Goal: Task Accomplishment & Management: Manage account settings

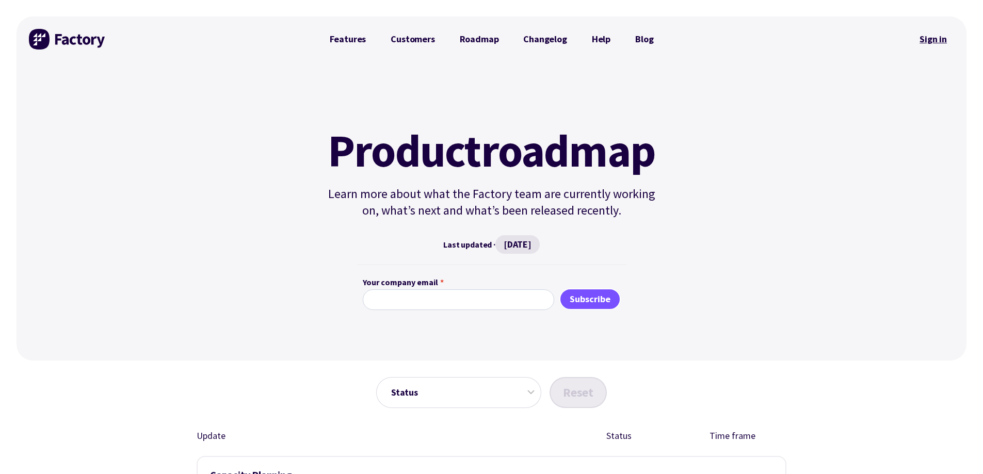
click at [937, 36] on link "Sign in" at bounding box center [933, 39] width 42 height 24
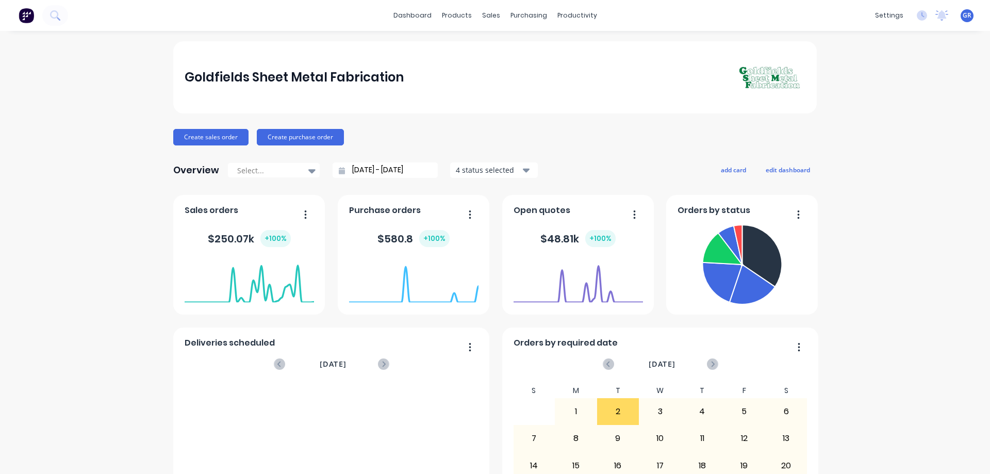
click at [82, 17] on div "dashboard products sales purchasing productivity dashboard products Product Cat…" at bounding box center [495, 15] width 990 height 31
click at [53, 17] on icon at bounding box center [55, 15] width 10 height 10
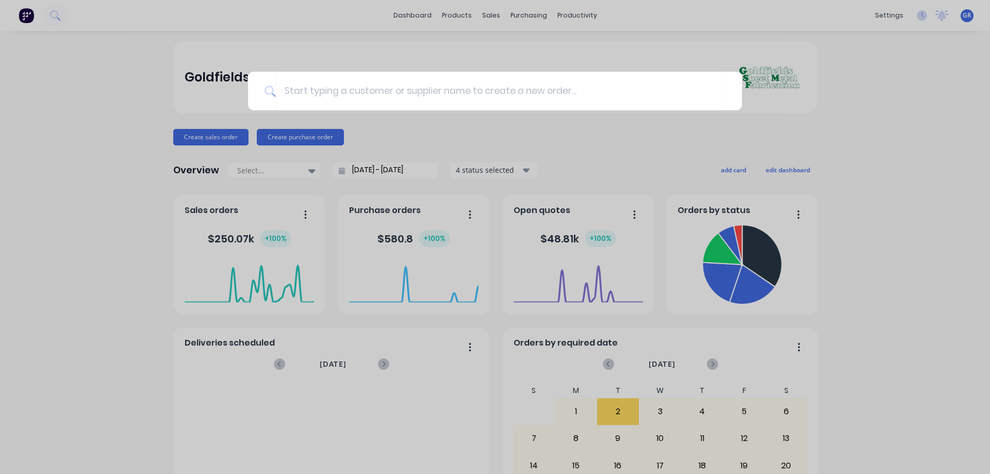
click at [107, 93] on div at bounding box center [495, 237] width 990 height 474
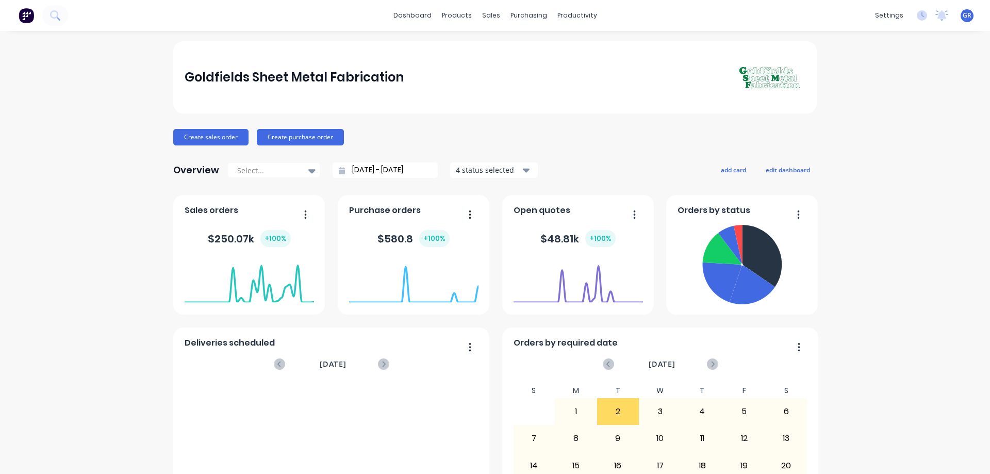
click at [31, 14] on img at bounding box center [26, 15] width 15 height 15
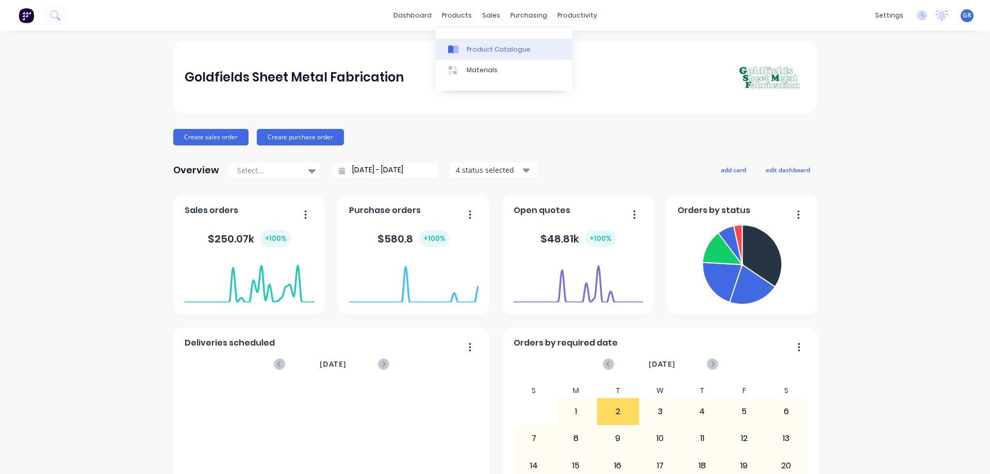
click at [497, 53] on div "Product Catalogue" at bounding box center [499, 49] width 64 height 9
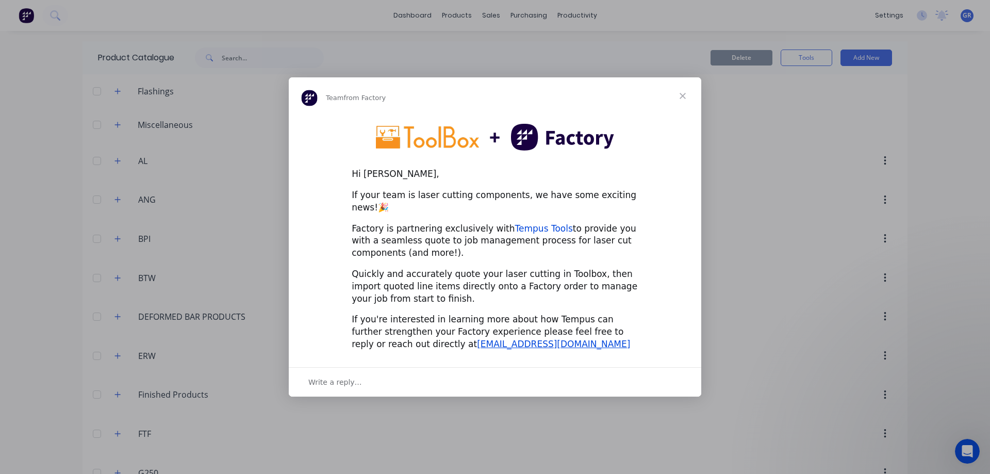
click at [533, 223] on link "Tempus Tools" at bounding box center [544, 228] width 58 height 10
click at [686, 102] on span "Close" at bounding box center [682, 95] width 37 height 37
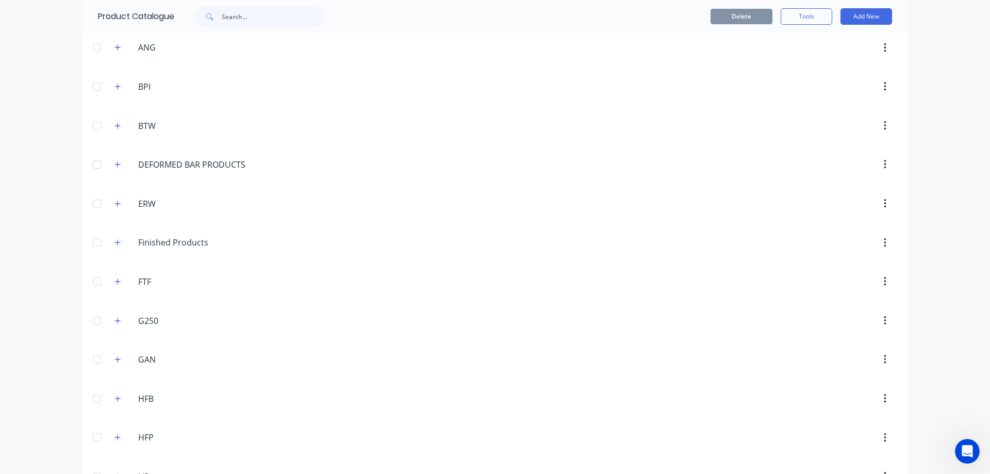
scroll to position [206, 0]
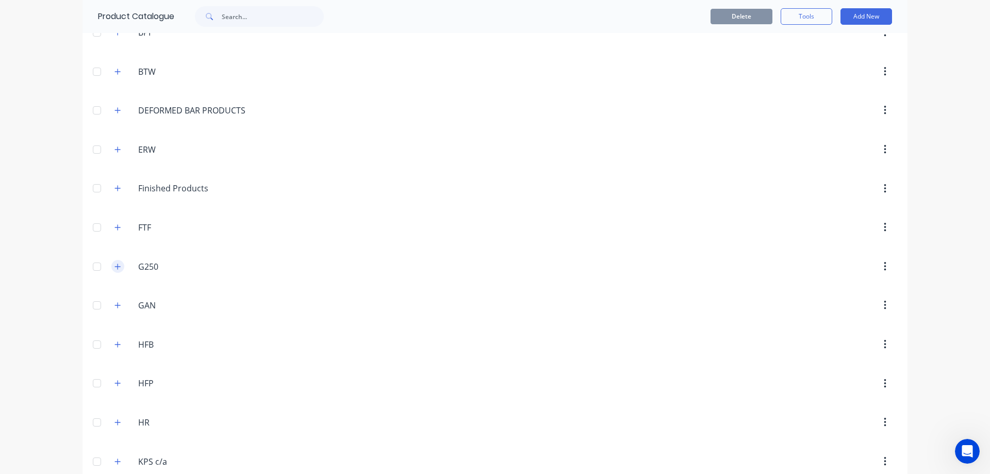
click at [115, 266] on icon "button" at bounding box center [118, 267] width 6 height 6
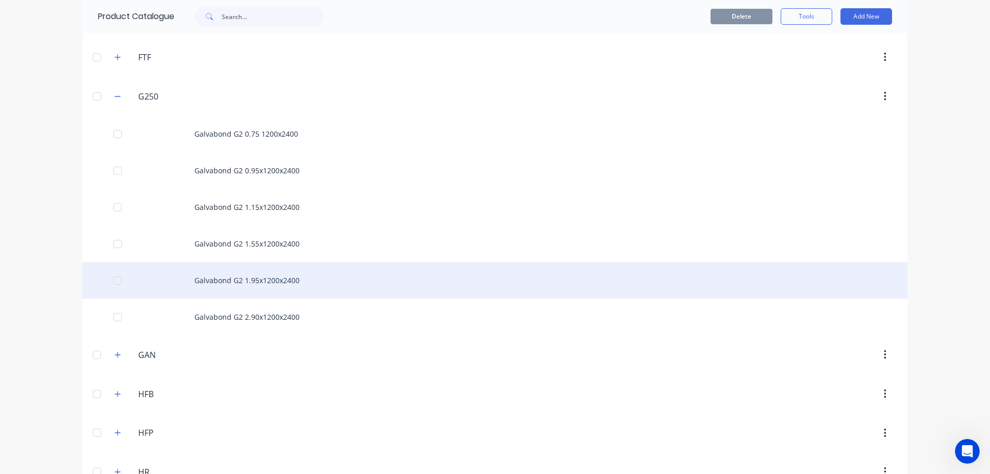
scroll to position [258, 0]
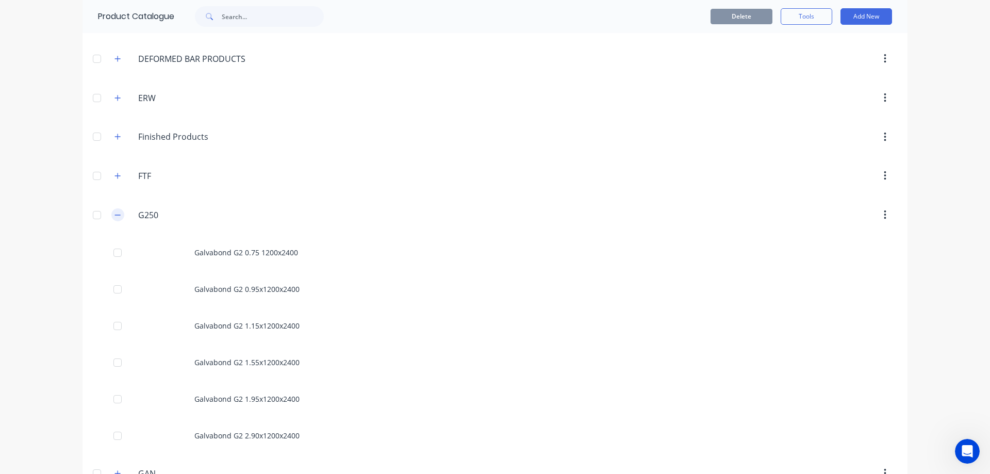
click at [115, 216] on icon "button" at bounding box center [118, 215] width 6 height 7
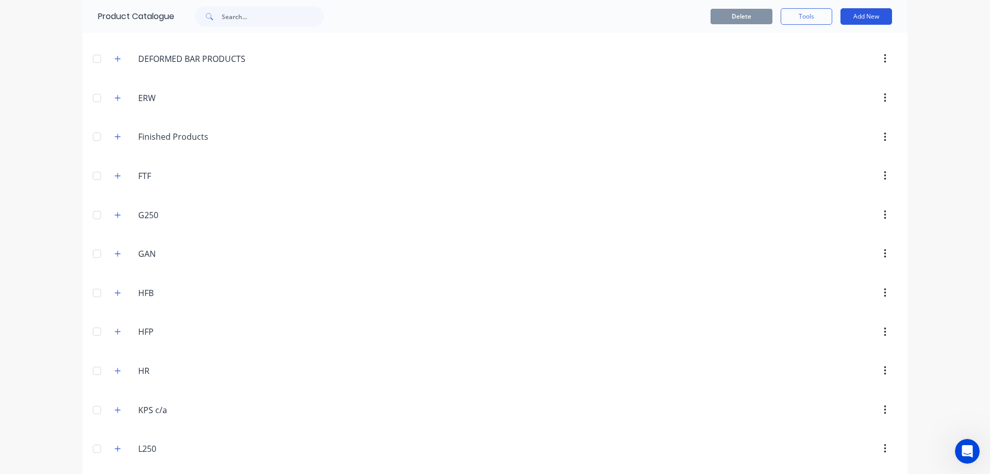
click at [856, 15] on button "Add New" at bounding box center [867, 16] width 52 height 17
click at [827, 42] on div "Category" at bounding box center [843, 43] width 79 height 15
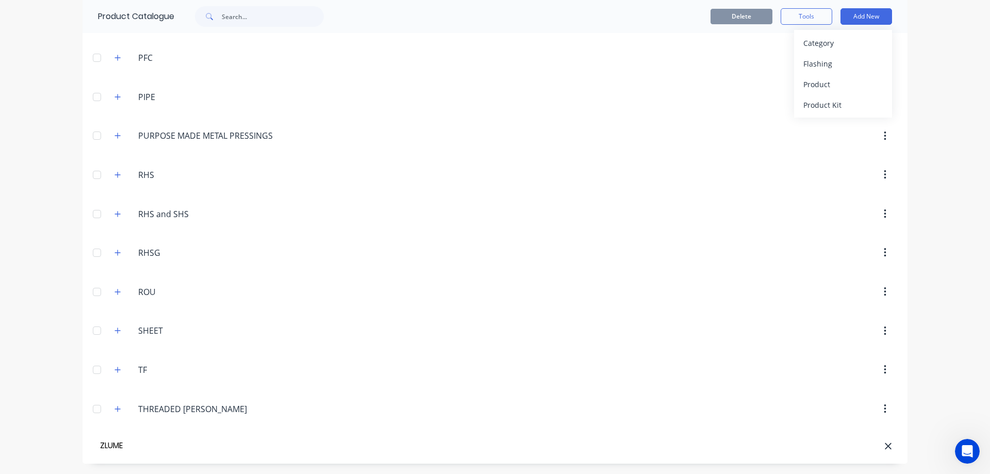
type input "ZLUME"
click at [621, 145] on div at bounding box center [590, 136] width 616 height 19
click at [165, 451] on input "ZLUME" at bounding box center [156, 446] width 117 height 15
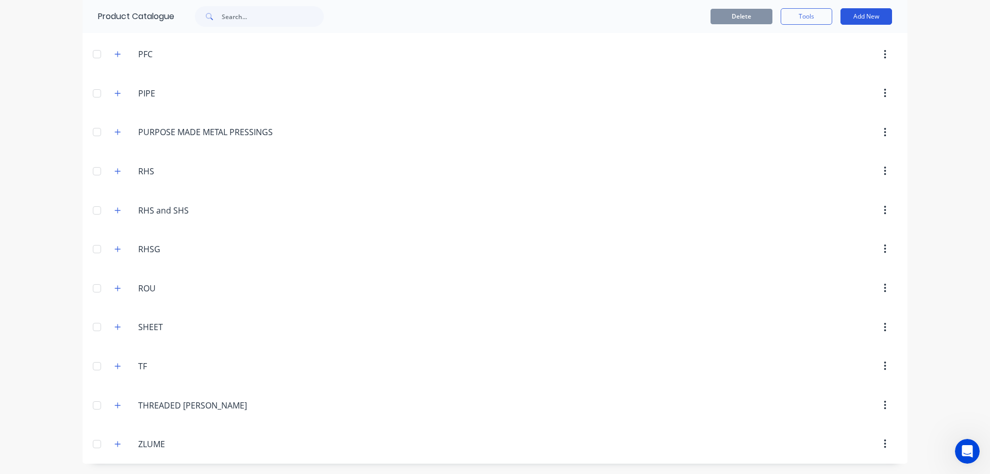
click at [860, 15] on button "Add New" at bounding box center [867, 16] width 52 height 17
click at [826, 87] on div "Product" at bounding box center [843, 84] width 79 height 15
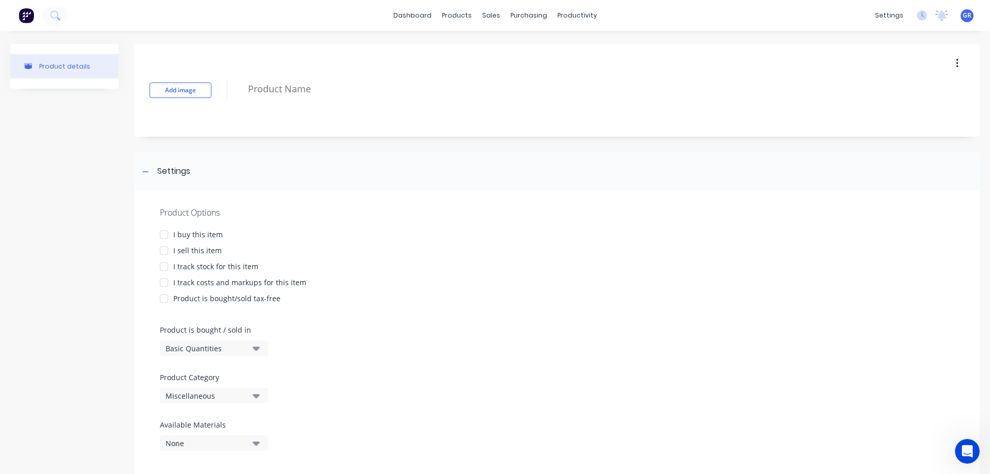
click at [168, 235] on div at bounding box center [164, 234] width 21 height 21
click at [170, 254] on div at bounding box center [164, 250] width 21 height 21
click at [169, 268] on div at bounding box center [164, 266] width 21 height 21
click at [163, 284] on div at bounding box center [164, 282] width 21 height 21
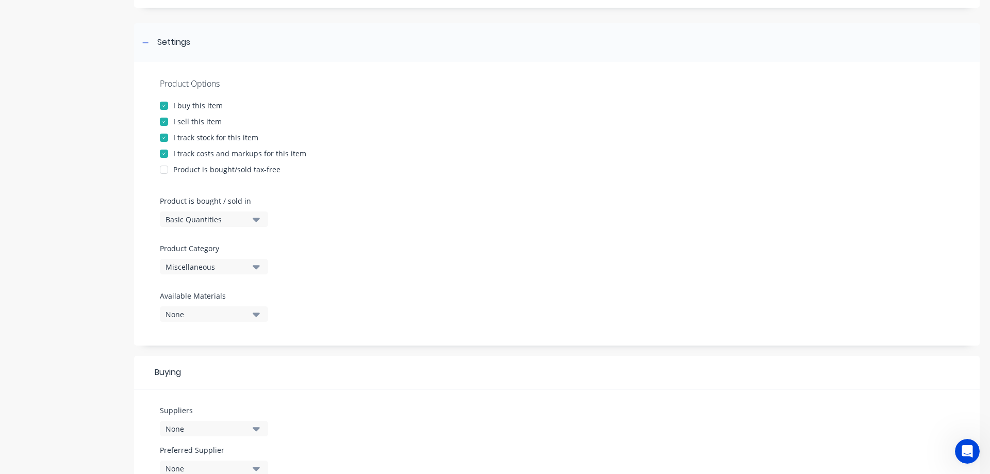
scroll to position [206, 0]
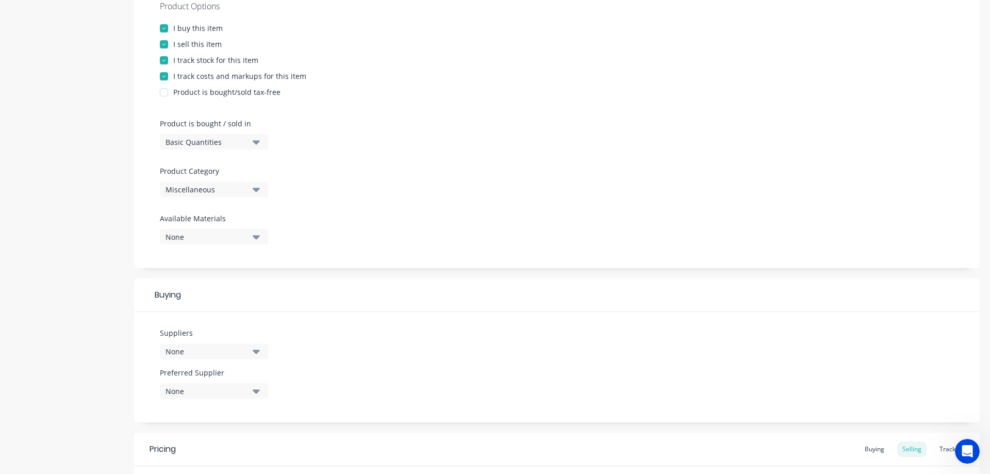
click at [191, 237] on div "None" at bounding box center [207, 237] width 83 height 11
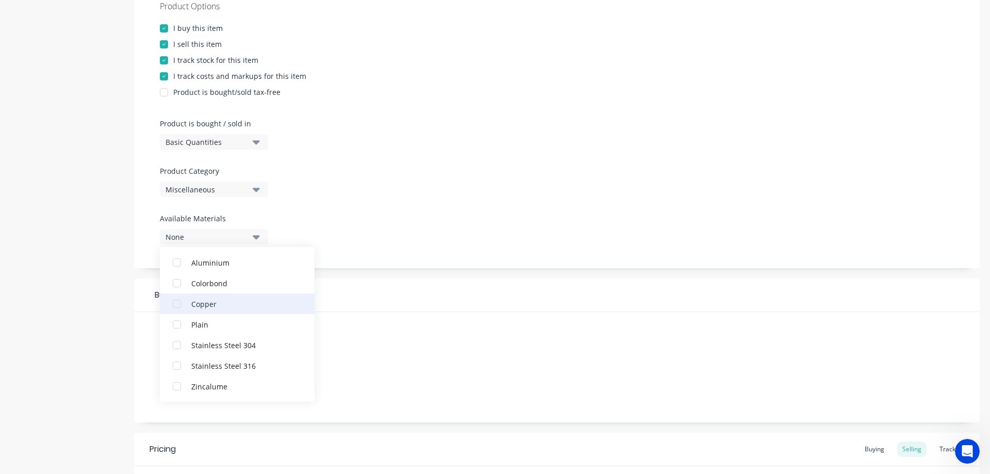
scroll to position [310, 0]
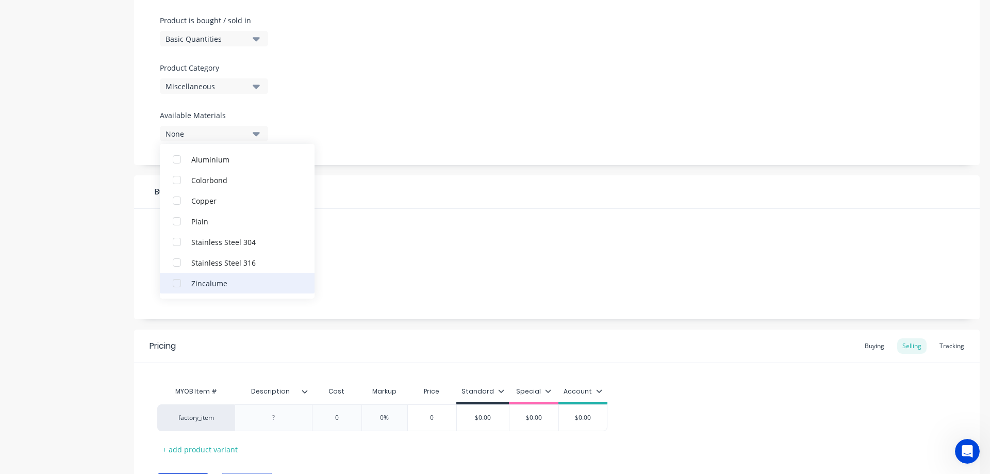
click at [178, 287] on div "button" at bounding box center [177, 283] width 21 height 21
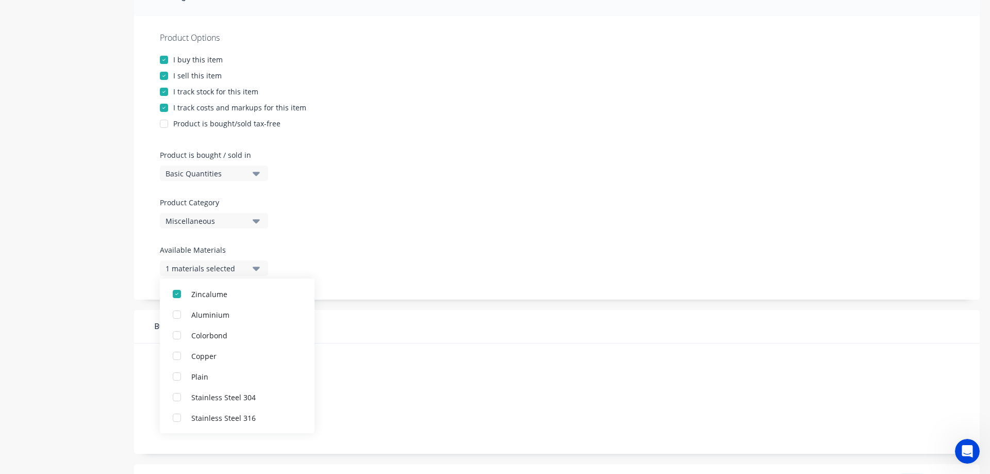
scroll to position [103, 0]
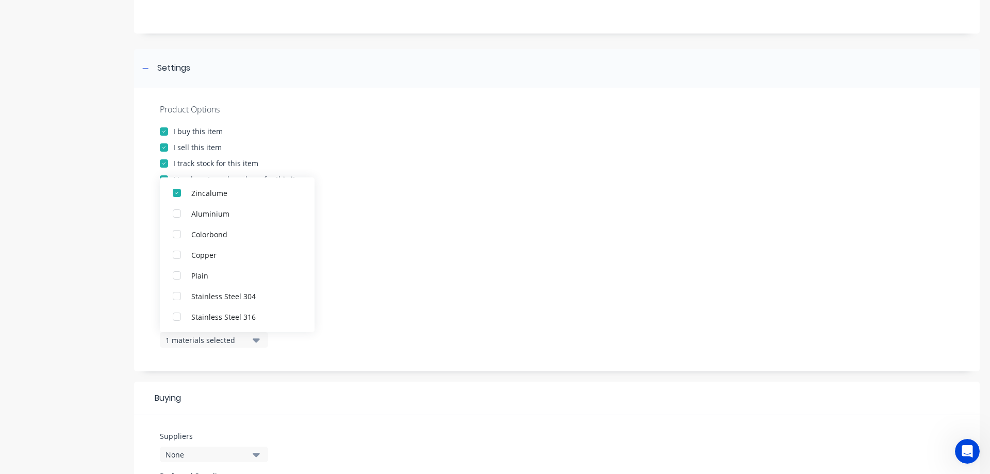
click at [387, 257] on div "Product Options I buy this item I sell this item I track stock for this item I …" at bounding box center [557, 230] width 846 height 284
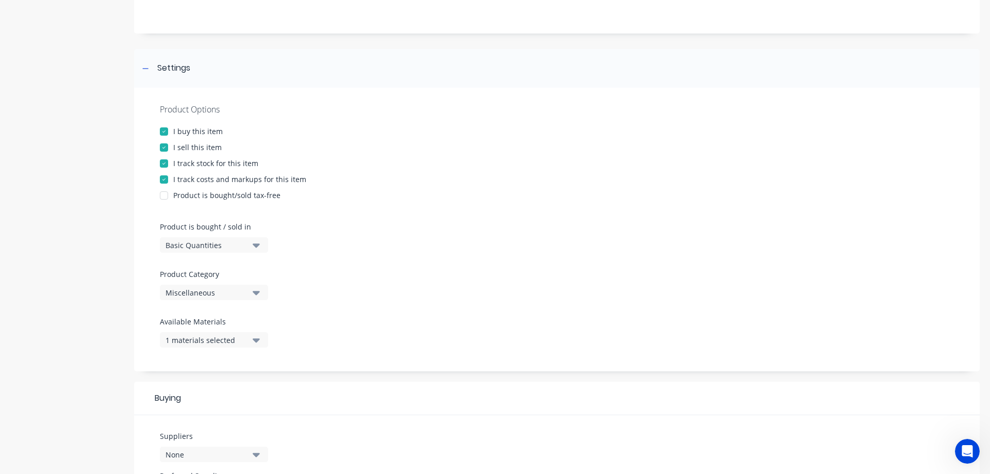
click at [249, 294] on button "Miscellaneous" at bounding box center [214, 292] width 108 height 15
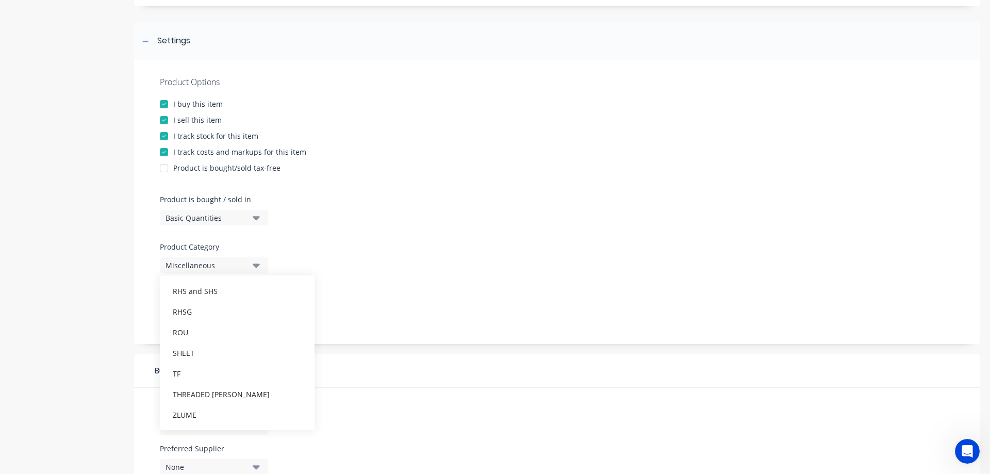
scroll to position [155, 0]
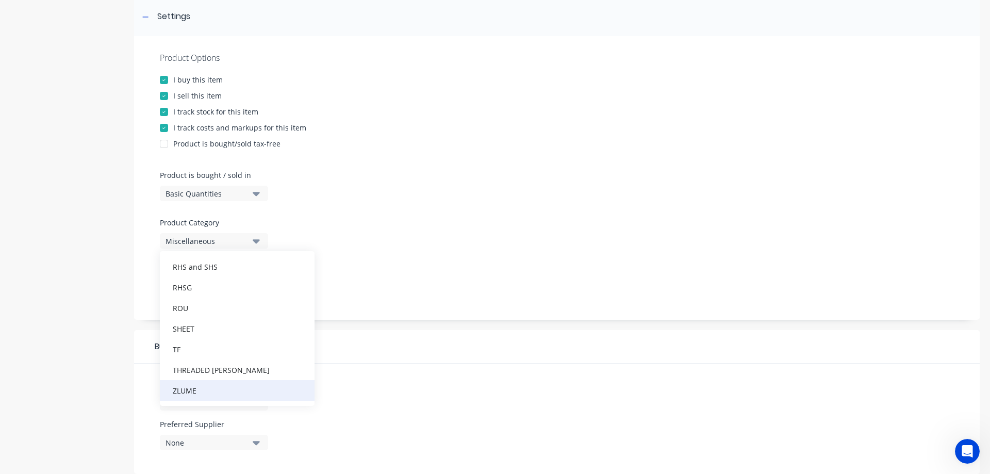
click at [184, 386] on div "ZLUME" at bounding box center [237, 390] width 155 height 21
type textarea "x"
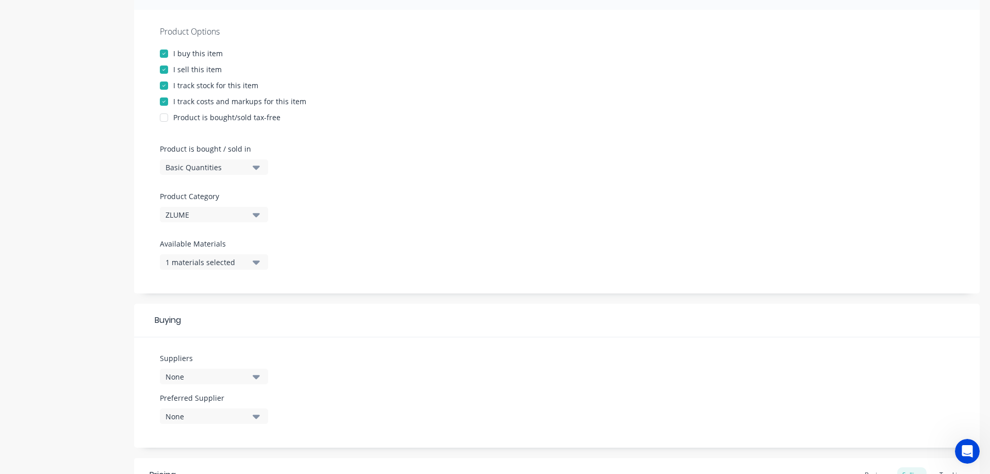
scroll to position [206, 0]
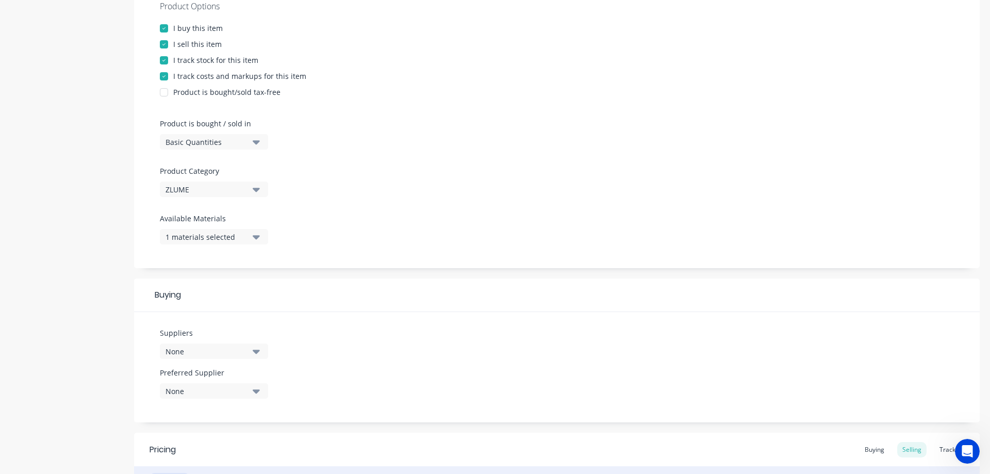
click at [219, 352] on div "None" at bounding box center [207, 351] width 83 height 11
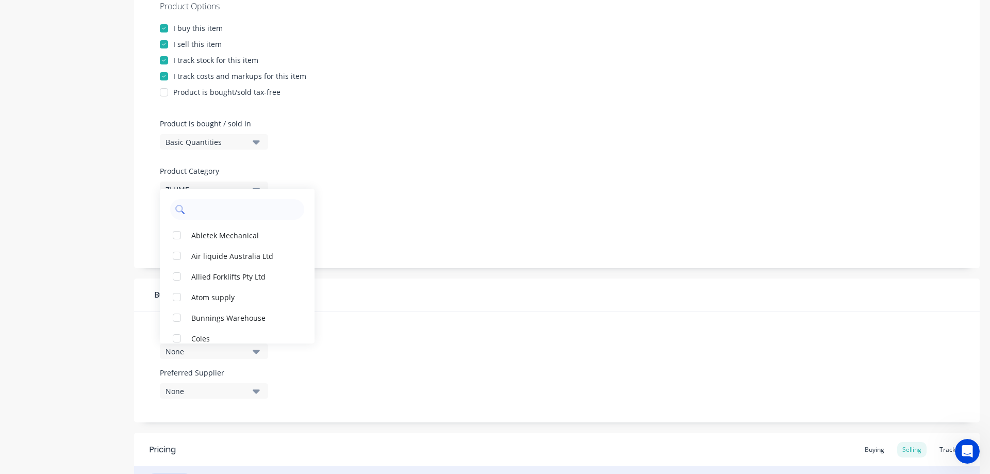
click at [192, 211] on input "text" at bounding box center [244, 209] width 109 height 21
type input "united"
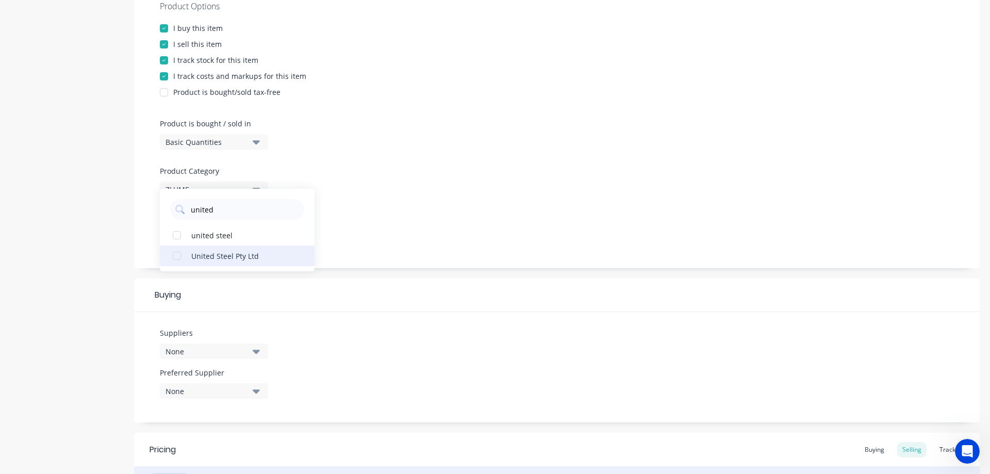
click at [187, 253] on div "button" at bounding box center [177, 256] width 21 height 21
type textarea "x"
type input "united"
click at [118, 299] on div "Product details" at bounding box center [64, 244] width 108 height 815
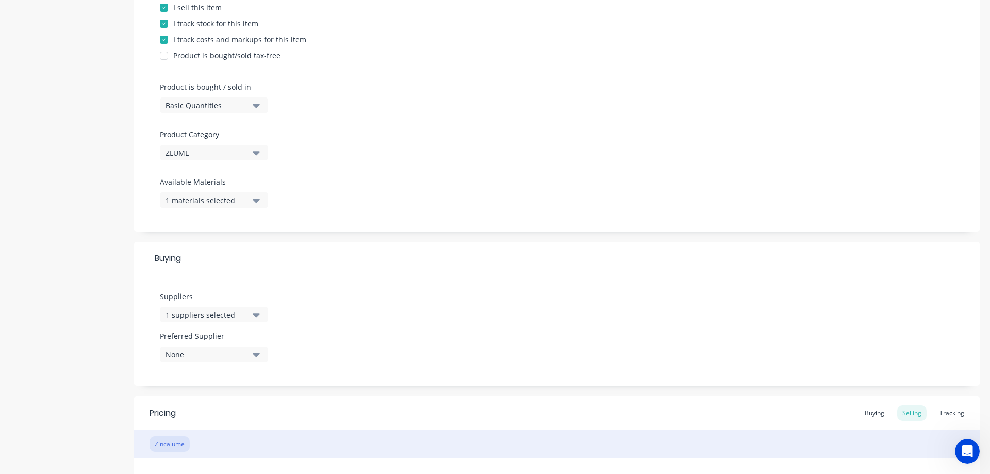
scroll to position [361, 0]
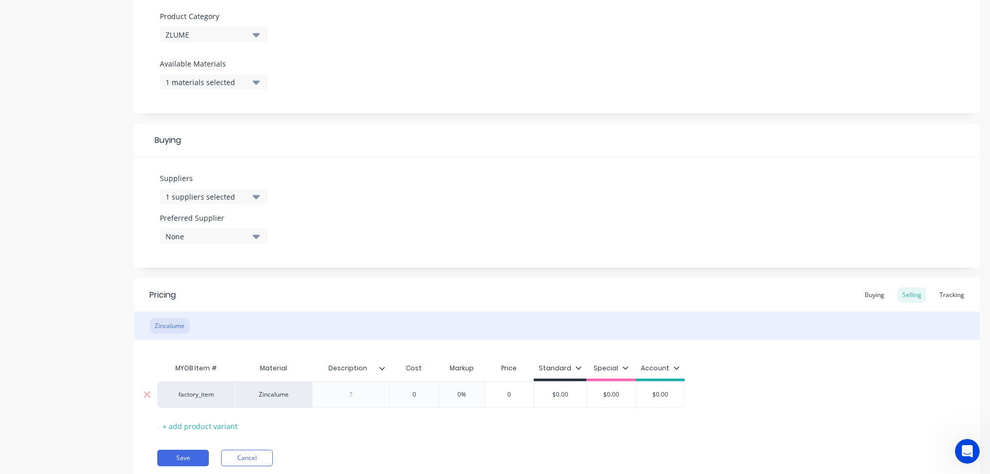
click at [367, 398] on div at bounding box center [352, 394] width 52 height 13
type textarea "x"
type input "0"
click at [413, 392] on input "0" at bounding box center [414, 394] width 52 height 9
type textarea "x"
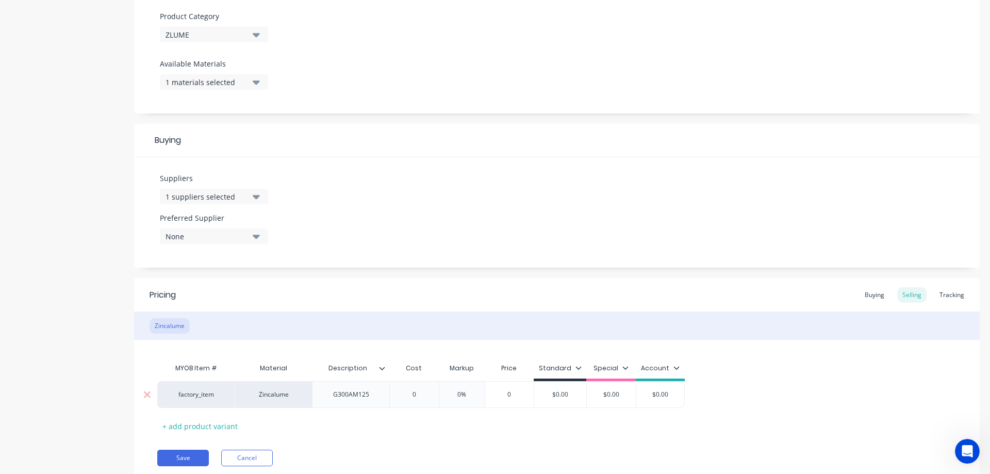
type input "50"
type textarea "x"
type input "500"
type textarea "x"
type input "50"
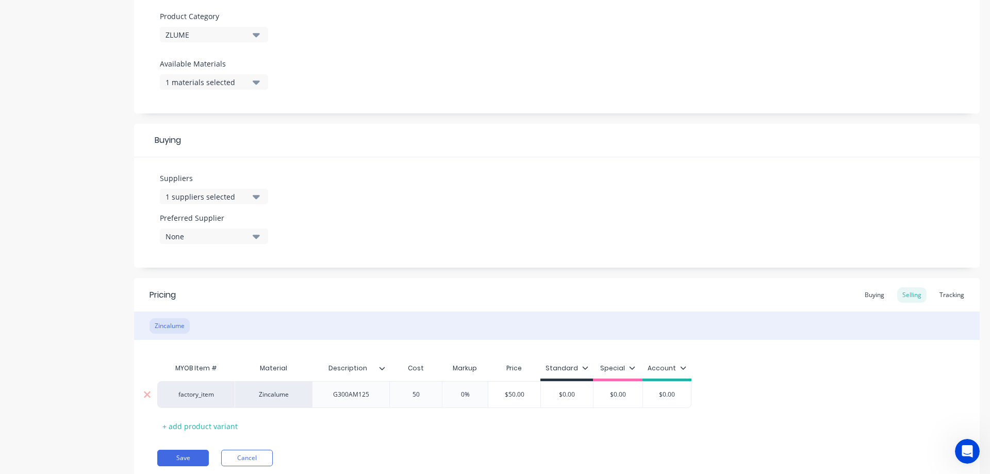
type input "0%"
drag, startPoint x: 475, startPoint y: 392, endPoint x: 427, endPoint y: 398, distance: 48.4
click at [427, 398] on div "factory_item Zincalume G300AM125 $50.00 50 0% 0% $50.00 $0.00 $0.00 $0.00" at bounding box center [424, 394] width 534 height 27
type textarea "x"
type input "4"
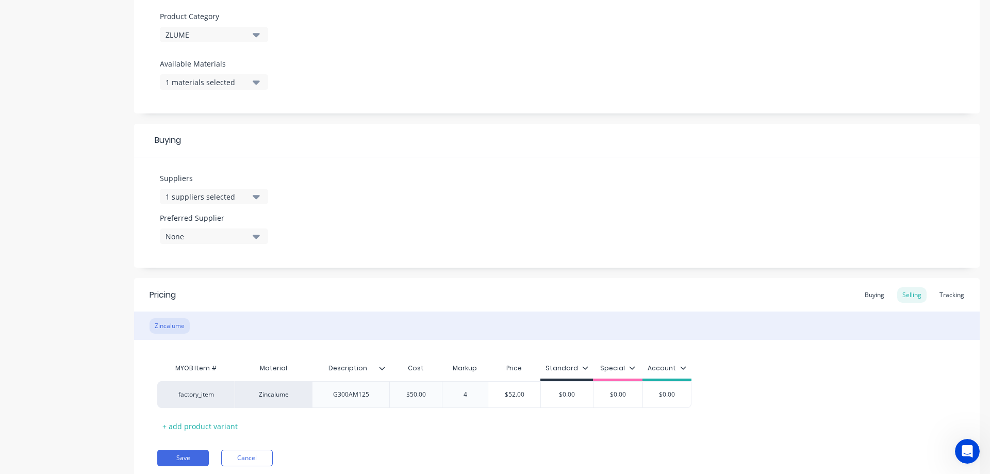
type textarea "x"
type input "45"
click at [449, 415] on div "MYOB Item # Material Description Cost Markup Price Standard Special Account fac…" at bounding box center [557, 396] width 800 height 76
click at [591, 367] on icon at bounding box center [592, 368] width 6 height 6
click at [570, 419] on div "Standard" at bounding box center [573, 418] width 32 height 11
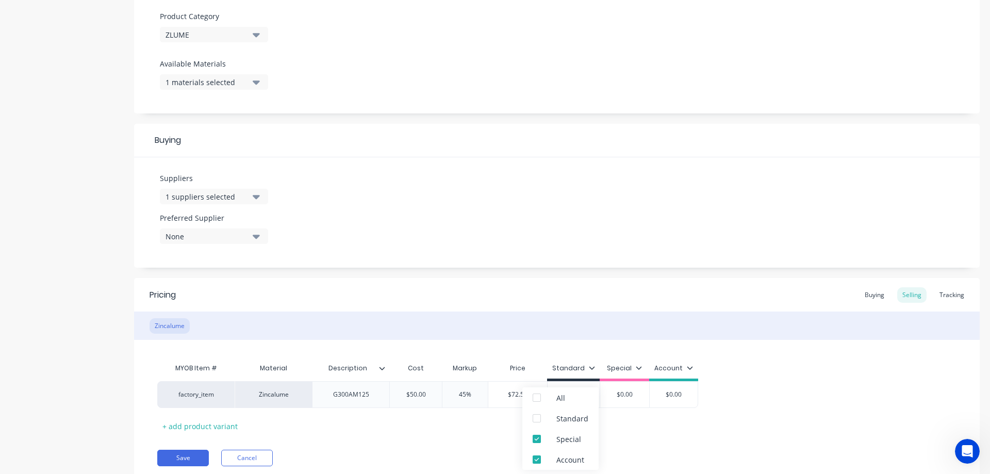
click at [795, 410] on div "MYOB Item # Material Description Cost Markup Price Standard Special Account fac…" at bounding box center [557, 396] width 800 height 76
click at [583, 367] on icon at bounding box center [586, 367] width 6 height 3
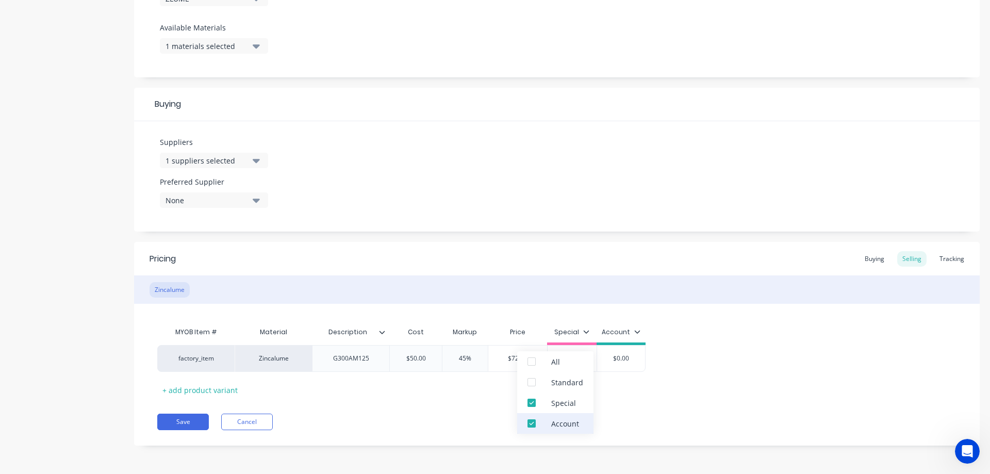
click at [531, 425] on div at bounding box center [532, 423] width 21 height 21
type textarea "x"
click at [812, 331] on div "MYOB Item # Material Description Cost Markup Price Special factory_item Zincalu…" at bounding box center [557, 360] width 800 height 76
click at [873, 259] on div "Buying" at bounding box center [875, 258] width 30 height 15
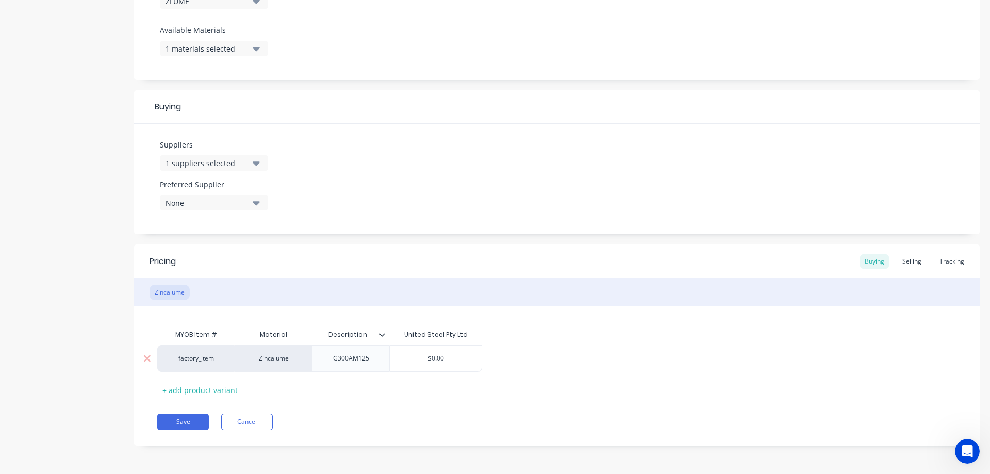
type input "$0.00"
drag, startPoint x: 449, startPoint y: 358, endPoint x: 412, endPoint y: 353, distance: 36.9
click at [412, 353] on div "$0.00 $0.00" at bounding box center [436, 359] width 92 height 26
type textarea "x"
type input "5"
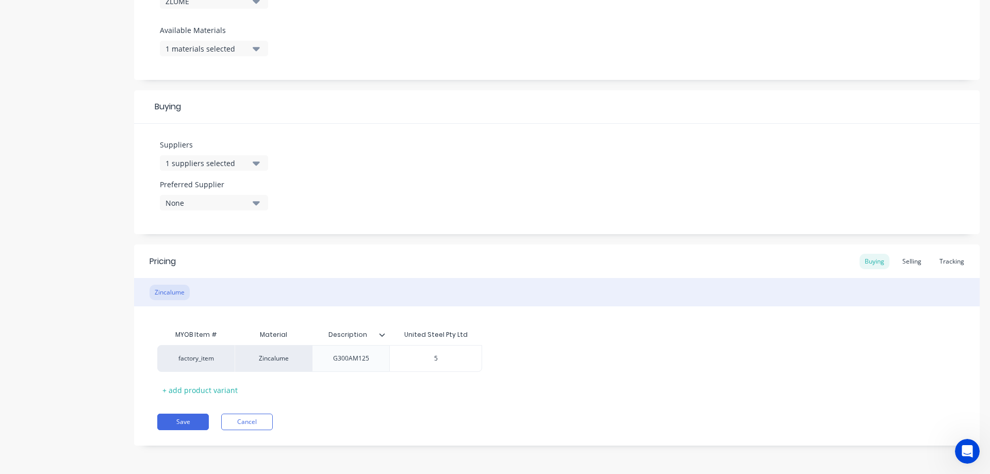
type textarea "x"
type input "50"
click at [449, 397] on div "MYOB Item # Material Description United Steel Pty Ltd factory_item Zincalume G3…" at bounding box center [557, 361] width 800 height 74
click at [915, 261] on div "Selling" at bounding box center [912, 261] width 29 height 15
click at [339, 402] on div "Pricing Buying Selling Tracking Zincalume MYOB Item # Material Description Cost…" at bounding box center [557, 347] width 846 height 204
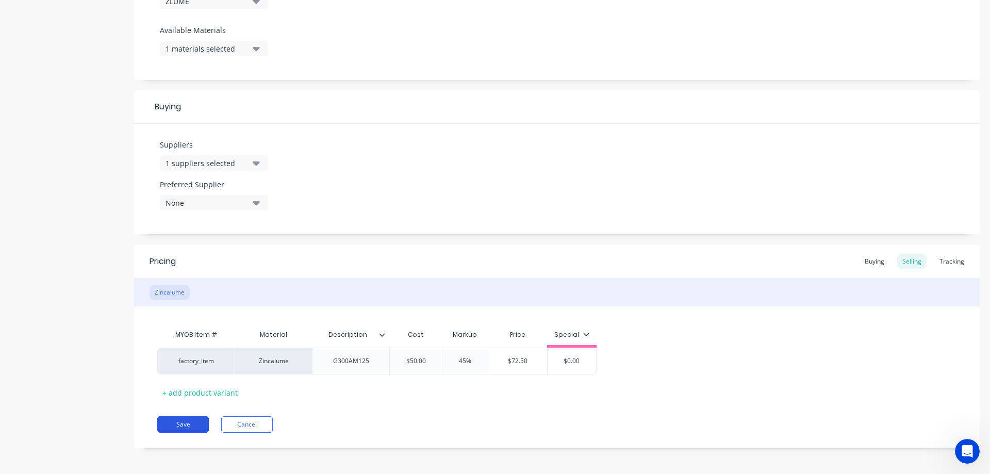
click at [187, 428] on button "Save" at bounding box center [183, 424] width 52 height 17
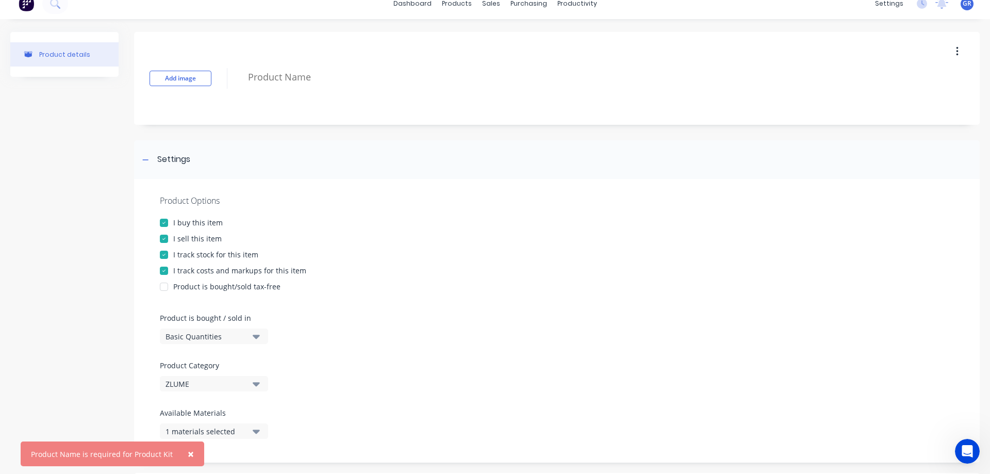
scroll to position [0, 0]
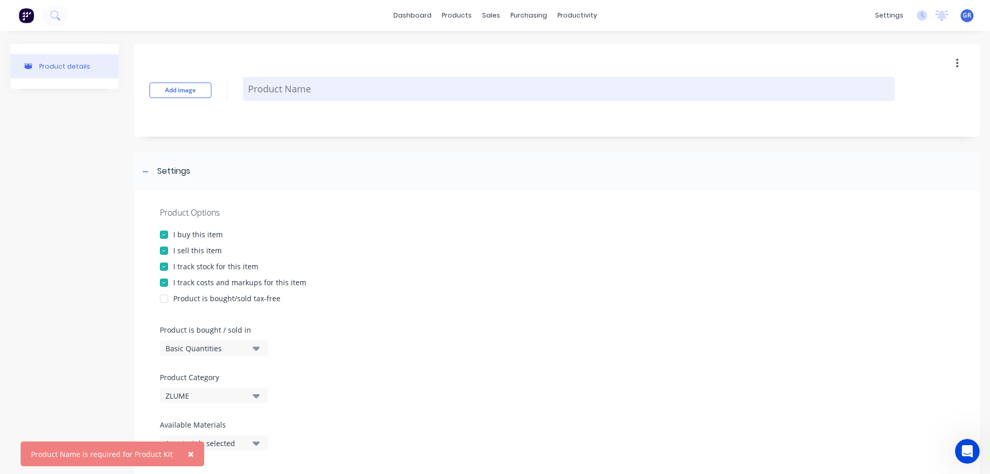
click at [275, 94] on textarea at bounding box center [569, 89] width 652 height 24
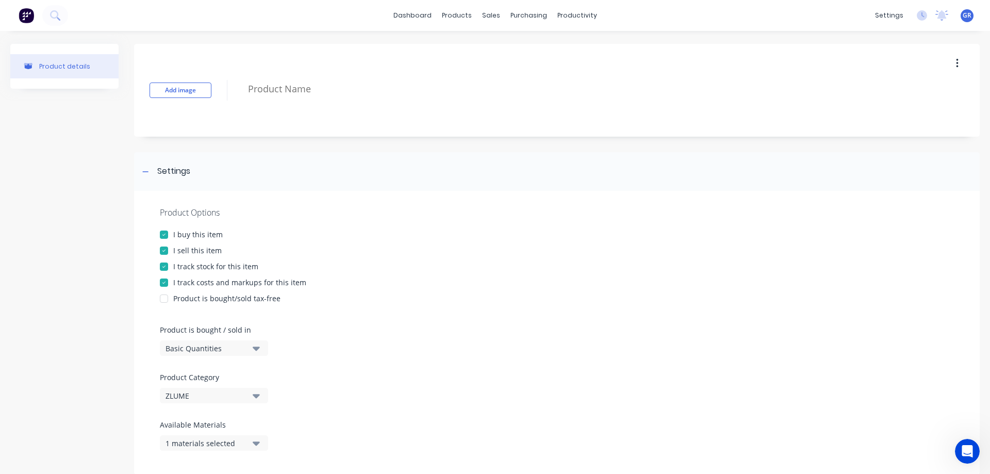
type textarea "x"
type textarea "G"
type textarea "x"
type textarea "G3"
type textarea "x"
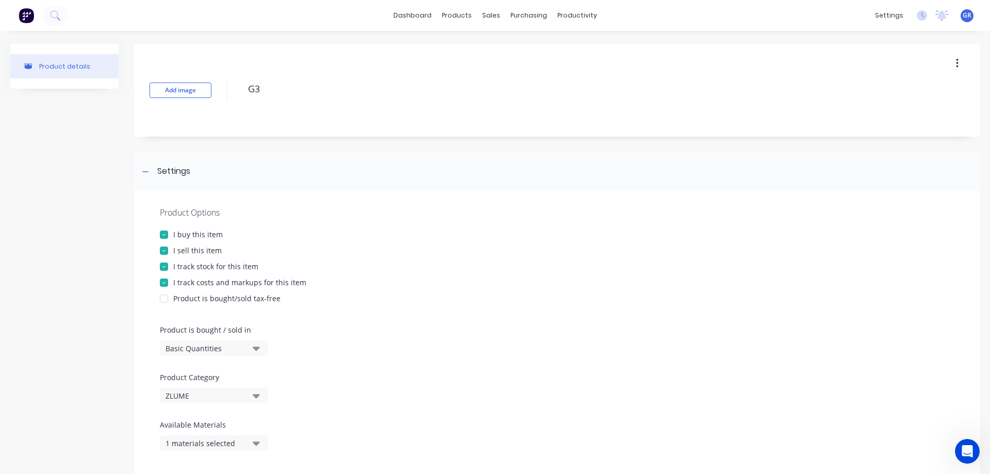
type textarea "G30"
type textarea "x"
type textarea "G300"
type textarea "x"
type textarea "G30"
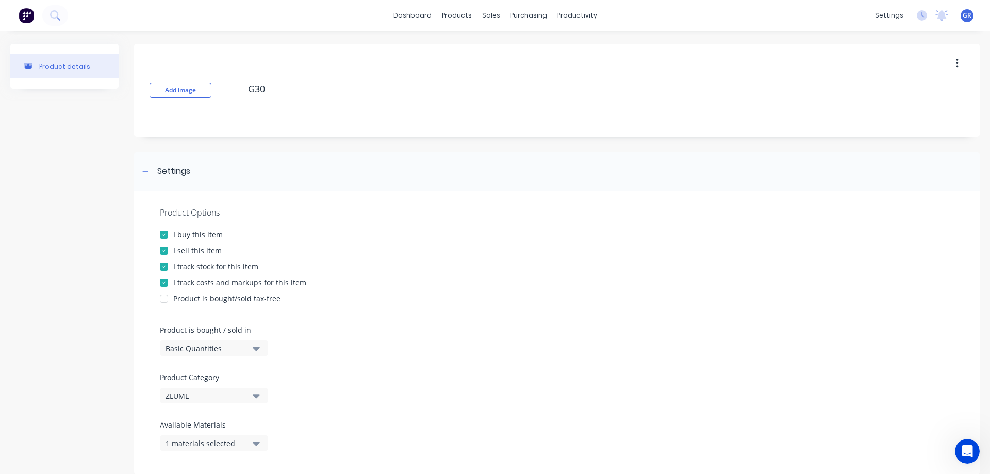
type textarea "x"
type textarea "G3"
type textarea "x"
type textarea "G"
type textarea "x"
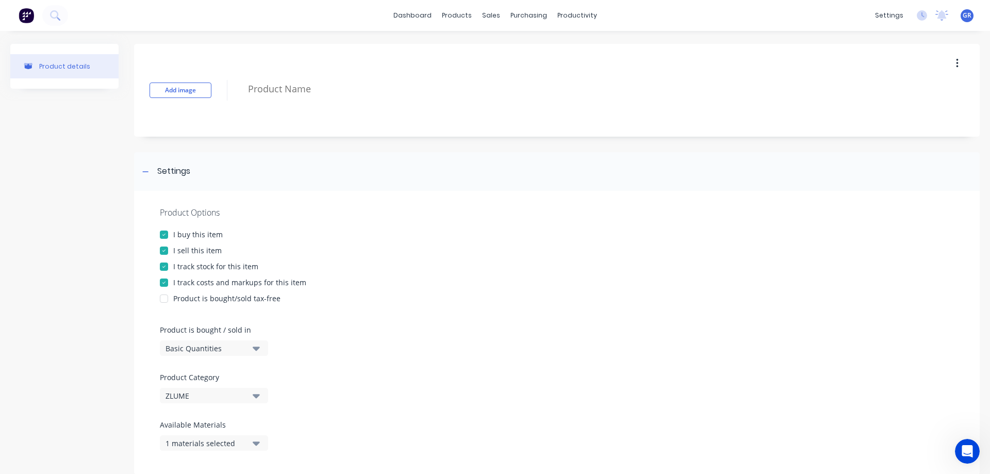
type textarea "x"
type textarea "."
type textarea "x"
type textarea ".5"
type textarea "x"
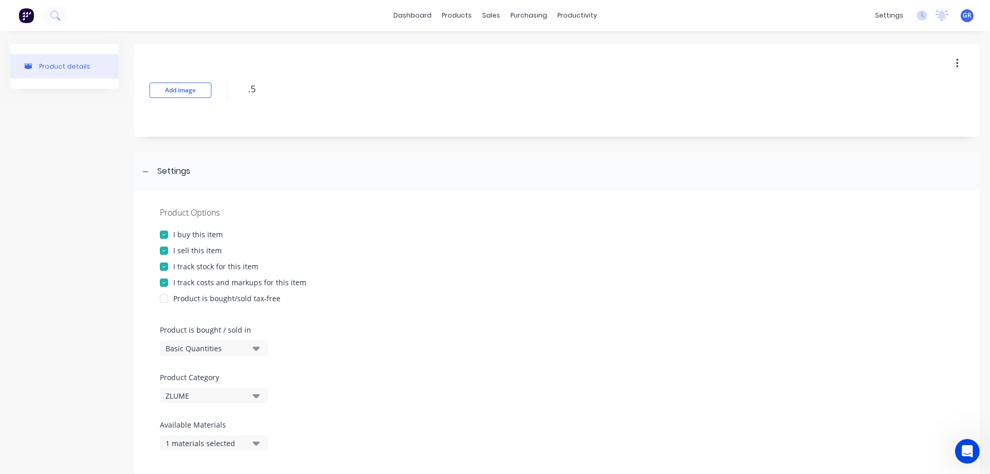
type textarea ".55"
type textarea "x"
type textarea ".55"
type textarea "x"
type textarea ".55 Z"
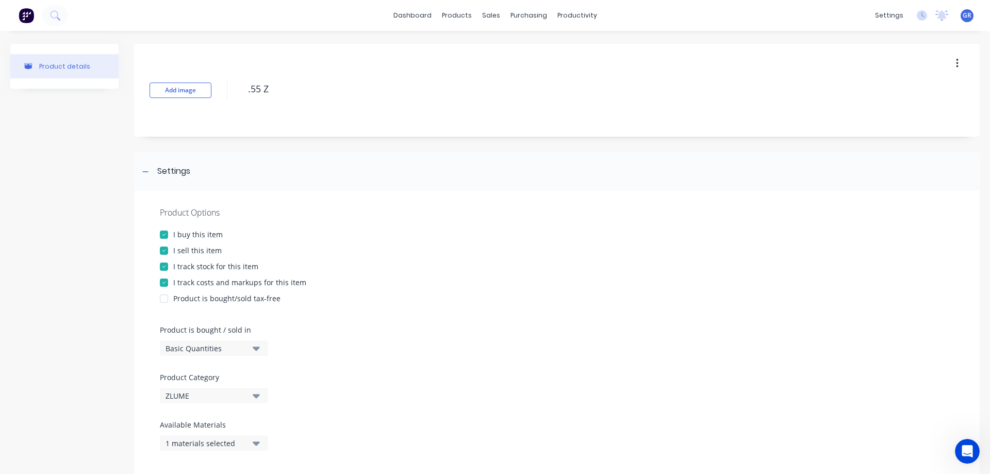
type textarea "x"
type textarea ".55 ZI"
type textarea "x"
type textarea ".55 ZIN"
type textarea "x"
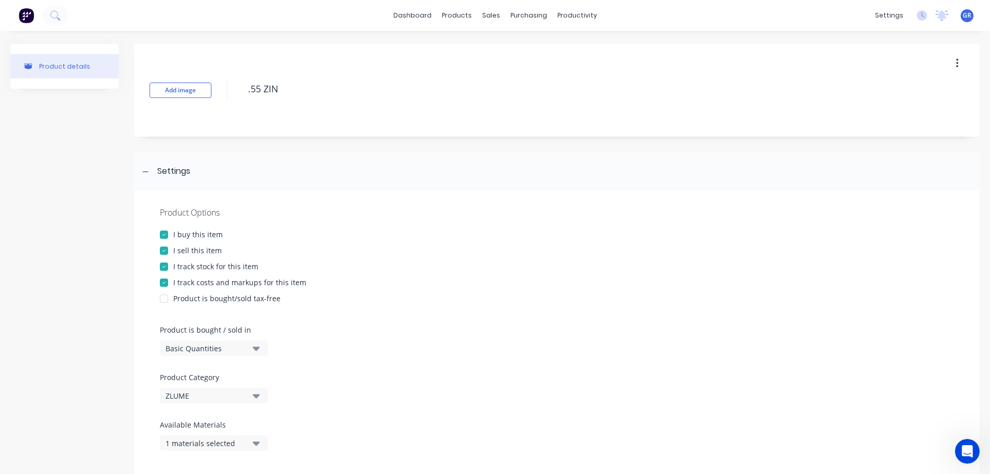
type textarea ".55 ZINC"
type textarea "x"
type textarea ".55 ZIN"
type textarea "x"
type textarea ".55 ZI"
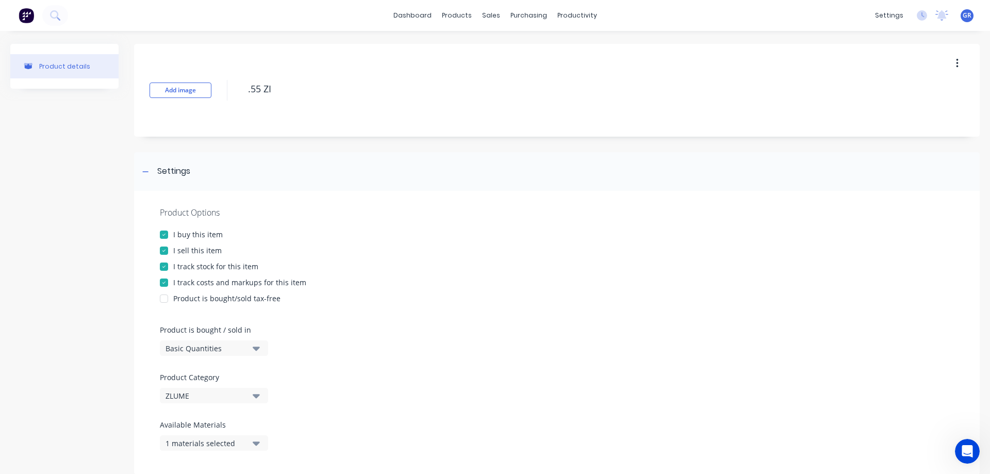
type textarea "x"
type textarea ".55 Z"
type textarea "x"
type textarea ".55 Zi"
type textarea "x"
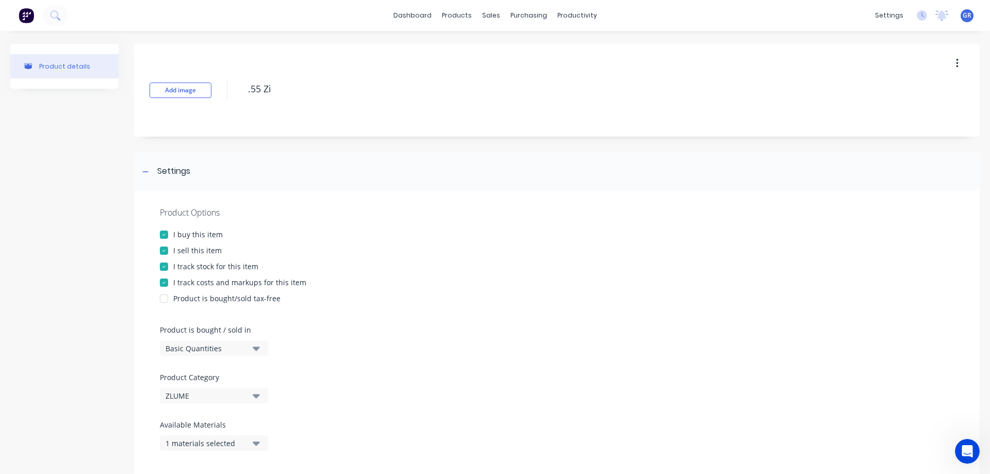
type textarea ".55 Zin"
type textarea "x"
type textarea ".55 Zinc"
type textarea "x"
type textarea ".55 Zinc"
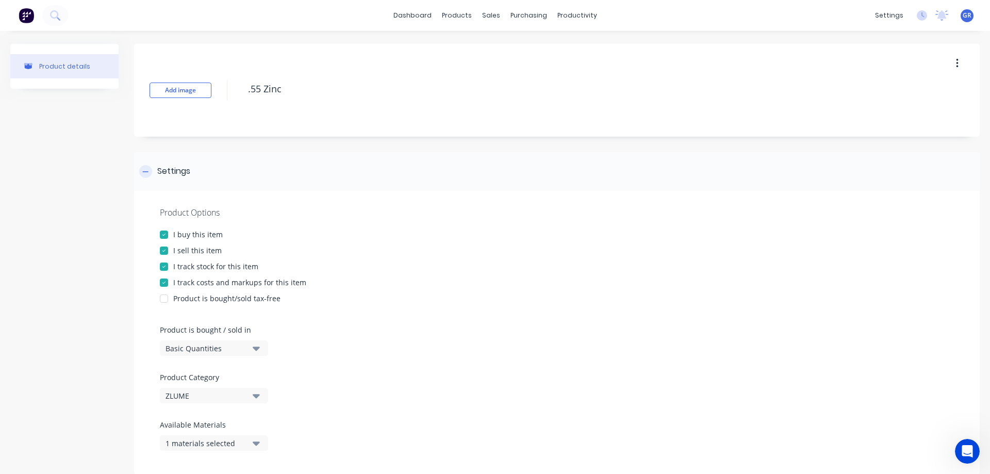
click at [340, 157] on div "Settings" at bounding box center [557, 171] width 846 height 39
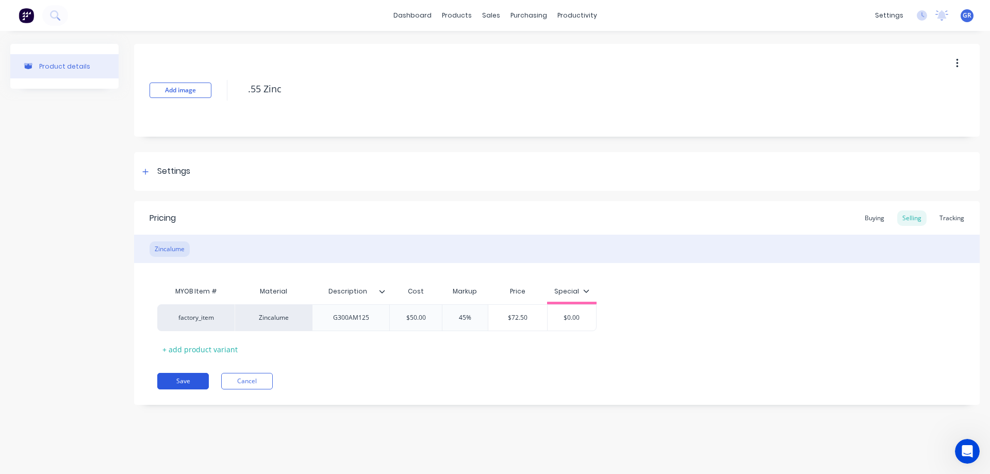
click at [174, 378] on button "Save" at bounding box center [183, 381] width 52 height 17
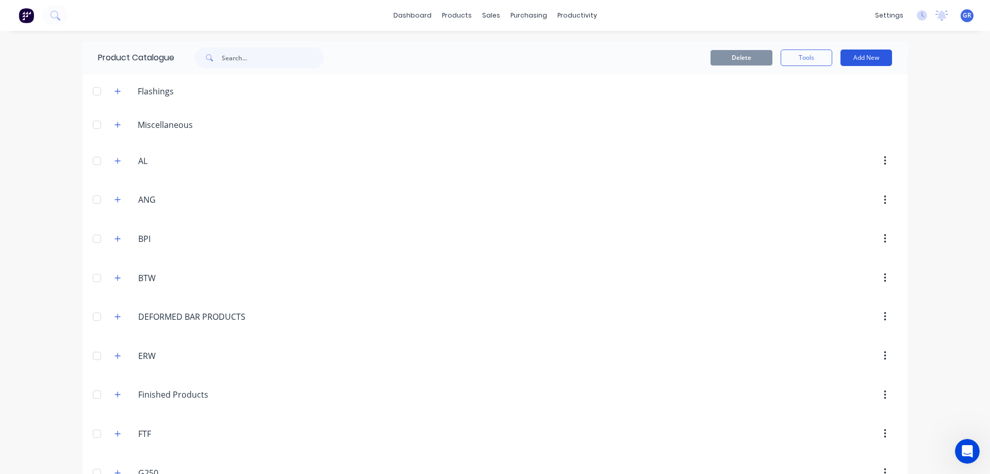
click at [865, 59] on button "Add New" at bounding box center [867, 58] width 52 height 17
drag, startPoint x: 816, startPoint y: 123, endPoint x: 707, endPoint y: 124, distance: 108.9
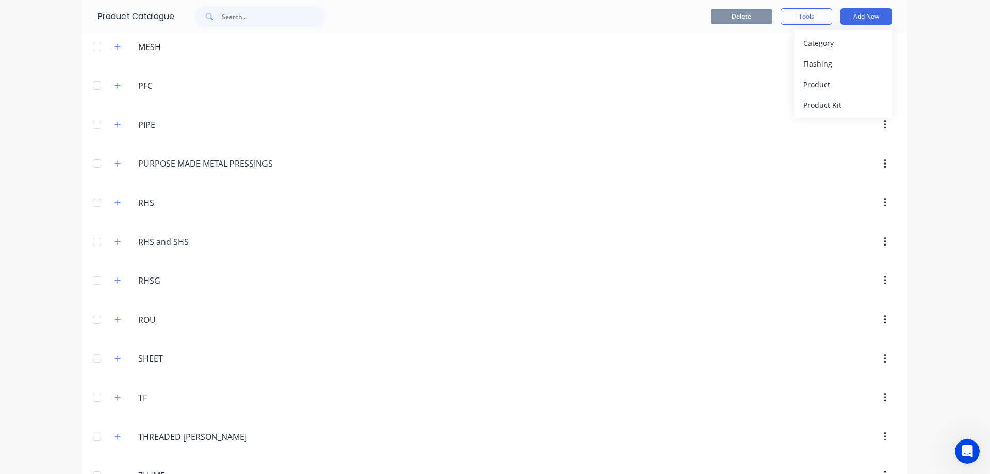
scroll to position [722, 0]
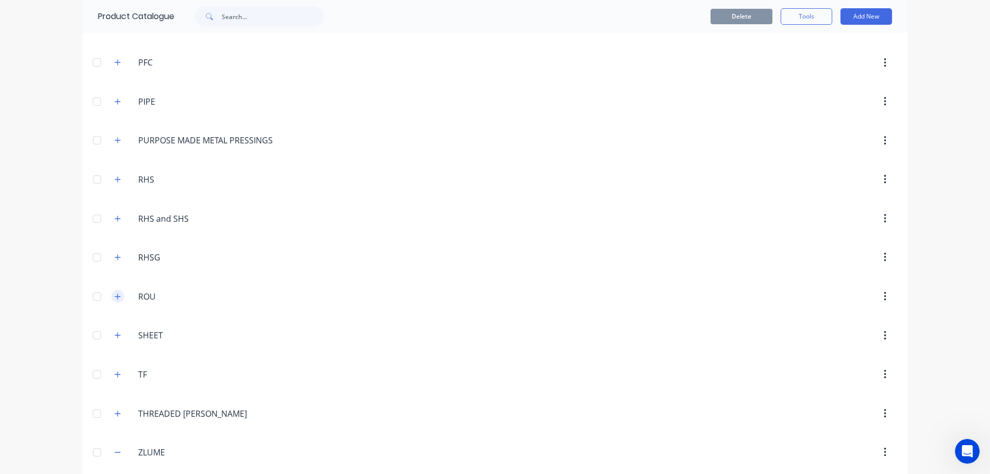
click at [119, 296] on button "button" at bounding box center [117, 296] width 13 height 13
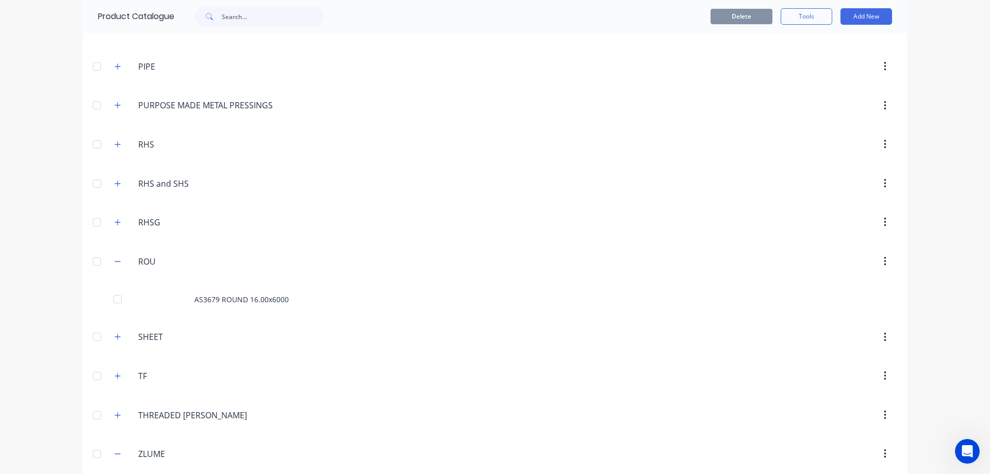
scroll to position [804, 0]
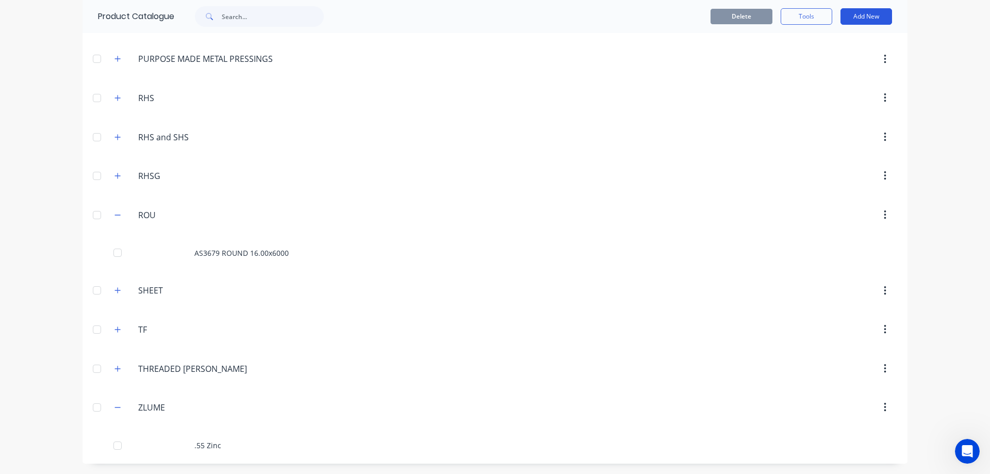
click at [859, 14] on button "Add New" at bounding box center [867, 16] width 52 height 17
click at [824, 82] on div "Product" at bounding box center [843, 84] width 79 height 15
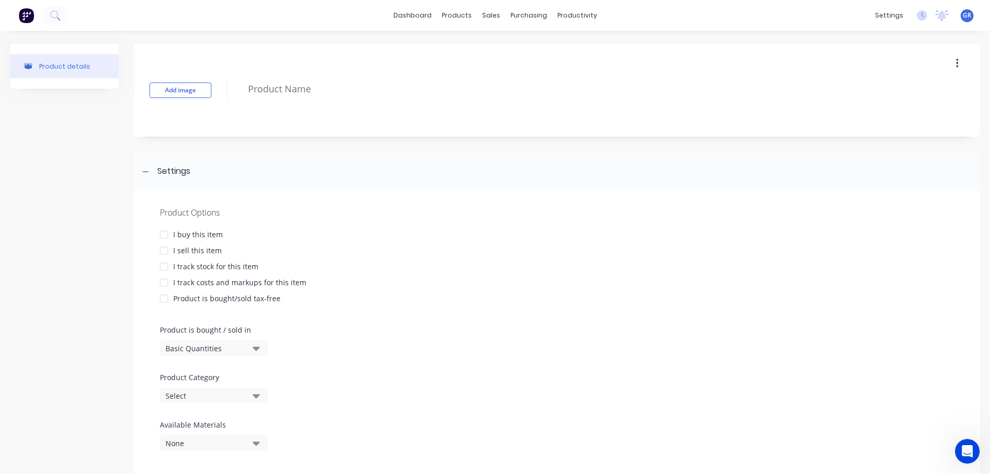
drag, startPoint x: 168, startPoint y: 229, endPoint x: 170, endPoint y: 239, distance: 10.0
click at [169, 229] on div at bounding box center [164, 234] width 21 height 21
click at [172, 246] on div at bounding box center [164, 250] width 21 height 21
click at [176, 264] on div "I track stock for this item" at bounding box center [215, 266] width 85 height 11
click at [177, 282] on div "I track costs and markups for this item" at bounding box center [239, 282] width 133 height 11
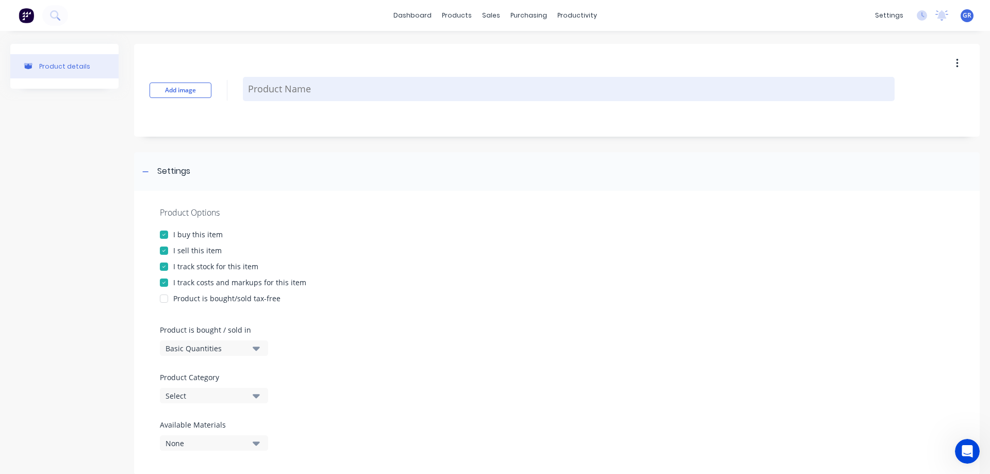
click at [274, 90] on textarea at bounding box center [569, 89] width 652 height 24
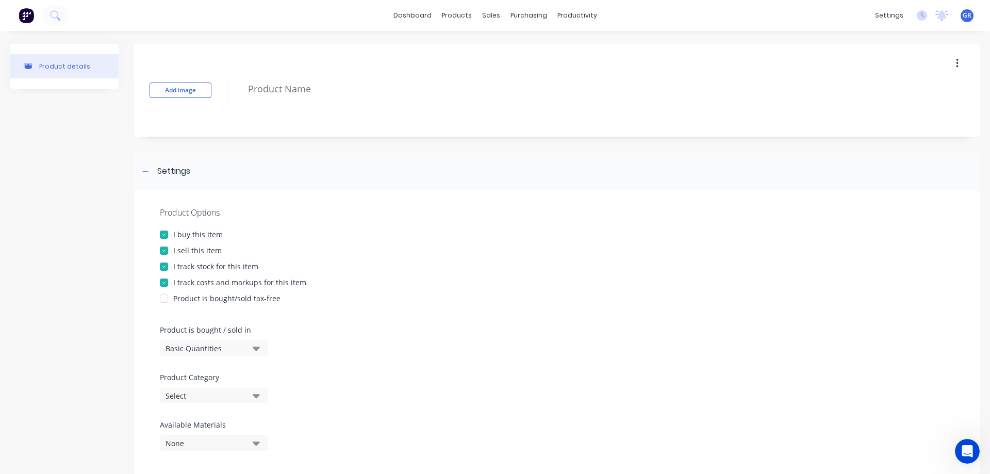
type textarea "x"
type textarea "6"
type textarea "x"
type textarea "6."
type textarea "x"
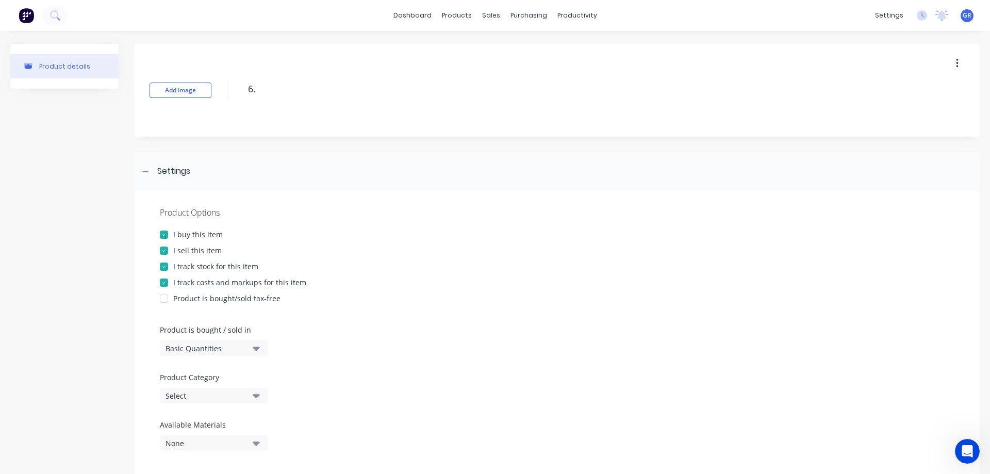
type textarea "6.0"
type textarea "x"
type textarea "6.00"
type textarea "x"
type textarea "6.00x"
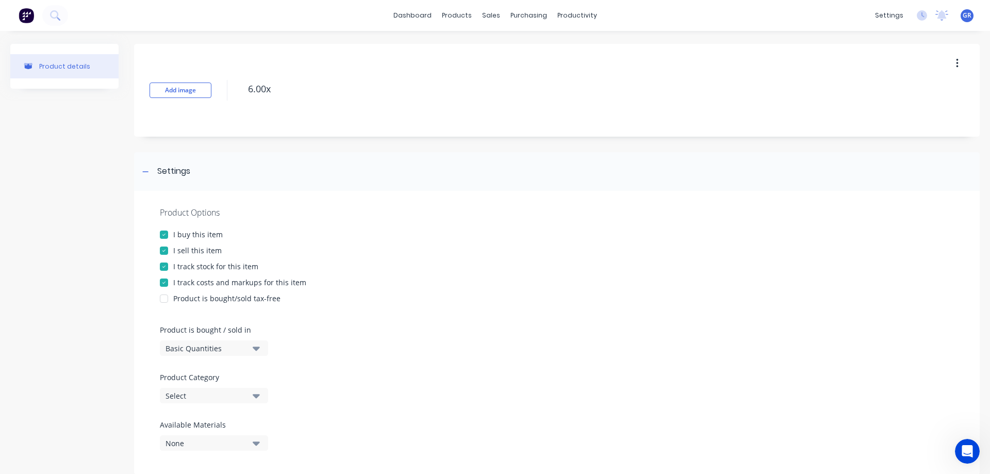
type textarea "x"
type textarea "6.00x6"
type textarea "x"
type textarea "6.00x60"
type textarea "x"
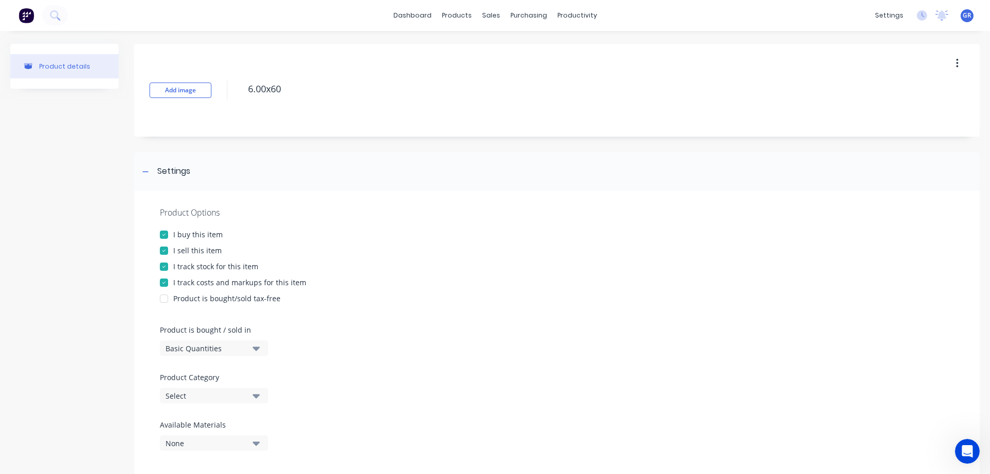
type textarea "6.00x600"
type textarea "x"
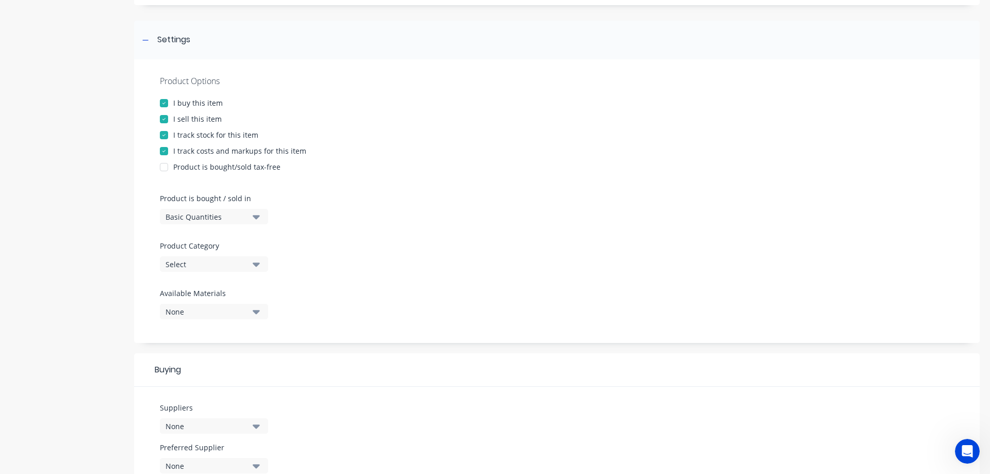
scroll to position [155, 0]
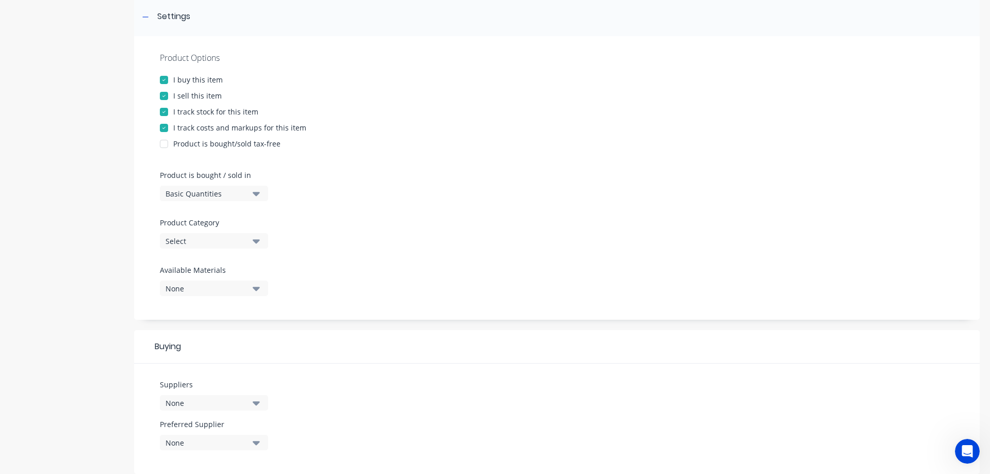
type textarea "6.00x6000"
type textarea "x"
type textarea "6.00x6000"
click at [218, 241] on div "Select" at bounding box center [207, 241] width 83 height 11
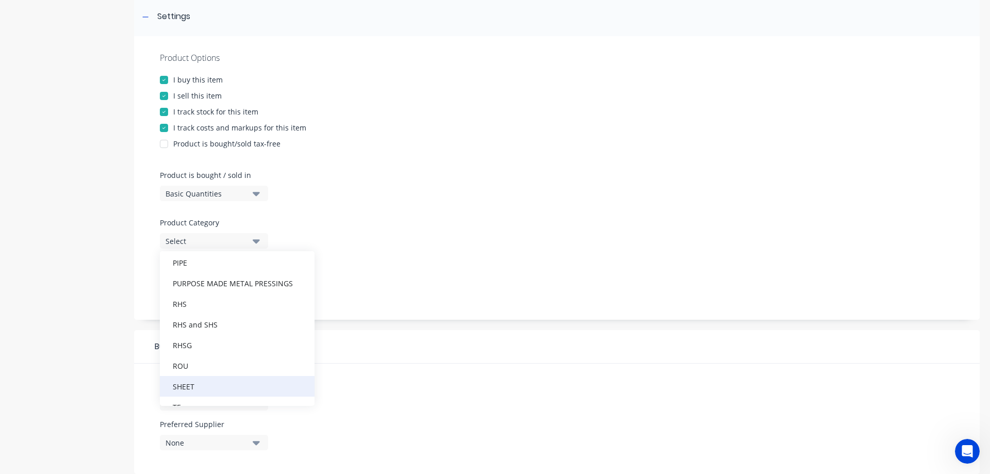
scroll to position [413, 0]
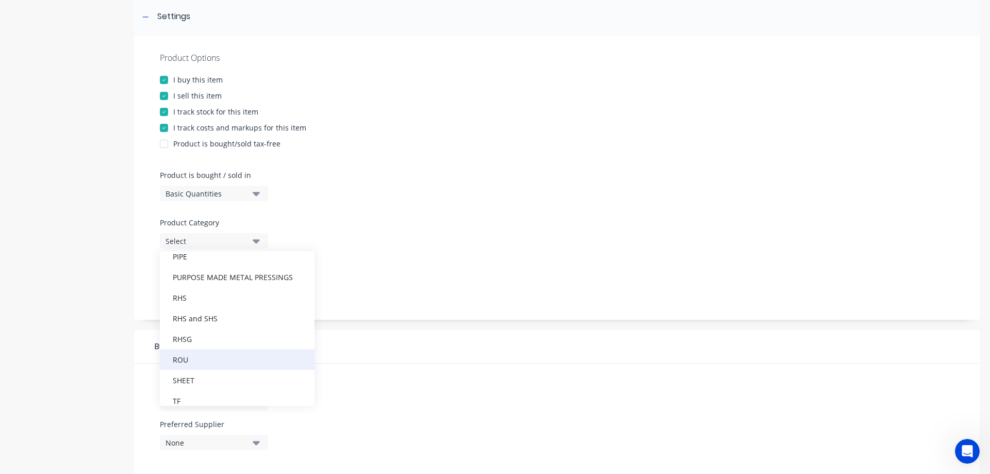
click at [209, 362] on div "ROU" at bounding box center [237, 359] width 155 height 21
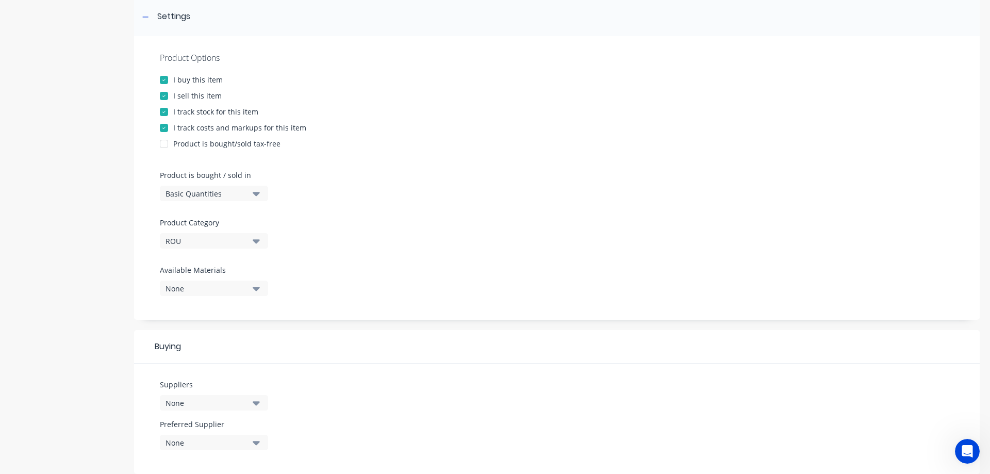
click at [207, 290] on div "None" at bounding box center [207, 288] width 83 height 11
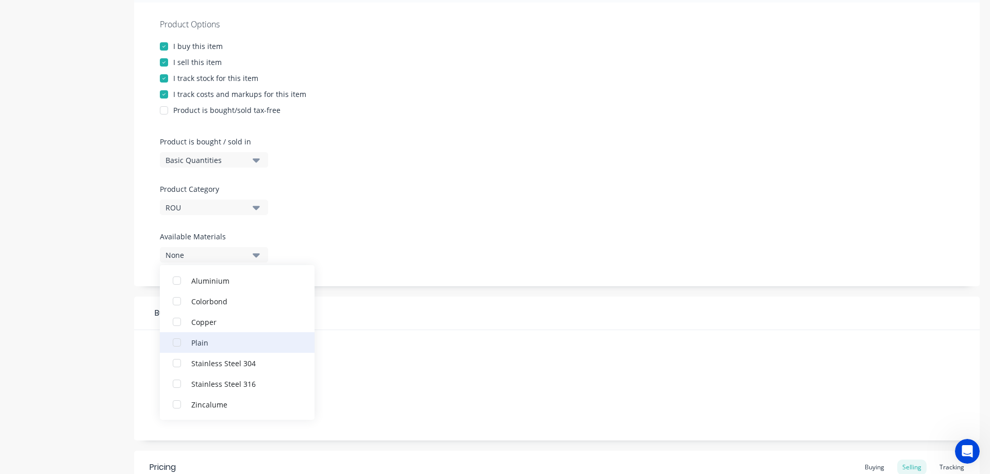
scroll to position [206, 0]
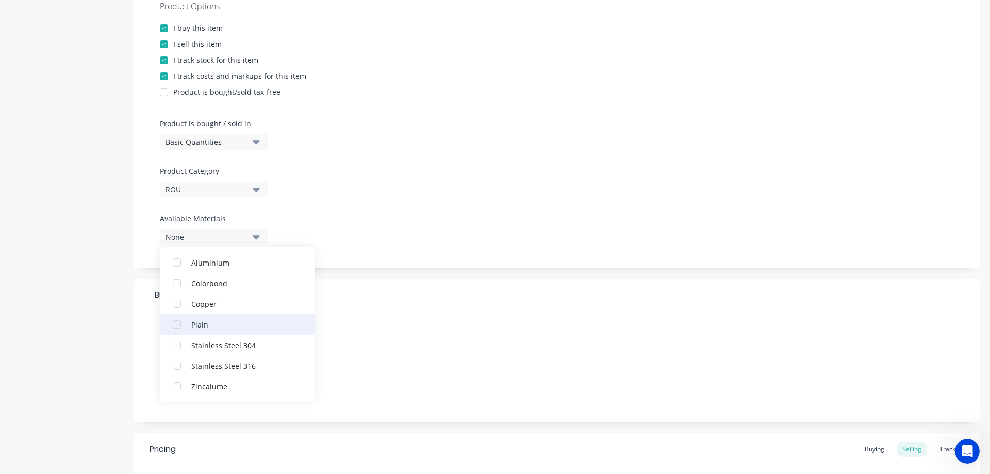
click at [203, 323] on div "Plain" at bounding box center [242, 324] width 103 height 11
type textarea "x"
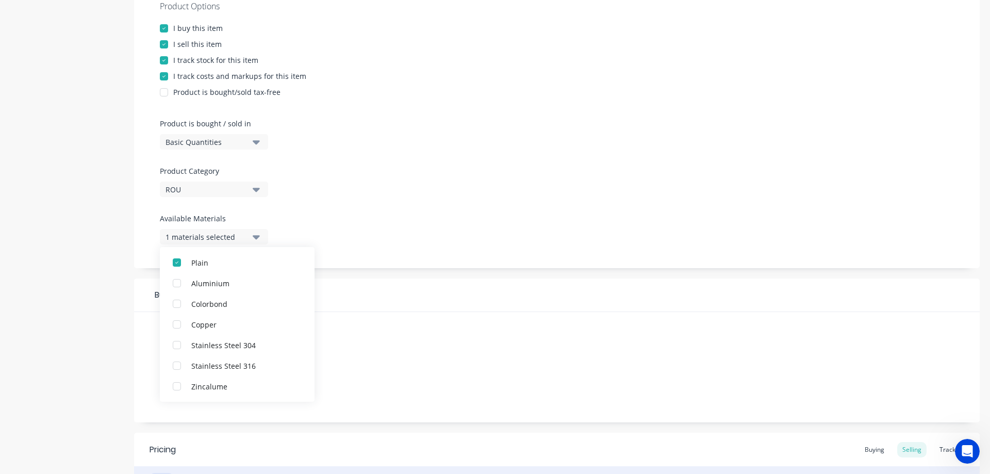
click at [352, 351] on div "Suppliers None Preferred Supplier None No options..." at bounding box center [557, 367] width 846 height 110
click at [214, 353] on div "None" at bounding box center [207, 351] width 83 height 11
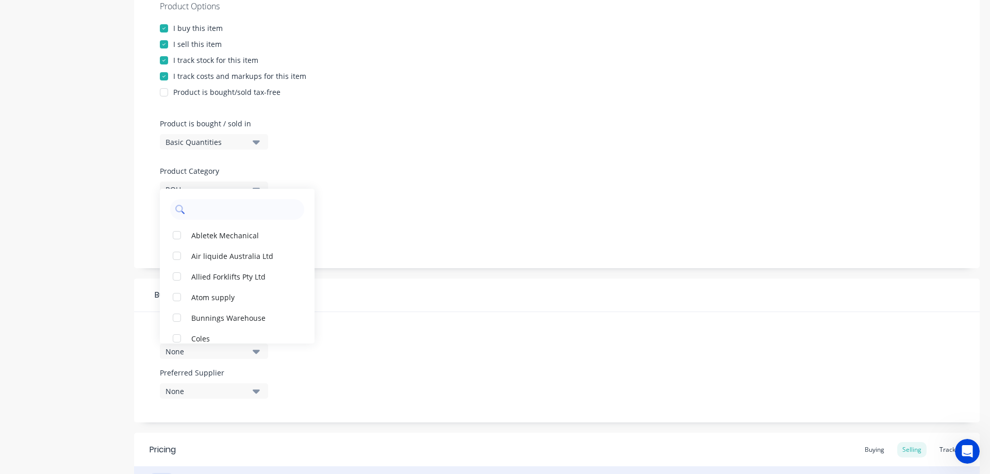
click at [201, 211] on input "text" at bounding box center [244, 209] width 109 height 21
type input "united"
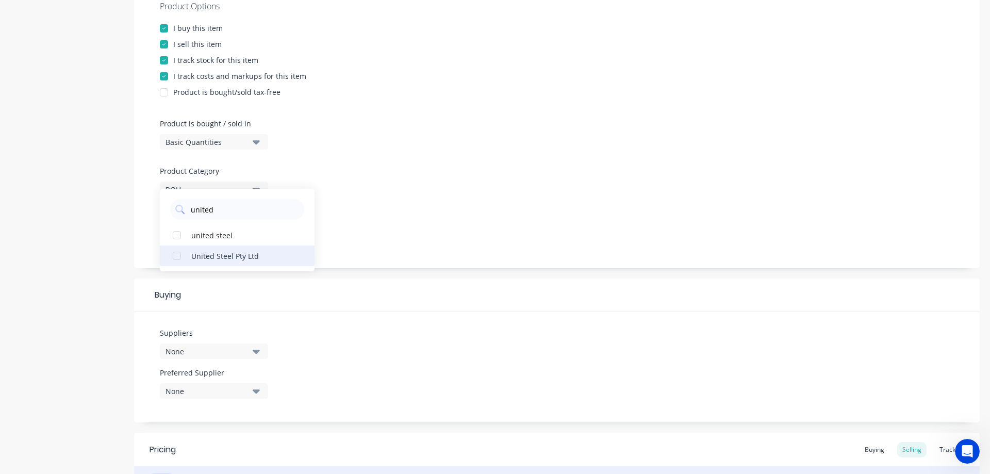
click at [196, 256] on div "United Steel Pty Ltd" at bounding box center [242, 255] width 103 height 11
type textarea "x"
click at [99, 297] on div "Product details" at bounding box center [64, 244] width 108 height 815
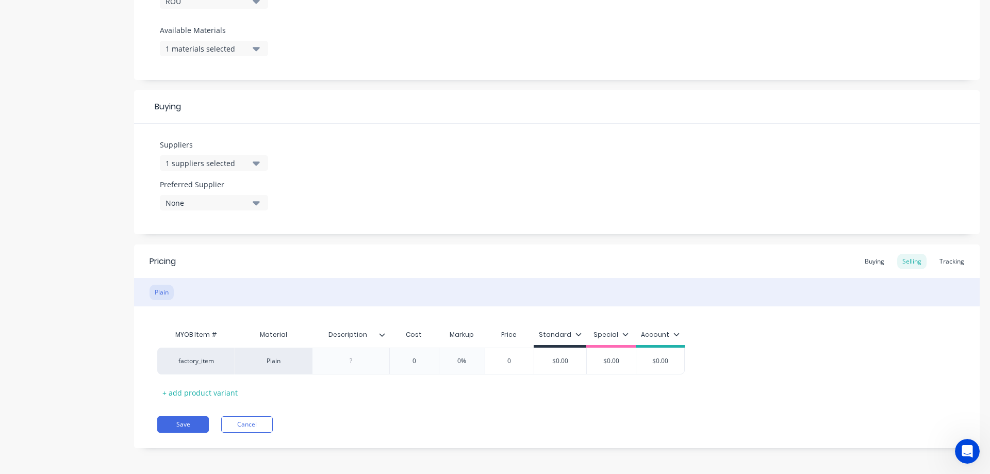
scroll to position [397, 0]
click at [359, 362] on div at bounding box center [352, 358] width 52 height 13
type textarea "x"
type input "0"
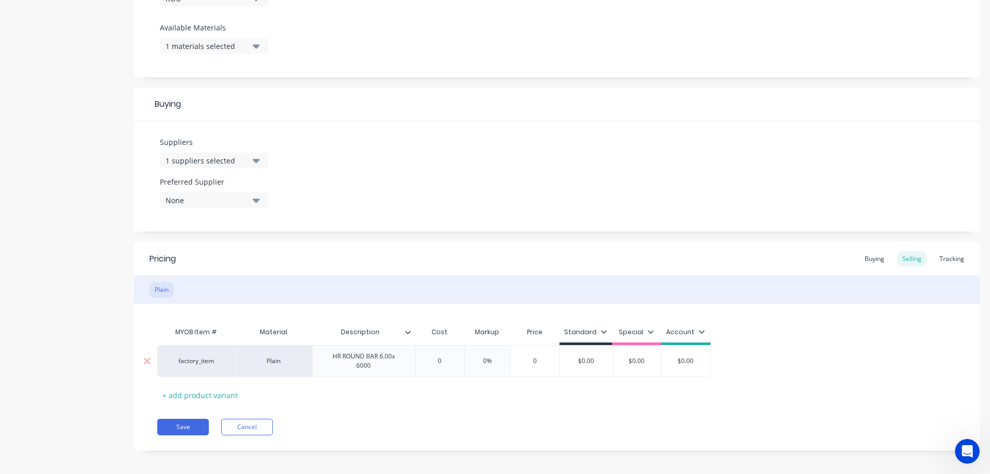
click at [420, 363] on input "0" at bounding box center [440, 360] width 52 height 9
type textarea "x"
type input "7"
type input "0%"
drag, startPoint x: 494, startPoint y: 362, endPoint x: 458, endPoint y: 361, distance: 36.1
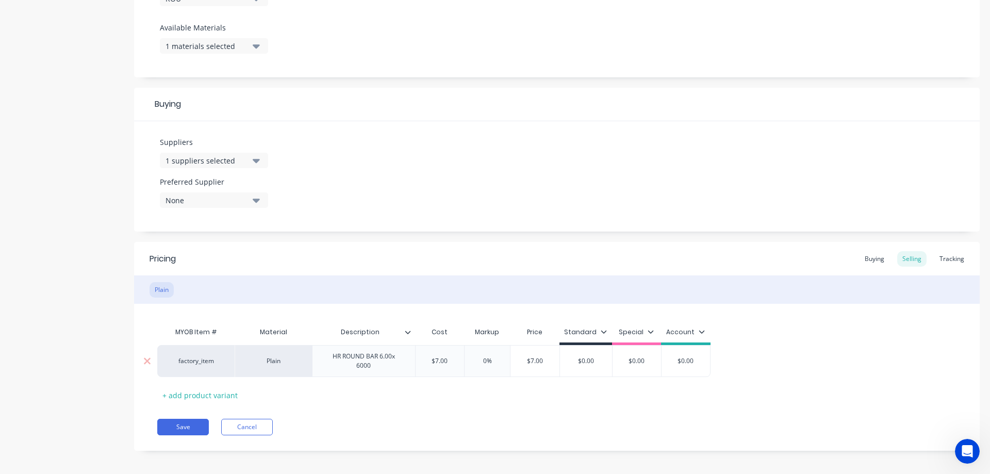
click at [460, 362] on div "factory_item Plain HR ROUND BAR 6.00x 6000 $7.00 7 0% 0% $7.00 $0.00 $0.00 $0.00" at bounding box center [434, 361] width 554 height 32
type textarea "x"
type input "4"
type textarea "x"
type input "45"
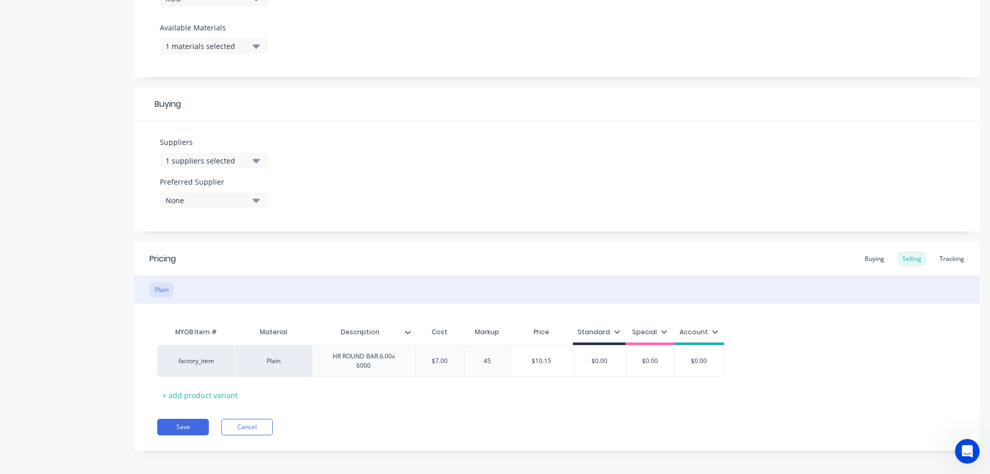
click at [619, 328] on div "Standard" at bounding box center [599, 332] width 43 height 9
click at [587, 365] on div "All" at bounding box center [586, 361] width 9 height 11
type textarea "x"
click at [852, 316] on div "MYOB Item # Material Description Cost Markup Price Standard Special Account fac…" at bounding box center [557, 354] width 846 height 100
click at [874, 258] on div "Buying" at bounding box center [875, 258] width 30 height 15
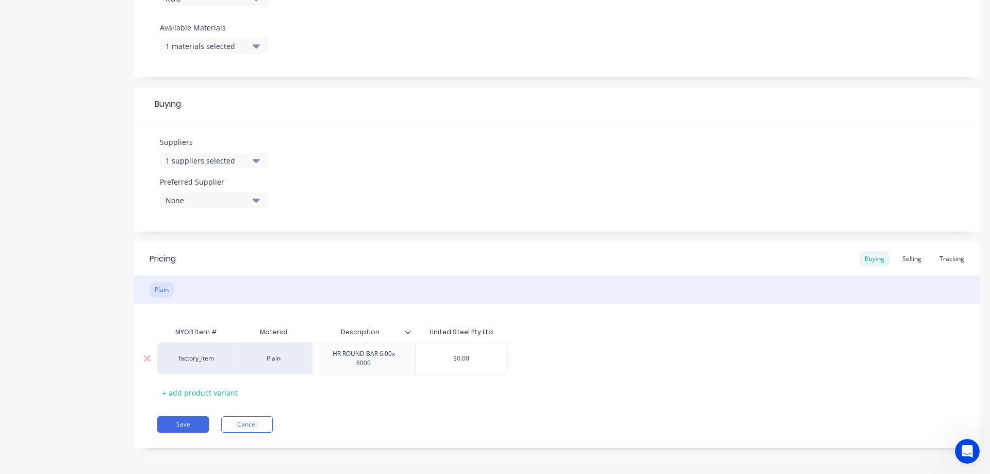
type input "$0.00"
drag, startPoint x: 483, startPoint y: 357, endPoint x: 446, endPoint y: 357, distance: 37.1
click at [446, 357] on input "$0.00" at bounding box center [462, 358] width 92 height 9
type textarea "x"
type input "7"
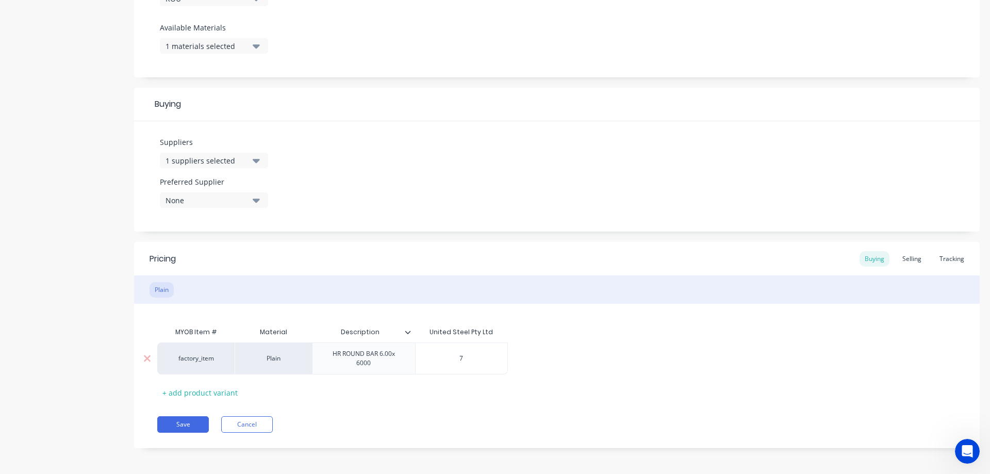
type textarea "x"
type input "7."
type textarea "x"
type input "7.0"
click at [418, 396] on div "MYOB Item # Material Description United Steel Pty Ltd factory_item Plain HR ROU…" at bounding box center [557, 361] width 800 height 79
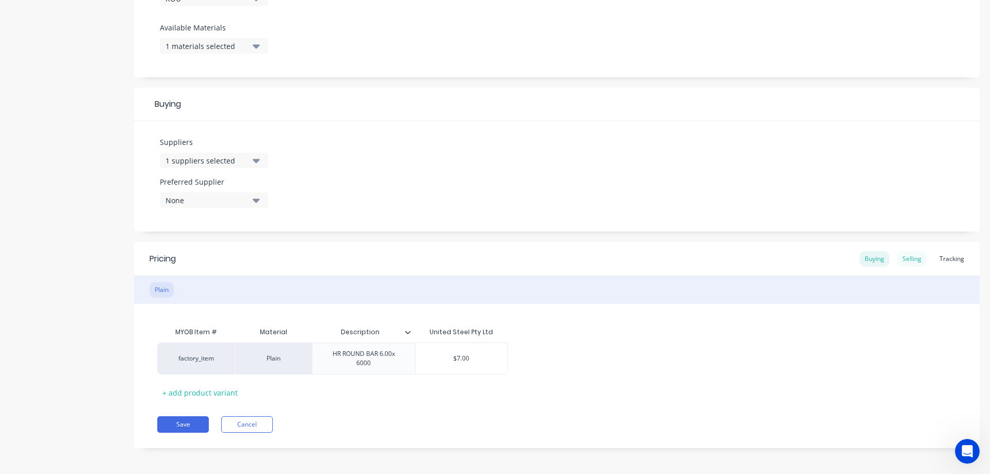
click at [910, 251] on div "Selling" at bounding box center [912, 258] width 29 height 15
click at [175, 428] on button "Save" at bounding box center [183, 427] width 52 height 17
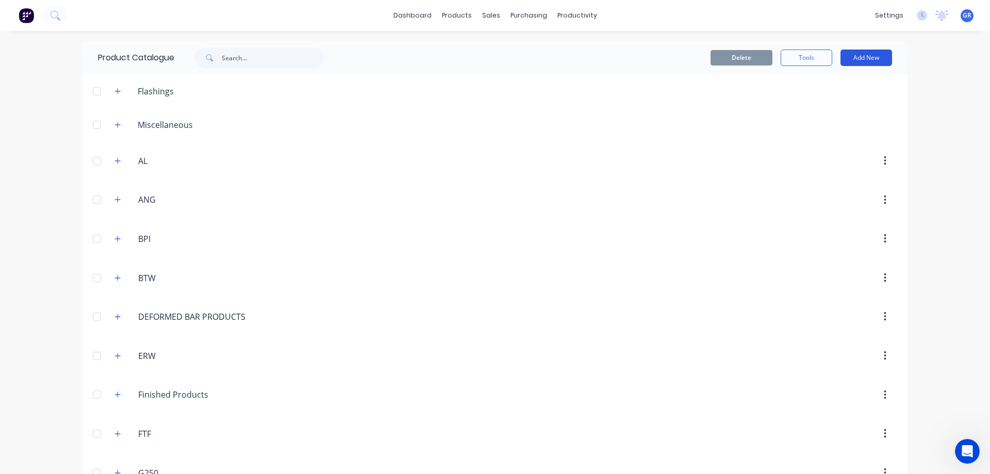
click at [846, 59] on button "Add New" at bounding box center [867, 58] width 52 height 17
click at [822, 121] on div "Product" at bounding box center [843, 125] width 79 height 15
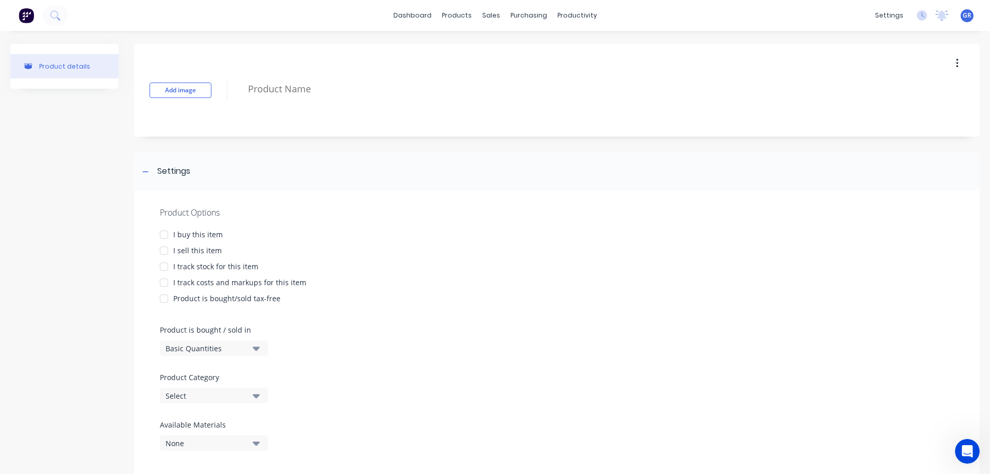
click at [272, 94] on textarea at bounding box center [569, 89] width 652 height 24
type textarea "x"
type textarea "8"
type textarea "x"
type textarea "8,"
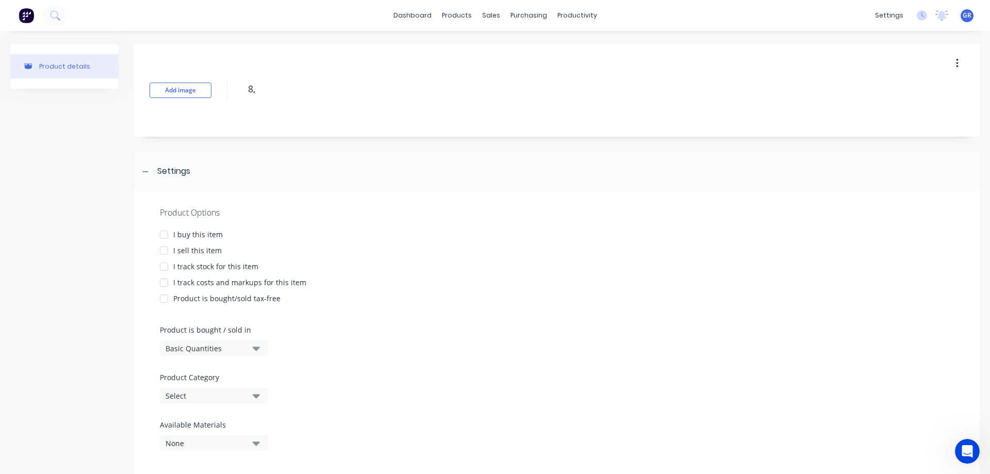
type textarea "x"
type textarea "8"
type textarea "x"
type textarea "8."
type textarea "x"
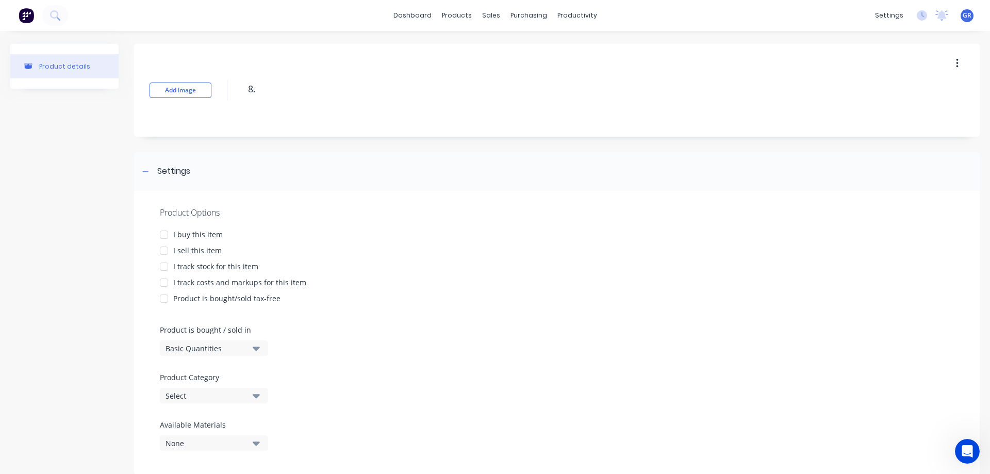
type textarea "8.0"
type textarea "x"
type textarea "8.0m"
type textarea "x"
type textarea "8.0mm"
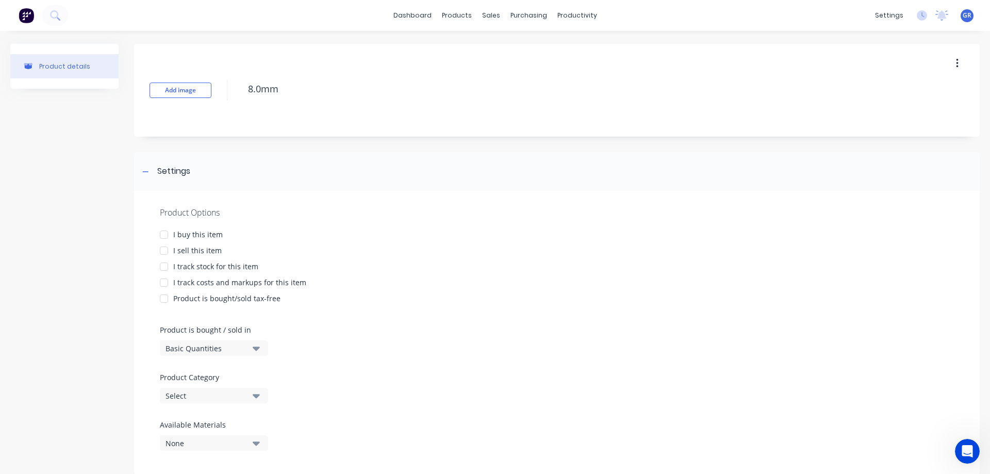
type textarea "x"
type textarea "8.0mm"
type textarea "x"
type textarea "8.0mm R"
type textarea "x"
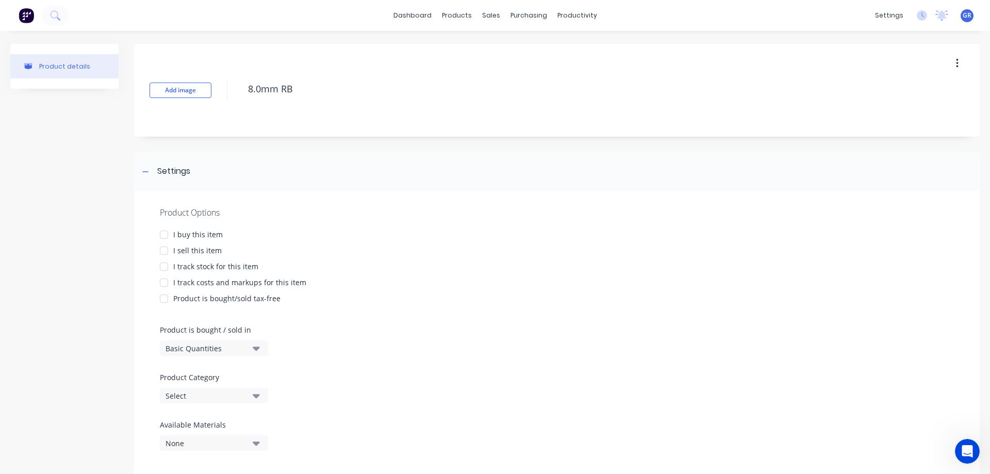
type textarea "8.0mm RB"
type textarea "x"
type textarea "8.0mm RB"
drag, startPoint x: 191, startPoint y: 232, endPoint x: 186, endPoint y: 253, distance: 21.8
click at [191, 232] on div "I buy this item" at bounding box center [198, 234] width 50 height 11
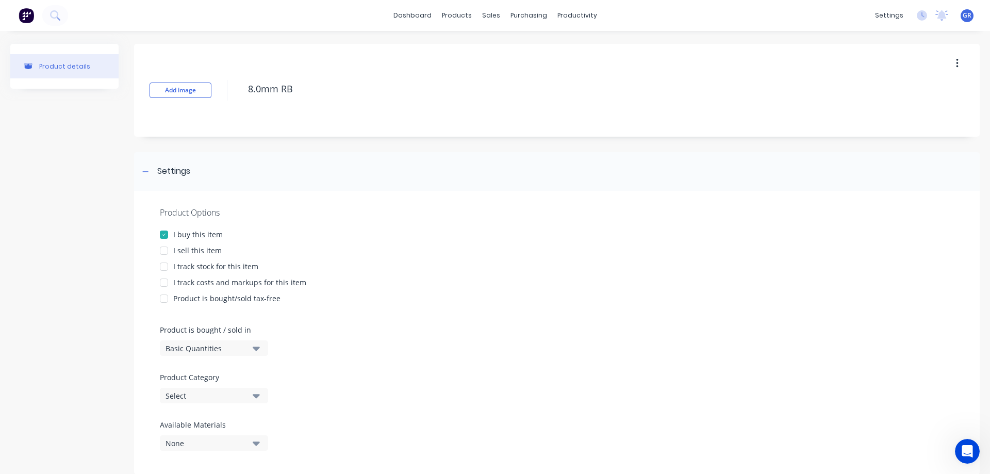
click at [186, 253] on div "I sell this item" at bounding box center [197, 250] width 48 height 11
click at [185, 259] on div "Product Options I buy this item I sell this item I track stock for this item I …" at bounding box center [557, 333] width 846 height 284
click at [184, 265] on div "I track stock for this item" at bounding box center [215, 266] width 85 height 11
click at [183, 282] on div "I track costs and markups for this item" at bounding box center [239, 282] width 133 height 11
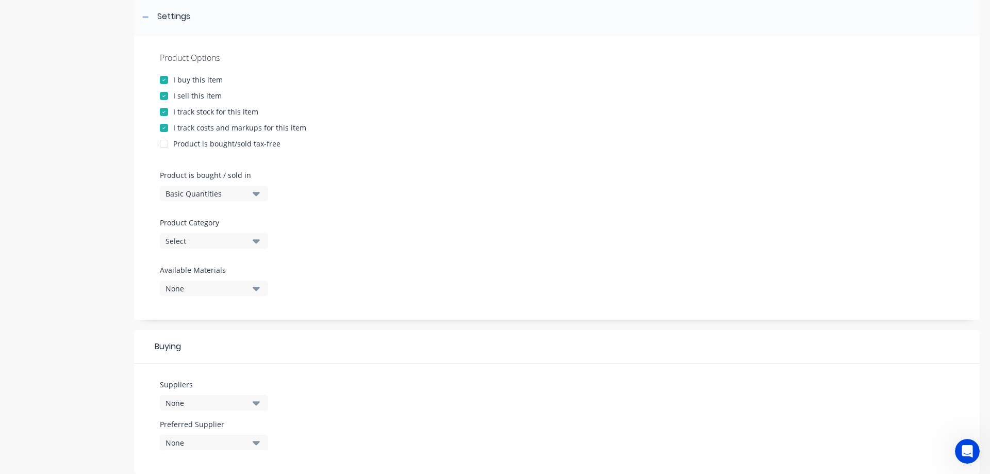
click at [227, 237] on div "Select" at bounding box center [207, 241] width 83 height 11
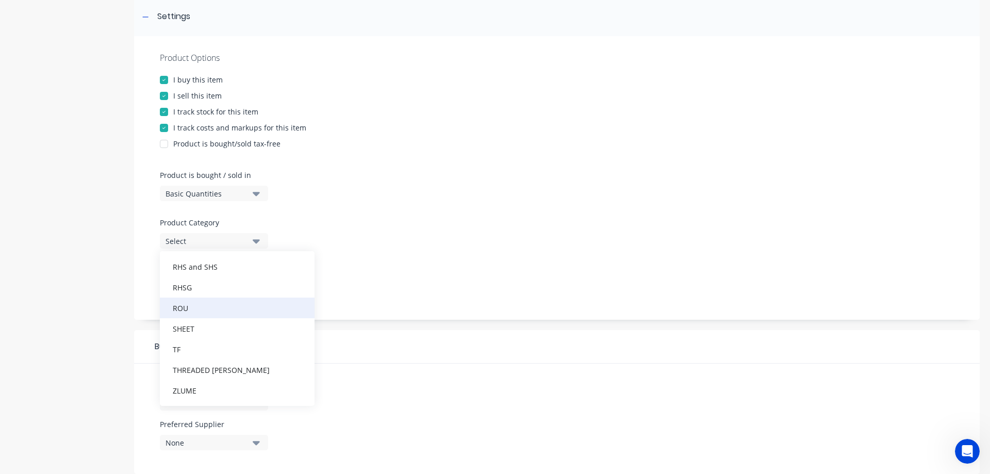
click at [186, 310] on div "ROU" at bounding box center [237, 308] width 155 height 21
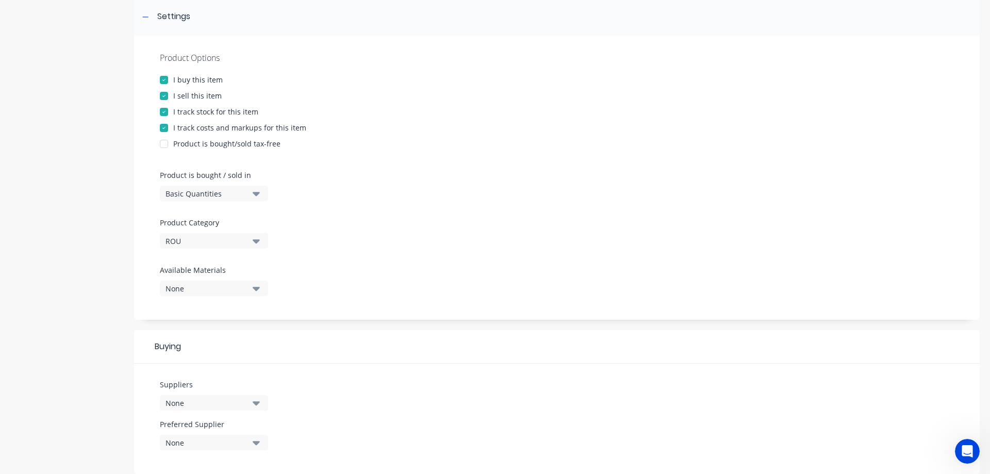
click at [209, 286] on div "None" at bounding box center [207, 288] width 83 height 11
click at [208, 424] on div "Plain" at bounding box center [242, 427] width 103 height 11
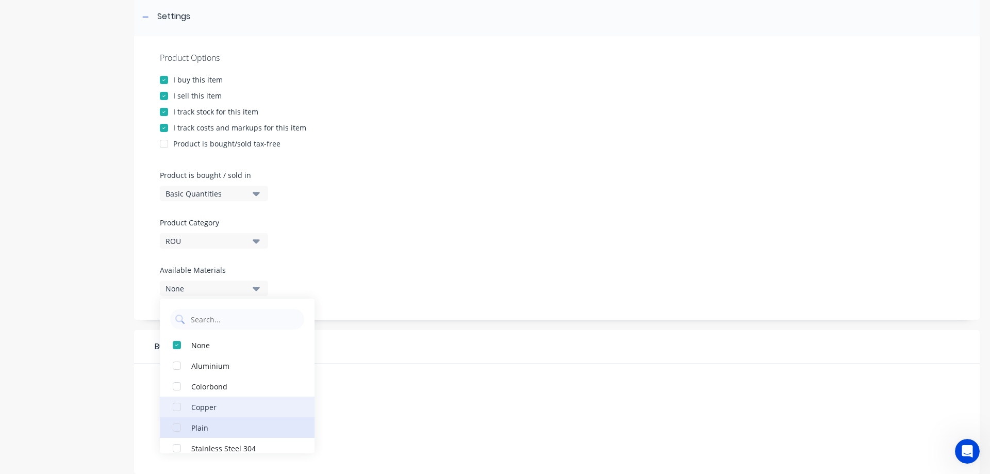
type textarea "x"
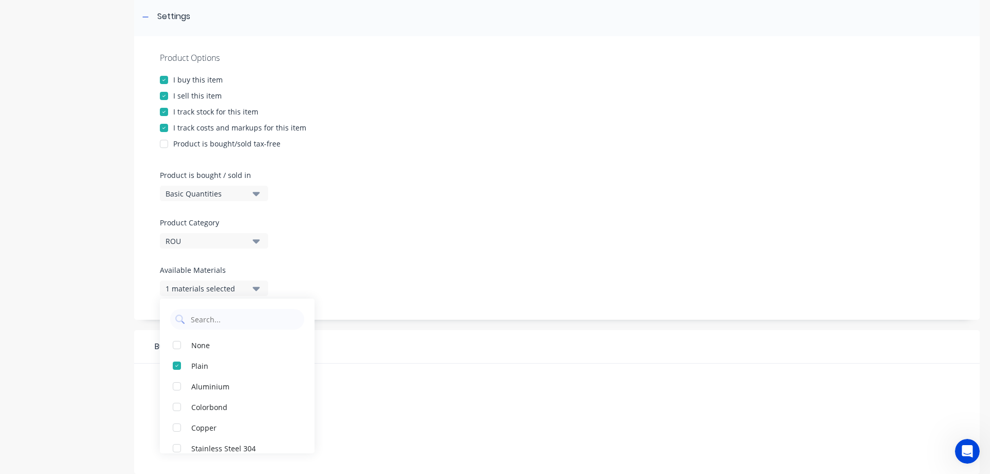
click at [374, 296] on div "Product Options I buy this item I sell this item I track stock for this item I …" at bounding box center [557, 178] width 846 height 284
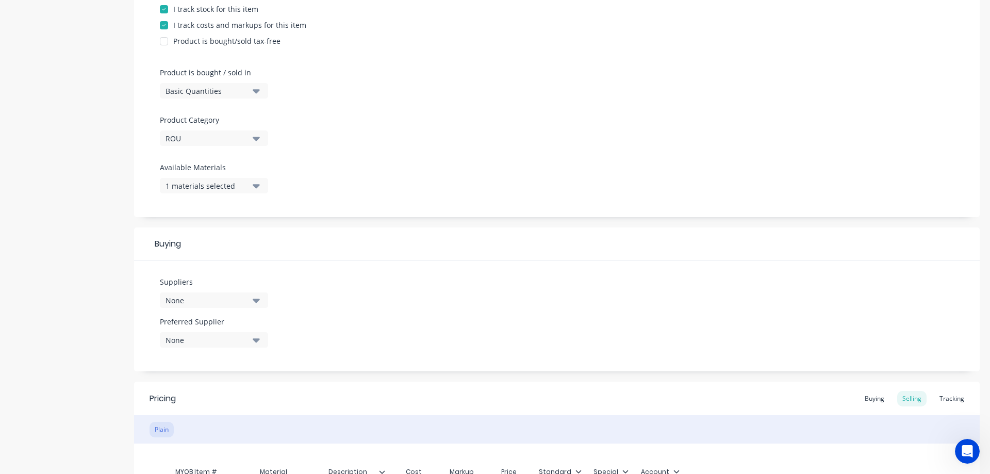
scroll to position [258, 0]
click at [232, 299] on div "None" at bounding box center [207, 300] width 83 height 11
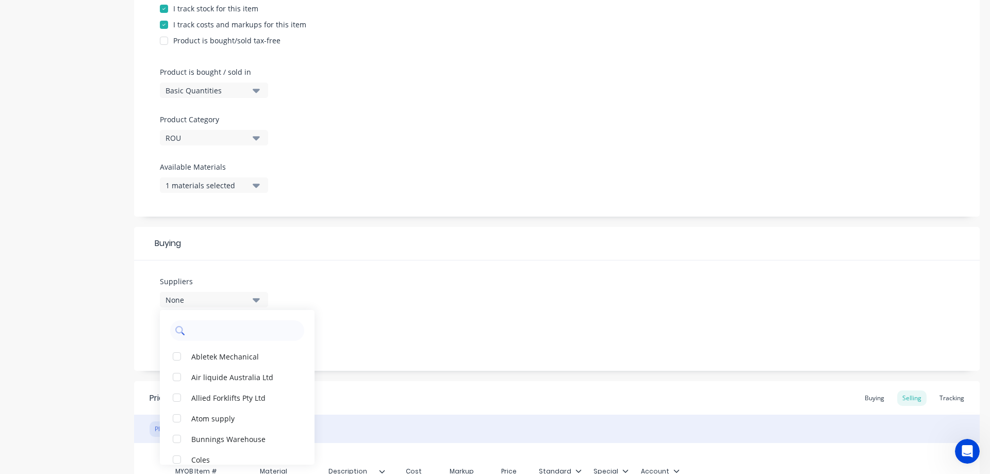
click at [198, 329] on input "text" at bounding box center [244, 330] width 109 height 21
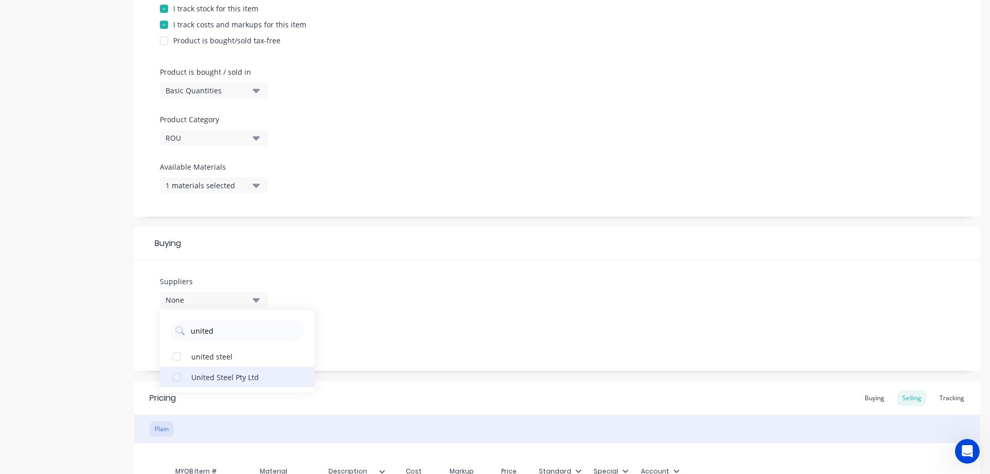
type input "united"
click at [207, 378] on div "United Steel Pty Ltd" at bounding box center [242, 376] width 103 height 11
type textarea "x"
drag, startPoint x: 97, startPoint y: 377, endPoint x: 118, endPoint y: 376, distance: 21.2
click at [97, 376] on div "Product details" at bounding box center [64, 193] width 108 height 815
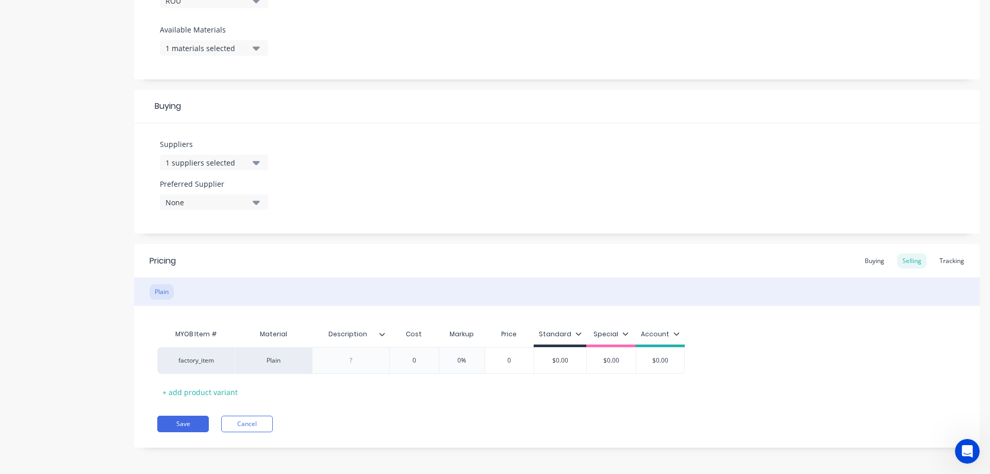
scroll to position [397, 0]
click at [356, 358] on div at bounding box center [352, 358] width 52 height 13
type textarea "x"
type input "0"
click at [417, 356] on div "factory_item Plain HR ROUND BAR 8.00 x 6000 0 0 0% 0 $0.00 $0.00 $0.00" at bounding box center [421, 361] width 528 height 32
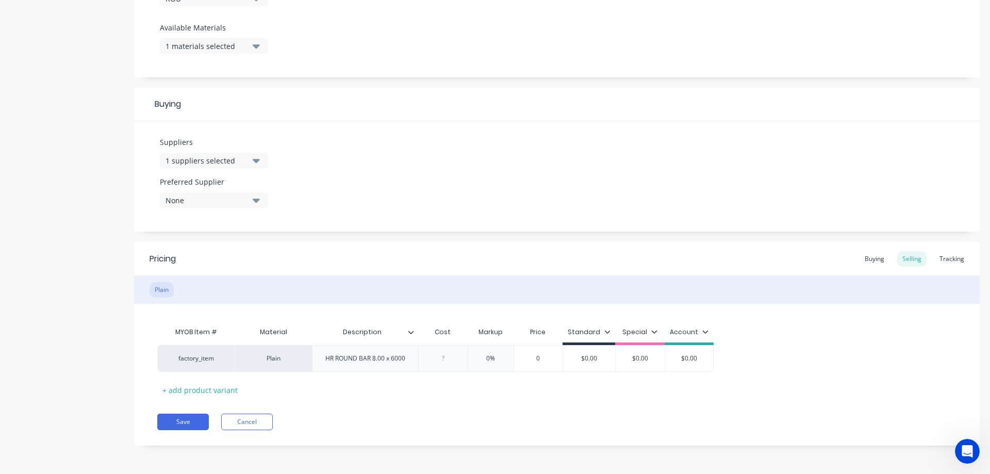
type textarea "x"
type input "1"
type textarea "x"
type input "12"
type input "0%"
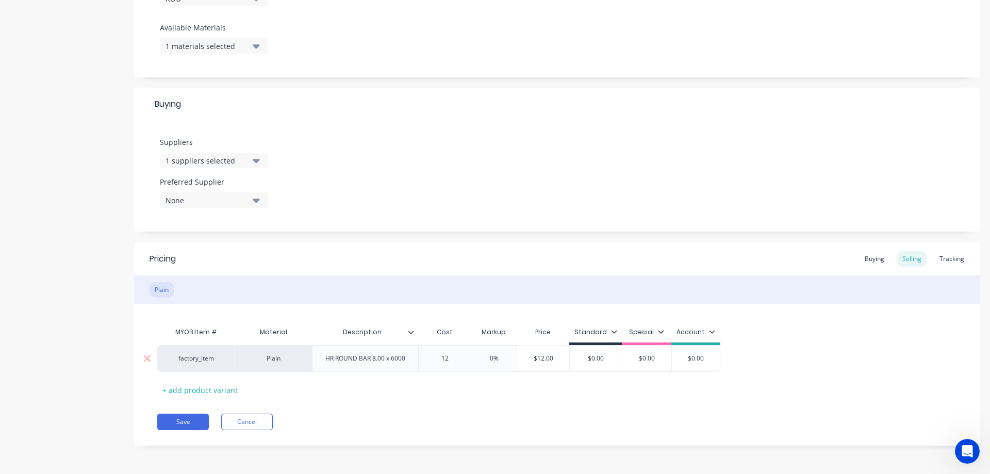
click at [498, 357] on input "0%" at bounding box center [494, 358] width 52 height 9
drag, startPoint x: 499, startPoint y: 359, endPoint x: 486, endPoint y: 356, distance: 12.6
click at [486, 356] on input "0%" at bounding box center [494, 358] width 52 height 9
type textarea "x"
type input "4"
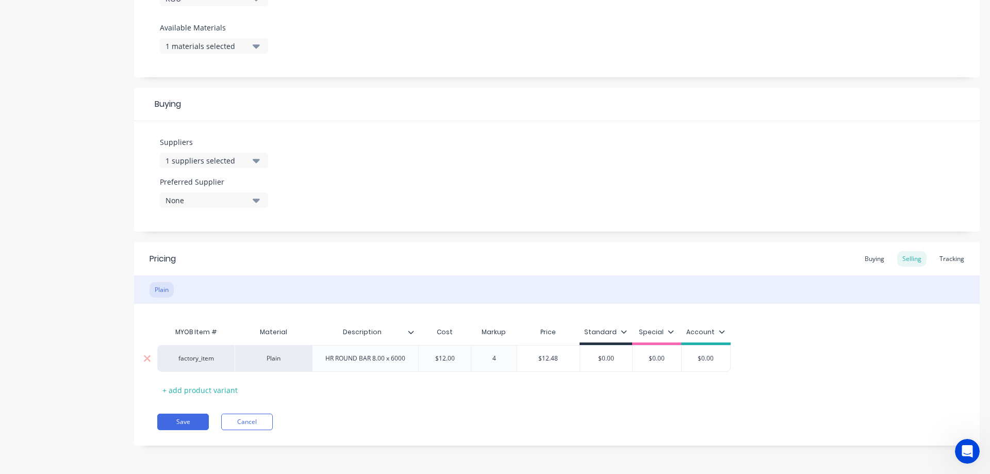
type textarea "x"
type input "45"
click at [490, 393] on div "MYOB Item # Material Description Cost Markup Price Standard Special Account fac…" at bounding box center [557, 360] width 800 height 76
click at [624, 331] on div "Standard" at bounding box center [602, 333] width 53 height 9
click at [622, 333] on icon at bounding box center [621, 332] width 6 height 6
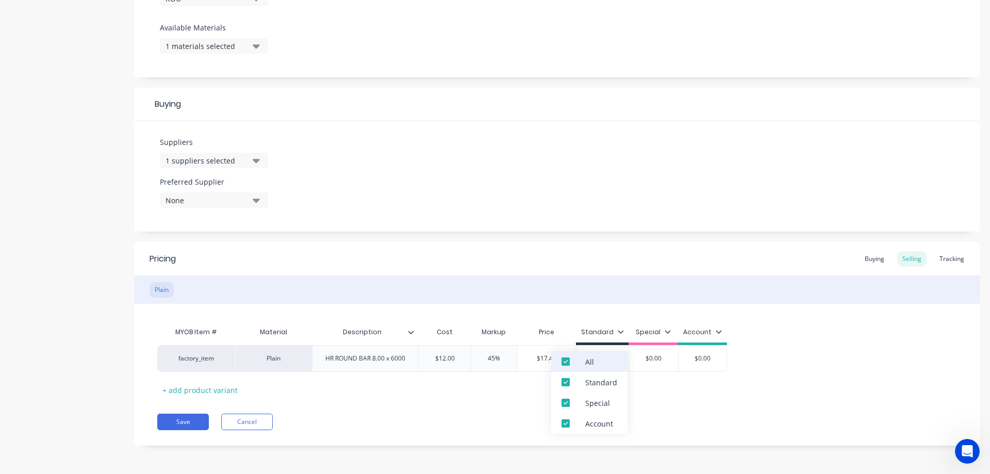
click at [596, 370] on div "All" at bounding box center [589, 361] width 76 height 21
type textarea "x"
click at [803, 302] on div "Plain" at bounding box center [557, 289] width 846 height 28
click at [875, 257] on div "Buying" at bounding box center [875, 258] width 30 height 15
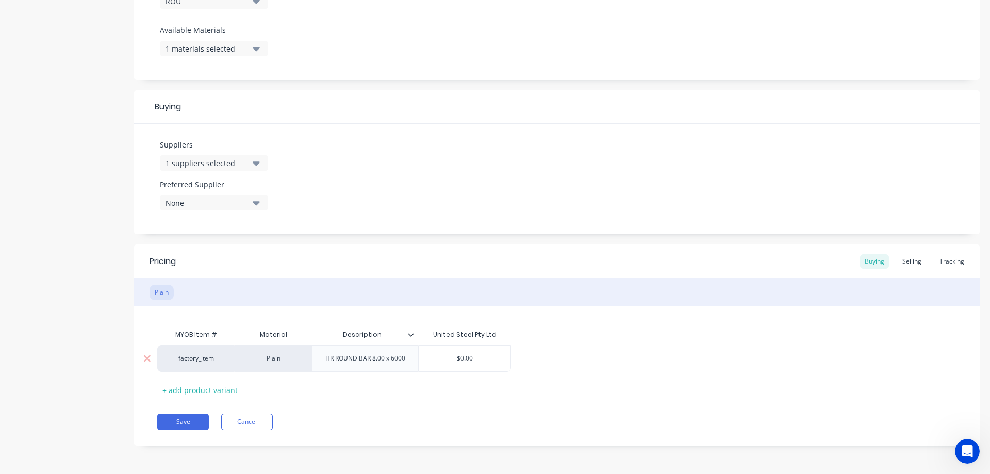
type input "$0.00"
drag, startPoint x: 460, startPoint y: 356, endPoint x: 415, endPoint y: 359, distance: 44.4
click at [426, 358] on input "$0.00" at bounding box center [465, 358] width 92 height 9
type textarea "x"
type input "1"
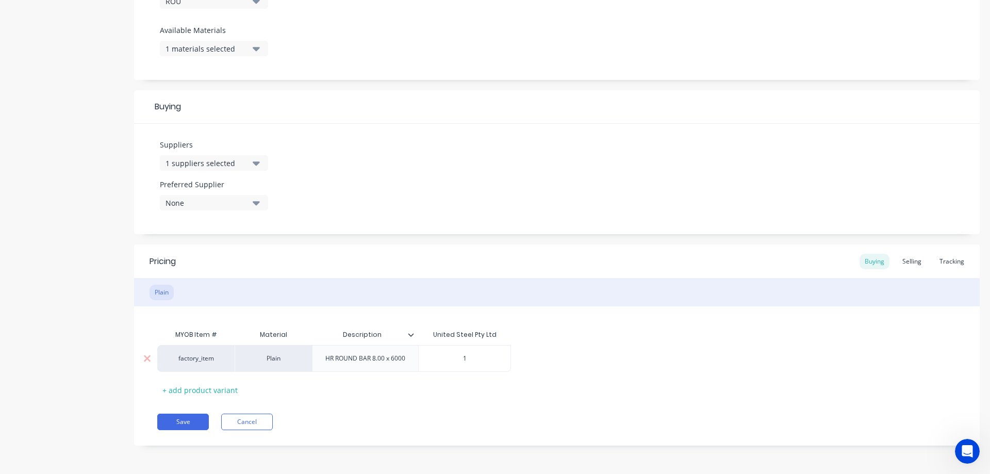
type textarea "x"
type input "12"
click at [330, 388] on div "MYOB Item # Material Description United Steel Pty Ltd factory_item Plain HR ROU…" at bounding box center [557, 361] width 800 height 74
click at [185, 423] on button "Save" at bounding box center [183, 422] width 52 height 17
type textarea "x"
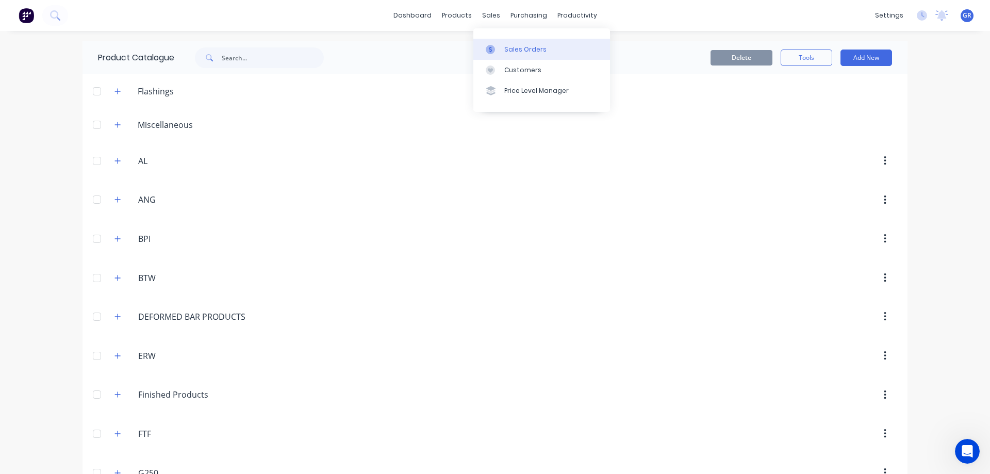
click at [511, 43] on link "Sales Orders" at bounding box center [542, 49] width 137 height 21
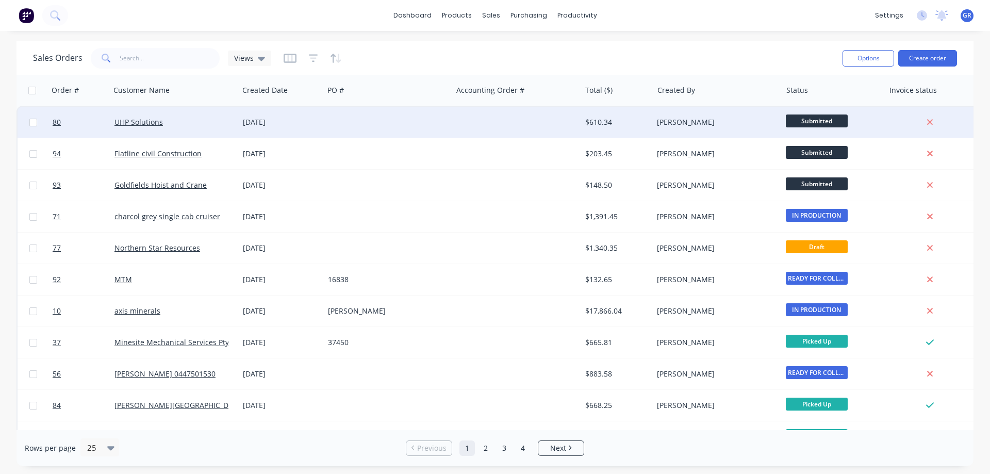
click at [151, 112] on div "UHP Solutions" at bounding box center [174, 122] width 128 height 31
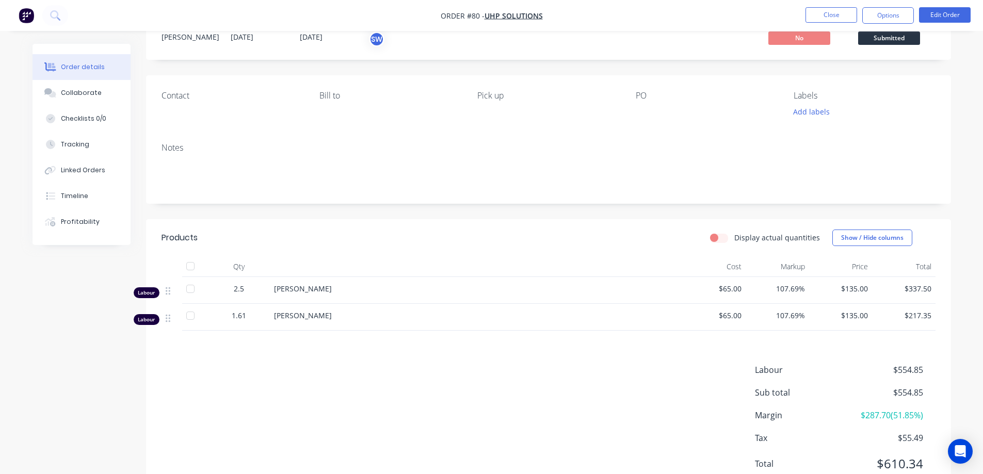
scroll to position [79, 0]
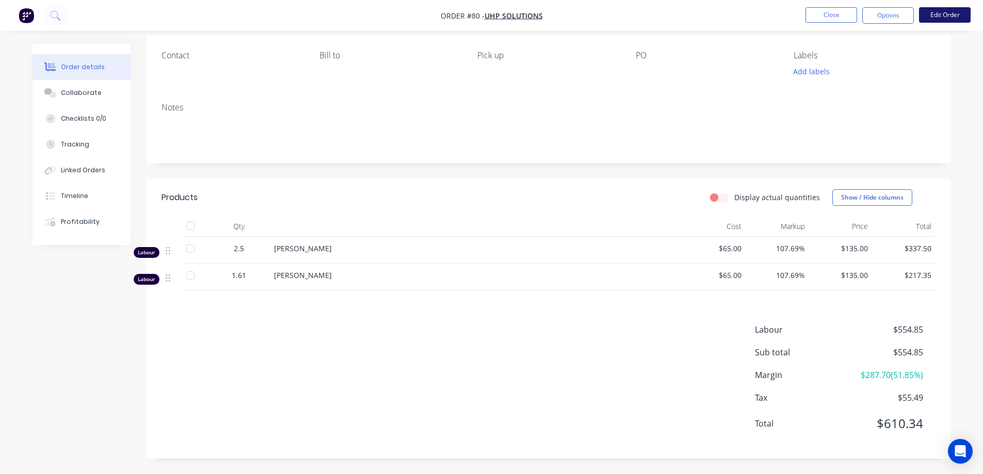
click at [931, 16] on button "Edit Order" at bounding box center [945, 14] width 52 height 15
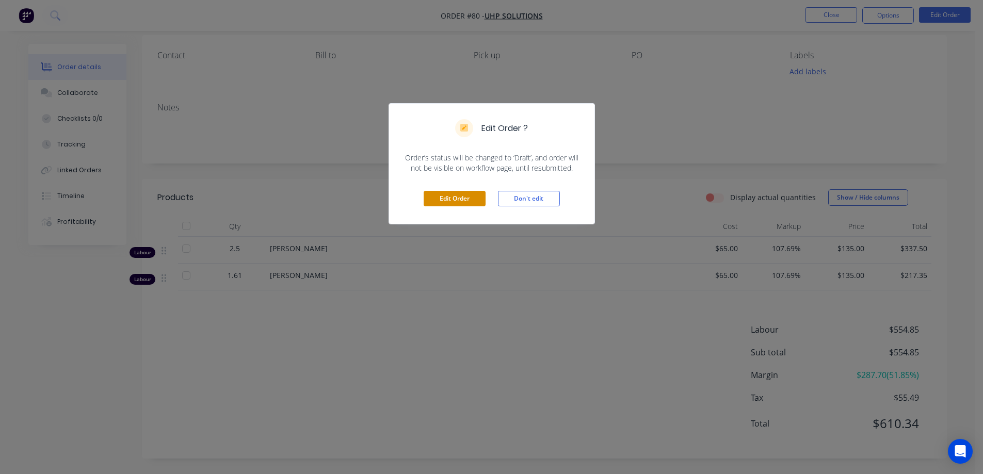
click at [433, 199] on button "Edit Order" at bounding box center [455, 198] width 62 height 15
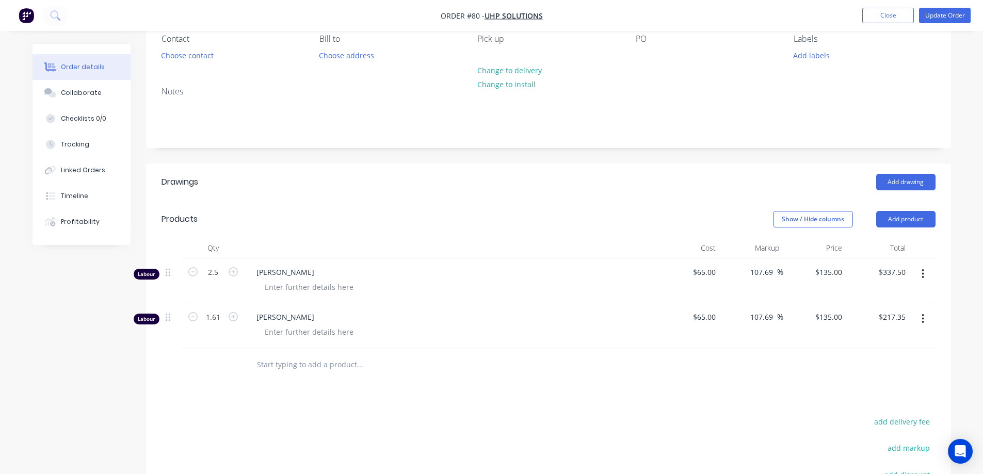
scroll to position [103, 0]
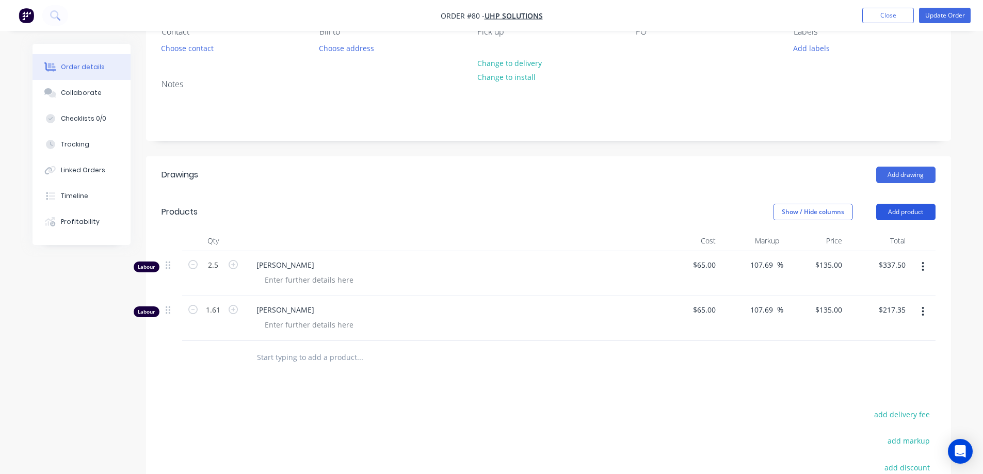
click at [905, 213] on button "Add product" at bounding box center [905, 212] width 59 height 17
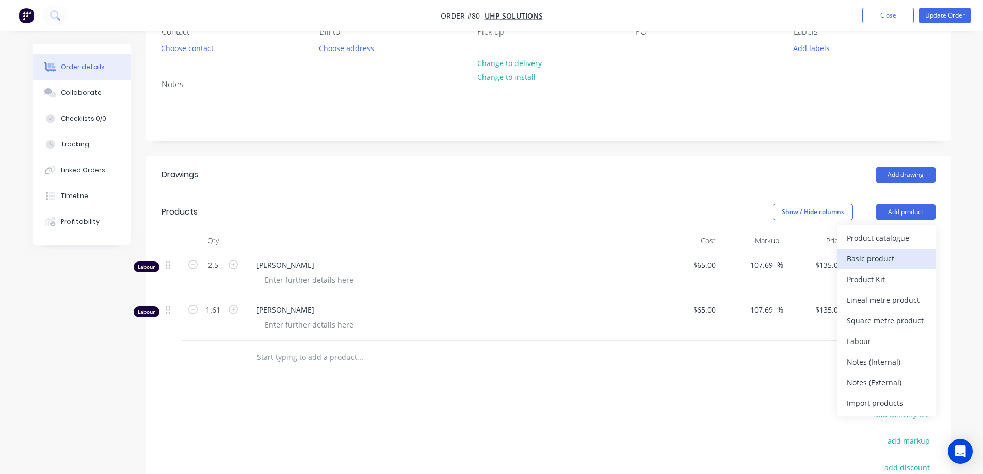
click at [868, 259] on div "Basic product" at bounding box center [886, 258] width 79 height 15
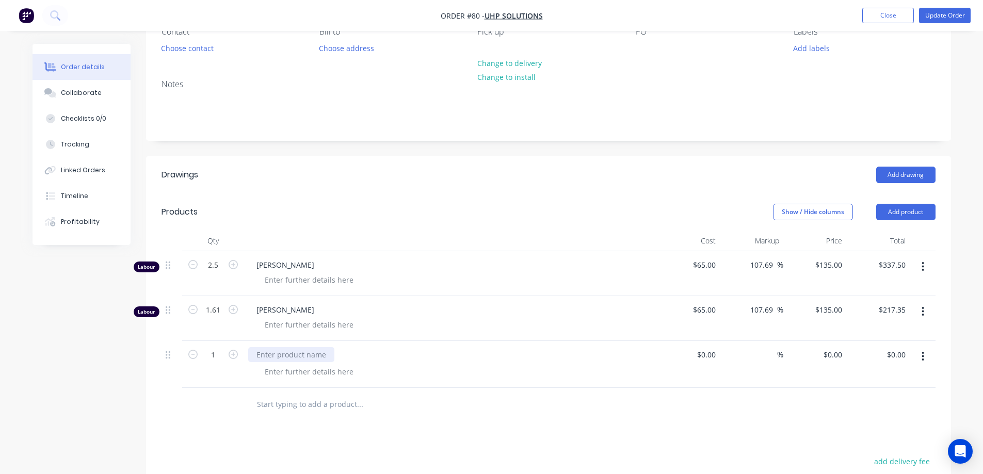
click at [277, 354] on div at bounding box center [291, 354] width 86 height 15
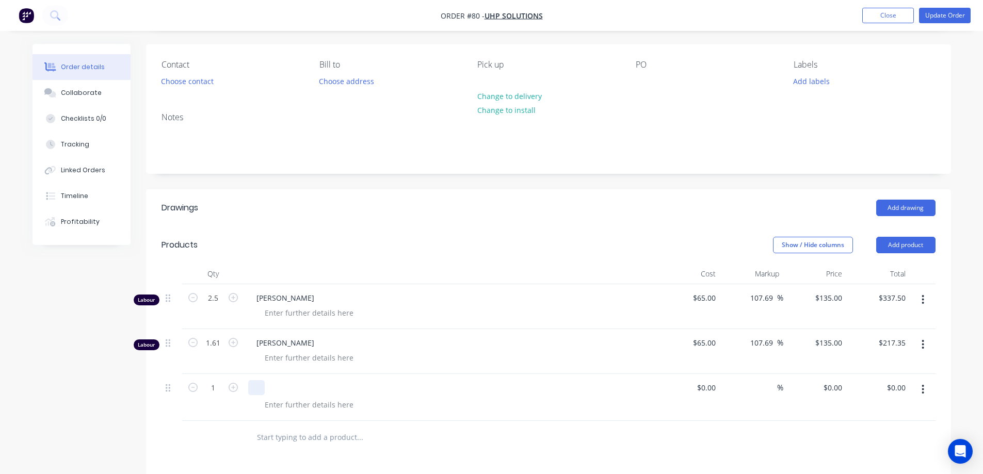
scroll to position [52, 0]
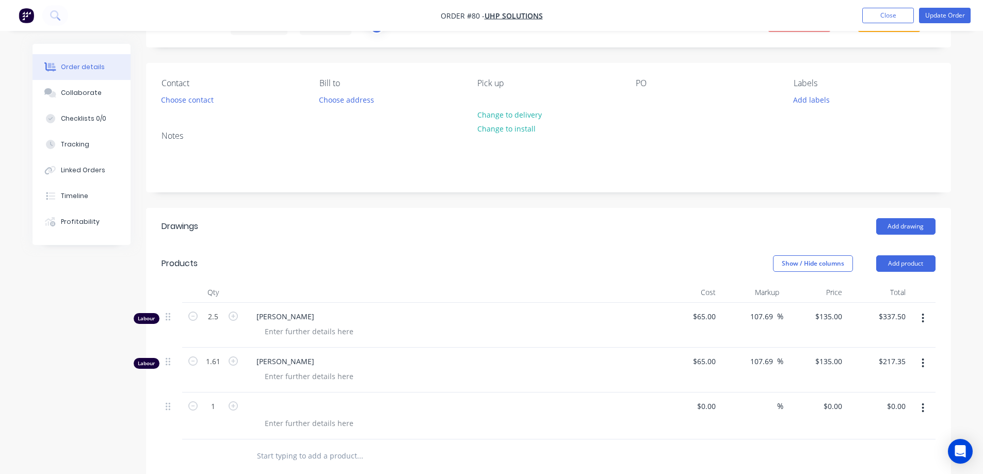
click at [923, 408] on icon "button" at bounding box center [923, 407] width 2 height 9
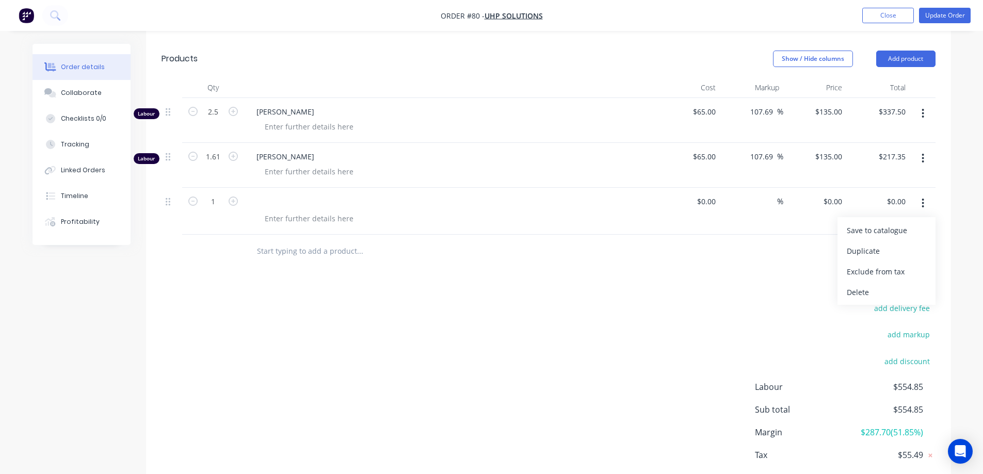
scroll to position [258, 0]
click at [883, 293] on div "Delete" at bounding box center [886, 290] width 79 height 15
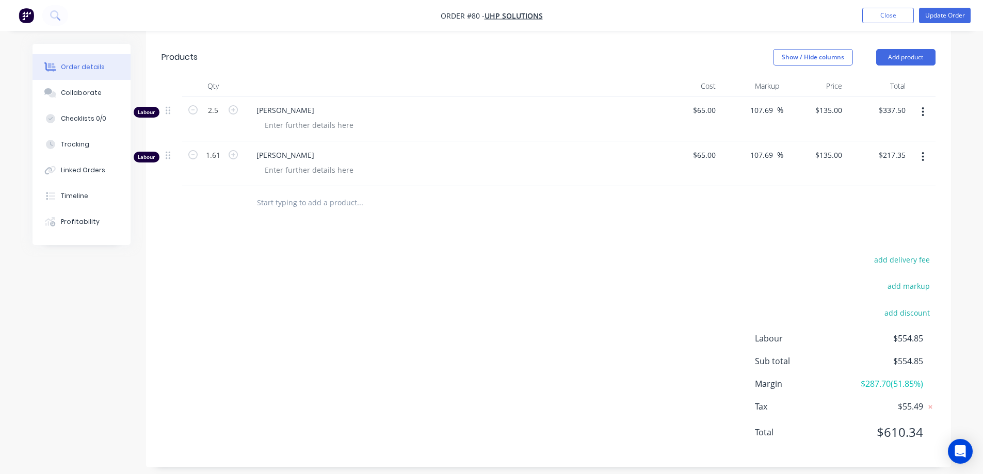
click at [275, 197] on input "text" at bounding box center [359, 202] width 206 height 21
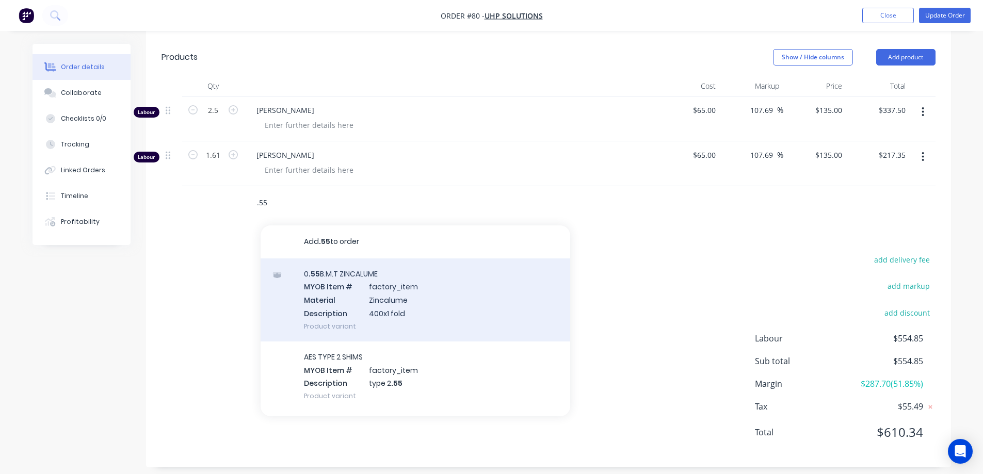
type input ".55"
click at [365, 284] on div "0 .55 B.M.T ZINCALUME MYOB Item # factory_item Material Zincalume Description 4…" at bounding box center [416, 299] width 310 height 83
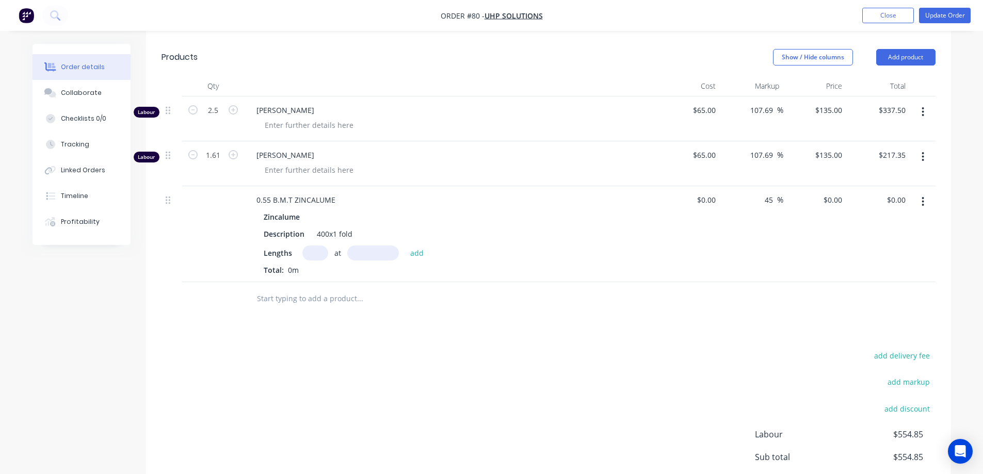
click at [479, 350] on div "add delivery fee add markup add discount Labour $554.85 Sub total $554.85 Margi…" at bounding box center [548, 448] width 774 height 199
click at [924, 197] on button "button" at bounding box center [923, 201] width 24 height 19
click at [864, 285] on div "Delete" at bounding box center [886, 290] width 79 height 15
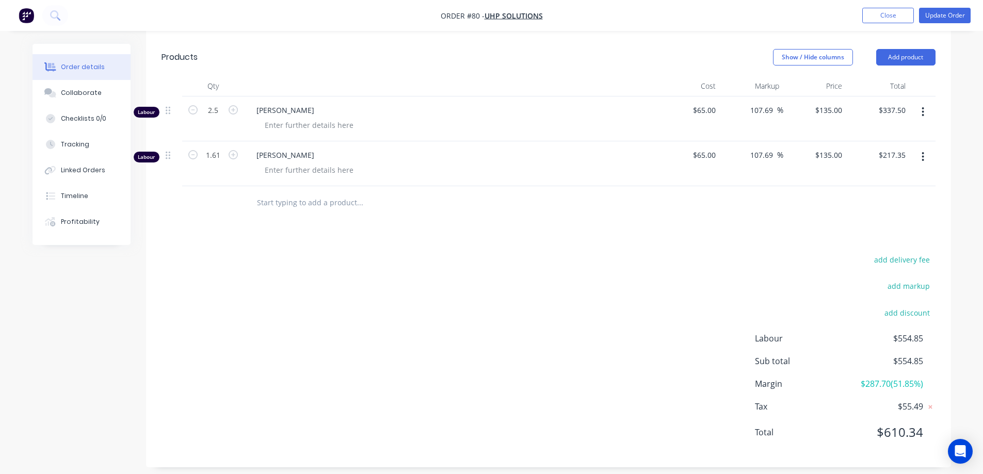
drag, startPoint x: 514, startPoint y: 280, endPoint x: 502, endPoint y: 261, distance: 22.8
click at [514, 279] on div "add delivery fee add markup add discount Labour $554.85 Sub total $554.85 Margi…" at bounding box center [548, 352] width 774 height 199
click at [267, 199] on input "text" at bounding box center [359, 202] width 206 height 21
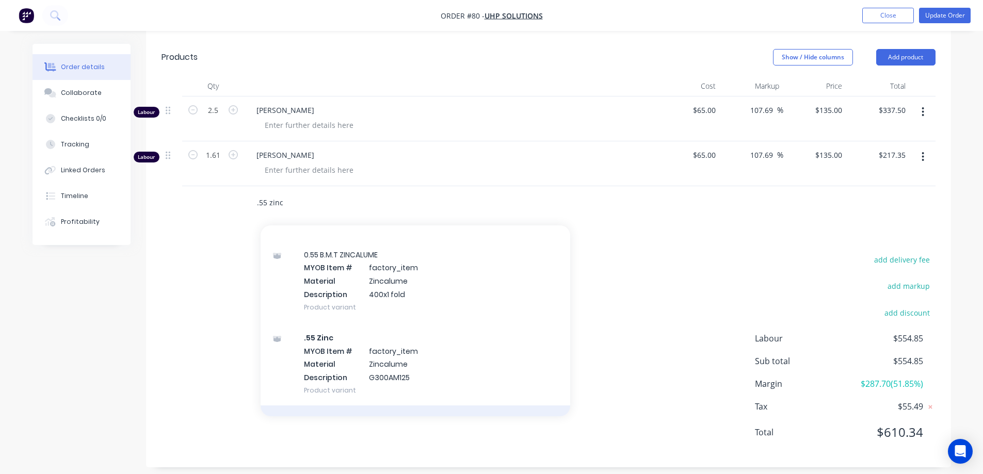
scroll to position [52, 0]
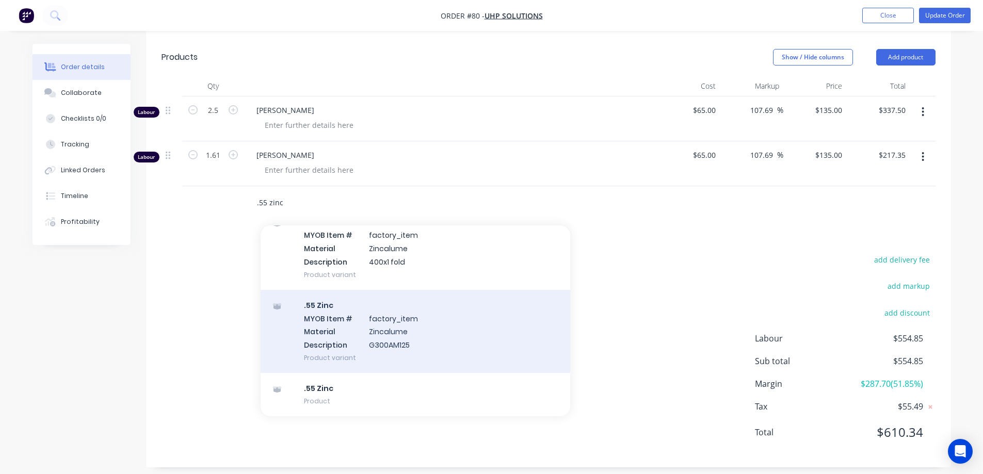
type input ".55 zinc"
click at [346, 335] on div ".55 Zinc MYOB Item # factory_item Material Zincalume Description G300AM125 Prod…" at bounding box center [416, 331] width 310 height 83
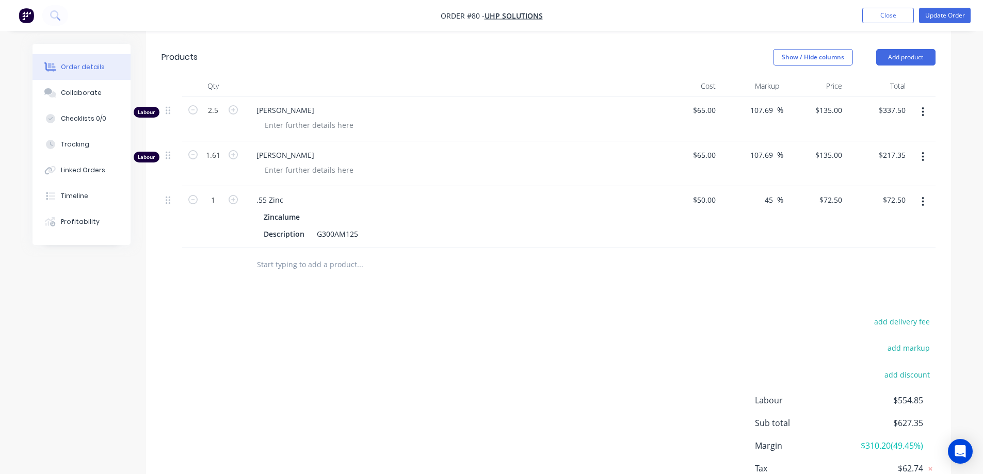
click at [674, 301] on div "Drawings Add drawing Products Show / Hide columns Add product Qty Cost Markup P…" at bounding box center [548, 266] width 805 height 528
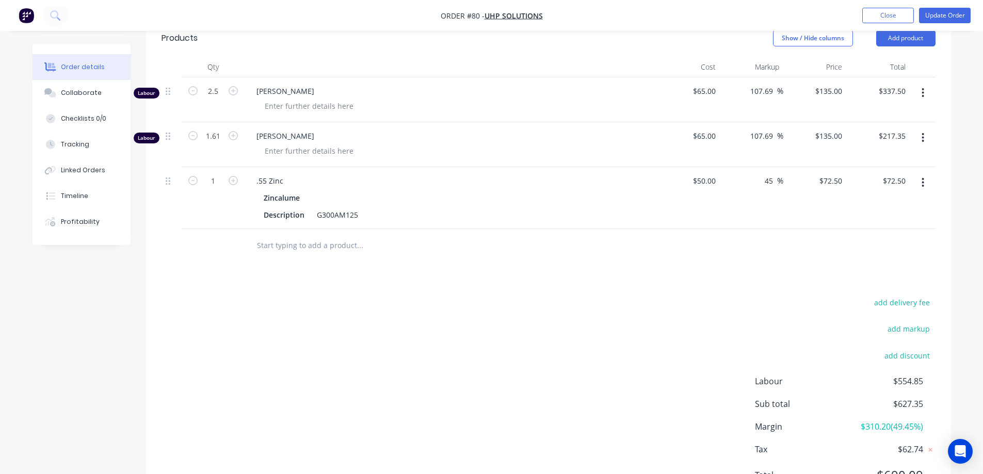
scroll to position [174, 0]
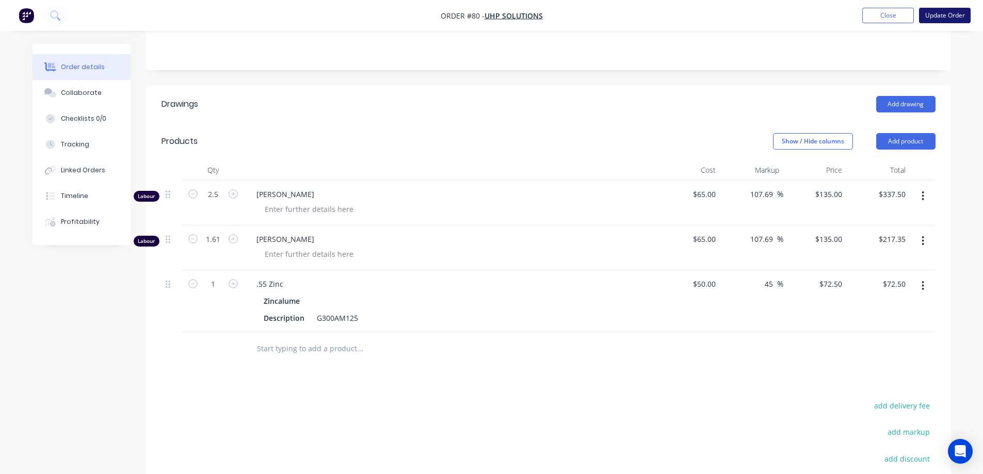
click at [943, 18] on button "Update Order" at bounding box center [945, 15] width 52 height 15
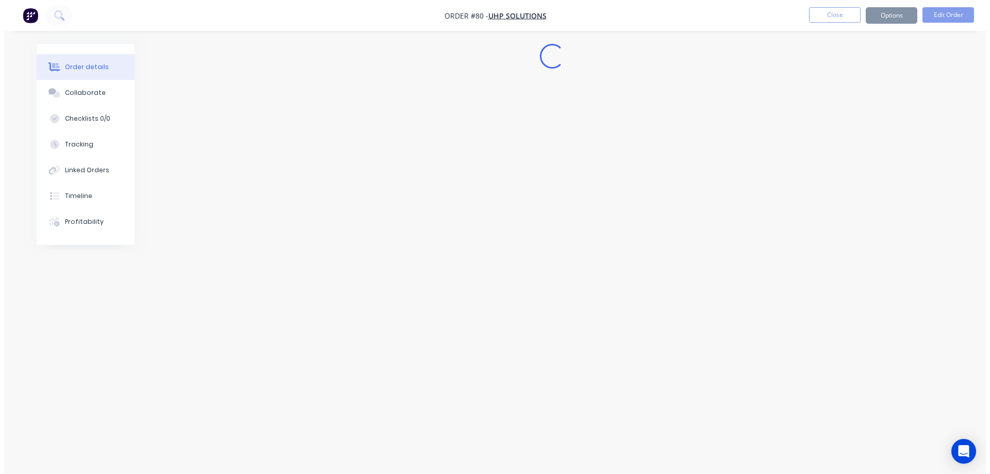
scroll to position [0, 0]
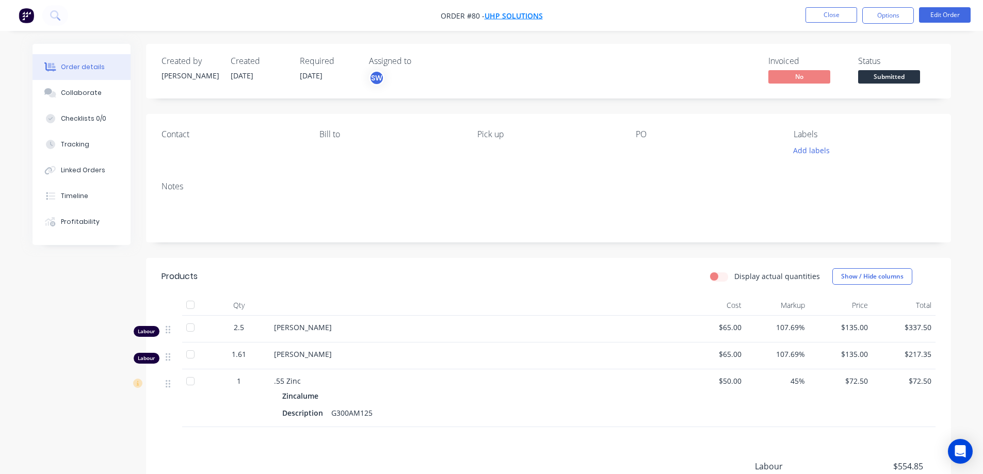
click at [507, 14] on span "UHP Solutions" at bounding box center [513, 16] width 58 height 10
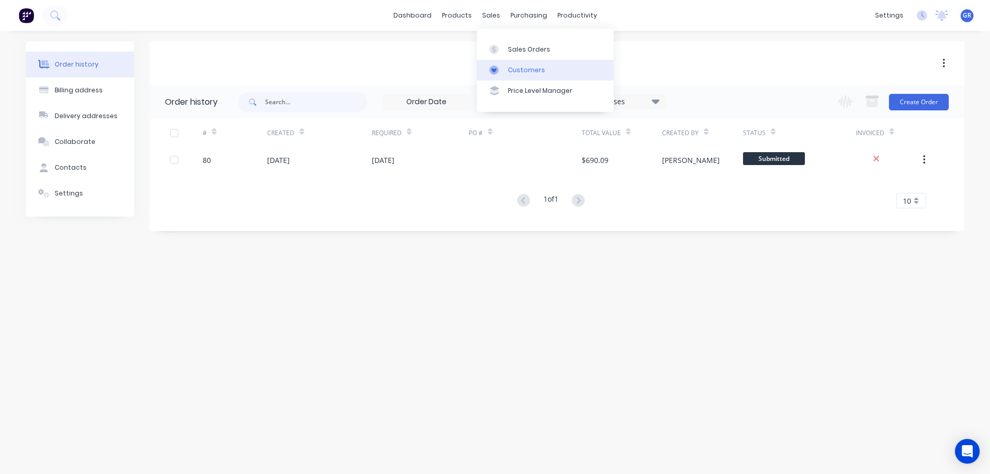
click at [538, 66] on div "Customers" at bounding box center [526, 70] width 37 height 9
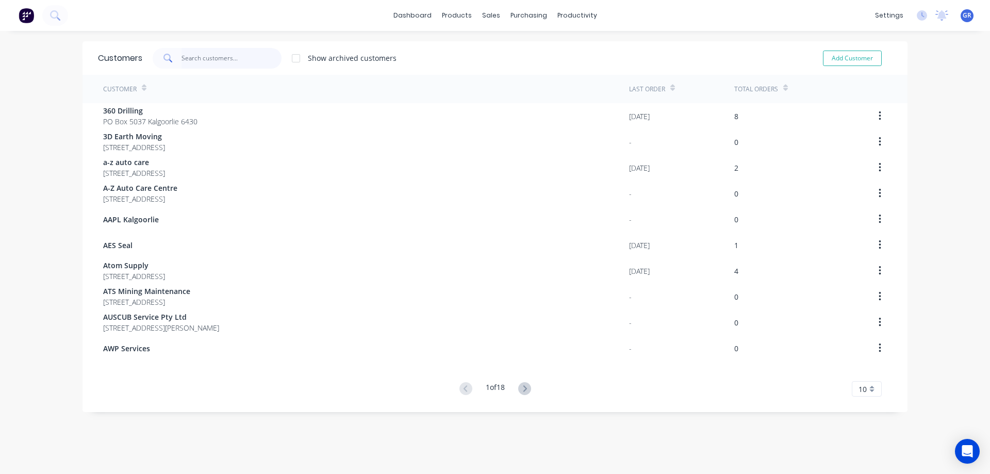
click at [194, 58] on input "text" at bounding box center [232, 58] width 101 height 21
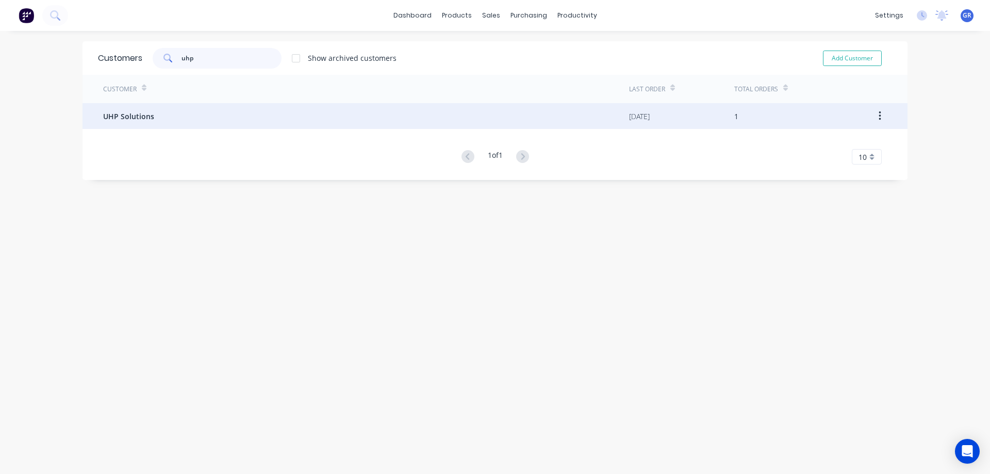
type input "uhp"
click at [158, 119] on div "UHP Solutions" at bounding box center [366, 116] width 526 height 26
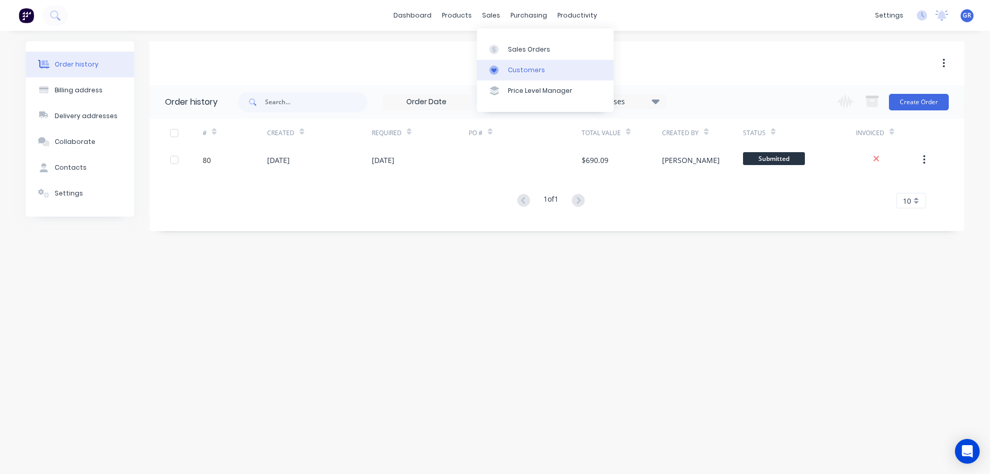
click at [531, 68] on div "Customers" at bounding box center [526, 70] width 37 height 9
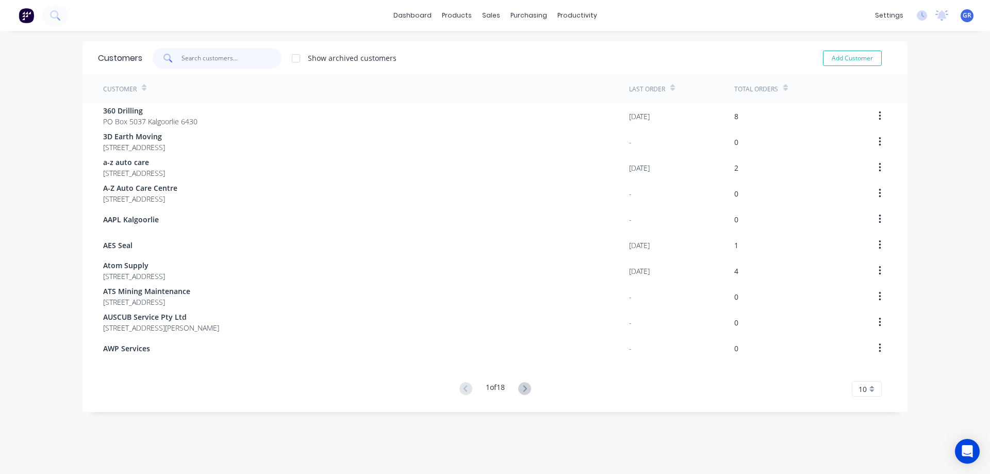
click at [217, 57] on input "text" at bounding box center [232, 58] width 101 height 21
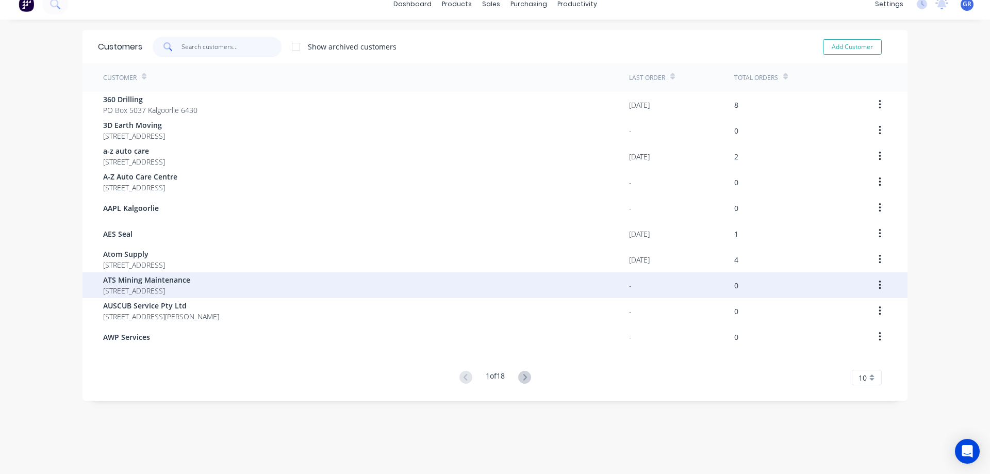
scroll to position [21, 0]
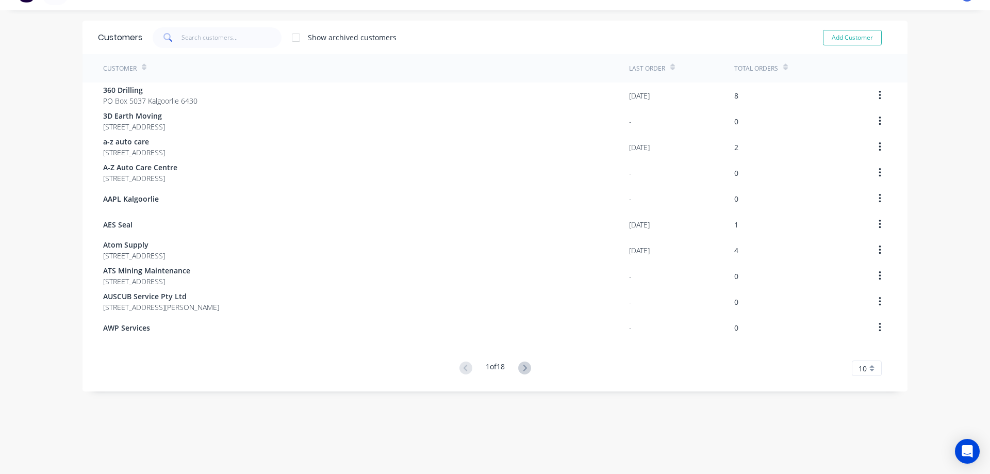
click at [862, 366] on span "10" at bounding box center [863, 368] width 8 height 11
click at [863, 354] on div "35" at bounding box center [867, 351] width 29 height 18
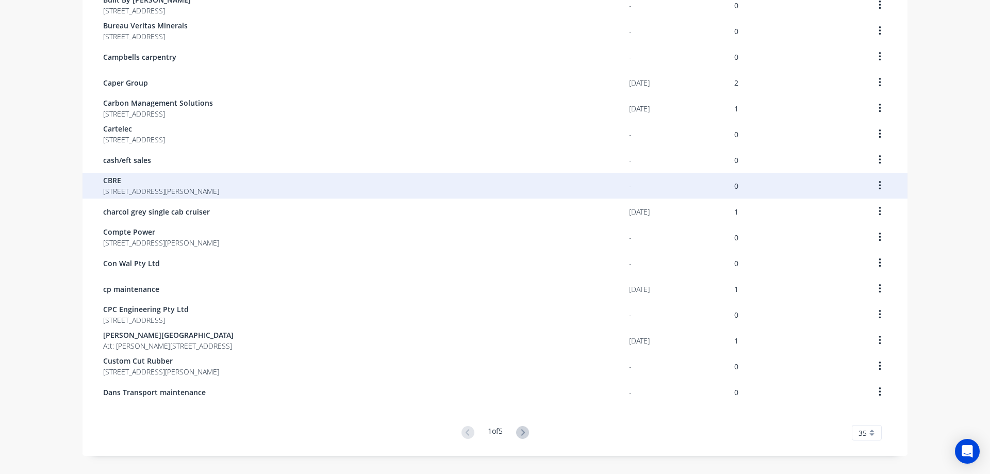
scroll to position [619, 0]
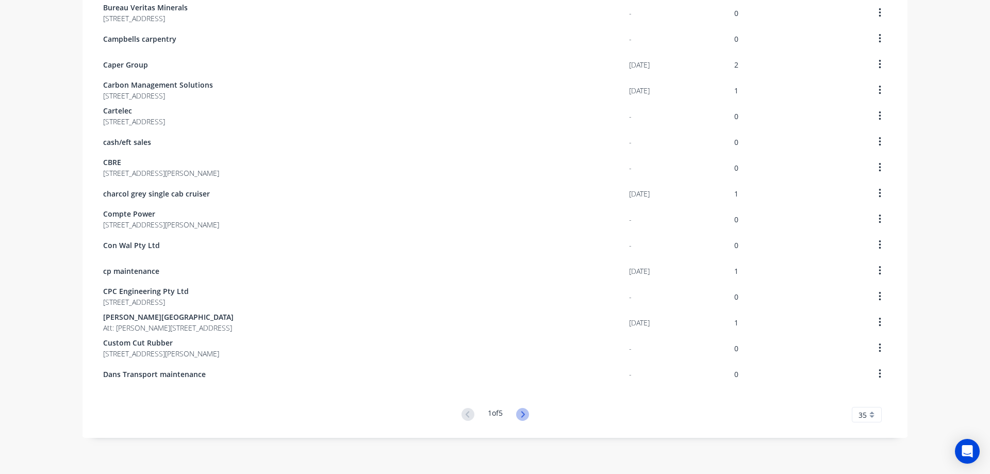
click at [521, 414] on icon at bounding box center [522, 414] width 13 height 13
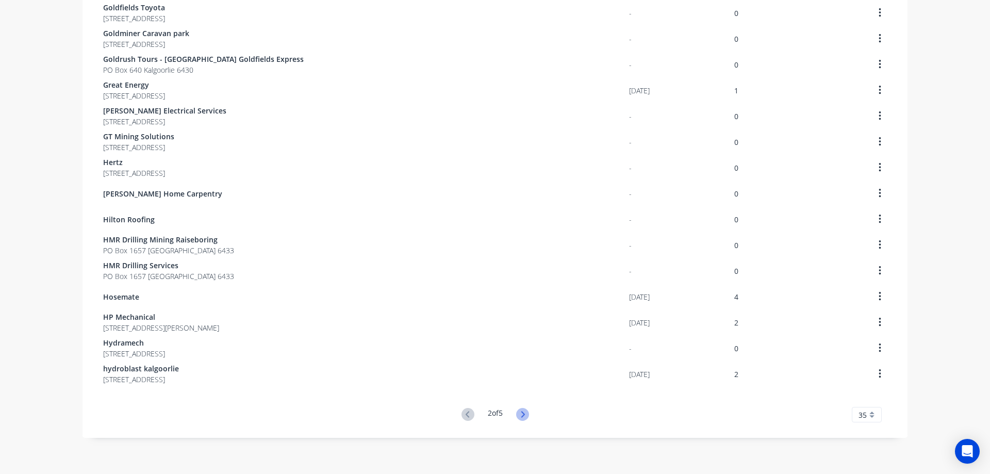
click at [521, 414] on icon at bounding box center [522, 414] width 13 height 13
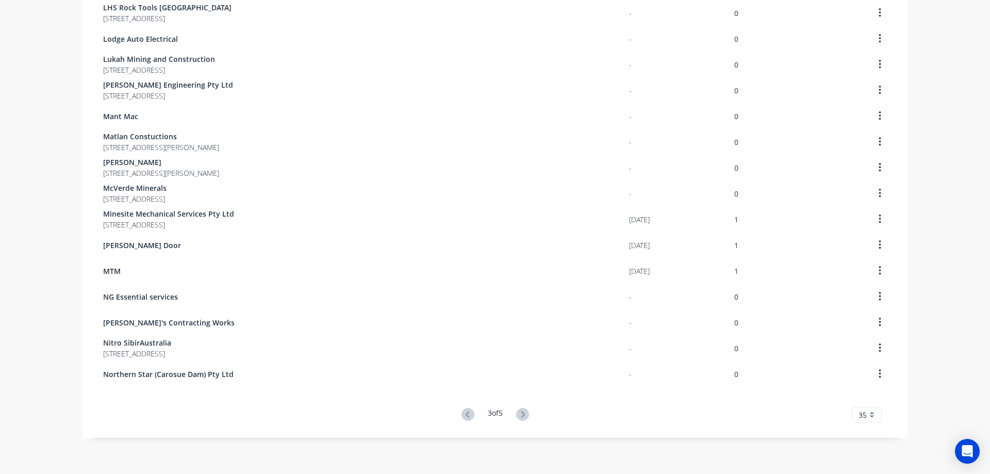
click at [521, 414] on icon at bounding box center [522, 414] width 13 height 13
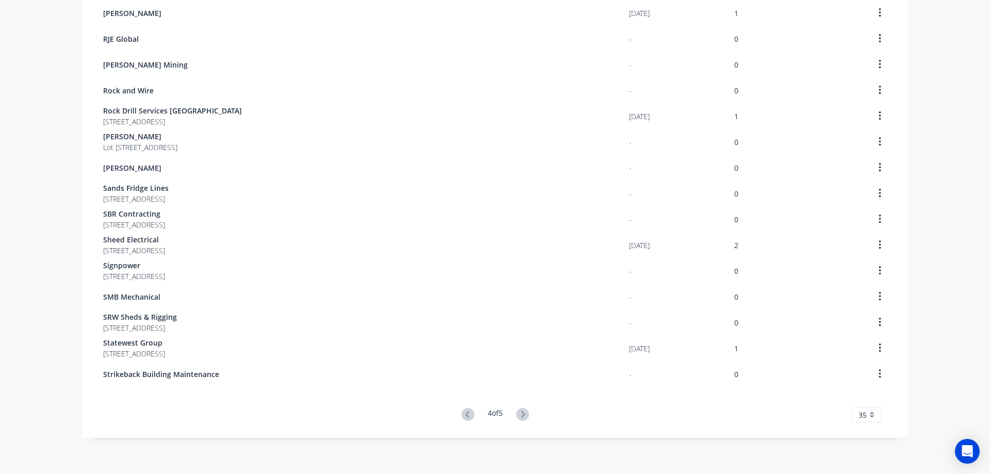
click at [521, 414] on icon at bounding box center [522, 414] width 13 height 13
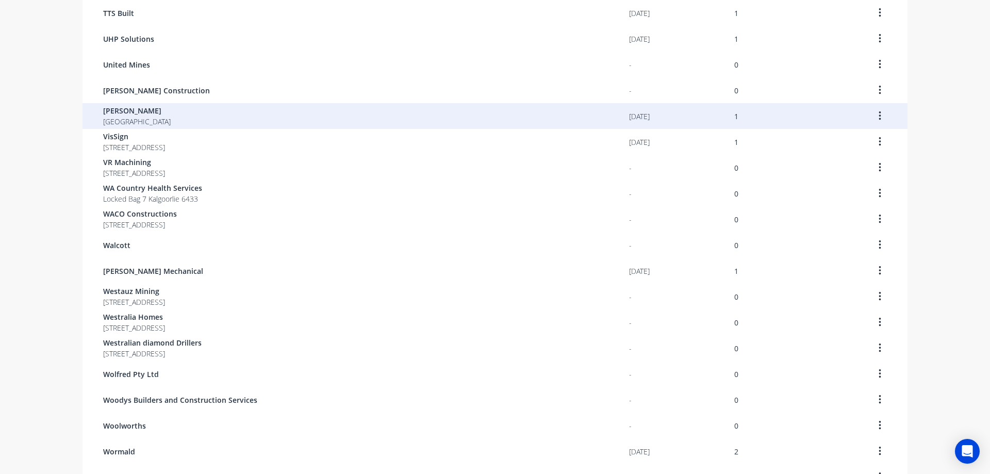
scroll to position [361, 0]
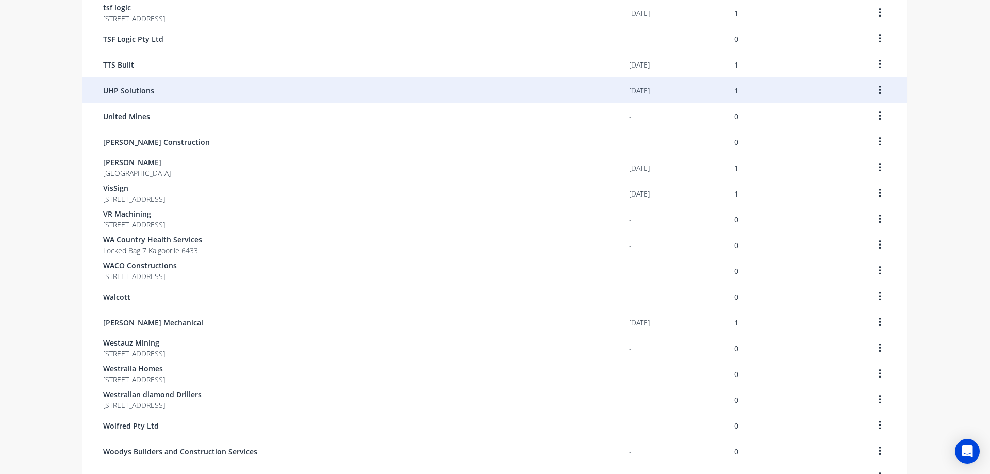
click at [879, 88] on button "button" at bounding box center [880, 90] width 24 height 19
click at [129, 85] on span "UHP Solutions" at bounding box center [128, 90] width 51 height 11
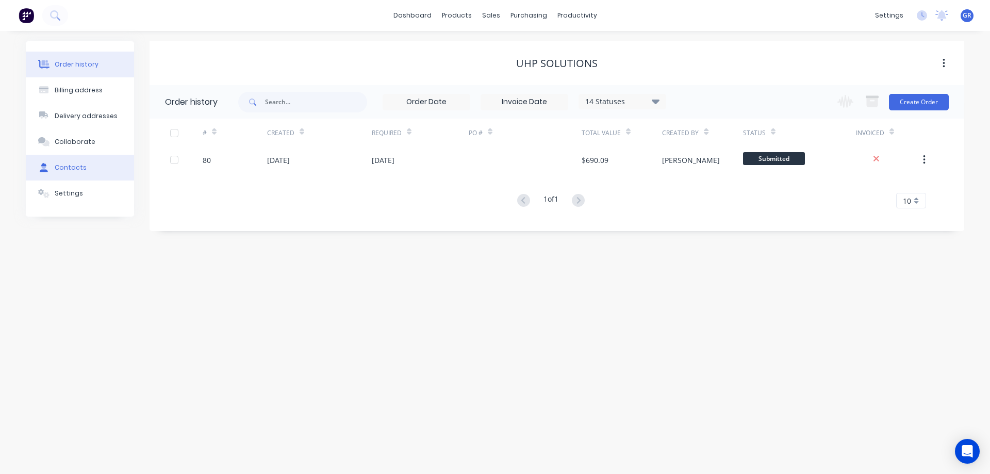
click at [67, 166] on div "Contacts" at bounding box center [71, 167] width 32 height 9
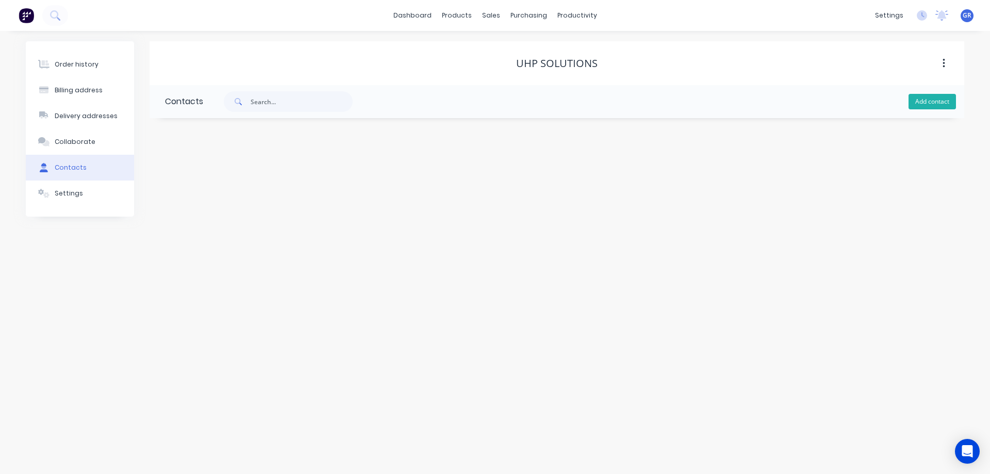
click at [923, 103] on button "Add contact" at bounding box center [932, 101] width 47 height 15
select select "AU"
click at [200, 207] on div at bounding box center [249, 222] width 169 height 30
click at [201, 212] on input "text" at bounding box center [249, 217] width 169 height 15
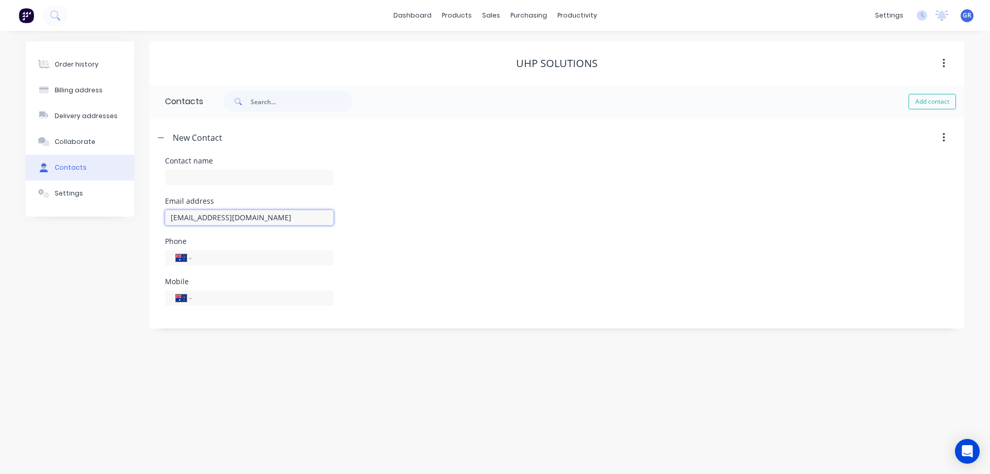
type input "admin@uhpsolutions.com.au"
click at [365, 253] on div "Phone International Afghanistan Åland Islands Albania Algeria American Samoa An…" at bounding box center [557, 258] width 784 height 40
click at [203, 175] on input "text" at bounding box center [249, 177] width 169 height 15
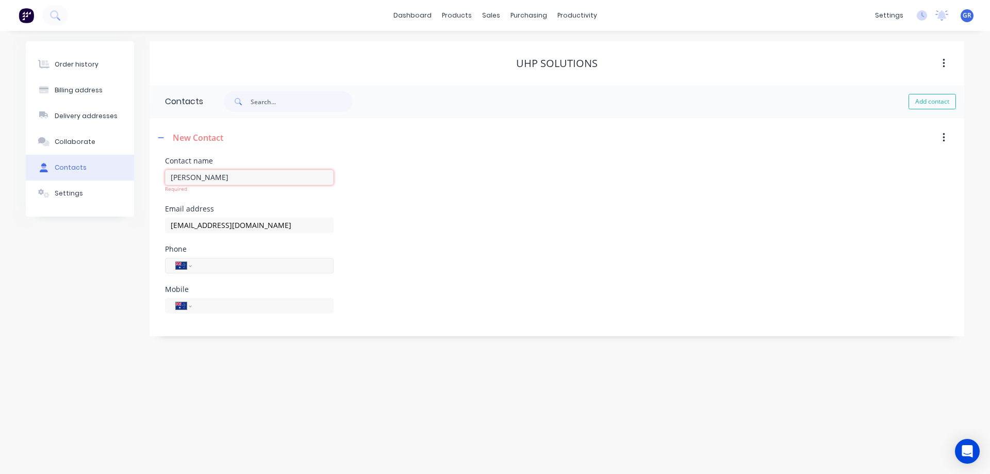
type input "lindsay"
click at [203, 264] on div "International Afghanistan Åland Islands Albania Algeria American Samoa Andorra …" at bounding box center [249, 265] width 169 height 15
select select "AU"
click at [204, 297] on input "tel" at bounding box center [261, 298] width 124 height 12
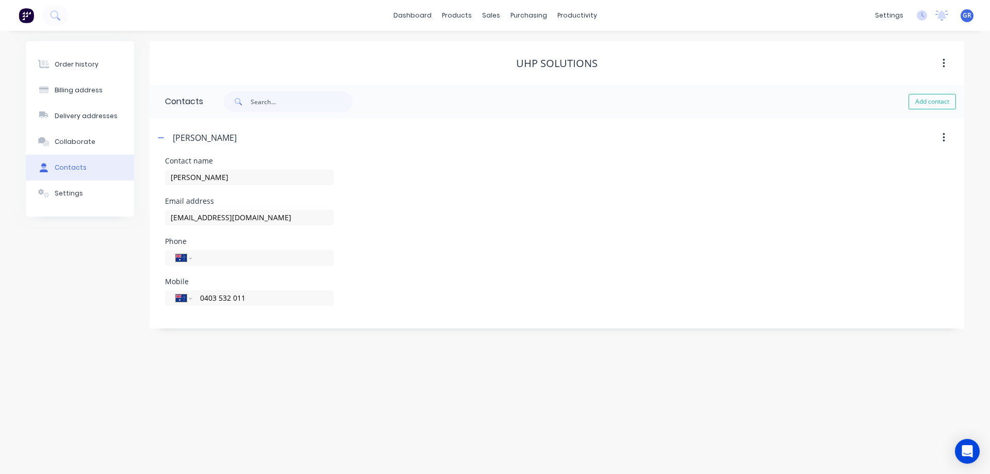
type input "0403 532 011"
click at [132, 289] on div "Order history Billing address Delivery addresses Collaborate Contacts Settings" at bounding box center [80, 184] width 108 height 287
drag, startPoint x: 408, startPoint y: 230, endPoint x: 414, endPoint y: 230, distance: 5.7
click at [409, 230] on div "Email address admin@uhpsolutions.com.au" at bounding box center [557, 218] width 784 height 40
click at [91, 63] on div "Order history" at bounding box center [77, 64] width 44 height 9
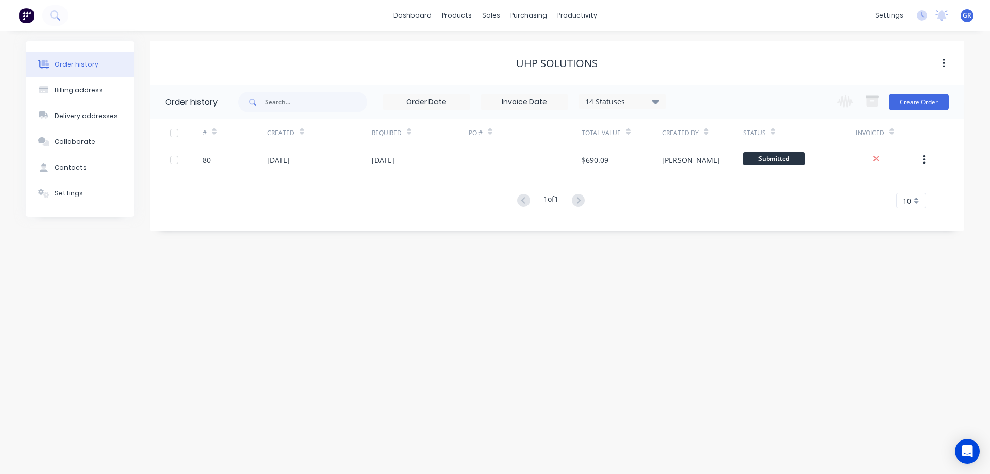
click at [330, 232] on div "Order history Billing address Delivery addresses Collaborate Contacts Settings …" at bounding box center [495, 252] width 990 height 443
click at [275, 251] on div "Order history Billing address Delivery addresses Collaborate Contacts Settings …" at bounding box center [495, 252] width 990 height 443
click at [516, 46] on div "Sales Orders" at bounding box center [529, 49] width 42 height 9
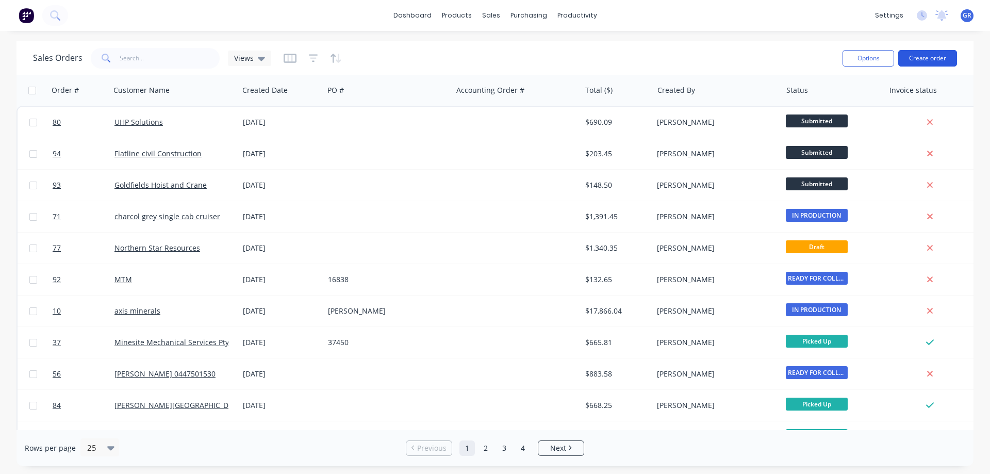
click at [912, 57] on button "Create order" at bounding box center [928, 58] width 59 height 17
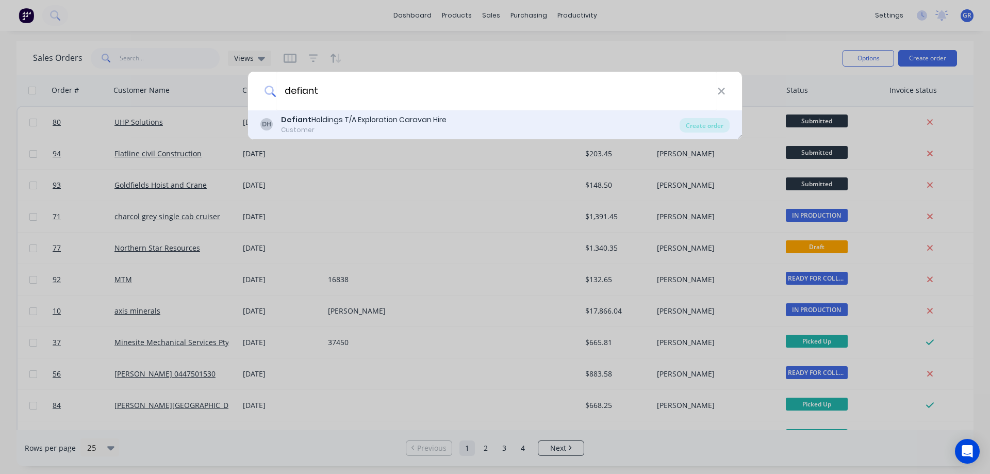
type input "defiant"
click at [331, 127] on div "Customer" at bounding box center [364, 129] width 166 height 9
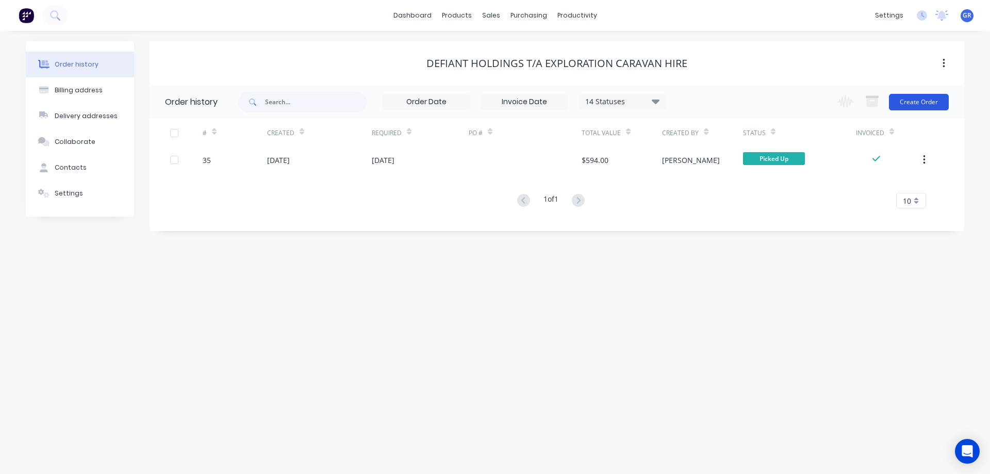
click at [924, 99] on button "Create Order" at bounding box center [919, 102] width 60 height 17
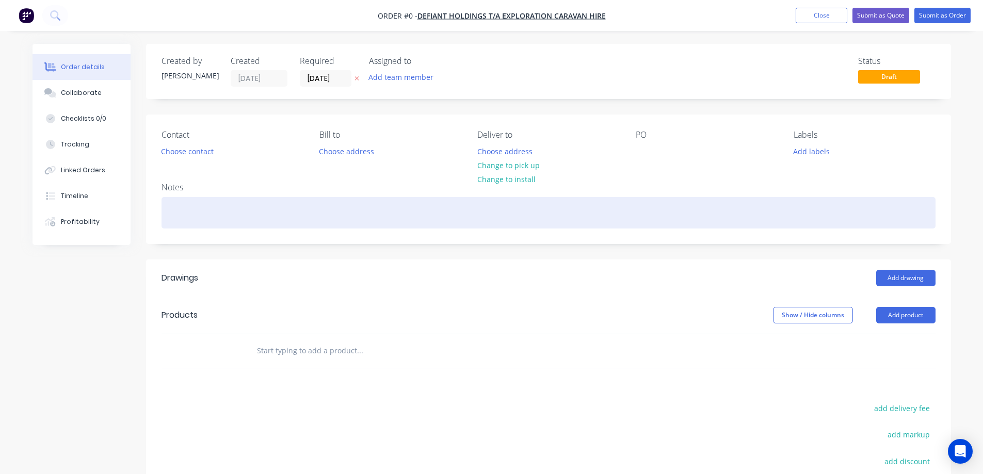
click at [201, 214] on div at bounding box center [548, 212] width 774 height 31
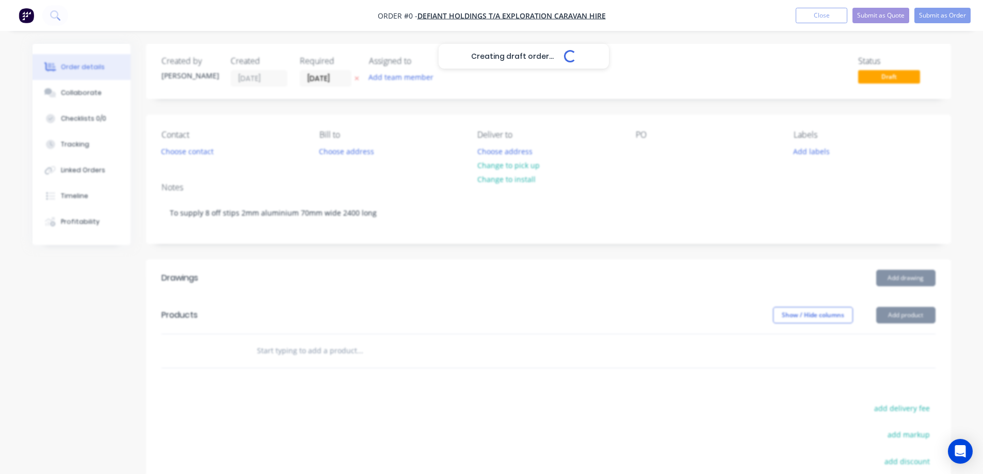
click at [898, 313] on div "Creating draft order... Loading... Order details Collaborate Checklists 0/0 Tra…" at bounding box center [491, 338] width 939 height 588
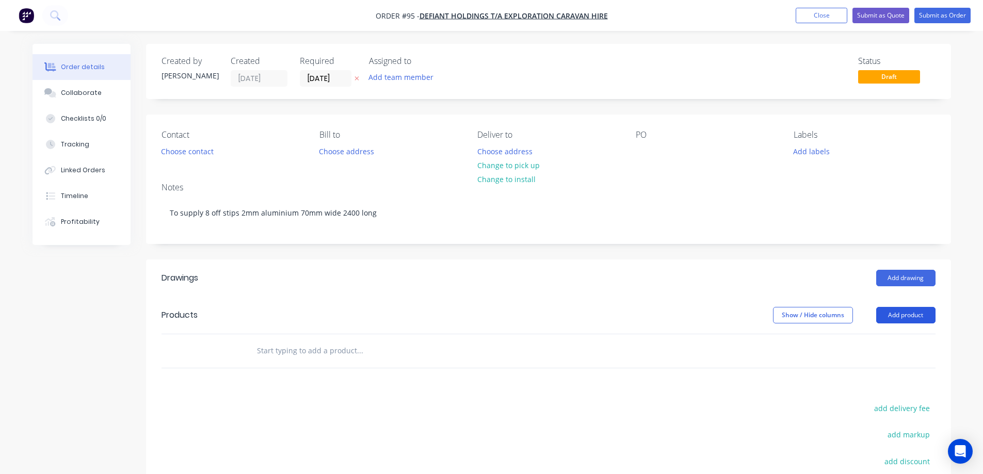
click at [889, 314] on button "Add product" at bounding box center [905, 315] width 59 height 17
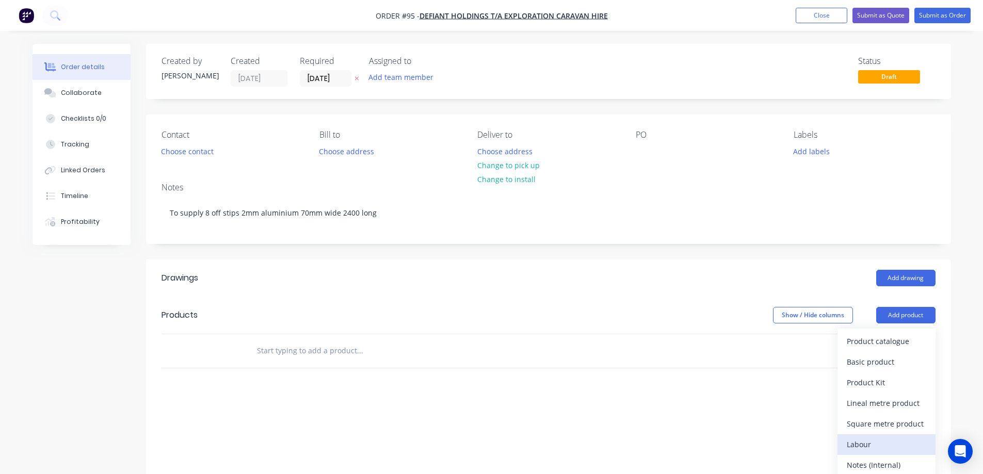
click at [860, 446] on div "Labour" at bounding box center [886, 444] width 79 height 15
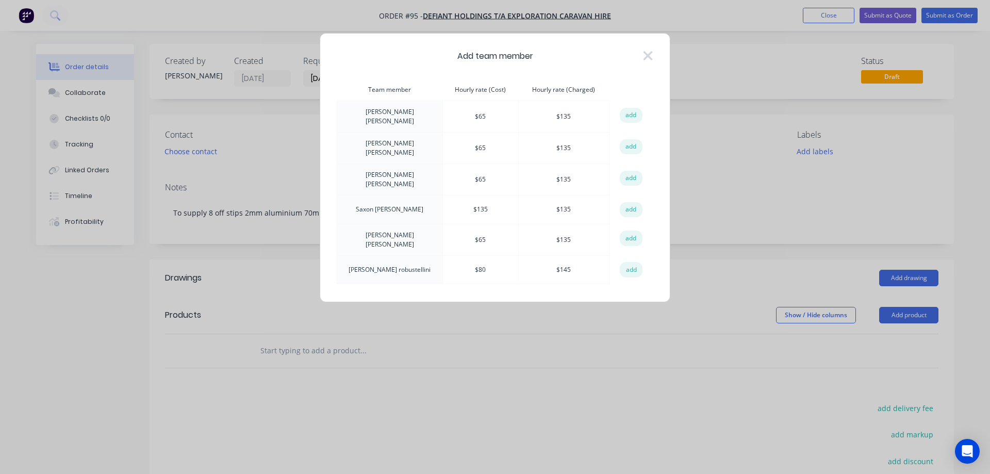
click at [628, 113] on button "add" at bounding box center [631, 115] width 23 height 15
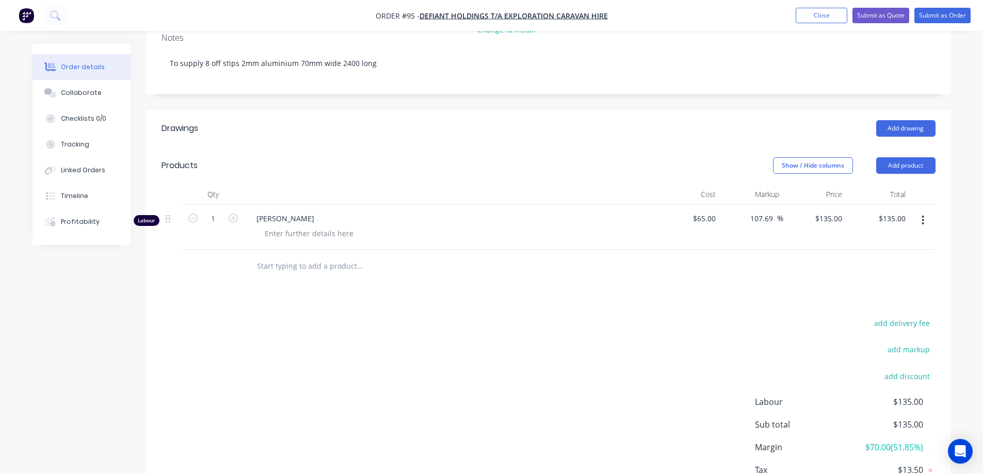
scroll to position [155, 0]
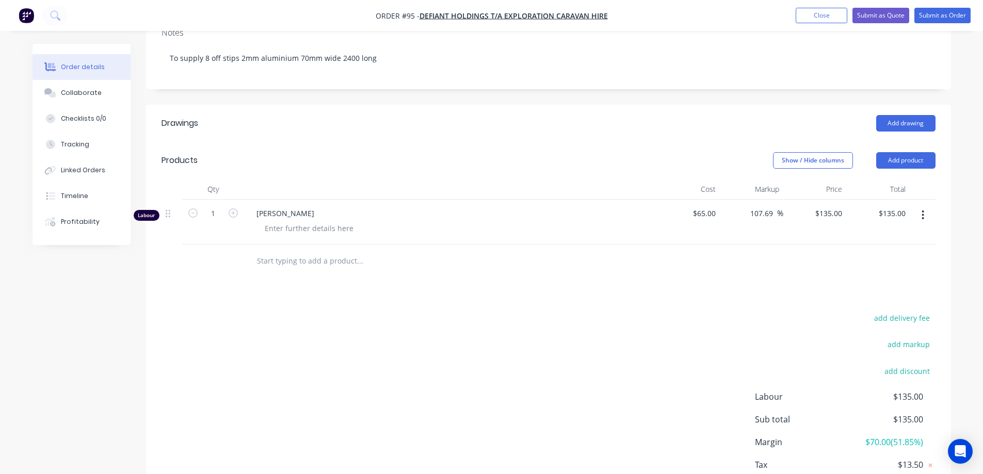
click at [286, 266] on input "text" at bounding box center [359, 261] width 206 height 21
type input "2"
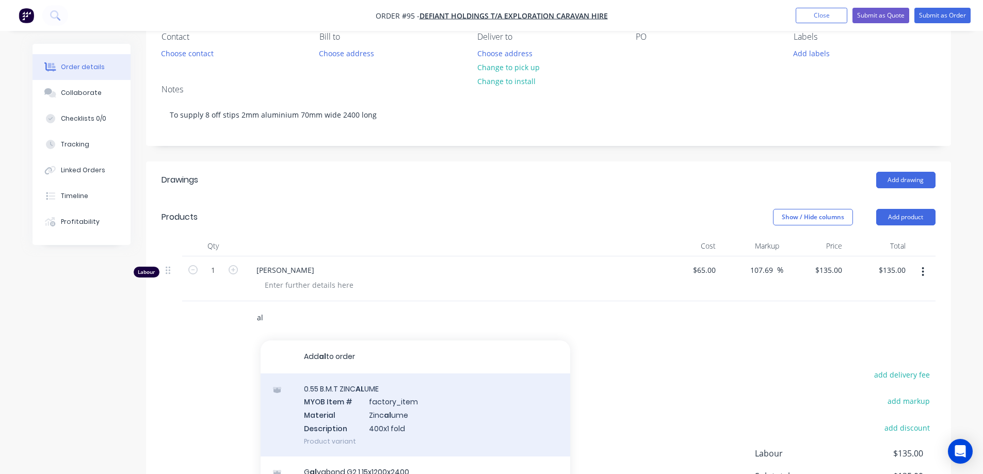
scroll to position [103, 0]
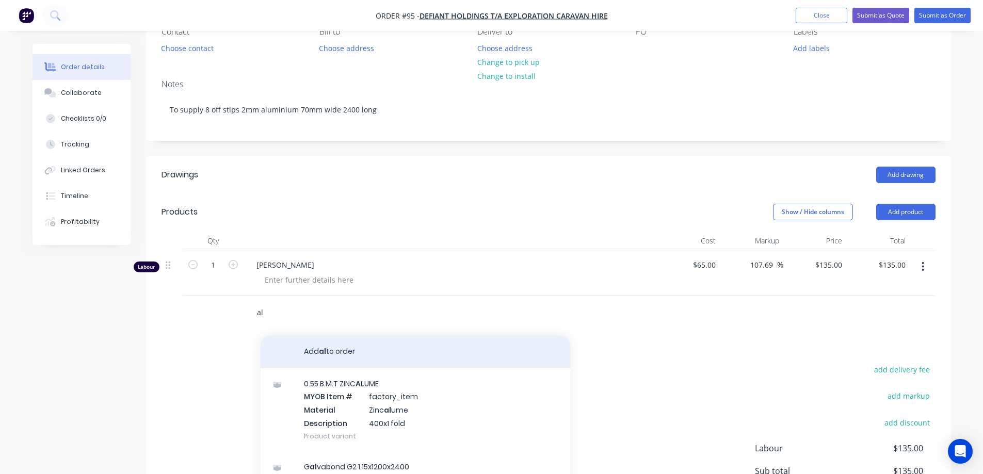
type input "a"
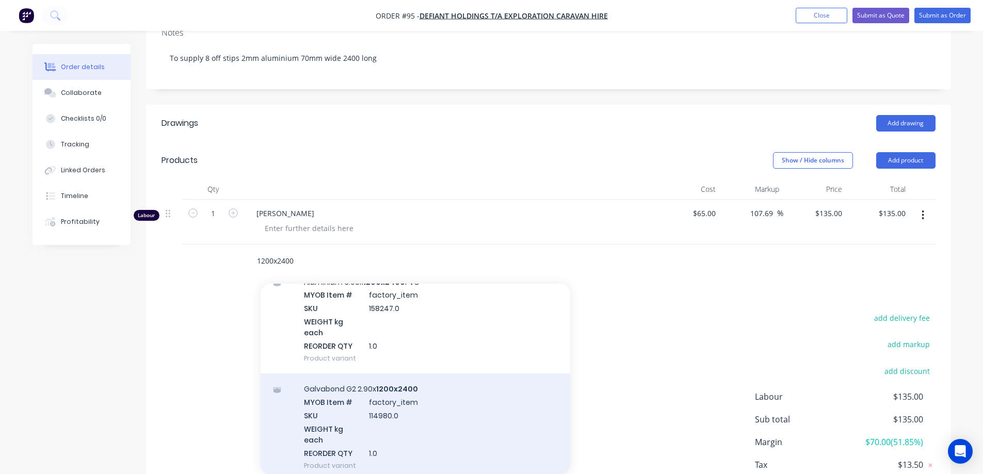
scroll to position [464, 0]
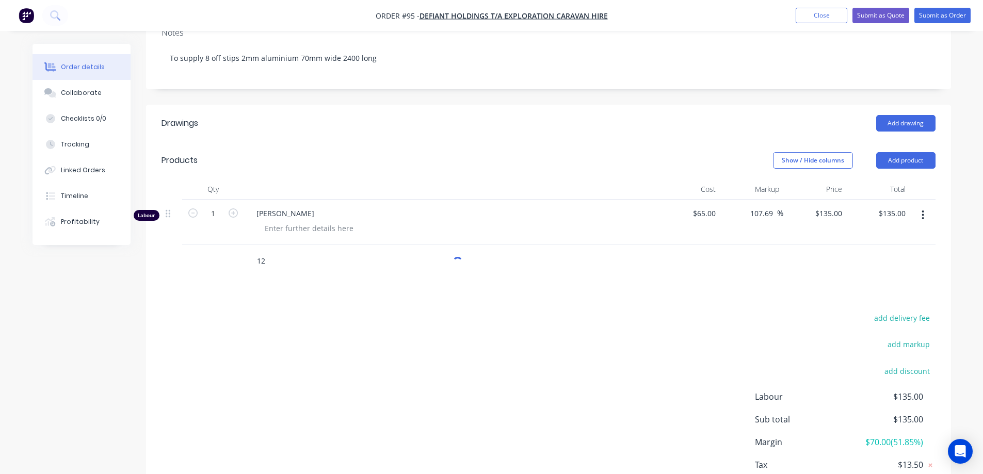
type input "1"
type input "a"
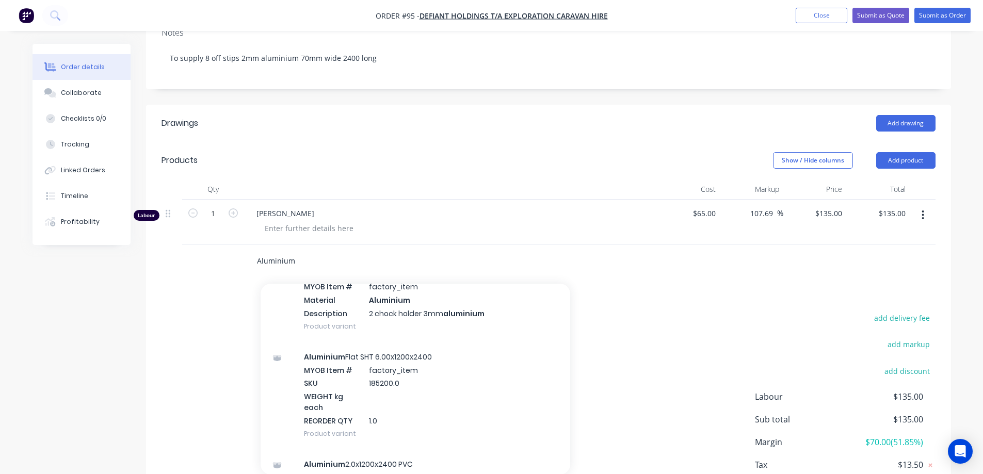
scroll to position [206, 0]
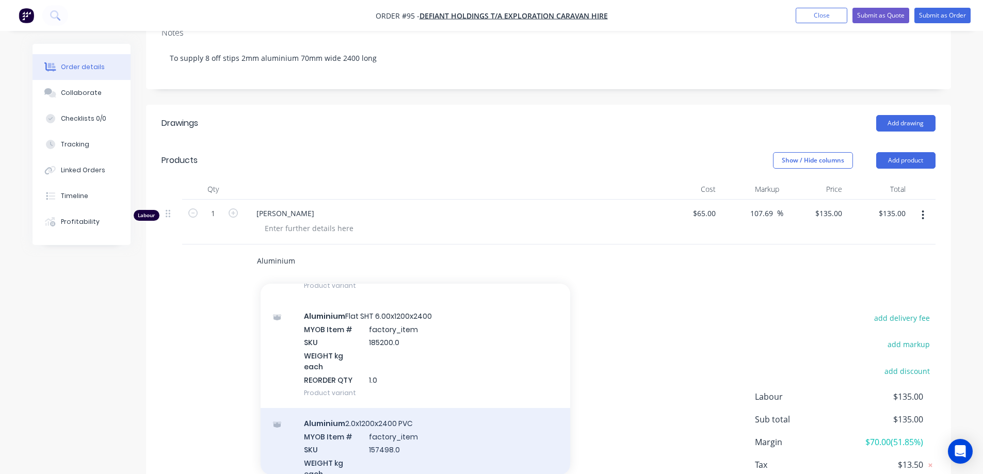
type input "Aluminium"
click at [379, 437] on div "Aluminium 2.0x1200x2400 PVC MYOB Item # factory_item SKU 157498.0 WEIGHT kg eac…" at bounding box center [416, 461] width 310 height 107
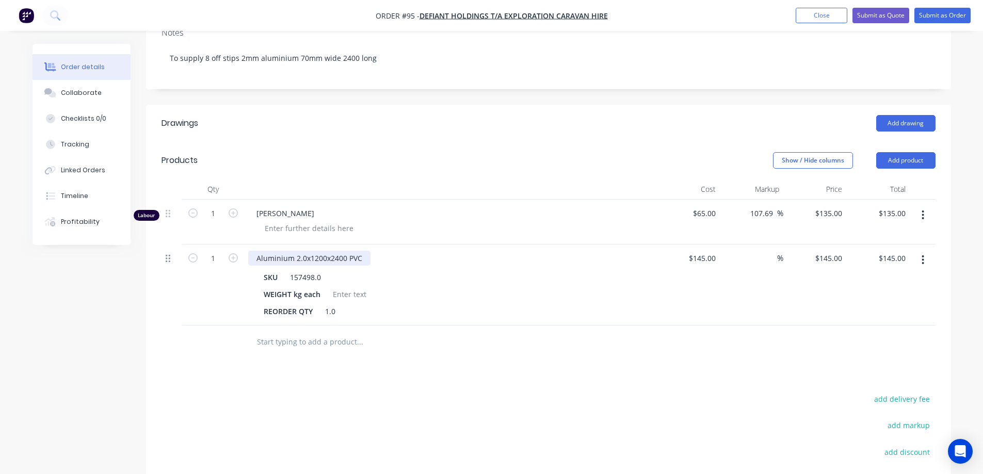
drag, startPoint x: 295, startPoint y: 257, endPoint x: 170, endPoint y: 258, distance: 125.4
click at [171, 258] on div at bounding box center [172, 258] width 12 height 14
click at [168, 258] on icon at bounding box center [168, 258] width 5 height 9
click at [524, 281] on div "SKU 157498.0" at bounding box center [448, 277] width 378 height 15
click at [925, 261] on button "button" at bounding box center [923, 260] width 24 height 19
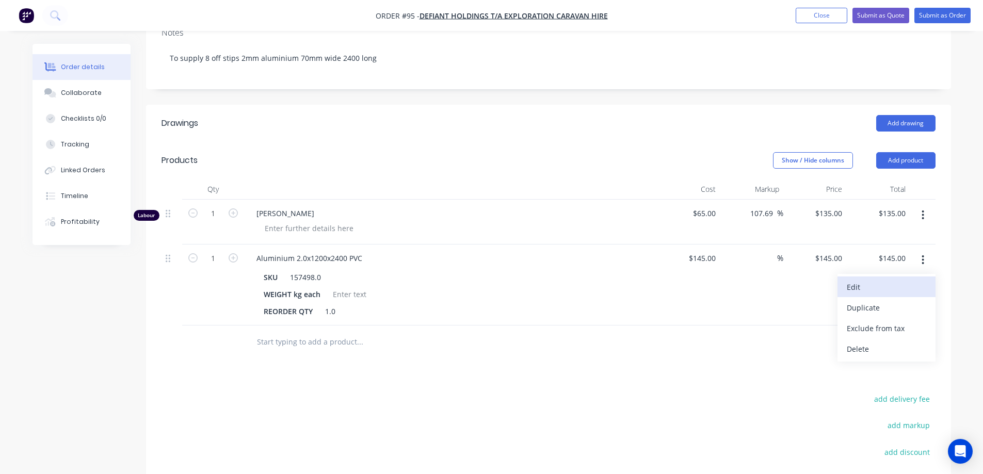
click at [872, 287] on div "Edit" at bounding box center [886, 287] width 79 height 15
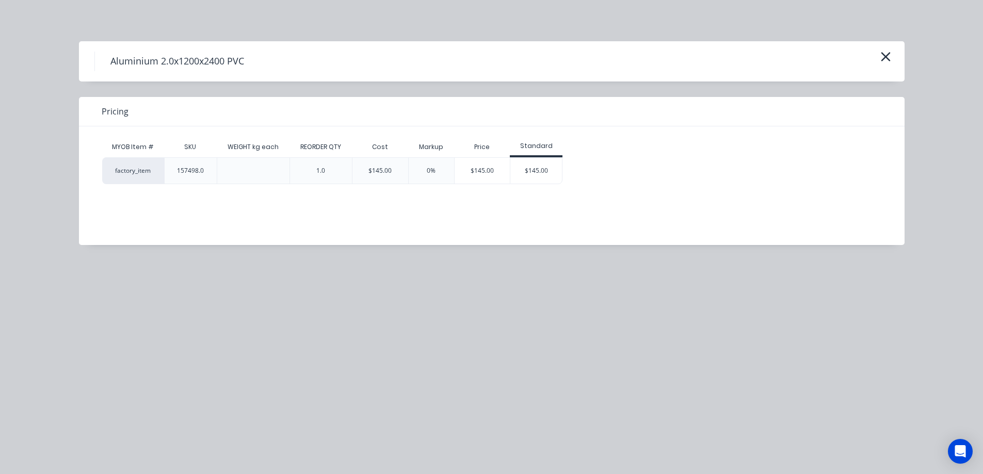
click at [433, 170] on div "0%" at bounding box center [431, 170] width 9 height 9
drag, startPoint x: 435, startPoint y: 171, endPoint x: 430, endPoint y: 172, distance: 5.3
click at [435, 170] on div "0%" at bounding box center [431, 170] width 9 height 9
click at [426, 171] on div "0%" at bounding box center [431, 170] width 46 height 27
click at [320, 173] on div "1.0" at bounding box center [320, 170] width 9 height 9
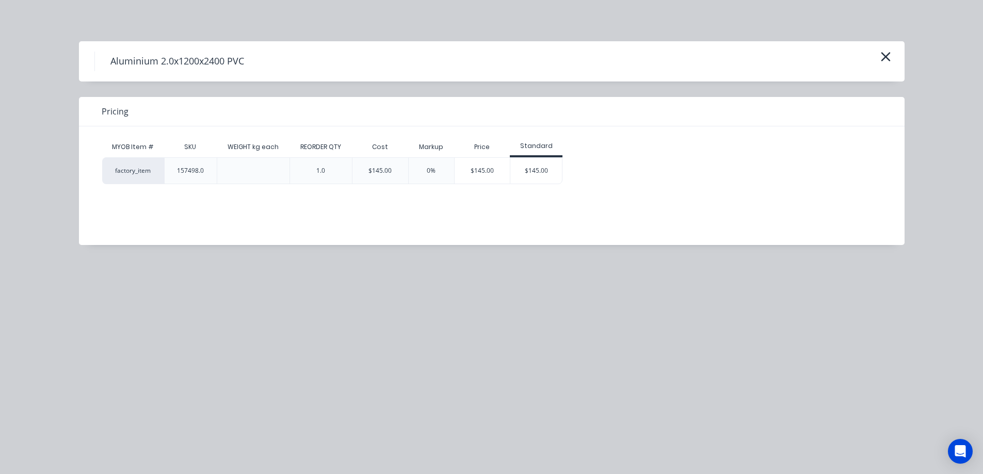
click at [392, 176] on div "$145.00" at bounding box center [380, 170] width 56 height 27
click at [393, 166] on div "$145.00" at bounding box center [380, 170] width 56 height 27
click at [402, 160] on div "$145.00" at bounding box center [380, 170] width 56 height 27
click at [445, 169] on div "0%" at bounding box center [431, 170] width 46 height 27
click at [430, 171] on div "0%" at bounding box center [431, 170] width 9 height 9
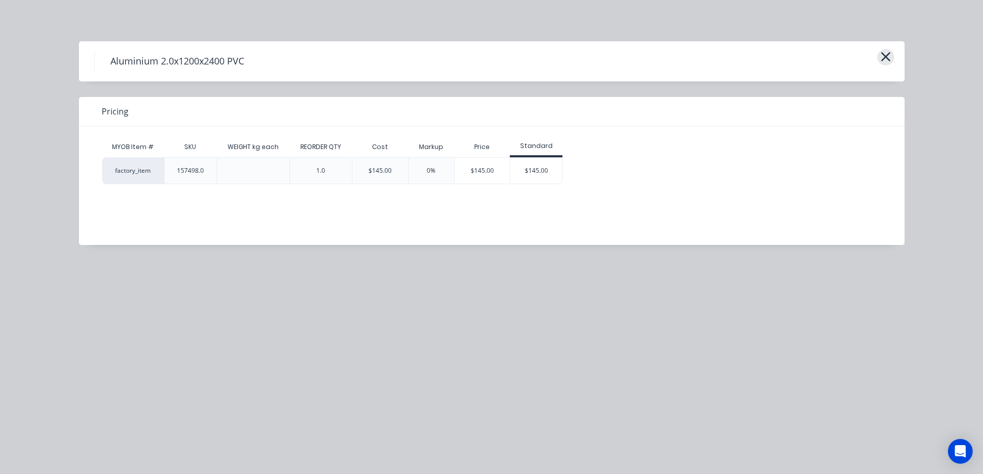
click at [882, 58] on icon "button" at bounding box center [885, 57] width 11 height 14
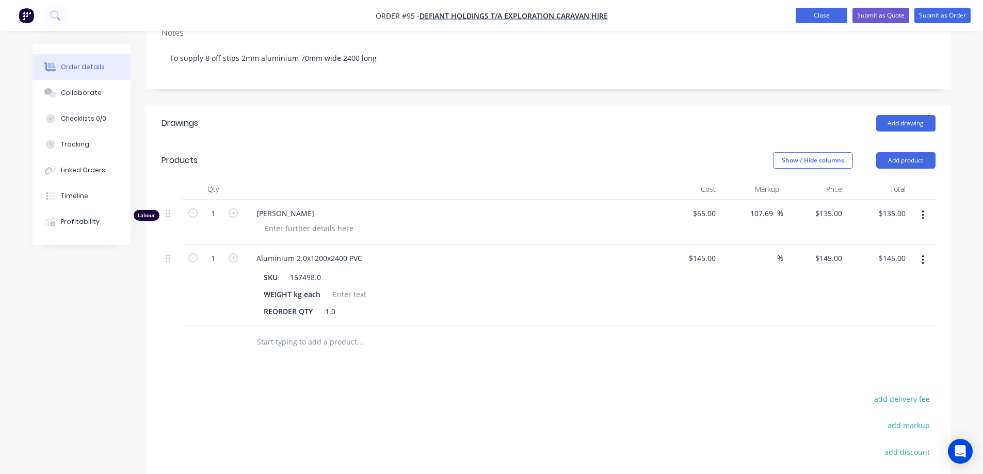
click at [827, 13] on button "Close" at bounding box center [821, 15] width 52 height 15
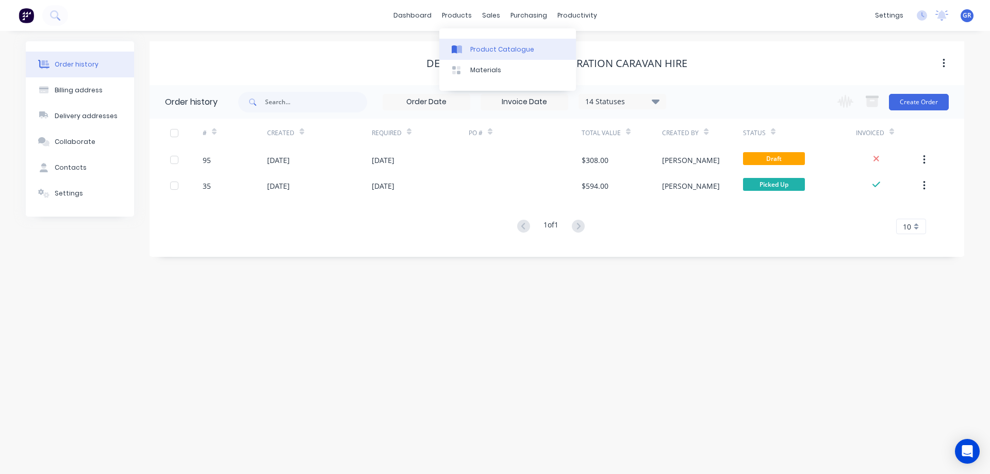
click at [469, 50] on link "Product Catalogue" at bounding box center [508, 49] width 137 height 21
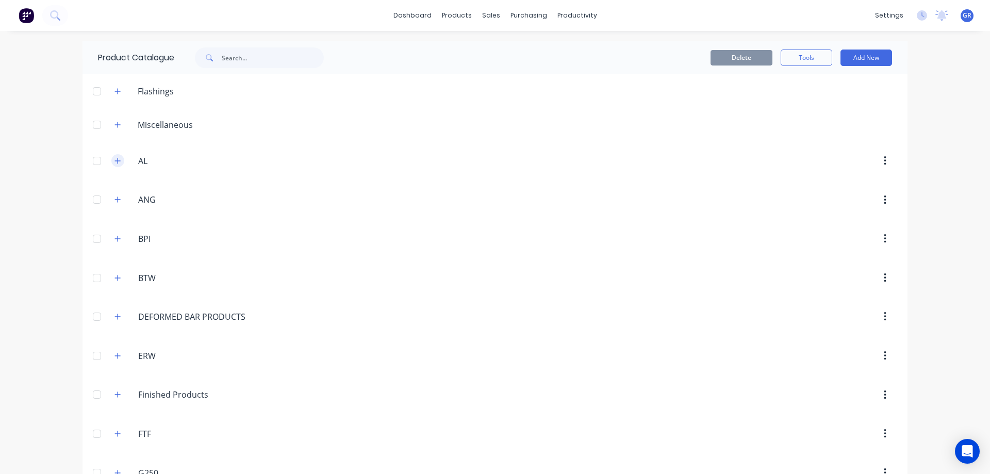
click at [111, 160] on button "button" at bounding box center [117, 160] width 13 height 13
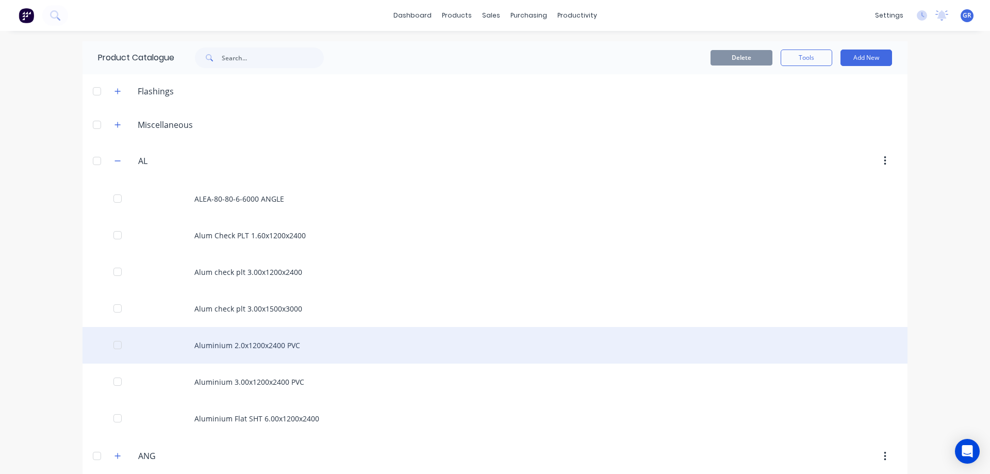
click at [277, 347] on div "Aluminium 2.0x1200x2400 PVC" at bounding box center [495, 345] width 825 height 37
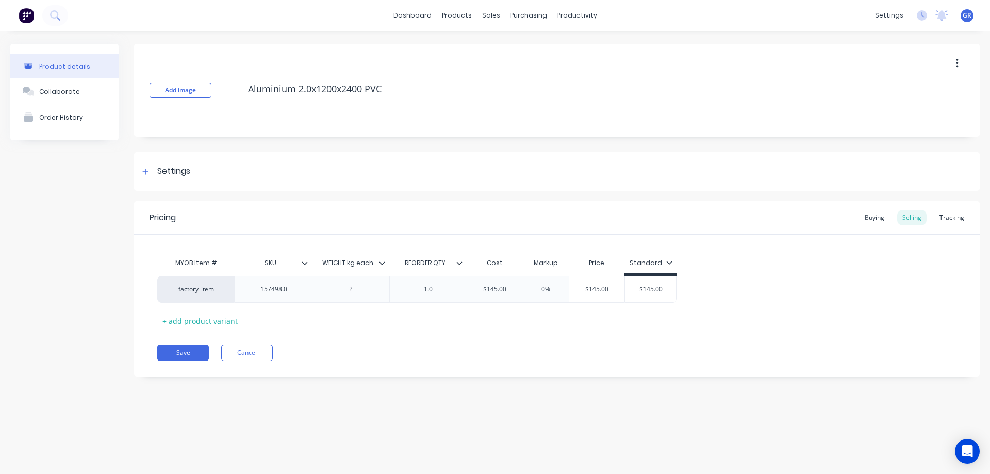
type textarea "x"
type input "0%"
drag, startPoint x: 544, startPoint y: 285, endPoint x: 535, endPoint y: 286, distance: 8.3
click at [535, 286] on input "0%" at bounding box center [547, 289] width 52 height 9
type textarea "x"
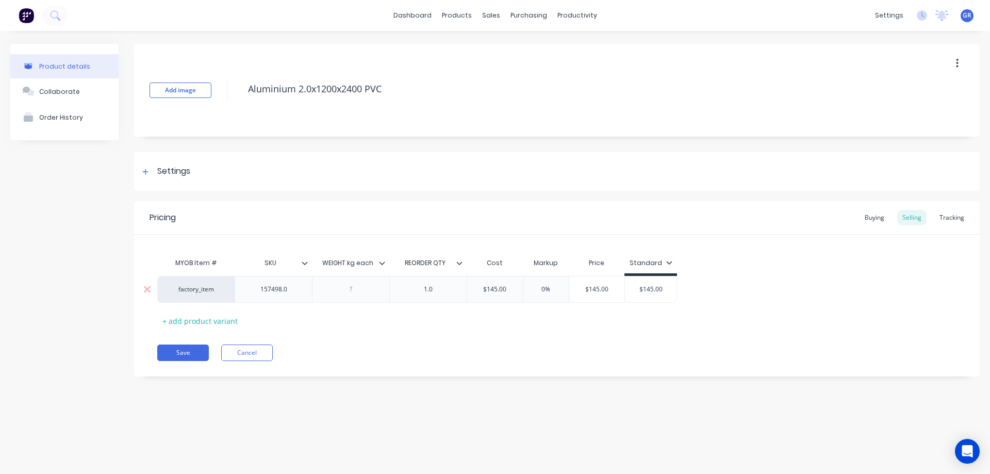
type input "4"
type textarea "x"
type input "45"
click at [569, 324] on div "MYOB Item # SKU WEIGHT kg each REORDER QTY Cost Markup Price Standard factory_i…" at bounding box center [557, 291] width 800 height 76
click at [398, 335] on div "Pricing Buying Selling Tracking MYOB Item # SKU WEIGHT kg each REORDER QTY Cost…" at bounding box center [557, 288] width 846 height 175
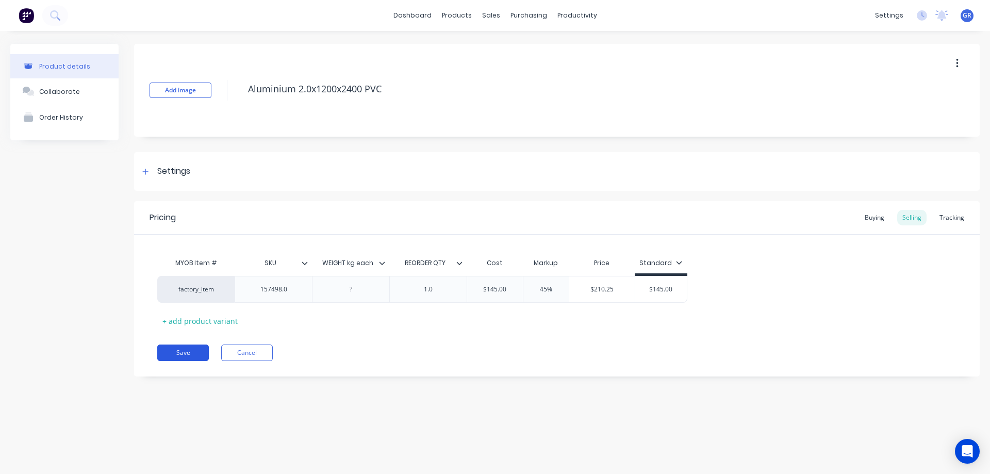
click at [190, 351] on button "Save" at bounding box center [183, 353] width 52 height 17
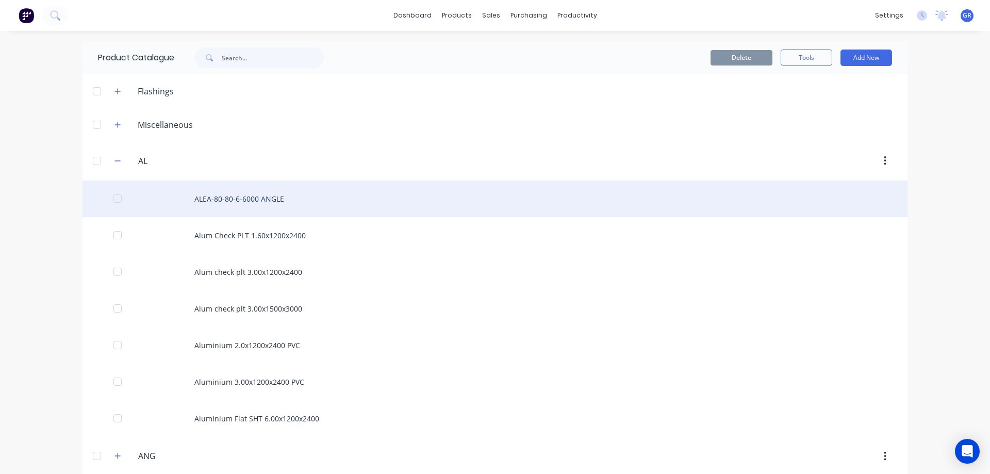
click at [222, 202] on div "ALEA-80-80-6-6000 ANGLE" at bounding box center [495, 199] width 825 height 37
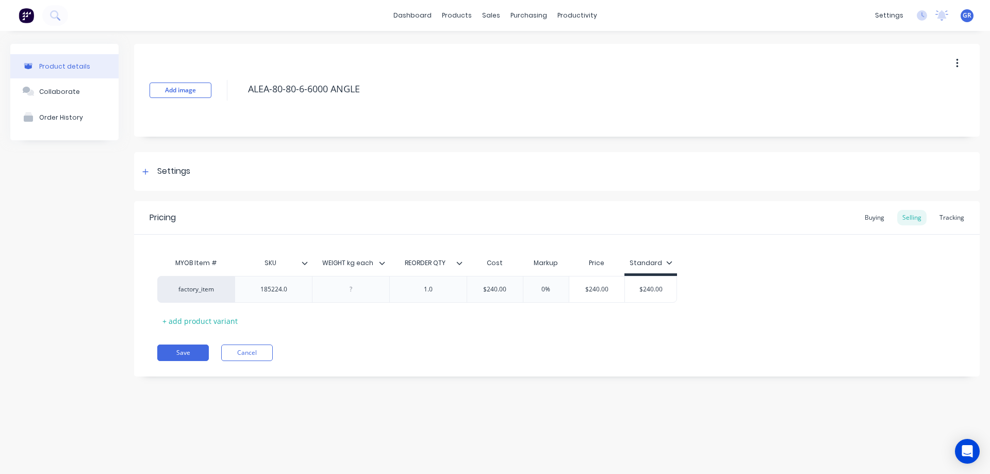
type textarea "x"
type input "0%"
click at [531, 290] on input "0%" at bounding box center [547, 289] width 52 height 9
type textarea "x"
type input "4"
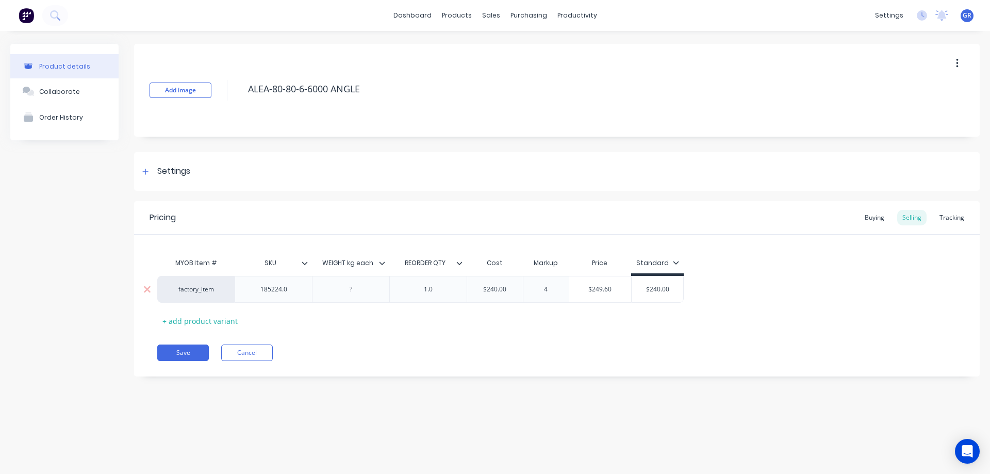
type textarea "x"
type input "45"
click at [488, 330] on div "Pricing Buying Selling Tracking MYOB Item # SKU WEIGHT kg each REORDER QTY Cost…" at bounding box center [557, 288] width 846 height 175
click at [175, 354] on button "Save" at bounding box center [183, 353] width 52 height 17
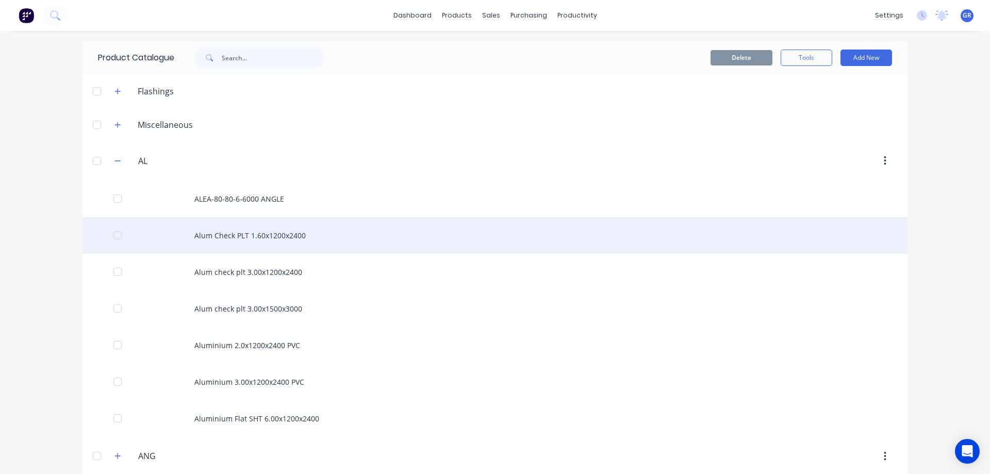
click at [207, 225] on div "Alum Check PLT 1.60x1200x2400" at bounding box center [495, 235] width 825 height 37
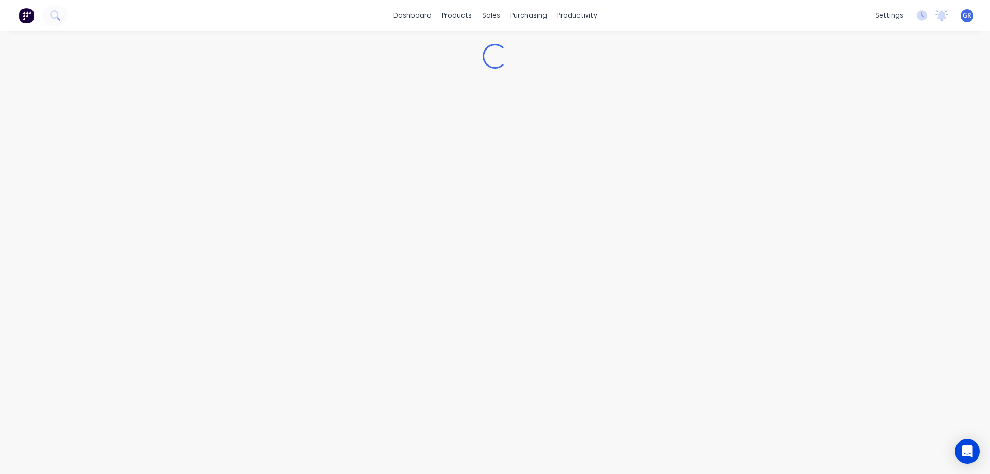
type textarea "x"
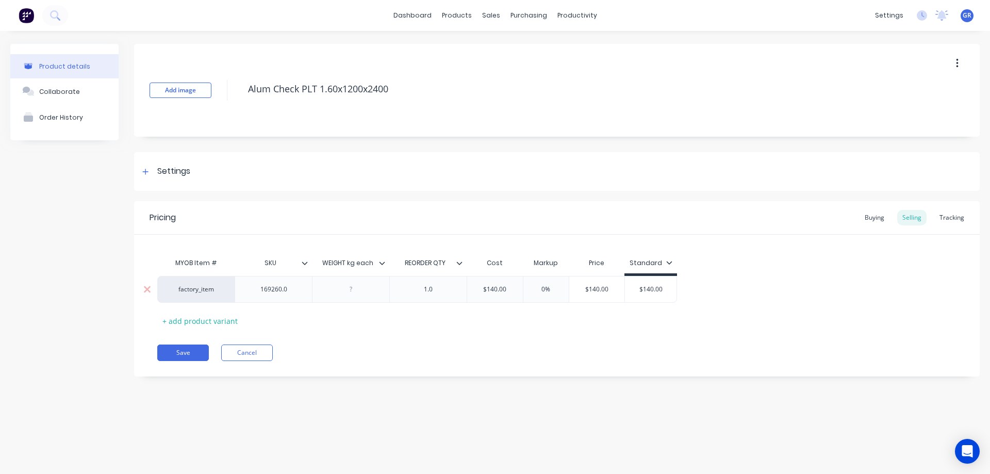
type input "0%"
drag, startPoint x: 547, startPoint y: 290, endPoint x: 529, endPoint y: 288, distance: 17.7
click at [532, 288] on input "0%" at bounding box center [547, 289] width 52 height 9
type textarea "x"
type input "4"
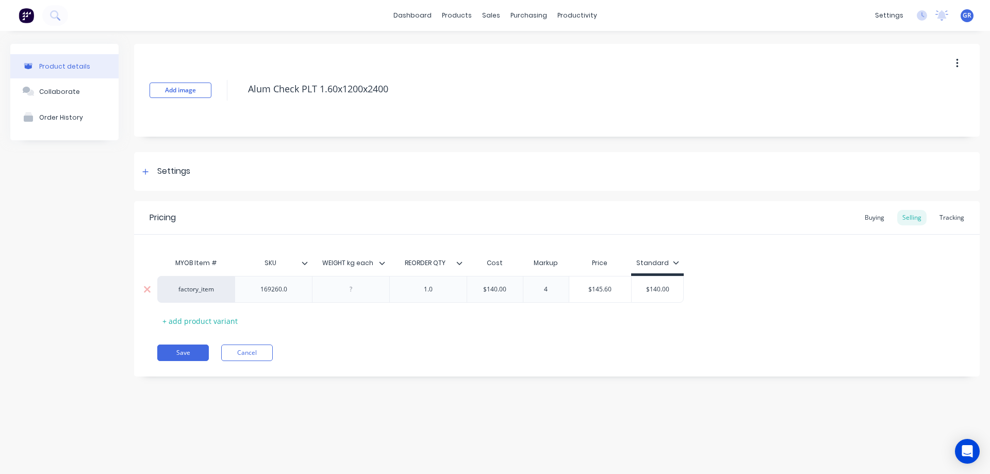
type textarea "x"
type input "45"
click at [441, 382] on div "Add image Alum Check PLT 1.60x1200x2400 Settings Product Options I buy this ite…" at bounding box center [557, 218] width 846 height 348
click at [161, 344] on div "Pricing Buying Selling Tracking MYOB Item # SKU WEIGHT kg each REORDER QTY Cost…" at bounding box center [557, 288] width 846 height 175
click at [161, 347] on button "Save" at bounding box center [183, 353] width 52 height 17
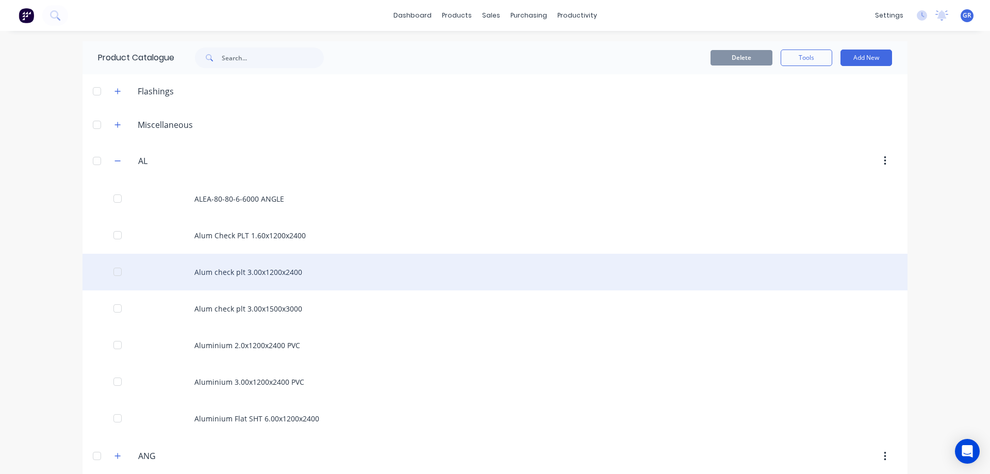
click at [247, 275] on div "Alum check plt 3.00x1200x2400" at bounding box center [495, 272] width 825 height 37
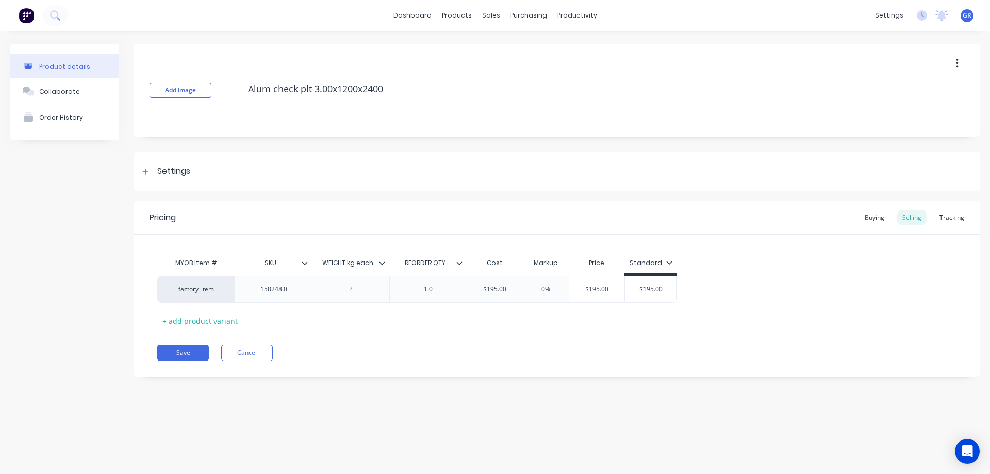
type textarea "x"
type input "0%"
drag, startPoint x: 555, startPoint y: 287, endPoint x: 518, endPoint y: 286, distance: 36.7
click at [519, 286] on div "factory_item 158248.0 1.0 $195.00 0% 0% $195.00 $195.00" at bounding box center [417, 289] width 520 height 27
type textarea "x"
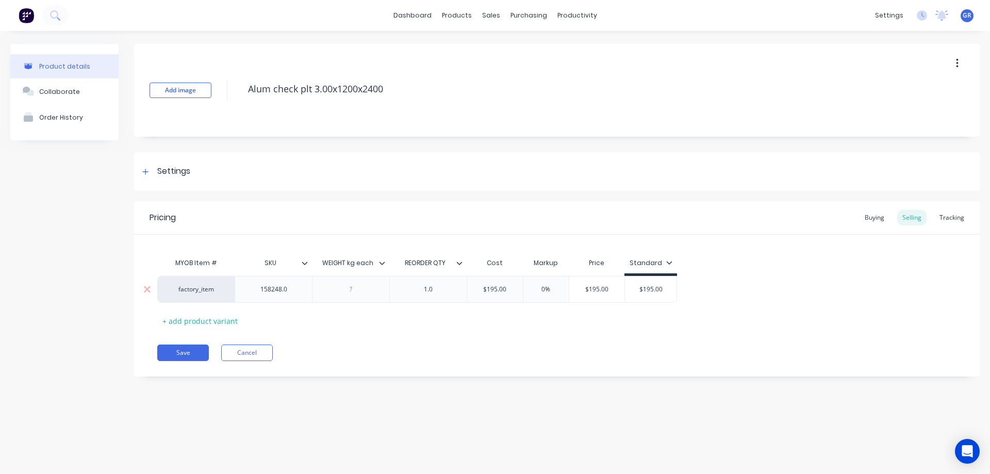
type input "4"
type textarea "x"
type input "45"
click at [171, 350] on button "Save" at bounding box center [183, 353] width 52 height 17
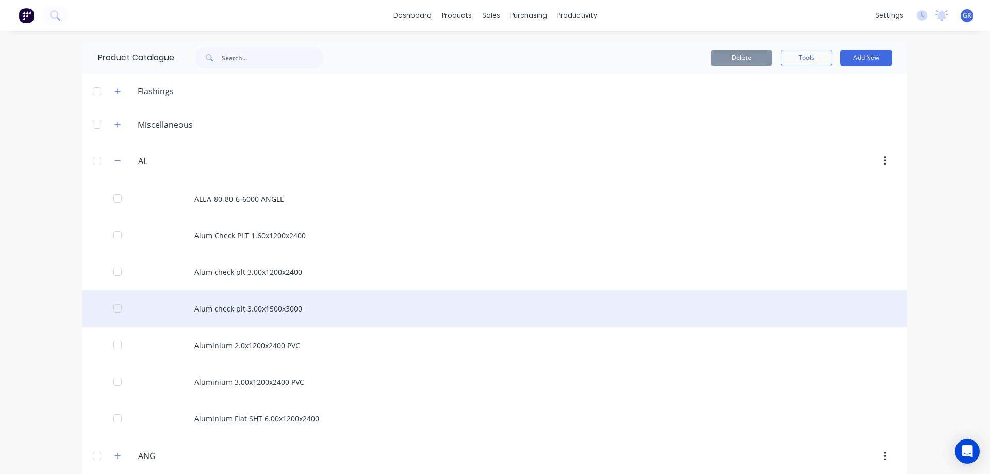
click at [226, 304] on div "Alum check plt 3.00x1500x3000" at bounding box center [495, 308] width 825 height 37
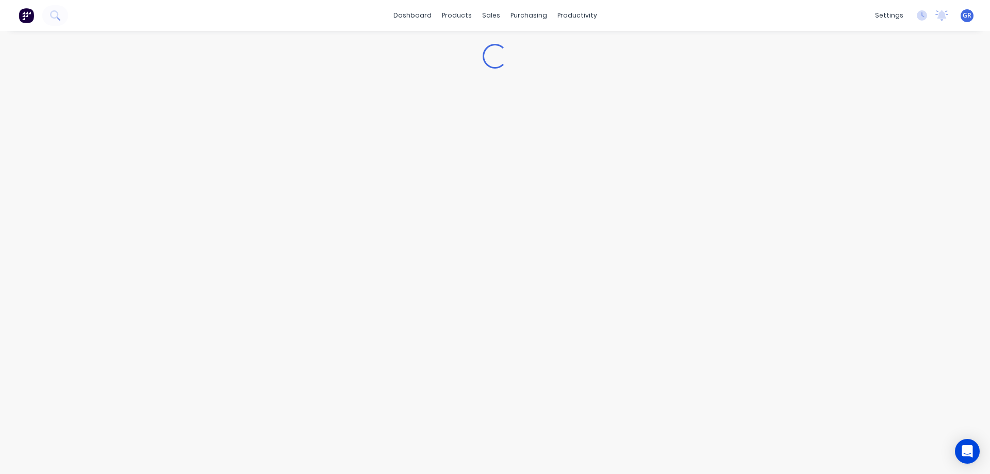
type textarea "x"
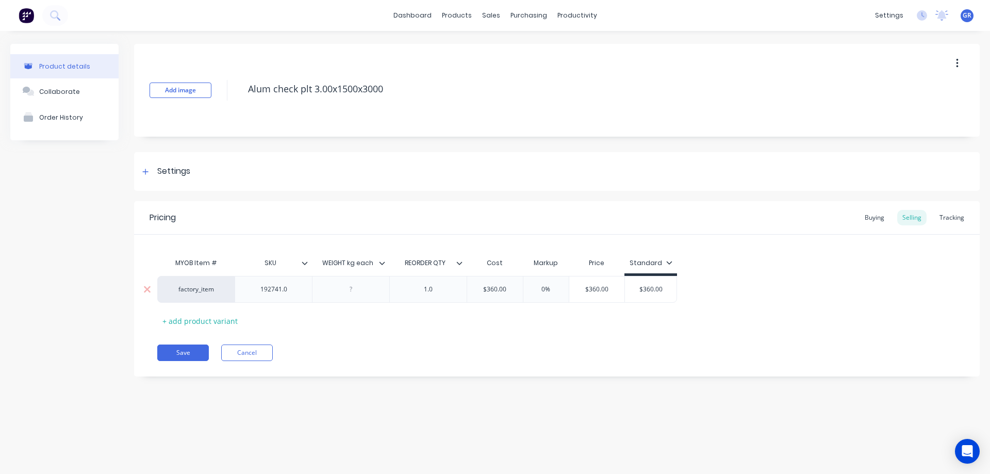
type input "0%"
drag, startPoint x: 559, startPoint y: 292, endPoint x: 539, endPoint y: 290, distance: 19.7
click at [539, 290] on input "0%" at bounding box center [547, 289] width 52 height 9
type textarea "x"
type input "4"
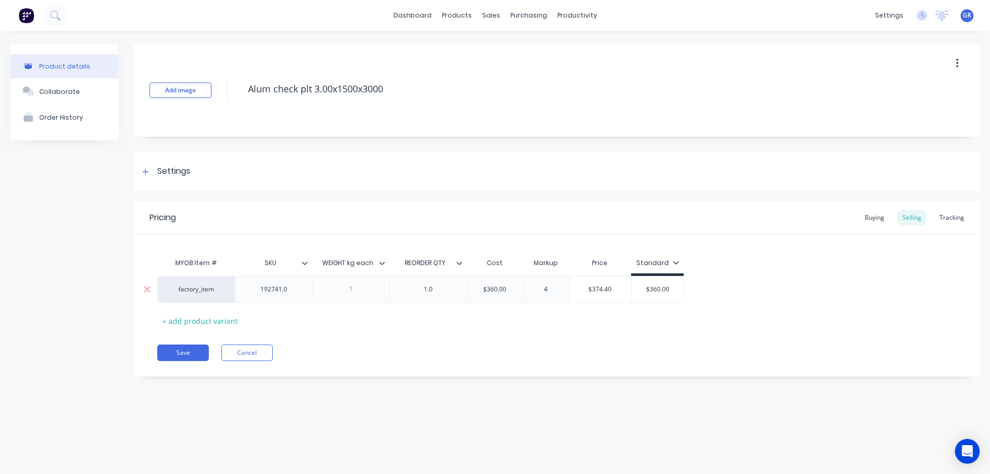
type textarea "x"
type input "45"
click at [170, 356] on button "Save" at bounding box center [183, 353] width 52 height 17
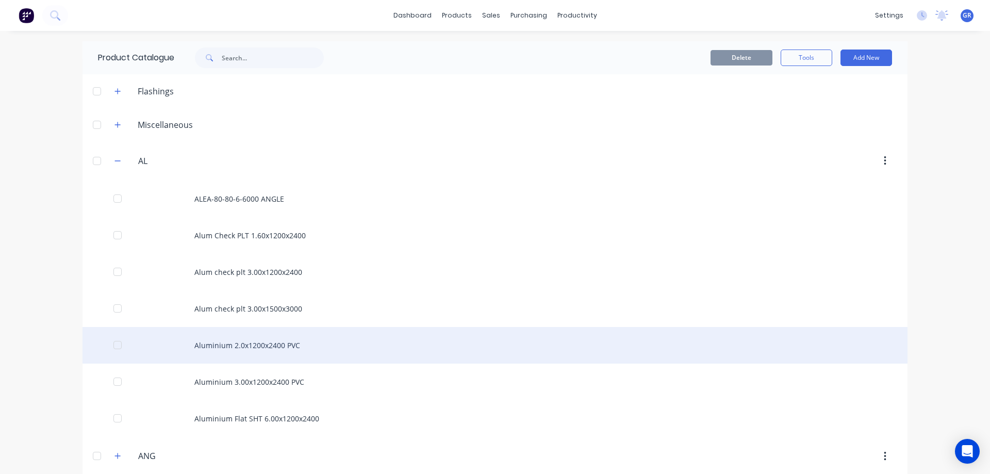
click at [225, 344] on div "Aluminium 2.0x1200x2400 PVC" at bounding box center [495, 345] width 825 height 37
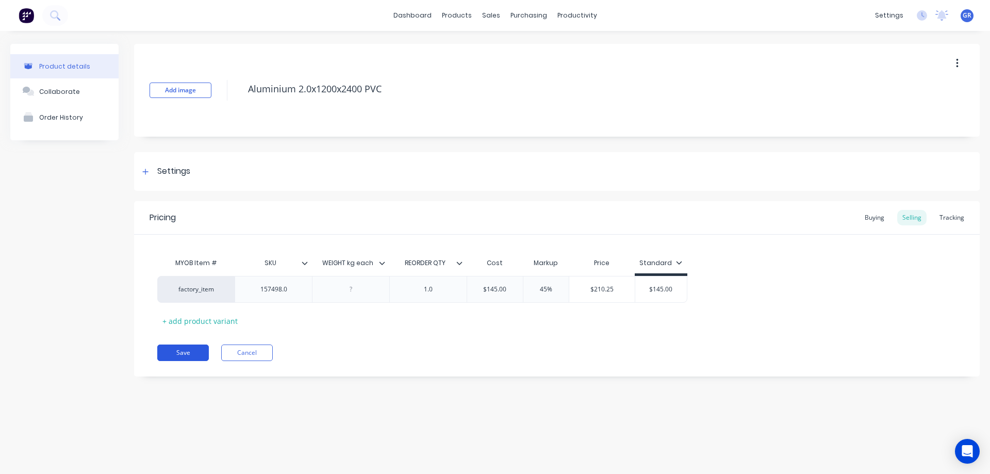
click at [187, 354] on button "Save" at bounding box center [183, 353] width 52 height 17
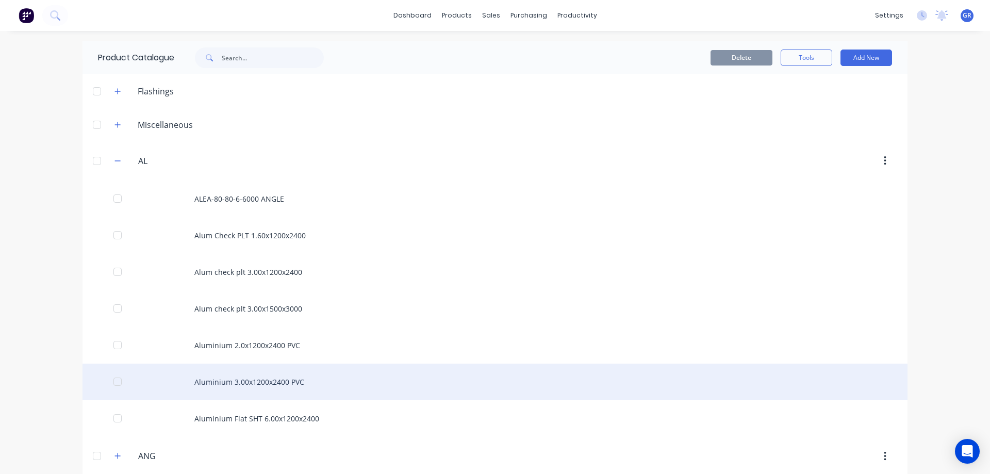
click at [214, 381] on div "Aluminium 3.00x1200x2400 PVC" at bounding box center [495, 382] width 825 height 37
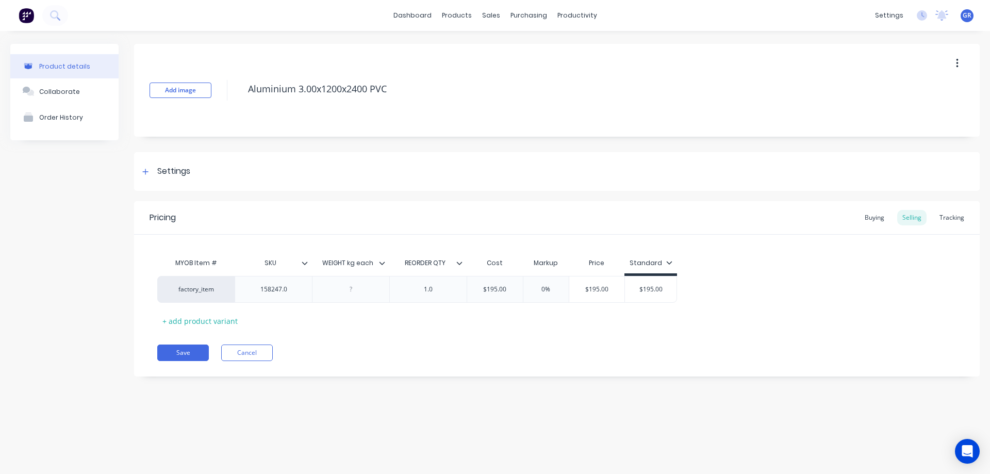
type textarea "x"
drag, startPoint x: 558, startPoint y: 297, endPoint x: 513, endPoint y: 286, distance: 46.7
click at [513, 286] on div "factory_item 158247.0 1.0 $195.00 0% $195.00 $195.00" at bounding box center [557, 289] width 800 height 27
type input "0%"
drag, startPoint x: 547, startPoint y: 288, endPoint x: 541, endPoint y: 290, distance: 6.0
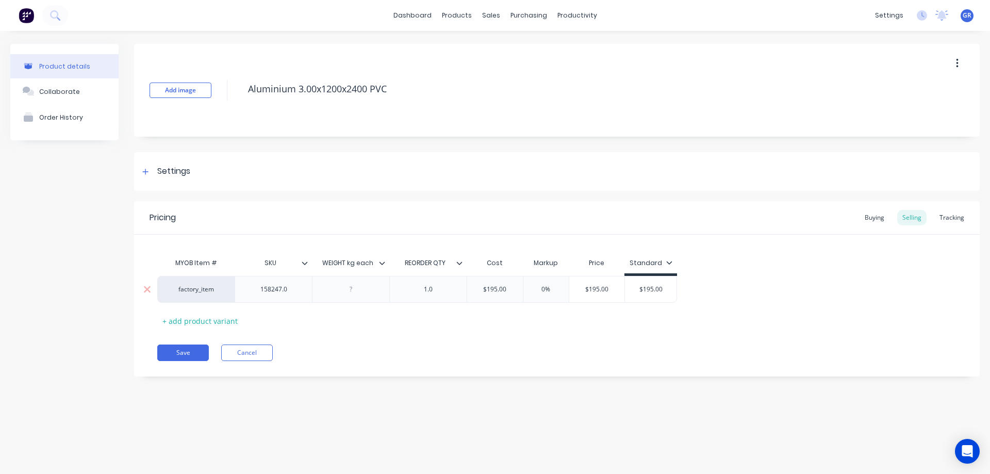
click at [541, 290] on input "0%" at bounding box center [547, 289] width 52 height 9
type textarea "x"
type input "4"
type textarea "x"
type input "45"
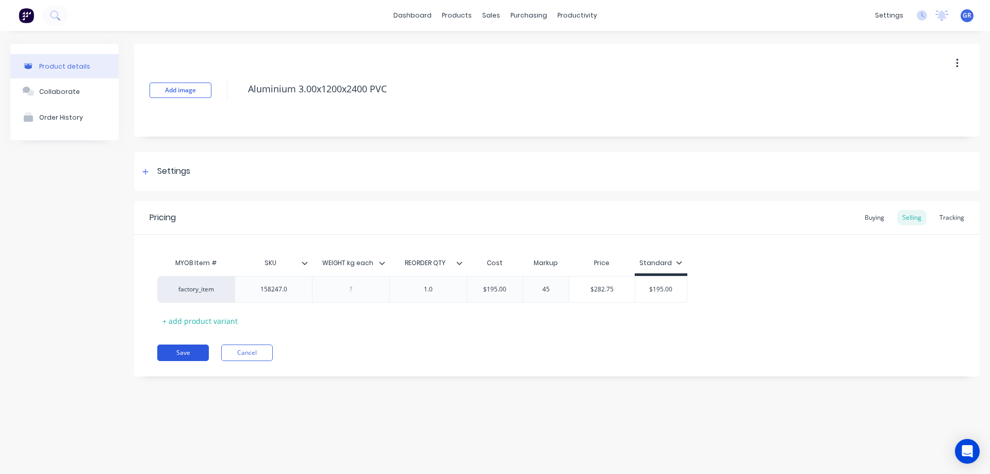
click at [202, 356] on button "Save" at bounding box center [183, 353] width 52 height 17
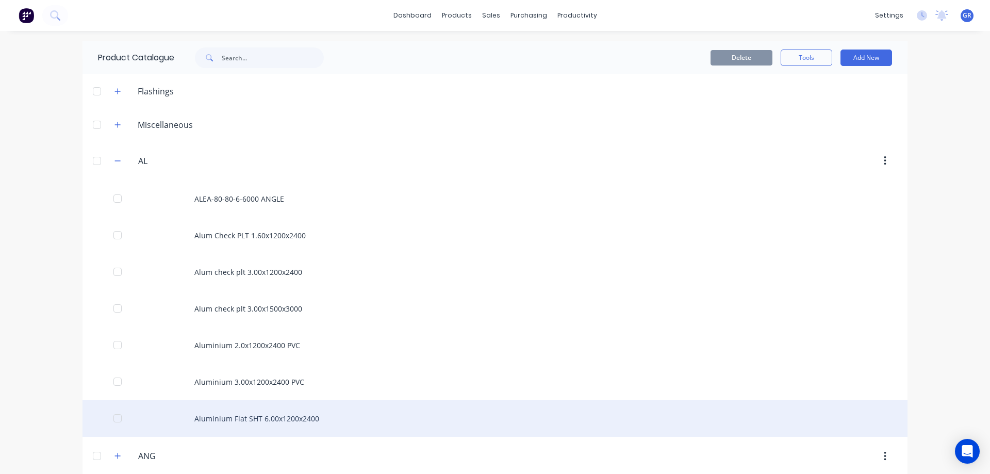
click at [231, 420] on div "Aluminium Flat SHT 6.00x1200x2400" at bounding box center [495, 418] width 825 height 37
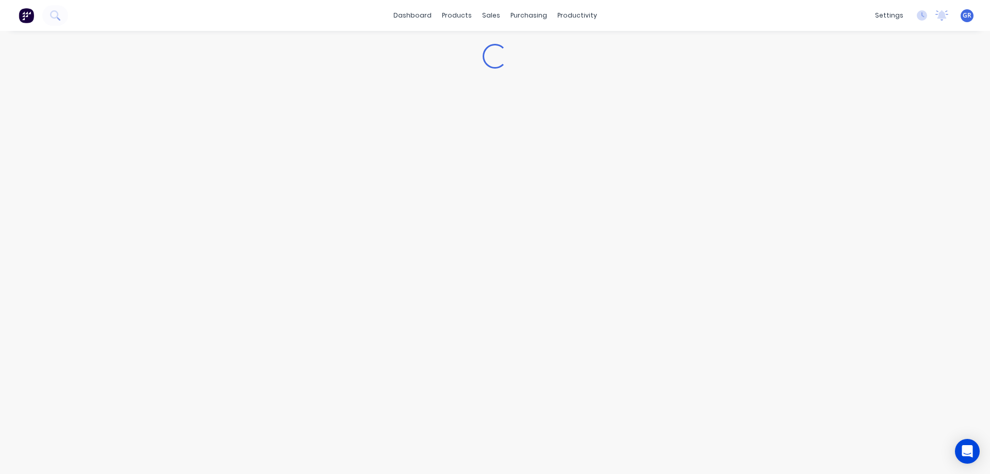
type textarea "x"
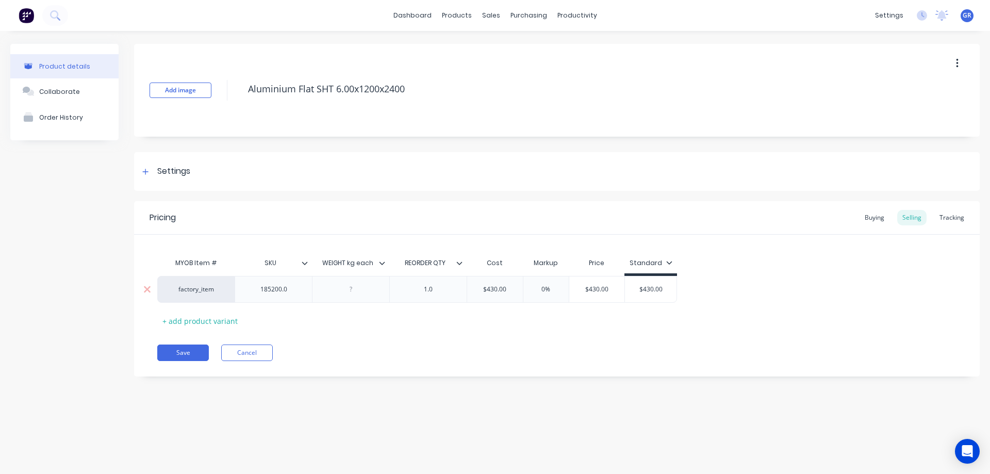
type input "0%"
drag, startPoint x: 555, startPoint y: 287, endPoint x: 538, endPoint y: 294, distance: 19.0
click at [538, 294] on div "0% 0%" at bounding box center [547, 290] width 52 height 26
type textarea "x"
type input "4"
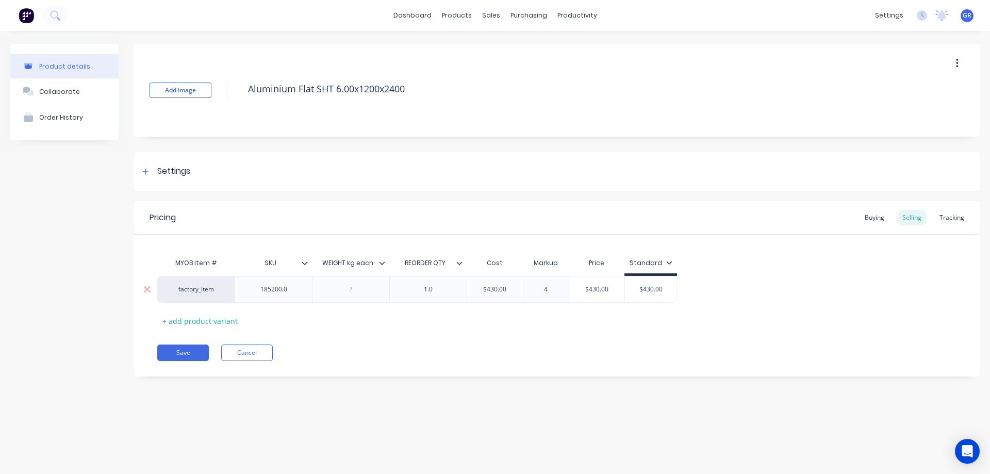
type textarea "x"
type input "45"
click at [194, 346] on button "Save" at bounding box center [183, 353] width 52 height 17
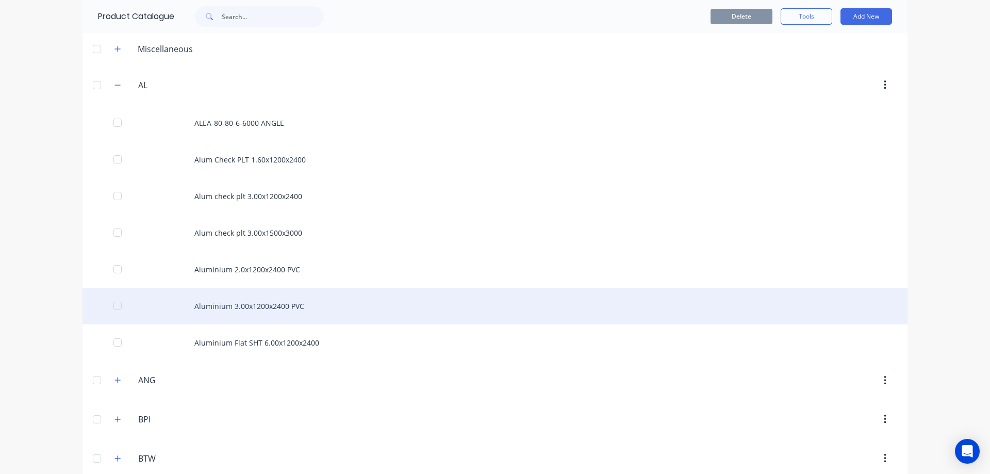
scroll to position [103, 0]
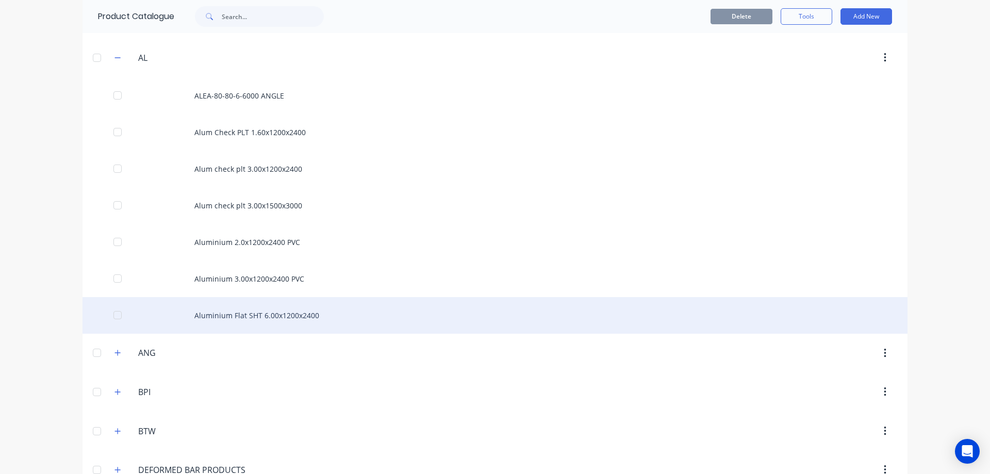
click at [240, 319] on div "Aluminium Flat SHT 6.00x1200x2400" at bounding box center [495, 315] width 825 height 37
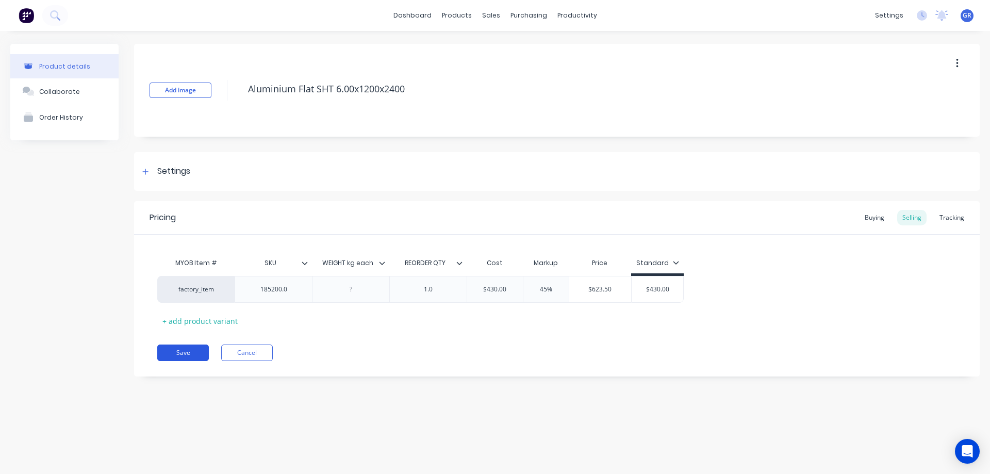
click at [171, 352] on button "Save" at bounding box center [183, 353] width 52 height 17
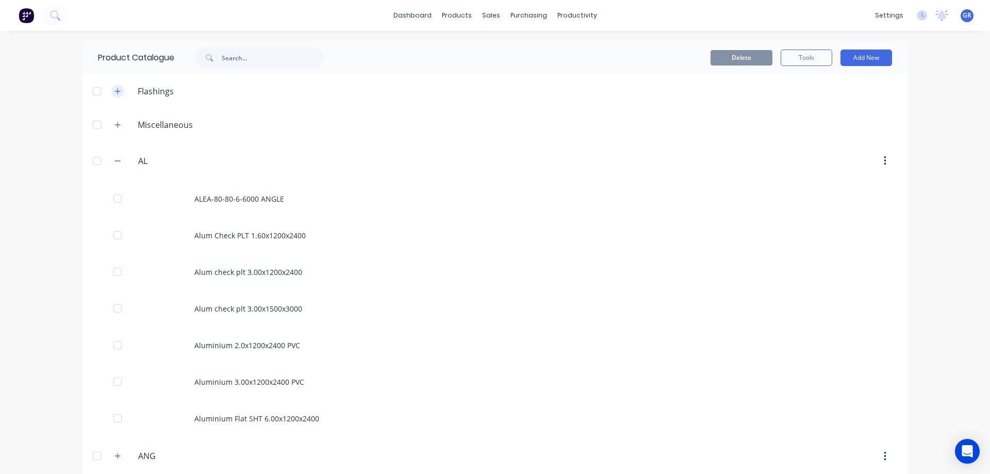
click at [111, 88] on button "button" at bounding box center [117, 91] width 13 height 13
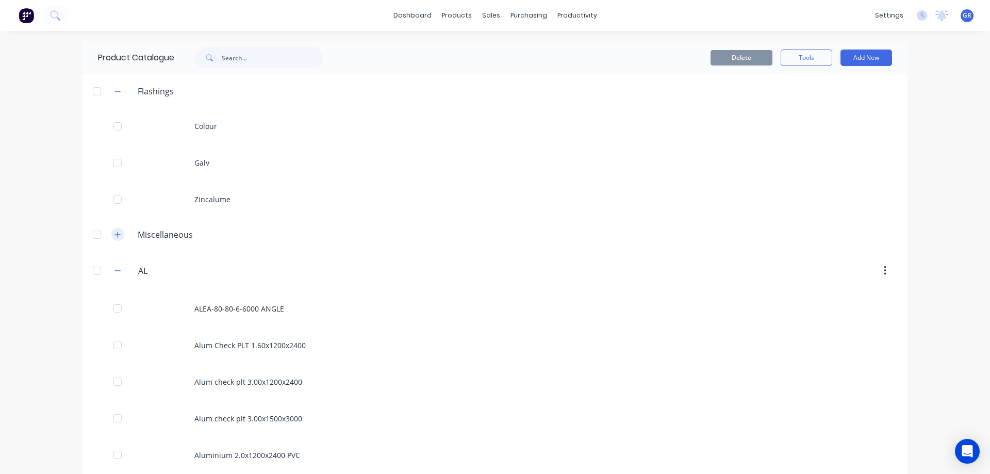
click at [116, 231] on icon "button" at bounding box center [118, 234] width 6 height 7
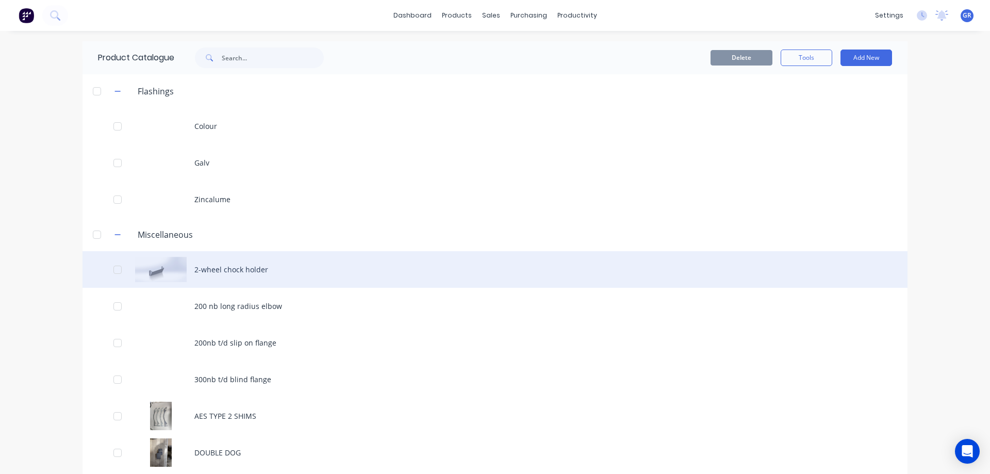
click at [213, 271] on div "2-wheel chock holder" at bounding box center [495, 269] width 825 height 37
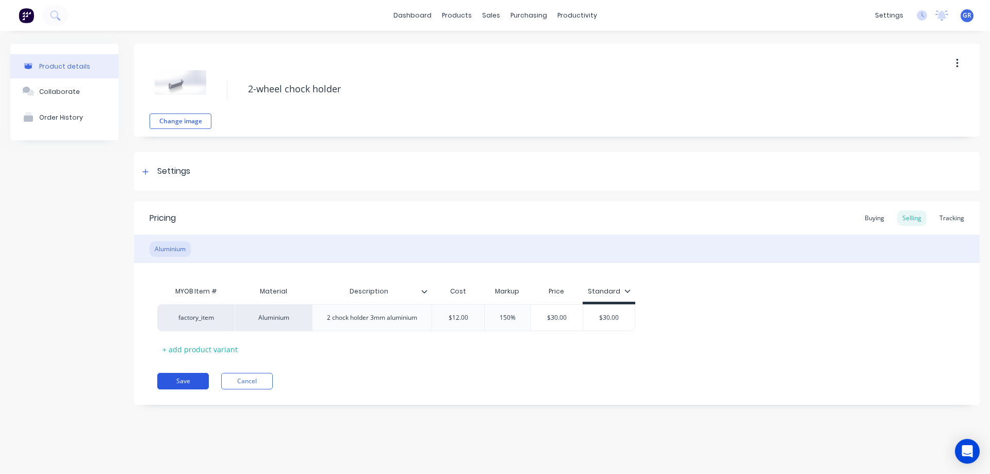
click at [175, 382] on button "Save" at bounding box center [183, 381] width 52 height 17
type textarea "x"
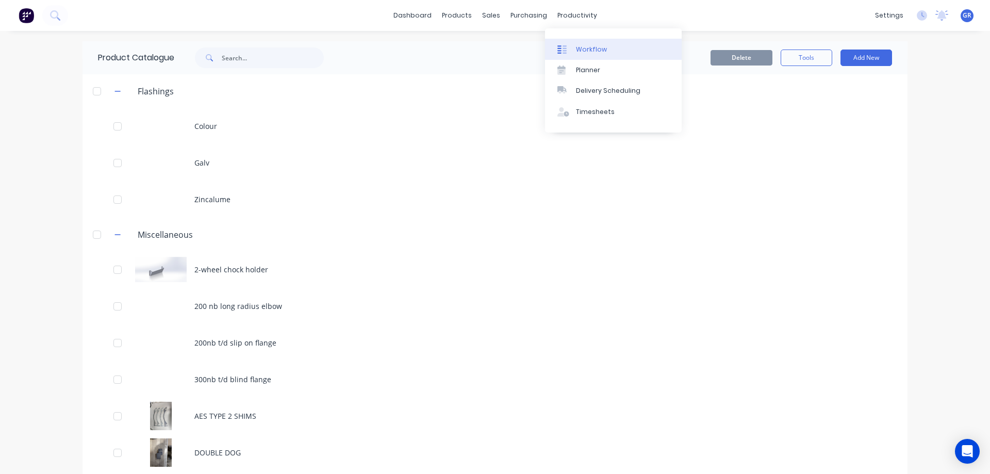
click at [571, 47] on div at bounding box center [565, 49] width 15 height 9
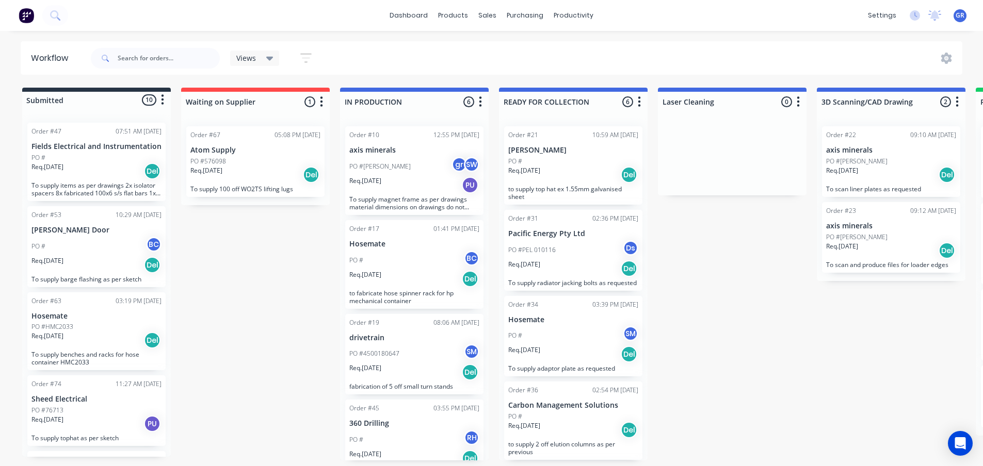
click at [424, 174] on div "PO #[PERSON_NAME] SW" at bounding box center [414, 167] width 130 height 20
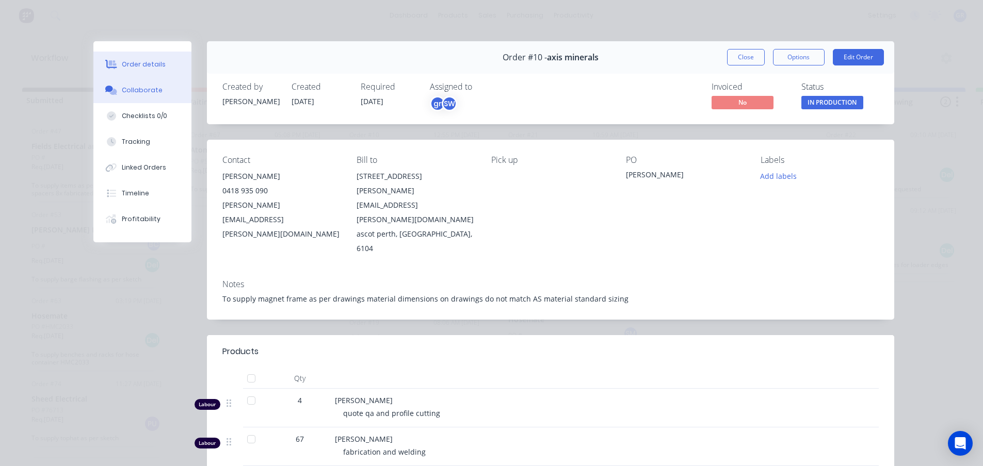
click at [144, 94] on div "Collaborate" at bounding box center [142, 90] width 41 height 9
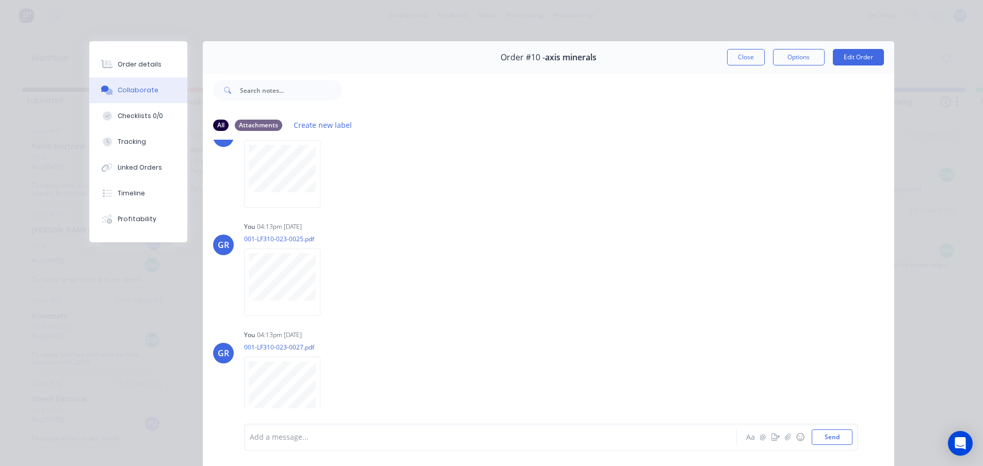
scroll to position [567, 0]
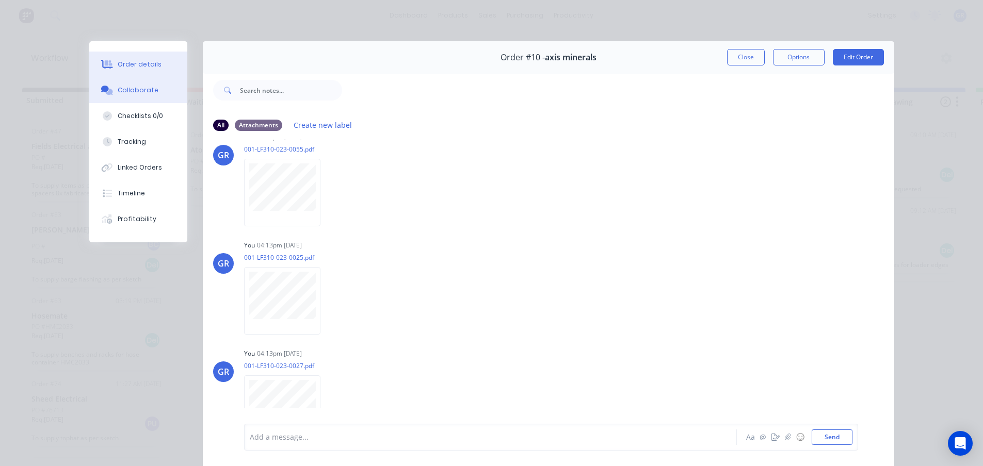
click at [123, 59] on button "Order details" at bounding box center [138, 65] width 98 height 26
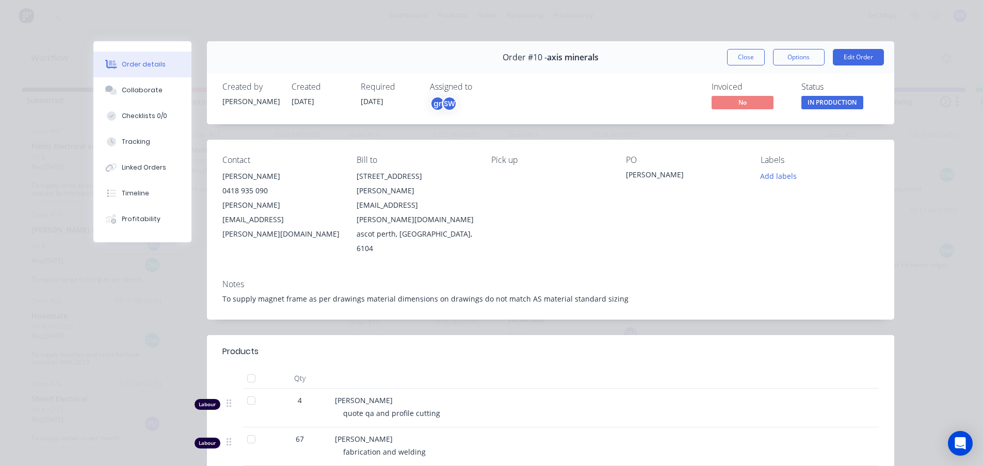
click at [720, 61] on div "Order #10 - axis minerals Close Options Edit Order" at bounding box center [550, 57] width 687 height 33
click at [736, 58] on button "Close" at bounding box center [746, 57] width 38 height 17
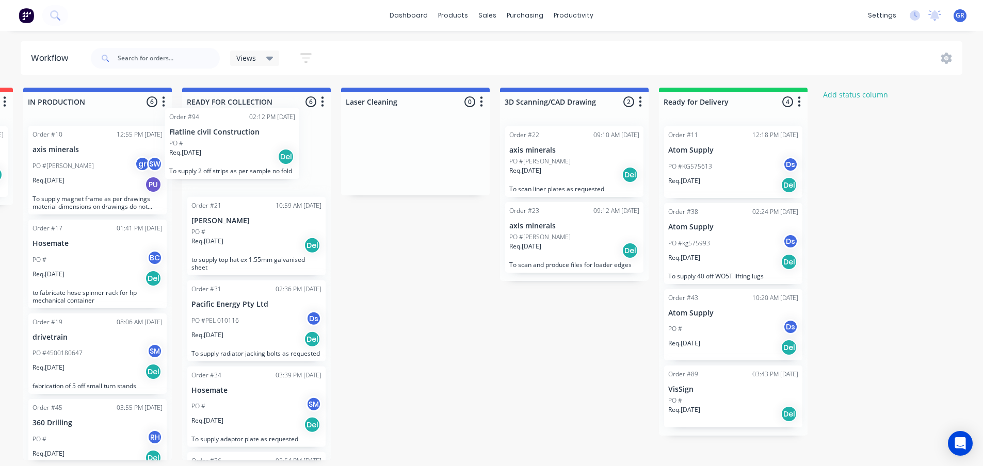
scroll to position [2, 315]
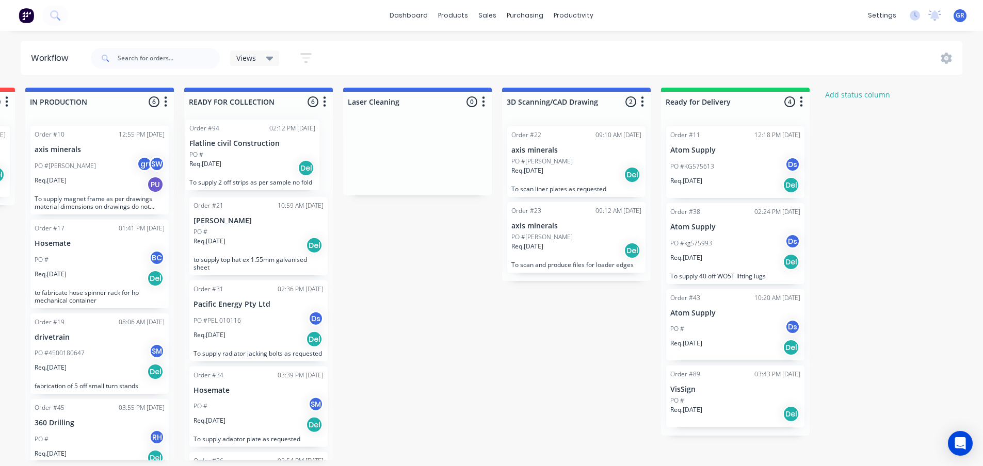
drag, startPoint x: 57, startPoint y: 407, endPoint x: 226, endPoint y: 148, distance: 309.4
click at [229, 148] on div "Submitted 10 Status colour #273444 hex #273444 Save Cancel Summaries Total orde…" at bounding box center [388, 274] width 1421 height 373
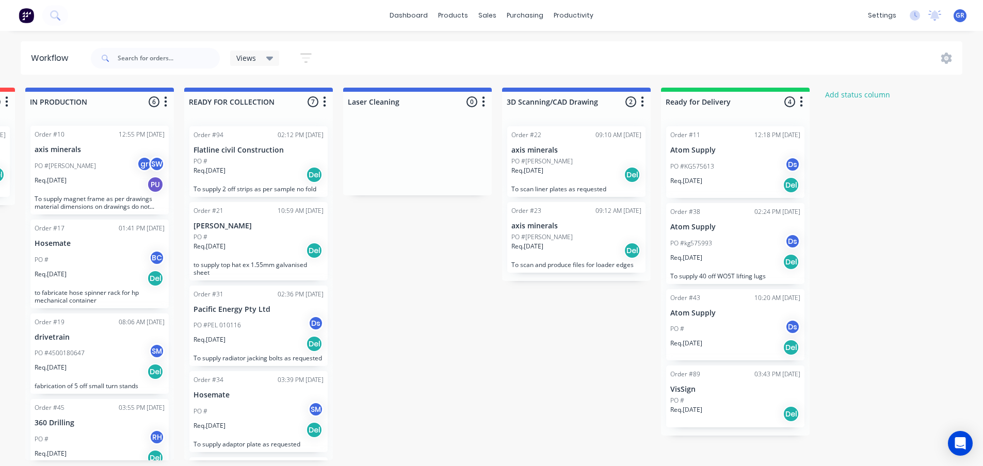
scroll to position [387, 0]
click at [253, 163] on div "PO #" at bounding box center [258, 161] width 130 height 9
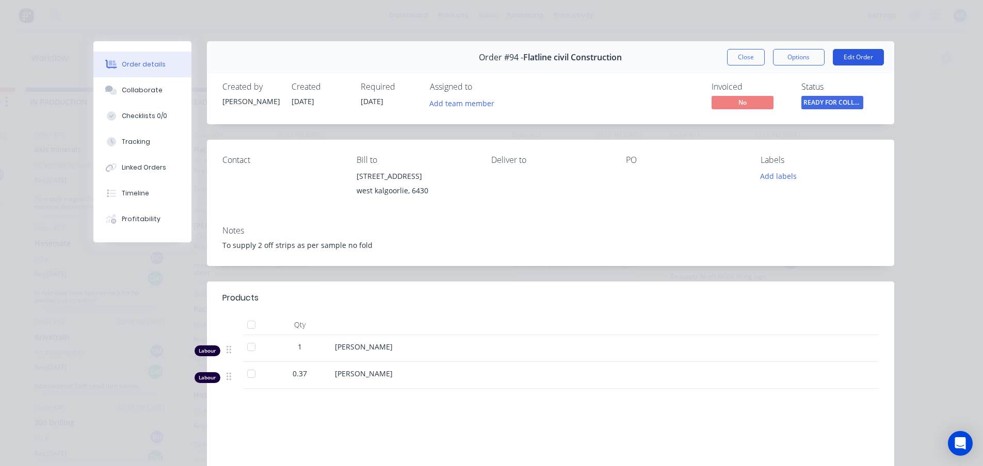
click at [842, 55] on button "Edit Order" at bounding box center [858, 57] width 51 height 17
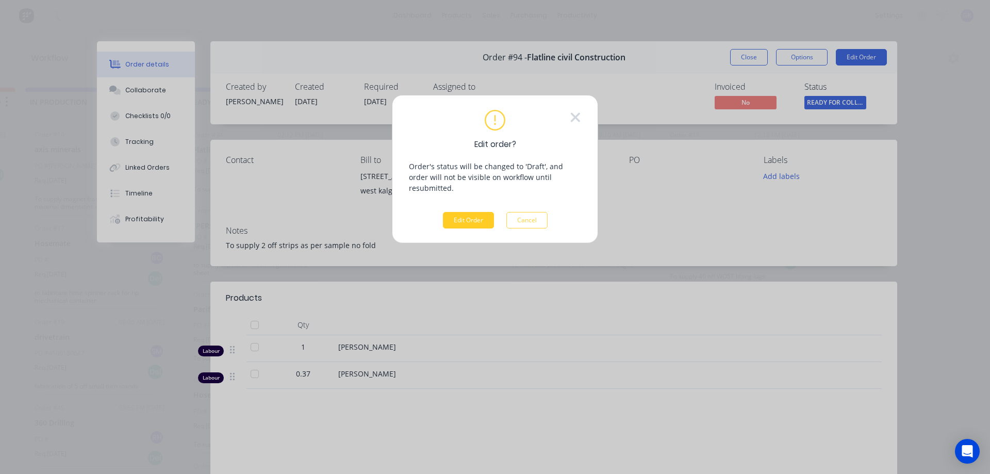
click at [480, 212] on button "Edit Order" at bounding box center [468, 220] width 51 height 17
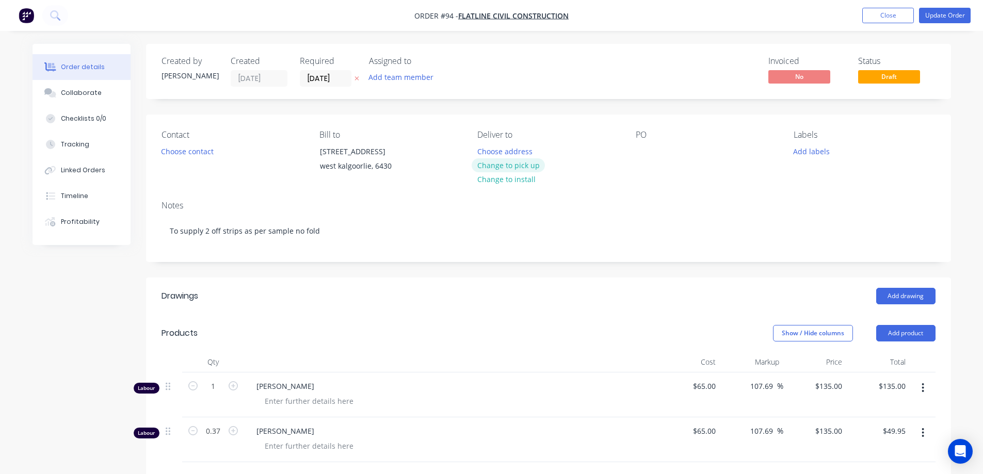
click at [498, 168] on button "Change to pick up" at bounding box center [508, 165] width 73 height 14
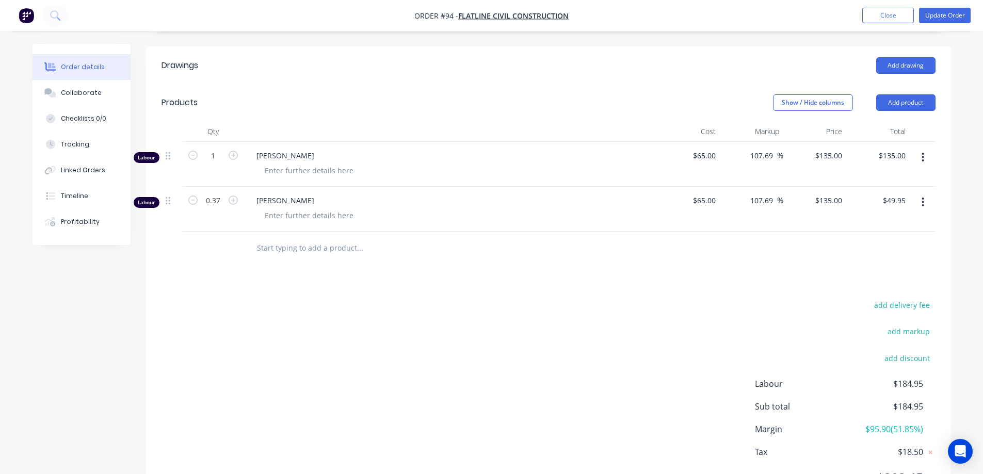
scroll to position [206, 0]
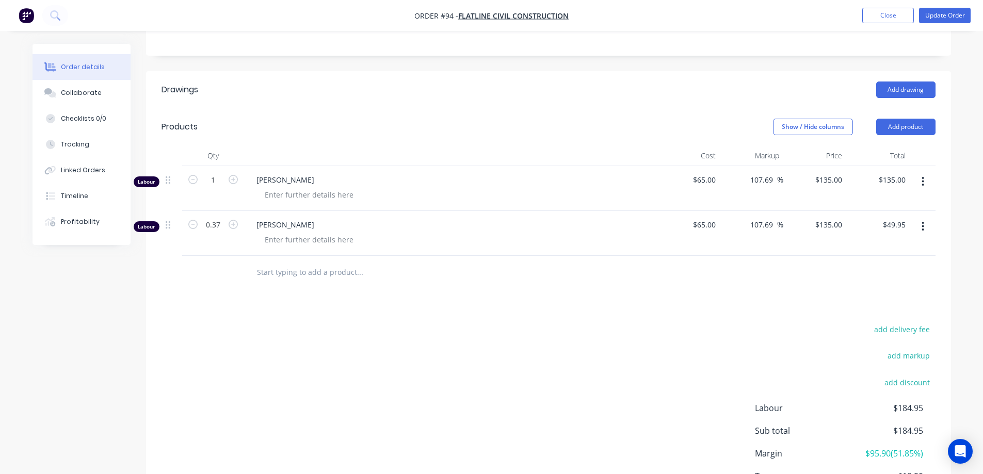
click at [923, 178] on icon "button" at bounding box center [923, 181] width 2 height 9
click at [870, 270] on div "Delete" at bounding box center [886, 270] width 79 height 15
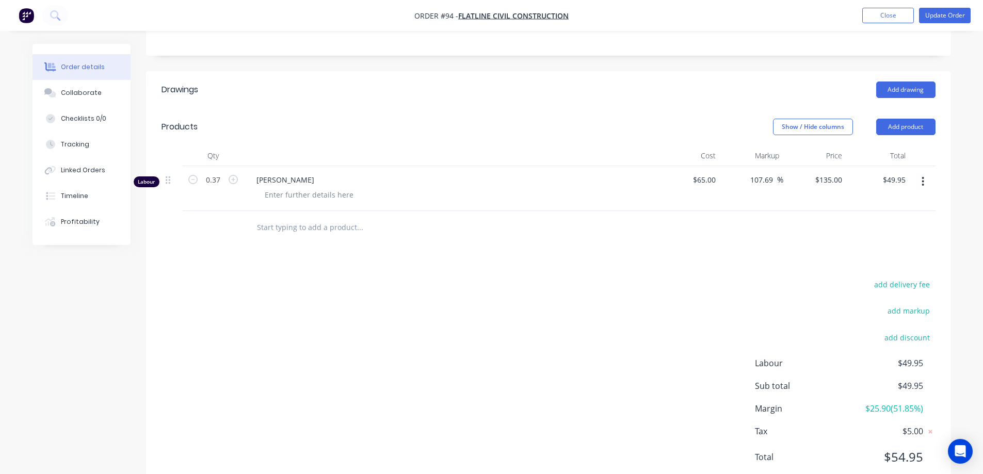
drag, startPoint x: 617, startPoint y: 265, endPoint x: 599, endPoint y: 279, distance: 22.8
click at [616, 265] on div "Drawings Add drawing Products Show / Hide columns Add product Qty Cost Markup P…" at bounding box center [548, 281] width 805 height 421
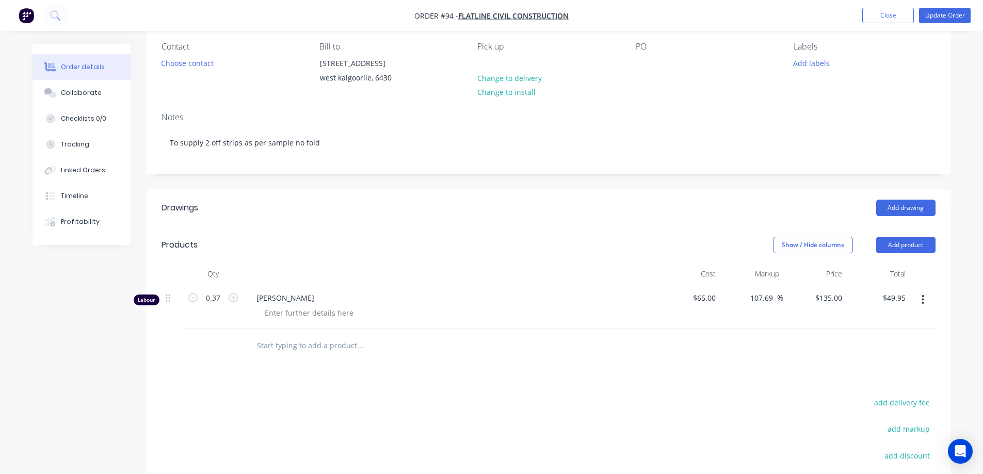
scroll to position [85, 0]
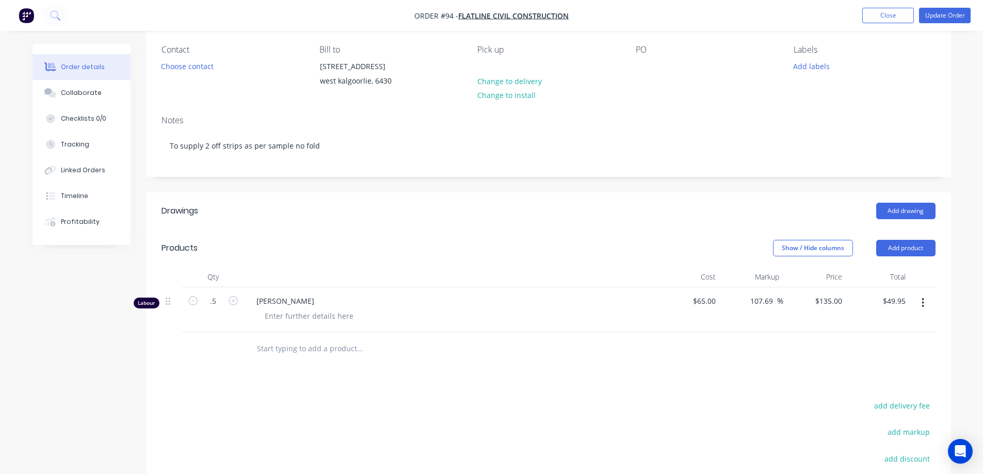
type input "0.5"
type input "$67.50"
click at [199, 337] on div at bounding box center [213, 349] width 62 height 34
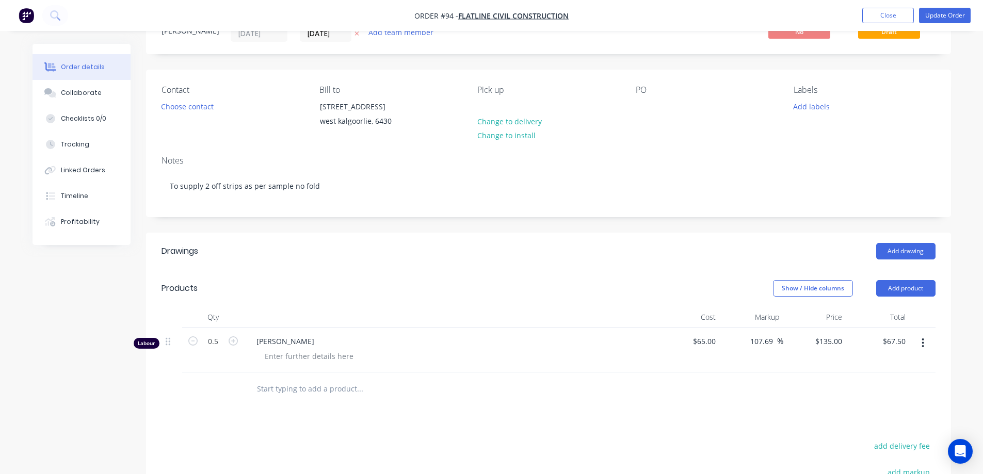
scroll to position [0, 0]
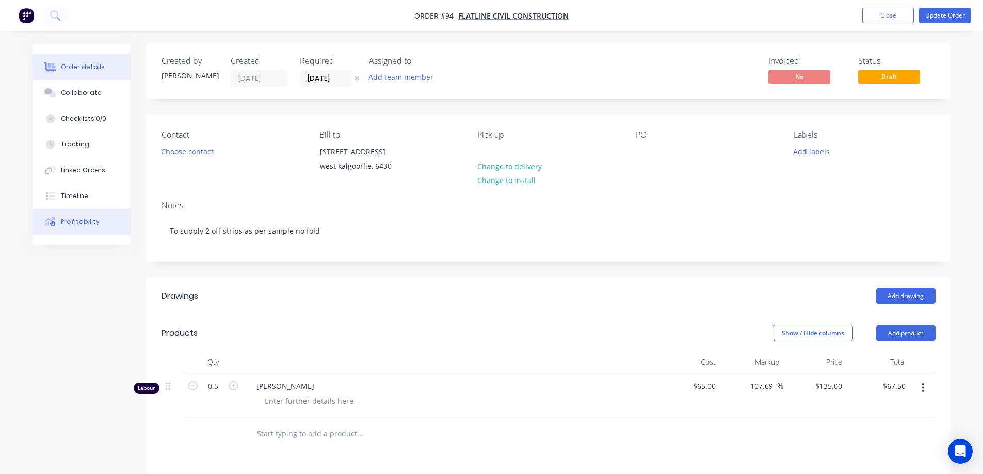
click at [70, 221] on div "Profitability" at bounding box center [80, 221] width 39 height 9
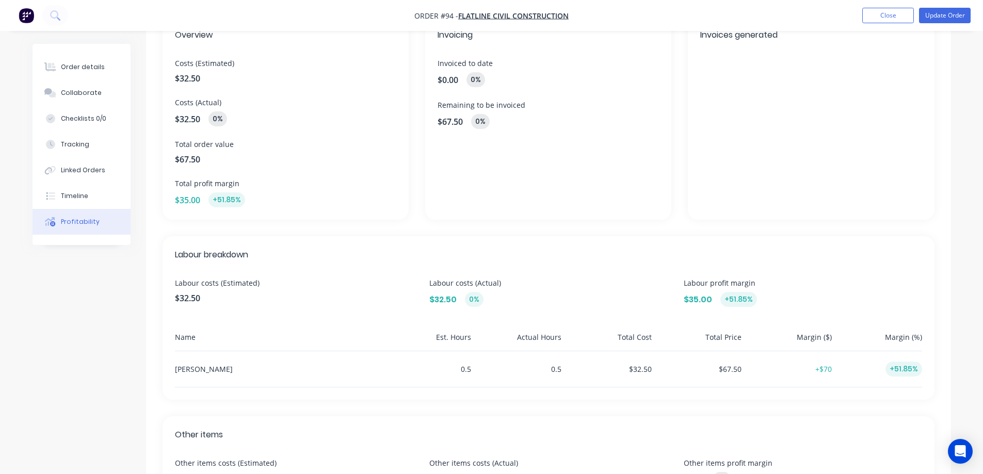
scroll to position [77, 0]
click at [64, 71] on div "Order details" at bounding box center [83, 66] width 44 height 9
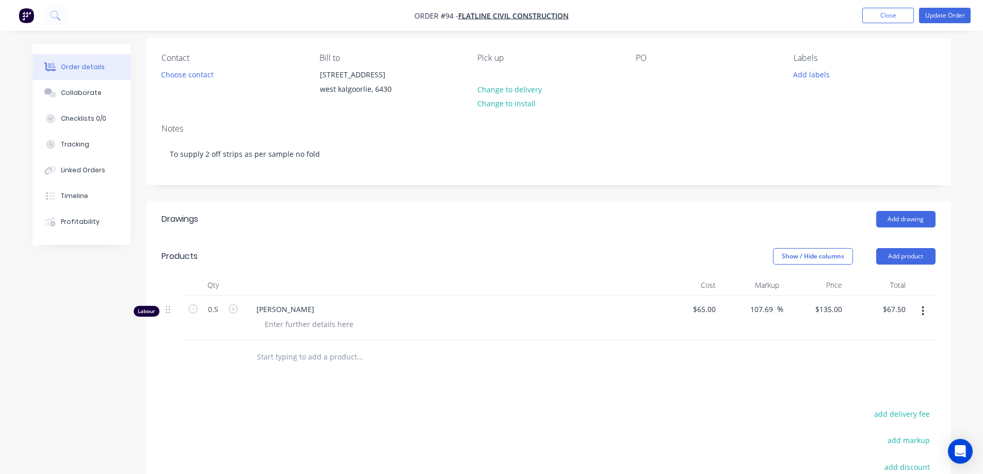
click at [904, 257] on button "Add product" at bounding box center [905, 256] width 59 height 17
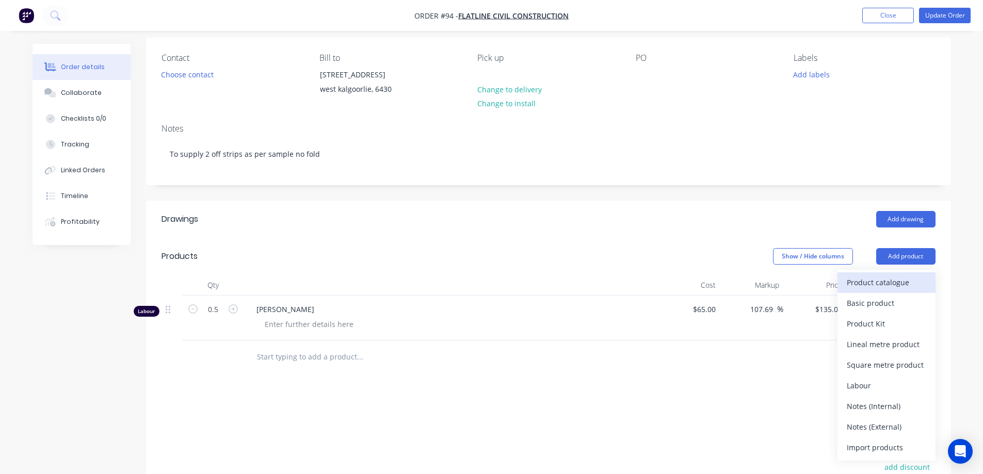
click at [880, 285] on div "Product catalogue" at bounding box center [886, 282] width 79 height 15
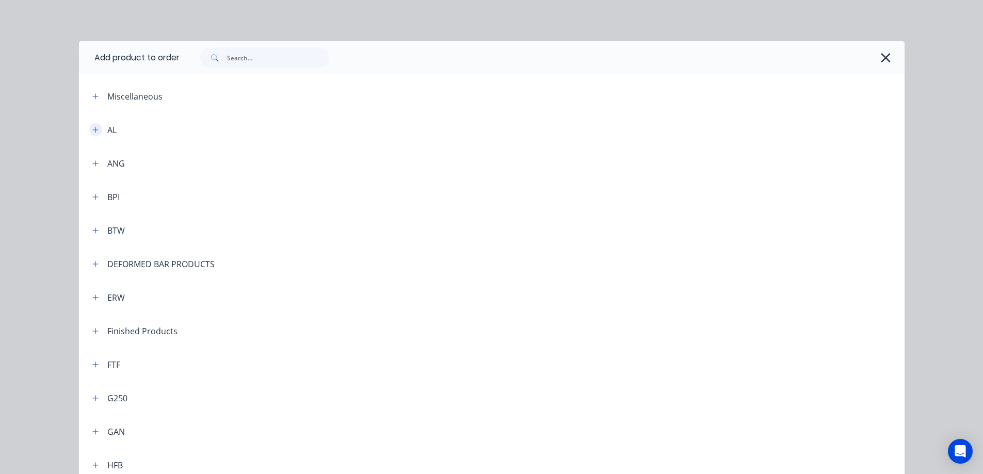
click at [95, 132] on button "button" at bounding box center [95, 129] width 13 height 13
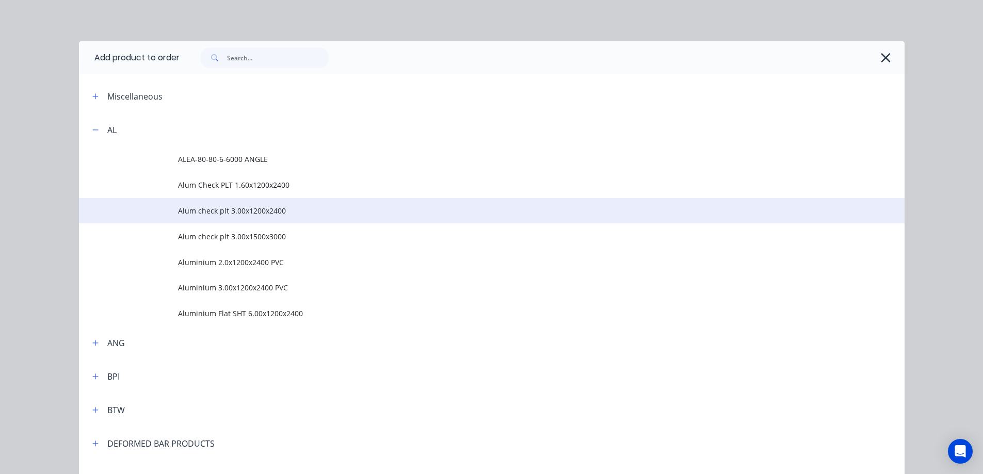
click at [249, 214] on span "Alum check plt 3.00x1200x2400" at bounding box center [468, 210] width 581 height 11
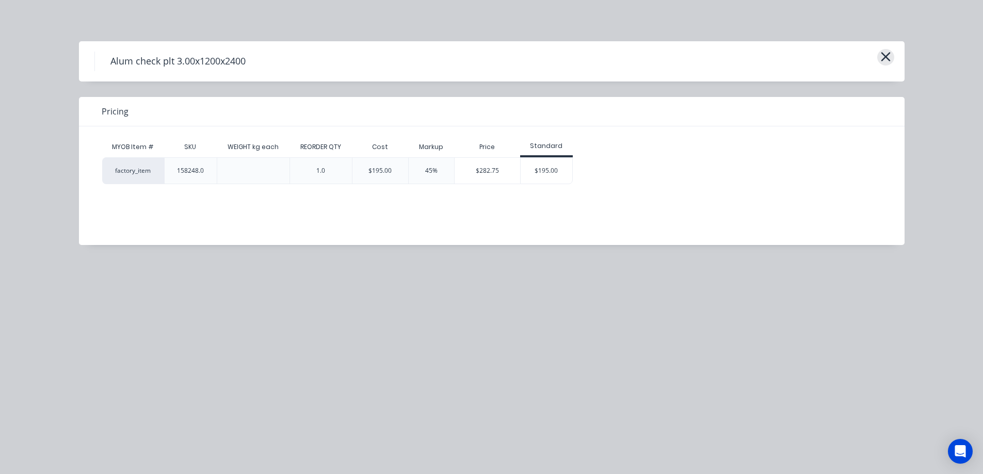
click at [887, 57] on icon "button" at bounding box center [885, 57] width 11 height 14
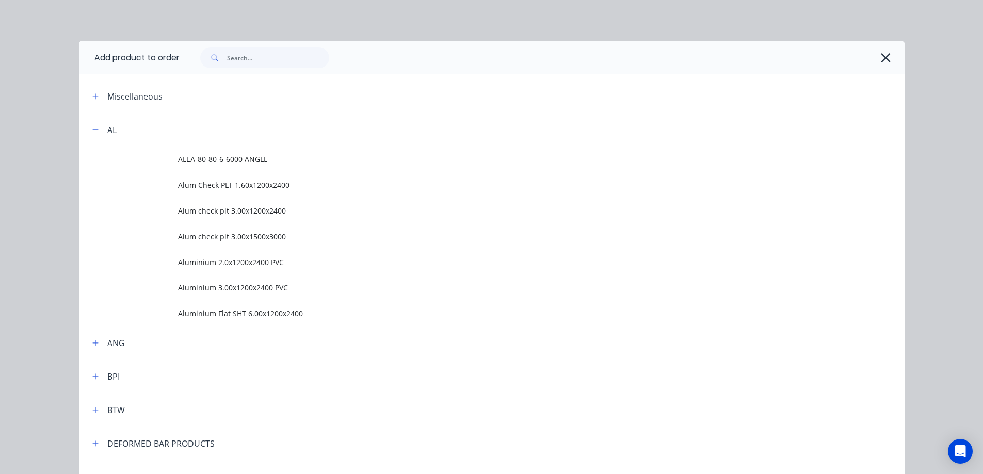
scroll to position [113, 0]
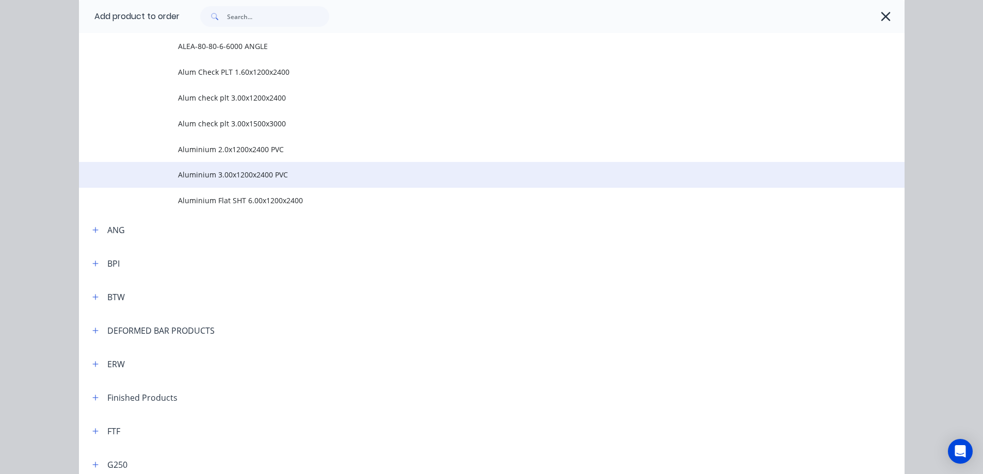
click at [220, 175] on span "Aluminium 3.00x1200x2400 PVC" at bounding box center [468, 174] width 581 height 11
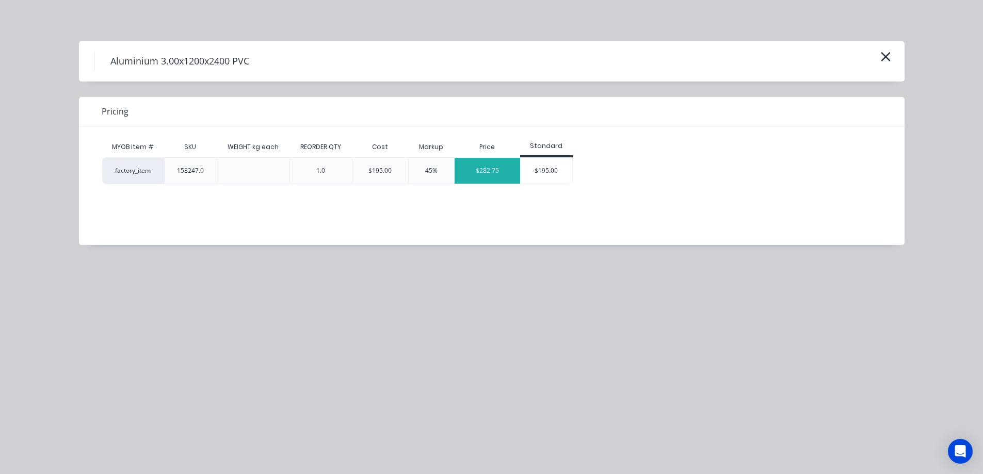
click at [491, 174] on div "$282.75" at bounding box center [487, 171] width 66 height 26
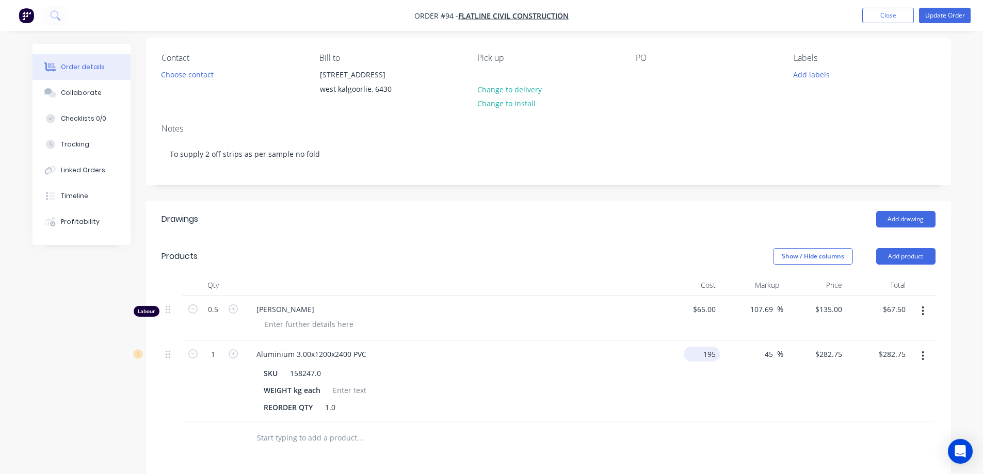
click at [718, 353] on input "195" at bounding box center [704, 354] width 32 height 15
type input "$60.00"
type input "$87.00"
click at [709, 371] on div "$60.00 $60.00" at bounding box center [688, 380] width 63 height 81
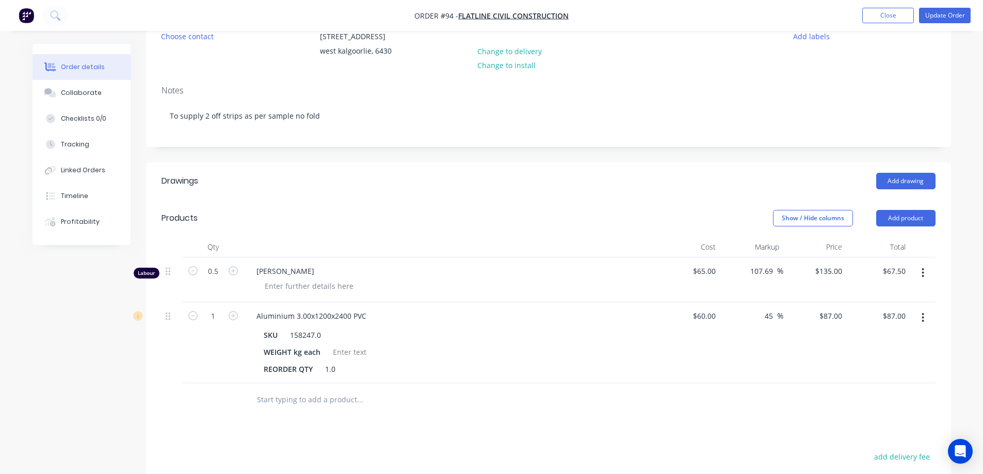
scroll to position [115, 0]
click at [715, 316] on input "60" at bounding box center [712, 316] width 13 height 15
type input "$30.00"
type input "$43.50"
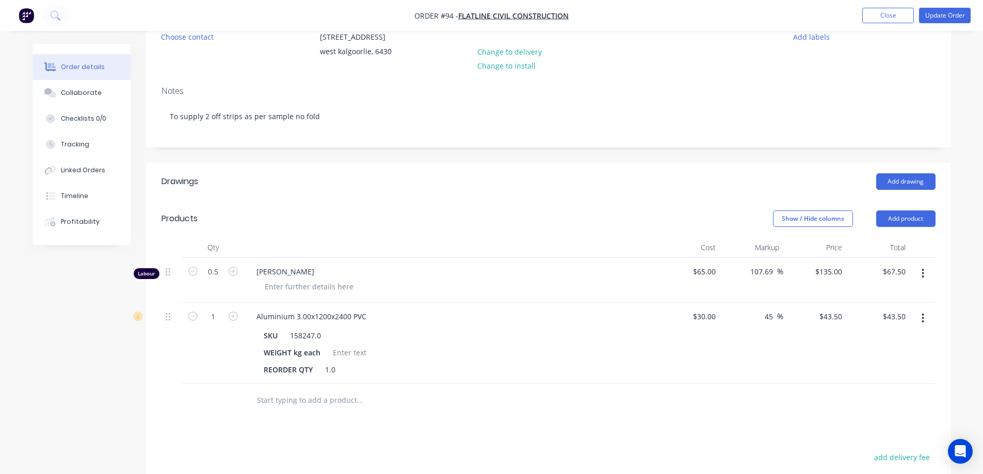
click at [686, 357] on div "$30.00 $30.00" at bounding box center [688, 343] width 63 height 81
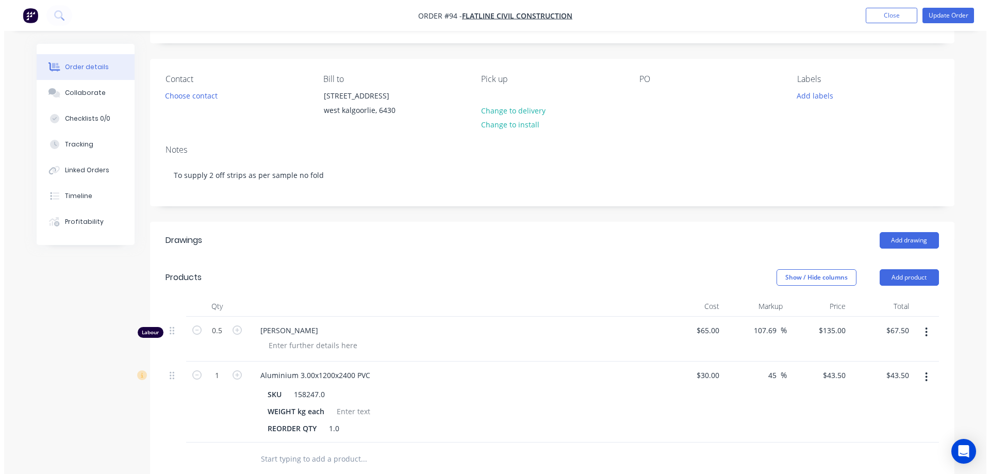
scroll to position [0, 0]
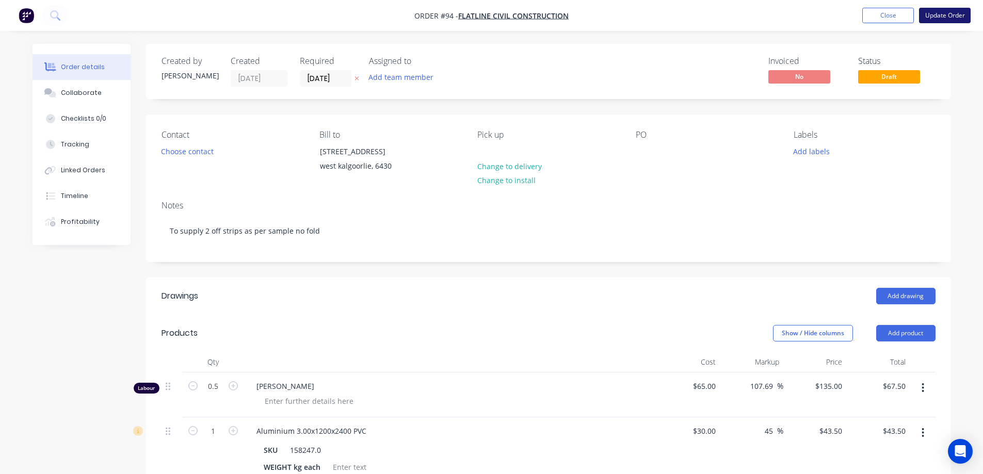
click at [946, 18] on button "Update Order" at bounding box center [945, 15] width 52 height 15
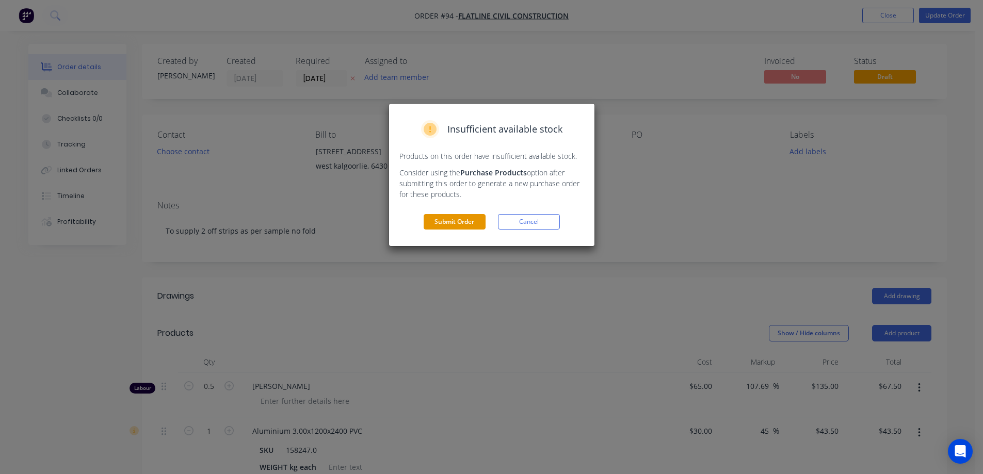
click at [461, 217] on button "Submit Order" at bounding box center [455, 221] width 62 height 15
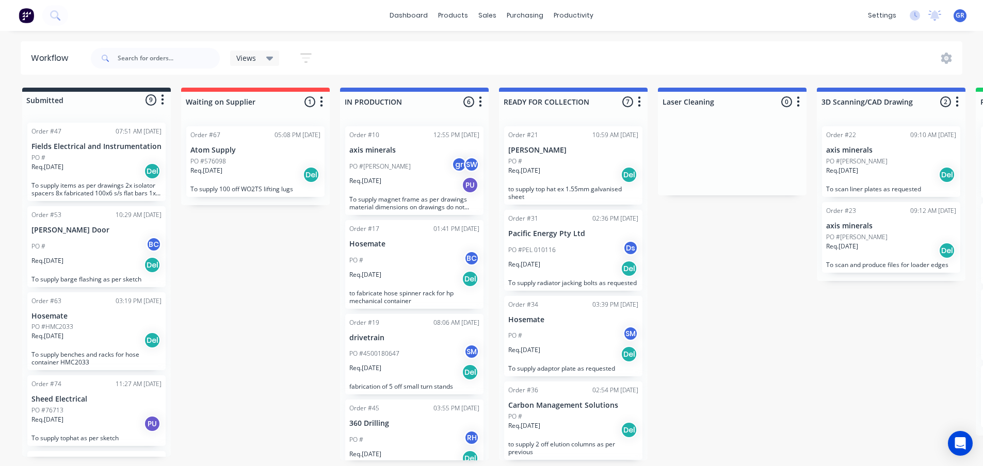
click at [245, 327] on div "Submitted 9 Status colour #273444 hex #273444 Save Cancel Summaries Total order…" at bounding box center [702, 274] width 1421 height 373
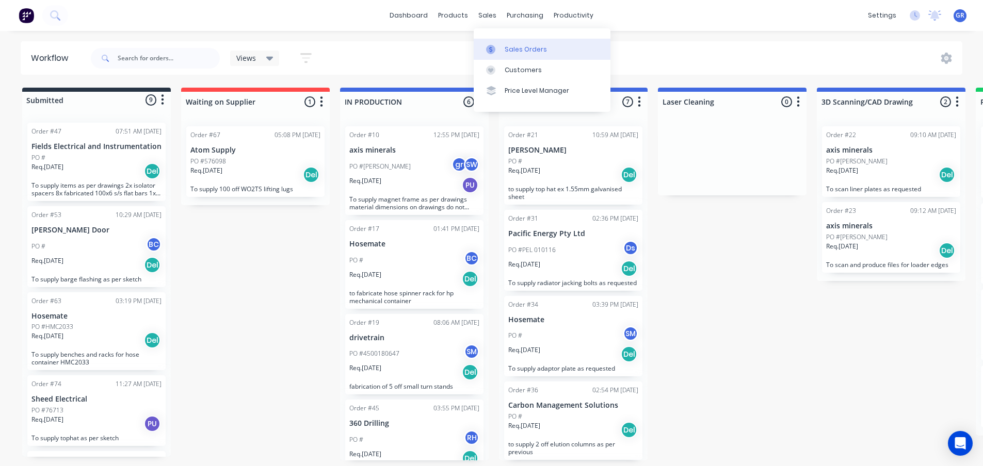
click at [496, 47] on div at bounding box center [493, 49] width 15 height 9
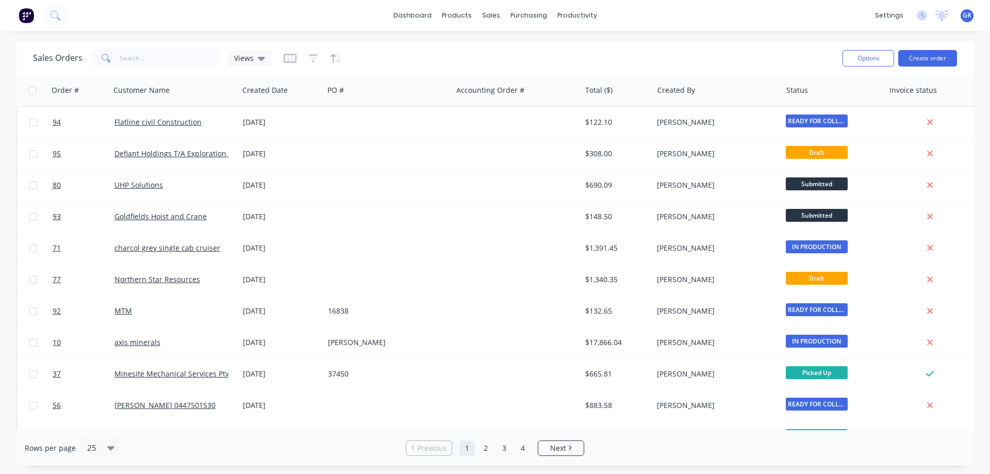
click at [934, 58] on button "Create order" at bounding box center [928, 58] width 59 height 17
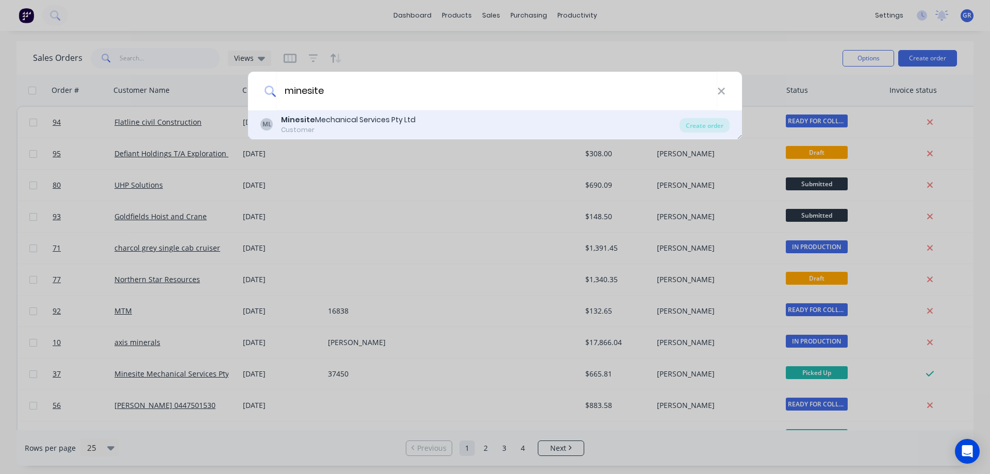
type input "minesite"
click at [321, 127] on div "Customer" at bounding box center [348, 129] width 135 height 9
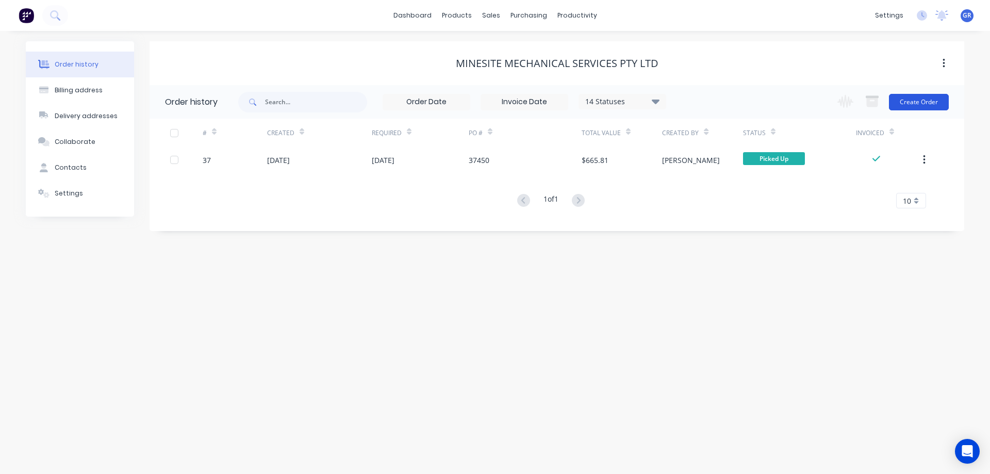
click at [918, 100] on button "Create Order" at bounding box center [919, 102] width 60 height 17
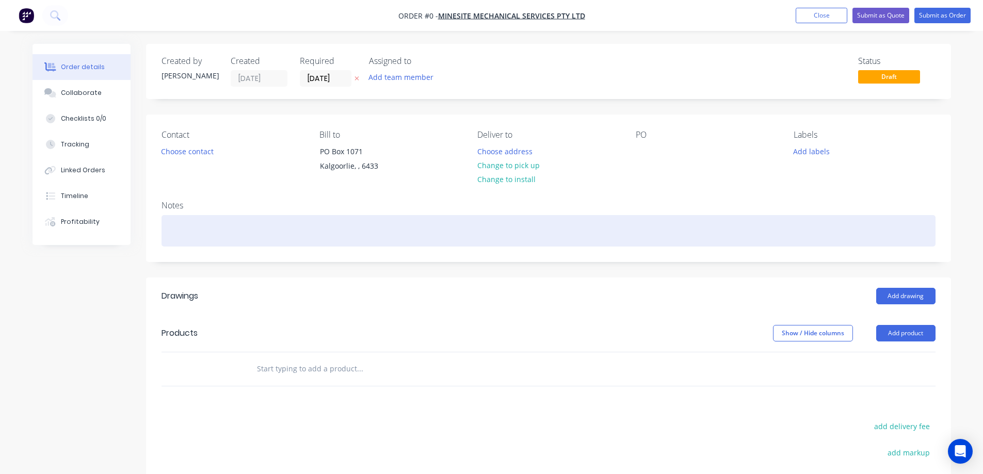
click at [214, 231] on div at bounding box center [548, 230] width 774 height 31
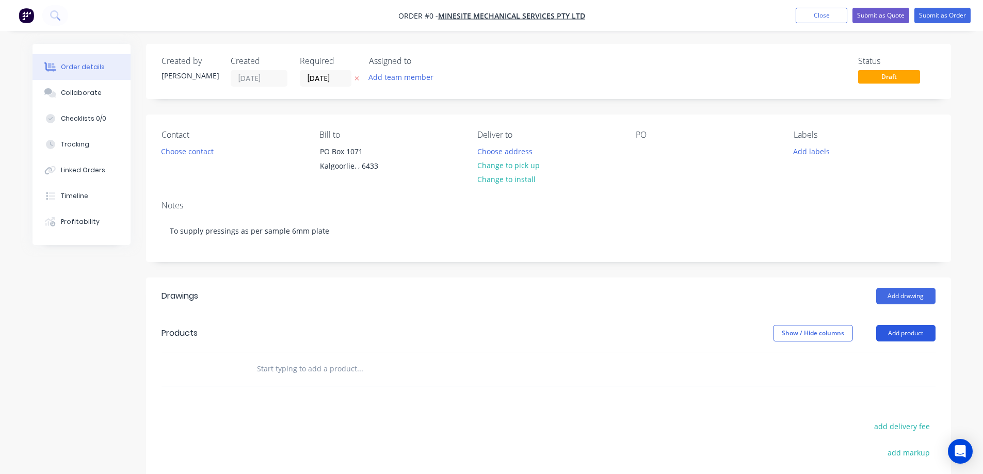
click at [907, 335] on div "Order details Collaborate Checklists 0/0 Tracking Linked Orders Timeline Profit…" at bounding box center [491, 347] width 939 height 606
click at [894, 333] on button "Add product" at bounding box center [905, 333] width 59 height 17
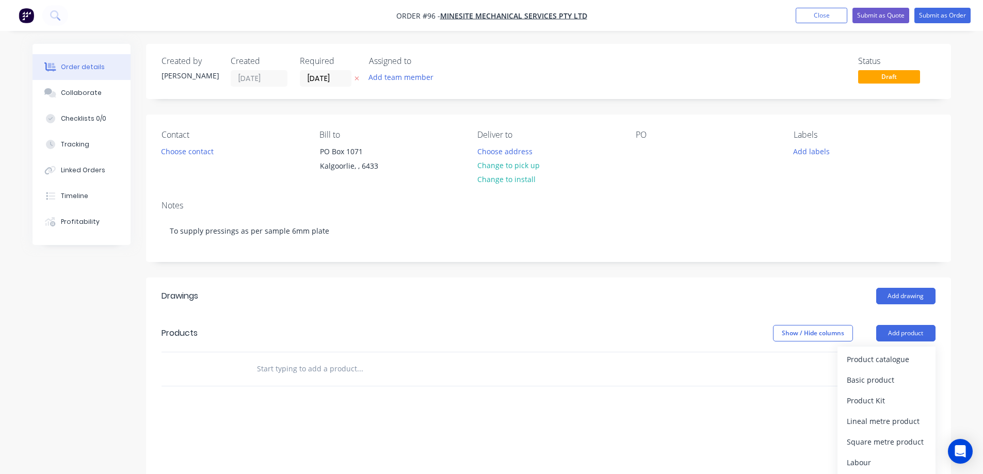
click at [269, 368] on input "text" at bounding box center [359, 369] width 206 height 21
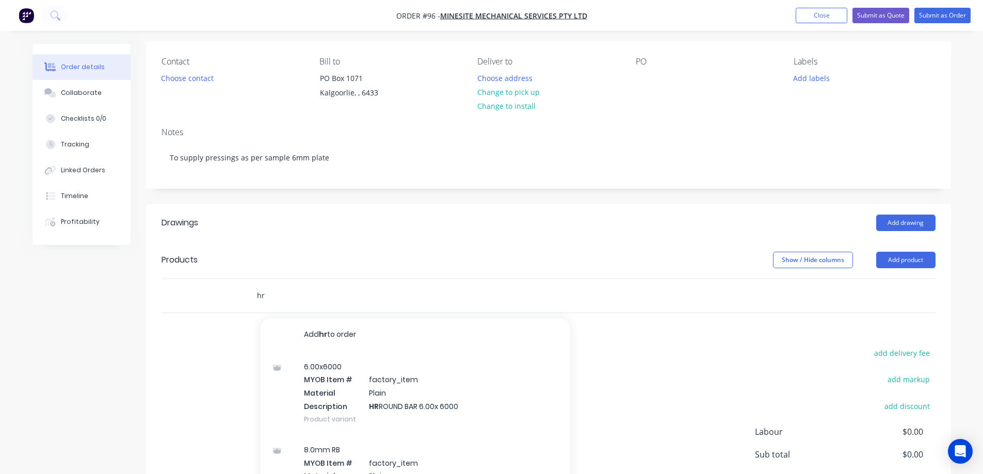
scroll to position [72, 0]
type input "h"
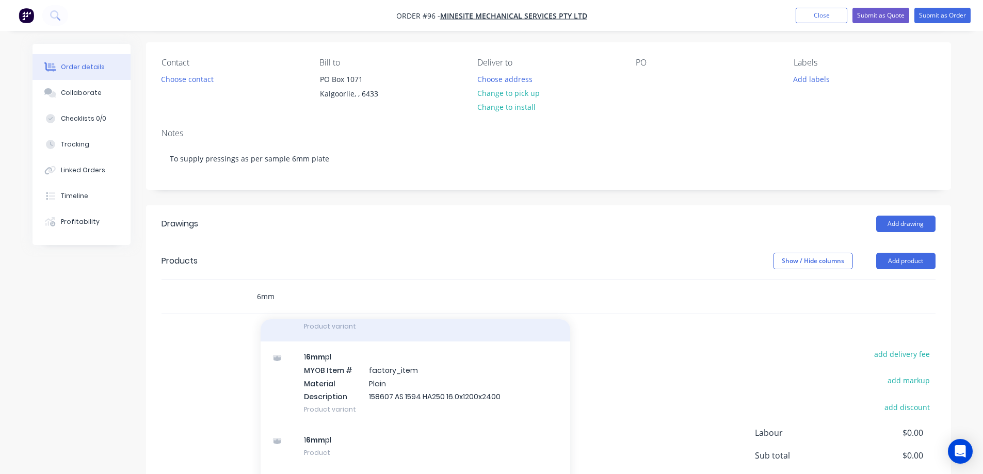
scroll to position [82, 0]
type input "6mm"
click at [724, 344] on div "Drawings Add drawing Products Show / Hide columns Add product 6mm Add 6mm to or…" at bounding box center [548, 383] width 805 height 356
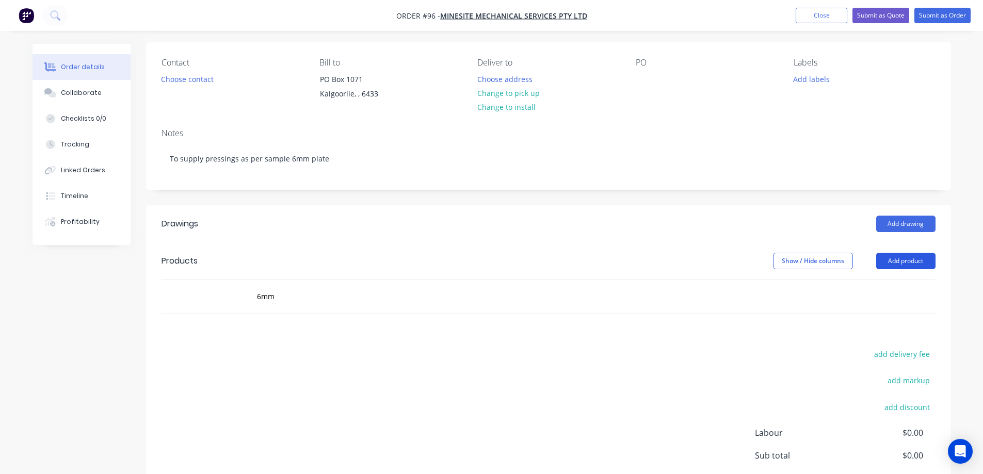
click at [884, 263] on button "Add product" at bounding box center [905, 261] width 59 height 17
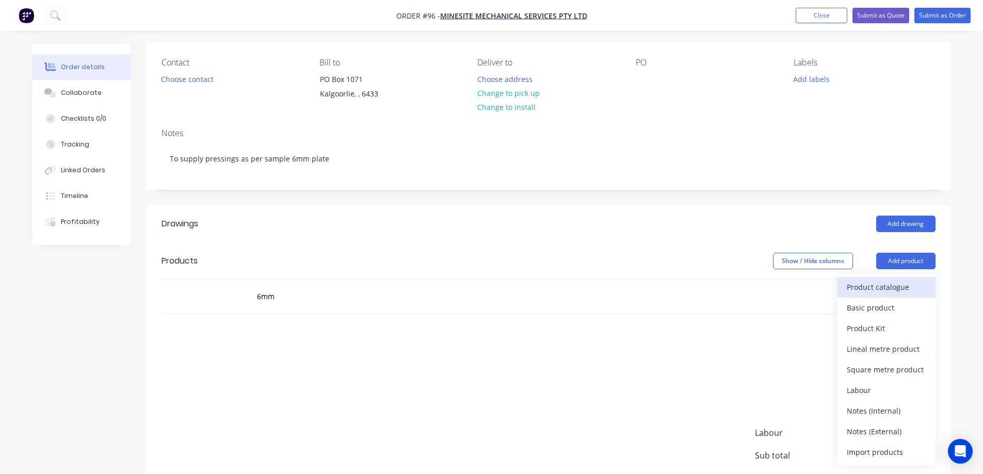
click at [868, 289] on div "Product catalogue" at bounding box center [886, 287] width 79 height 15
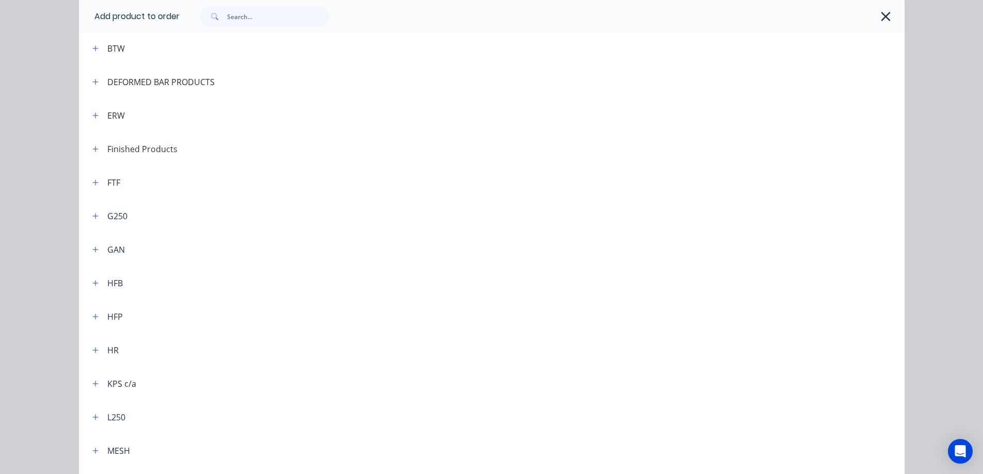
scroll to position [206, 0]
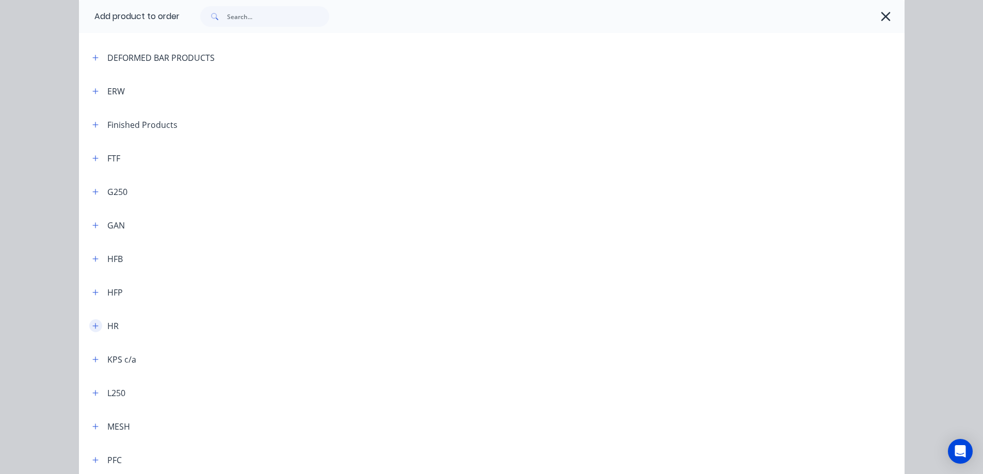
click at [92, 326] on icon "button" at bounding box center [95, 326] width 6 height 6
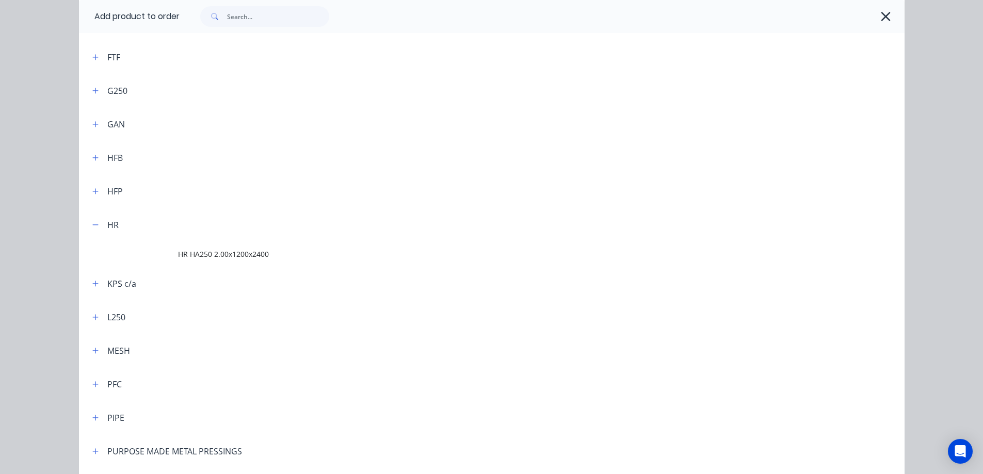
scroll to position [310, 0]
click at [92, 88] on icon "button" at bounding box center [95, 88] width 6 height 7
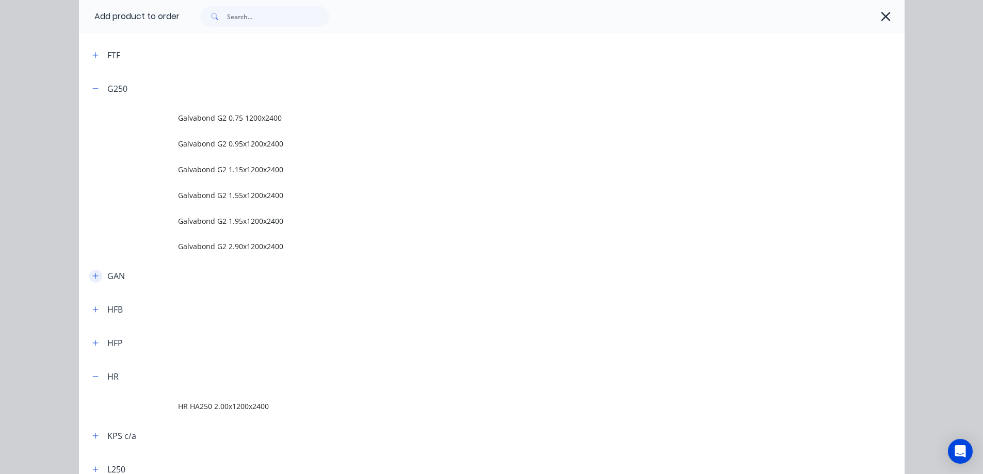
click at [92, 274] on icon "button" at bounding box center [95, 275] width 6 height 7
click at [97, 333] on button "button" at bounding box center [95, 335] width 13 height 13
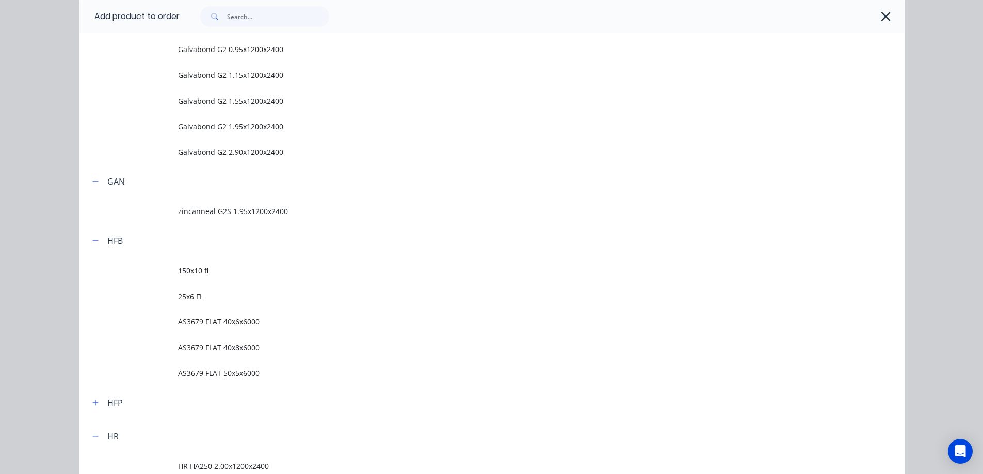
scroll to position [413, 0]
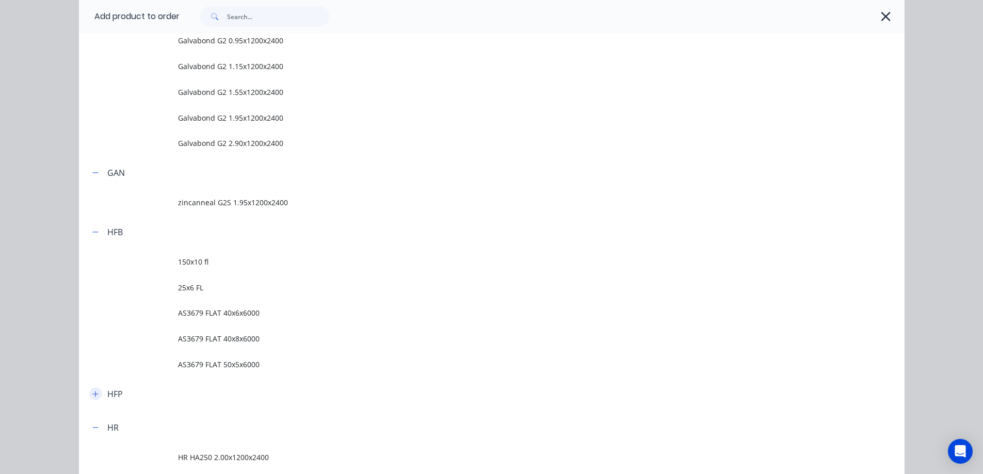
click at [92, 393] on icon "button" at bounding box center [95, 394] width 6 height 6
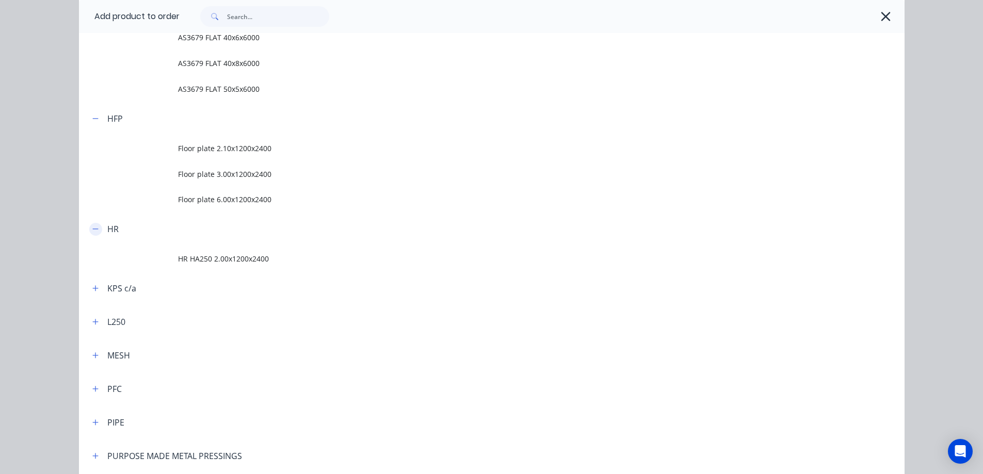
scroll to position [722, 0]
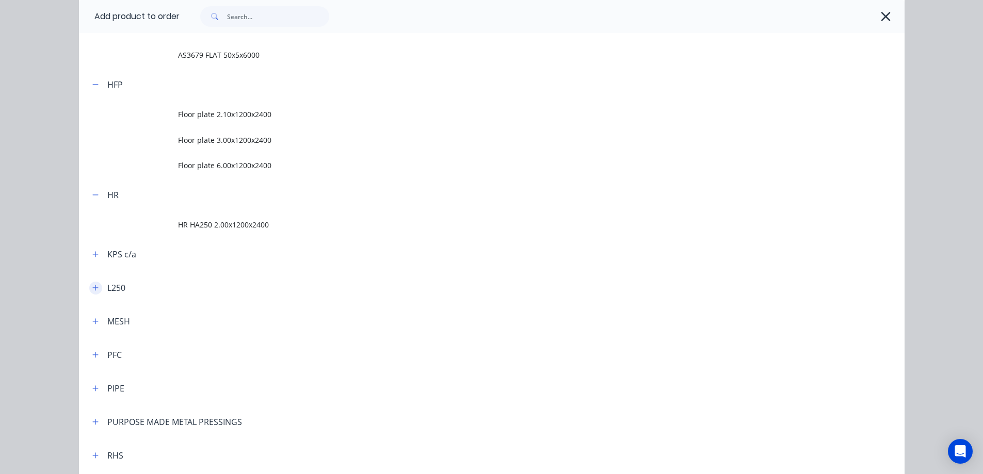
click at [92, 290] on icon "button" at bounding box center [95, 287] width 6 height 7
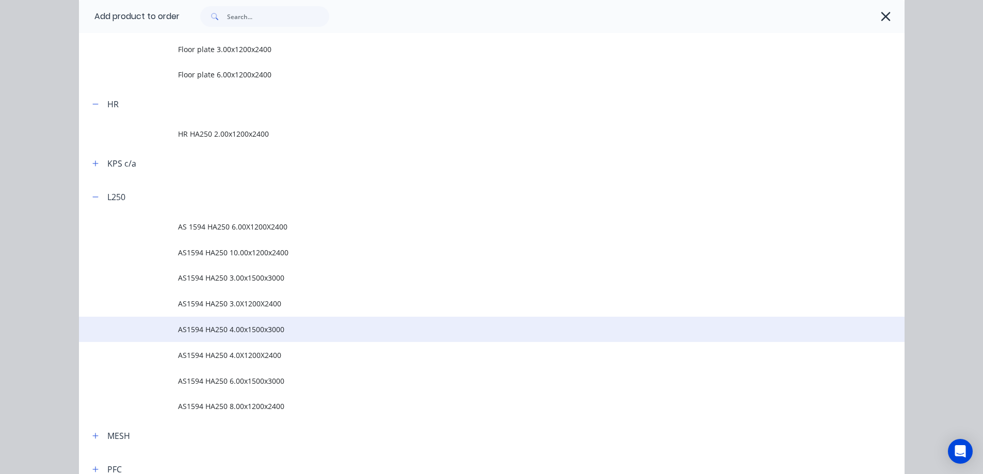
scroll to position [825, 0]
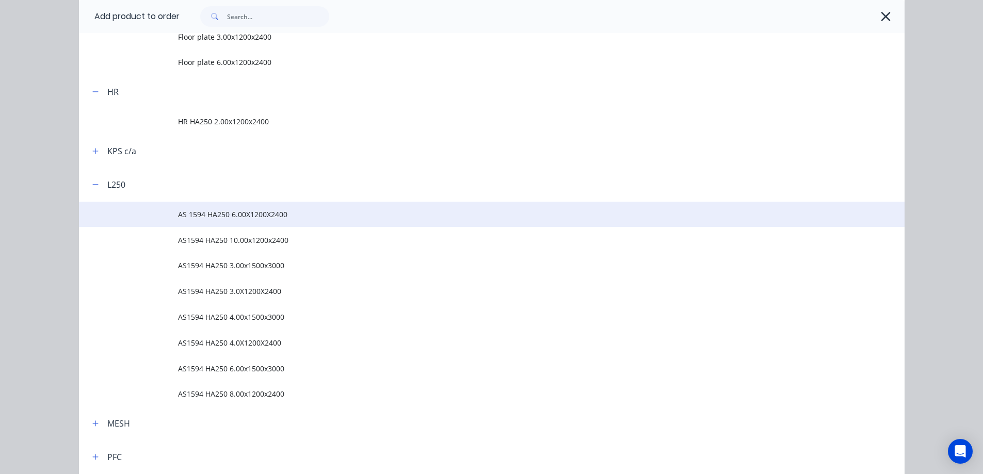
click at [230, 215] on span "AS 1594 HA250 6.00X1200X2400" at bounding box center [468, 214] width 581 height 11
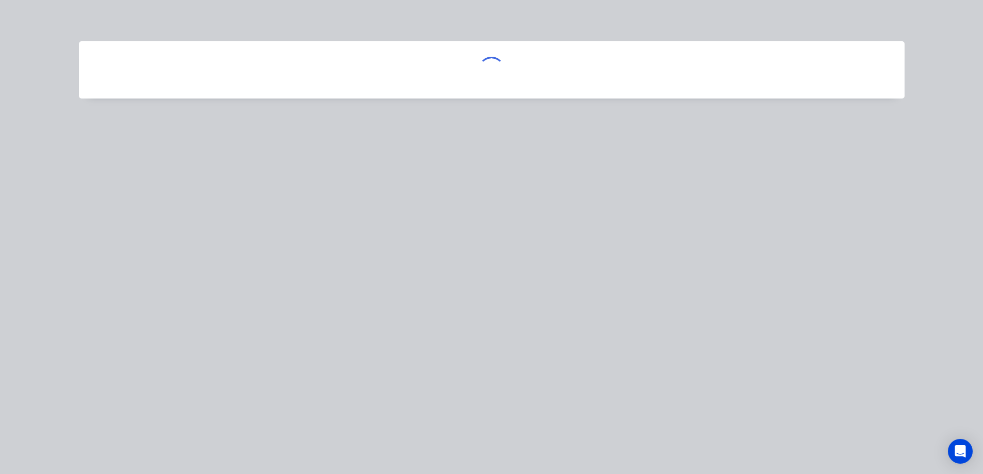
scroll to position [0, 0]
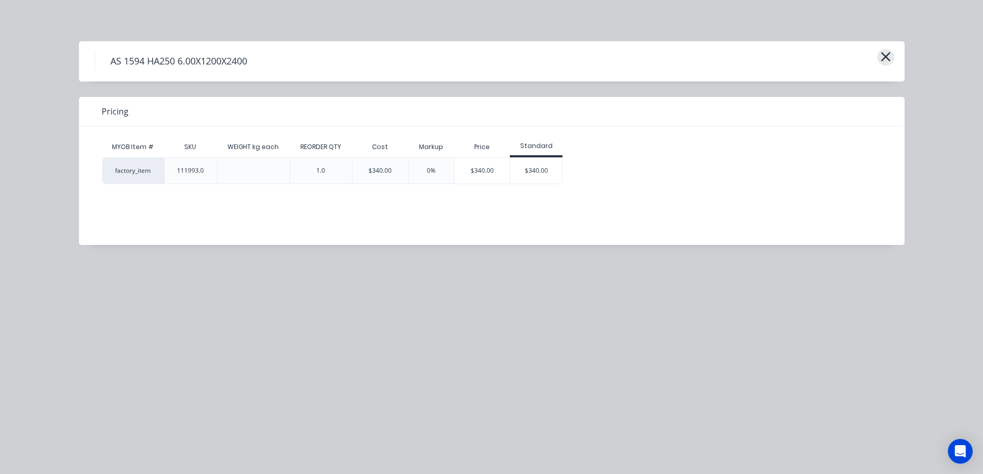
click at [886, 52] on icon "button" at bounding box center [885, 57] width 11 height 14
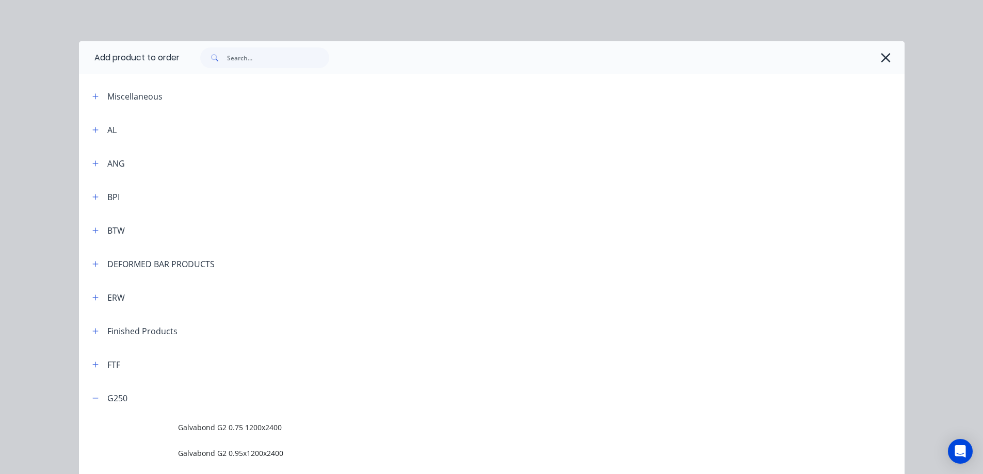
scroll to position [994, 0]
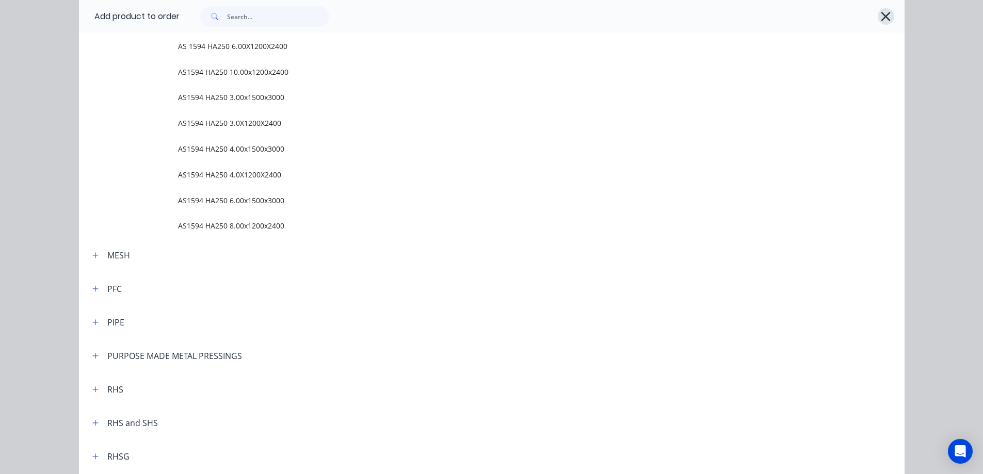
click at [884, 14] on icon "button" at bounding box center [885, 16] width 9 height 9
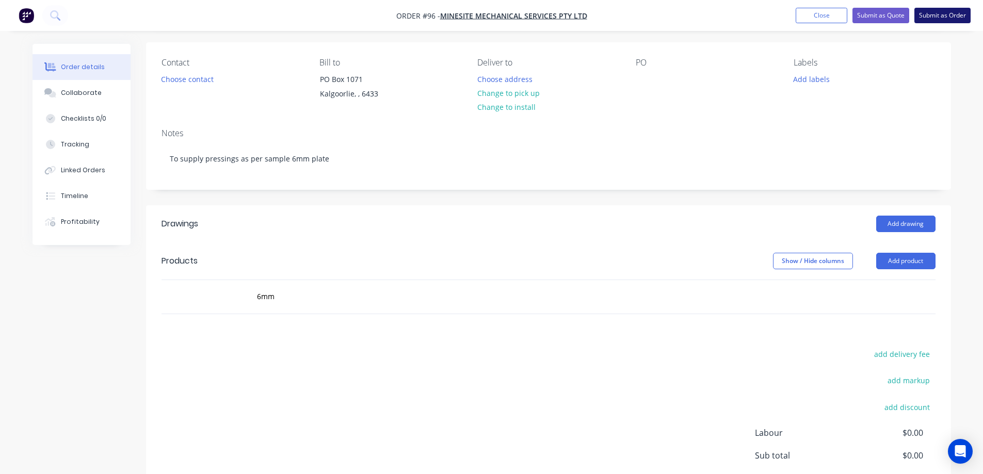
click at [953, 16] on button "Submit as Order" at bounding box center [942, 15] width 56 height 15
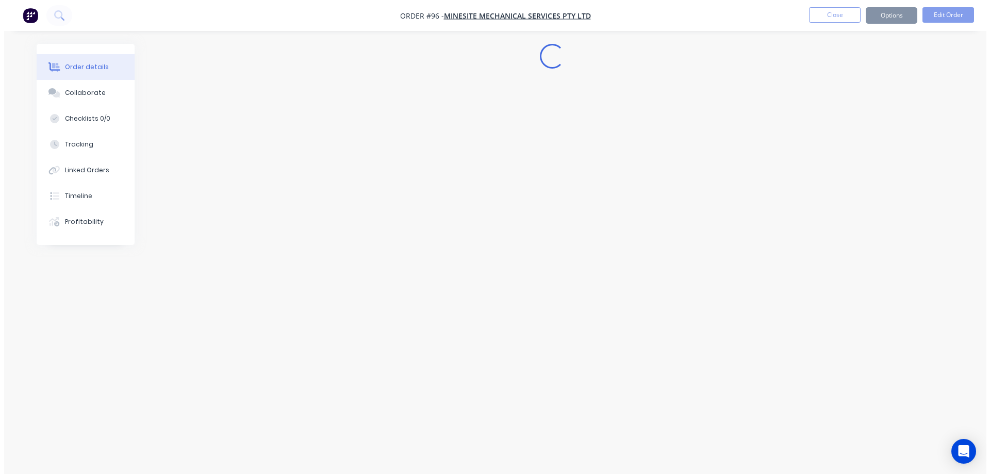
scroll to position [0, 0]
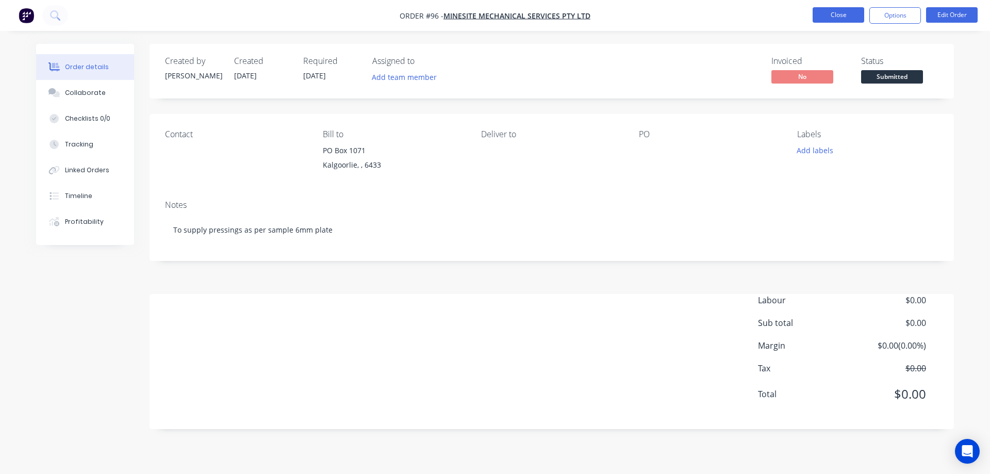
click at [846, 11] on button "Close" at bounding box center [839, 14] width 52 height 15
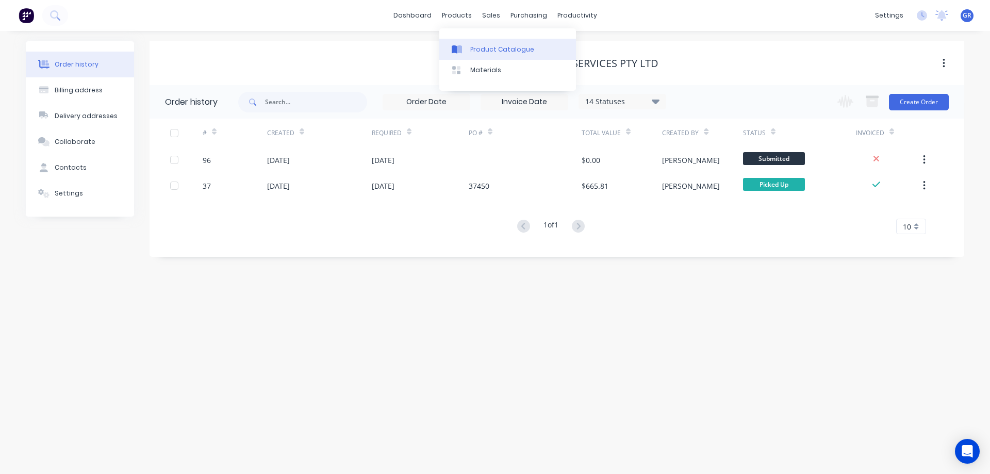
click at [471, 50] on div "Product Catalogue" at bounding box center [502, 49] width 64 height 9
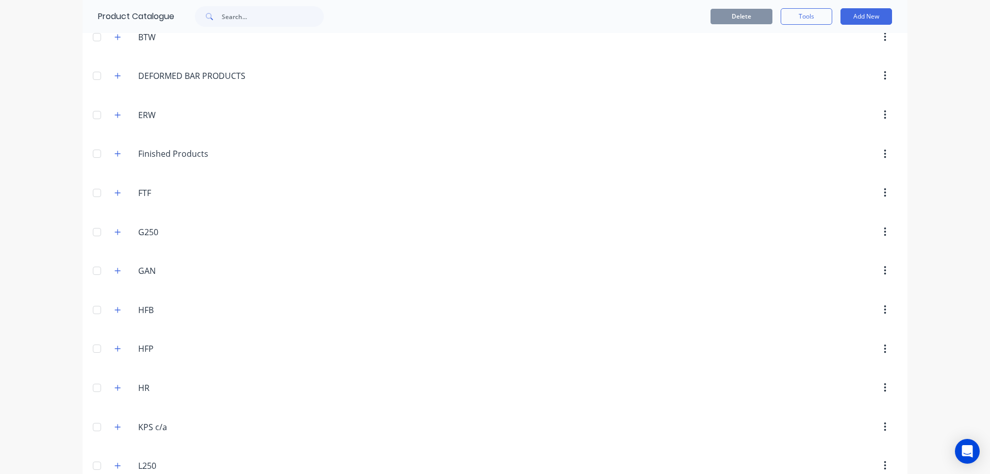
scroll to position [258, 0]
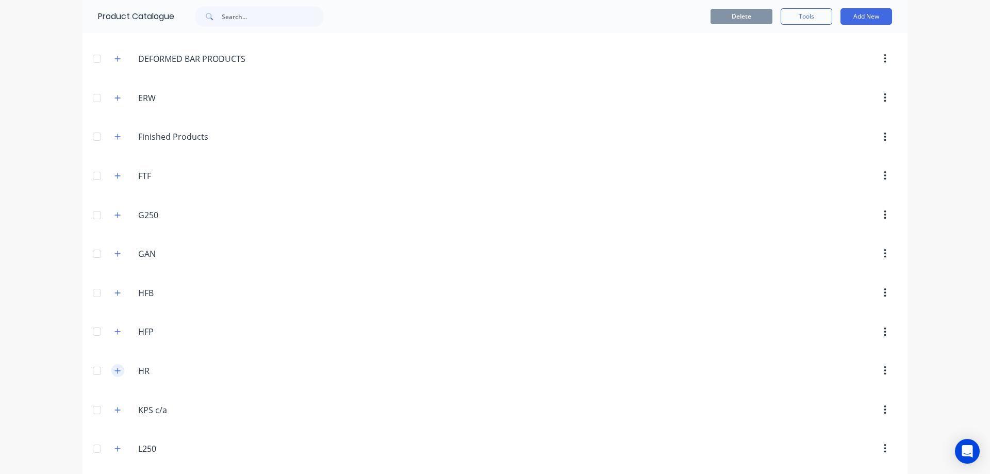
click at [115, 370] on icon "button" at bounding box center [118, 370] width 6 height 7
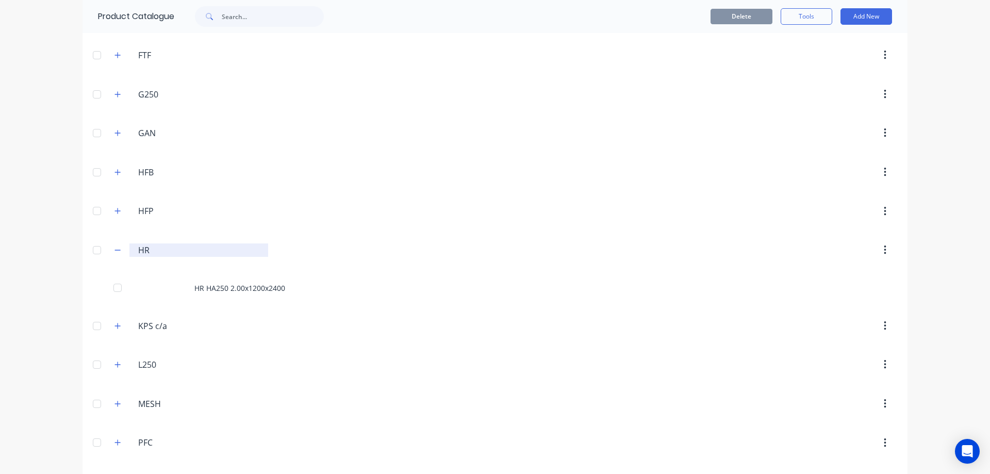
scroll to position [413, 0]
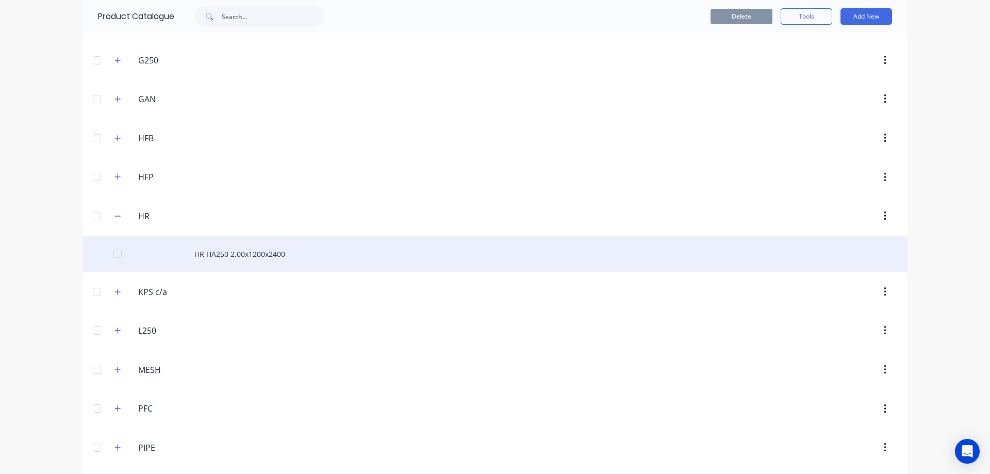
click at [204, 255] on div "HR HA250 2.00x1200x2400" at bounding box center [495, 254] width 825 height 37
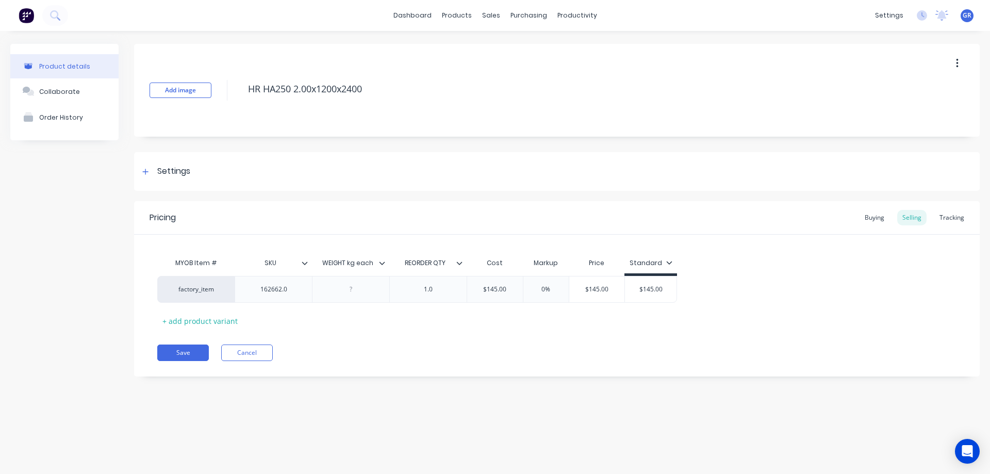
type textarea "x"
type input "0%"
drag, startPoint x: 559, startPoint y: 287, endPoint x: 538, endPoint y: 288, distance: 21.2
click at [538, 288] on input "0%" at bounding box center [547, 289] width 52 height 9
type textarea "x"
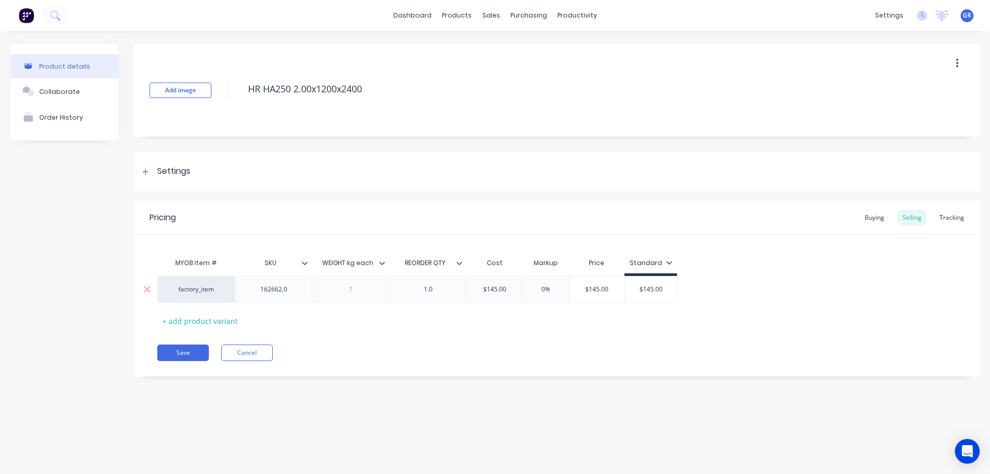
type input "4"
type textarea "x"
type input "45"
click at [183, 350] on button "Save" at bounding box center [183, 353] width 52 height 17
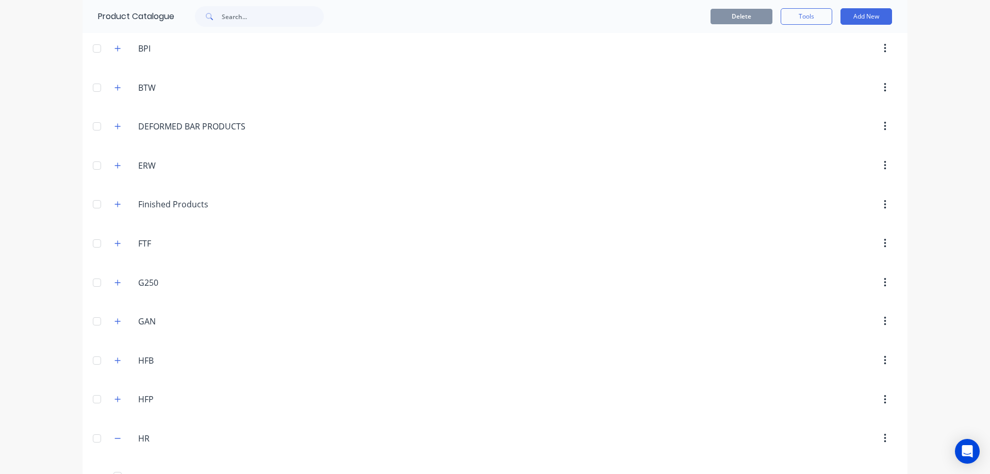
scroll to position [206, 0]
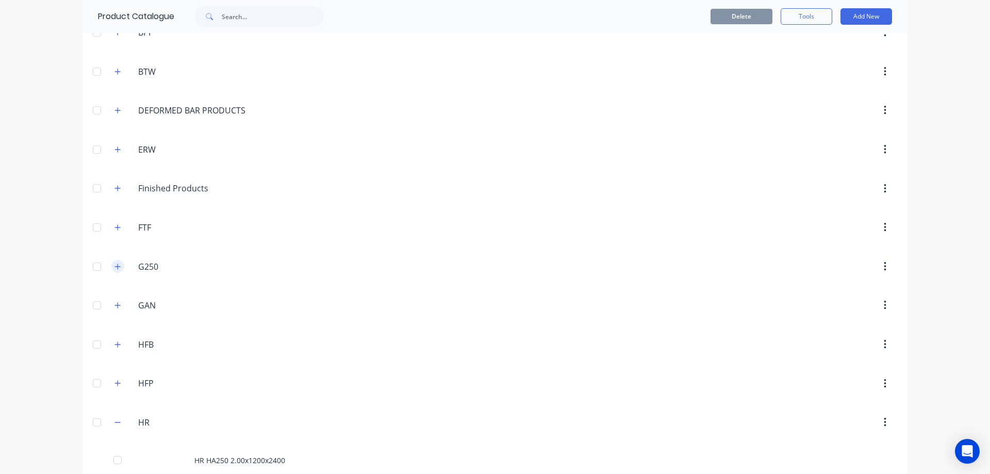
click at [115, 267] on icon "button" at bounding box center [118, 266] width 6 height 7
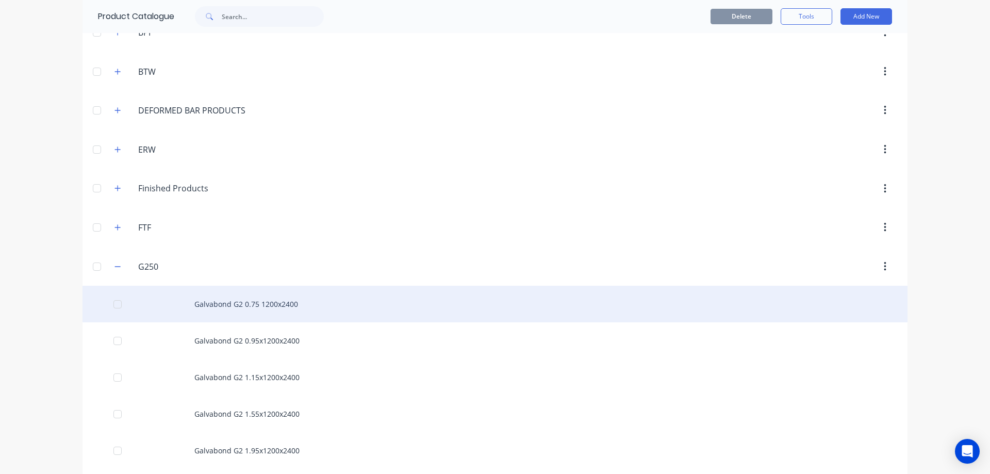
click at [240, 307] on div "Galvabond G2 0.75 1200x2400" at bounding box center [495, 304] width 825 height 37
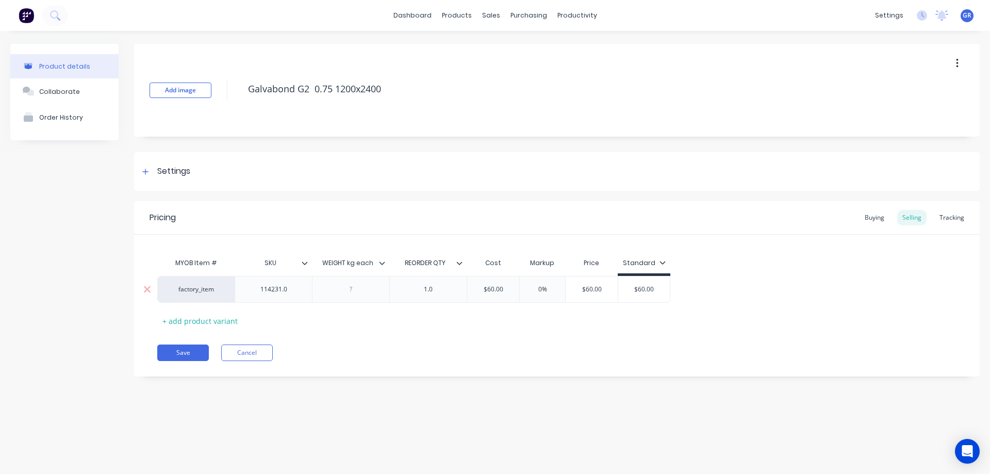
type textarea "x"
type input "0%"
drag, startPoint x: 547, startPoint y: 293, endPoint x: 534, endPoint y: 292, distance: 12.9
click at [534, 292] on input "0%" at bounding box center [543, 289] width 52 height 9
type textarea "x"
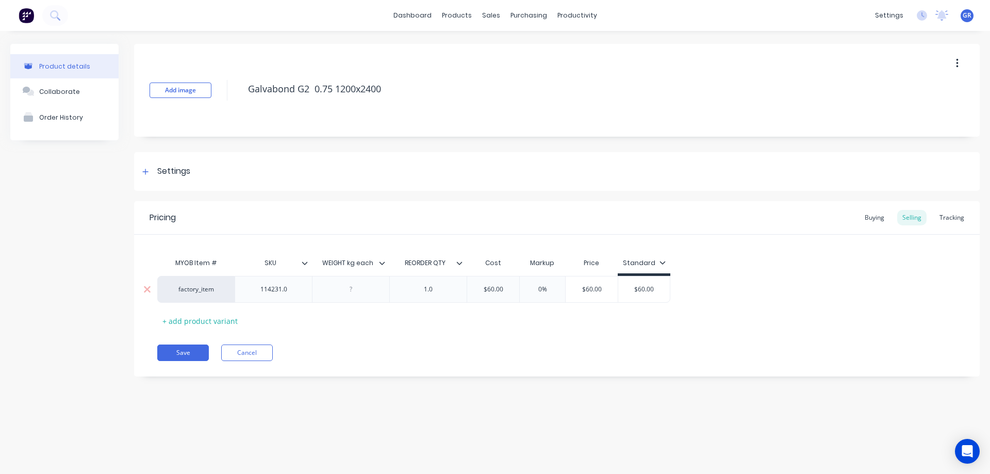
type input "4"
type textarea "x"
type input "45"
click at [192, 349] on button "Save" at bounding box center [183, 353] width 52 height 17
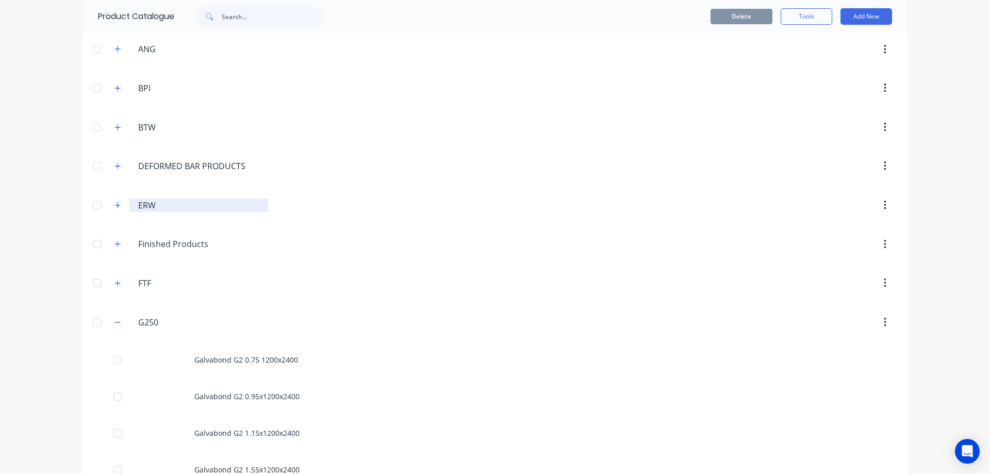
scroll to position [155, 0]
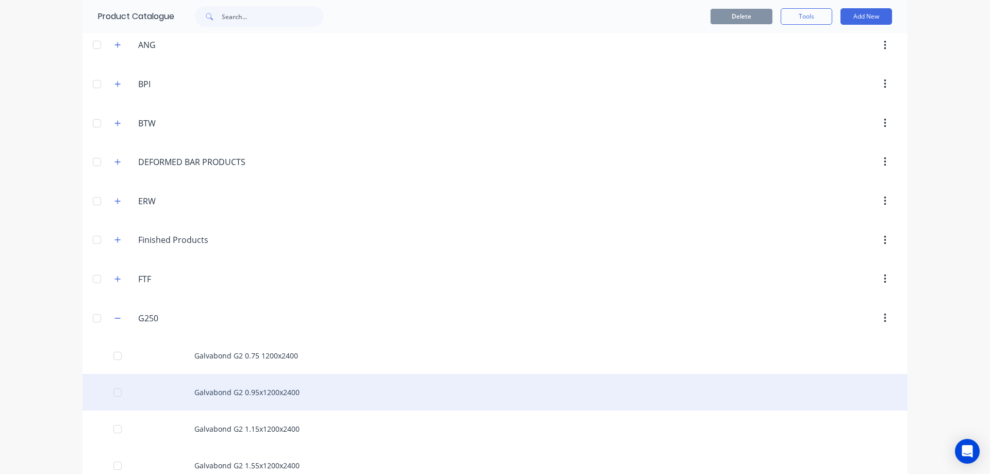
click at [220, 388] on div "Galvabond G2 0.95x1200x2400" at bounding box center [495, 392] width 825 height 37
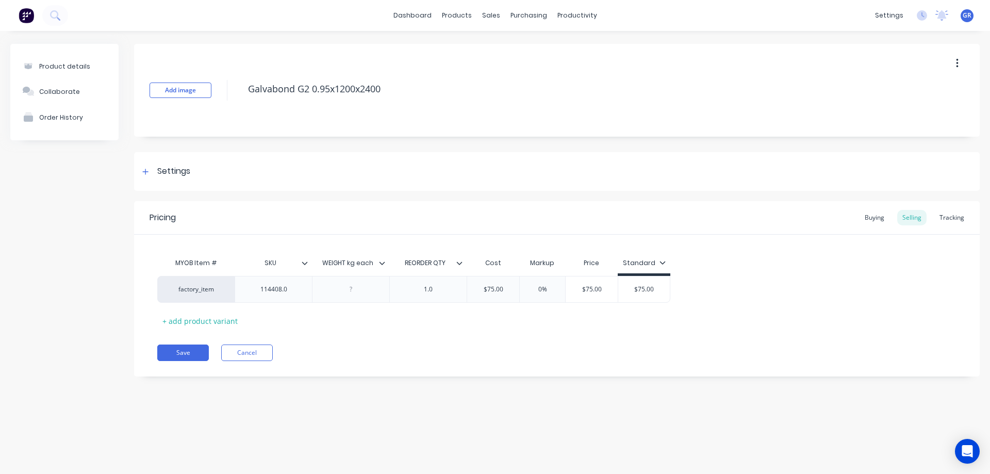
type textarea "x"
type input "0%"
click at [535, 294] on div "0% 0%" at bounding box center [543, 290] width 52 height 26
type textarea "x"
type input "4"
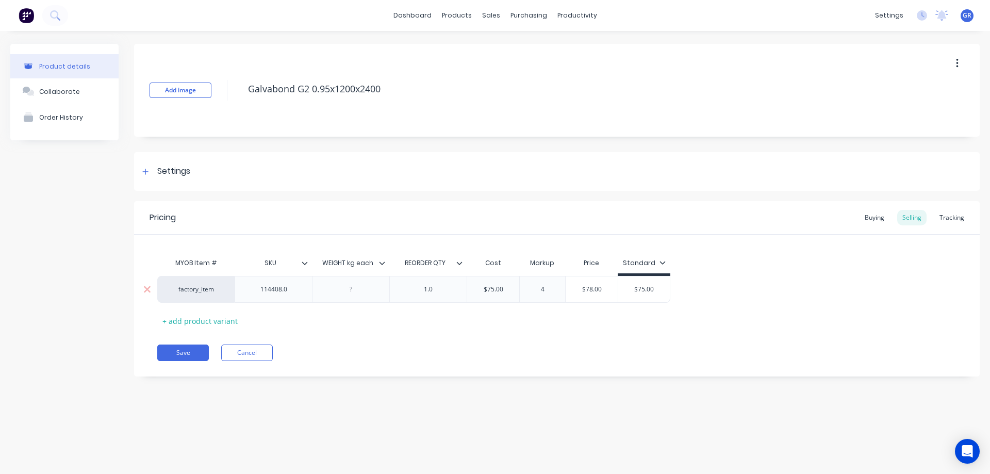
type textarea "x"
type input "45"
click at [181, 349] on button "Save" at bounding box center [183, 353] width 52 height 17
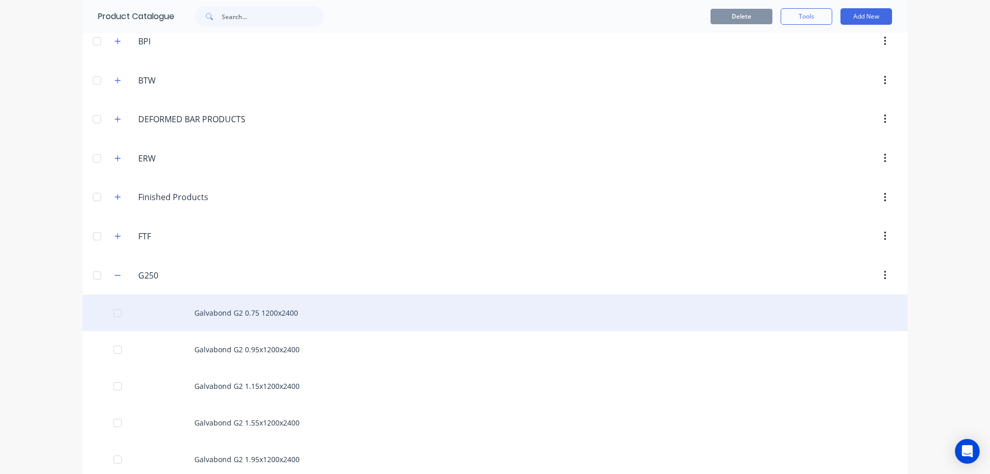
scroll to position [206, 0]
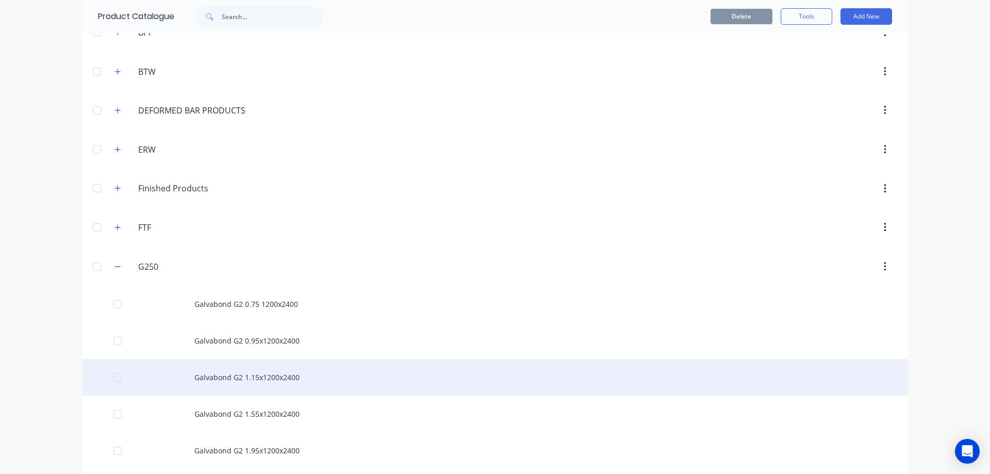
click at [237, 380] on div "Galvabond G2 1.15x1200x2400" at bounding box center [495, 377] width 825 height 37
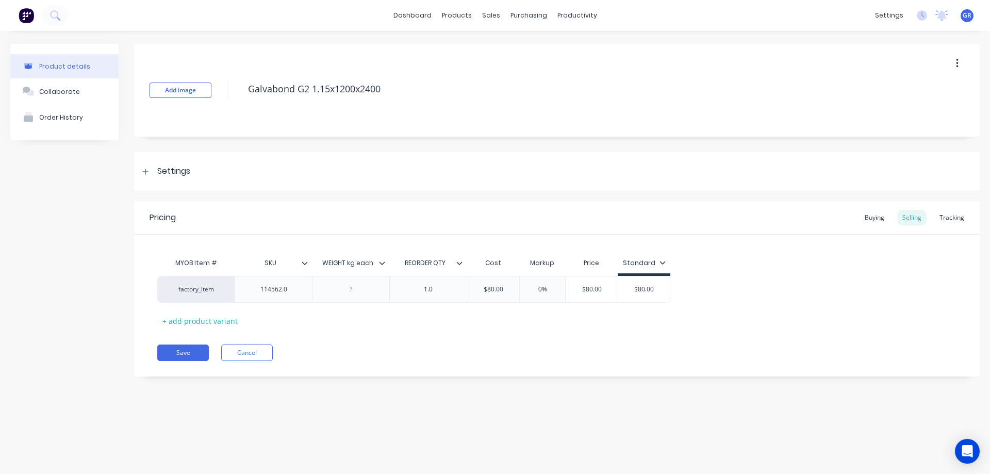
type textarea "x"
type input "0%"
drag, startPoint x: 550, startPoint y: 294, endPoint x: 540, endPoint y: 298, distance: 11.1
click at [540, 298] on div "0% 0%" at bounding box center [543, 290] width 52 height 26
type textarea "x"
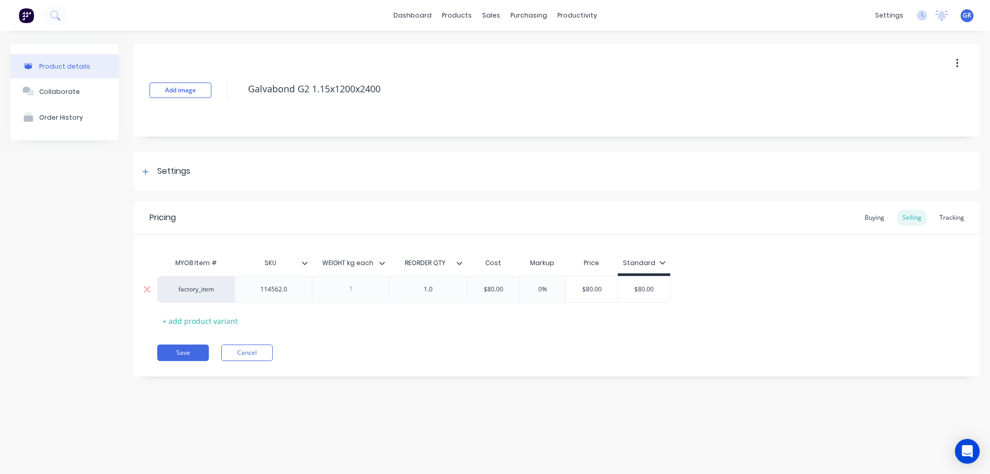
type input "4"
type textarea "x"
type input "45"
click at [172, 350] on button "Save" at bounding box center [183, 353] width 52 height 17
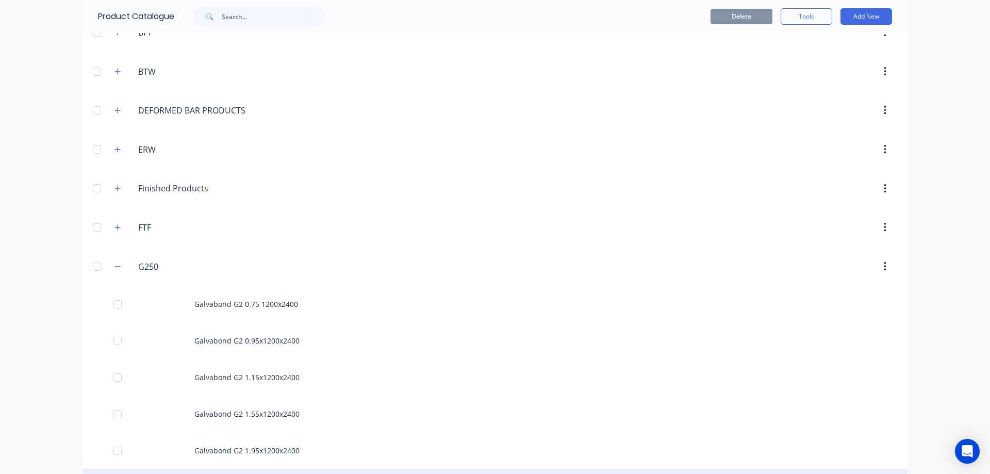
scroll to position [310, 0]
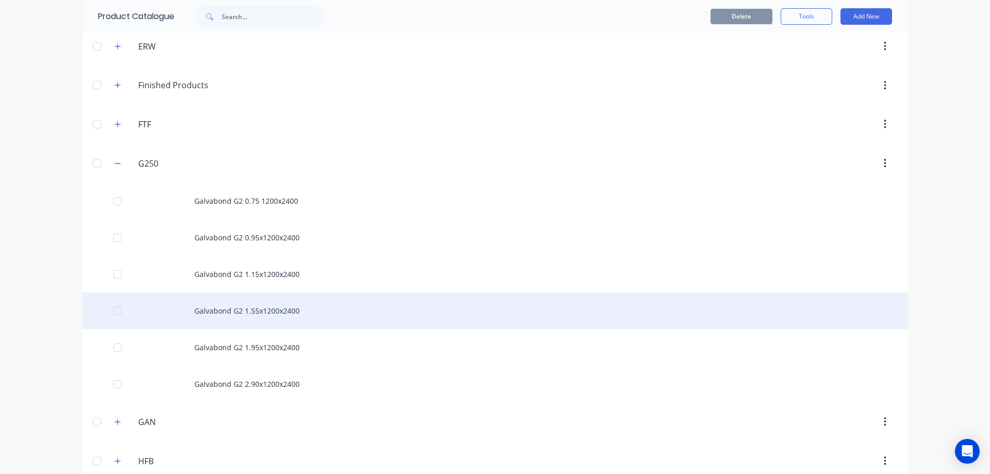
click at [255, 318] on div "Galvabond G2 1.55x1200x2400" at bounding box center [495, 311] width 825 height 37
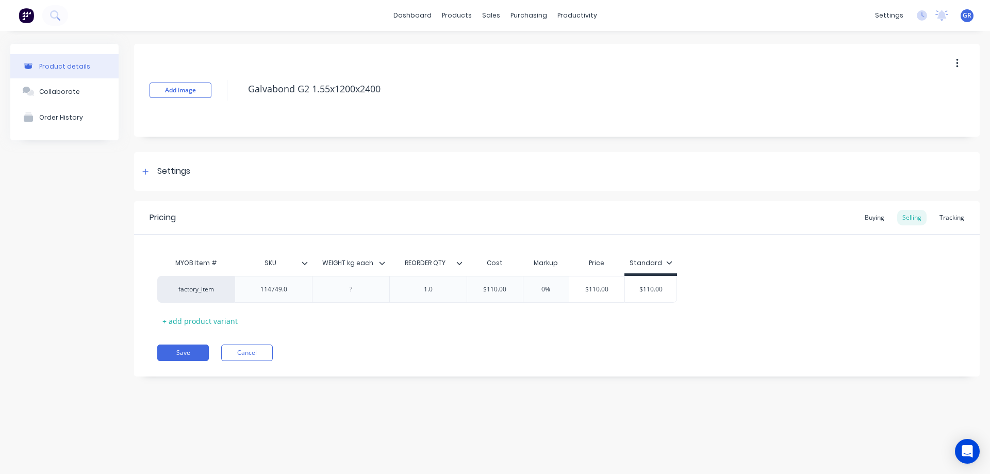
type textarea "x"
type input "0%"
drag, startPoint x: 551, startPoint y: 289, endPoint x: 539, endPoint y: 294, distance: 13.2
click at [539, 294] on div "0% 0%" at bounding box center [547, 290] width 52 height 26
type textarea "x"
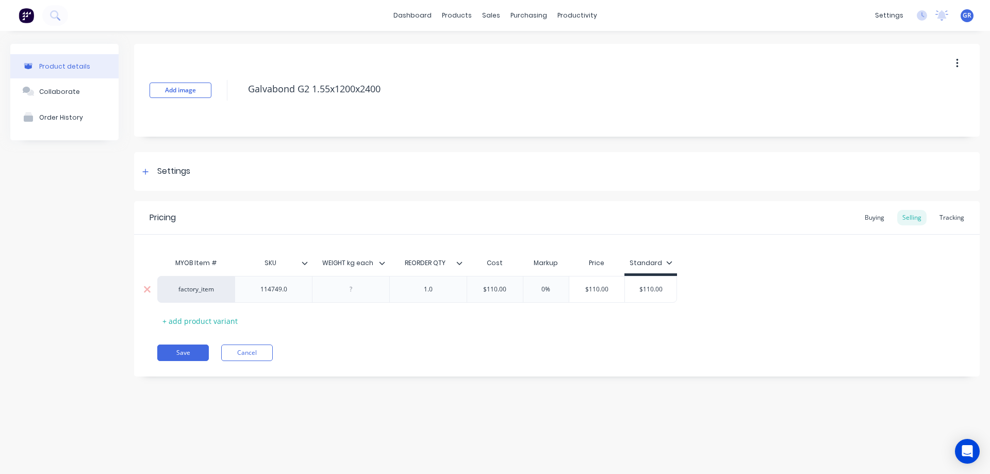
type input "4"
type textarea "x"
type input "45"
click at [168, 351] on button "Save" at bounding box center [183, 353] width 52 height 17
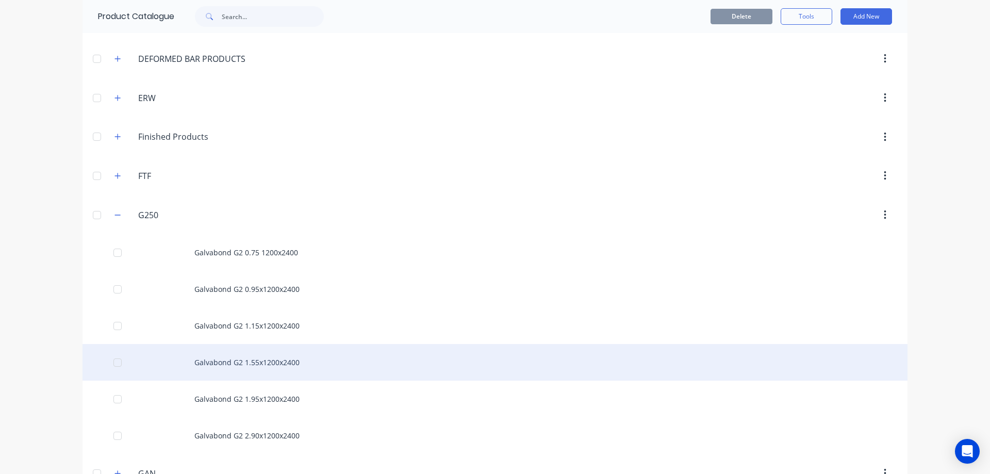
scroll to position [361, 0]
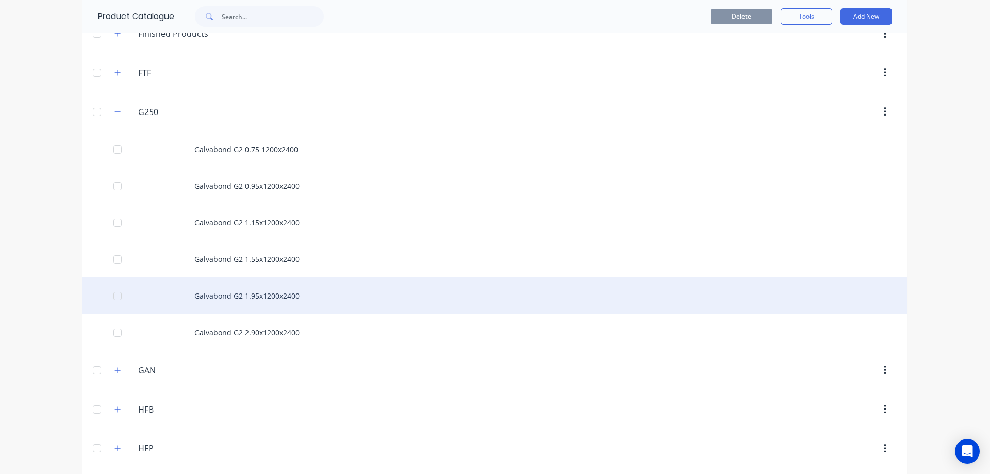
click at [223, 303] on div "Galvabond G2 1.95x1200x2400" at bounding box center [495, 296] width 825 height 37
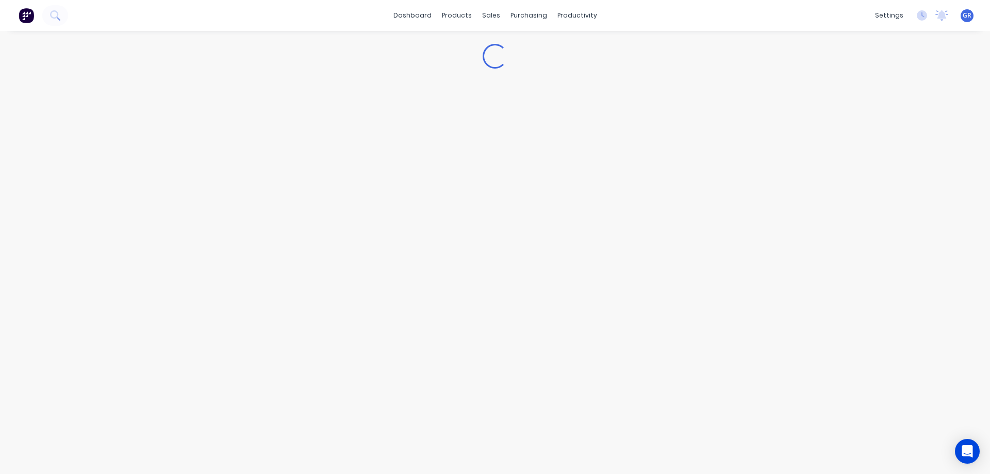
type textarea "x"
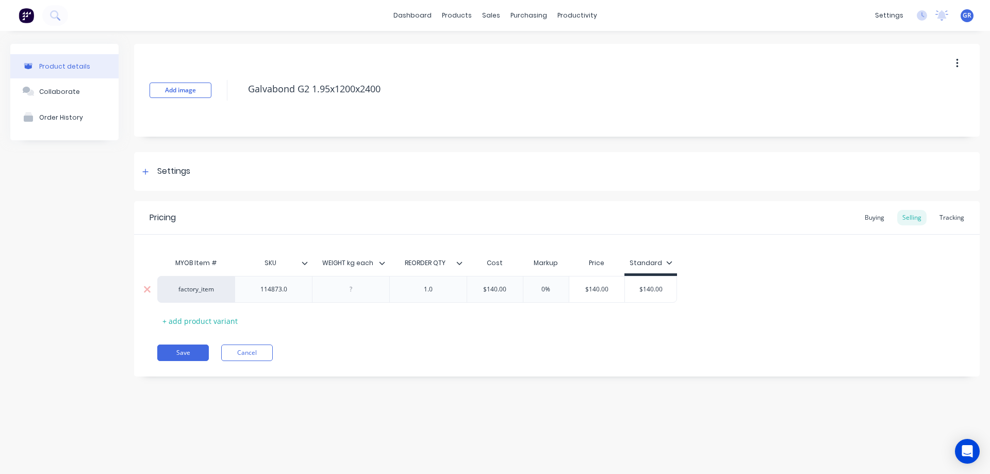
drag, startPoint x: 554, startPoint y: 296, endPoint x: 528, endPoint y: 292, distance: 26.0
click at [527, 293] on div "factory_item 114873.0 1.0 $140.00 0% $140.00 $140.00" at bounding box center [557, 289] width 800 height 27
type input "0%"
drag, startPoint x: 550, startPoint y: 293, endPoint x: 526, endPoint y: 284, distance: 25.6
click at [526, 284] on div "0% 0%" at bounding box center [547, 290] width 52 height 26
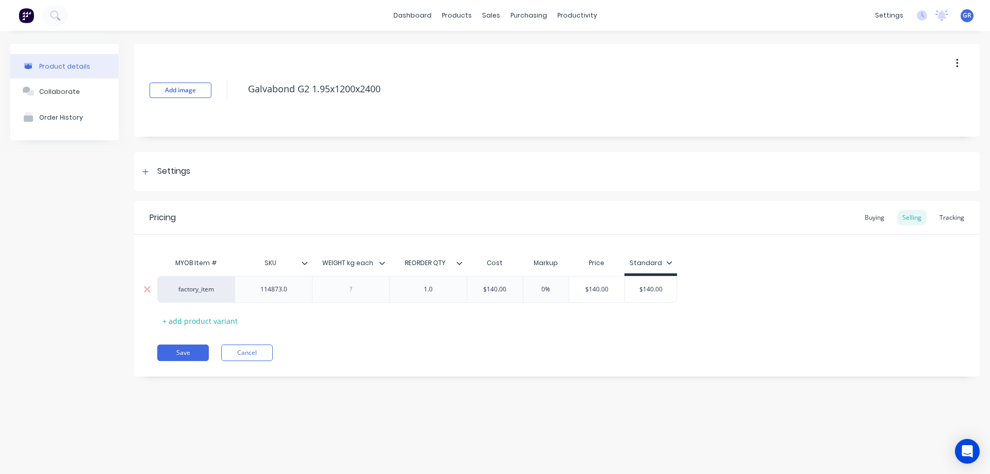
type textarea "x"
type input "4"
type textarea "x"
type input "45"
click at [190, 351] on button "Save" at bounding box center [183, 353] width 52 height 17
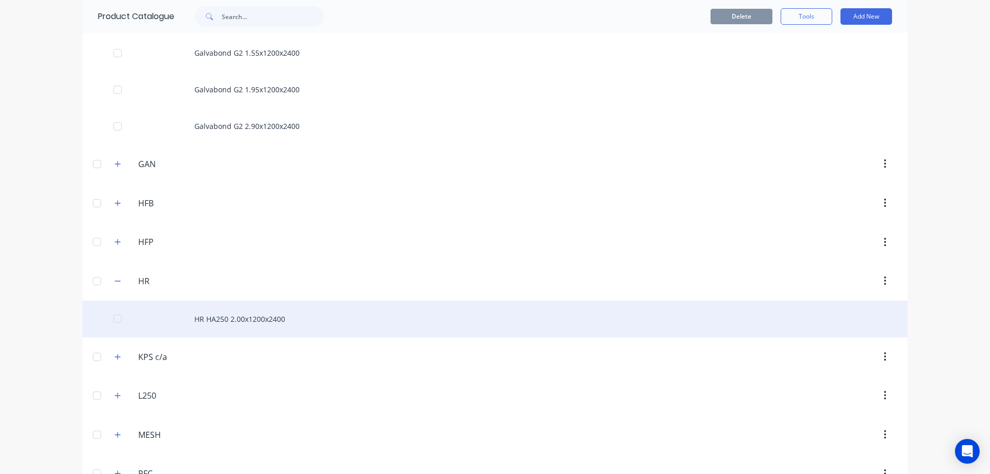
scroll to position [671, 0]
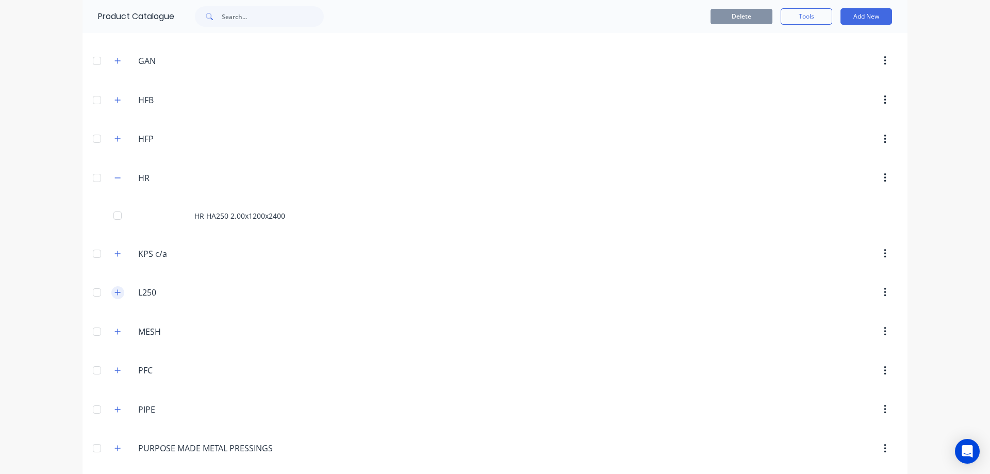
click at [117, 289] on icon "button" at bounding box center [118, 292] width 6 height 7
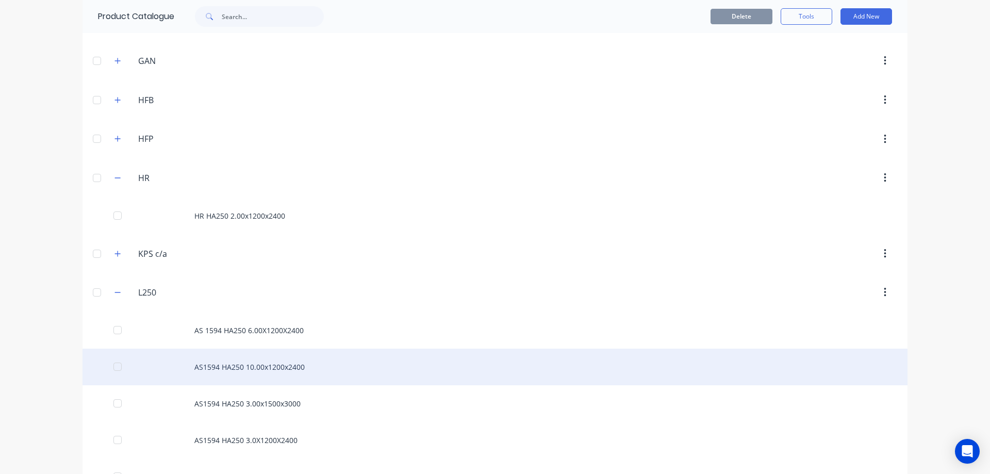
scroll to position [774, 0]
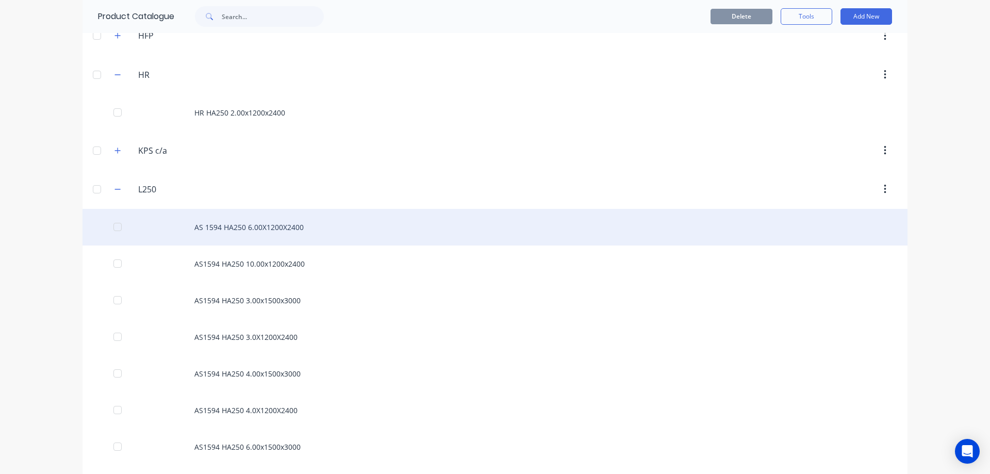
click at [249, 230] on div "AS 1594 HA250 6.00X1200X2400" at bounding box center [495, 227] width 825 height 37
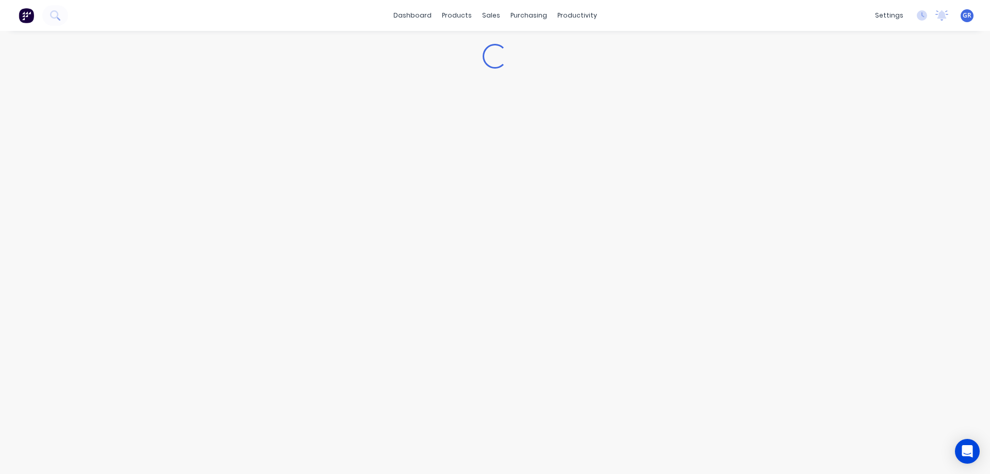
type textarea "x"
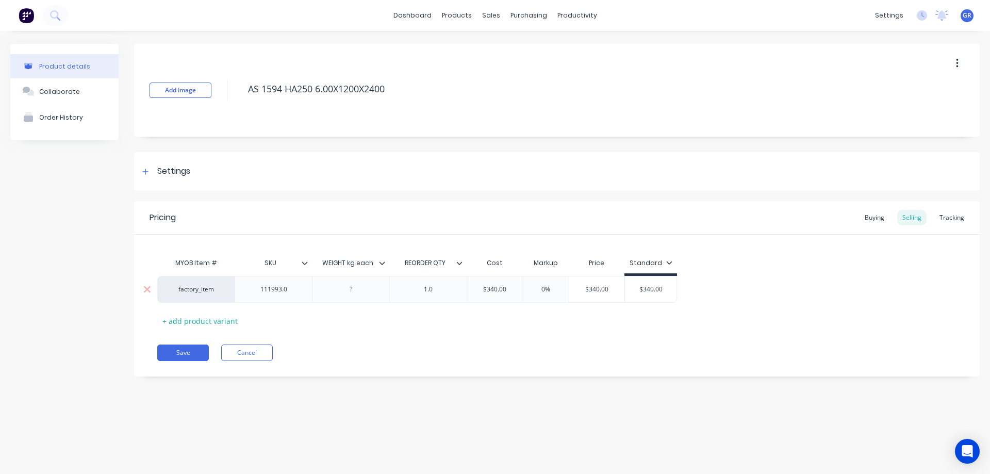
type input "0%"
drag, startPoint x: 555, startPoint y: 288, endPoint x: 538, endPoint y: 297, distance: 19.6
click at [538, 297] on div "0% 0%" at bounding box center [547, 290] width 52 height 26
type textarea "x"
type input "4"
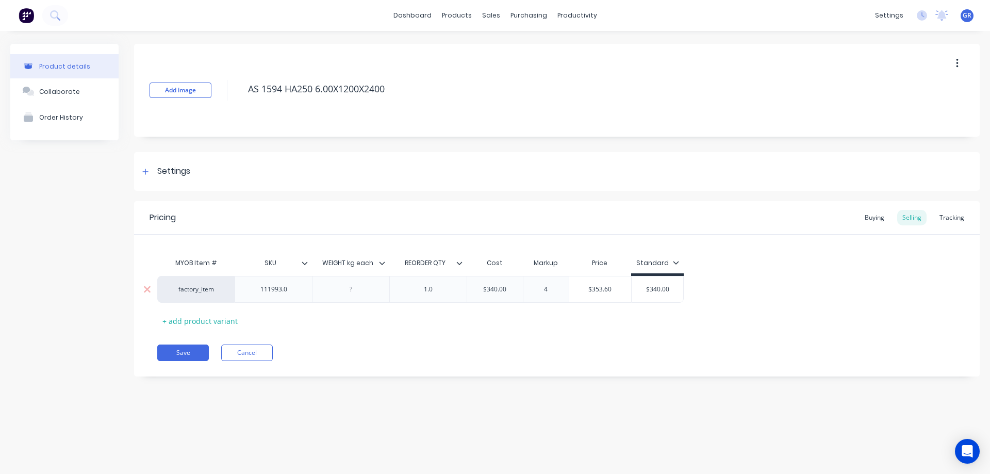
type textarea "x"
type input "45"
drag, startPoint x: 371, startPoint y: 336, endPoint x: 211, endPoint y: 344, distance: 160.6
click at [371, 336] on div "Pricing Buying Selling Tracking MYOB Item # SKU WEIGHT kg each REORDER QTY Cost…" at bounding box center [557, 288] width 846 height 175
click at [202, 352] on button "Save" at bounding box center [183, 353] width 52 height 17
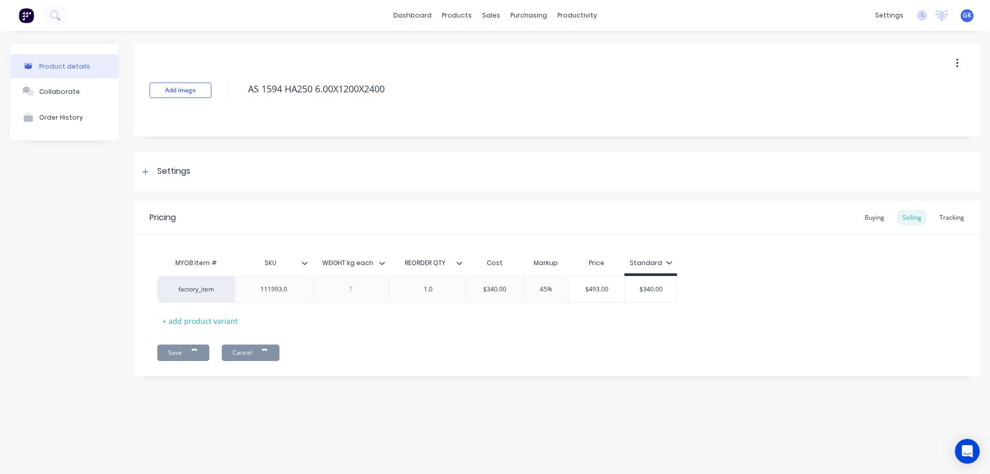
type textarea "x"
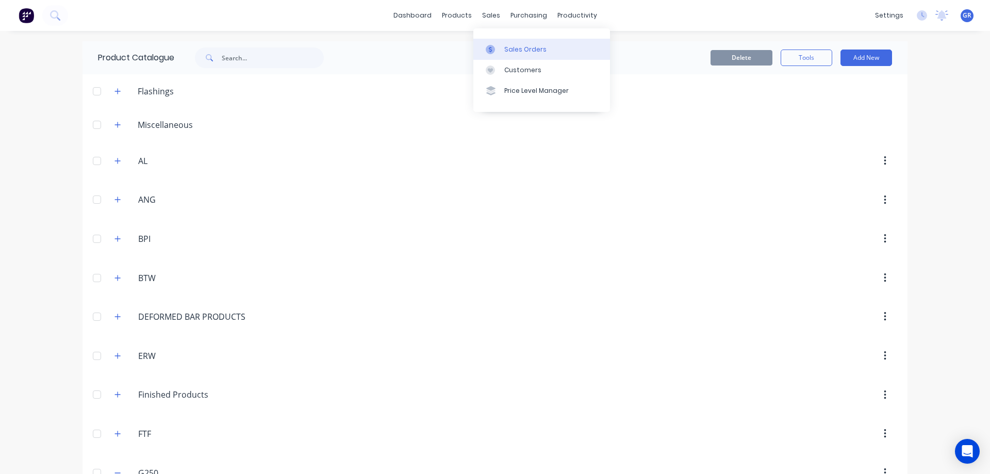
click at [509, 45] on div "Sales Orders" at bounding box center [526, 49] width 42 height 9
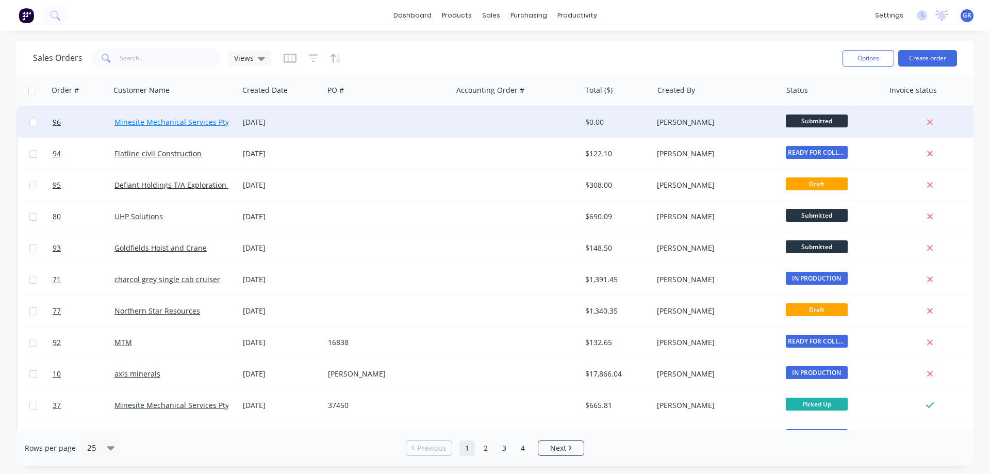
click at [159, 122] on link "Minesite Mechanical Services Pty Ltd" at bounding box center [178, 122] width 127 height 10
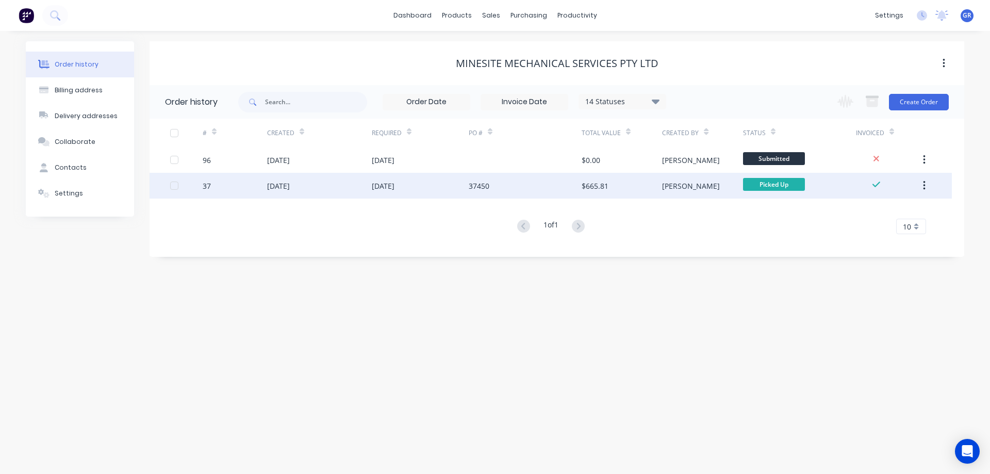
click at [387, 188] on div "[DATE]" at bounding box center [383, 186] width 23 height 11
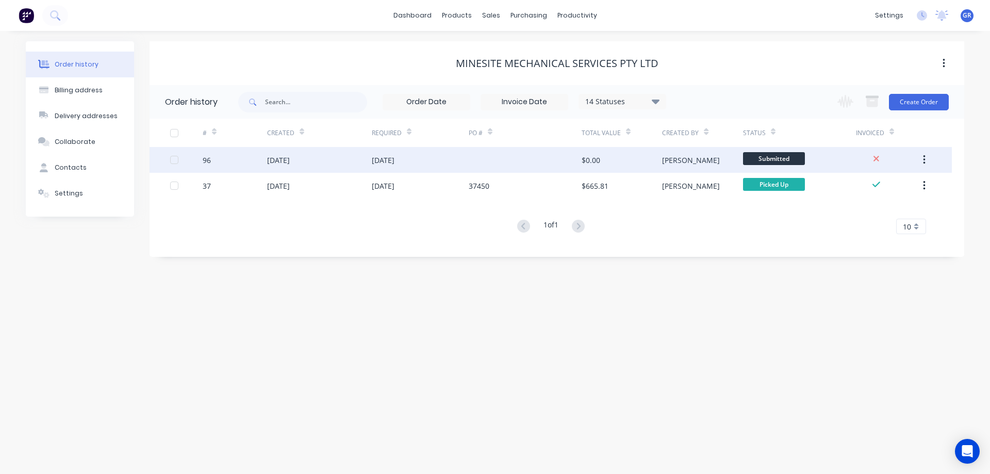
click at [444, 160] on div "[DATE]" at bounding box center [420, 160] width 97 height 26
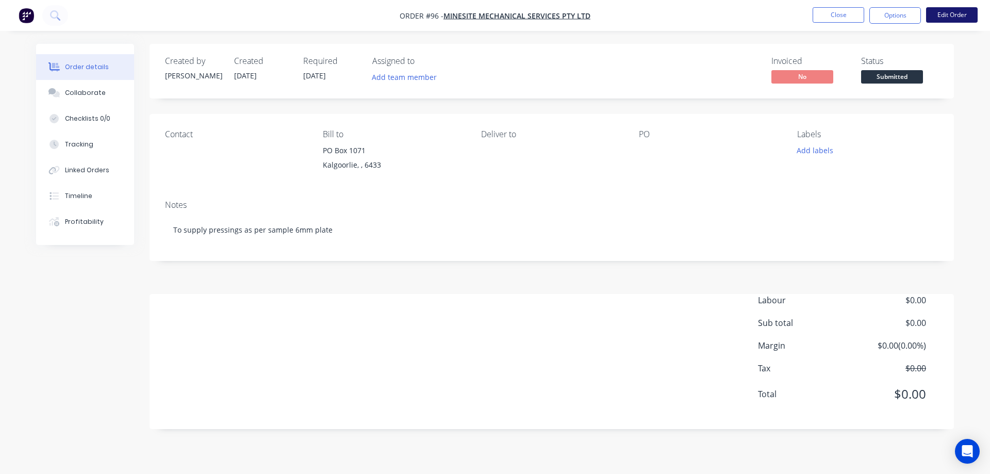
click at [949, 15] on button "Edit Order" at bounding box center [953, 14] width 52 height 15
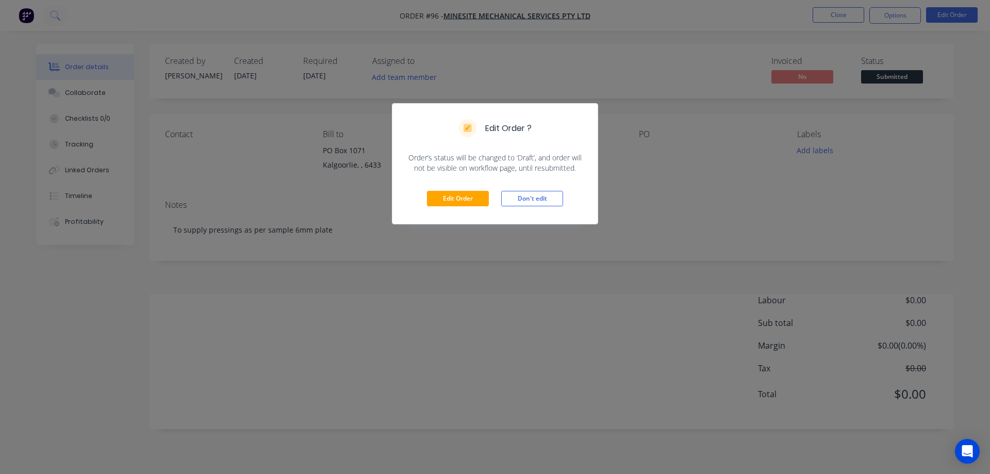
click at [480, 188] on div "Edit Order Don't edit" at bounding box center [495, 198] width 205 height 51
click at [470, 204] on button "Edit Order" at bounding box center [458, 198] width 62 height 15
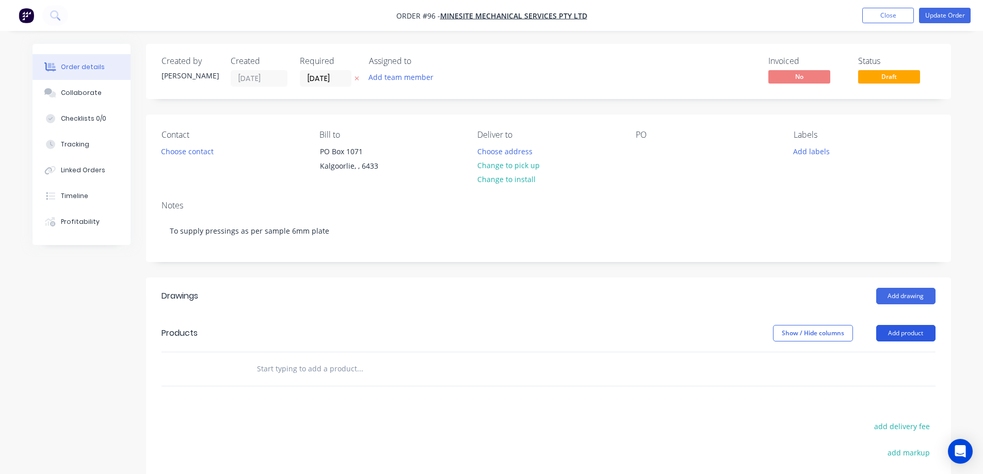
click at [895, 335] on button "Add product" at bounding box center [905, 333] width 59 height 17
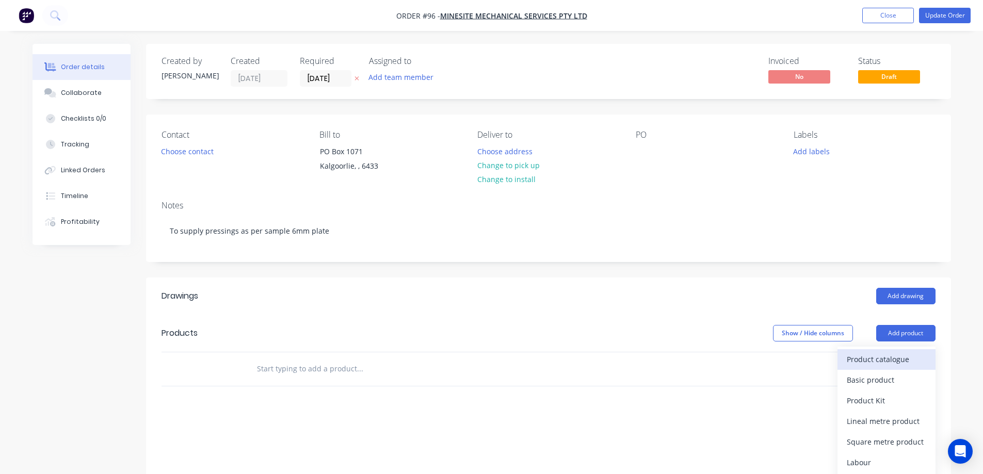
click at [857, 356] on div "Product catalogue" at bounding box center [886, 359] width 79 height 15
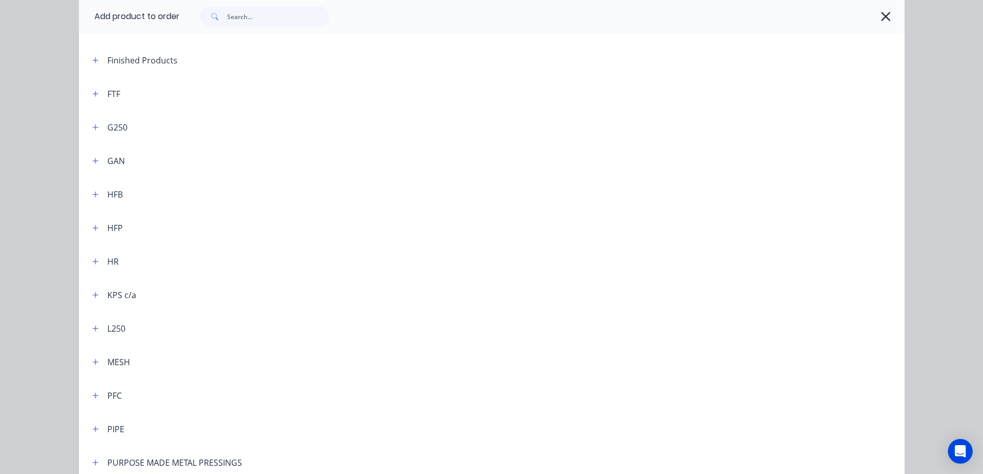
scroll to position [310, 0]
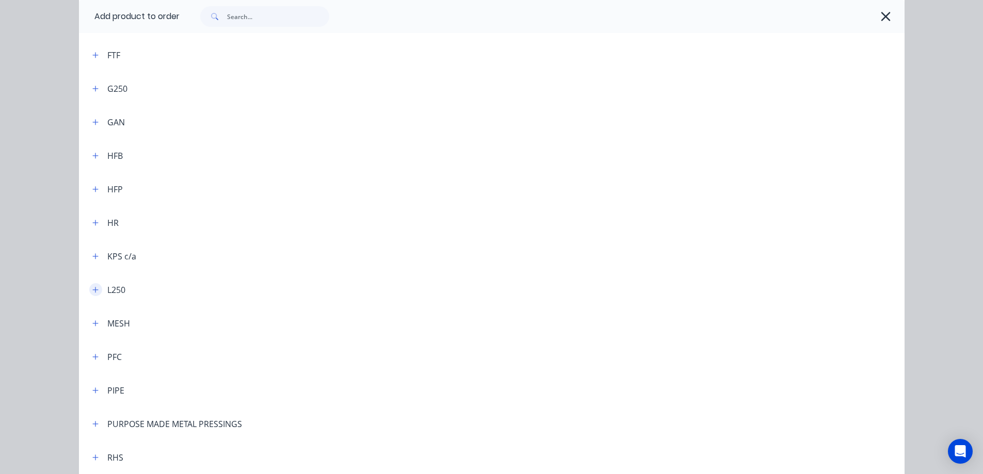
click at [93, 290] on icon "button" at bounding box center [95, 289] width 6 height 7
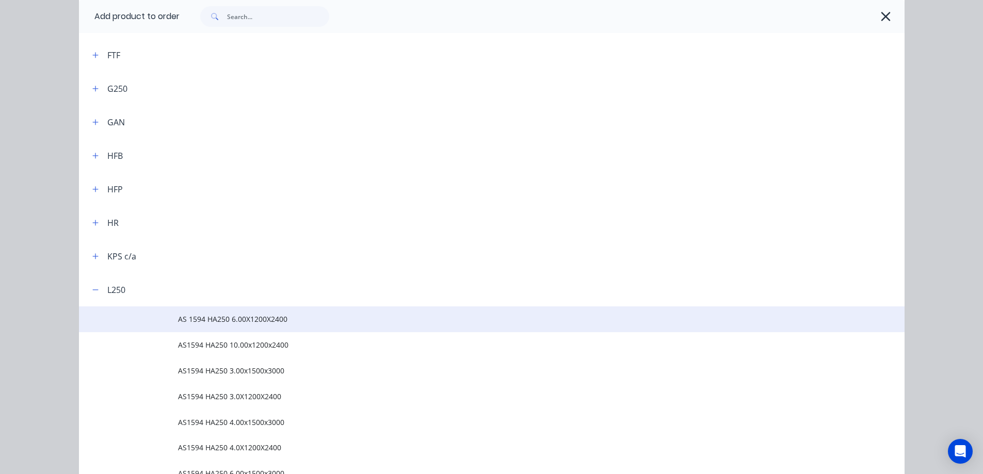
click at [216, 317] on span "AS 1594 HA250 6.00X1200X2400" at bounding box center [468, 319] width 581 height 11
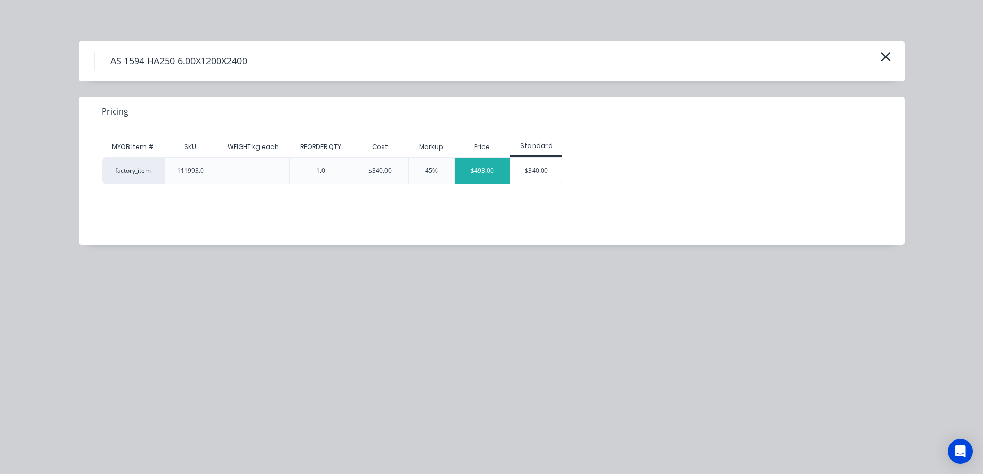
click at [476, 169] on div "$493.00" at bounding box center [482, 171] width 56 height 26
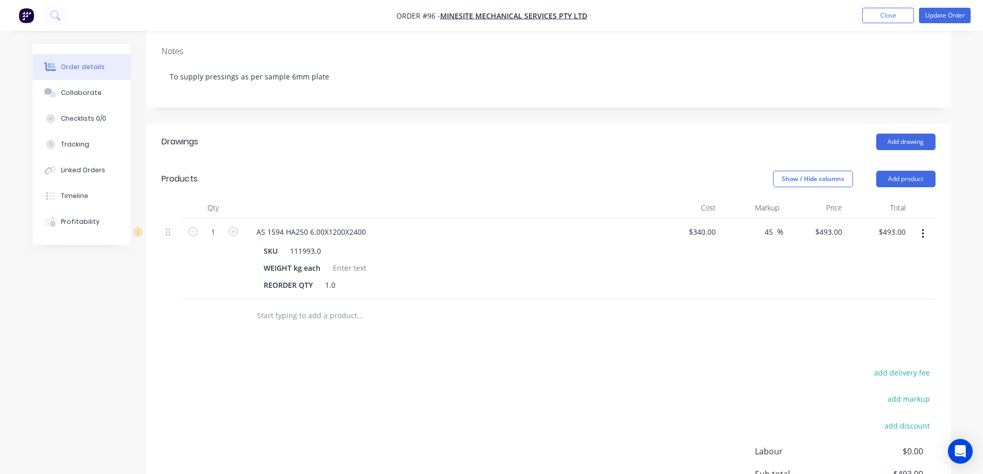
scroll to position [155, 0]
click at [140, 231] on icon at bounding box center [137, 230] width 9 height 9
click at [173, 289] on div at bounding box center [171, 258] width 21 height 81
click at [875, 15] on button "Close" at bounding box center [888, 15] width 52 height 15
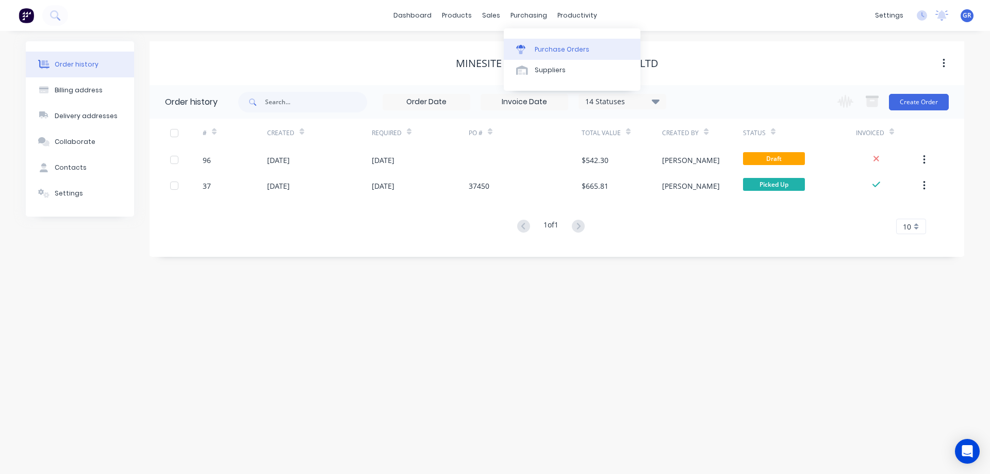
click at [541, 51] on div "Purchase Orders" at bounding box center [562, 49] width 55 height 9
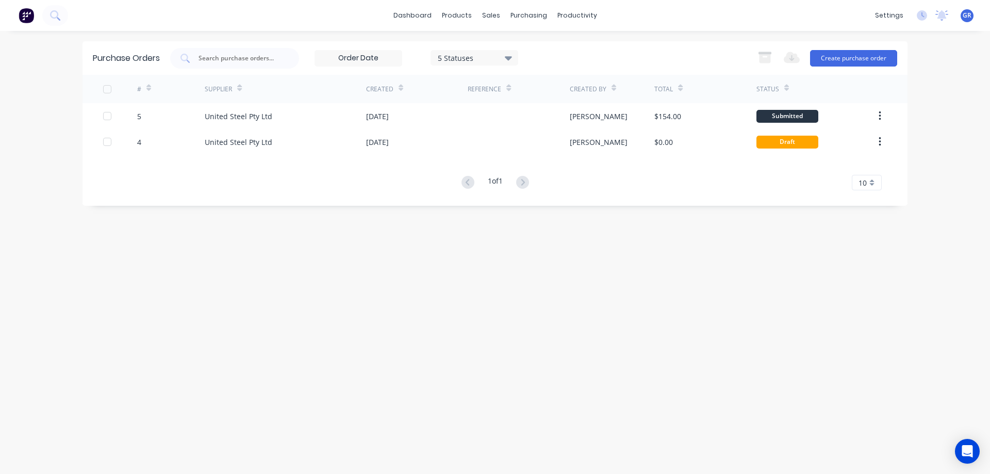
click at [306, 171] on div "# Supplier Created Reference Created By Total Status 5 United Steel Pty Ltd [DA…" at bounding box center [495, 133] width 825 height 116
click at [847, 57] on button "Create purchase order" at bounding box center [853, 58] width 87 height 17
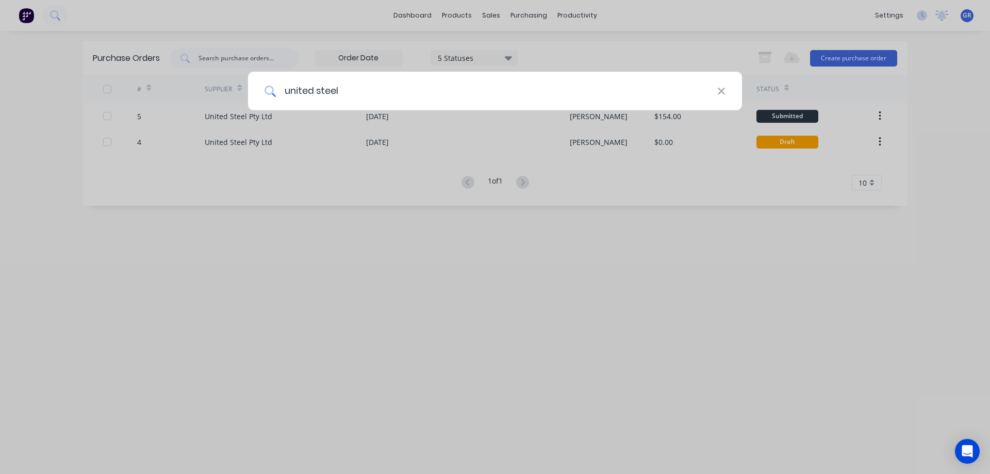
type input "united steel"
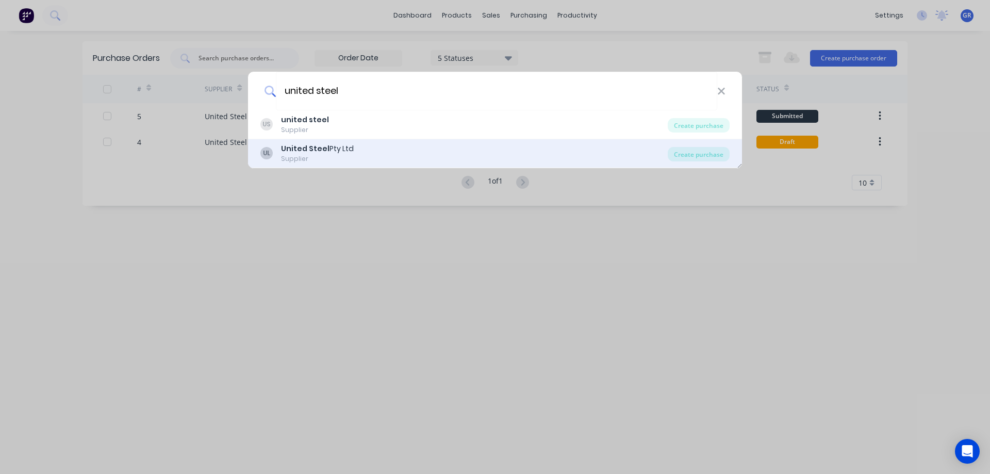
click at [329, 144] on div "United Steel Pty Ltd" at bounding box center [317, 148] width 73 height 11
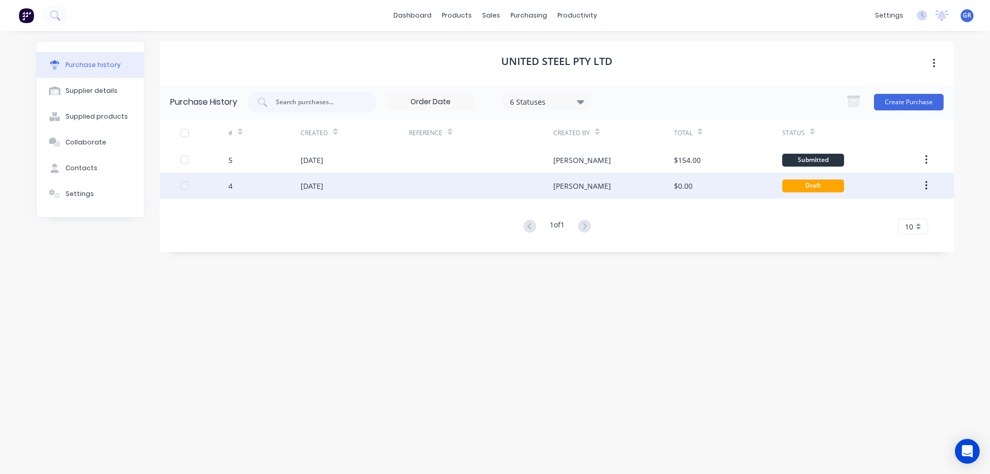
click at [429, 183] on div at bounding box center [481, 186] width 144 height 26
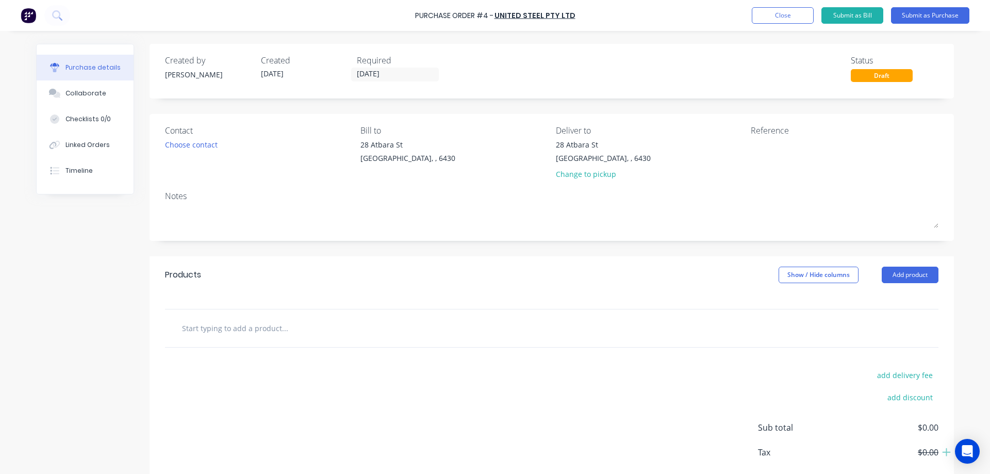
click at [254, 329] on input "text" at bounding box center [285, 328] width 206 height 21
type input "l"
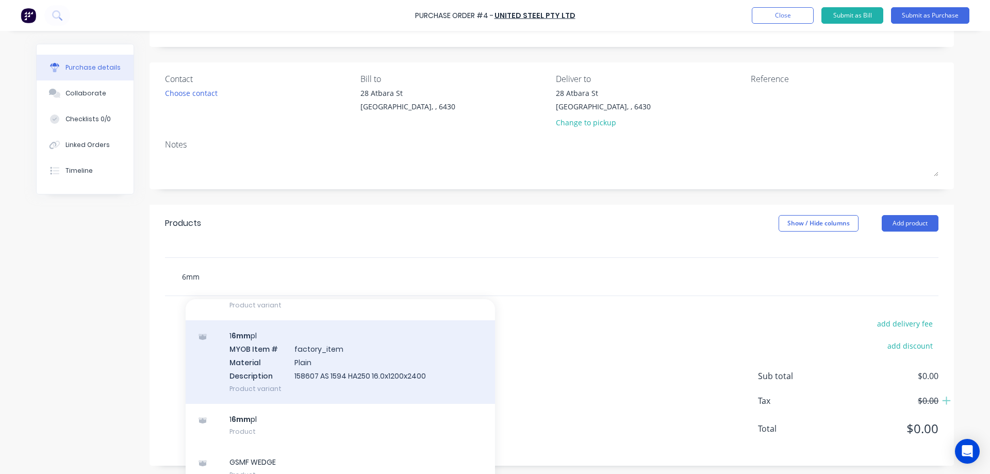
scroll to position [68, 0]
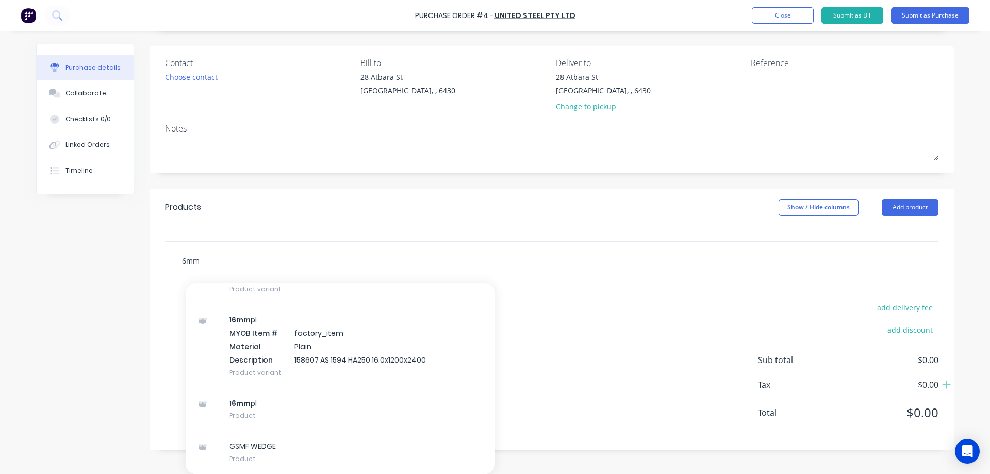
type input "6mm"
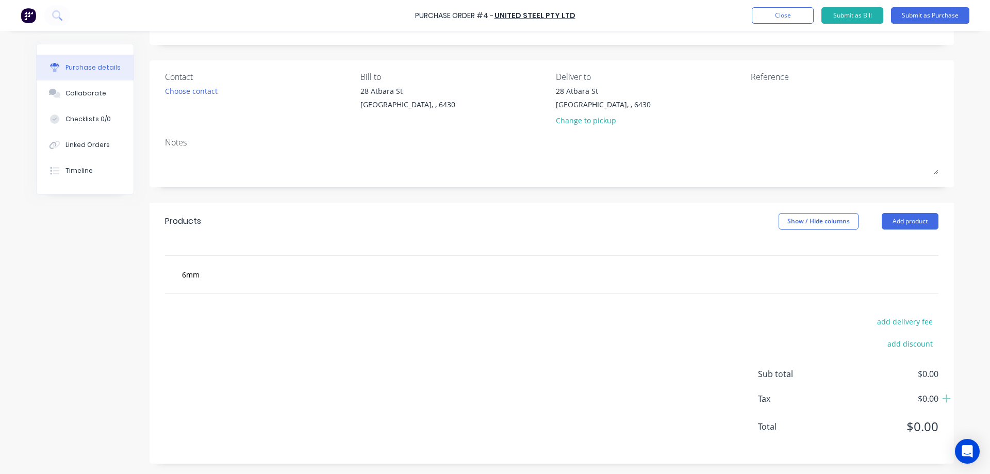
click at [36, 299] on div "Created by [PERSON_NAME] Created [DATE] Required [DATE] Status Draft Contact Ch…" at bounding box center [495, 227] width 918 height 474
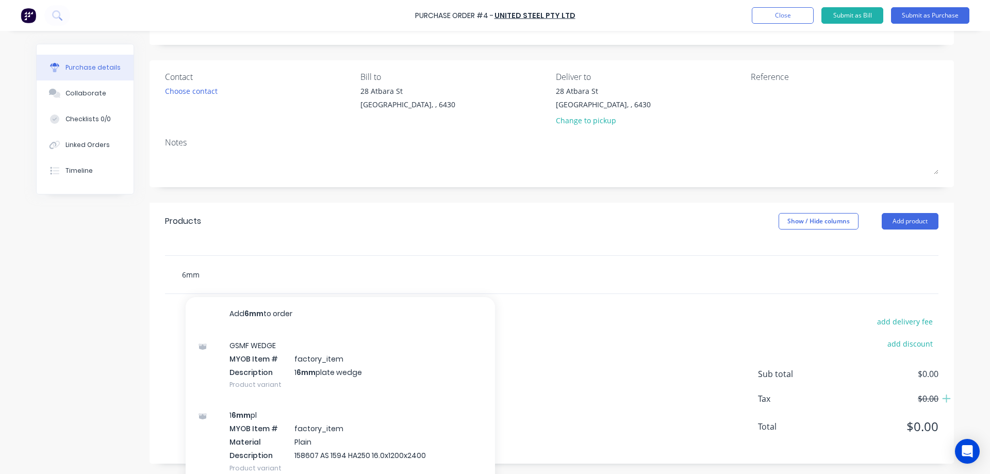
drag, startPoint x: 203, startPoint y: 277, endPoint x: 151, endPoint y: 273, distance: 52.2
click at [151, 273] on div "6mm Add 6mm to order GSMF WEDGE MYOB Item # factory_item Description 1 6mm plat…" at bounding box center [552, 274] width 805 height 39
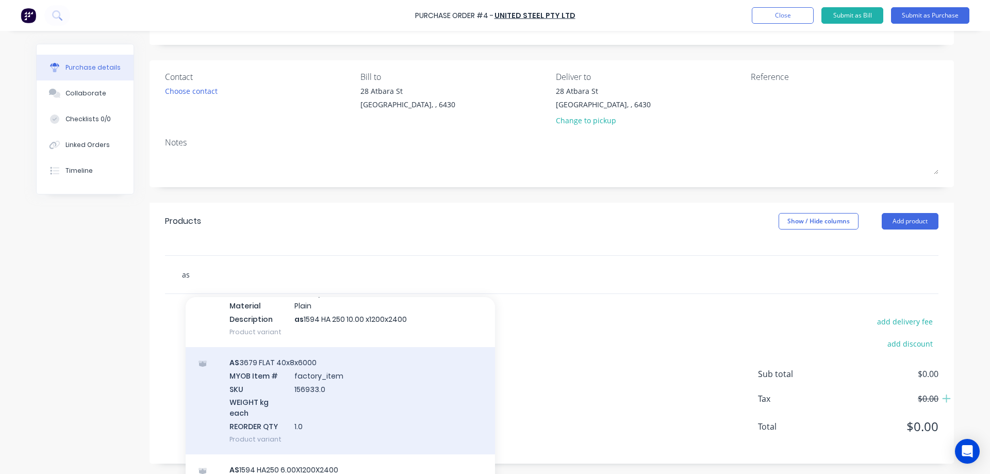
scroll to position [1135, 0]
type input "as"
click at [276, 395] on div "AS 1594 HA250 6.00X1200X2400 MYOB Item # factory_item SKU 111993.0 WEIGHT kg ea…" at bounding box center [341, 404] width 310 height 107
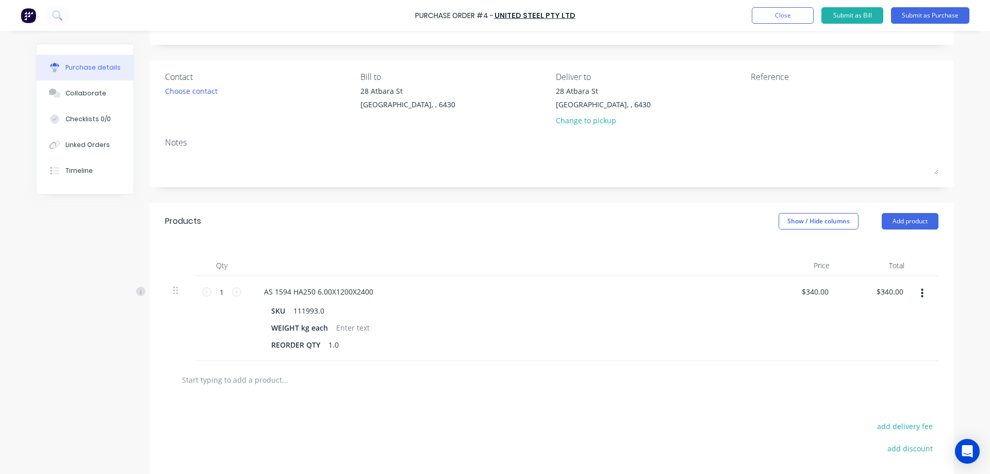
click at [234, 294] on icon at bounding box center [236, 291] width 9 height 9
type input "2"
type input "$680.00"
click at [203, 293] on icon at bounding box center [206, 291] width 9 height 9
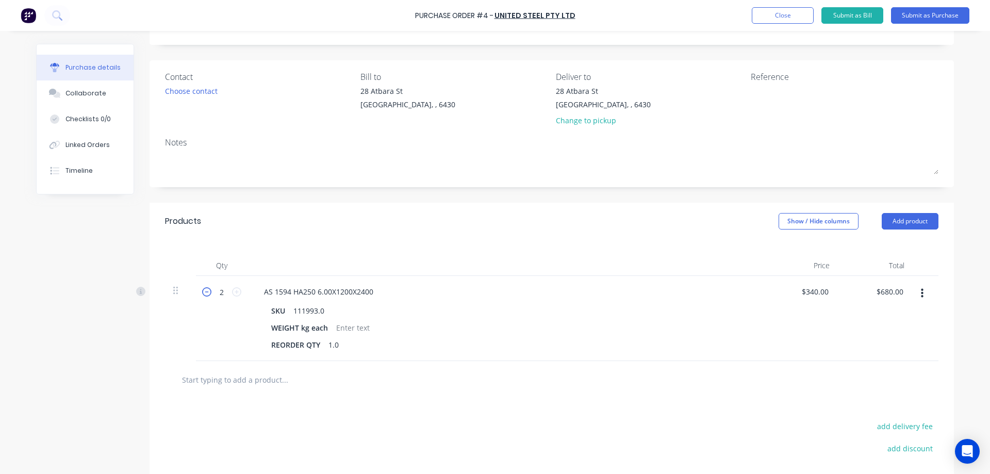
type input "1"
type input "$340.00"
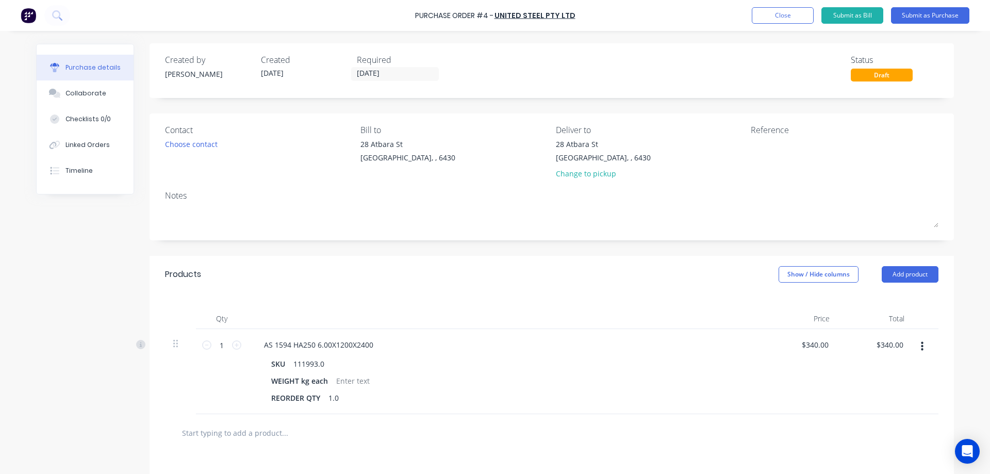
scroll to position [0, 0]
click at [566, 172] on div "Change to pickup" at bounding box center [603, 174] width 95 height 11
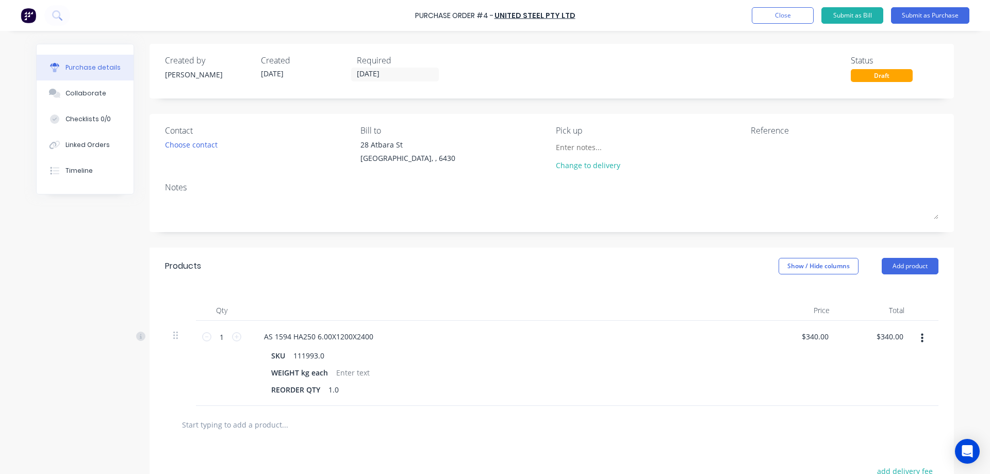
click at [921, 338] on icon "button" at bounding box center [922, 338] width 3 height 9
click at [884, 363] on button "Edit" at bounding box center [891, 365] width 88 height 21
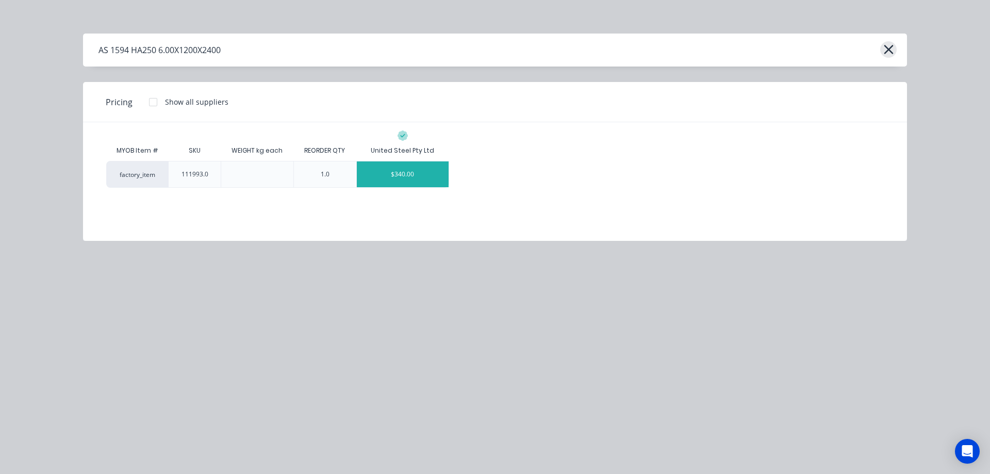
click at [892, 52] on icon "button" at bounding box center [889, 49] width 11 height 14
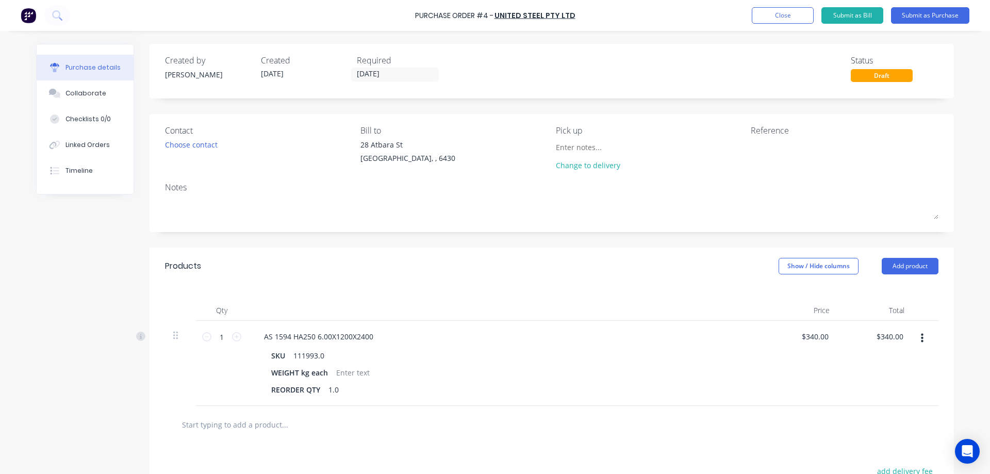
click at [391, 278] on div "Products Show / Hide columns Add product" at bounding box center [552, 266] width 805 height 37
click at [916, 338] on button "button" at bounding box center [923, 338] width 24 height 19
click at [874, 428] on button "Delete" at bounding box center [891, 427] width 88 height 21
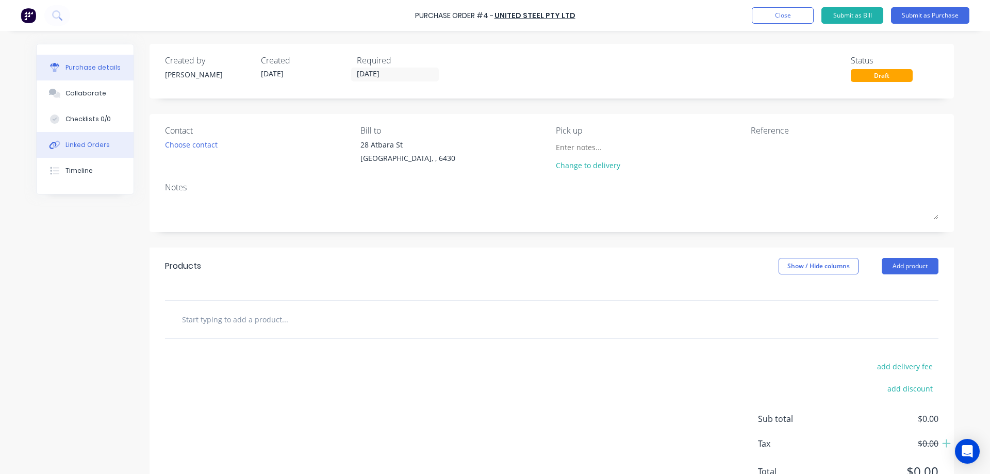
click at [67, 143] on div "Linked Orders" at bounding box center [88, 144] width 44 height 9
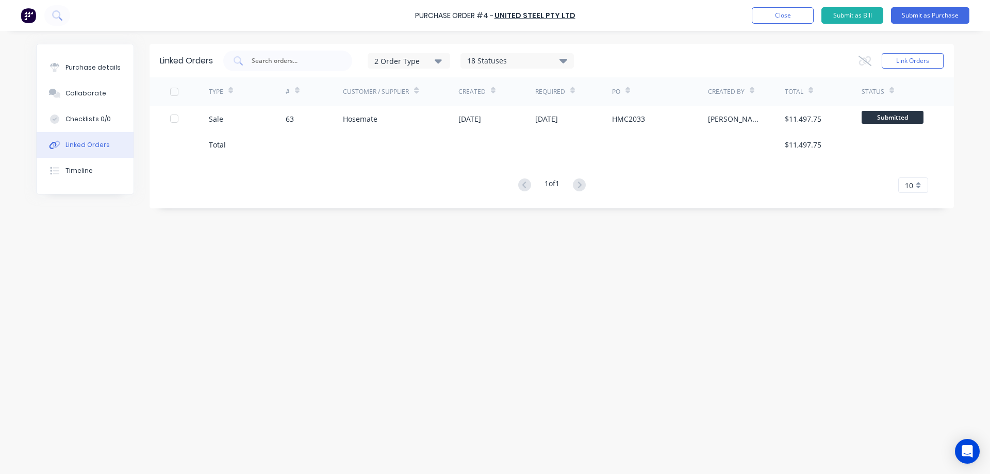
click at [315, 173] on div "TYPE # Customer / Supplier Created Required PO Created By Total Status Sale 63 …" at bounding box center [552, 135] width 805 height 116
click at [84, 66] on div "Purchase details" at bounding box center [93, 67] width 55 height 9
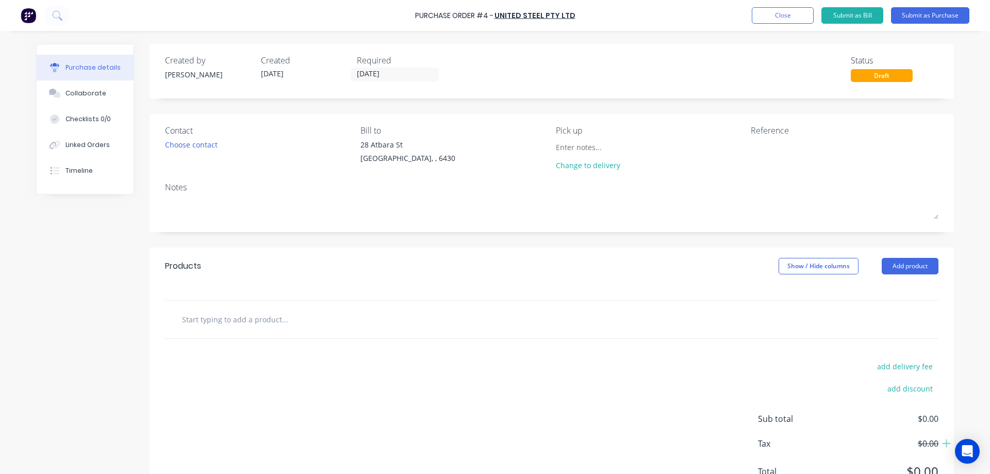
click at [111, 201] on div "Created by greg Created 28/08/25 Required 28/08/25 Status Draft Contact Choose …" at bounding box center [495, 276] width 918 height 465
click at [919, 15] on button "Submit as Purchase" at bounding box center [930, 15] width 78 height 17
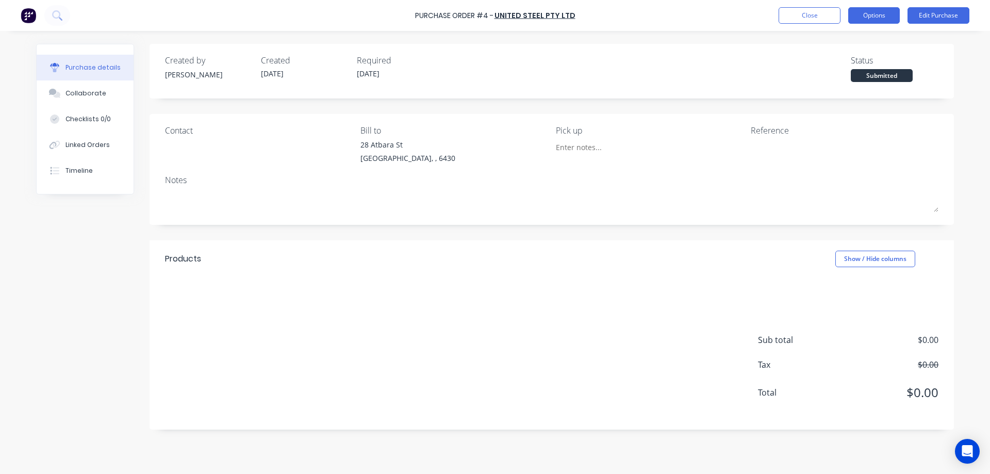
click at [879, 17] on button "Options" at bounding box center [875, 15] width 52 height 17
click at [28, 233] on div "Purchase details Collaborate Checklists 0/0 Linked Orders Timeline Created by g…" at bounding box center [495, 221] width 939 height 423
click at [861, 12] on button "Options" at bounding box center [875, 15] width 52 height 17
click at [940, 19] on button "Edit Purchase" at bounding box center [939, 15] width 62 height 17
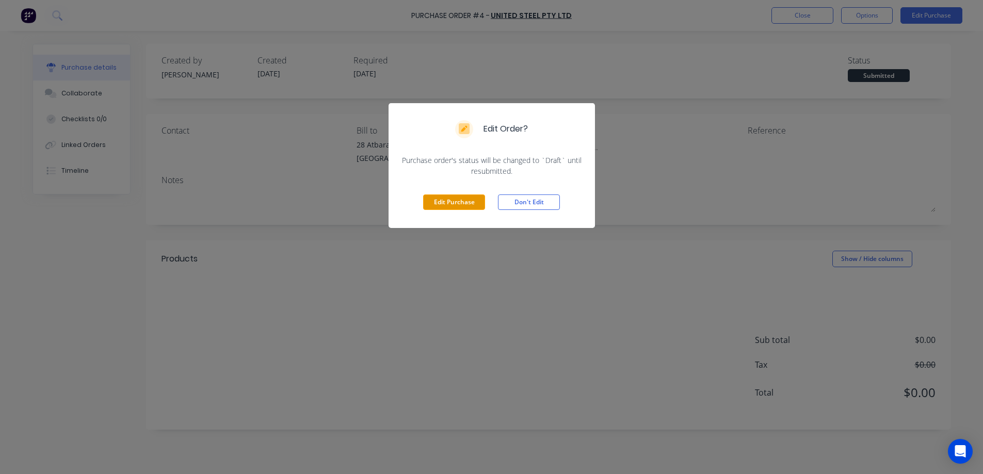
click at [468, 199] on button "Edit Purchase" at bounding box center [454, 201] width 62 height 15
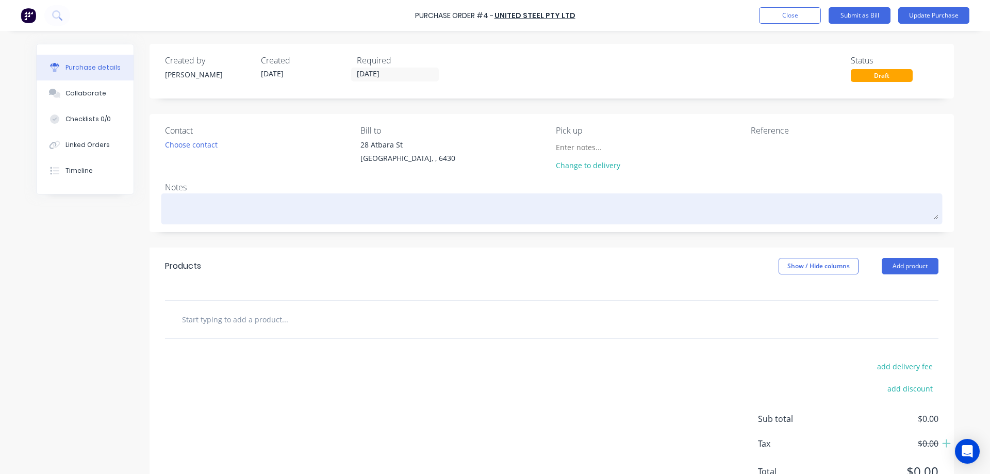
click at [196, 206] on textarea at bounding box center [552, 207] width 774 height 23
type textarea "x"
type textarea "T"
type textarea "x"
type textarea "To"
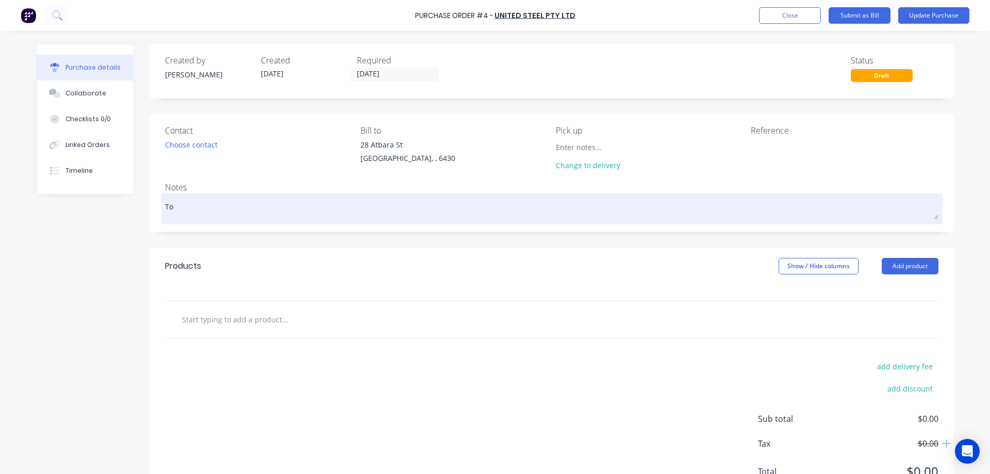
type textarea "x"
type textarea "To"
type textarea "x"
type textarea "To s"
type textarea "x"
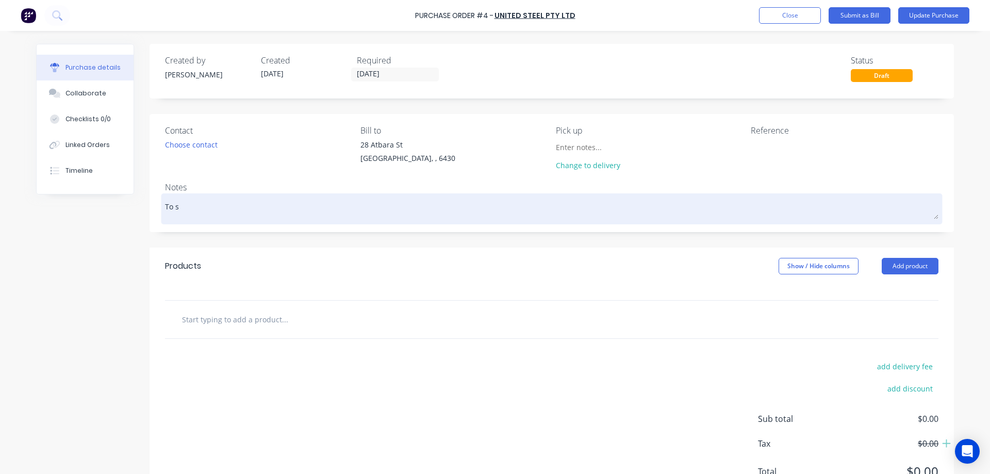
type textarea "To su"
type textarea "x"
type textarea "To sup"
type textarea "x"
type textarea "To supp"
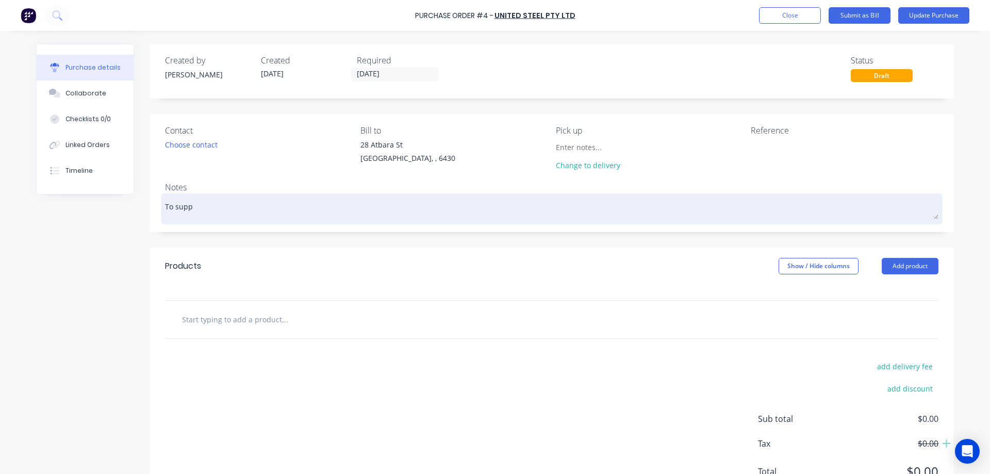
type textarea "x"
type textarea "To suppl"
type textarea "x"
type textarea "To supply"
type textarea "x"
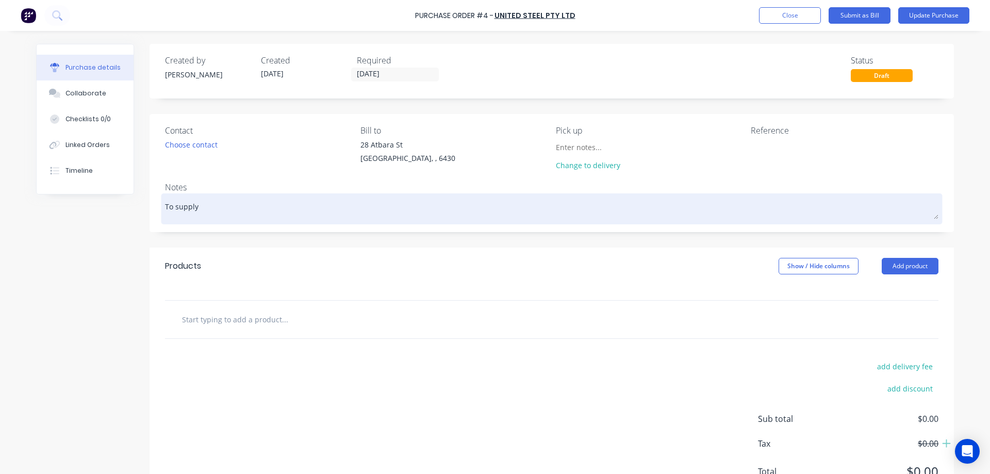
type textarea "To supply"
type textarea "x"
type textarea "To supply 1"
type textarea "x"
type textarea "To supply 12"
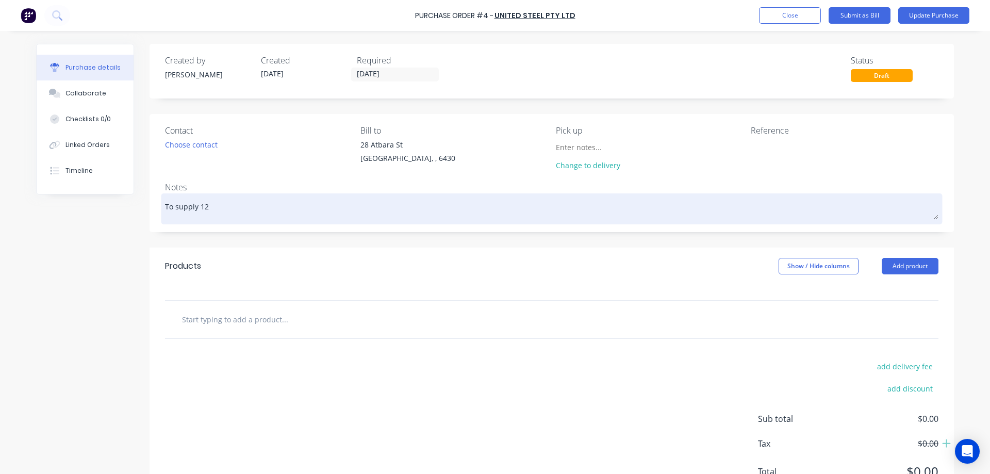
type textarea "x"
type textarea "To supply 120"
type textarea "x"
type textarea "To supply 1200"
type textarea "x"
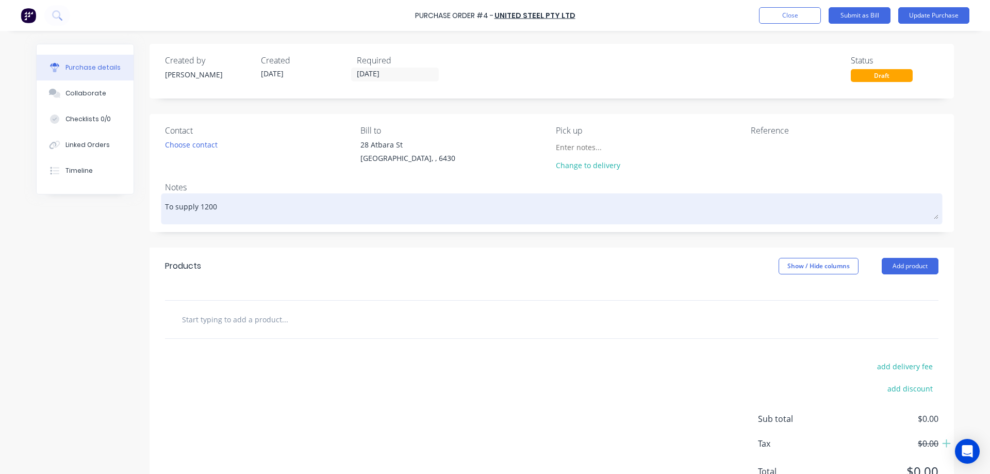
type textarea "To supply 1200x"
type textarea "x"
type textarea "To supply 1200x3"
type textarea "x"
type textarea "To supply 1200x30"
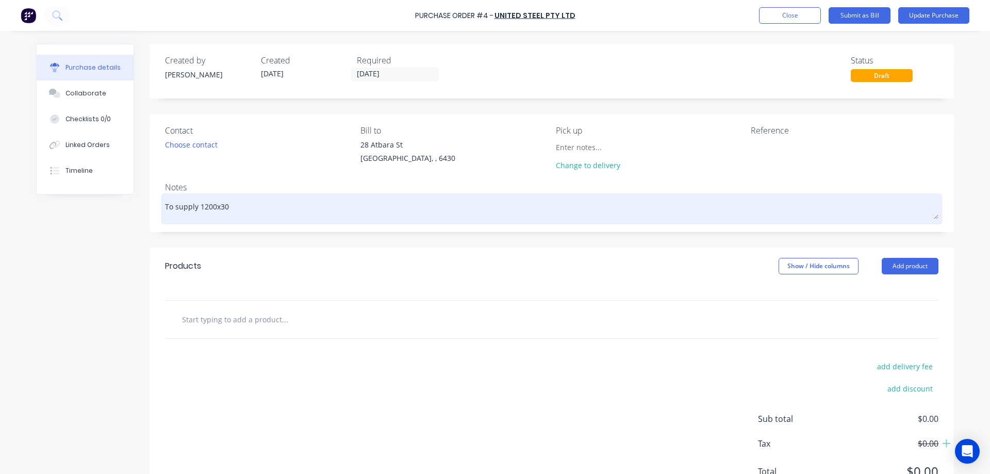
type textarea "x"
type textarea "To supply 1200x300"
type textarea "x"
type textarea "To supply 1200x3000"
type textarea "x"
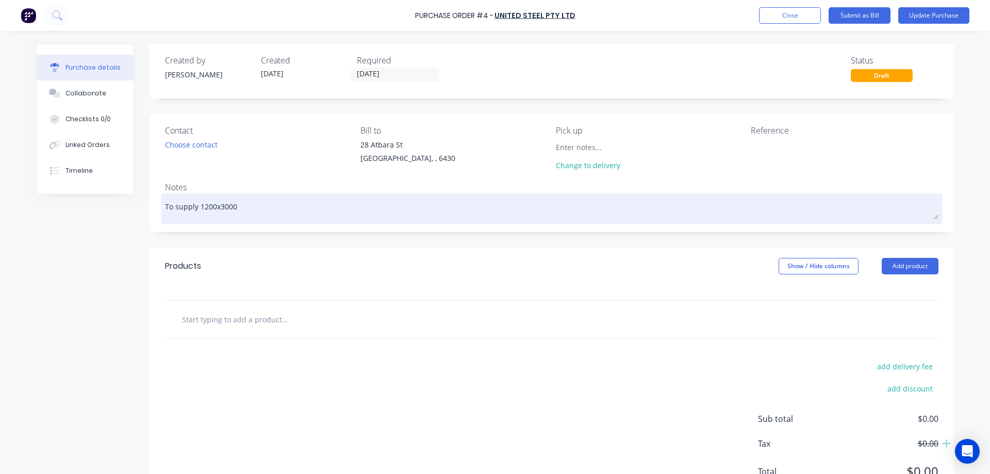
type textarea "To supply 1200x3000x"
type textarea "x"
type textarea "To supply 1200x3000x"
type textarea "x"
type textarea "To supply 1200x3000x 6"
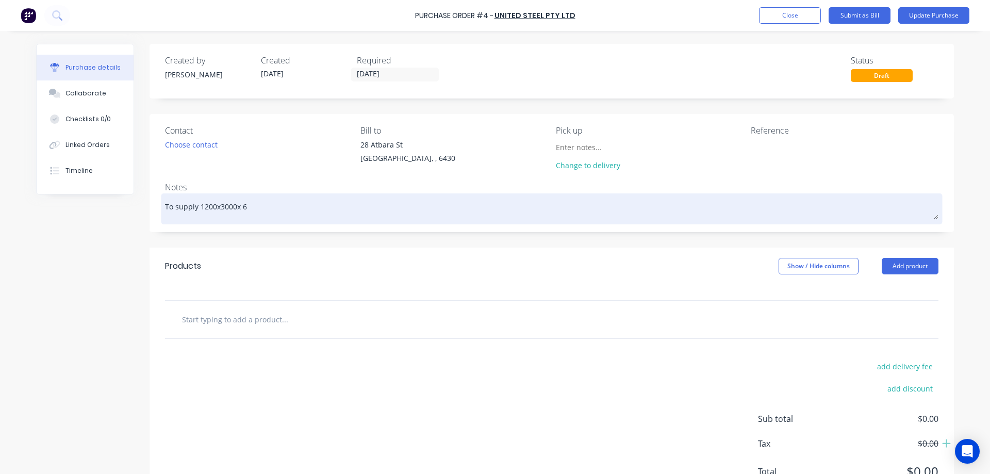
type textarea "x"
type textarea "To supply 1200x3000x 6m"
type textarea "x"
type textarea "To supply 1200x3000x 6mm"
type textarea "x"
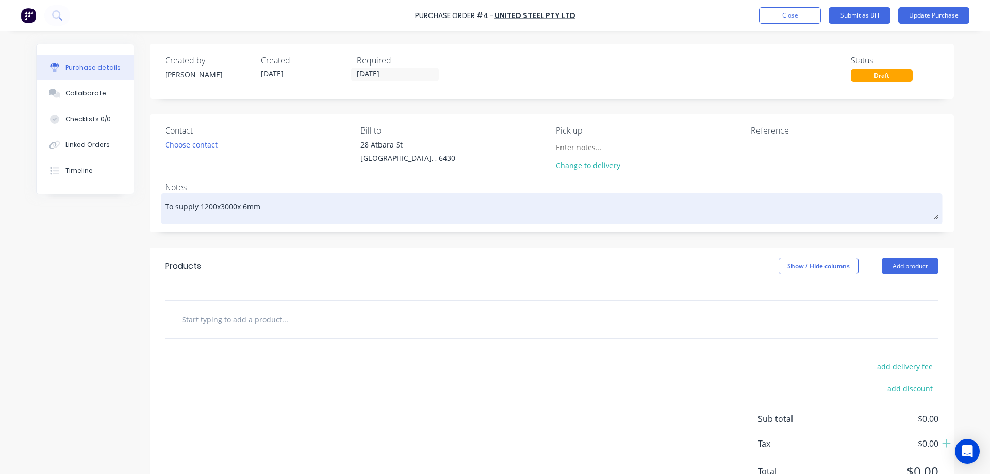
type textarea "To supply 1200x3000x 6mm"
type textarea "x"
type textarea "To supply 1200x3000x 6mm m"
type textarea "x"
type textarea "To supply 1200x3000x 6mm m/"
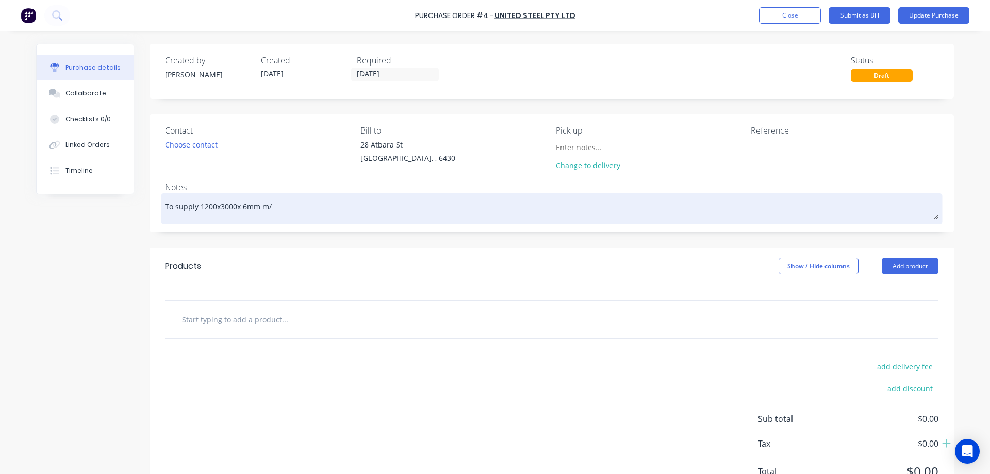
type textarea "x"
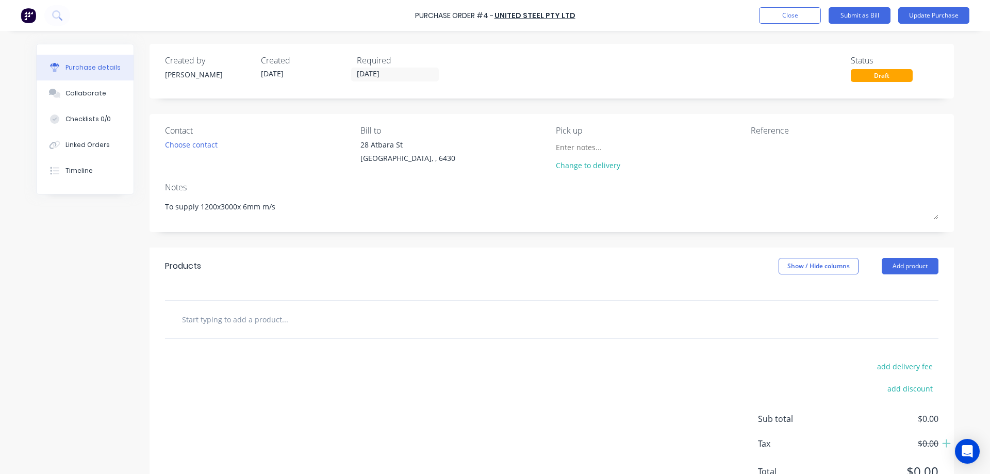
type textarea "To supply 1200x3000x 6mm m/s"
type textarea "x"
type textarea "To supply 1200x3000x 6mm m/s"
click at [253, 321] on input "text" at bounding box center [285, 319] width 206 height 21
type textarea "x"
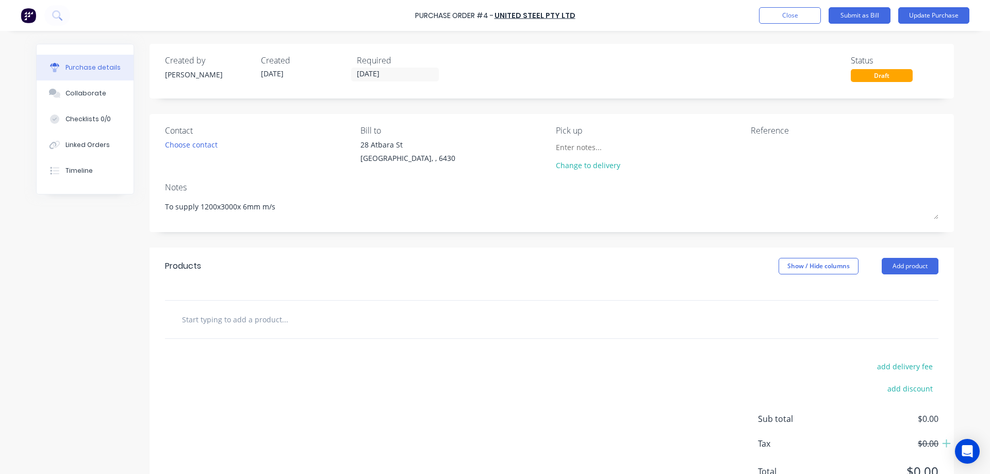
type input "a"
type textarea "x"
type input "as"
type textarea "x"
type input "as"
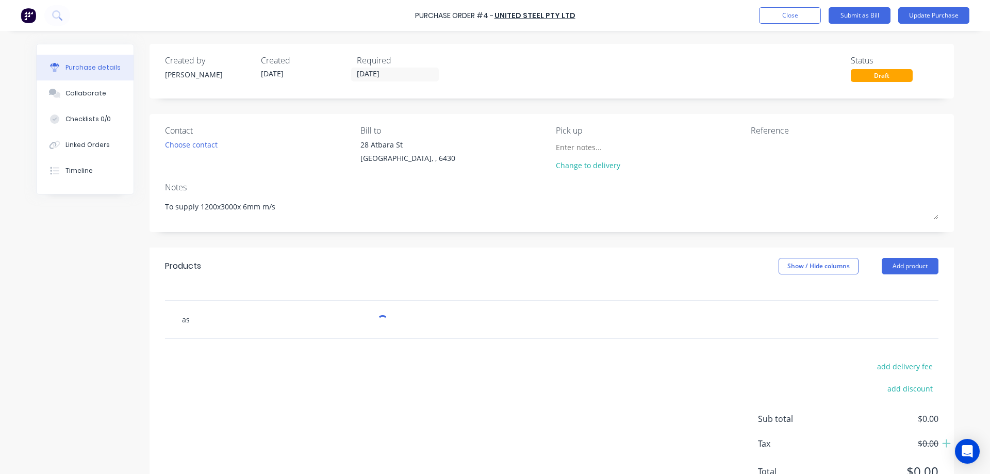
type textarea "x"
type input "as 3"
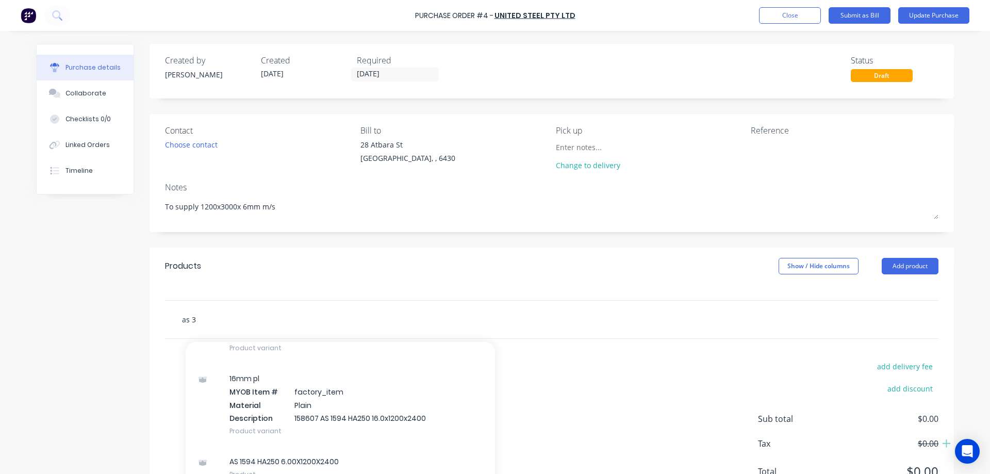
scroll to position [59, 0]
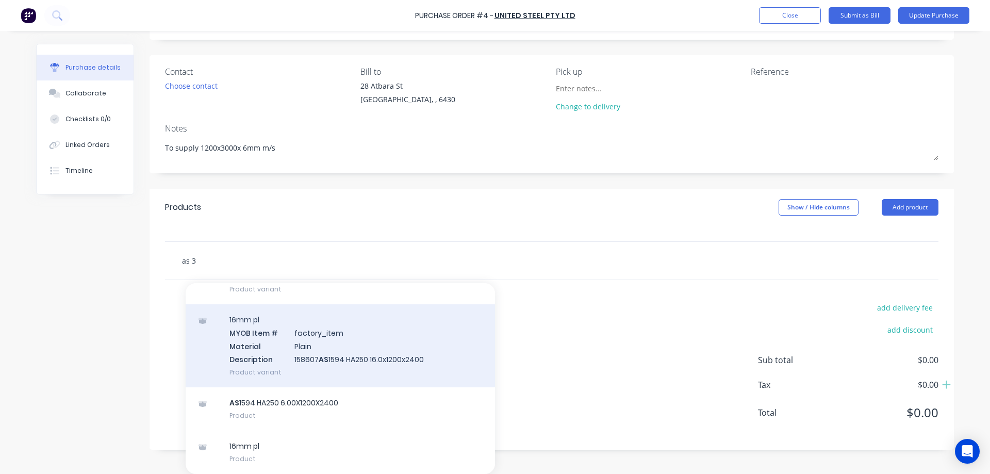
type textarea "x"
type input "as"
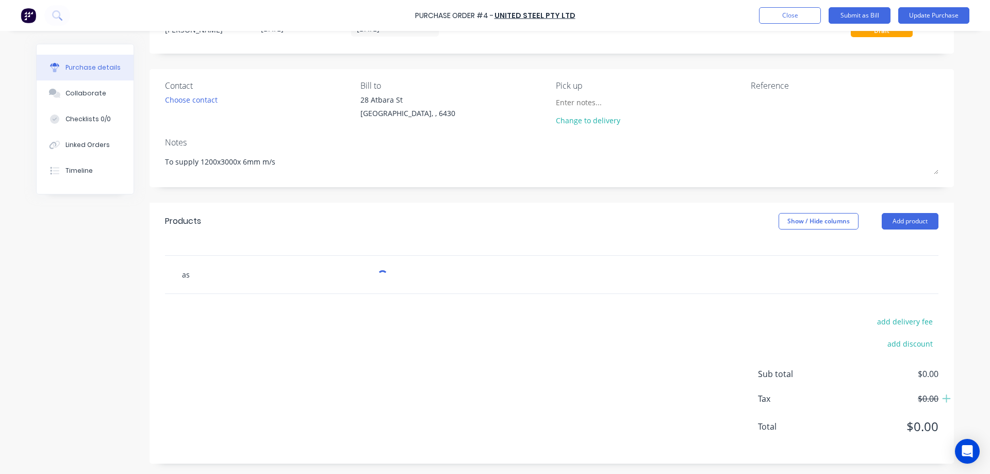
type textarea "x"
type input "as 1"
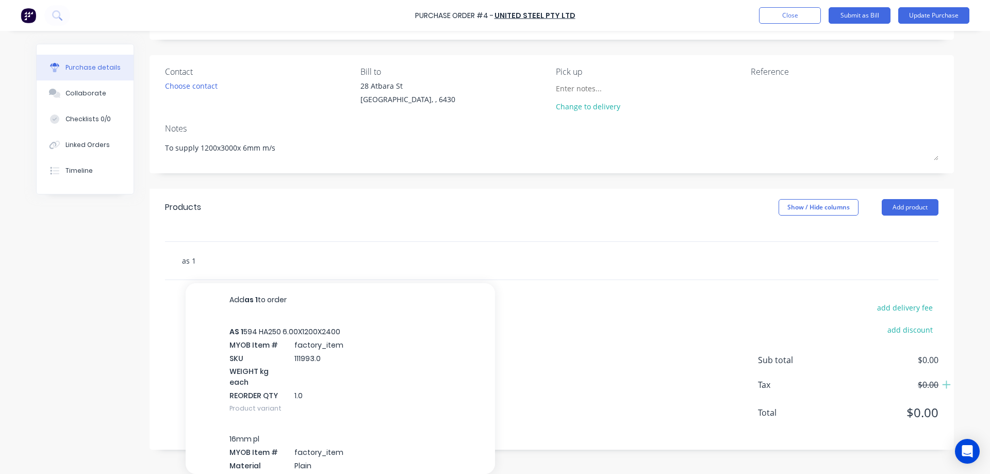
type textarea "x"
type input "as 15"
type textarea "x"
type input "as 159"
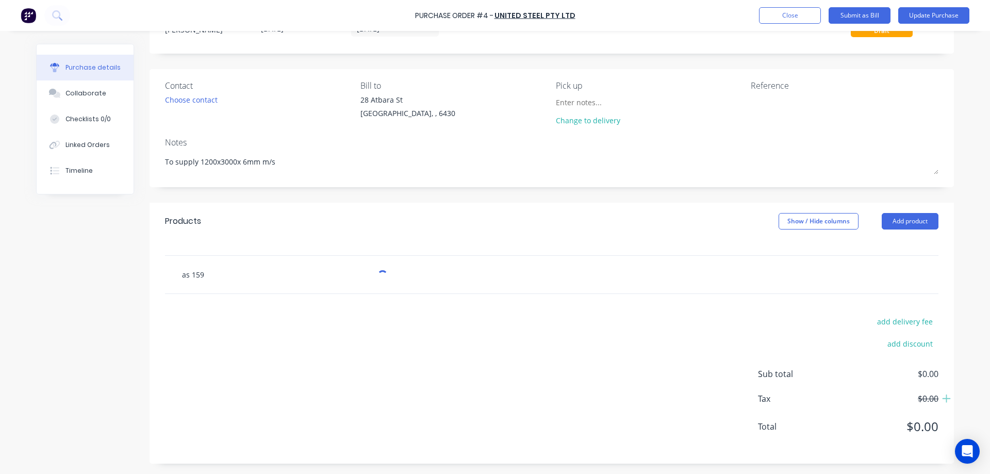
type textarea "x"
type input "as 1594"
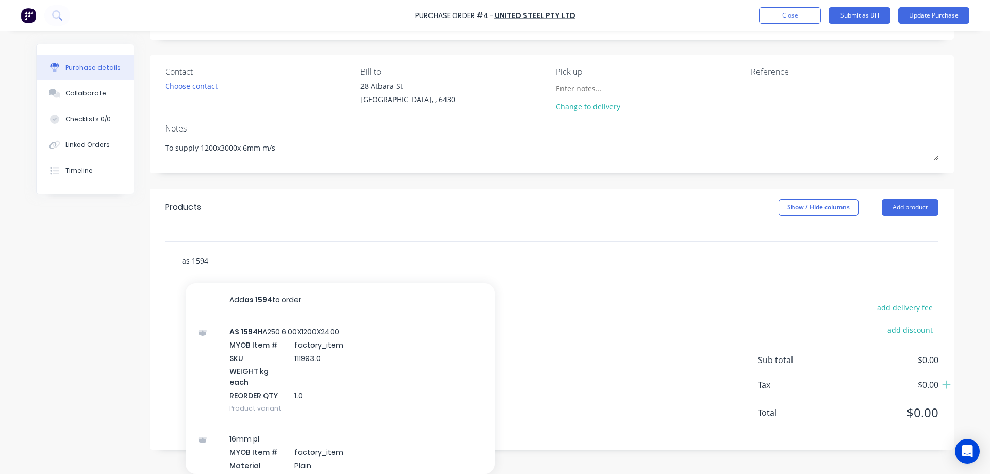
type textarea "x"
type input "as 1594"
type textarea "x"
type input "as 1594 1"
type textarea "x"
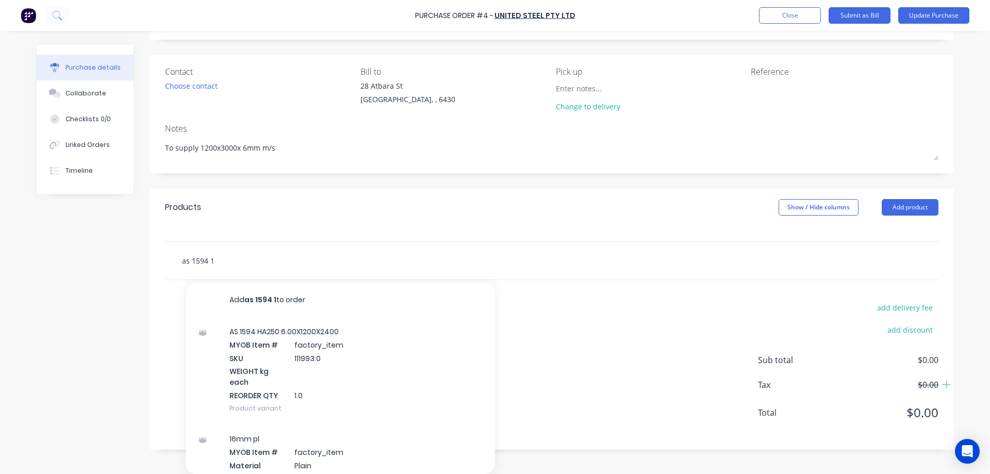
type input "as 1594 12"
type textarea "x"
type input "as 1594 120"
type textarea "x"
type input "as 1594 1200"
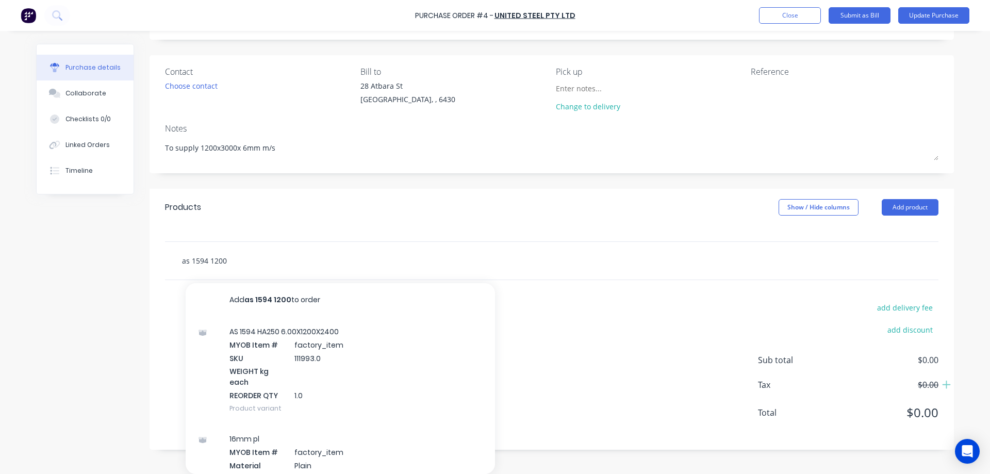
scroll to position [45, 0]
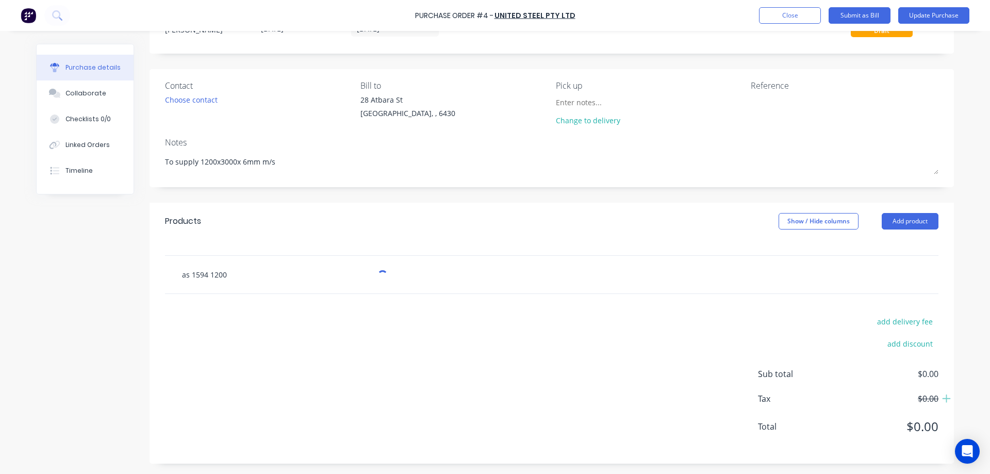
type textarea "x"
type input "as 1594 120"
type textarea "x"
type input "as 1594 12"
type textarea "x"
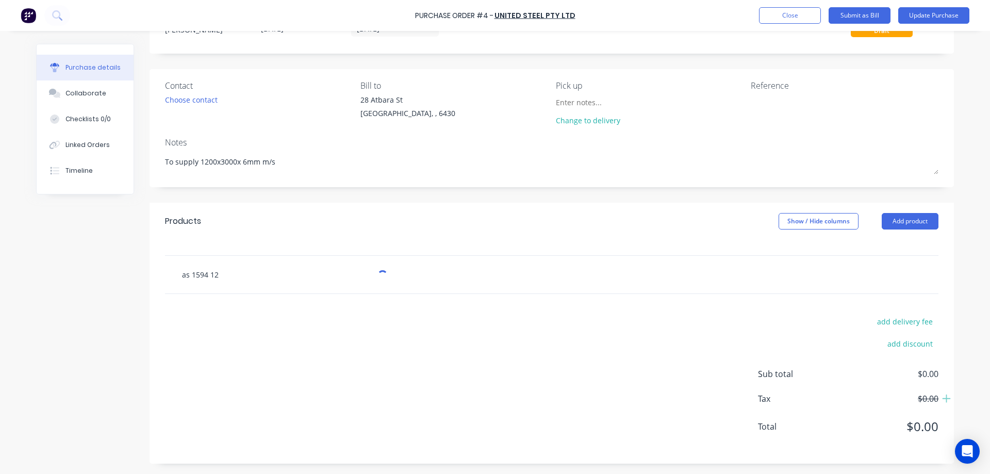
type input "as 1594 1"
type textarea "x"
type input "as 1594"
type textarea "x"
type input "as 1594 6"
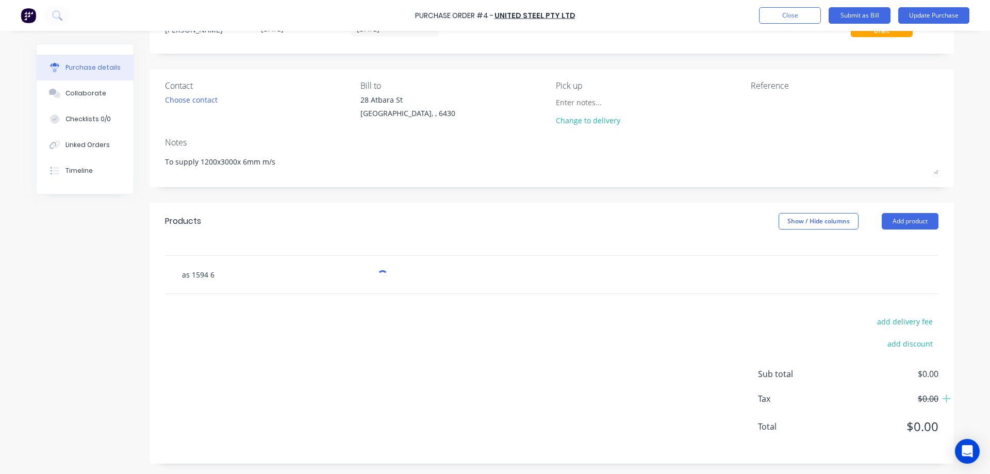
type textarea "x"
type input "as 1594 6."
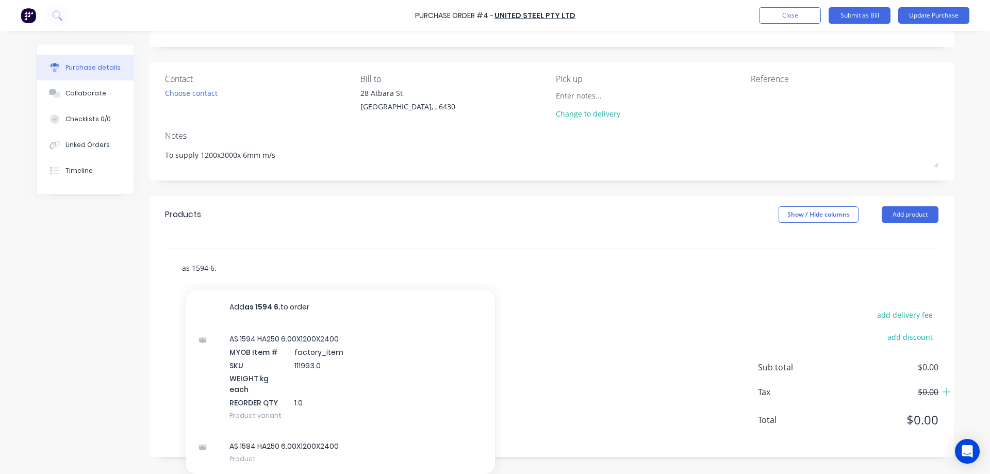
type textarea "x"
type input "as 1594 6.0"
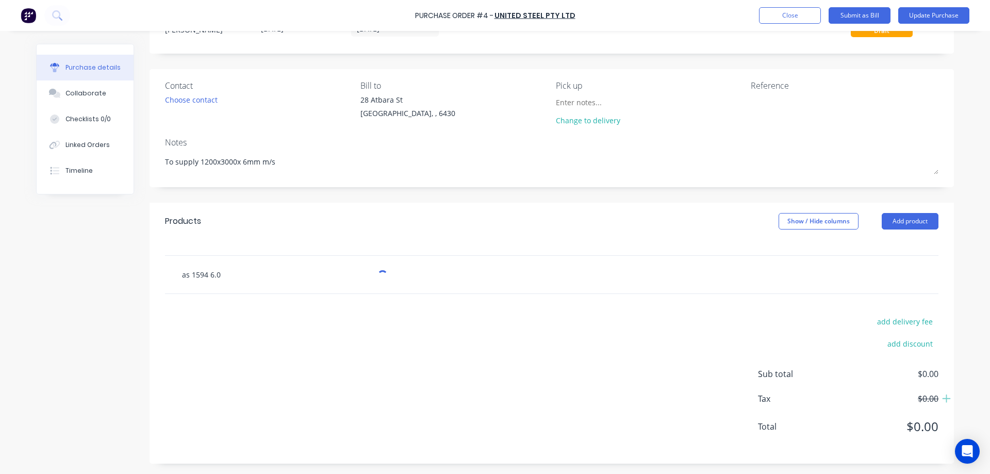
type textarea "x"
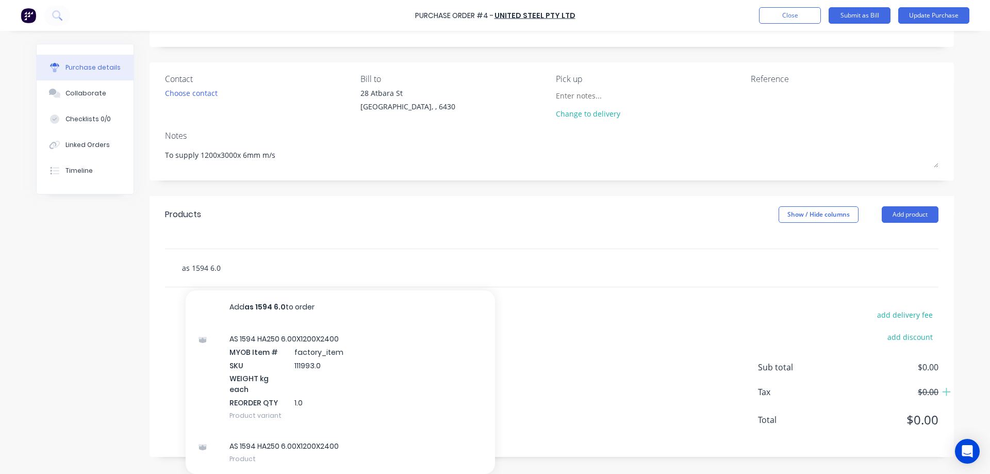
type input "as 1594 6.0"
click at [540, 247] on div at bounding box center [552, 240] width 805 height 15
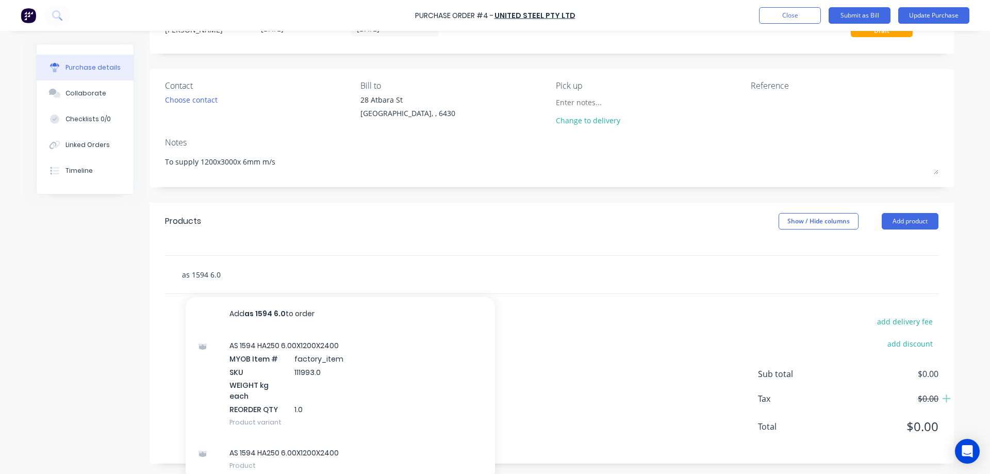
click at [217, 277] on input "as 1594 6.0" at bounding box center [285, 274] width 206 height 21
type textarea "x"
type input "as 1594 6."
type textarea "x"
type input "as 1594 6"
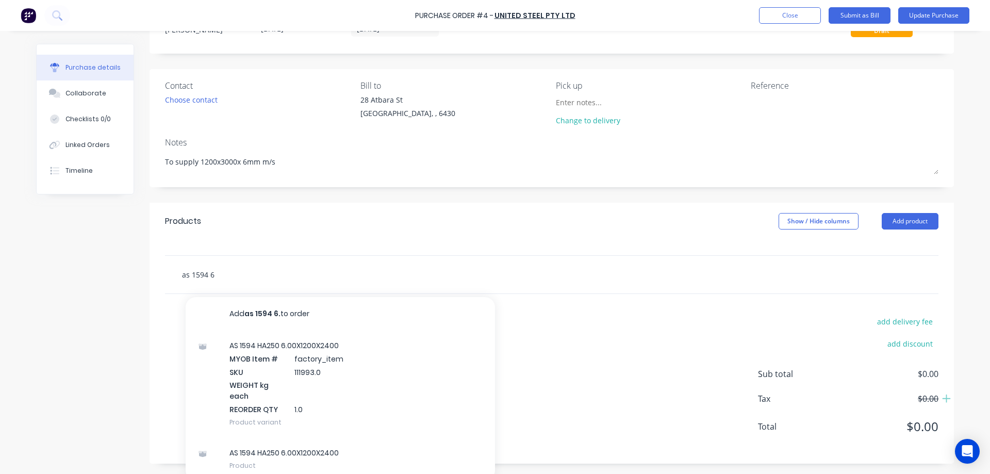
type textarea "x"
type input "as 1594"
type textarea "x"
type input "as 1594"
type textarea "x"
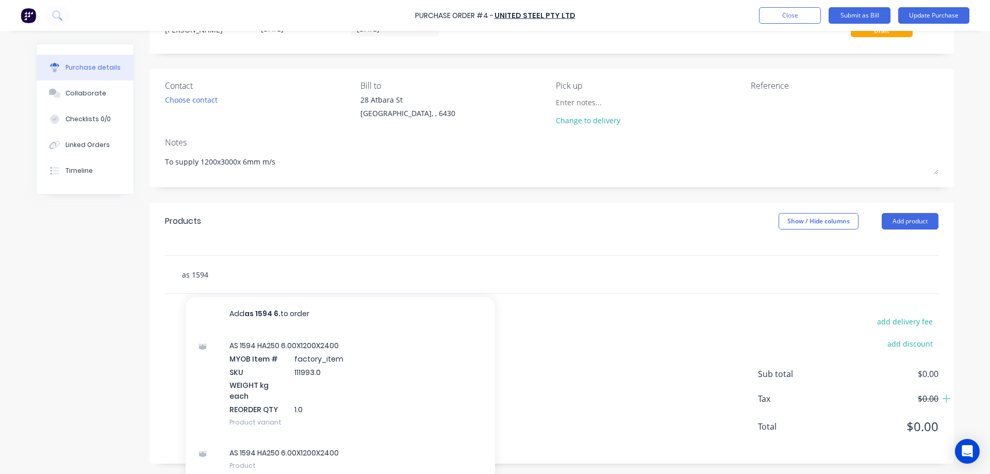
type input "as 159"
type textarea "x"
type input "as 15"
type textarea "x"
type input "as 1"
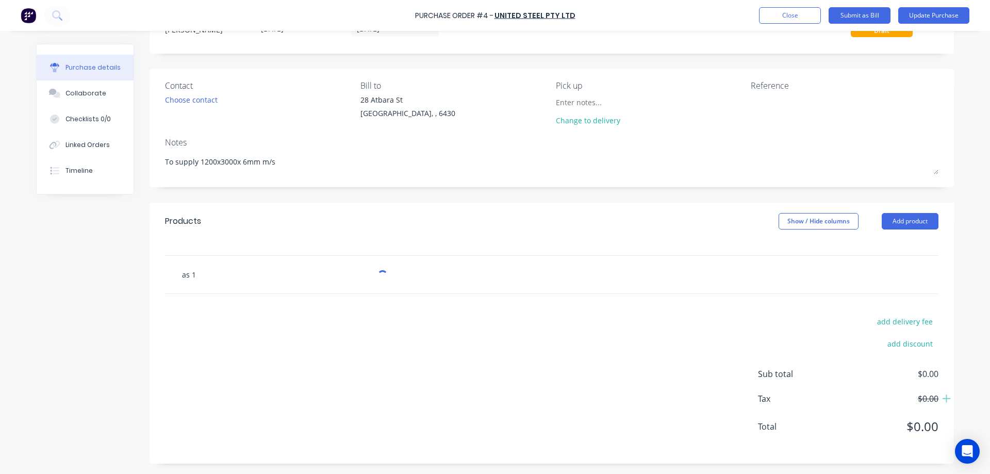
type textarea "x"
type input "as"
type textarea "x"
type input "as"
type textarea "x"
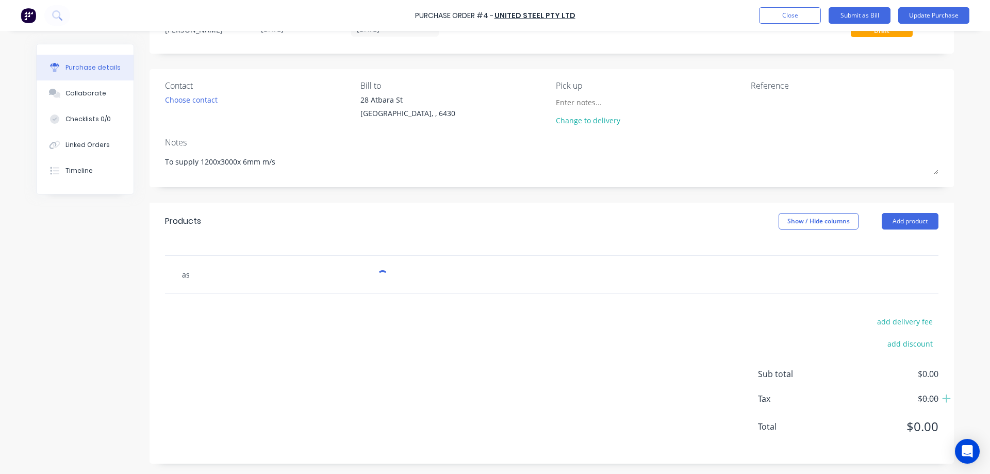
type input "a"
type textarea "x"
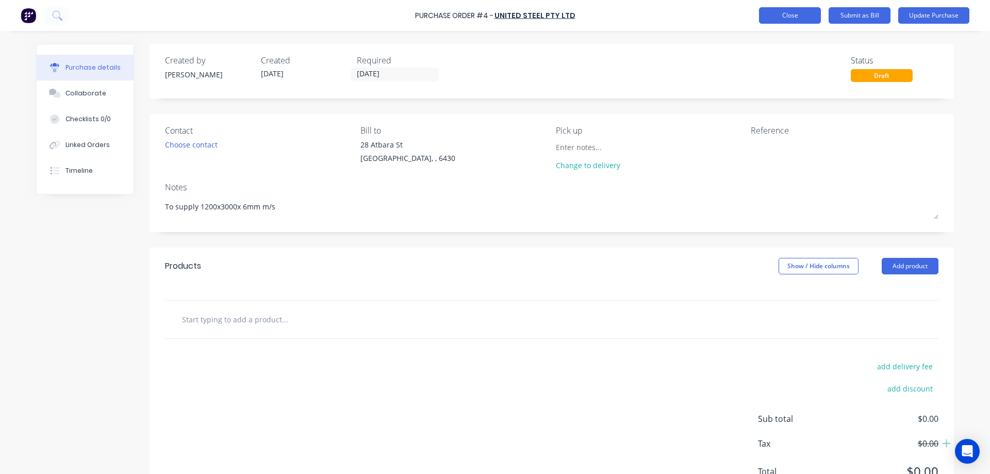
click at [780, 14] on button "Close" at bounding box center [790, 15] width 62 height 17
type textarea "x"
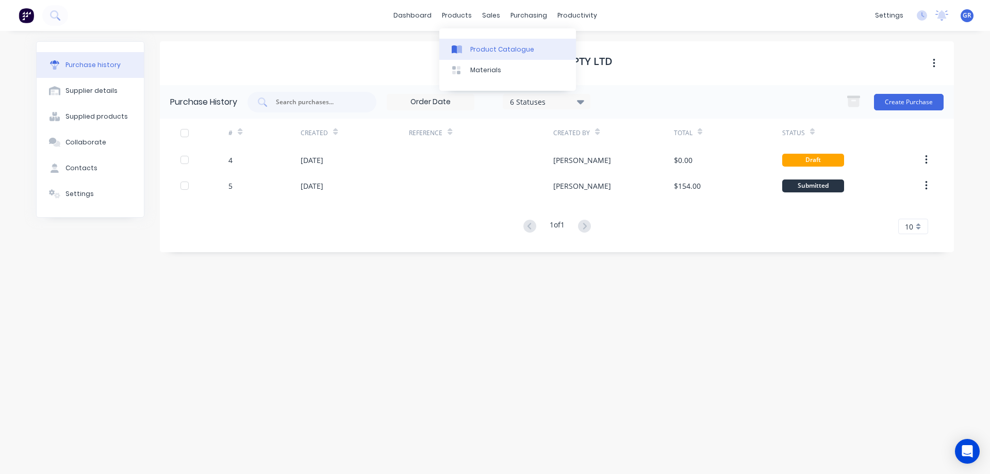
click at [470, 45] on div "Product Catalogue" at bounding box center [502, 49] width 64 height 9
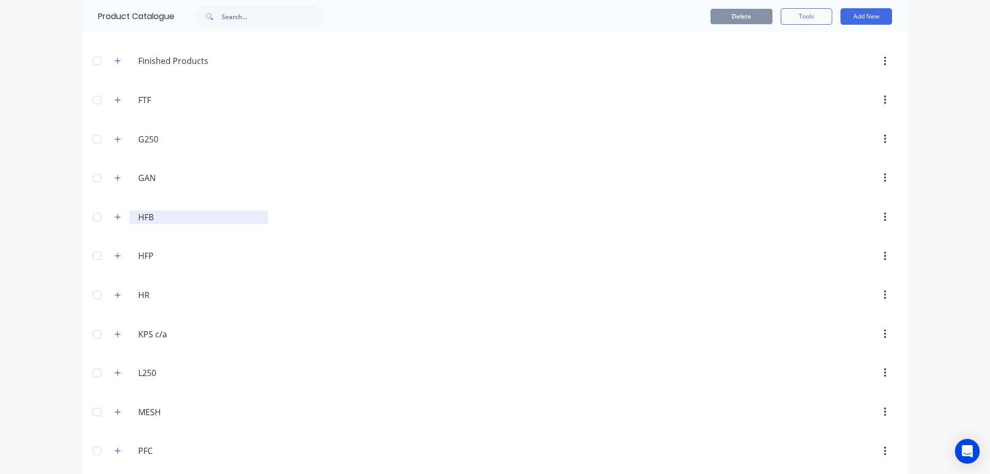
scroll to position [361, 0]
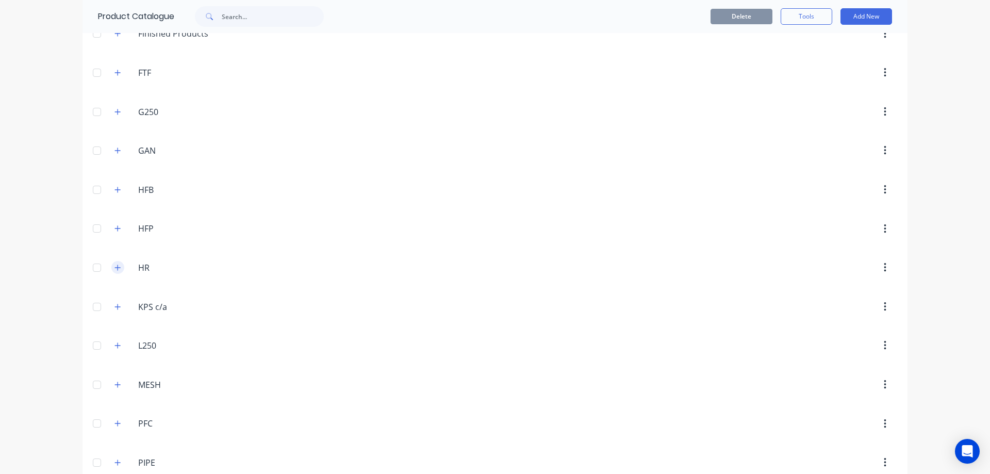
click at [115, 266] on icon "button" at bounding box center [118, 267] width 6 height 7
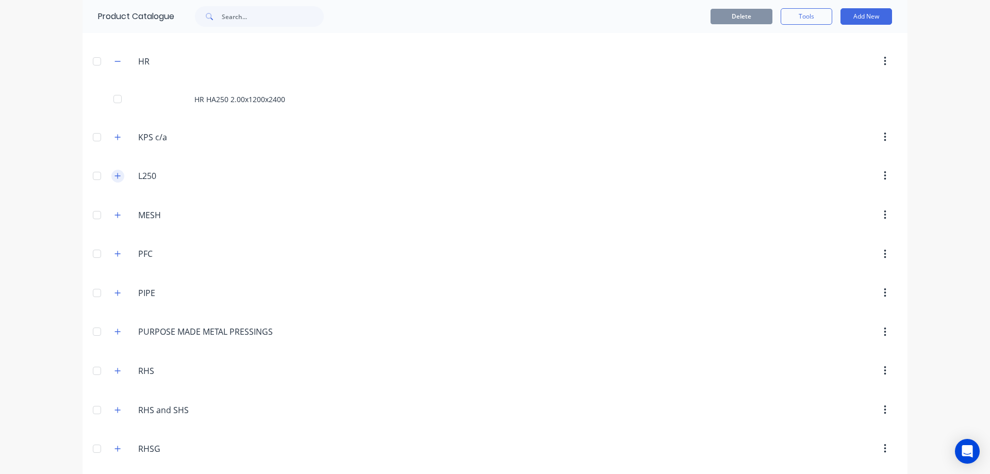
click at [119, 177] on button "button" at bounding box center [117, 176] width 13 height 13
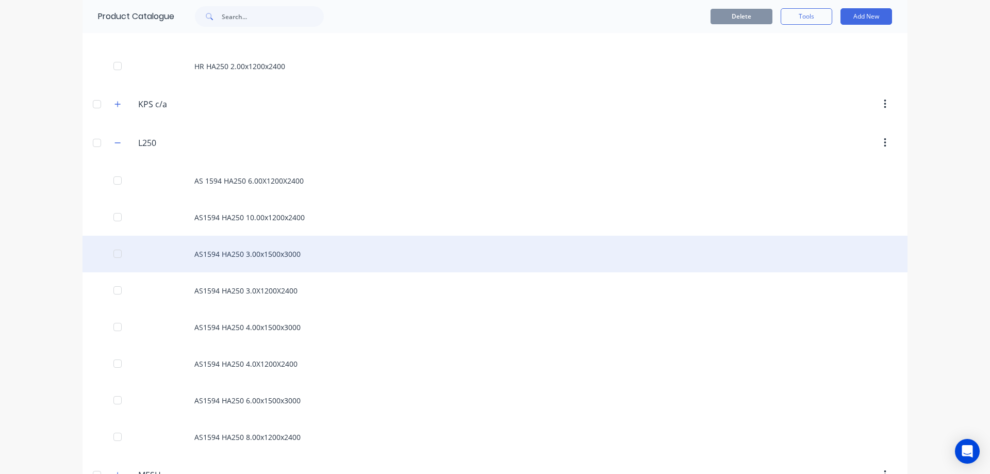
scroll to position [619, 0]
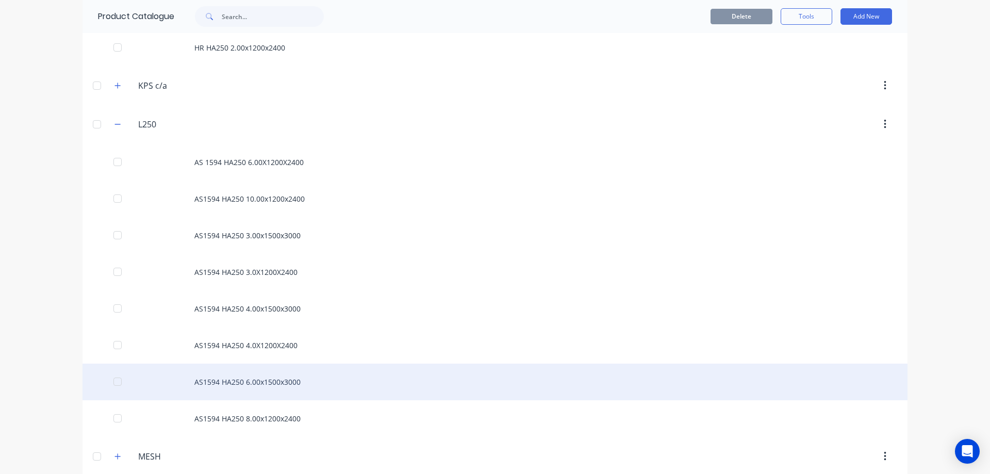
click at [301, 379] on div "AS1594 HA250 6.00x1500x3000" at bounding box center [495, 382] width 825 height 37
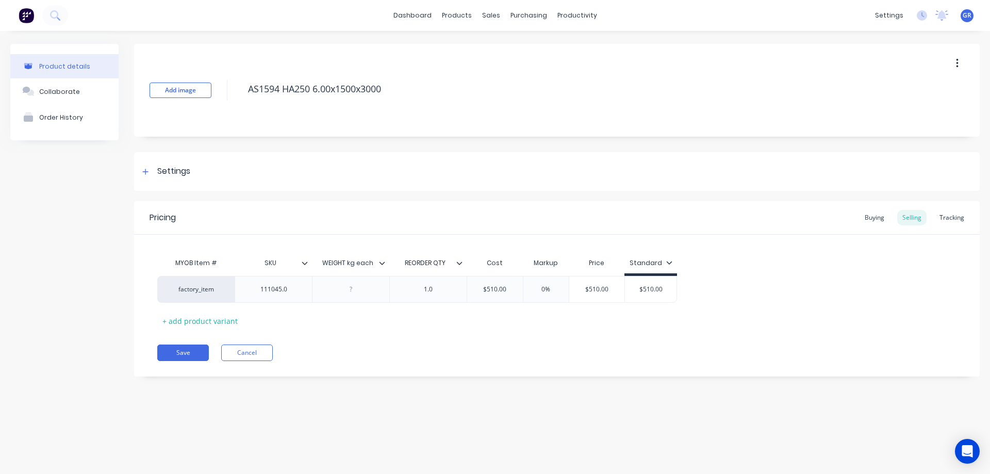
type textarea "x"
type input "0%"
click at [546, 288] on input "0%" at bounding box center [547, 289] width 52 height 9
drag, startPoint x: 554, startPoint y: 286, endPoint x: 520, endPoint y: 287, distance: 33.5
click at [521, 287] on input "0%" at bounding box center [547, 289] width 52 height 9
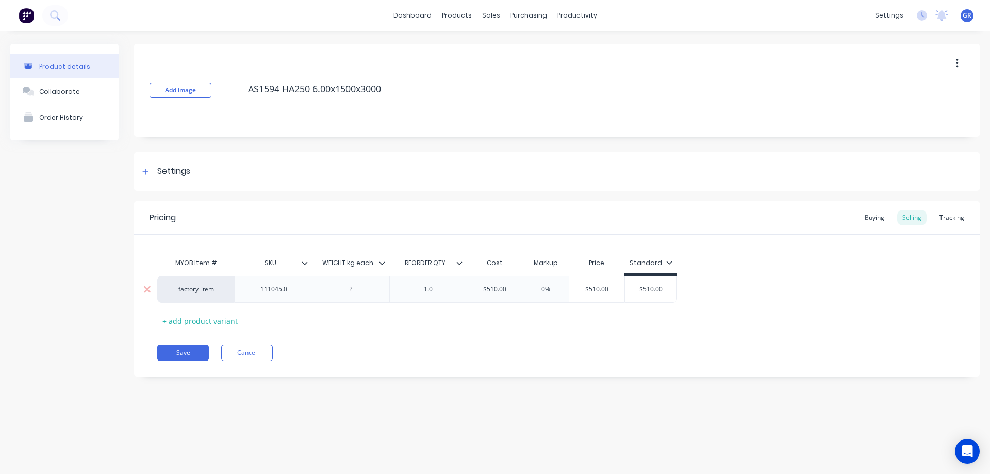
type textarea "x"
type input "4"
type textarea "x"
type input "45"
click at [202, 350] on button "Save" at bounding box center [183, 353] width 52 height 17
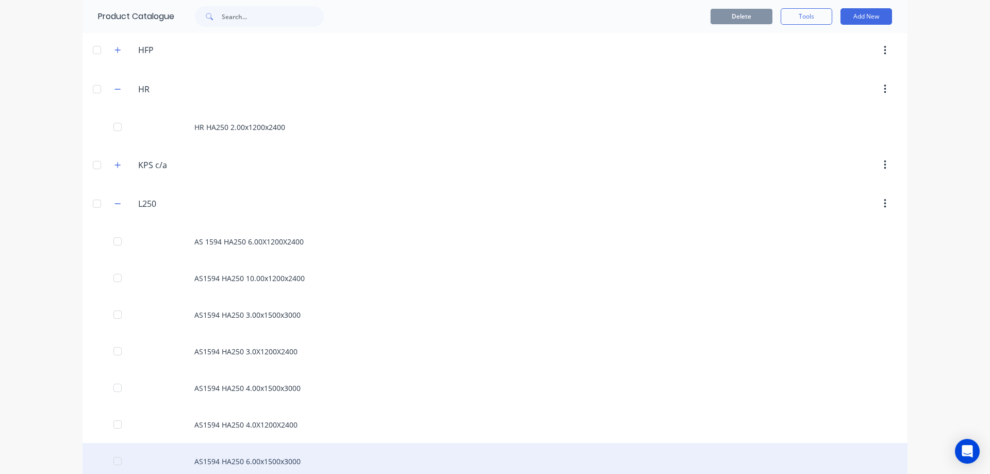
scroll to position [671, 0]
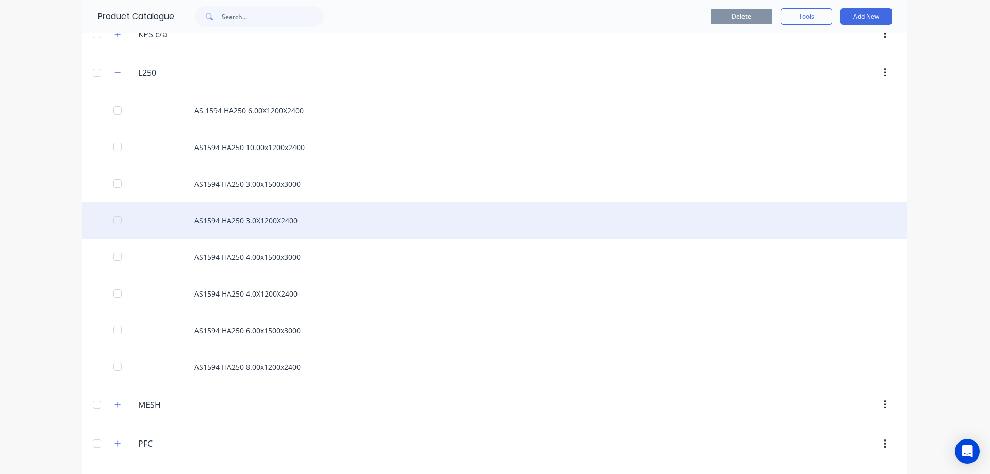
click at [246, 223] on div "AS1594 HA250 3.0X1200X2400" at bounding box center [495, 220] width 825 height 37
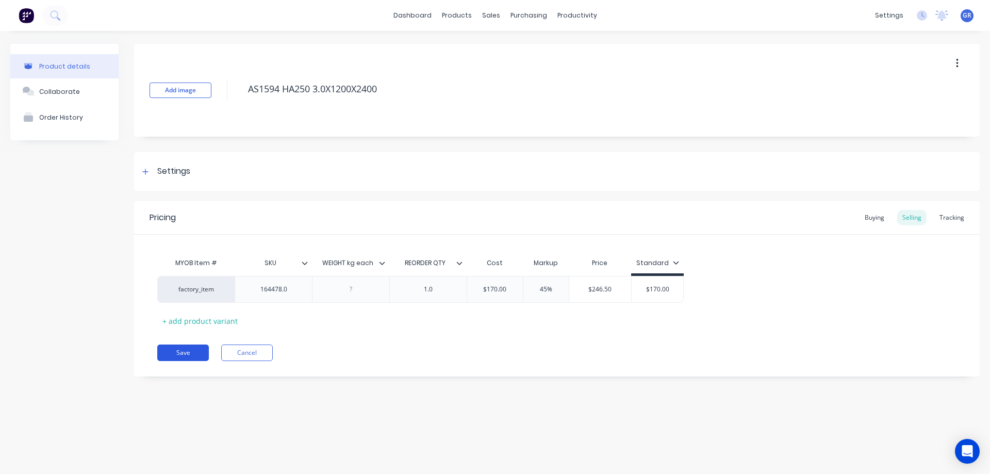
drag, startPoint x: 194, startPoint y: 354, endPoint x: 198, endPoint y: 344, distance: 11.3
click at [194, 354] on button "Save" at bounding box center [183, 353] width 52 height 17
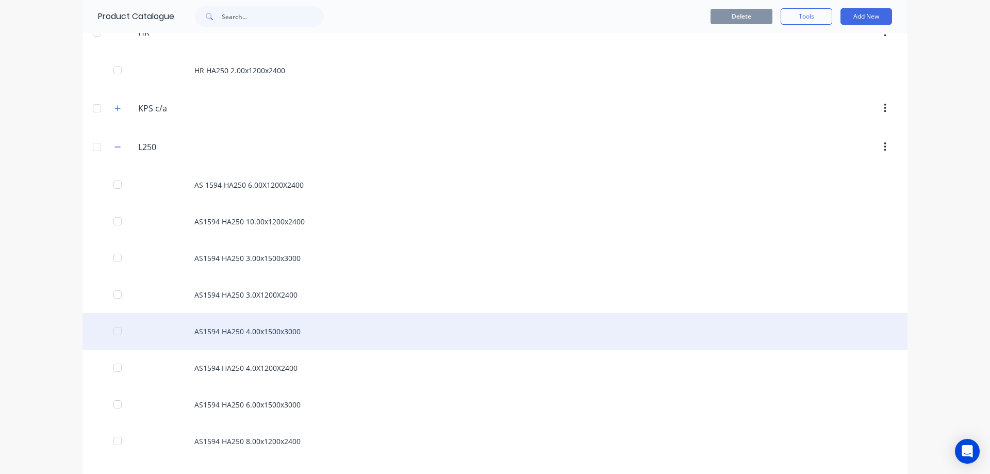
scroll to position [619, 0]
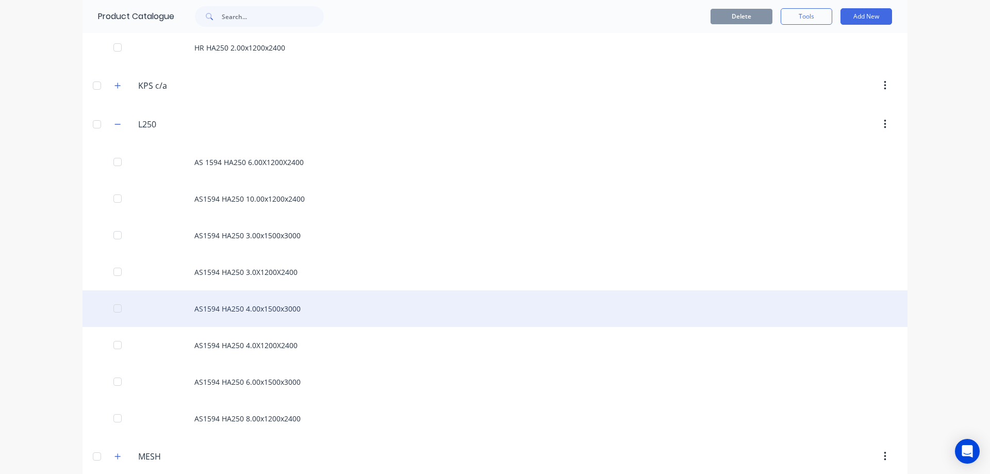
click at [264, 315] on div "AS1594 HA250 4.00x1500x3000" at bounding box center [495, 308] width 825 height 37
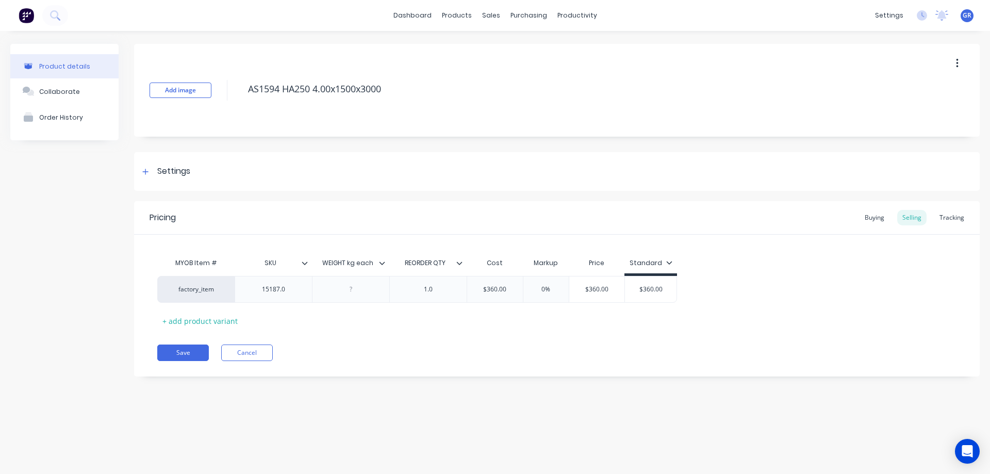
type textarea "x"
drag, startPoint x: 554, startPoint y: 295, endPoint x: 526, endPoint y: 288, distance: 28.8
click at [526, 288] on div "factory_item 15187.0 1.0 $360.00 0% $360.00 $360.00" at bounding box center [557, 289] width 800 height 27
type input "0%"
click at [551, 288] on input "0%" at bounding box center [547, 289] width 52 height 9
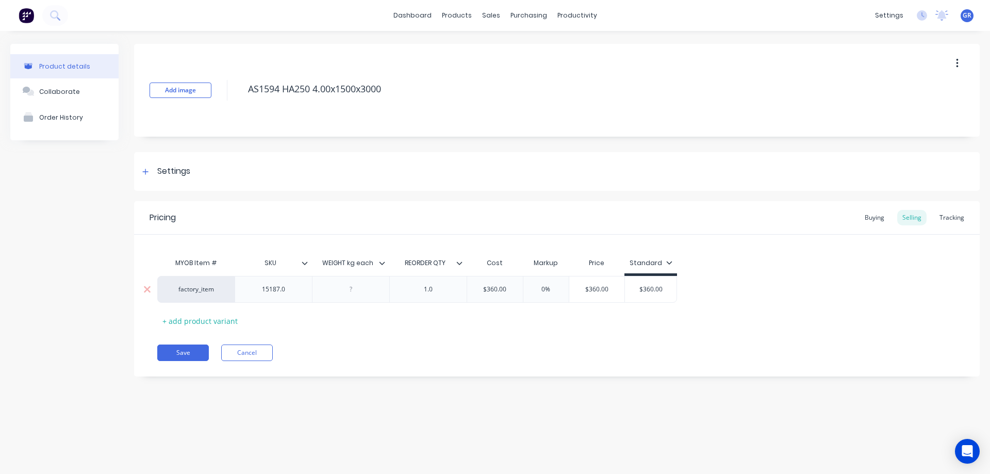
drag, startPoint x: 549, startPoint y: 287, endPoint x: 538, endPoint y: 290, distance: 11.8
click at [538, 290] on input "0%" at bounding box center [547, 289] width 52 height 9
type textarea "x"
type input "4"
type textarea "x"
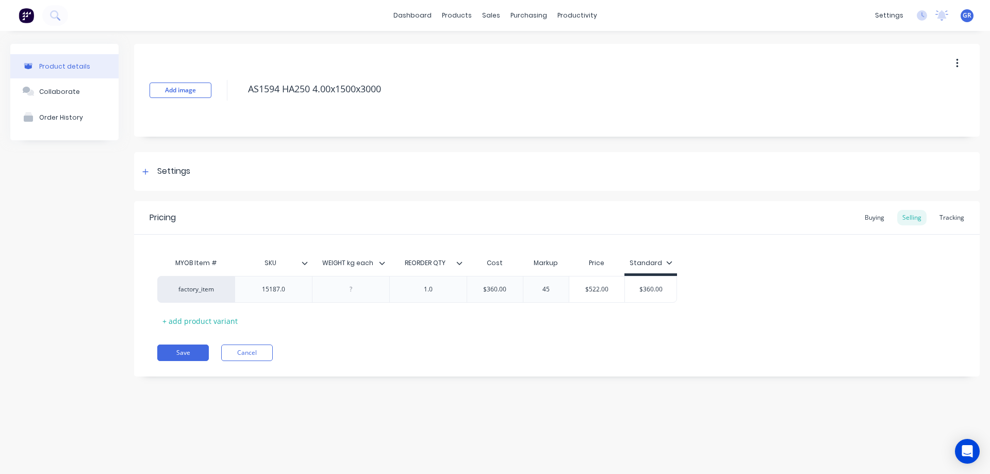
type input "45"
click at [398, 314] on div "MYOB Item # SKU WEIGHT kg each REORDER QTY Cost Markup Price Standard factory_i…" at bounding box center [557, 291] width 800 height 76
click at [191, 355] on button "Save" at bounding box center [183, 353] width 52 height 17
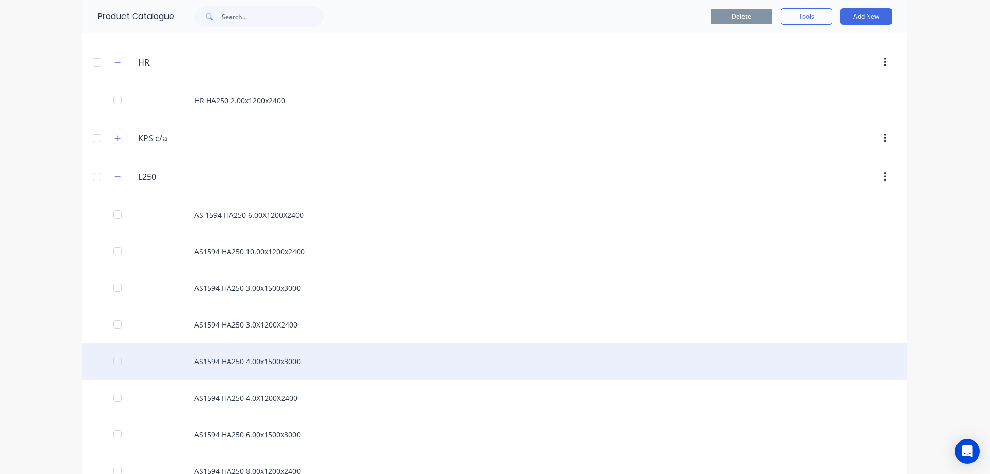
scroll to position [567, 0]
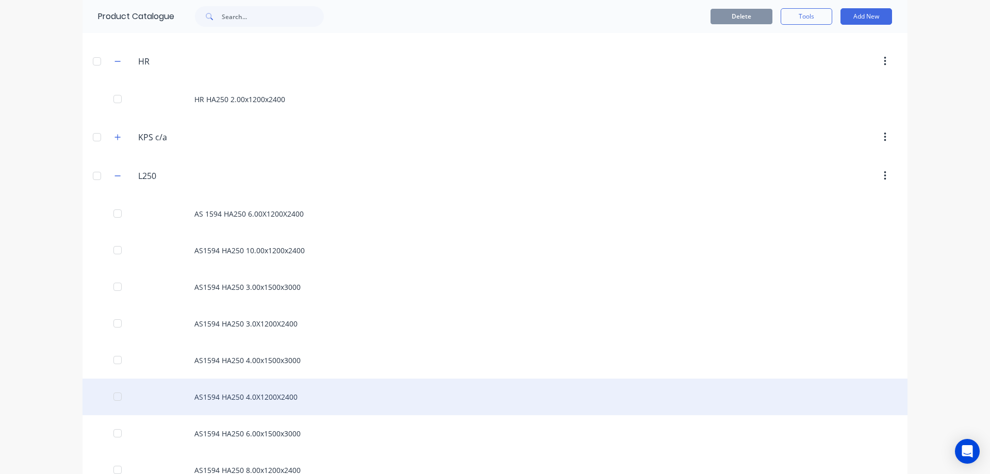
click at [275, 398] on div "AS1594 HA250 4.0X1200X2400" at bounding box center [495, 397] width 825 height 37
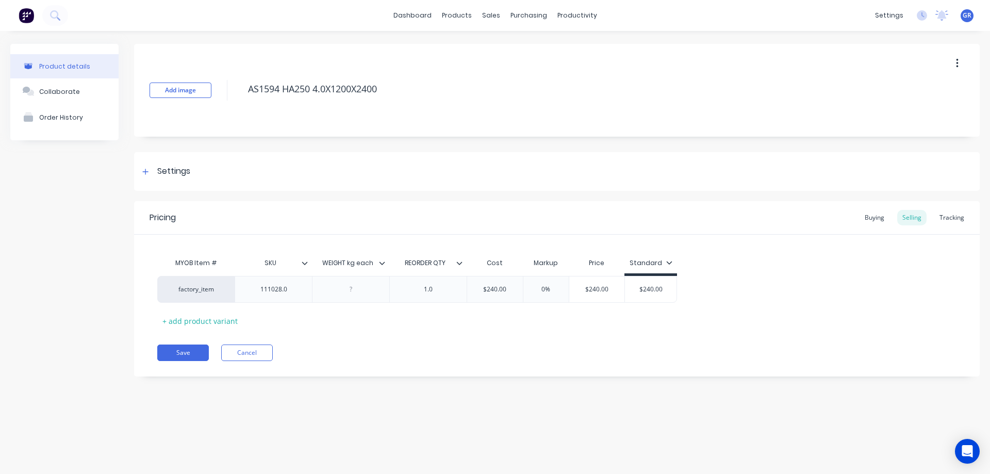
type textarea "x"
type input "0%"
drag, startPoint x: 555, startPoint y: 291, endPoint x: 538, endPoint y: 294, distance: 17.1
click at [538, 294] on input "0%" at bounding box center [547, 289] width 52 height 9
type textarea "x"
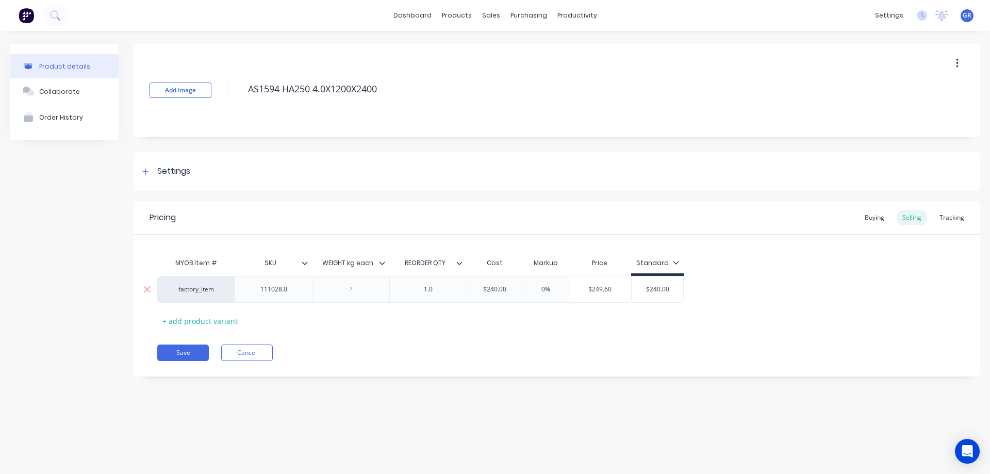
type input "4"
type textarea "x"
type input "45"
click at [184, 350] on button "Save" at bounding box center [183, 353] width 52 height 17
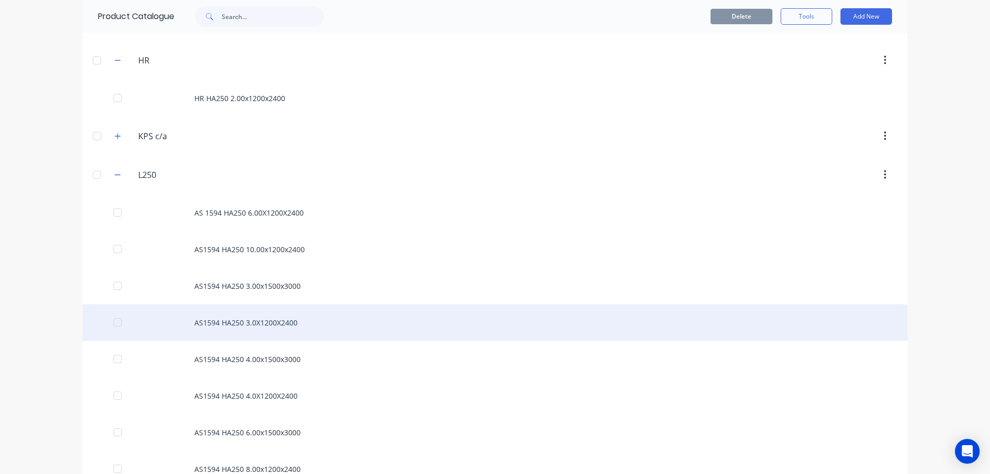
scroll to position [671, 0]
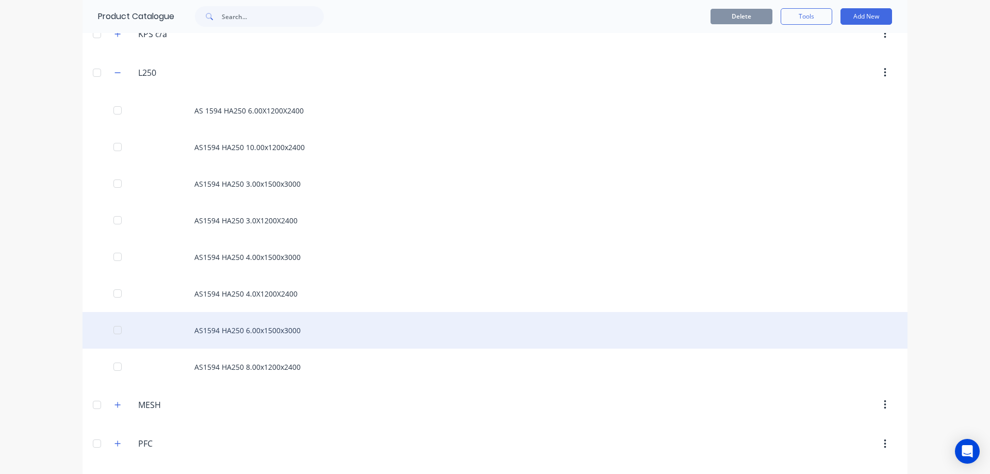
click at [253, 329] on div "AS1594 HA250 6.00x1500x3000" at bounding box center [495, 330] width 825 height 37
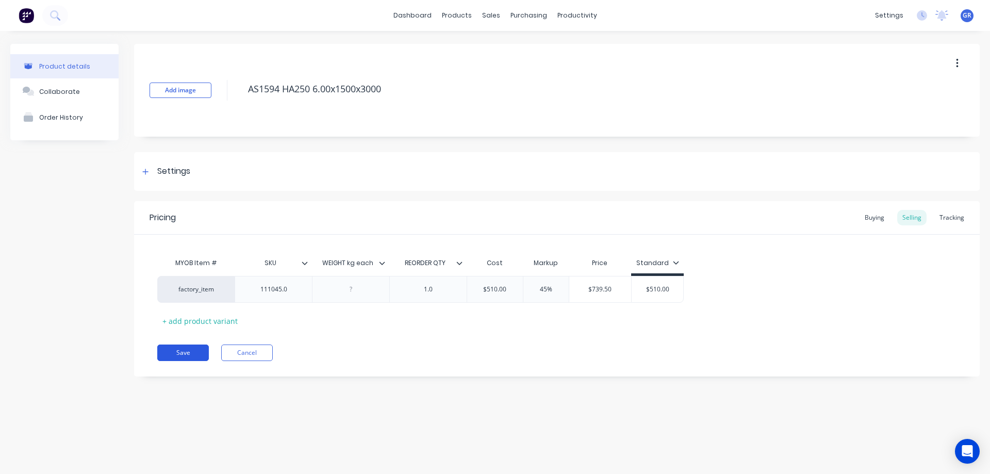
click at [197, 352] on button "Save" at bounding box center [183, 353] width 52 height 17
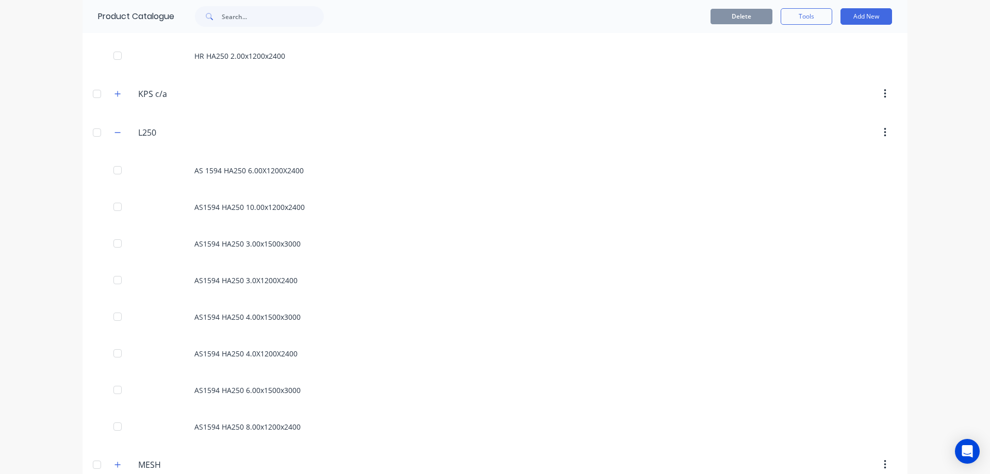
scroll to position [722, 0]
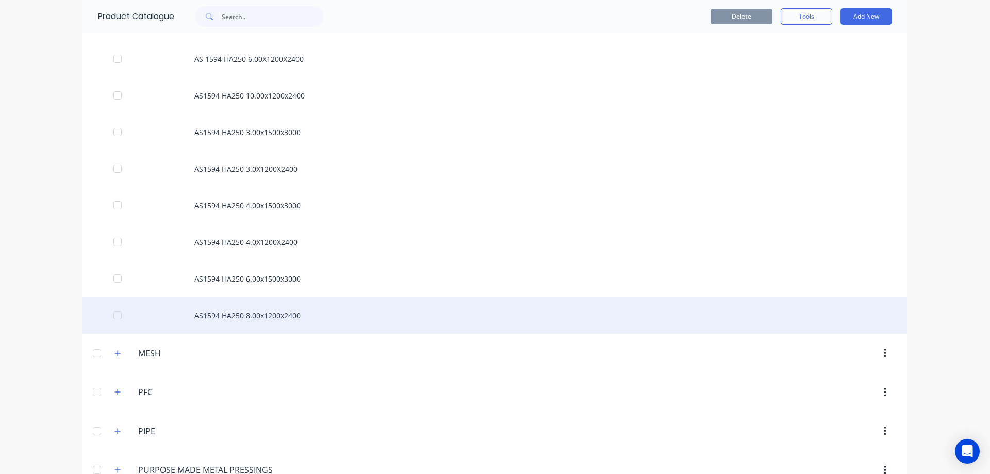
click at [237, 312] on div "AS1594 HA250 8.00x1200x2400" at bounding box center [495, 315] width 825 height 37
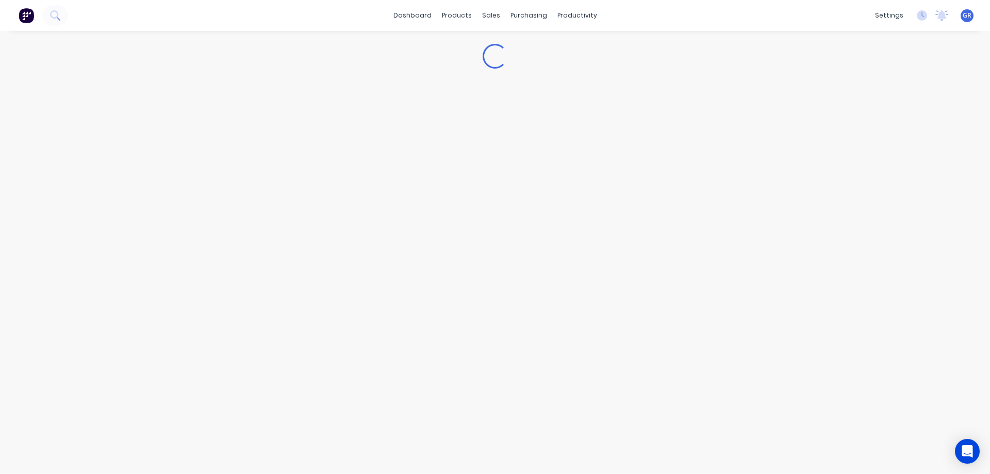
type textarea "x"
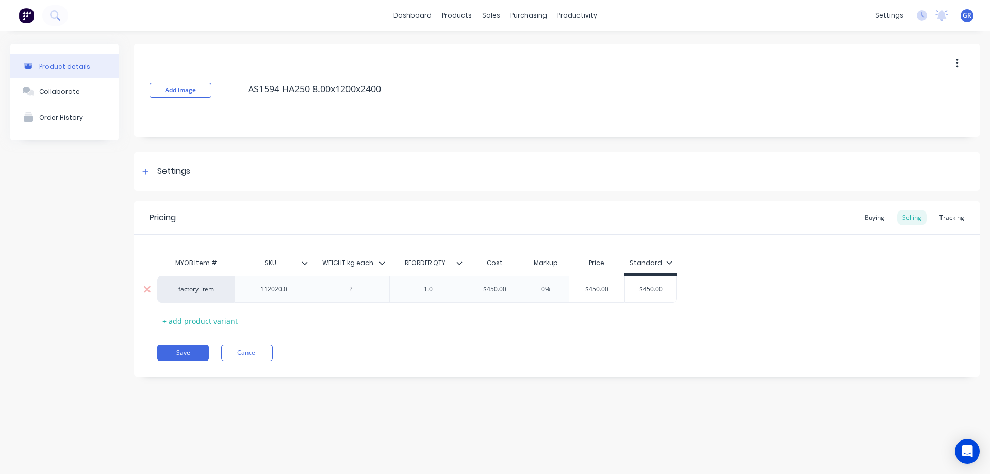
type input "0%"
drag, startPoint x: 554, startPoint y: 287, endPoint x: 540, endPoint y: 287, distance: 13.9
click at [540, 287] on input "0%" at bounding box center [547, 289] width 52 height 9
type textarea "x"
type input "4"
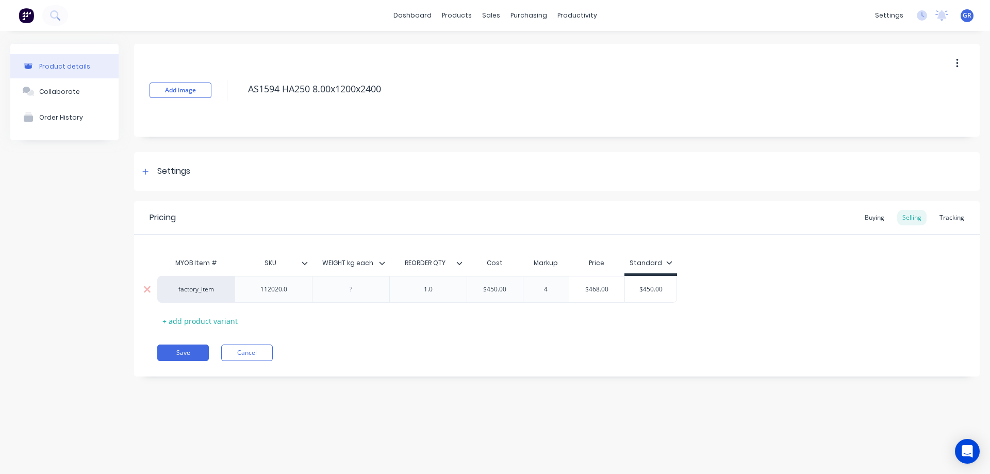
type textarea "x"
type input "45"
click at [175, 350] on button "Save" at bounding box center [183, 353] width 52 height 17
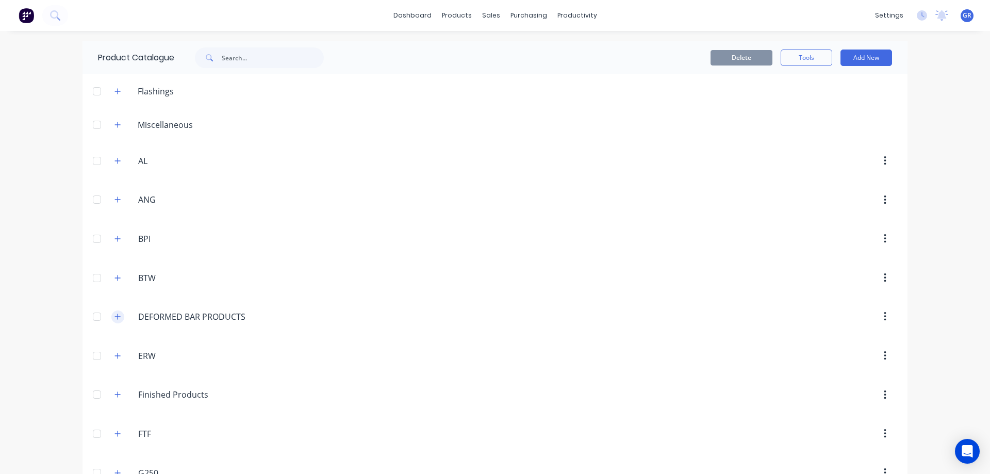
click at [116, 317] on icon "button" at bounding box center [118, 316] width 6 height 7
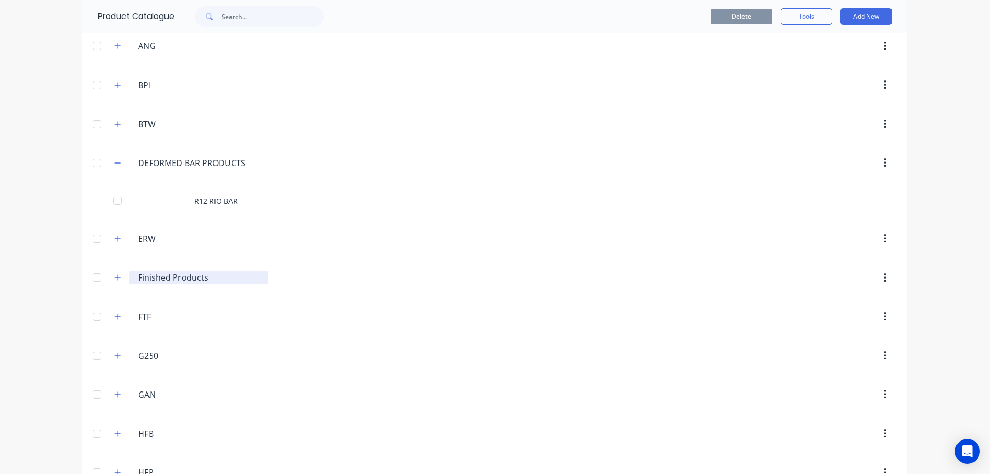
scroll to position [155, 0]
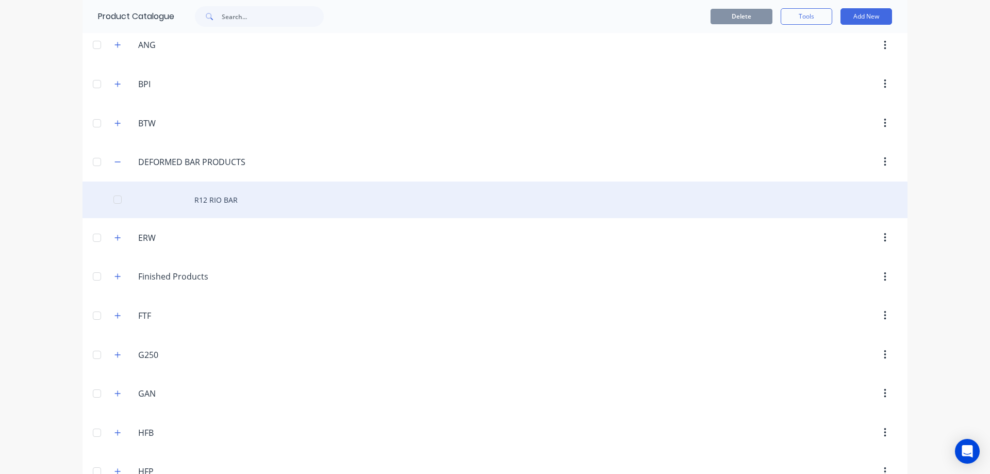
click at [208, 194] on div "R12 RIO BAR" at bounding box center [495, 200] width 825 height 37
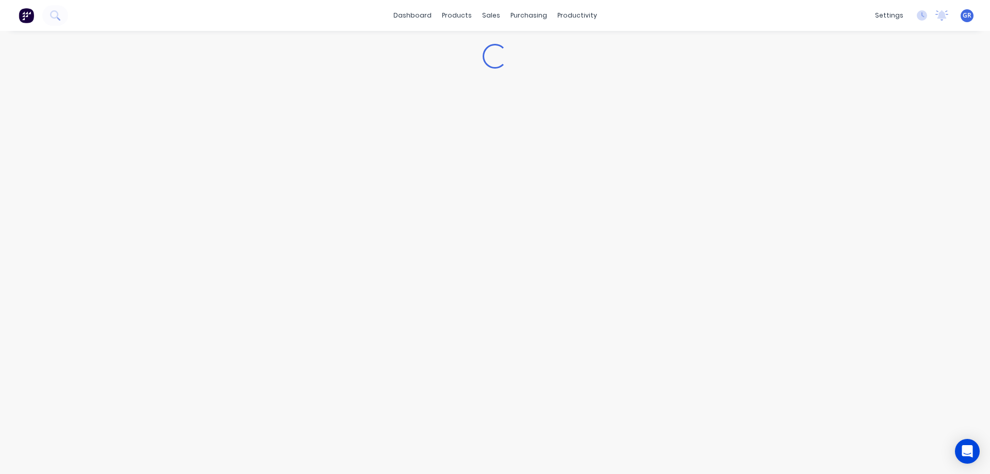
type textarea "x"
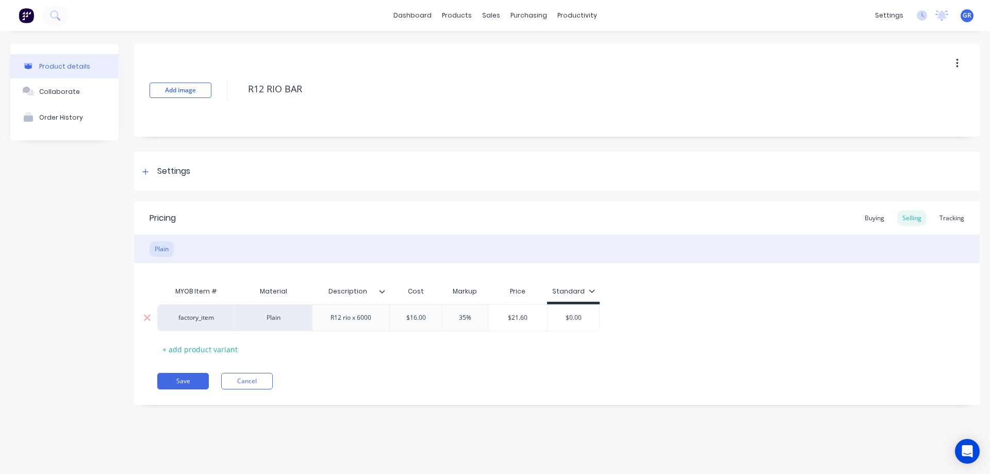
type input "35%"
drag, startPoint x: 473, startPoint y: 318, endPoint x: 454, endPoint y: 316, distance: 18.6
click at [454, 316] on input "35%" at bounding box center [466, 317] width 52 height 9
type textarea "x"
type input "4"
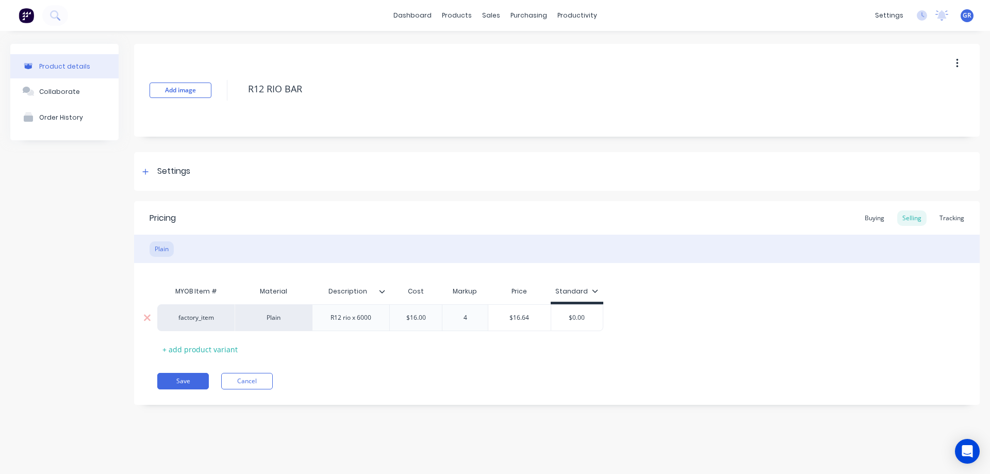
type textarea "x"
type input "45"
click at [204, 383] on button "Save" at bounding box center [183, 381] width 52 height 17
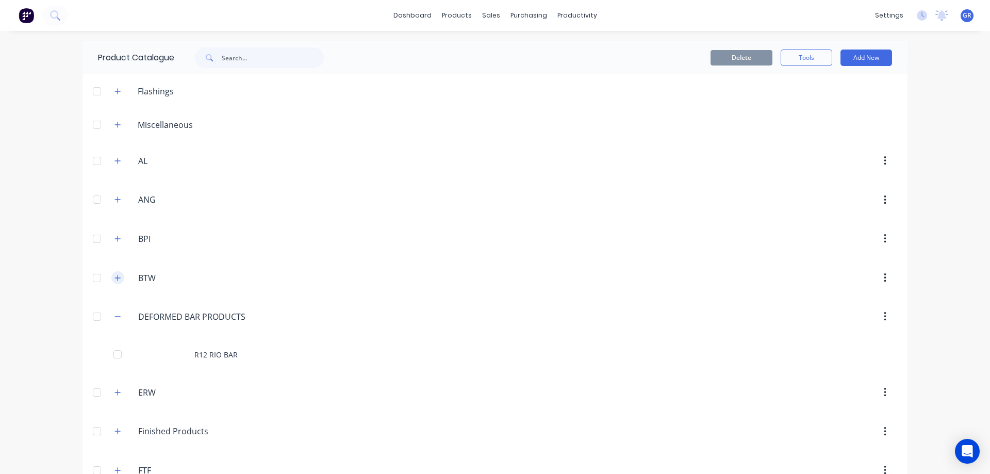
click at [119, 278] on button "button" at bounding box center [117, 277] width 13 height 13
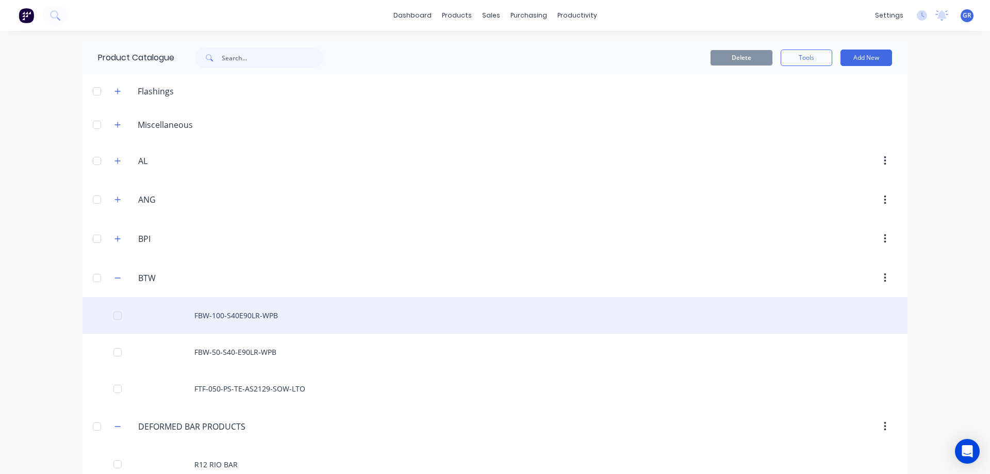
click at [221, 315] on div "FBW-100-S40E90LR-WPB" at bounding box center [495, 315] width 825 height 37
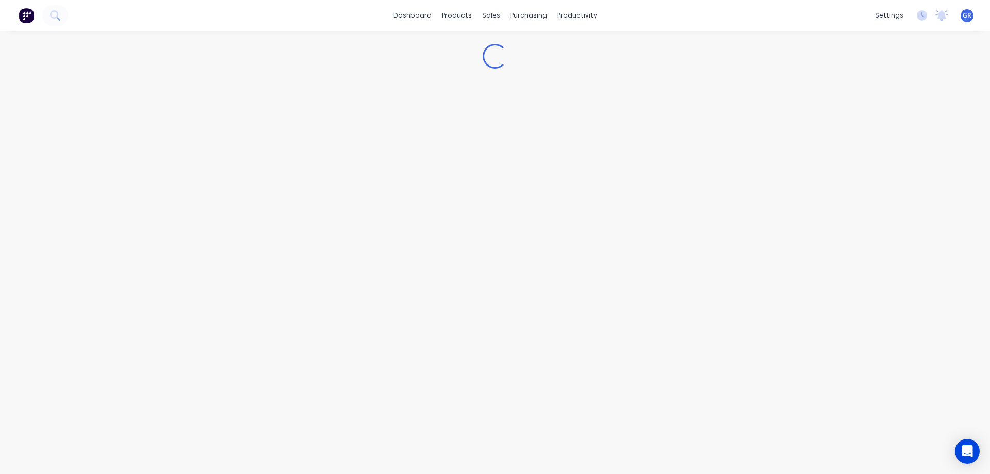
type textarea "x"
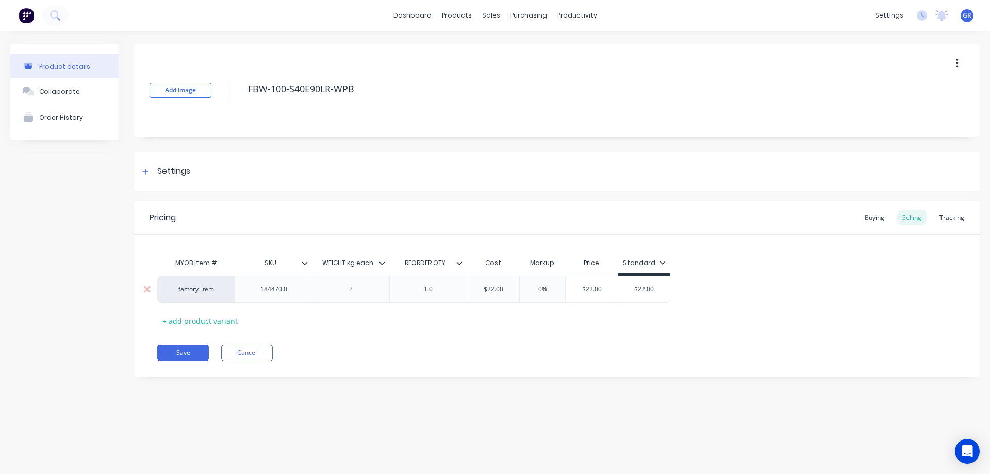
type input "0%"
drag, startPoint x: 545, startPoint y: 290, endPoint x: 531, endPoint y: 297, distance: 15.5
click at [535, 297] on div "0% 0%" at bounding box center [543, 290] width 52 height 26
type textarea "x"
type input "4"
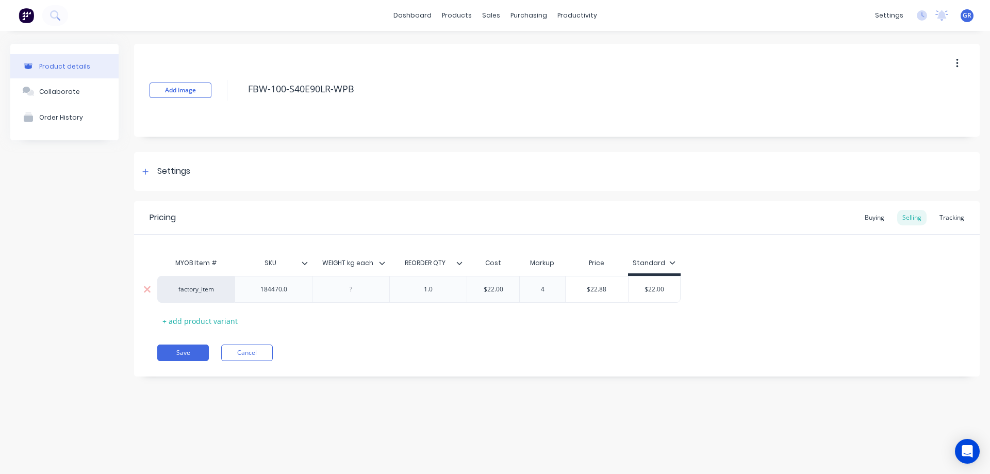
type textarea "x"
type input "45"
click at [192, 351] on button "Save" at bounding box center [183, 353] width 52 height 17
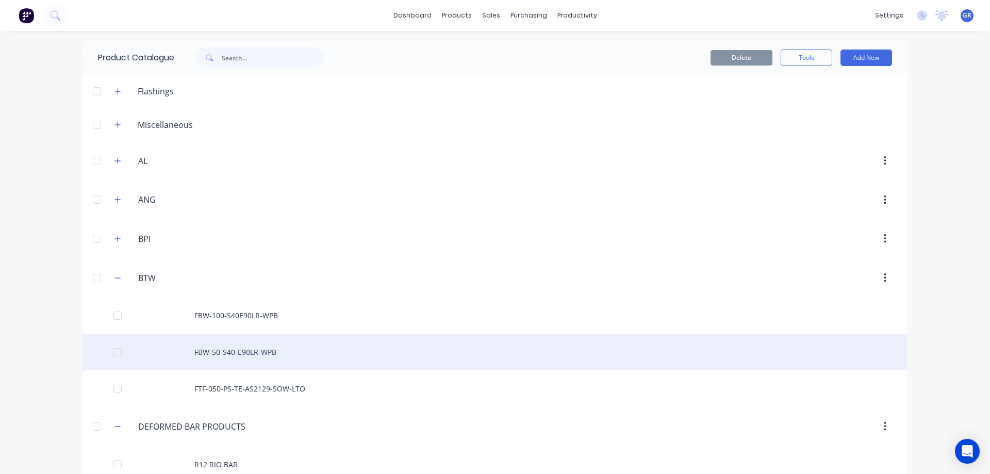
click at [223, 348] on div "FBW-50-S40-E90LR-WPB" at bounding box center [495, 352] width 825 height 37
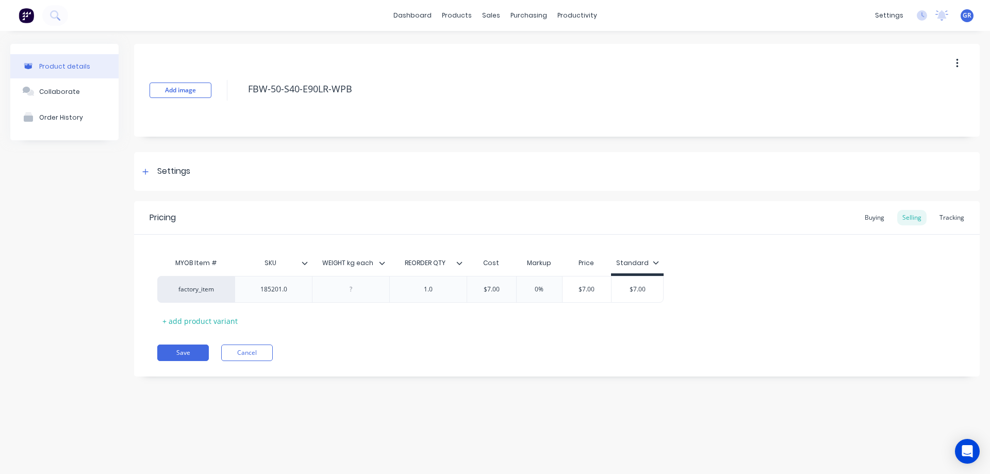
type textarea "x"
type input "0%"
drag, startPoint x: 544, startPoint y: 288, endPoint x: 531, endPoint y: 290, distance: 13.1
click at [531, 290] on input "0%" at bounding box center [540, 289] width 52 height 9
type textarea "x"
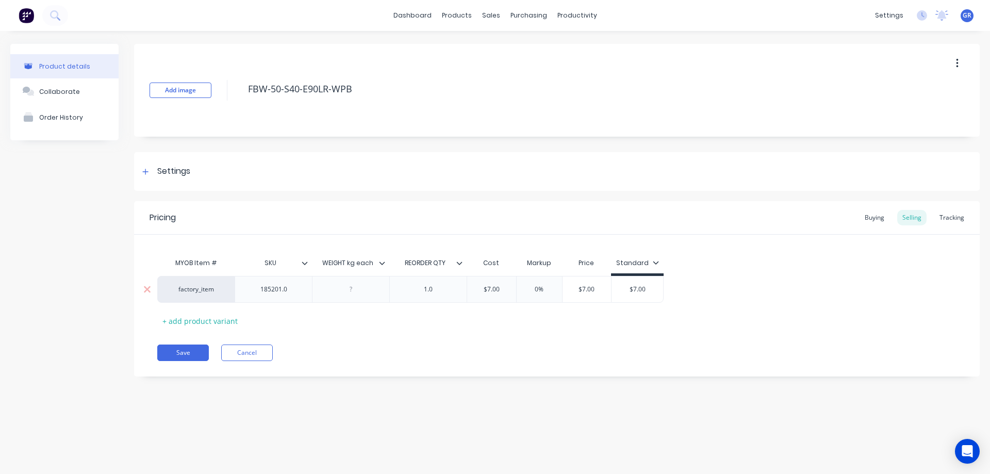
type input "4"
type textarea "x"
type input "45"
click at [177, 354] on button "Save" at bounding box center [183, 353] width 52 height 17
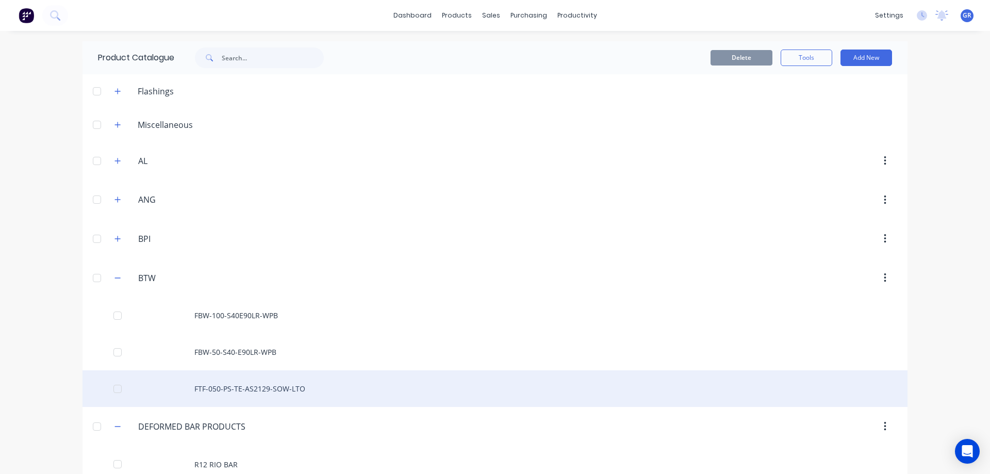
click at [258, 386] on div "FTF-050-PS-TE-AS2129-SOW-LTO" at bounding box center [495, 388] width 825 height 37
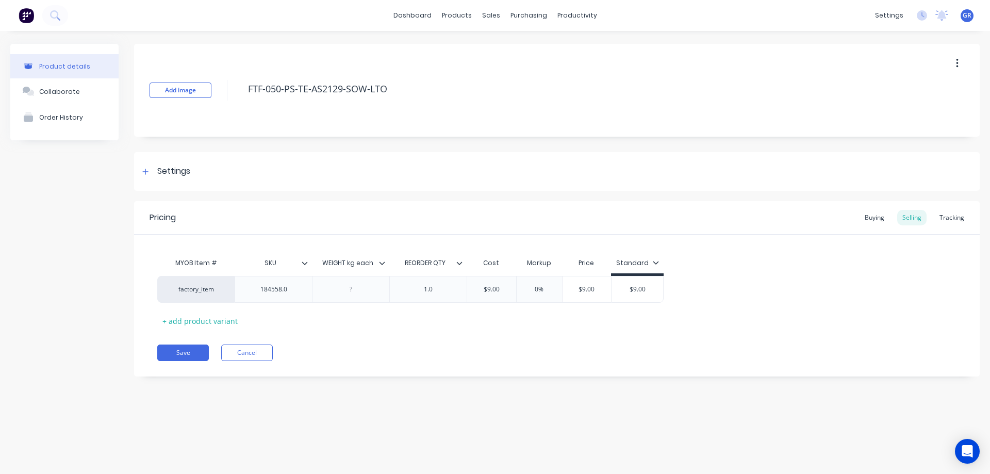
type textarea "x"
type input "0%"
drag, startPoint x: 543, startPoint y: 287, endPoint x: 524, endPoint y: 290, distance: 19.8
click at [524, 290] on input "0%" at bounding box center [540, 289] width 52 height 9
type textarea "x"
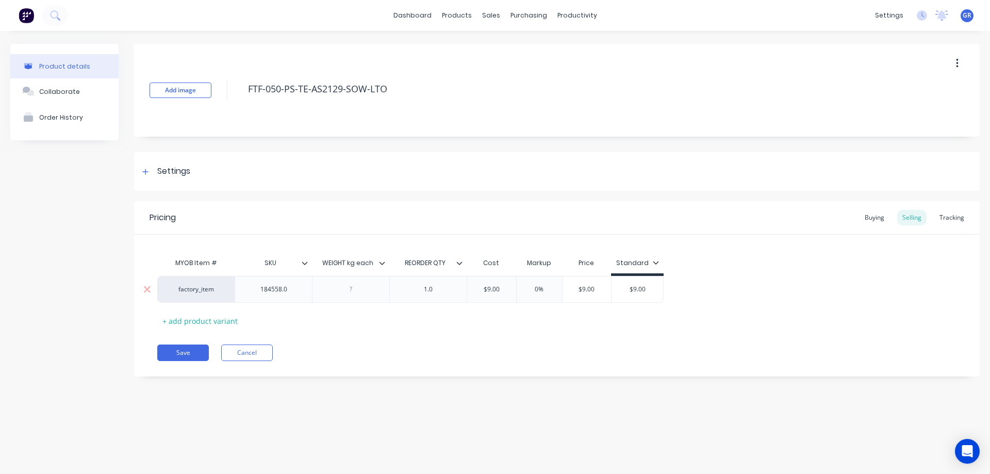
type input "4"
type textarea "x"
type input "45"
click at [189, 355] on button "Save" at bounding box center [183, 353] width 52 height 17
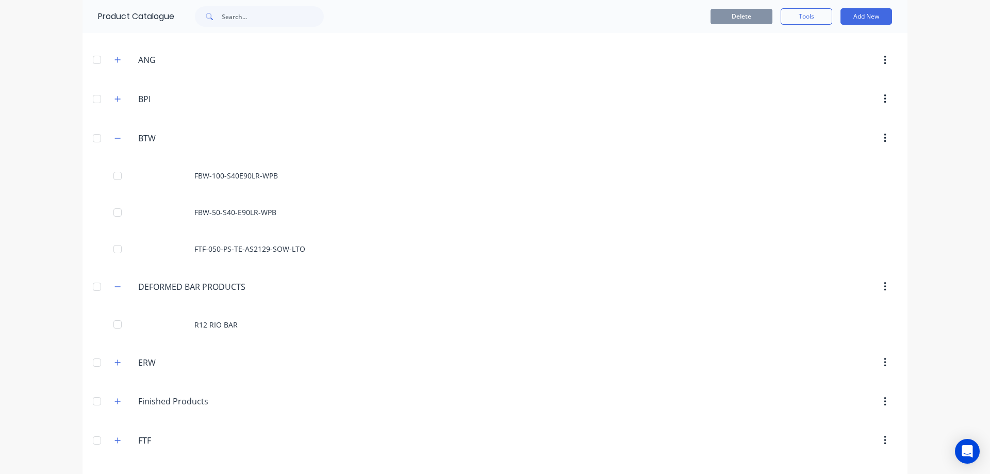
scroll to position [155, 0]
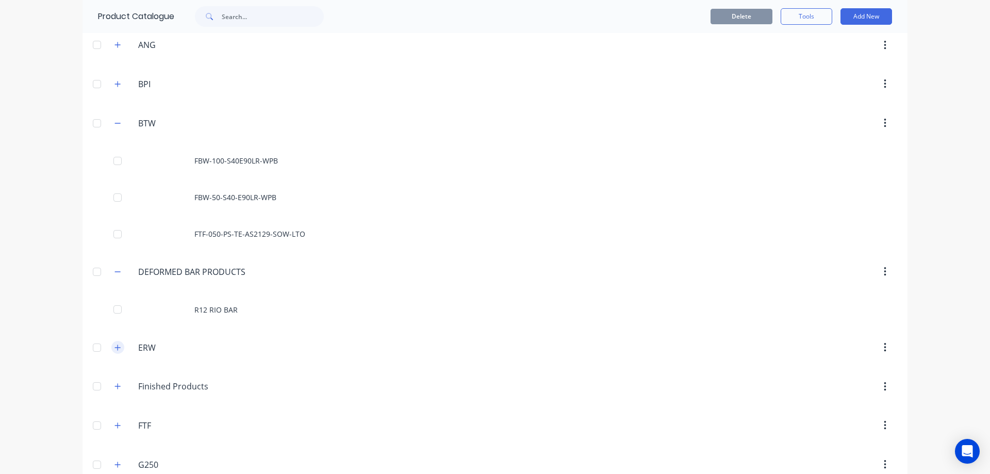
click at [116, 345] on icon "button" at bounding box center [118, 347] width 6 height 7
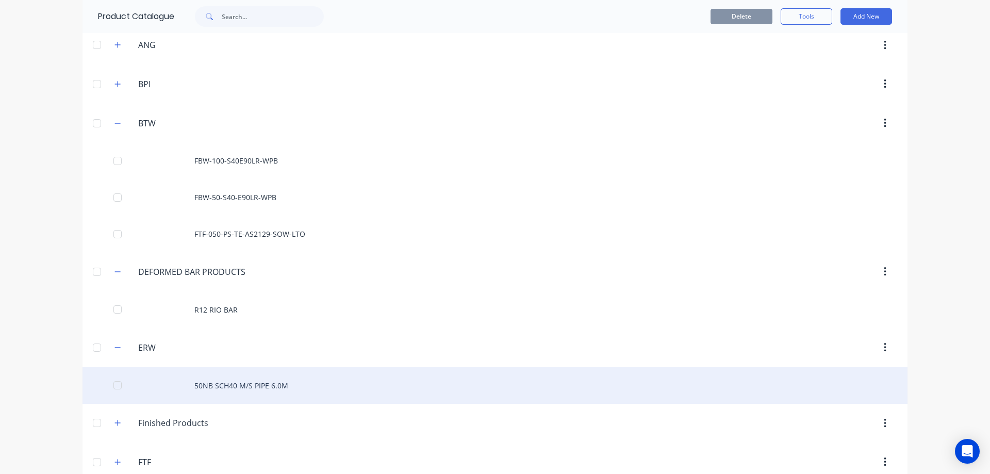
click at [264, 389] on div "50NB SCH40 M/S PIPE 6.0M" at bounding box center [495, 385] width 825 height 37
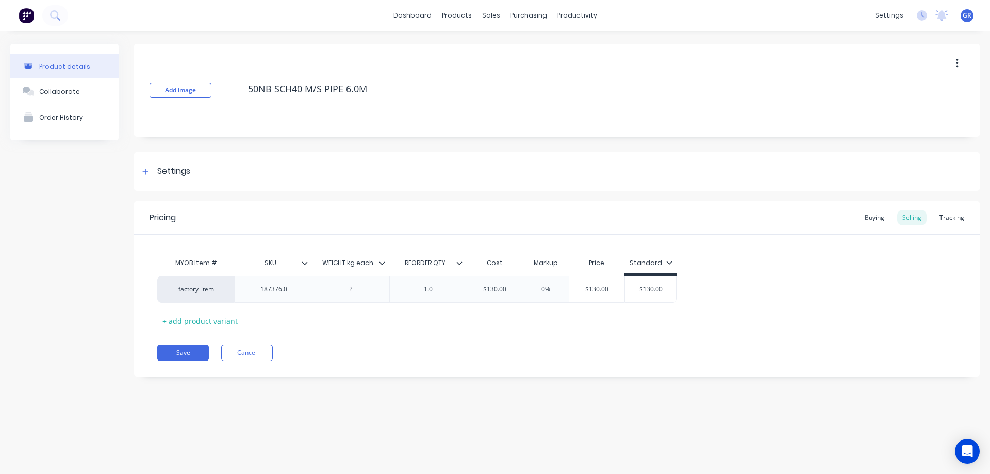
type textarea "x"
type input "0%"
click at [511, 293] on div "factory_item 187376.0 1.0 $130.00 0% 0% $130.00 $130.00" at bounding box center [417, 289] width 520 height 27
type textarea "x"
type input "4"
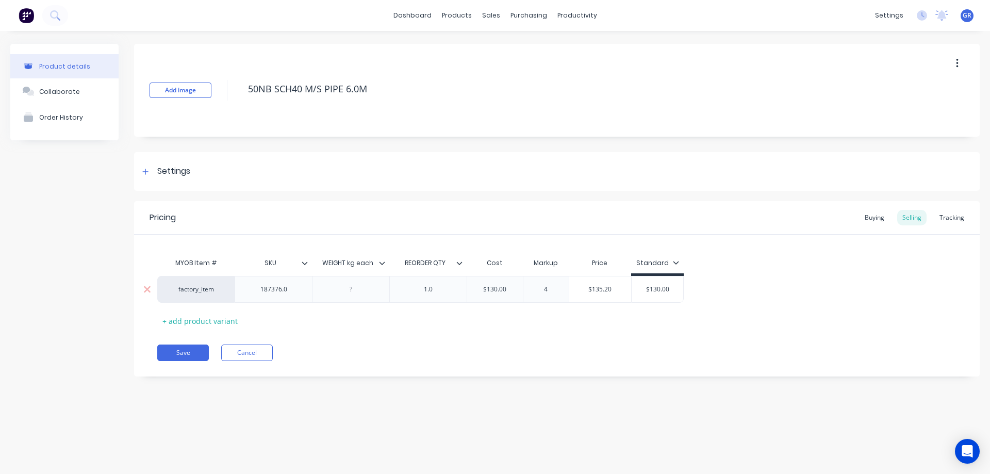
type textarea "x"
type input "45"
click at [180, 358] on button "Save" at bounding box center [183, 353] width 52 height 17
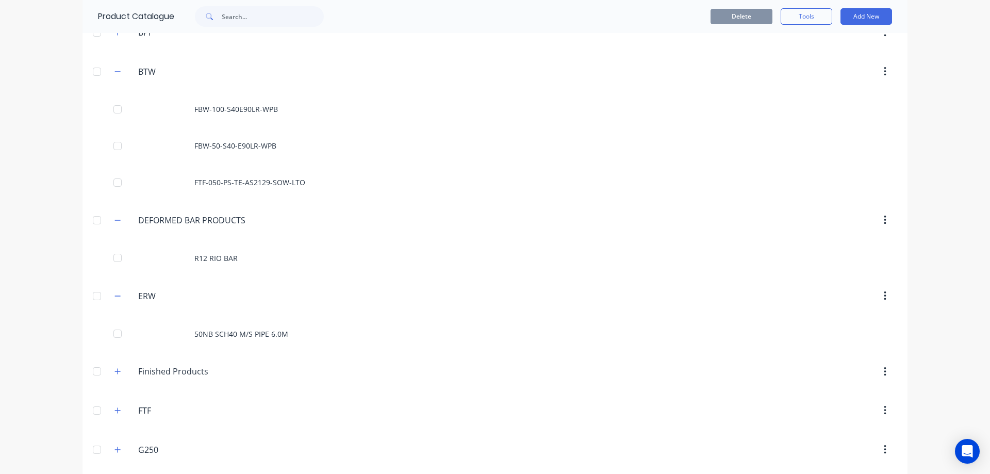
scroll to position [310, 0]
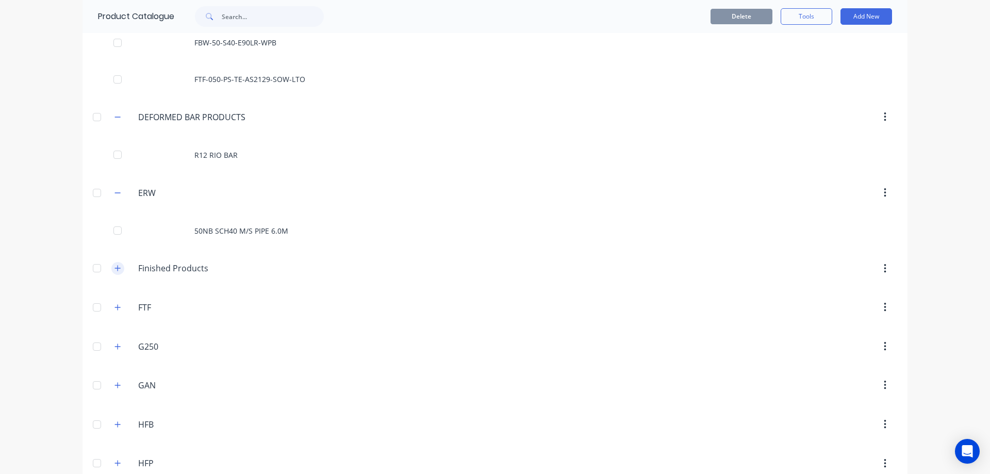
click at [115, 269] on icon "button" at bounding box center [118, 268] width 6 height 7
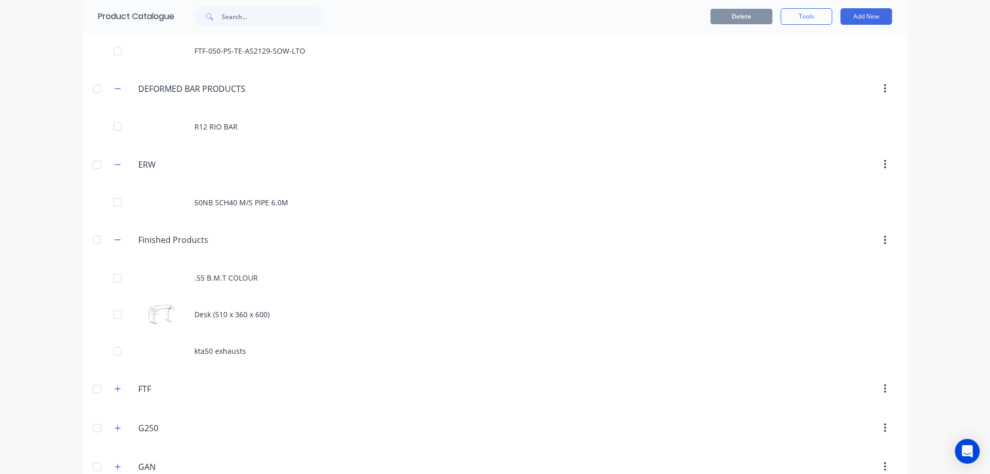
scroll to position [413, 0]
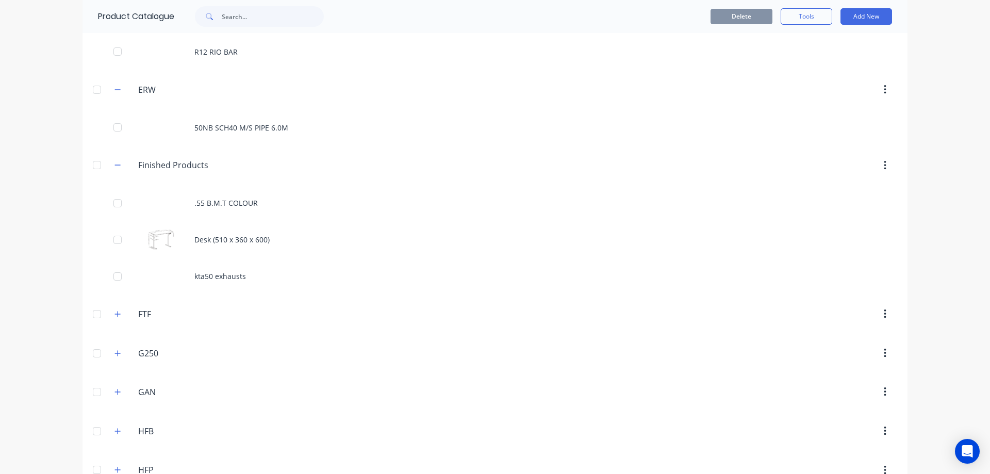
click at [121, 316] on div "FTF FTF" at bounding box center [187, 314] width 162 height 19
click at [116, 316] on icon "button" at bounding box center [118, 314] width 6 height 7
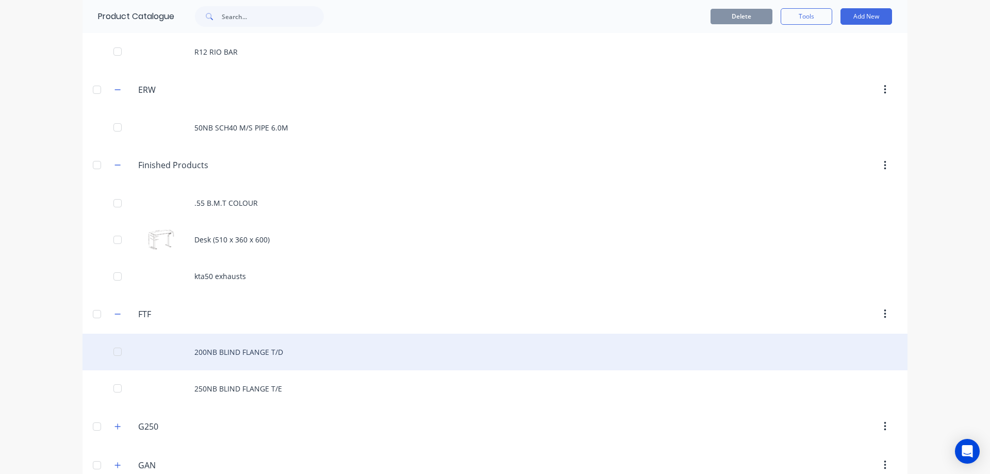
click at [238, 343] on div "200NB BLIND FLANGE T/D" at bounding box center [495, 352] width 825 height 37
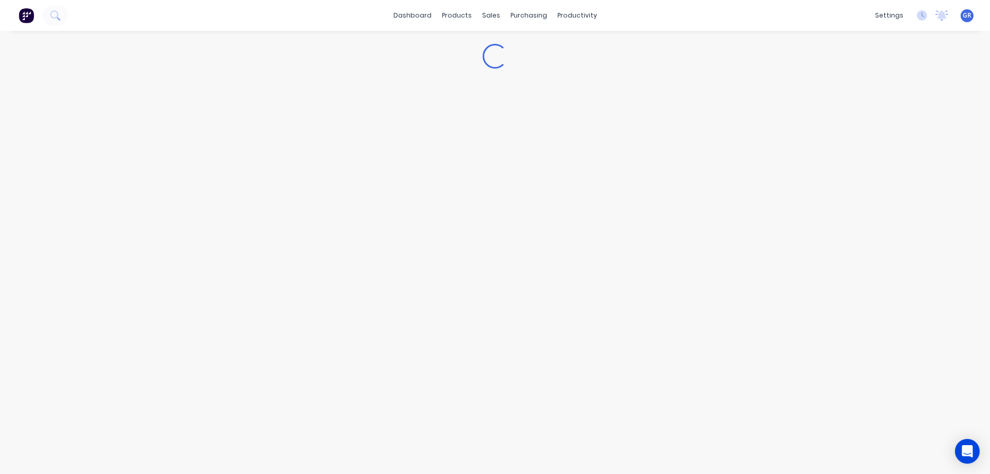
type textarea "x"
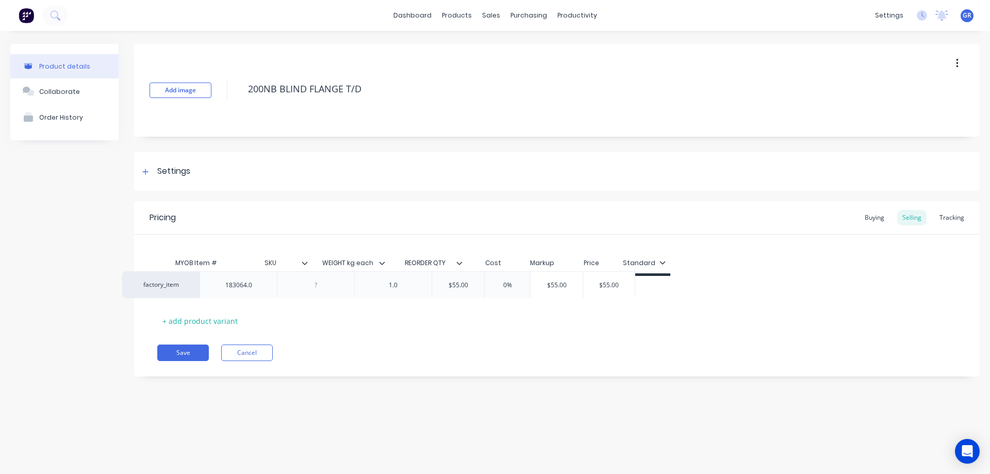
drag, startPoint x: 547, startPoint y: 294, endPoint x: 524, endPoint y: 287, distance: 24.7
click at [524, 287] on div "factory_item 183064.0 1.0 $55.00 0% $55.00 $55.00" at bounding box center [557, 289] width 800 height 27
type input "0%"
drag, startPoint x: 549, startPoint y: 290, endPoint x: 531, endPoint y: 291, distance: 18.1
click at [531, 291] on input "0%" at bounding box center [543, 289] width 52 height 9
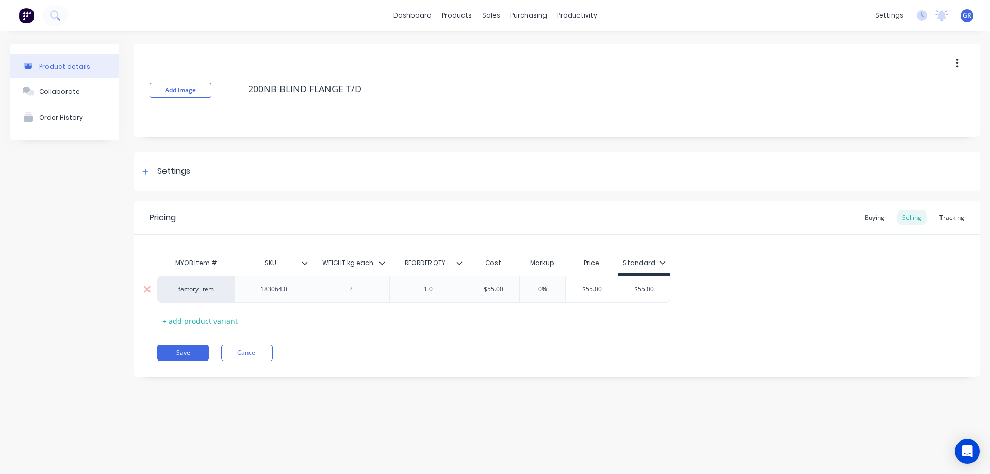
type textarea "x"
type input "4"
type textarea "x"
type input "45"
click at [391, 351] on div "Save Cancel" at bounding box center [568, 353] width 823 height 17
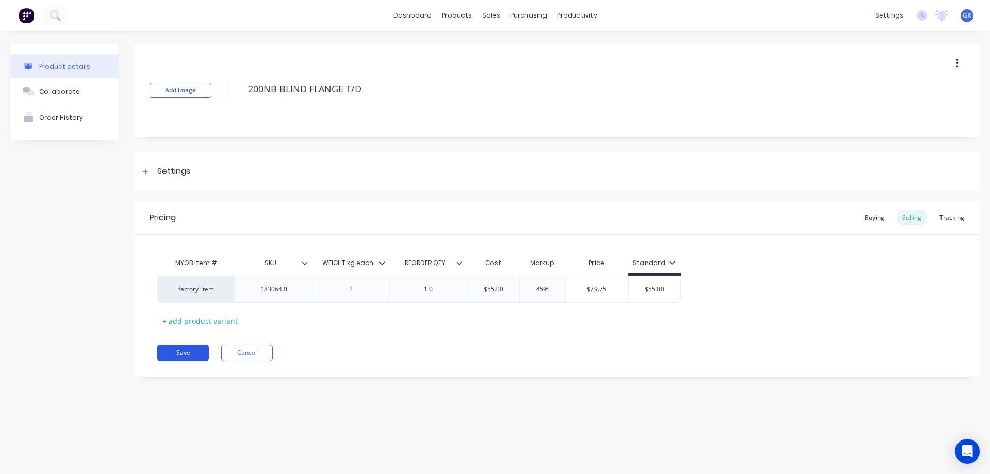
click at [187, 351] on button "Save" at bounding box center [183, 353] width 52 height 17
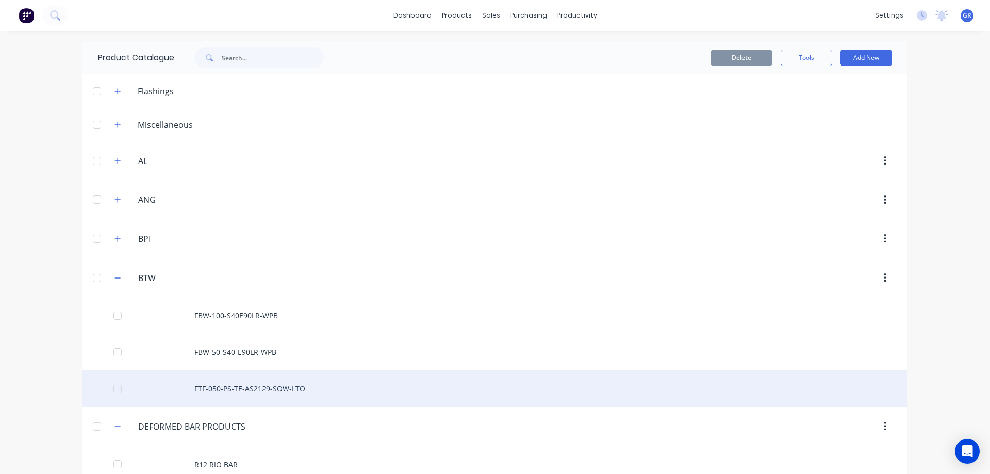
click at [252, 394] on div "FTF-050-PS-TE-AS2129-SOW-LTO" at bounding box center [495, 388] width 825 height 37
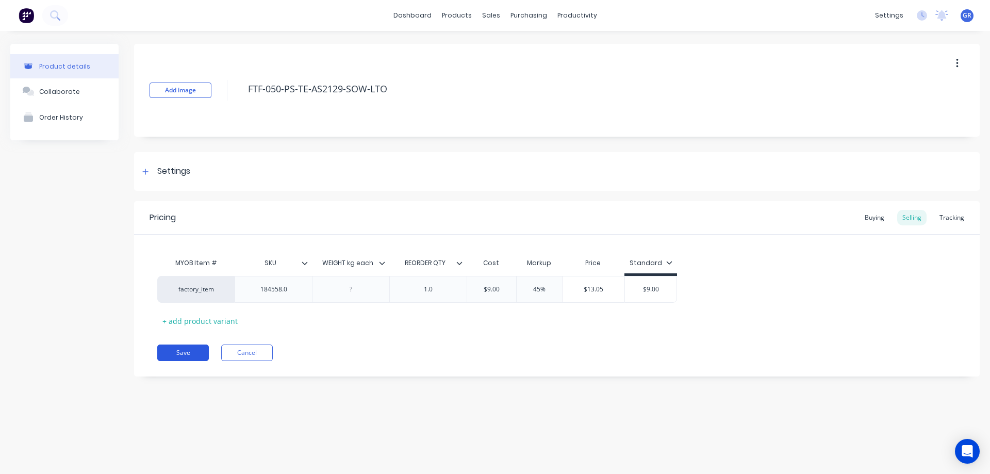
click at [183, 352] on button "Save" at bounding box center [183, 353] width 52 height 17
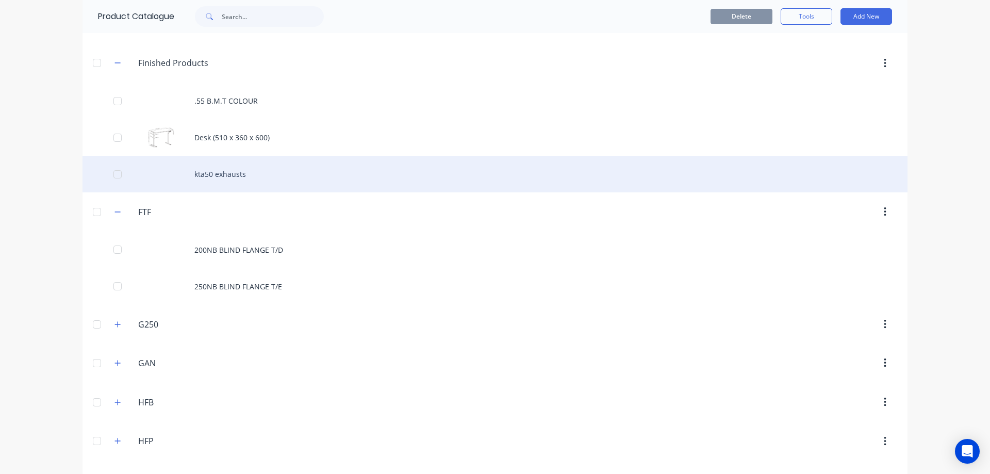
scroll to position [567, 0]
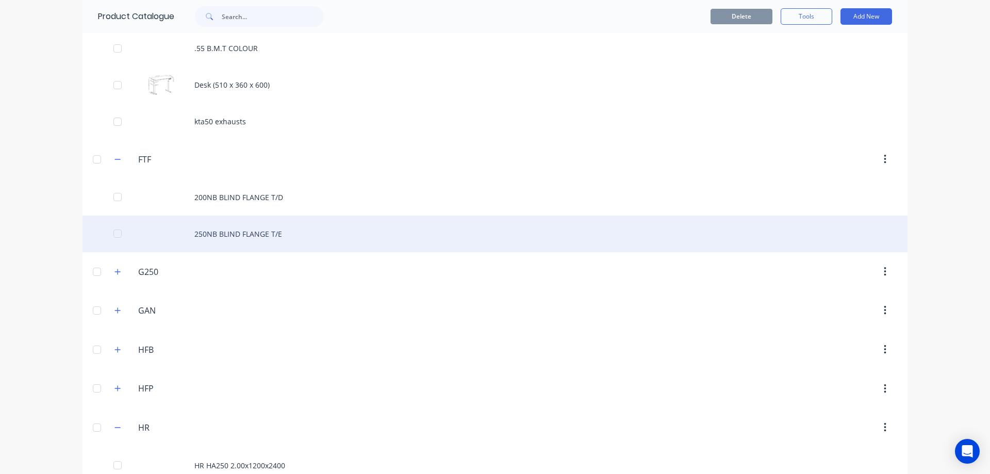
click at [253, 235] on div "250NB BLIND FLANGE T/E" at bounding box center [495, 234] width 825 height 37
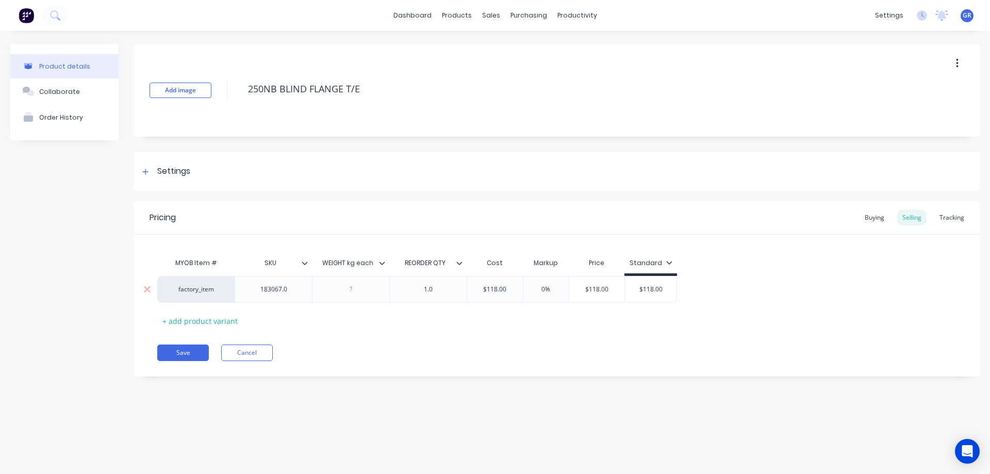
type textarea "x"
type input "0%"
drag, startPoint x: 551, startPoint y: 289, endPoint x: 528, endPoint y: 287, distance: 23.3
click at [528, 287] on input "0%" at bounding box center [547, 289] width 52 height 9
type textarea "x"
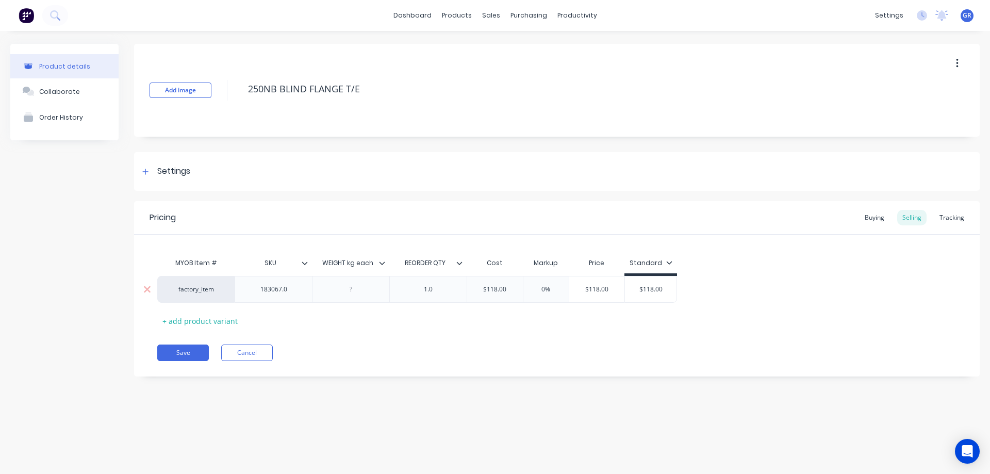
type input "4"
type textarea "x"
type input "45"
click at [170, 353] on button "Save" at bounding box center [183, 353] width 52 height 17
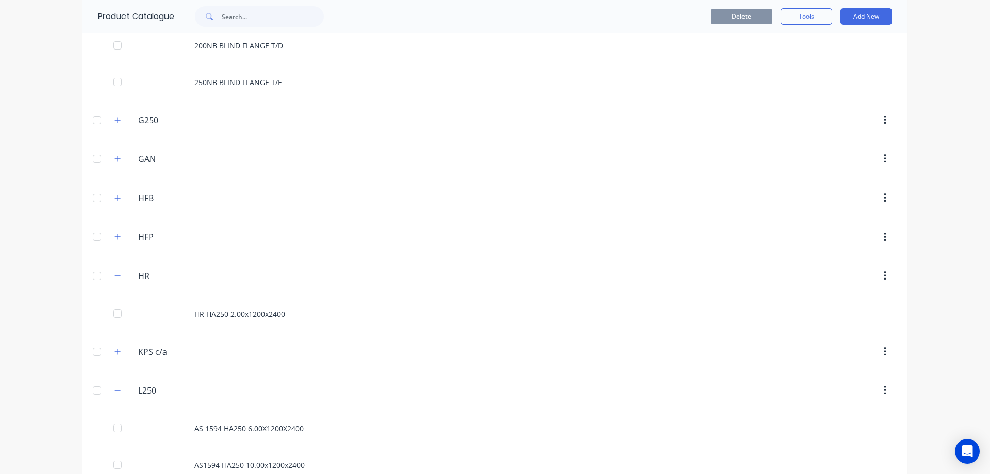
scroll to position [722, 0]
click at [115, 113] on icon "button" at bounding box center [118, 116] width 6 height 7
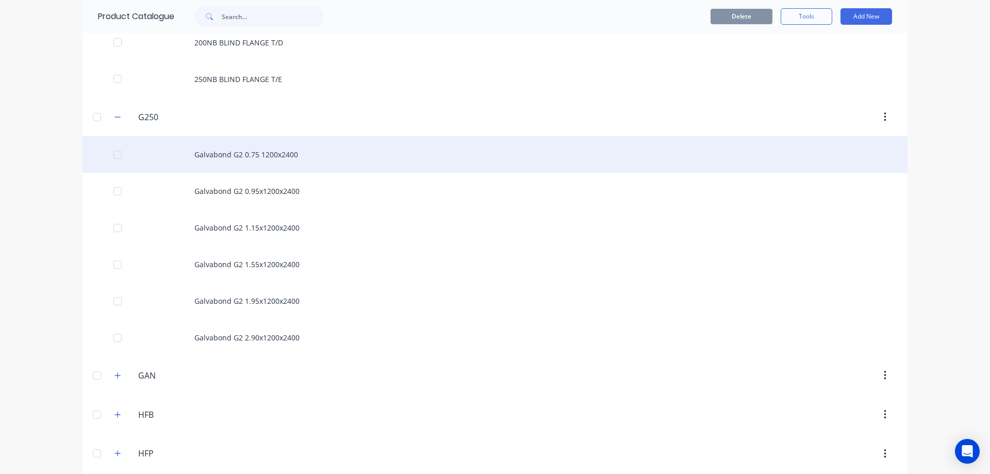
click at [270, 159] on div "Galvabond G2 0.75 1200x2400" at bounding box center [495, 154] width 825 height 37
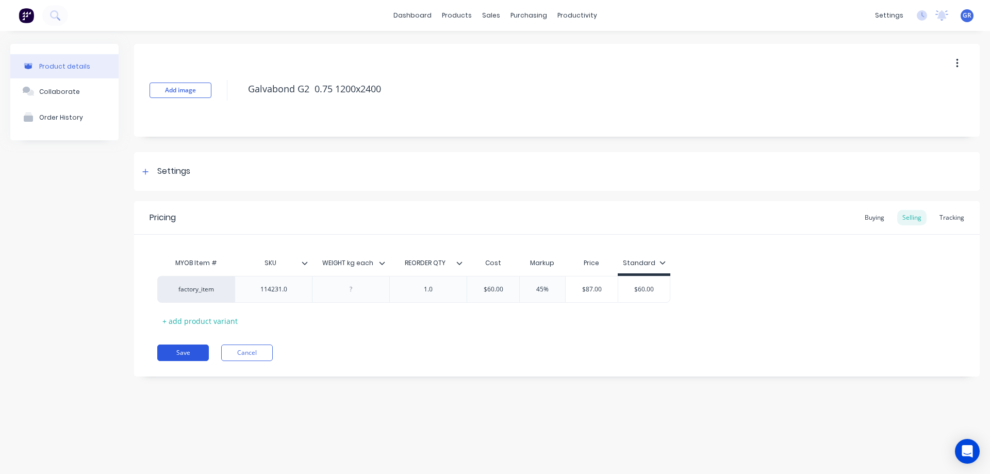
click at [192, 350] on button "Save" at bounding box center [183, 353] width 52 height 17
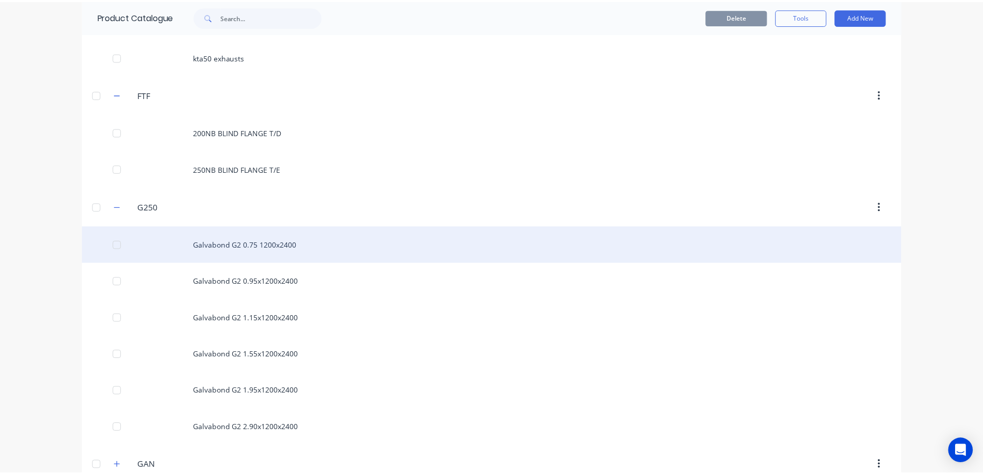
scroll to position [619, 0]
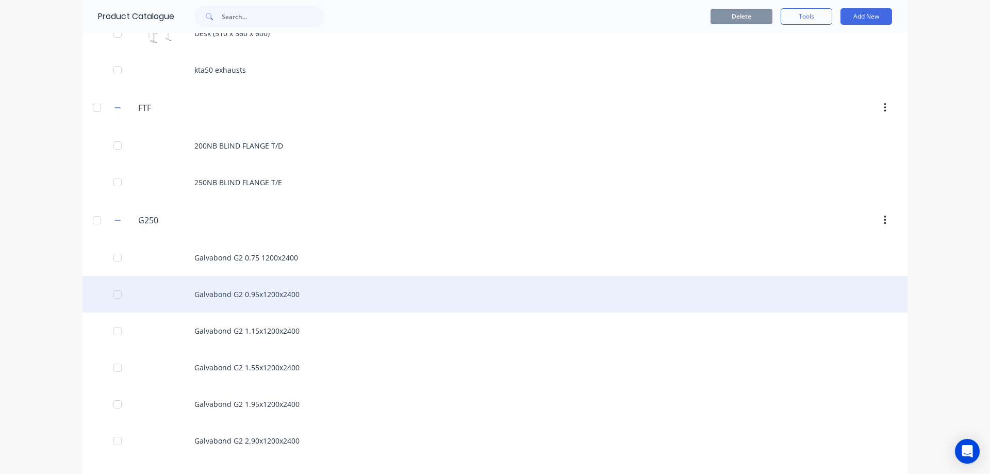
click at [231, 294] on div "Galvabond G2 0.95x1200x2400" at bounding box center [495, 294] width 825 height 37
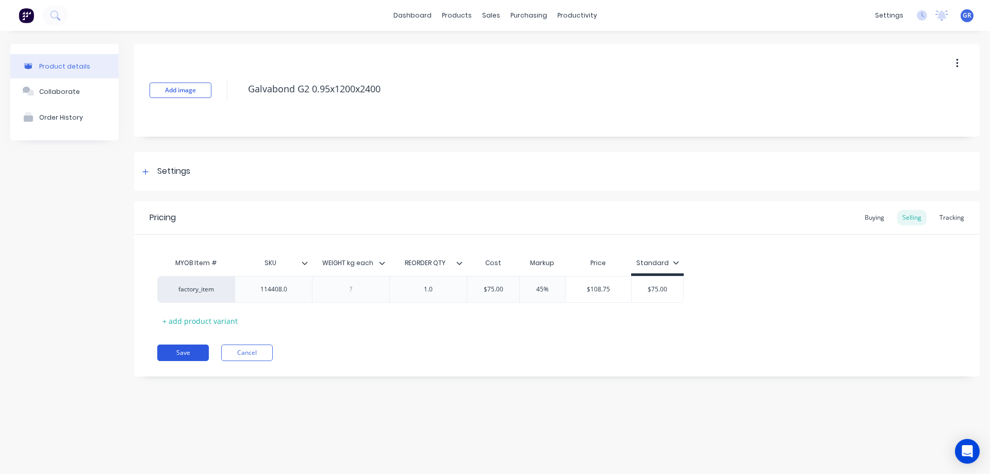
click at [199, 356] on button "Save" at bounding box center [183, 353] width 52 height 17
type textarea "x"
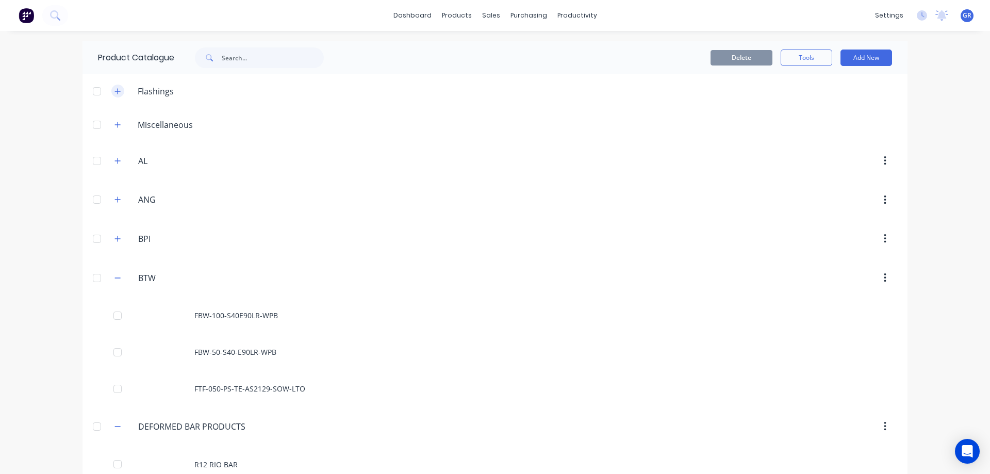
click at [115, 91] on icon "button" at bounding box center [118, 91] width 6 height 6
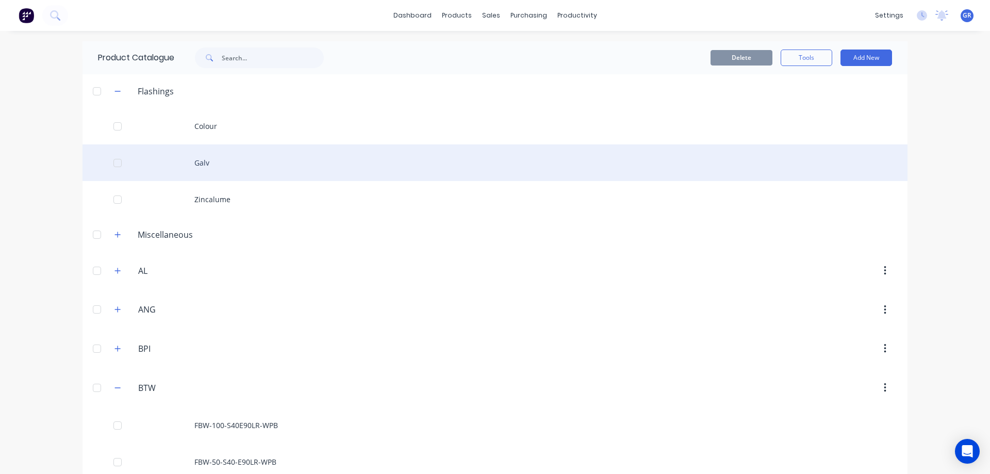
click at [194, 165] on div "Galv" at bounding box center [495, 162] width 825 height 37
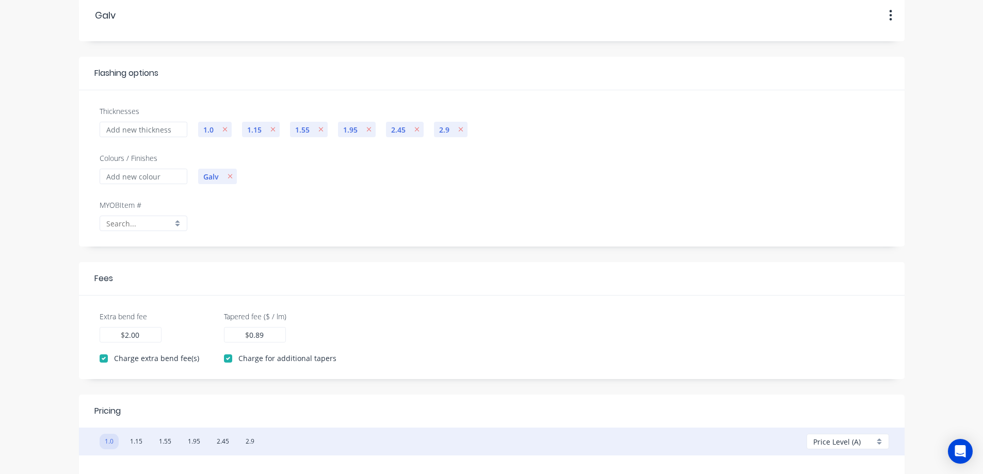
scroll to position [103, 0]
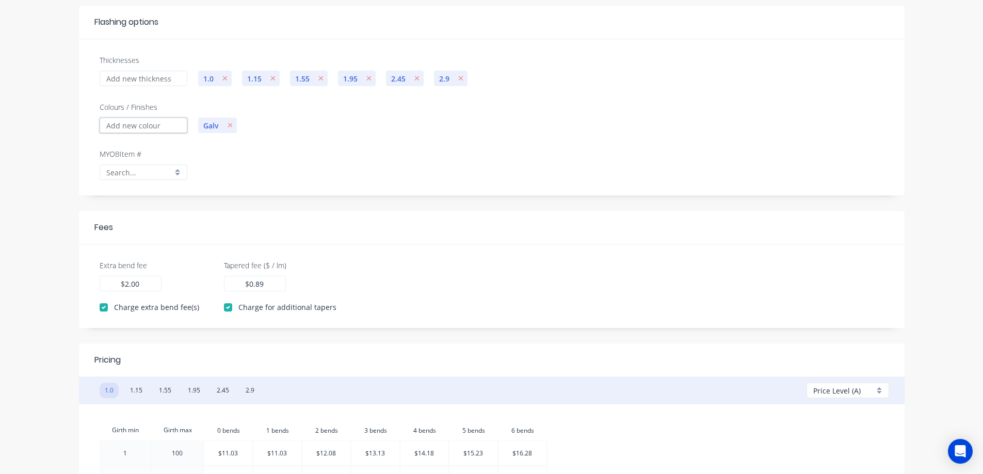
click at [161, 123] on input "Colours / Finishes" at bounding box center [144, 125] width 88 height 15
click at [162, 124] on input "Colours / Finishes" at bounding box center [144, 125] width 88 height 15
type input "aluminium"
click at [244, 168] on div "MYOB Item # factory_discp factory_discs factory_item WO1T WO2T WO5T" at bounding box center [491, 172] width 794 height 47
drag, startPoint x: 160, startPoint y: 127, endPoint x: 92, endPoint y: 118, distance: 68.8
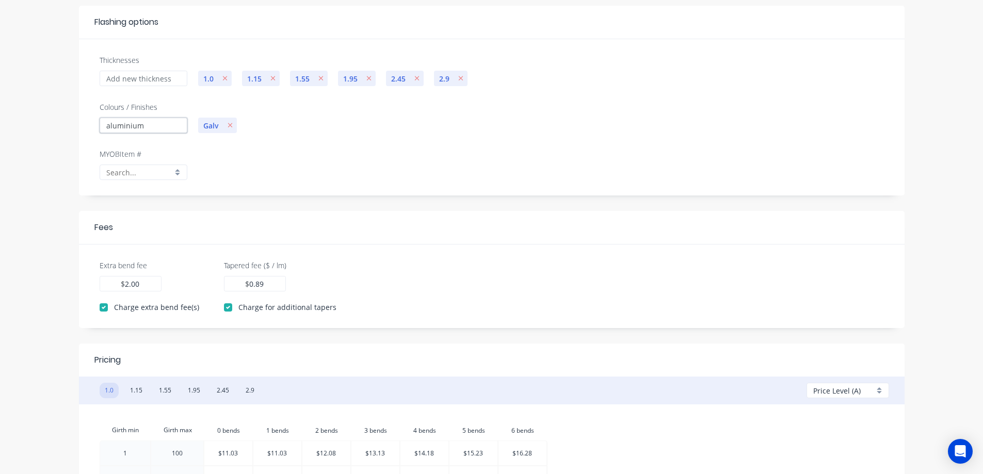
click at [92, 118] on div "Thicknesses 1.0 1.15 1.55 1.95 2.45 2.9 Colours / Finishes aluminium Galv MYOB …" at bounding box center [491, 117] width 825 height 156
drag, startPoint x: 73, startPoint y: 169, endPoint x: 72, endPoint y: 176, distance: 7.4
click at [73, 170] on form "Galv Galv Duplicate Delete Flashing options Thicknesses 1.0 1.15 1.55 1.95 2.45…" at bounding box center [491, 395] width 962 height 914
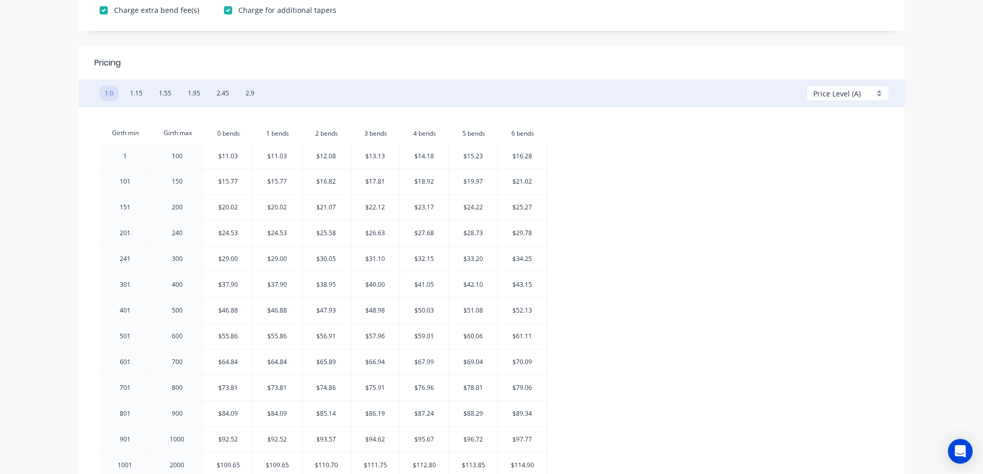
scroll to position [512, 0]
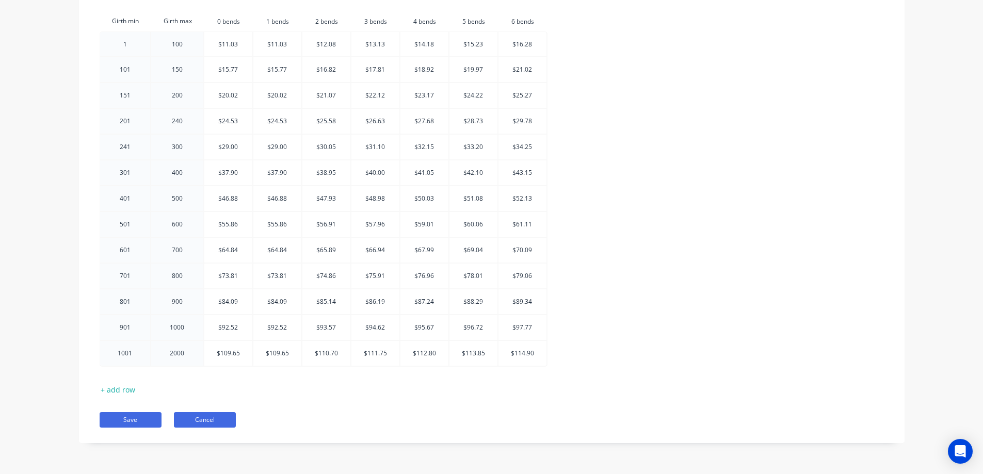
click at [192, 420] on button "Cancel" at bounding box center [205, 419] width 62 height 15
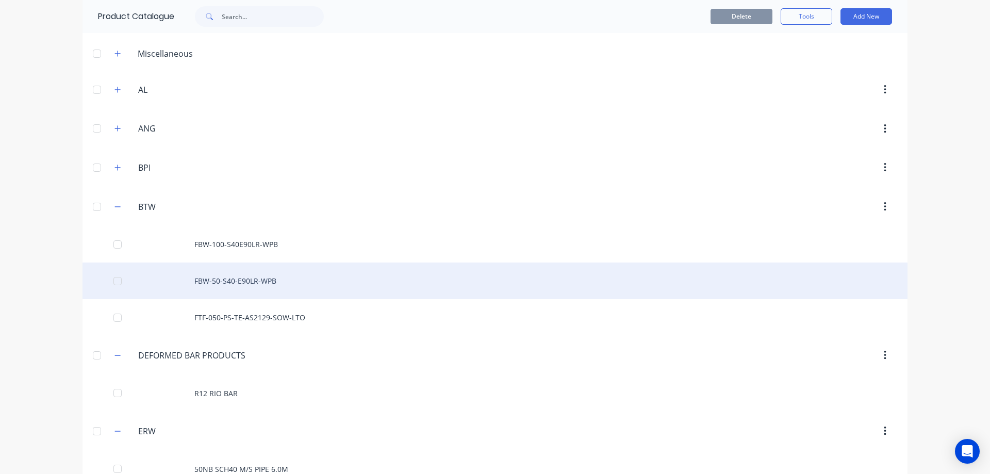
scroll to position [155, 0]
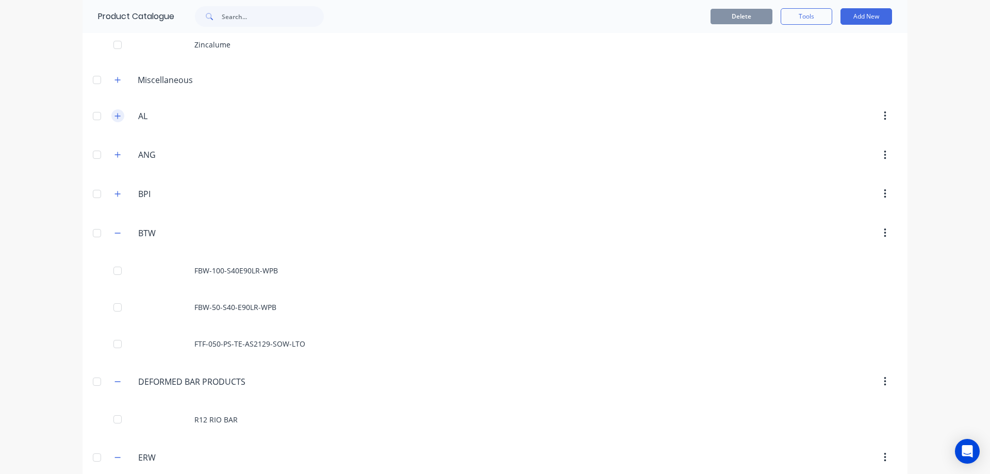
click at [115, 113] on icon "button" at bounding box center [118, 115] width 6 height 7
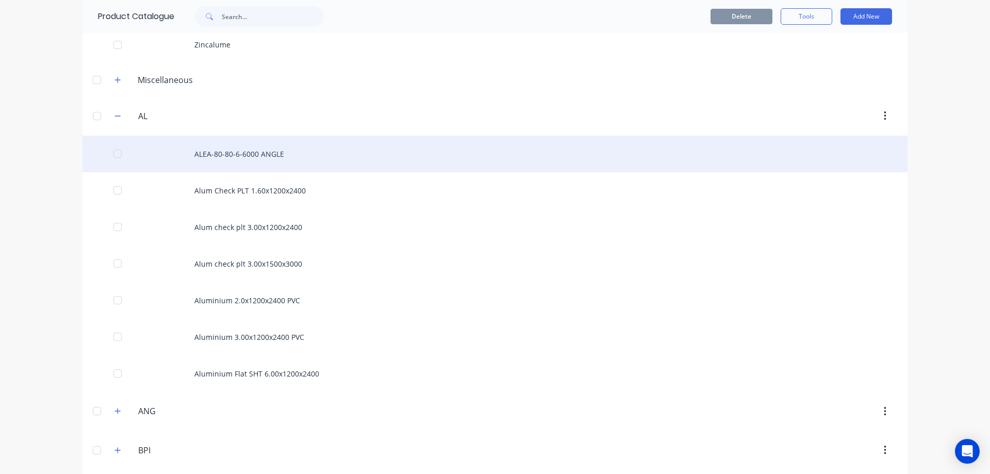
click at [235, 155] on div "ALEA-80-80-6-6000 ANGLE" at bounding box center [495, 154] width 825 height 37
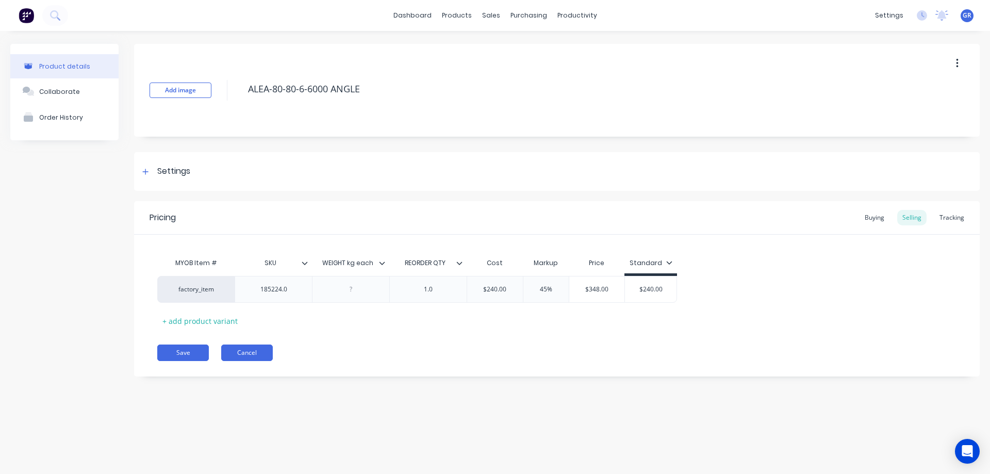
click at [239, 353] on button "Cancel" at bounding box center [247, 353] width 52 height 17
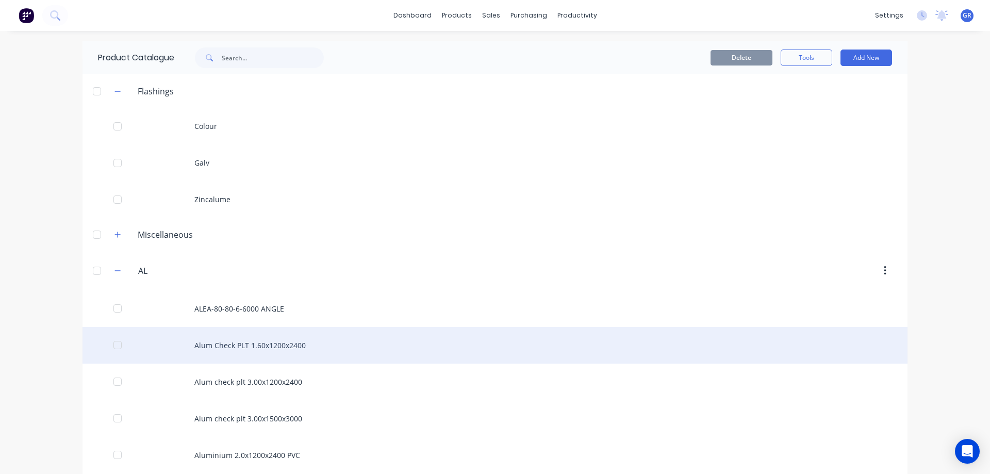
click at [217, 351] on div "Alum Check PLT 1.60x1200x2400" at bounding box center [495, 345] width 825 height 37
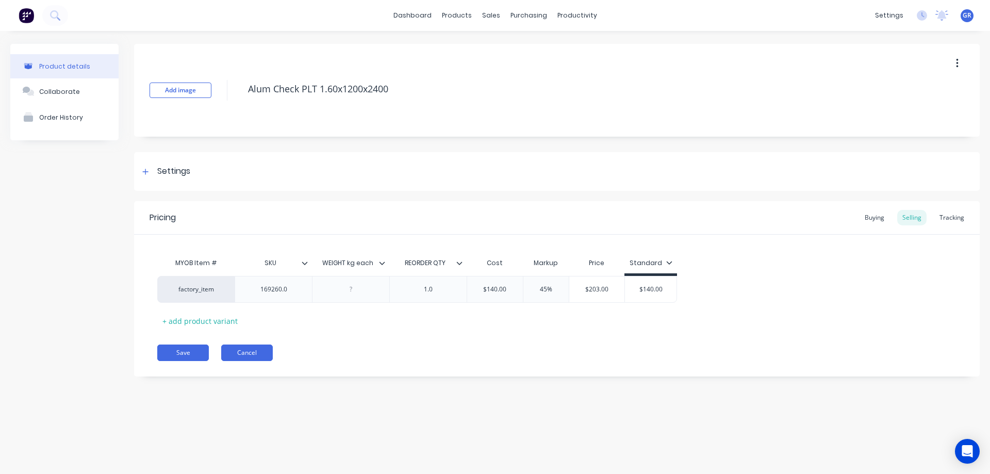
click at [248, 349] on button "Cancel" at bounding box center [247, 353] width 52 height 17
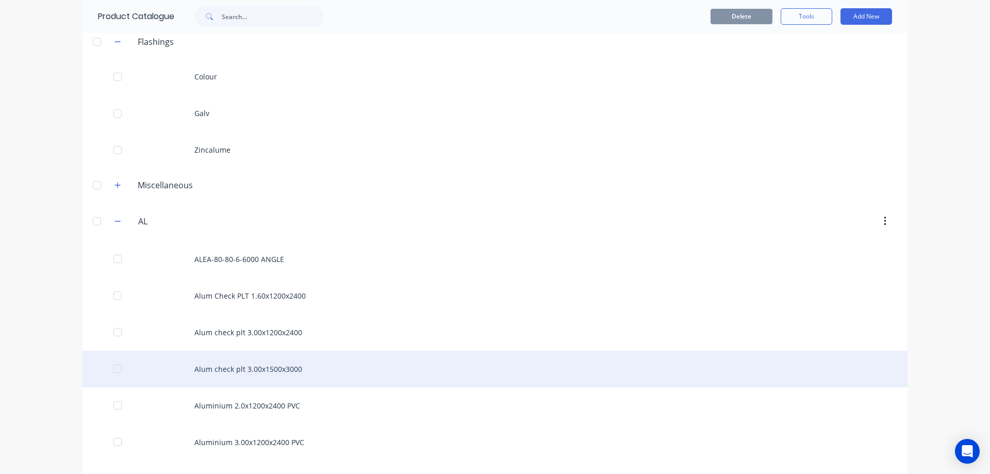
scroll to position [206, 0]
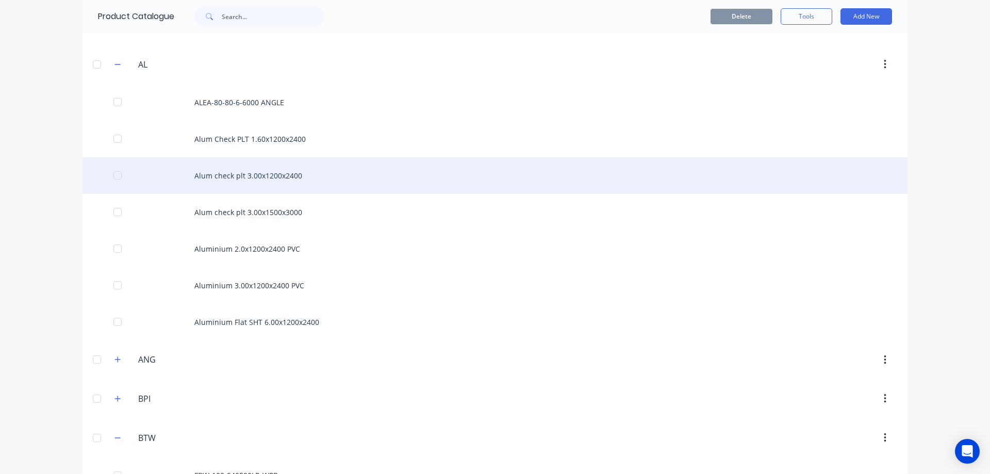
click at [236, 182] on div "Alum check plt 3.00x1200x2400" at bounding box center [495, 175] width 825 height 37
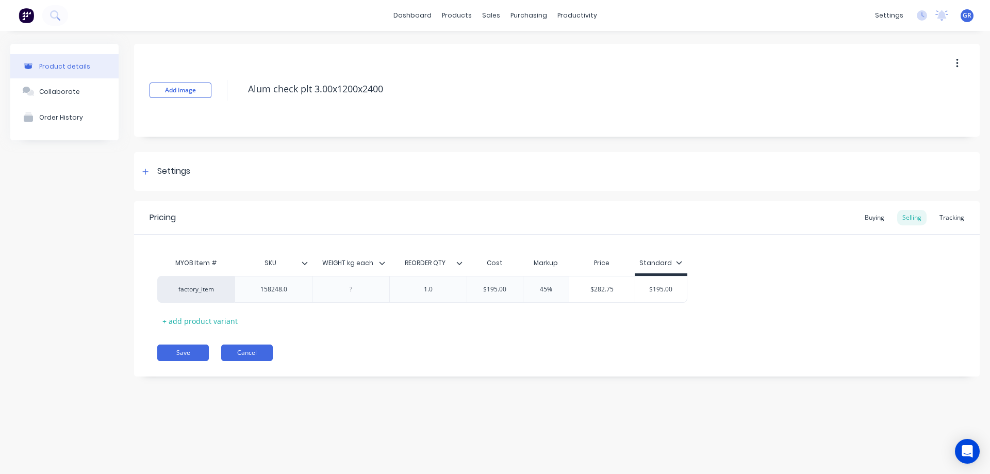
click at [232, 349] on button "Cancel" at bounding box center [247, 353] width 52 height 17
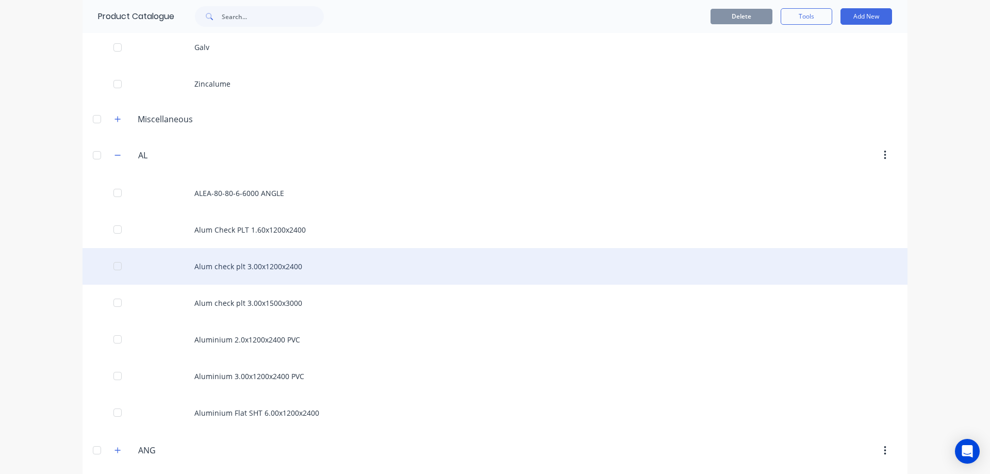
scroll to position [103, 0]
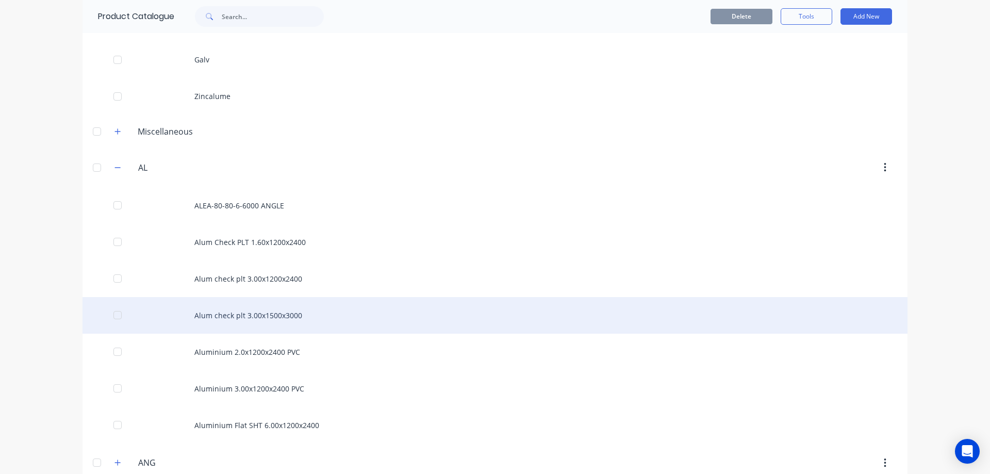
click at [248, 323] on div "Alum check plt 3.00x1500x3000" at bounding box center [495, 315] width 825 height 37
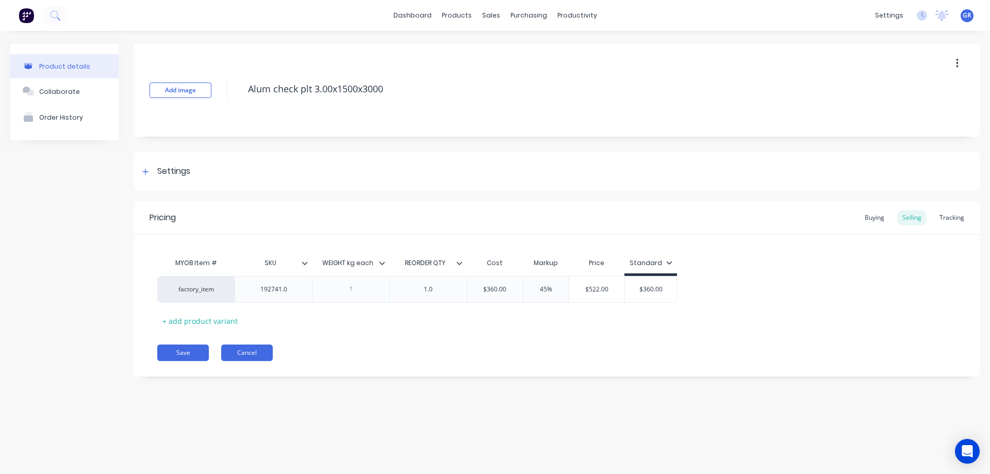
click at [237, 349] on button "Cancel" at bounding box center [247, 353] width 52 height 17
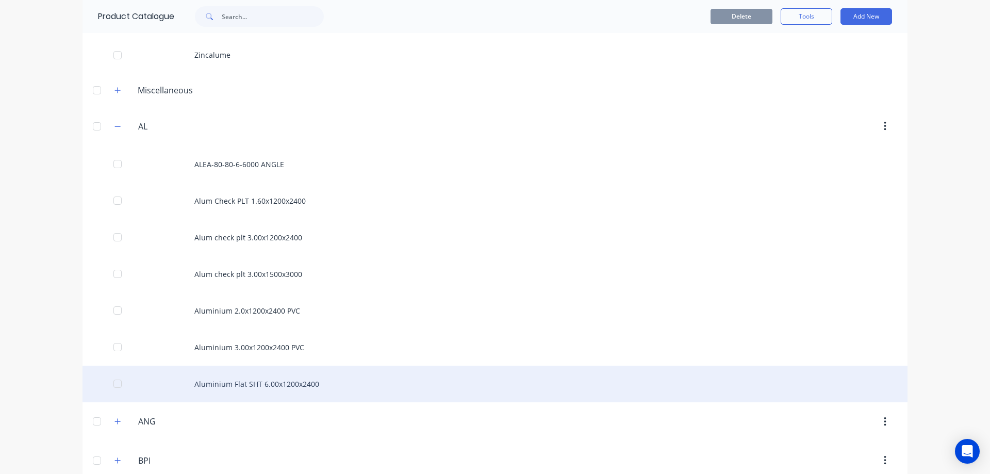
scroll to position [155, 0]
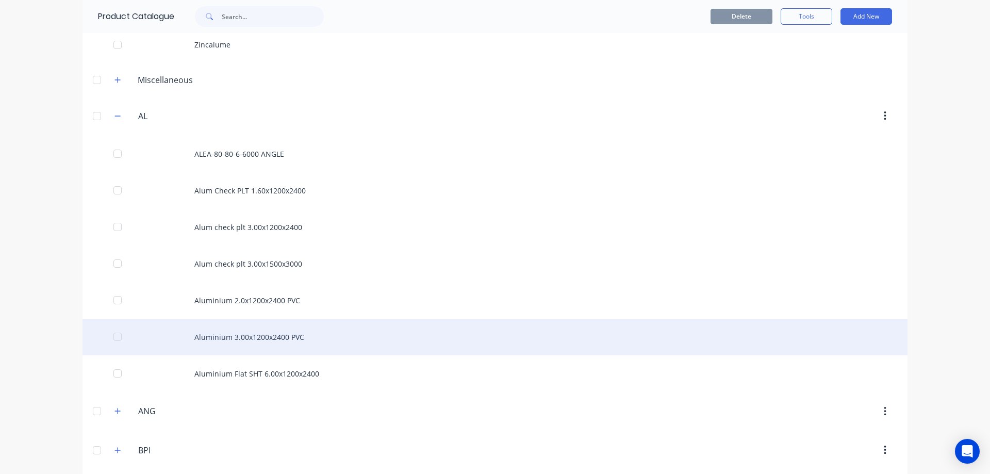
click at [238, 339] on div "Aluminium 3.00x1200x2400 PVC" at bounding box center [495, 337] width 825 height 37
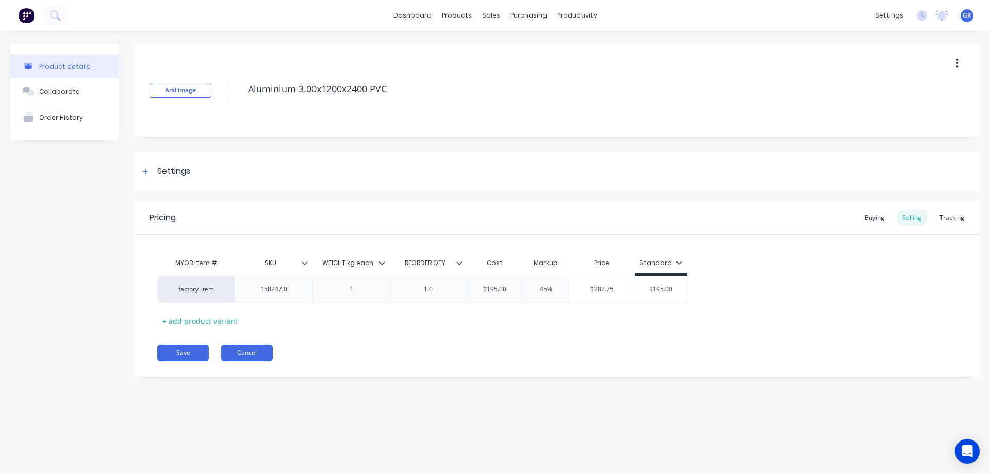
click at [246, 356] on button "Cancel" at bounding box center [247, 353] width 52 height 17
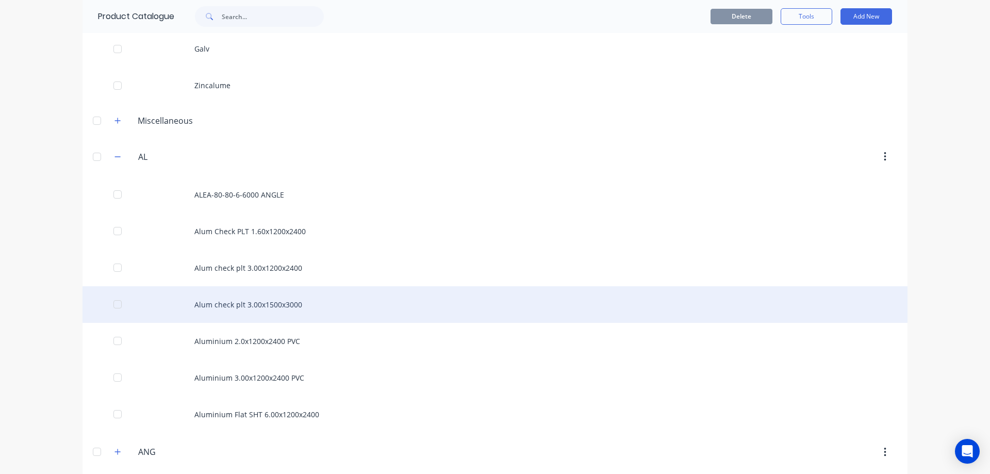
scroll to position [206, 0]
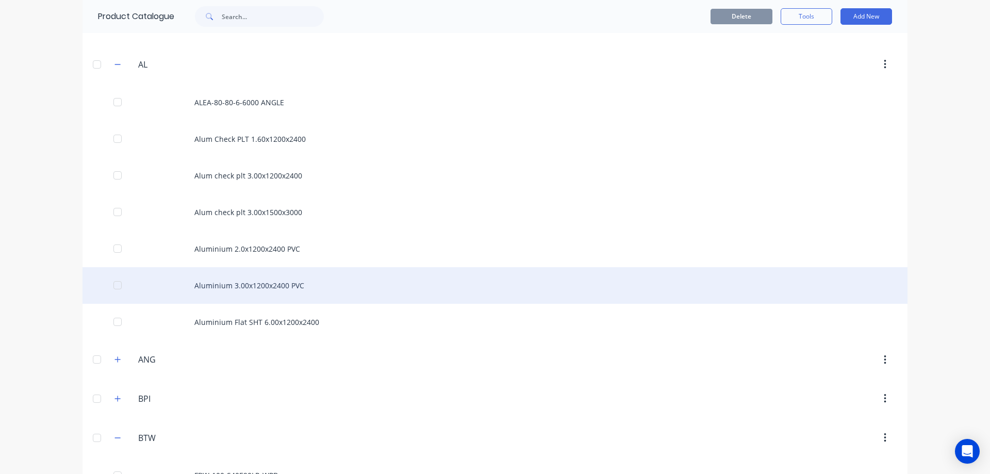
click at [253, 297] on div "Aluminium 3.00x1200x2400 PVC" at bounding box center [495, 285] width 825 height 37
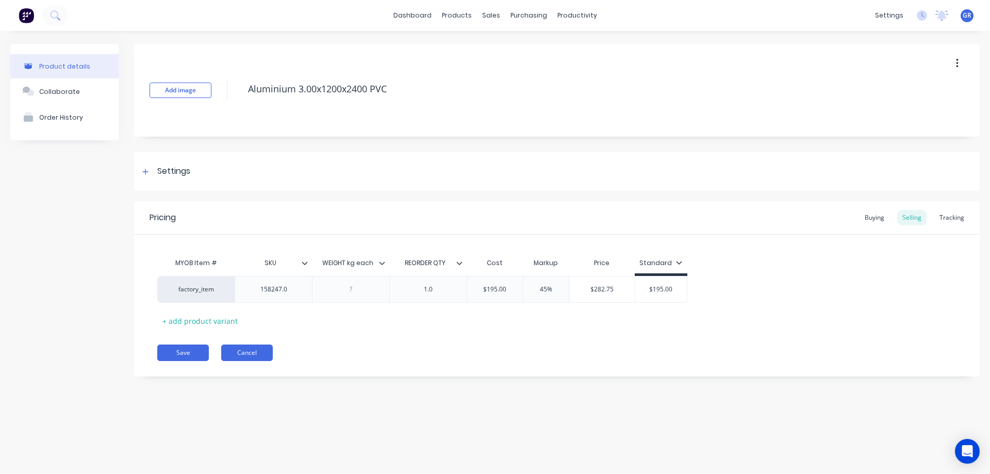
click at [232, 345] on button "Cancel" at bounding box center [247, 353] width 52 height 17
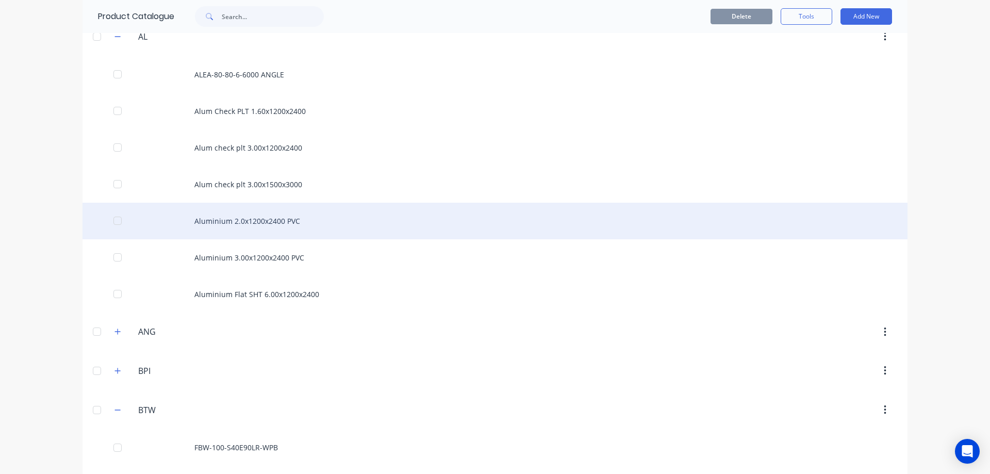
scroll to position [310, 0]
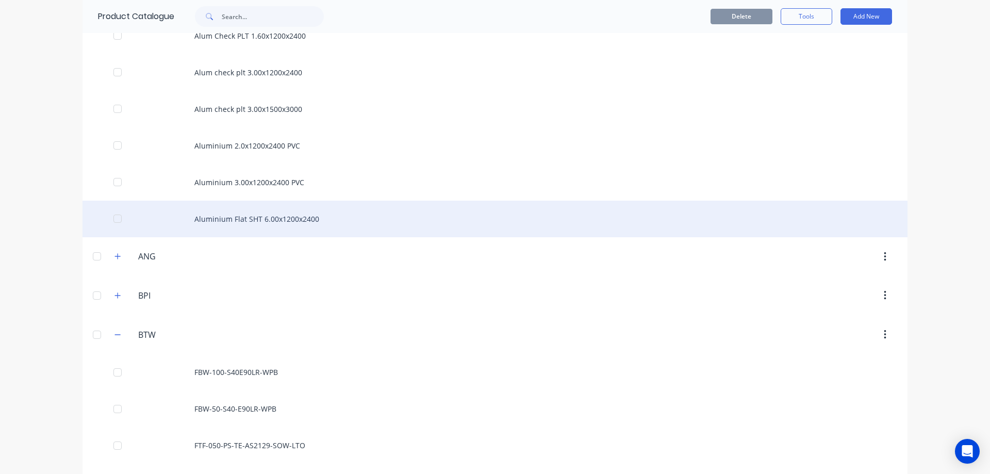
click at [259, 225] on div "Aluminium Flat SHT 6.00x1200x2400" at bounding box center [495, 219] width 825 height 37
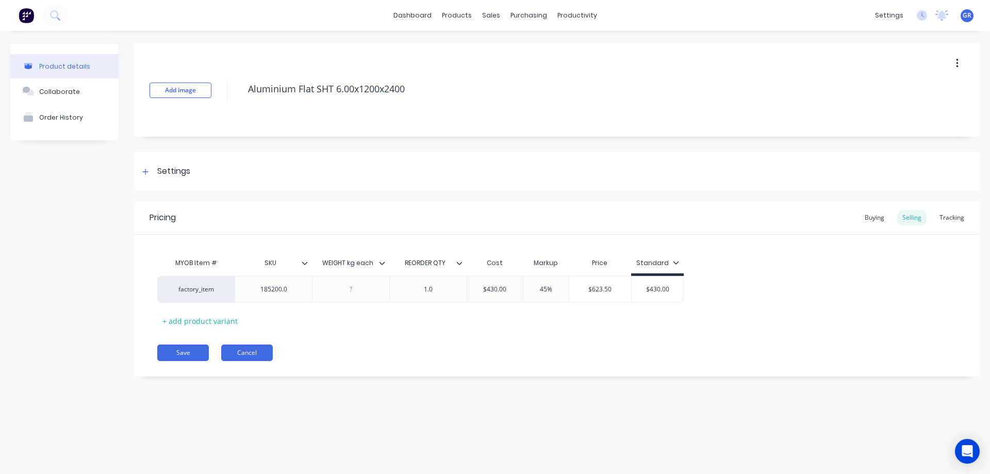
click at [241, 348] on button "Cancel" at bounding box center [247, 353] width 52 height 17
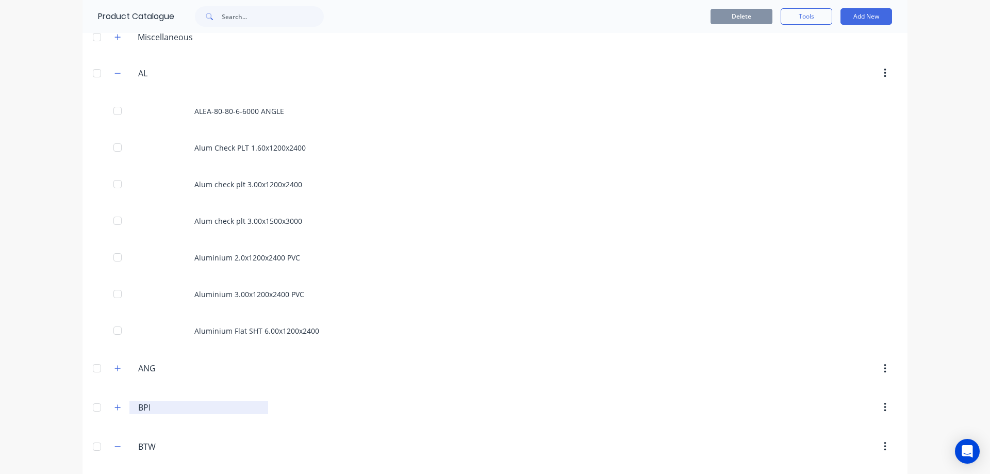
scroll to position [258, 0]
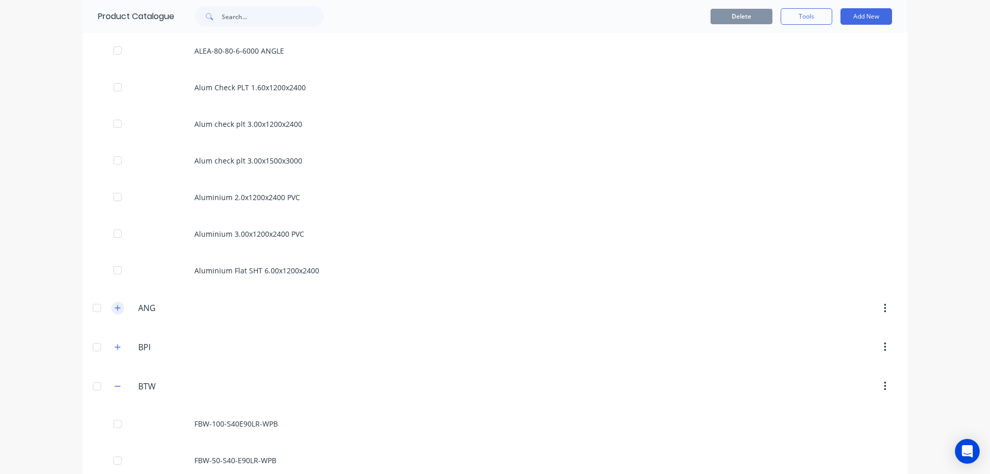
click at [115, 307] on icon "button" at bounding box center [118, 307] width 6 height 7
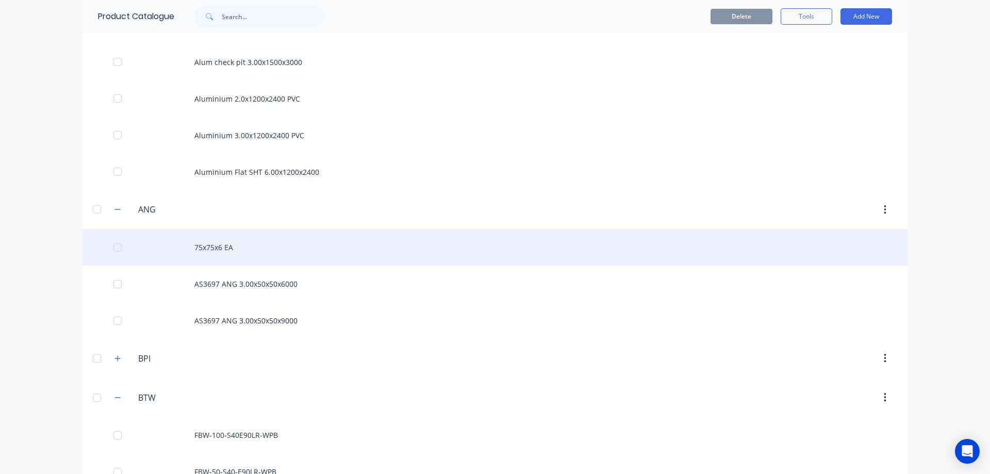
scroll to position [361, 0]
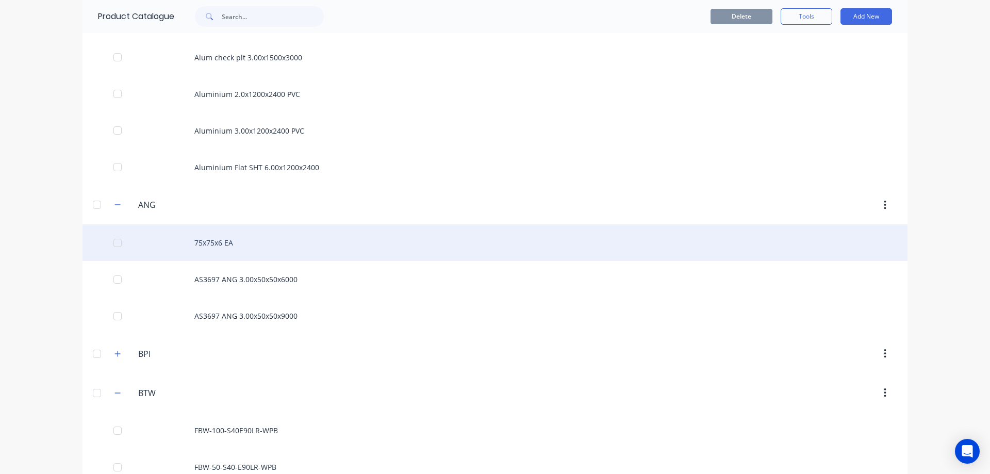
click at [242, 240] on div "75x75x6 EA" at bounding box center [495, 242] width 825 height 37
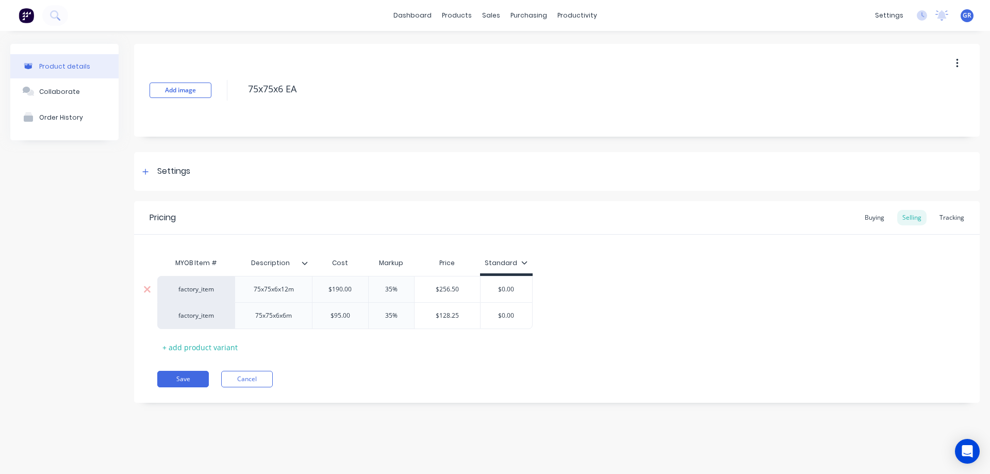
type textarea "x"
type input "35%"
drag, startPoint x: 404, startPoint y: 287, endPoint x: 370, endPoint y: 283, distance: 34.3
click at [370, 283] on div "35% 35%" at bounding box center [392, 290] width 52 height 26
type textarea "x"
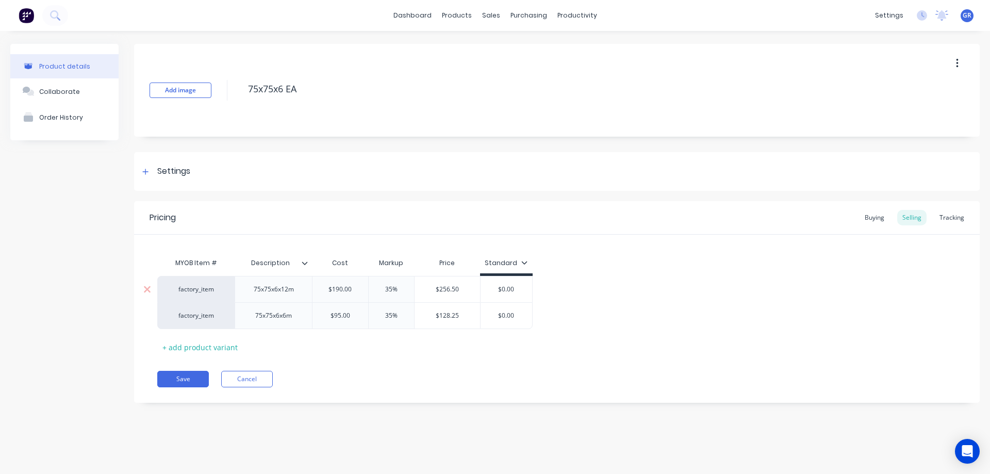
type input "4"
type textarea "x"
type input "45"
type input "35%"
drag, startPoint x: 404, startPoint y: 315, endPoint x: 374, endPoint y: 315, distance: 30.4
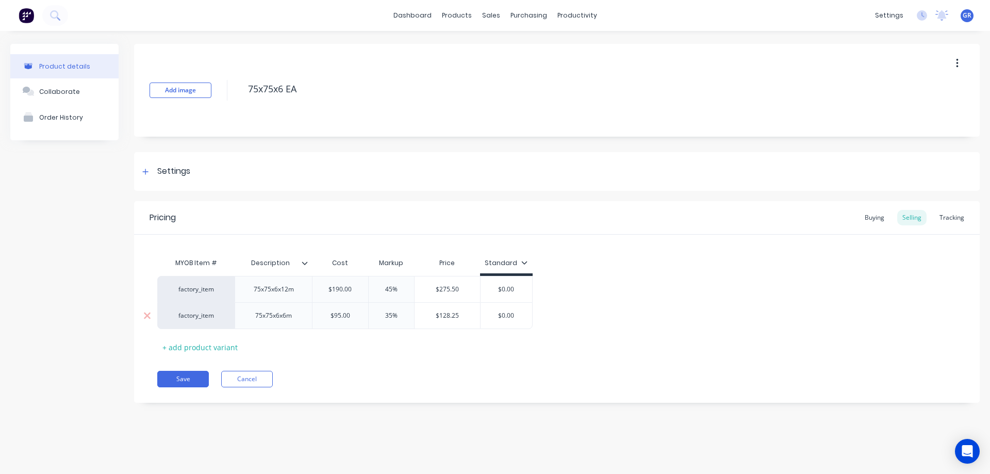
click at [376, 315] on input "35%" at bounding box center [392, 315] width 52 height 9
type textarea "x"
type input "4"
type textarea "x"
type input "45"
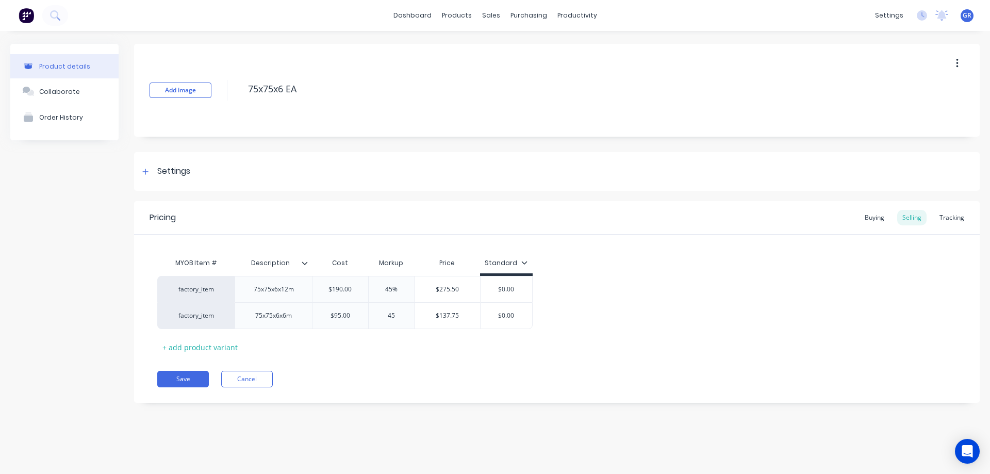
click at [396, 362] on div "Pricing Buying Selling Tracking MYOB Item # Description Cost Markup Price Stand…" at bounding box center [557, 302] width 846 height 202
click at [185, 374] on button "Save" at bounding box center [183, 379] width 52 height 17
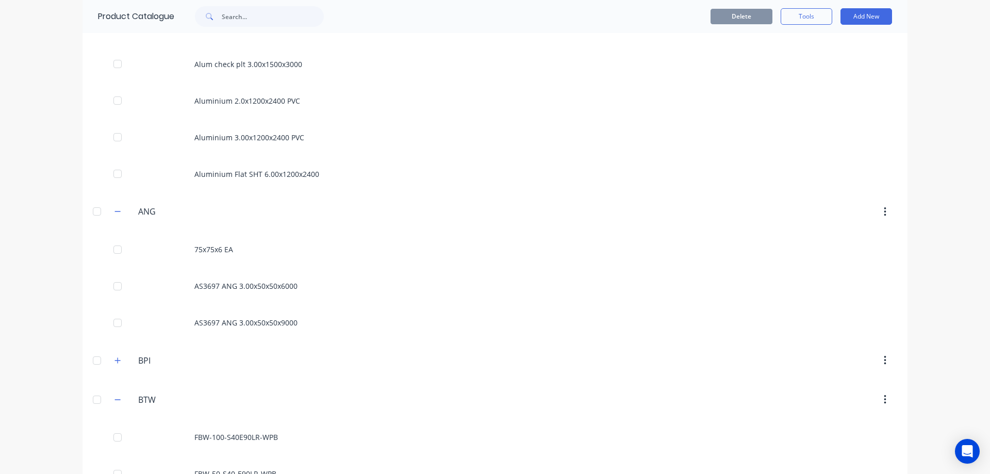
scroll to position [361, 0]
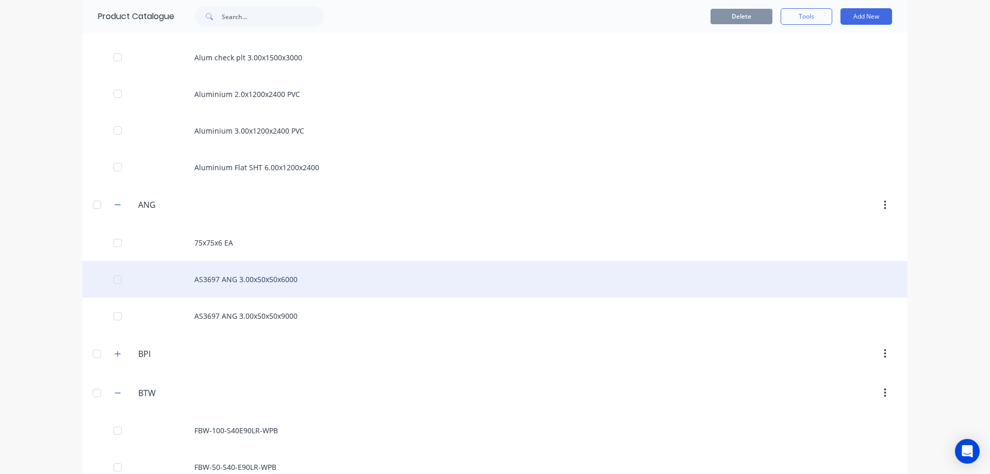
click at [242, 283] on div "AS3697 ANG 3.00x50x50x6000" at bounding box center [495, 279] width 825 height 37
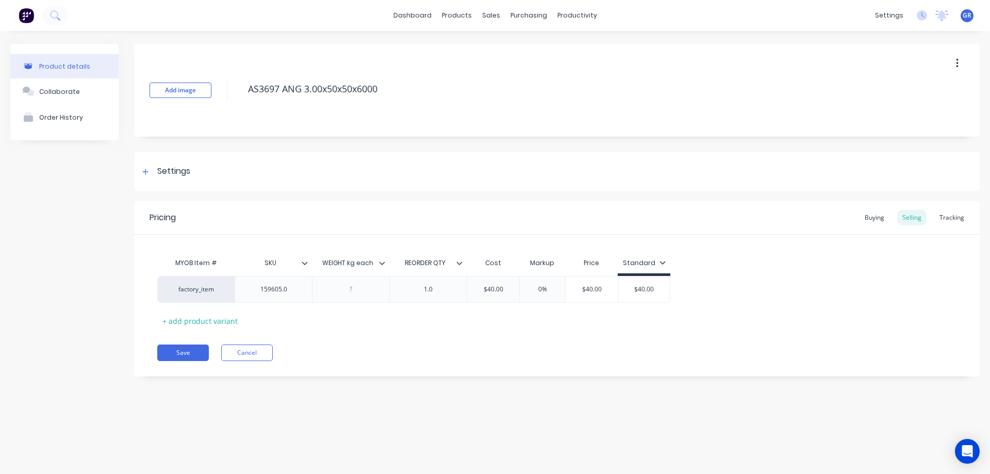
type textarea "x"
type input "0%"
drag, startPoint x: 549, startPoint y: 288, endPoint x: 527, endPoint y: 291, distance: 21.8
click at [529, 289] on input "0%" at bounding box center [543, 289] width 52 height 9
type textarea "x"
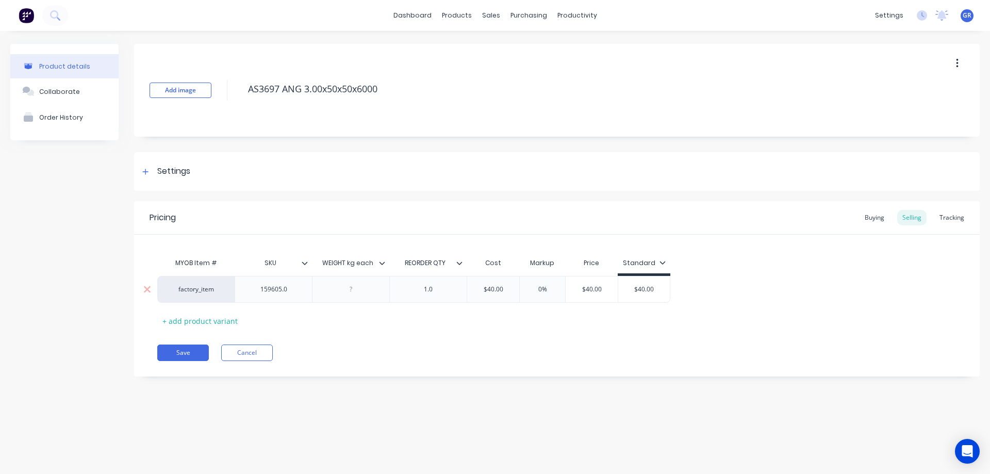
type input "4"
type textarea "x"
type input "45"
click at [152, 355] on div "Pricing Buying Selling Tracking MYOB Item # SKU WEIGHT kg each REORDER QTY Cost…" at bounding box center [557, 288] width 846 height 175
click at [166, 349] on button "Save" at bounding box center [183, 353] width 52 height 17
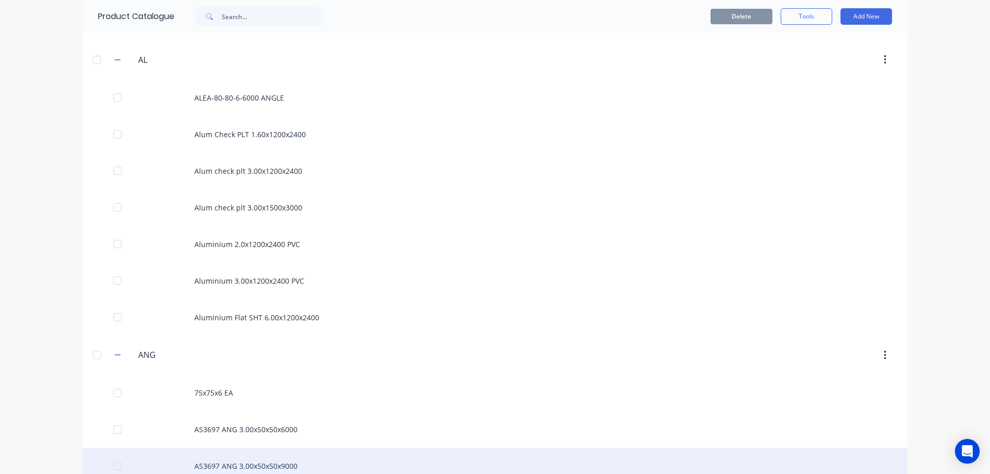
scroll to position [310, 0]
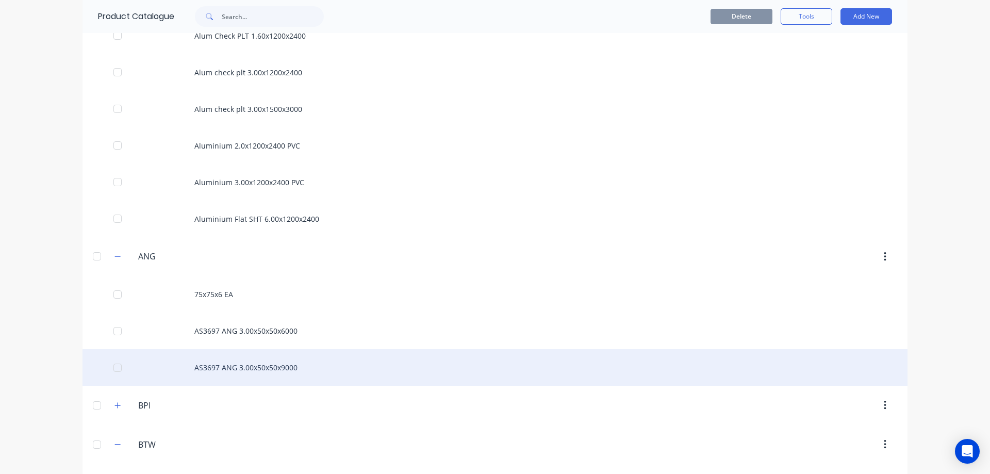
click at [221, 368] on div "AS3697 ANG 3.00x50x50x9000" at bounding box center [495, 367] width 825 height 37
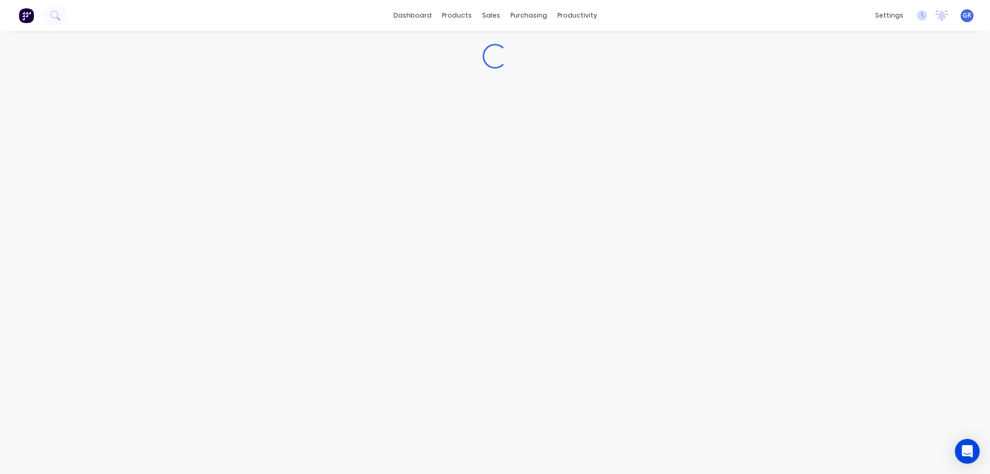
type textarea "x"
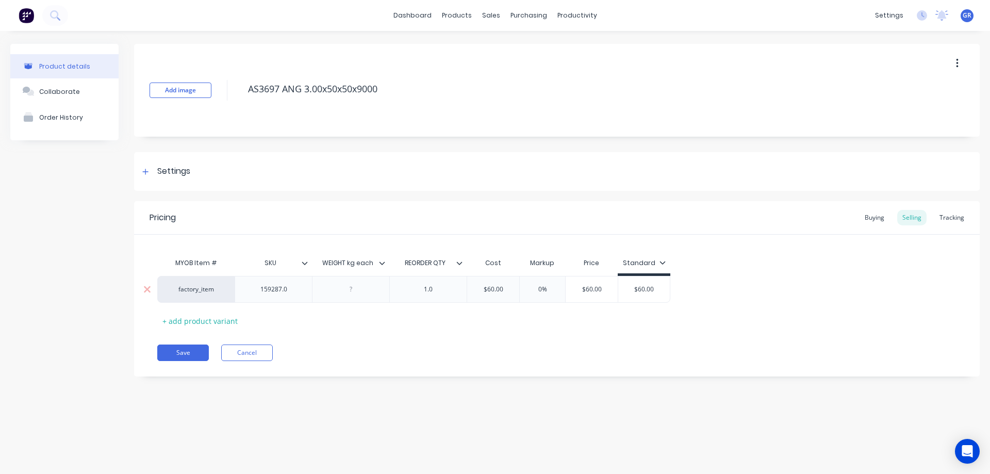
type input "0%"
drag, startPoint x: 550, startPoint y: 289, endPoint x: 521, endPoint y: 288, distance: 29.4
click at [521, 288] on input "0%" at bounding box center [543, 289] width 52 height 9
type textarea "x"
type input "4"
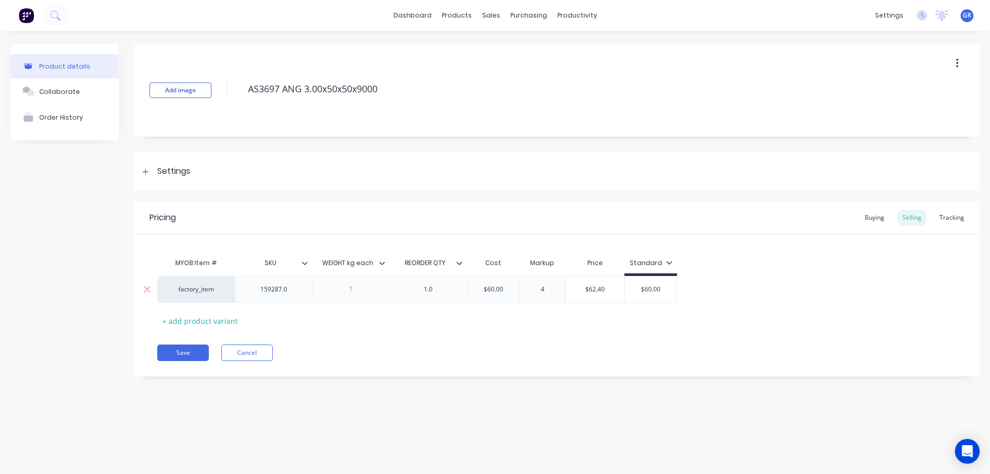
type textarea "x"
type input "45"
click at [165, 350] on button "Save" at bounding box center [183, 353] width 52 height 17
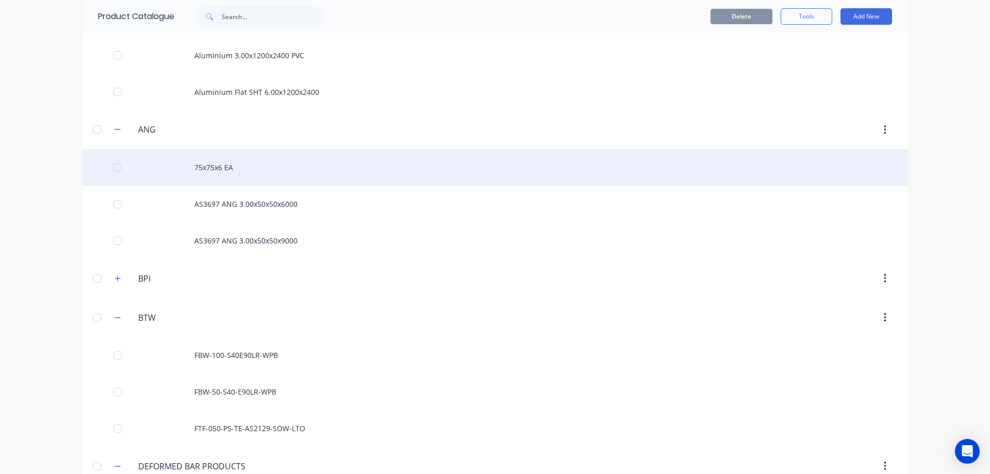
scroll to position [464, 0]
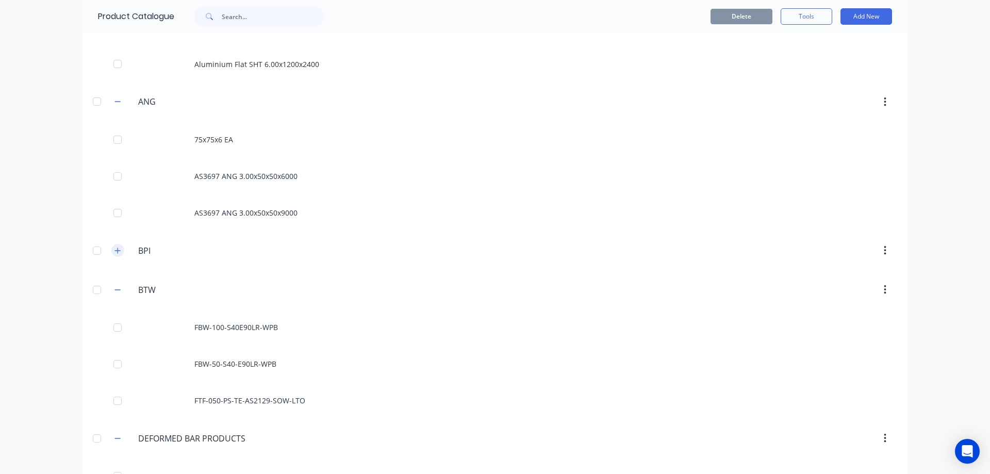
click at [117, 252] on icon "button" at bounding box center [118, 250] width 6 height 7
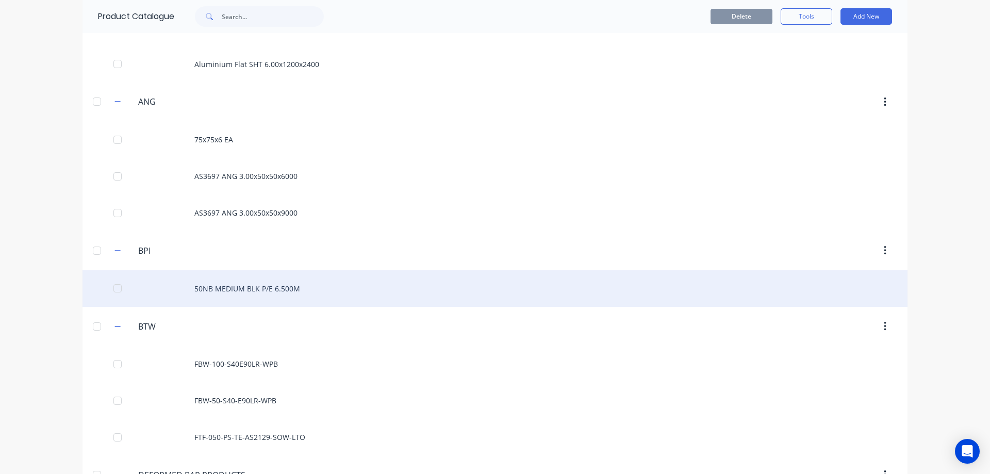
click at [241, 288] on div "50NB MEDIUM BLK P/E 6.500M" at bounding box center [495, 288] width 825 height 37
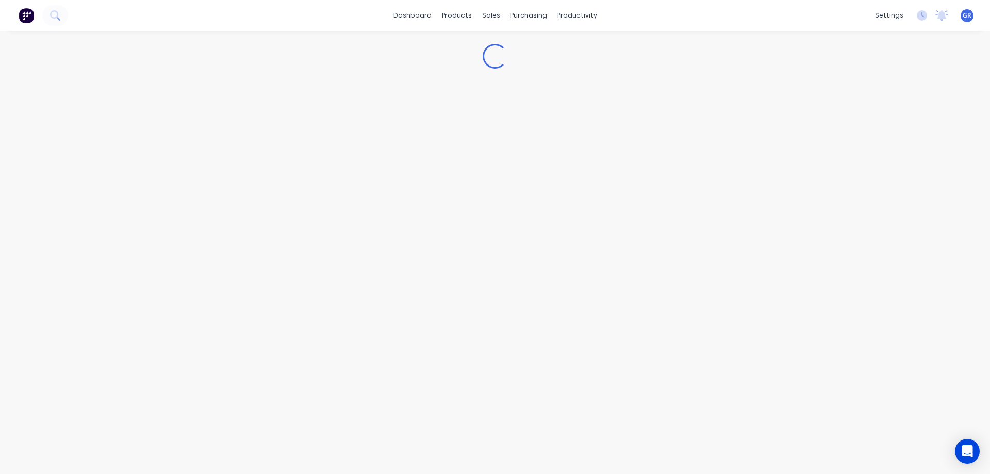
type textarea "x"
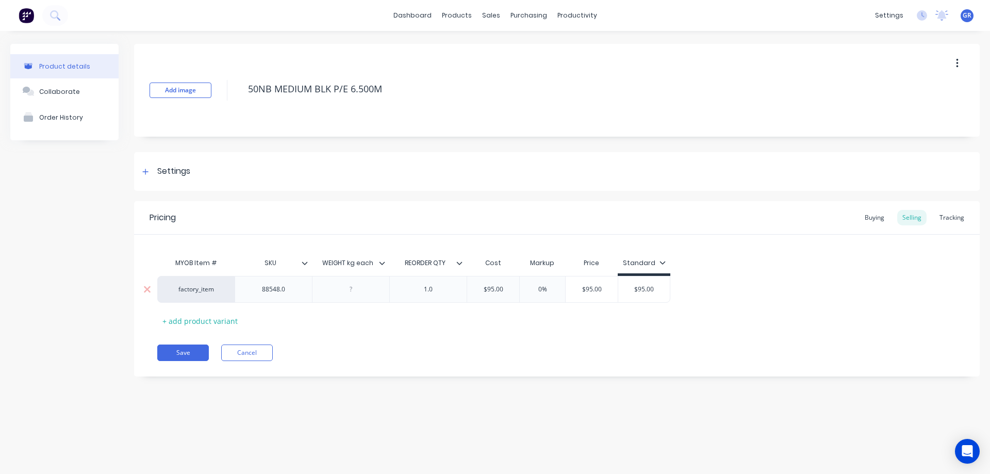
type input "0%"
drag, startPoint x: 546, startPoint y: 290, endPoint x: 529, endPoint y: 291, distance: 17.6
click at [532, 291] on input "0%" at bounding box center [543, 289] width 52 height 9
type textarea "x"
type input "4"
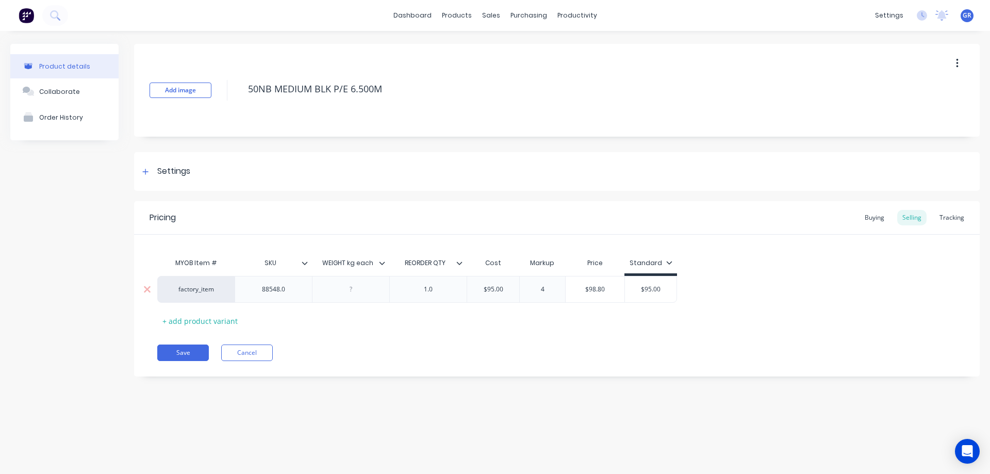
type textarea "x"
type input "45"
click at [185, 352] on button "Save" at bounding box center [183, 353] width 52 height 17
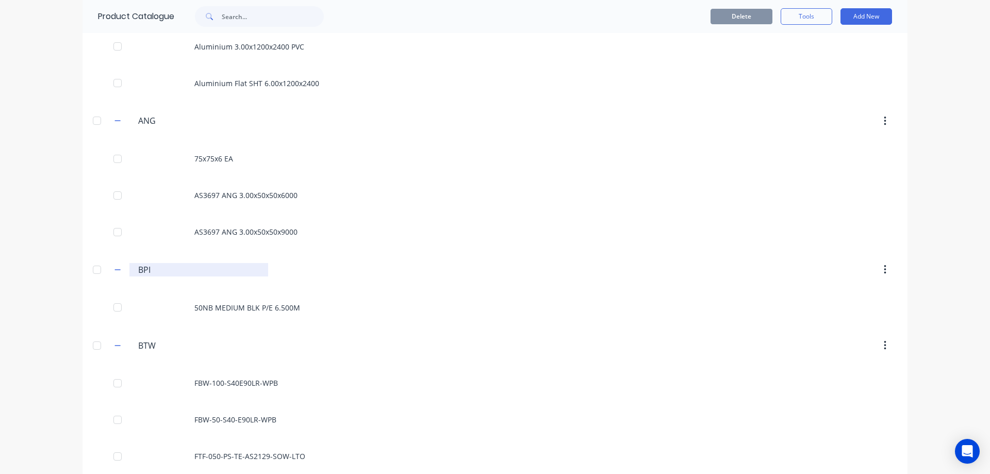
scroll to position [464, 0]
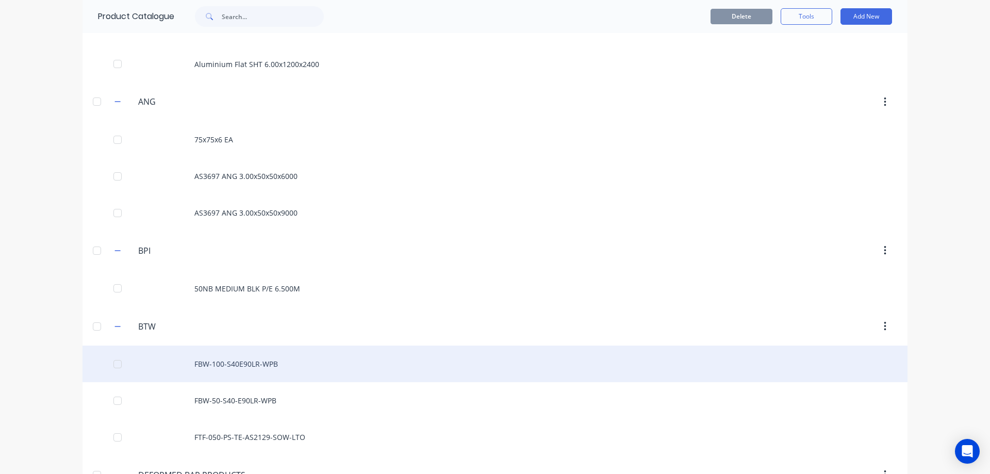
click at [210, 362] on div "FBW-100-S40E90LR-WPB" at bounding box center [495, 364] width 825 height 37
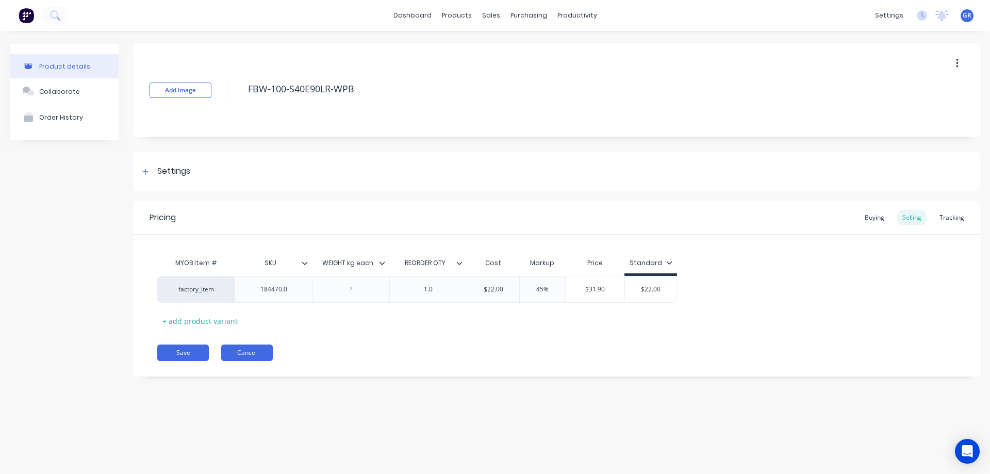
click at [242, 357] on button "Cancel" at bounding box center [247, 353] width 52 height 17
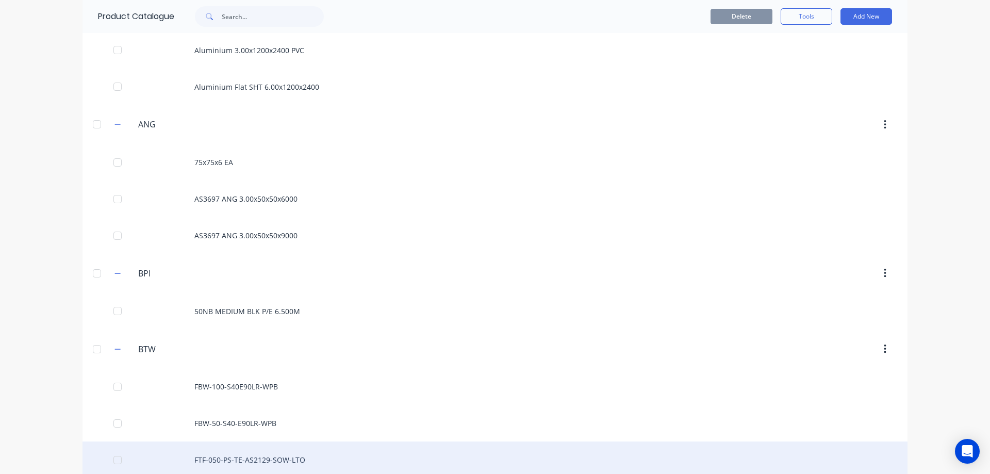
scroll to position [516, 0]
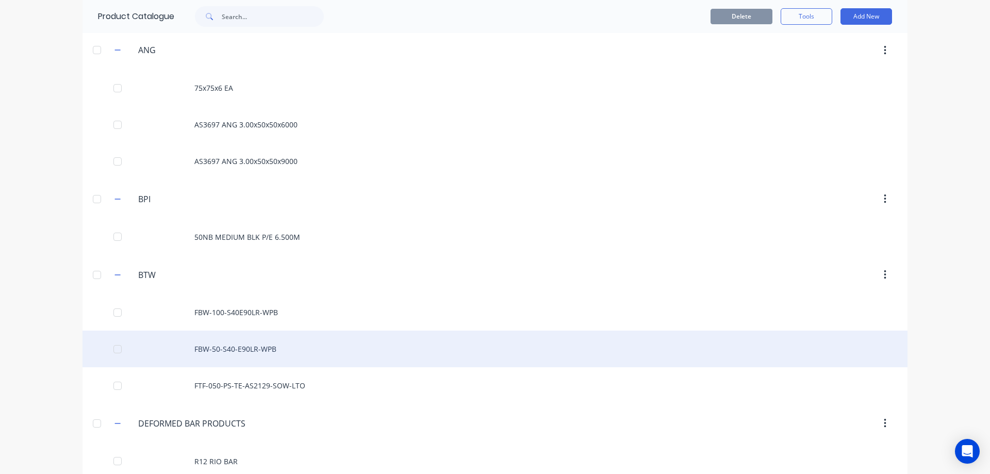
click at [214, 345] on div "FBW-50-S40-E90LR-WPB" at bounding box center [495, 349] width 825 height 37
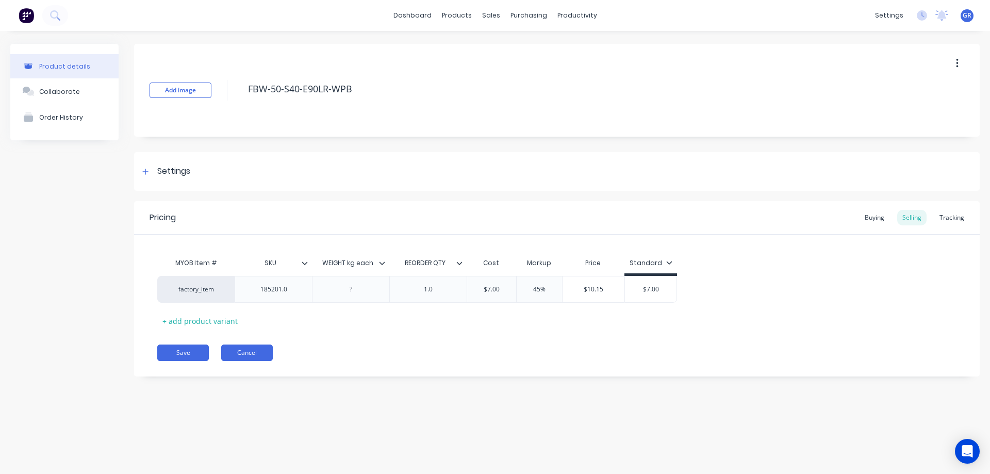
click at [247, 349] on button "Cancel" at bounding box center [247, 353] width 52 height 17
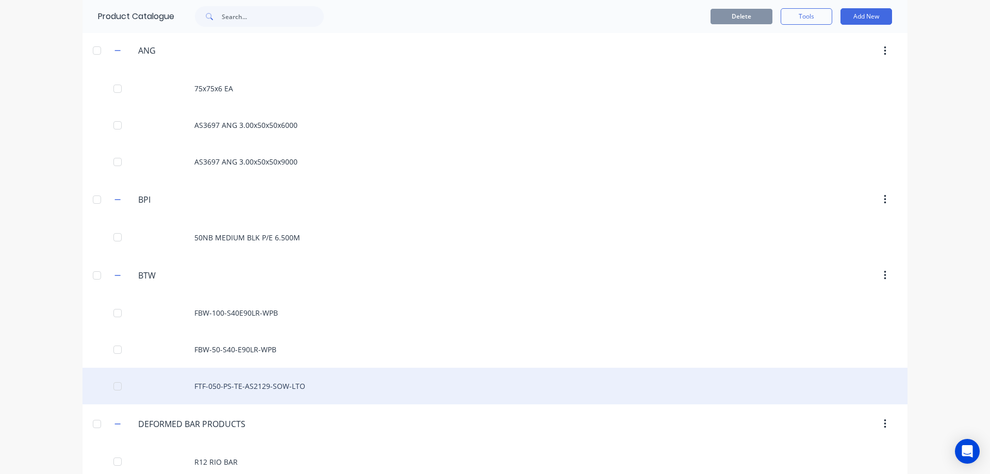
scroll to position [516, 0]
click at [219, 381] on div "FTF-050-PS-TE-AS2129-SOW-LTO" at bounding box center [495, 385] width 825 height 37
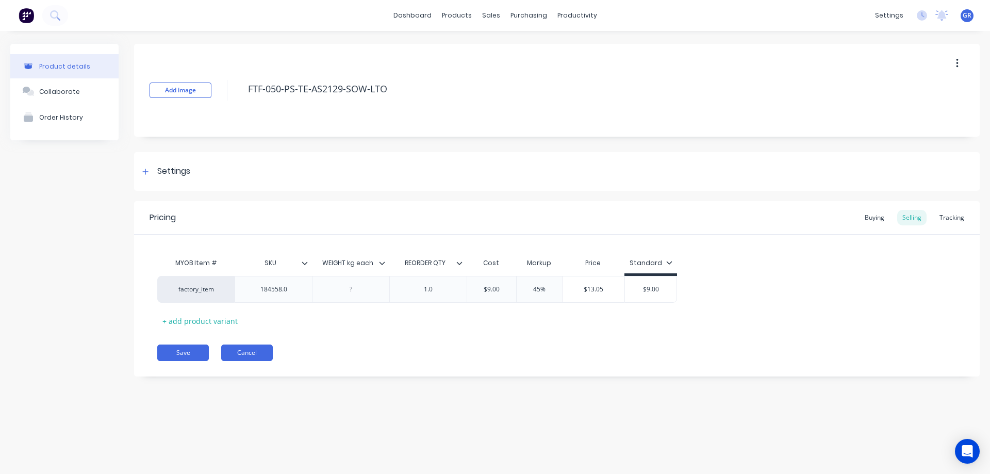
click at [228, 356] on button "Cancel" at bounding box center [247, 353] width 52 height 17
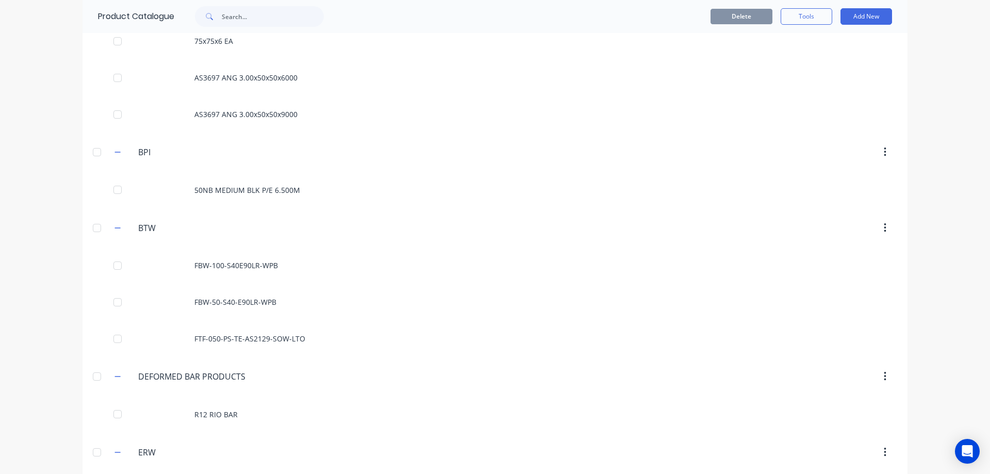
scroll to position [567, 0]
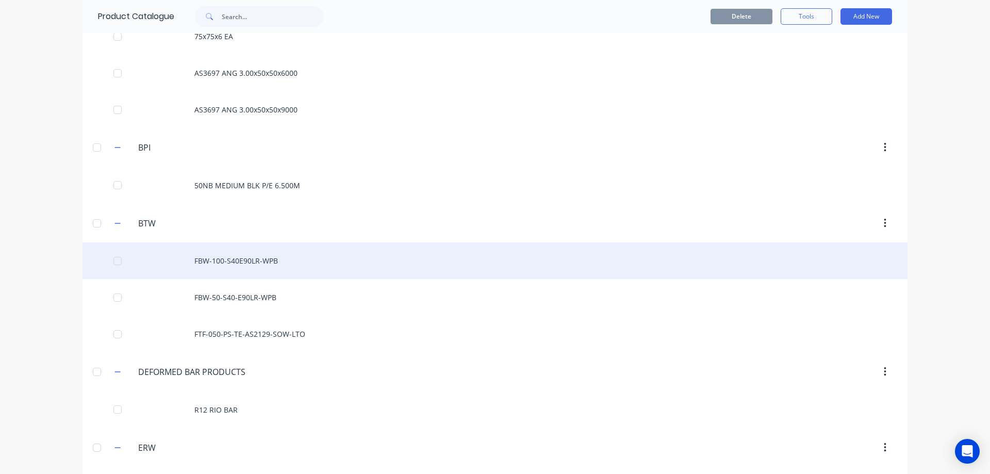
click at [214, 269] on div "FBW-100-S40E90LR-WPB" at bounding box center [495, 260] width 825 height 37
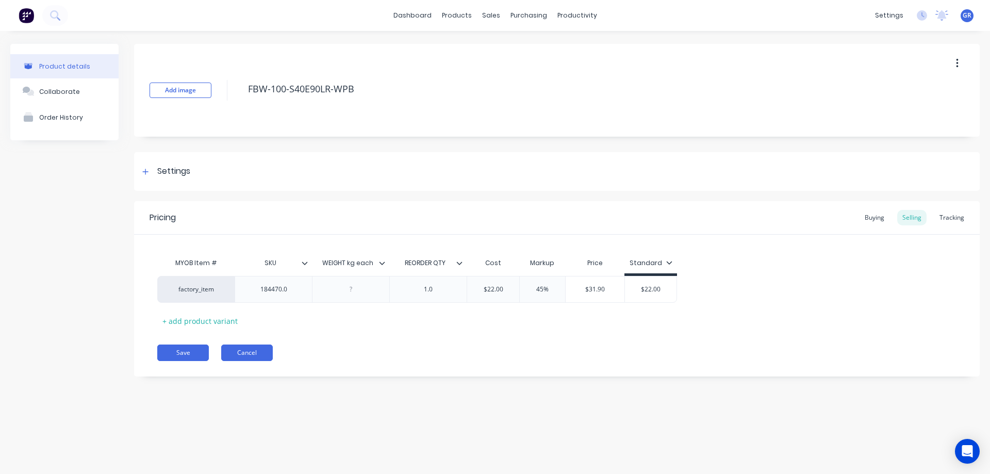
click at [232, 349] on button "Cancel" at bounding box center [247, 353] width 52 height 17
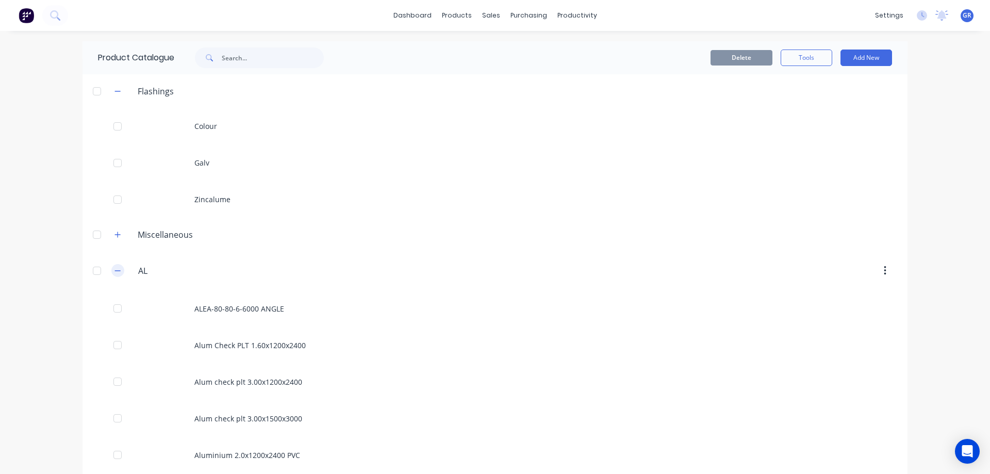
click at [115, 270] on icon "button" at bounding box center [118, 270] width 6 height 7
click at [115, 90] on icon "button" at bounding box center [118, 91] width 6 height 7
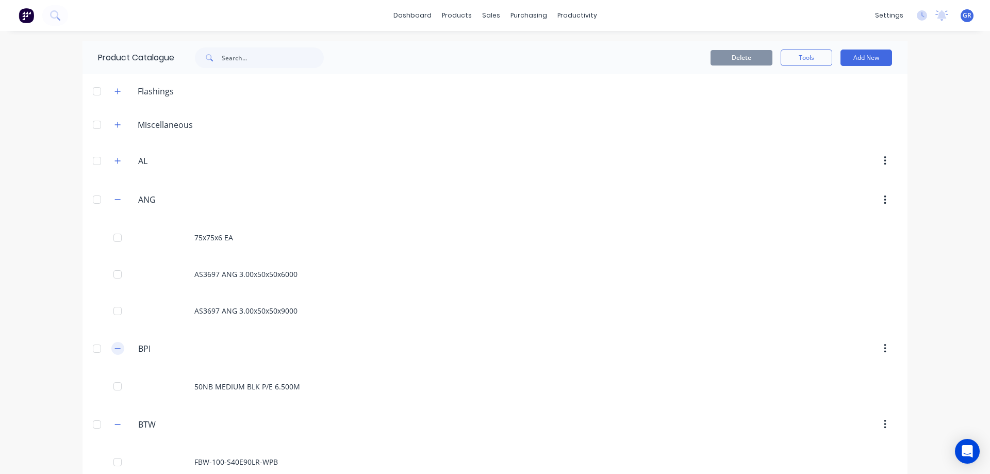
click at [116, 350] on icon "button" at bounding box center [118, 348] width 6 height 7
click at [115, 199] on icon "button" at bounding box center [118, 199] width 6 height 7
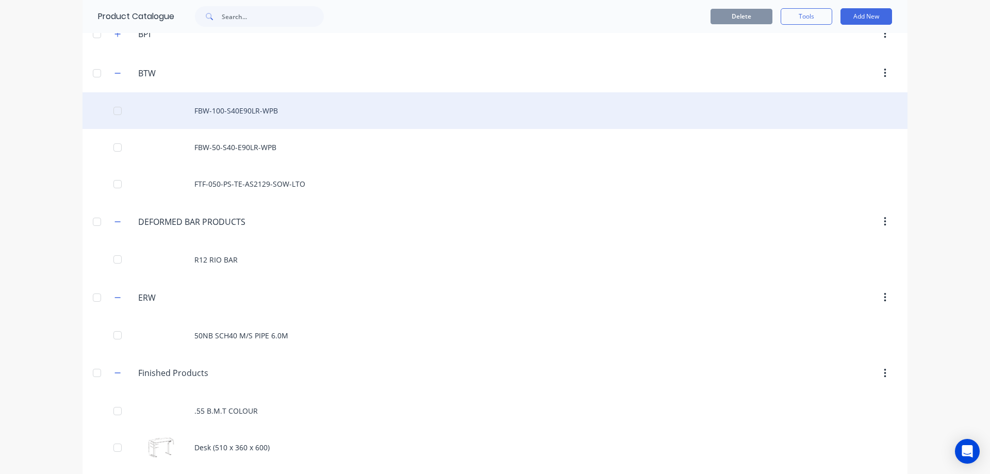
scroll to position [206, 0]
click at [188, 108] on div "FBW-100-S40E90LR-WPB" at bounding box center [495, 109] width 825 height 37
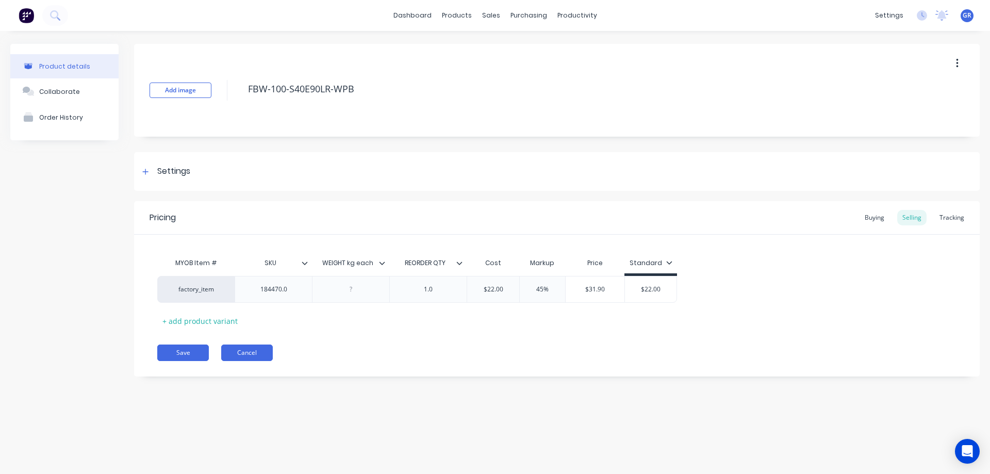
click at [240, 348] on button "Cancel" at bounding box center [247, 353] width 52 height 17
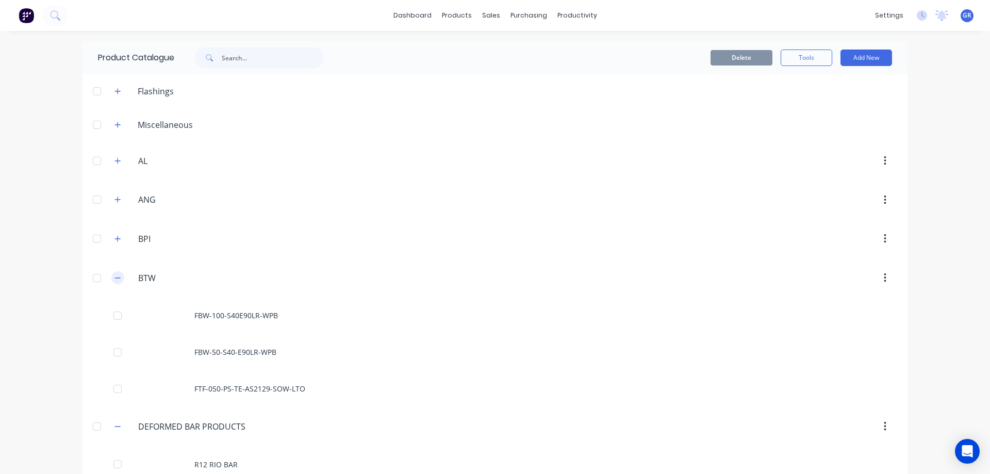
click at [115, 276] on icon "button" at bounding box center [118, 277] width 6 height 7
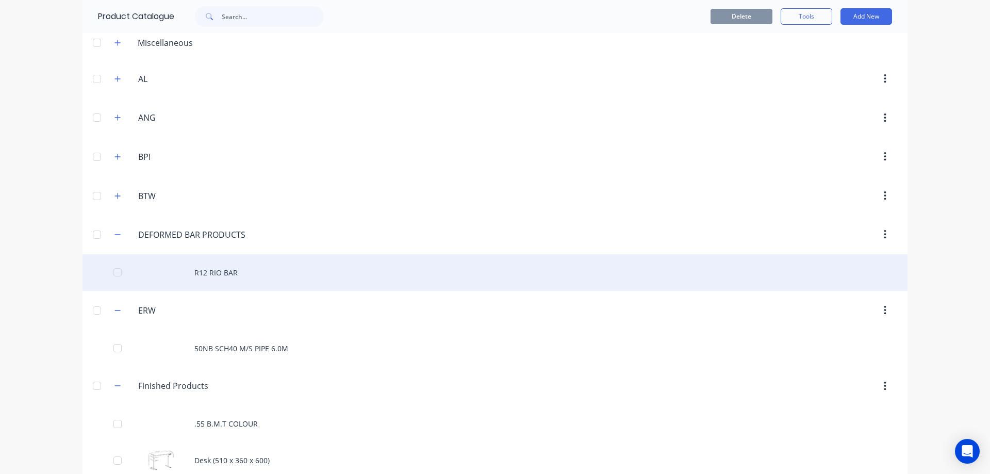
scroll to position [103, 0]
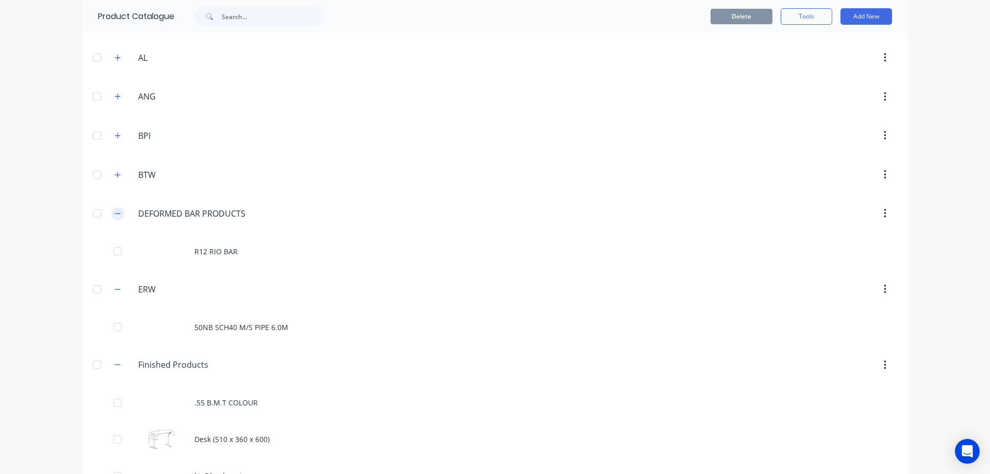
click at [115, 211] on icon "button" at bounding box center [118, 213] width 6 height 7
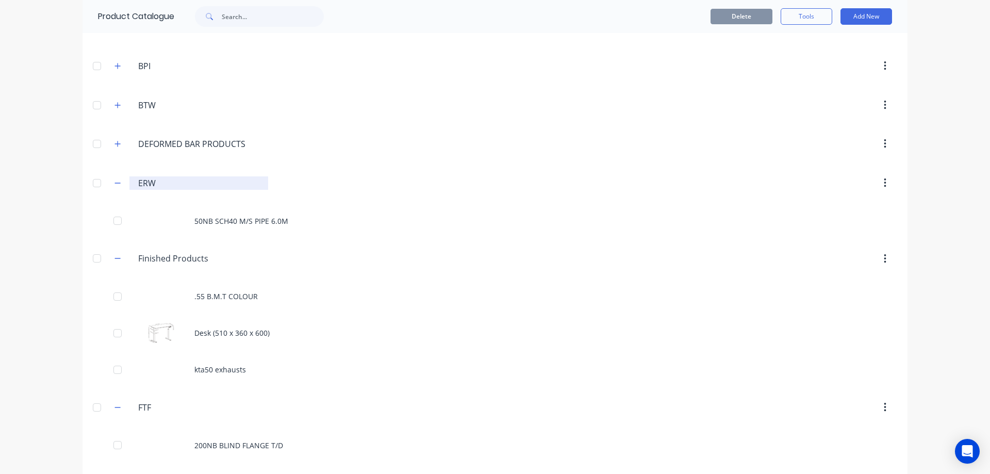
scroll to position [206, 0]
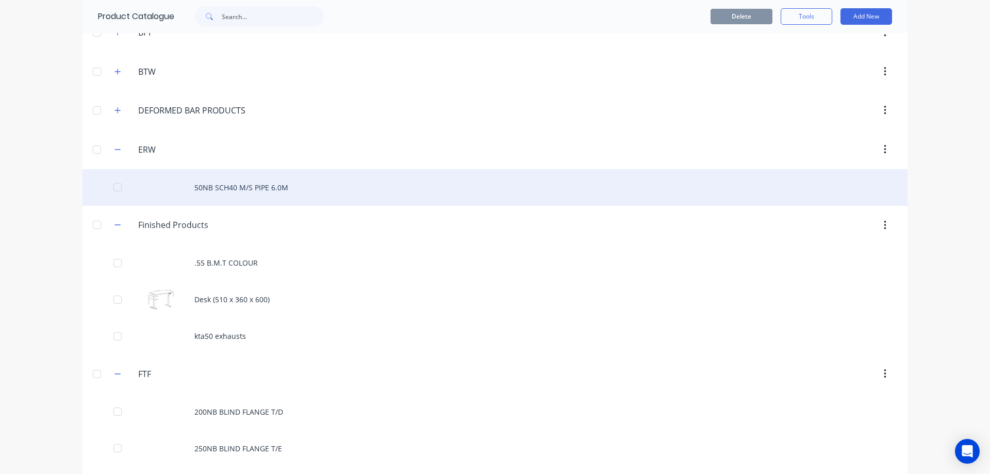
click at [218, 180] on div "50NB SCH40 M/S PIPE 6.0M" at bounding box center [495, 187] width 825 height 37
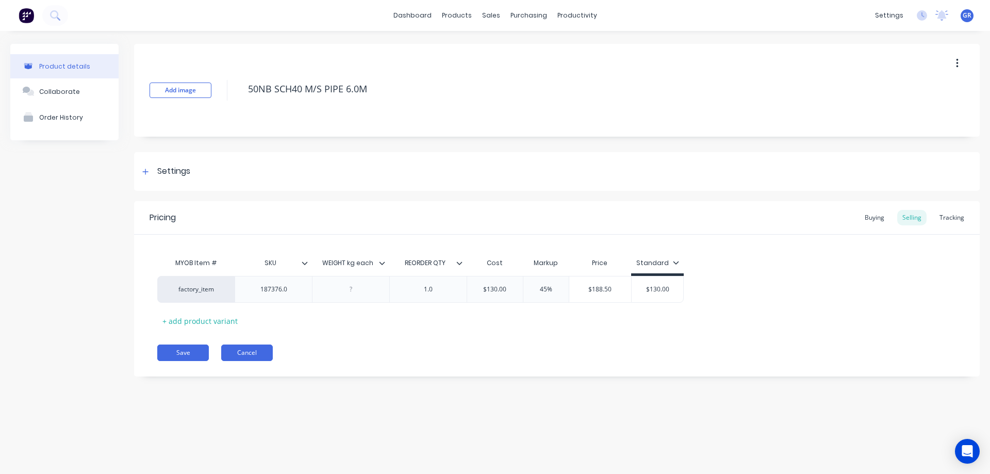
click at [230, 352] on button "Cancel" at bounding box center [247, 353] width 52 height 17
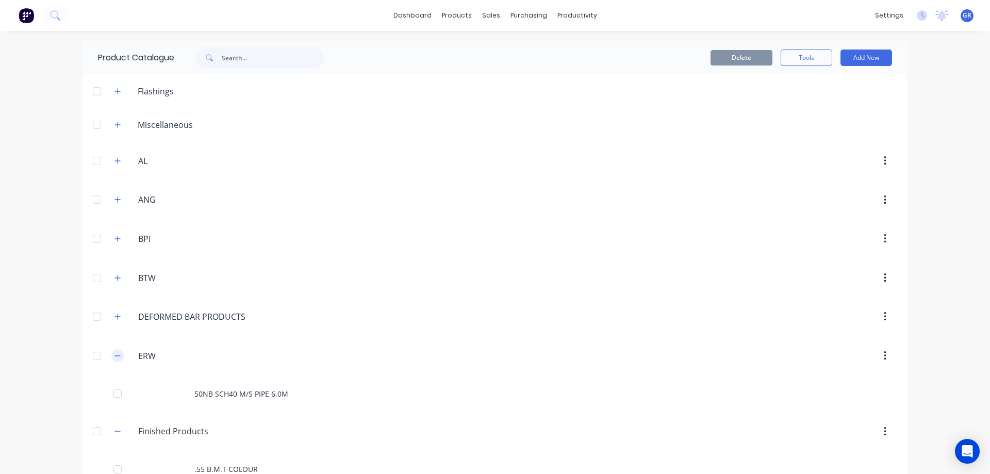
click at [117, 353] on icon "button" at bounding box center [118, 355] width 6 height 7
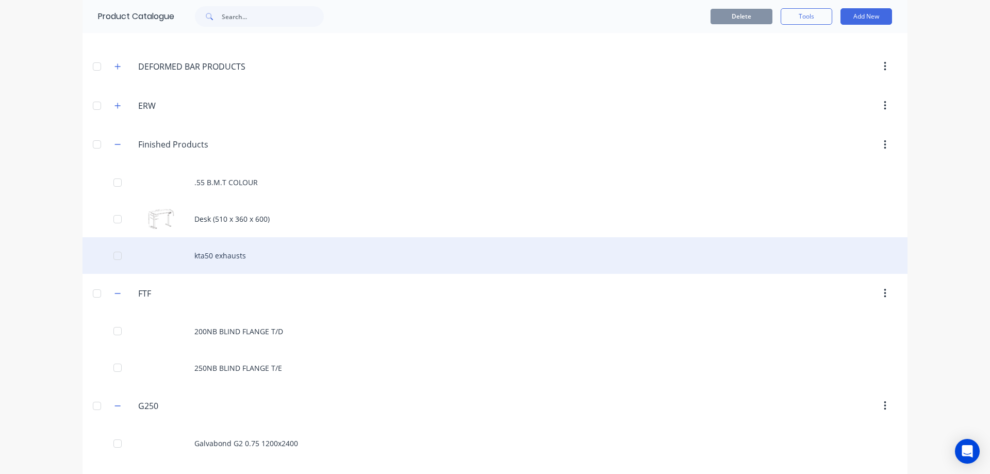
scroll to position [258, 0]
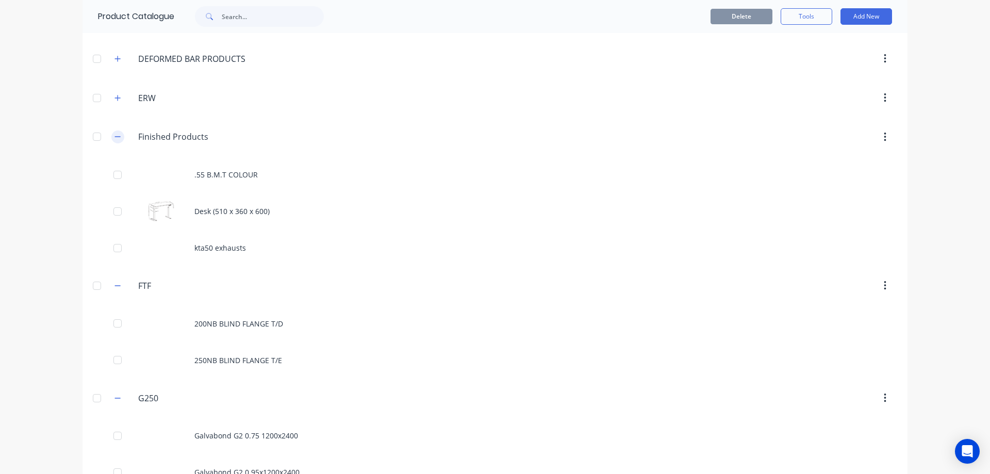
click at [115, 137] on icon "button" at bounding box center [118, 137] width 6 height 1
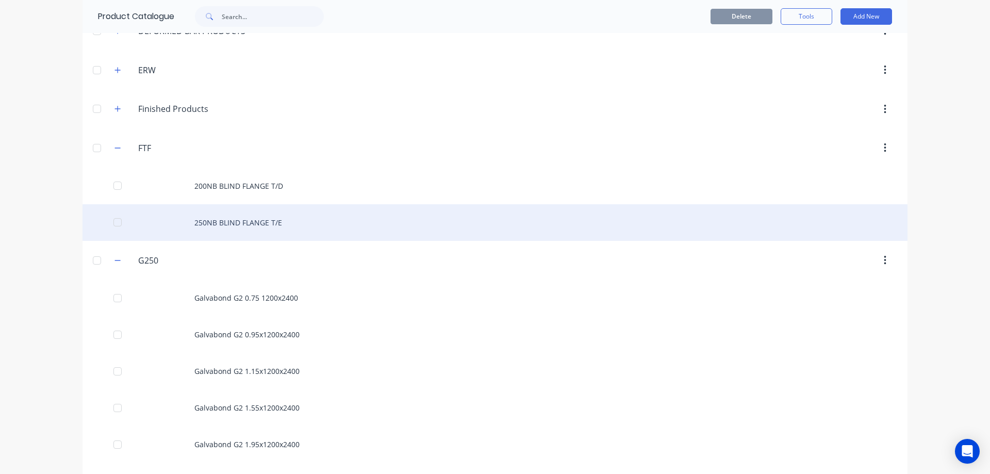
scroll to position [310, 0]
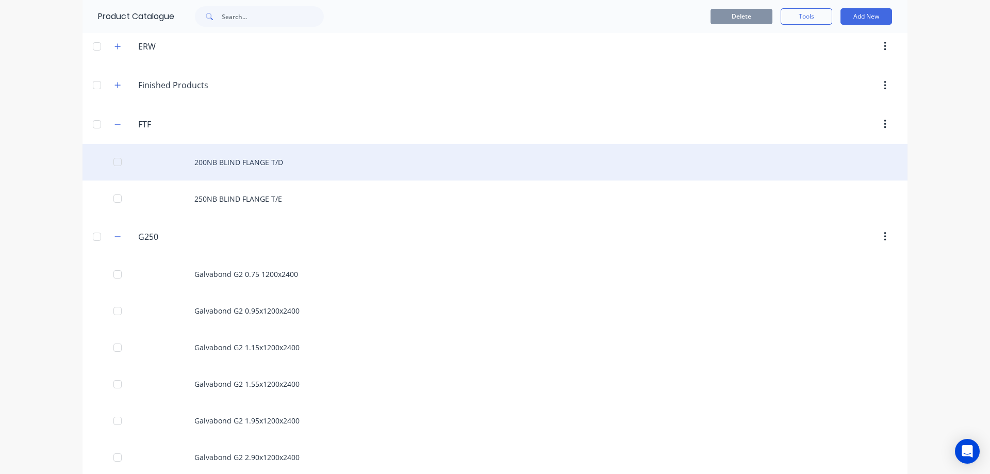
click at [215, 163] on div "200NB BLIND FLANGE T/D" at bounding box center [495, 162] width 825 height 37
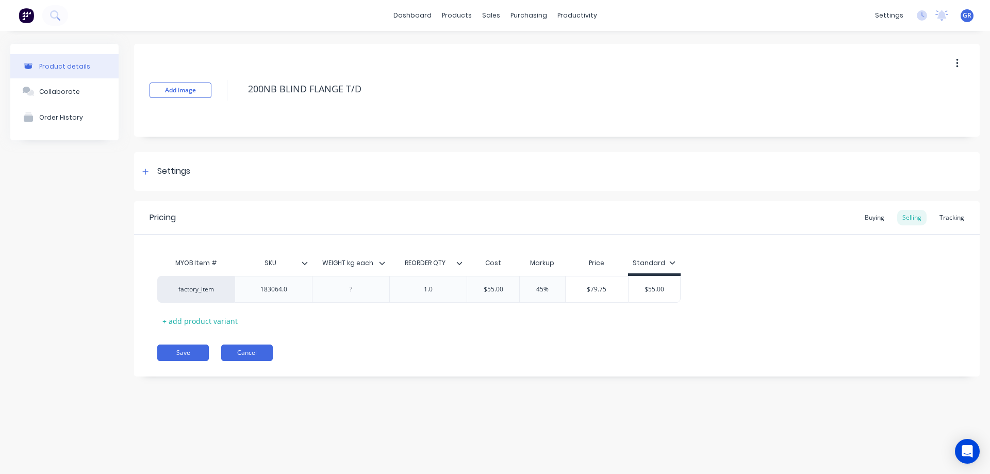
click at [251, 354] on button "Cancel" at bounding box center [247, 353] width 52 height 17
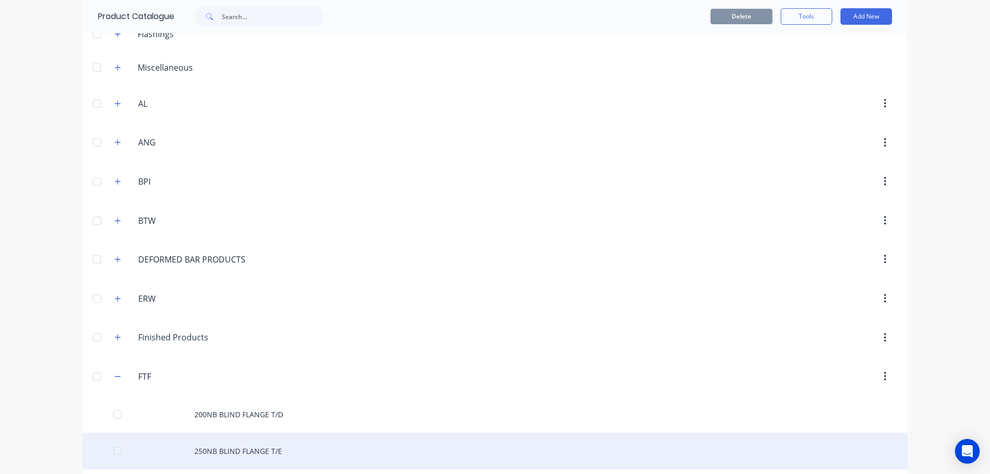
scroll to position [310, 0]
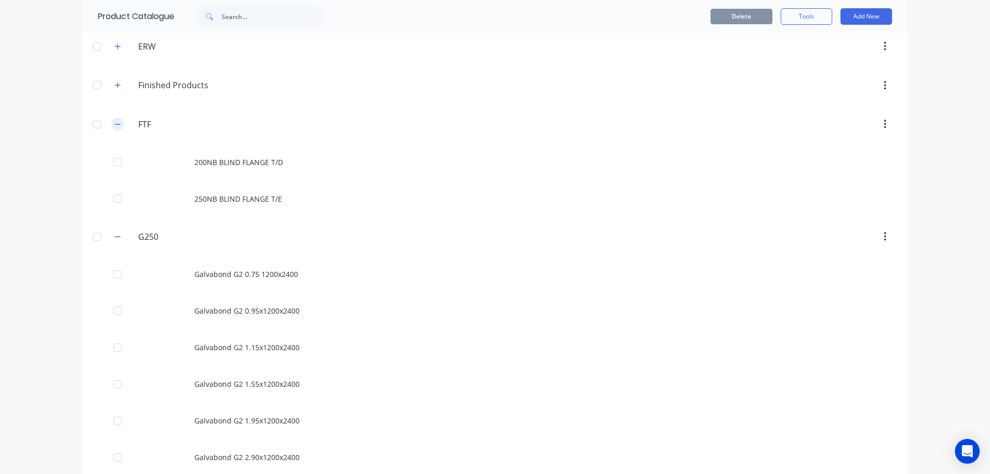
click at [115, 123] on icon "button" at bounding box center [118, 124] width 6 height 7
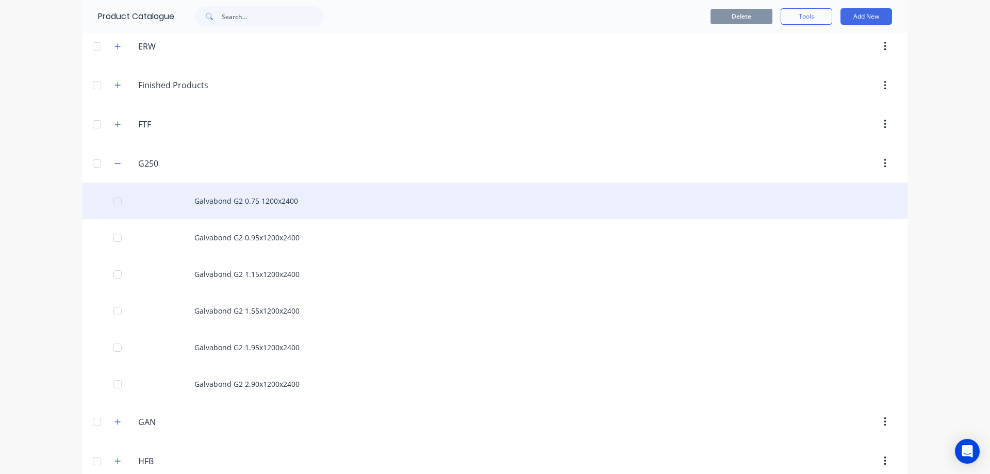
click at [215, 205] on div "Galvabond G2 0.75 1200x2400" at bounding box center [495, 201] width 825 height 37
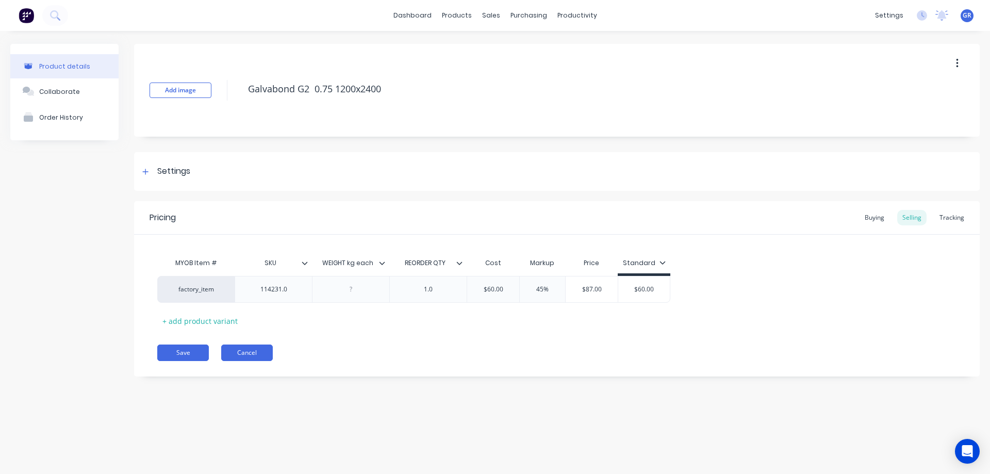
click at [242, 355] on button "Cancel" at bounding box center [247, 353] width 52 height 17
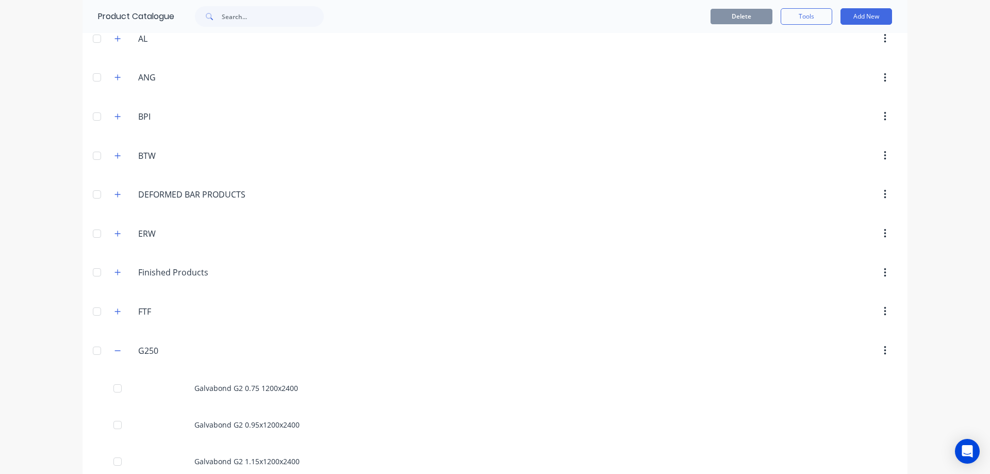
scroll to position [361, 0]
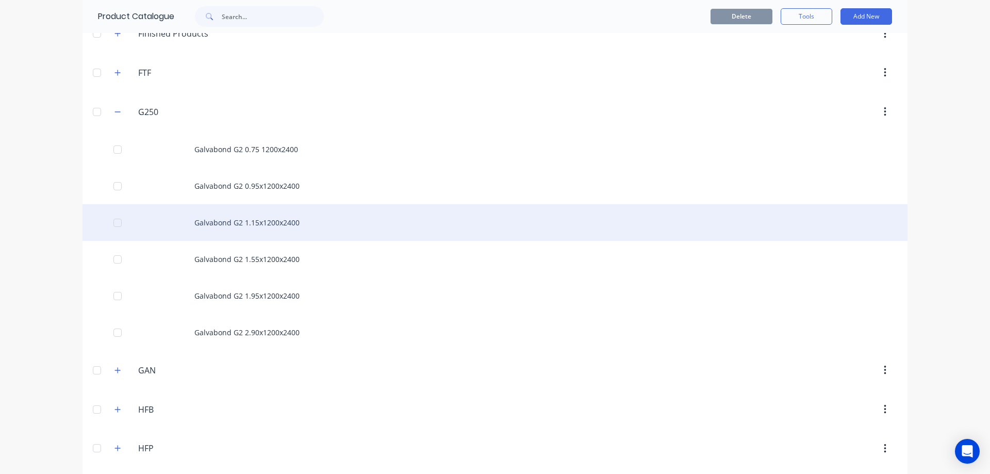
click at [186, 238] on div "Galvabond G2 1.15x1200x2400" at bounding box center [495, 222] width 825 height 37
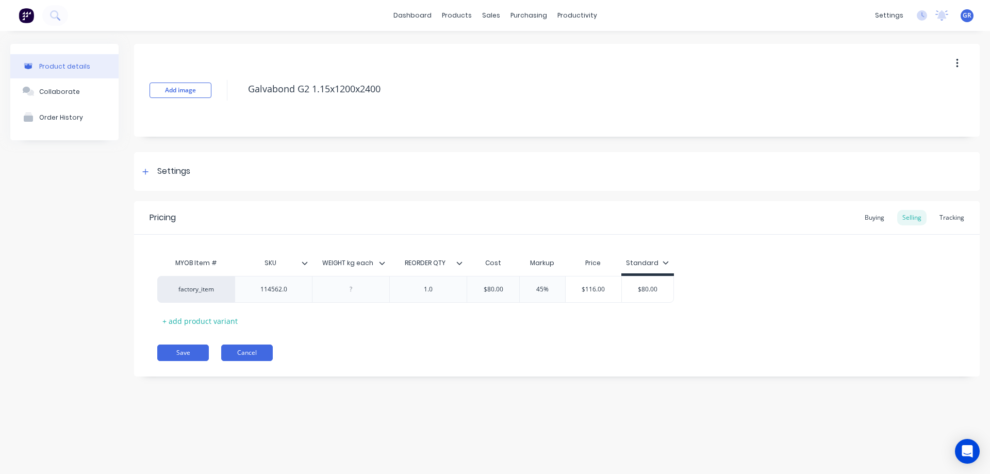
click at [246, 352] on button "Cancel" at bounding box center [247, 353] width 52 height 17
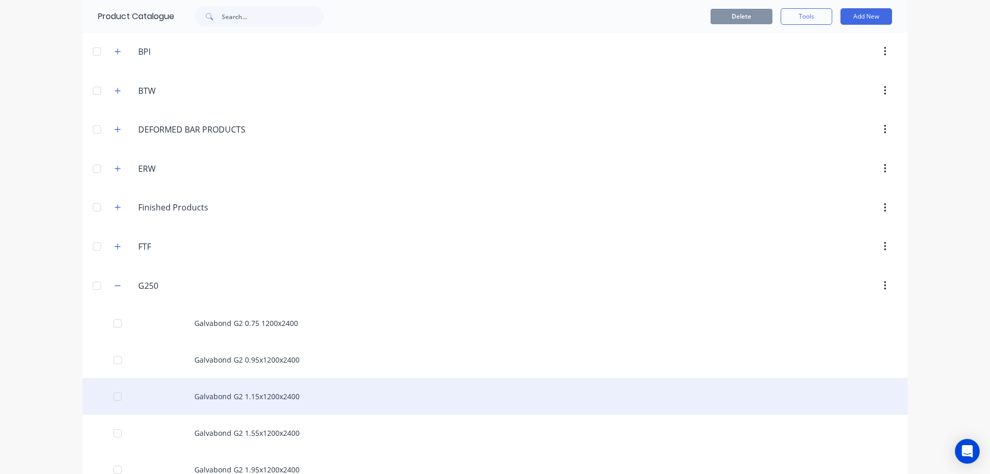
scroll to position [206, 0]
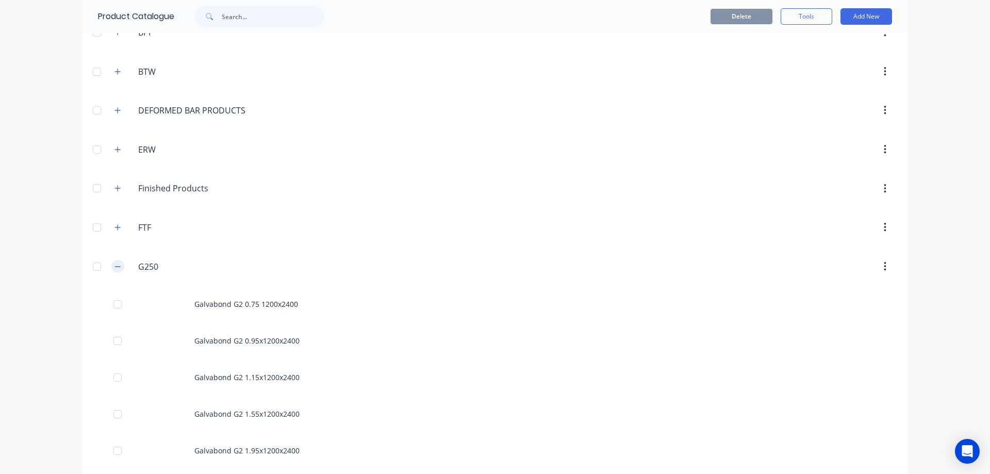
click at [116, 272] on button "button" at bounding box center [117, 266] width 13 height 13
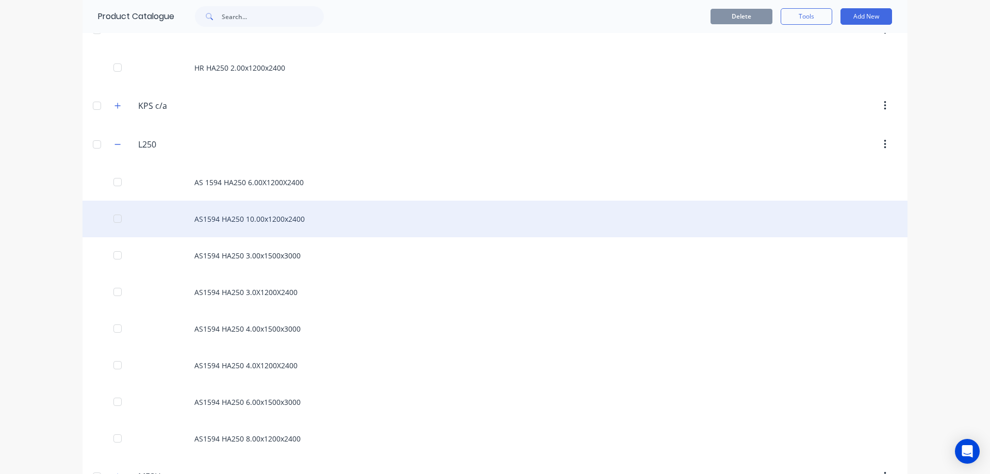
scroll to position [619, 0]
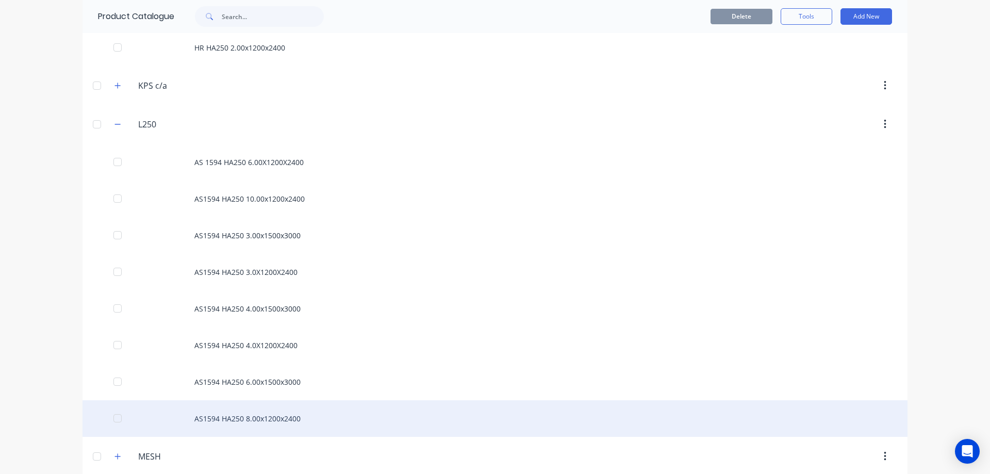
click at [221, 409] on div "AS1594 HA250 8.00x1200x2400" at bounding box center [495, 418] width 825 height 37
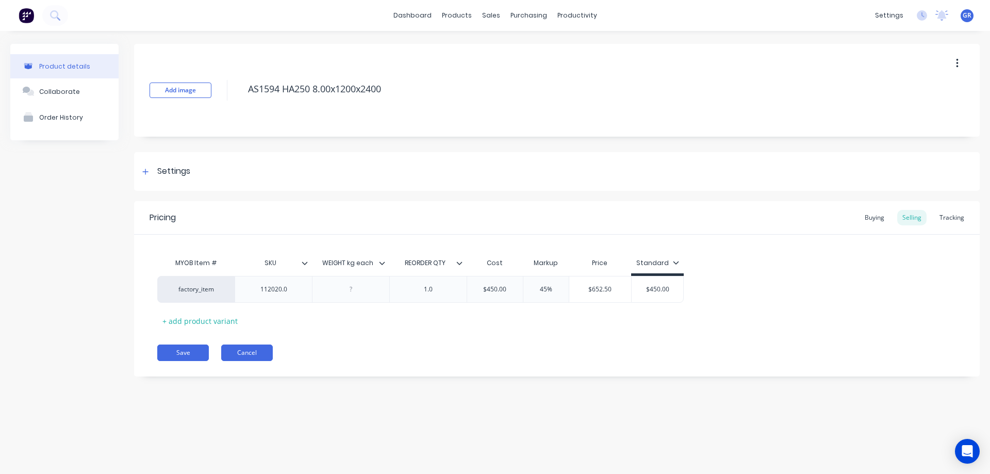
click at [225, 354] on button "Cancel" at bounding box center [247, 353] width 52 height 17
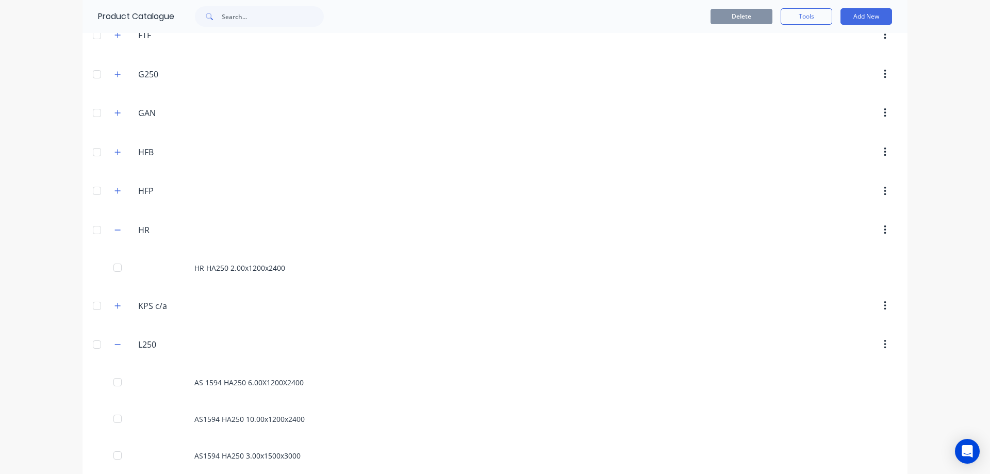
scroll to position [413, 0]
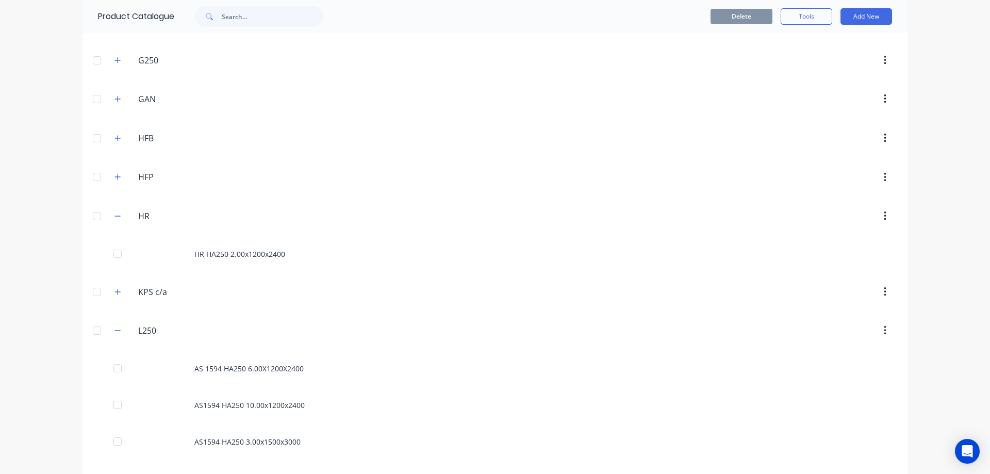
drag, startPoint x: 109, startPoint y: 216, endPoint x: 111, endPoint y: 230, distance: 14.0
click at [108, 233] on header "HR HR" at bounding box center [495, 216] width 825 height 39
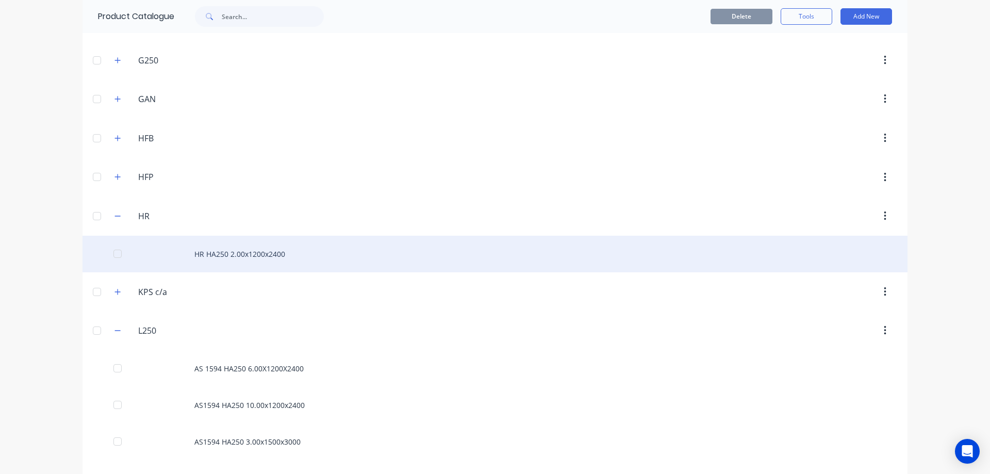
click at [205, 258] on div "HR HA250 2.00x1200x2400" at bounding box center [495, 254] width 825 height 37
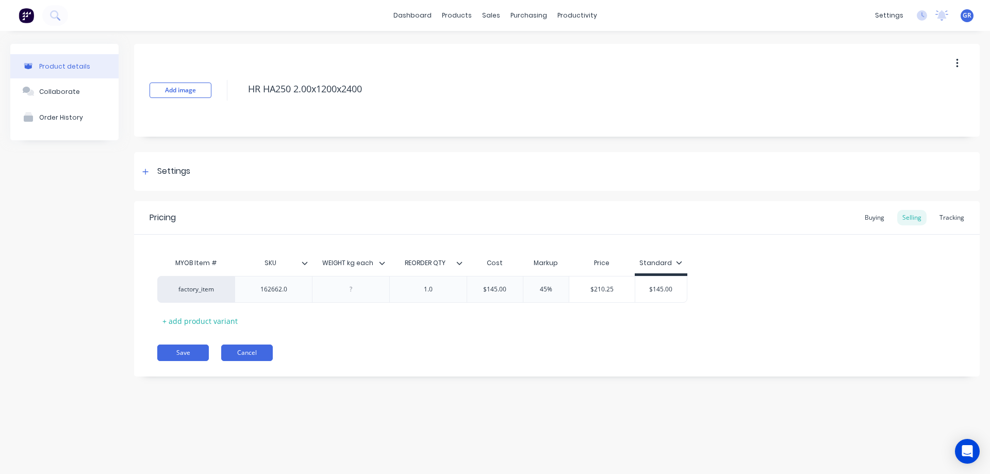
click at [236, 360] on button "Cancel" at bounding box center [247, 353] width 52 height 17
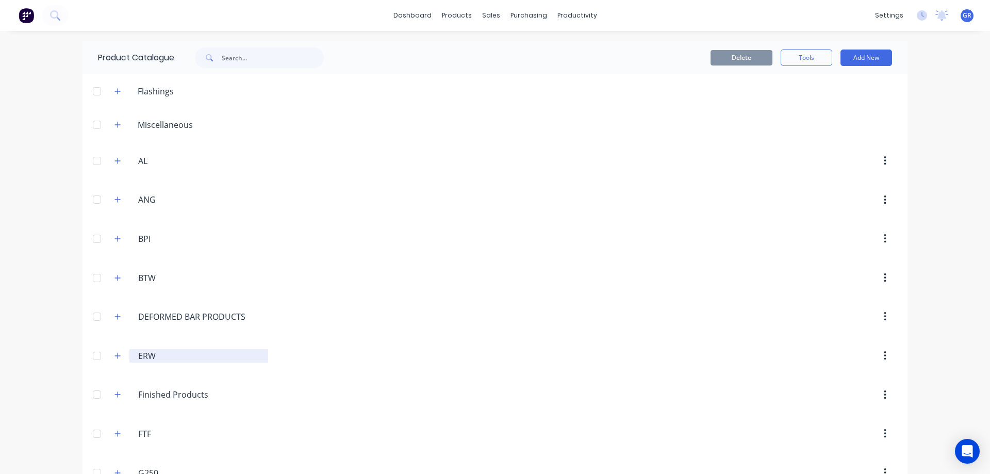
click at [237, 355] on input "ERW" at bounding box center [199, 356] width 122 height 12
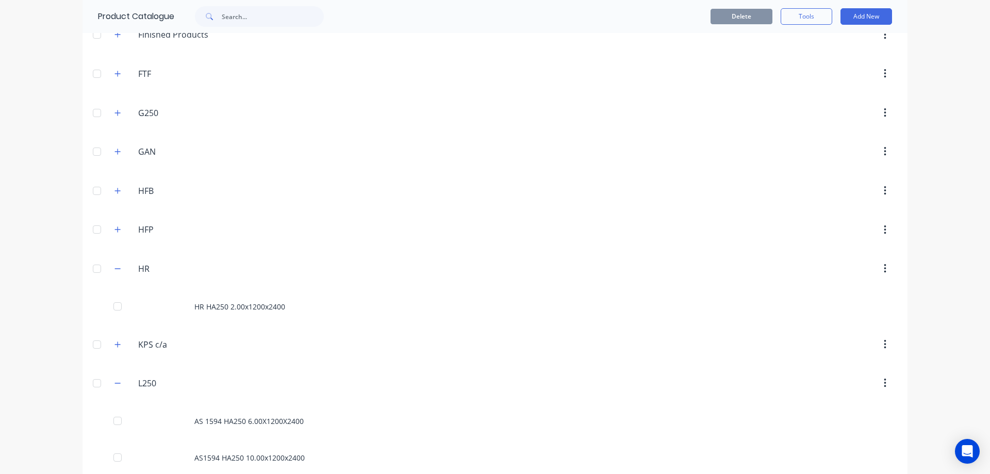
scroll to position [361, 0]
click at [117, 263] on button "button" at bounding box center [117, 267] width 13 height 13
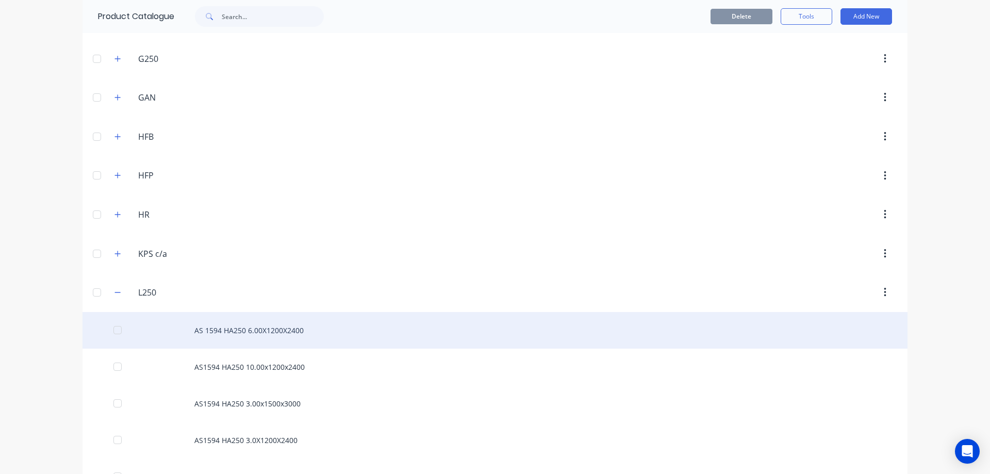
scroll to position [516, 0]
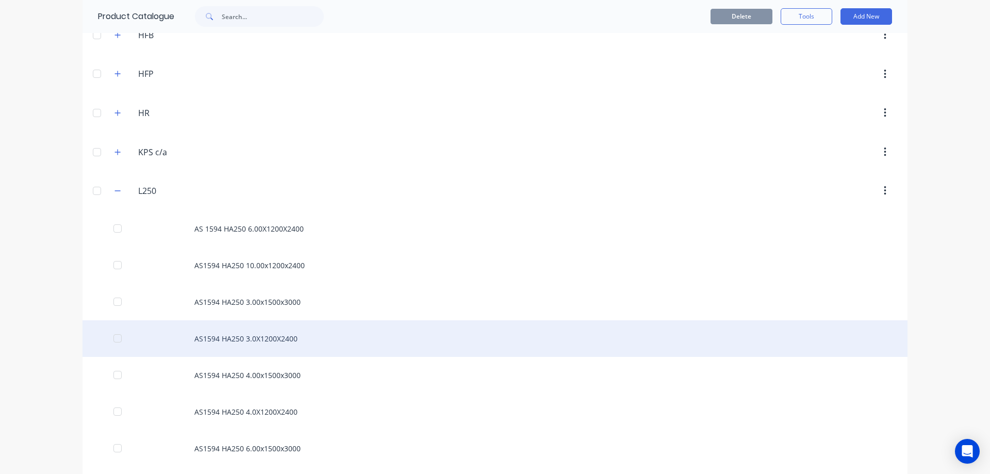
click at [245, 348] on div "AS1594 HA250 3.0X1200X2400" at bounding box center [495, 338] width 825 height 37
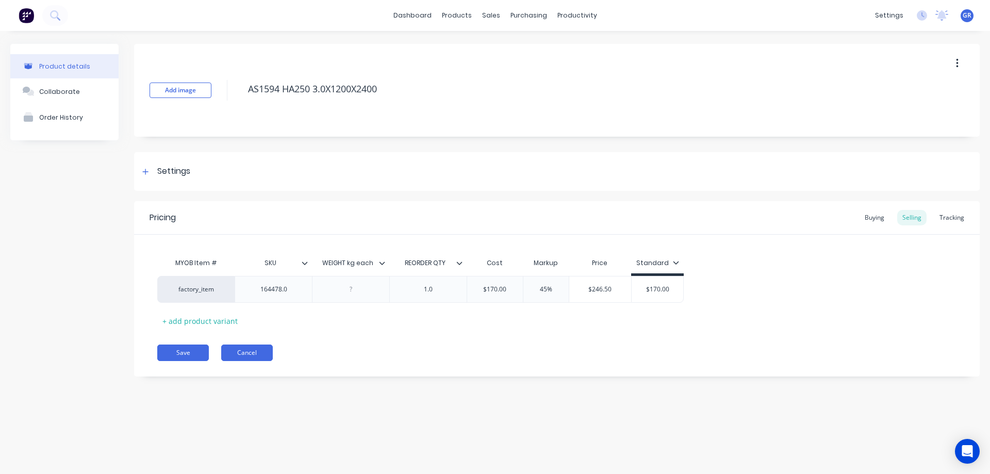
click at [247, 351] on button "Cancel" at bounding box center [247, 353] width 52 height 17
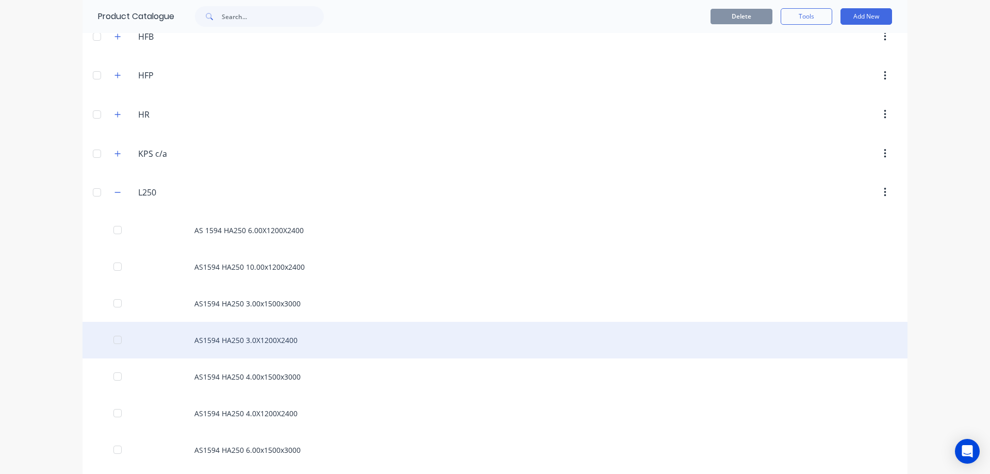
scroll to position [516, 0]
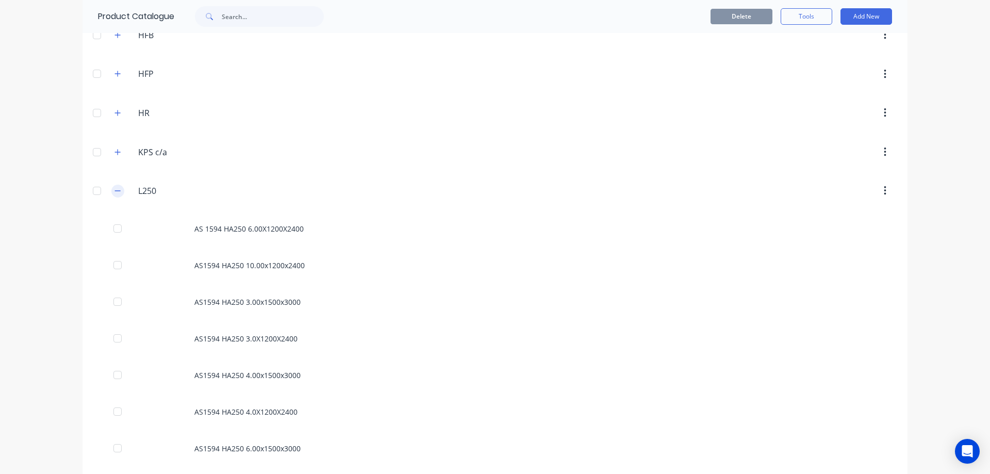
click at [115, 190] on icon "button" at bounding box center [118, 190] width 6 height 7
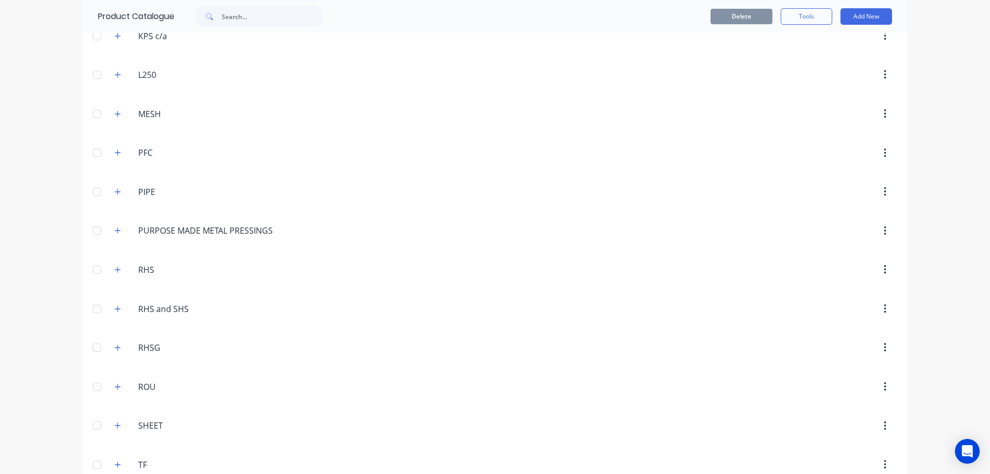
scroll to position [627, 0]
click at [132, 126] on div "MESH MESH" at bounding box center [187, 118] width 162 height 19
click at [116, 122] on icon "button" at bounding box center [118, 118] width 6 height 7
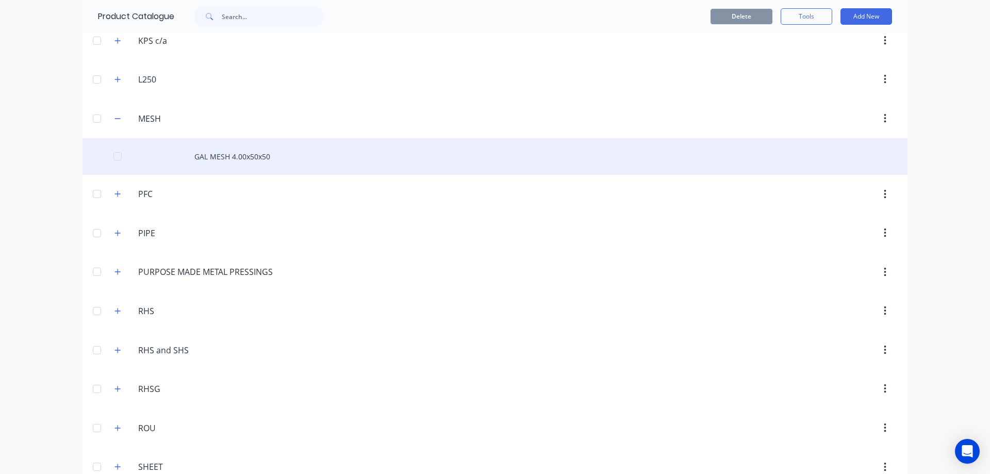
click at [222, 159] on div "GAL MESH 4.00x50x50" at bounding box center [495, 156] width 825 height 37
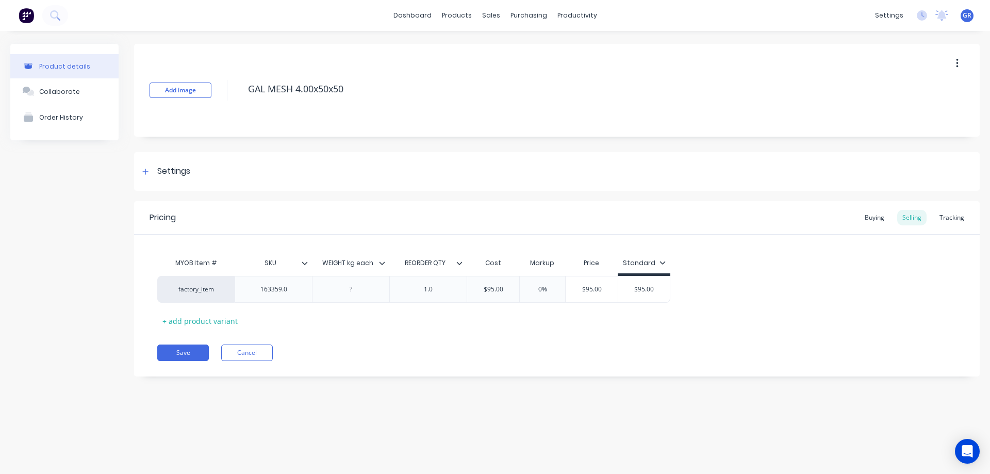
type textarea "x"
drag, startPoint x: 550, startPoint y: 294, endPoint x: 529, endPoint y: 291, distance: 21.9
click at [529, 291] on div "factory_item 163359.0 1.0 $95.00 0% $95.00 $95.00" at bounding box center [557, 289] width 800 height 27
type input "0%"
drag, startPoint x: 553, startPoint y: 288, endPoint x: 531, endPoint y: 288, distance: 22.2
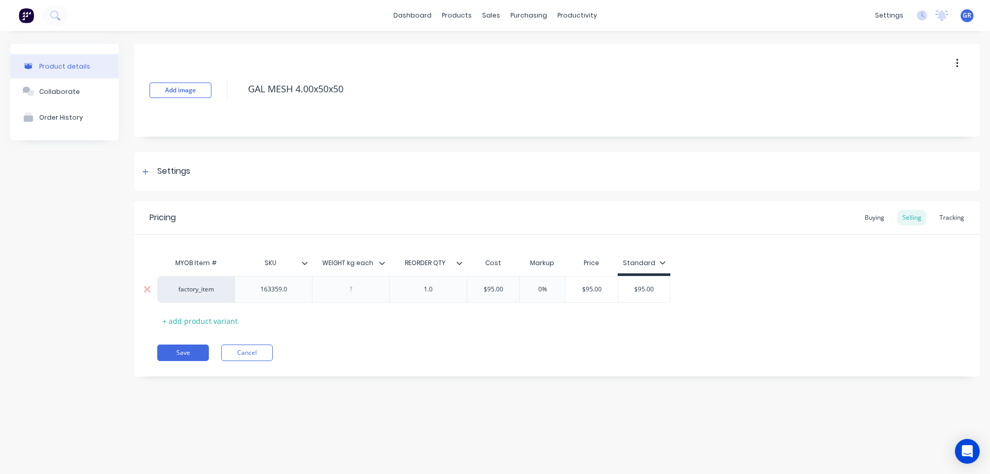
click at [531, 288] on input "0%" at bounding box center [543, 289] width 52 height 9
type textarea "x"
type input "4"
type textarea "x"
type input "45"
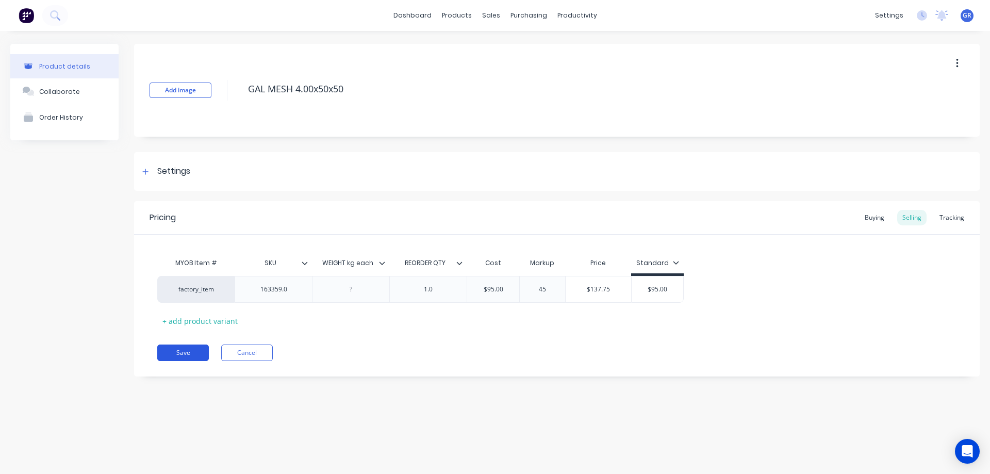
click at [175, 352] on button "Save" at bounding box center [183, 353] width 52 height 17
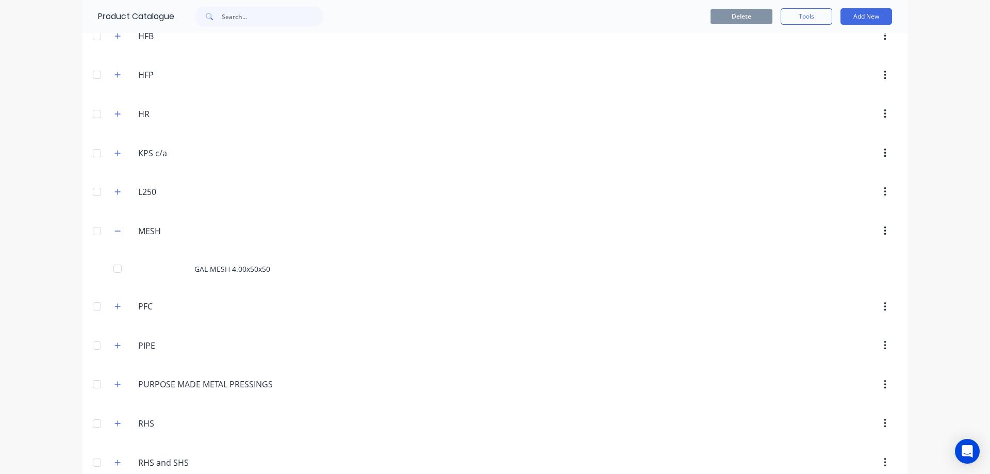
scroll to position [516, 0]
click at [119, 305] on button "button" at bounding box center [117, 305] width 13 height 13
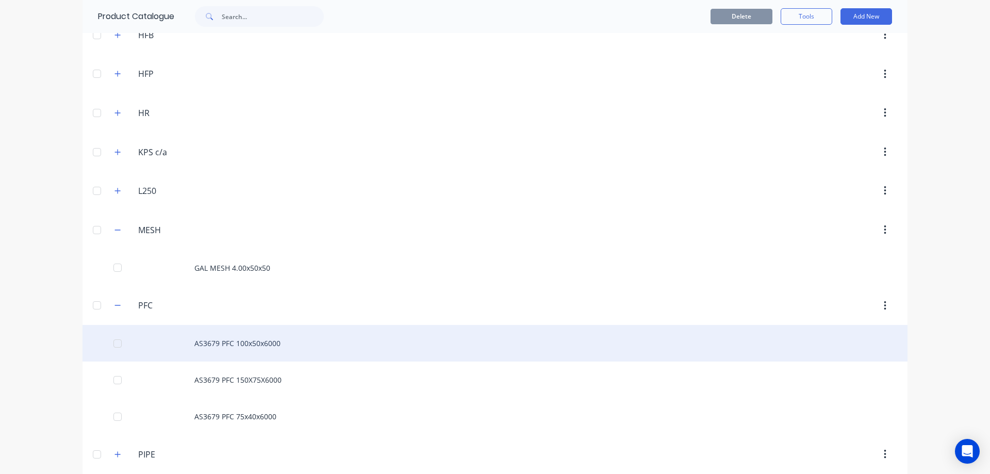
click at [221, 343] on div "AS3679 PFC 100x50x6000" at bounding box center [495, 343] width 825 height 37
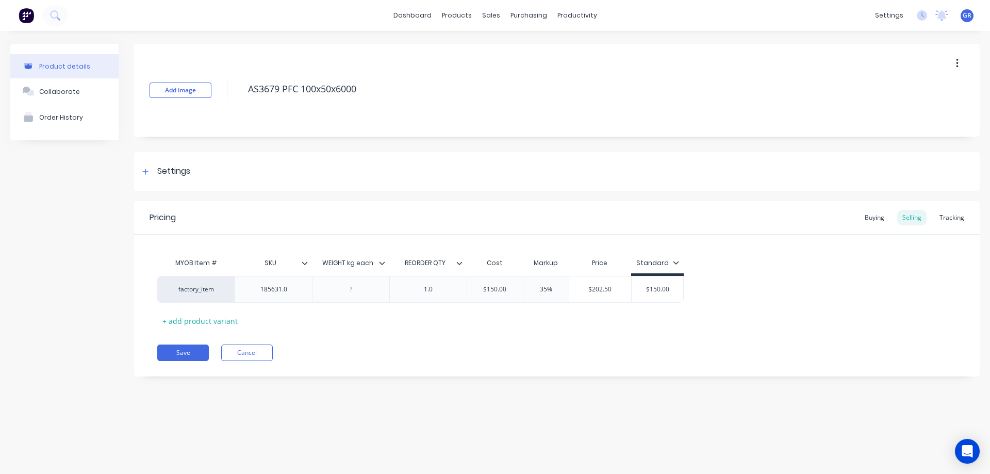
type textarea "x"
type input "35%"
drag, startPoint x: 554, startPoint y: 289, endPoint x: 528, endPoint y: 290, distance: 26.3
click at [528, 290] on input "35%" at bounding box center [547, 289] width 52 height 9
type textarea "x"
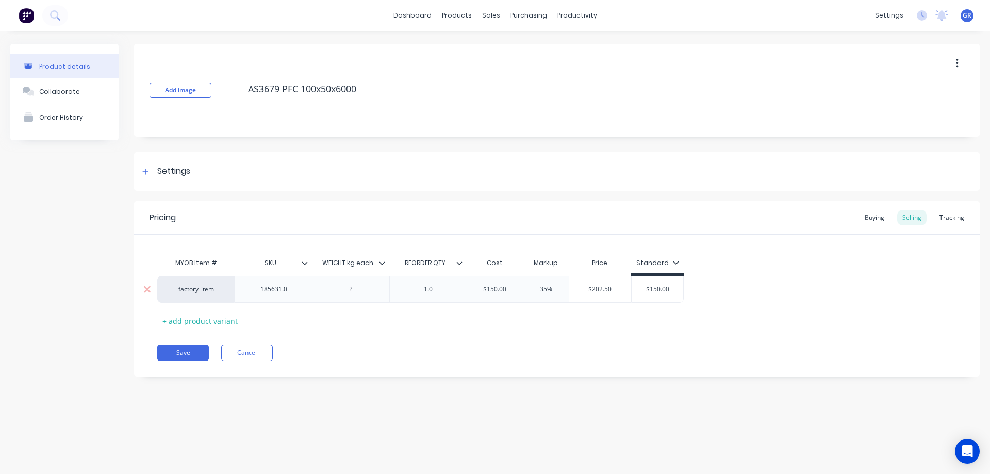
type input "4"
type textarea "x"
type input "45"
click at [186, 351] on button "Save" at bounding box center [183, 353] width 52 height 17
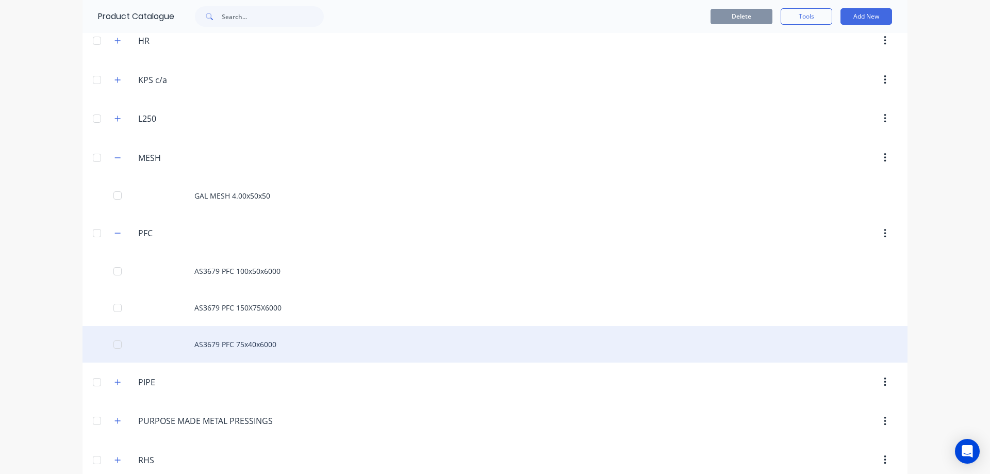
scroll to position [619, 0]
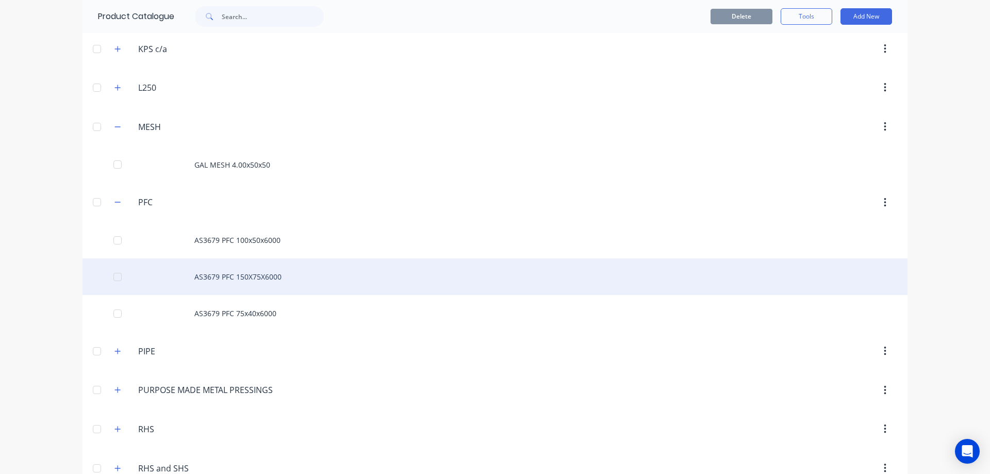
click at [224, 278] on div "AS3679 PFC 150X75X6000" at bounding box center [495, 276] width 825 height 37
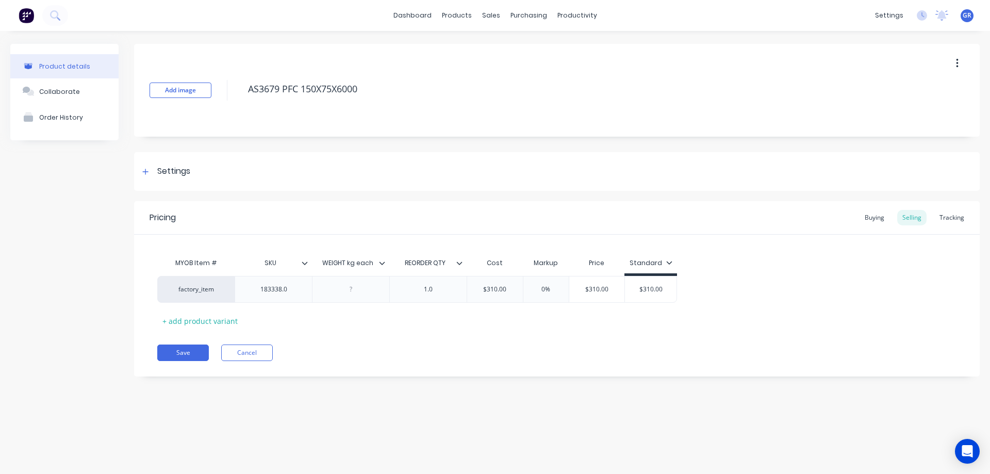
type textarea "x"
type input "0%"
drag, startPoint x: 552, startPoint y: 288, endPoint x: 524, endPoint y: 288, distance: 27.9
click at [524, 288] on input "0%" at bounding box center [547, 289] width 52 height 9
type textarea "x"
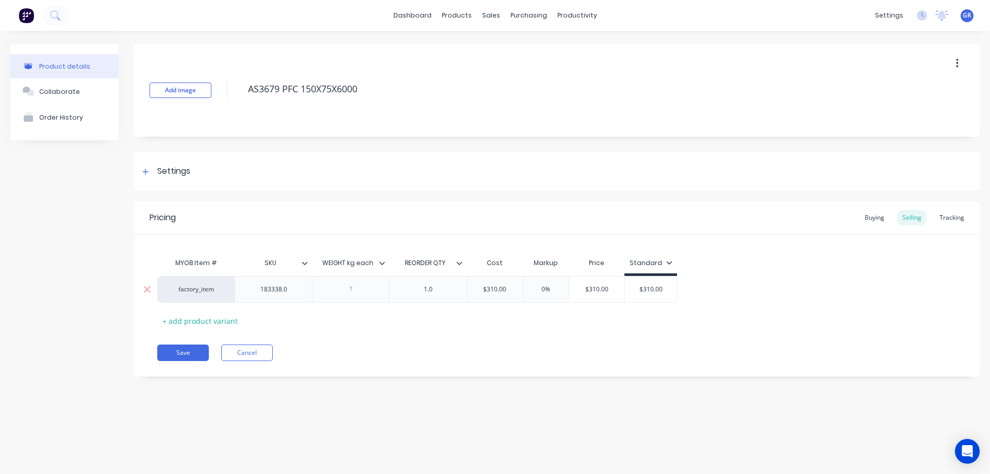
type input "5"
type textarea "x"
type input "50"
type textarea "x"
type input "5"
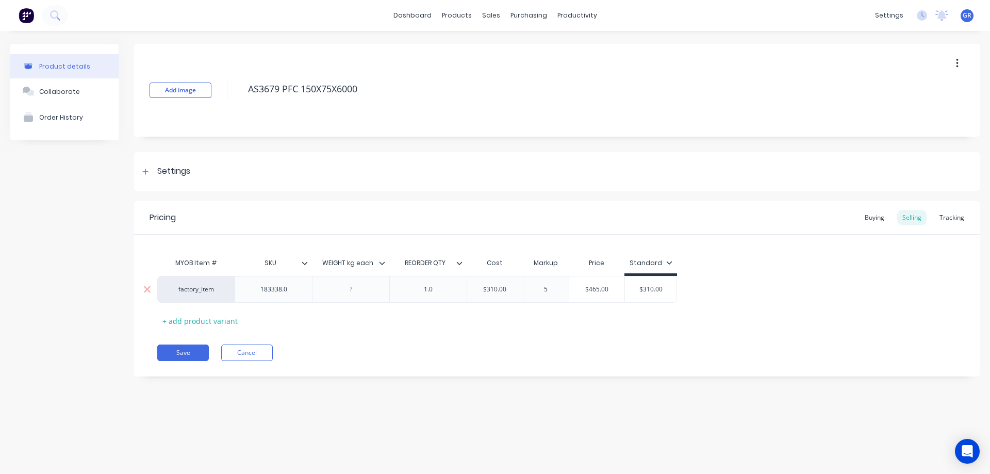
type textarea "x"
type input "4"
type textarea "x"
type input "45"
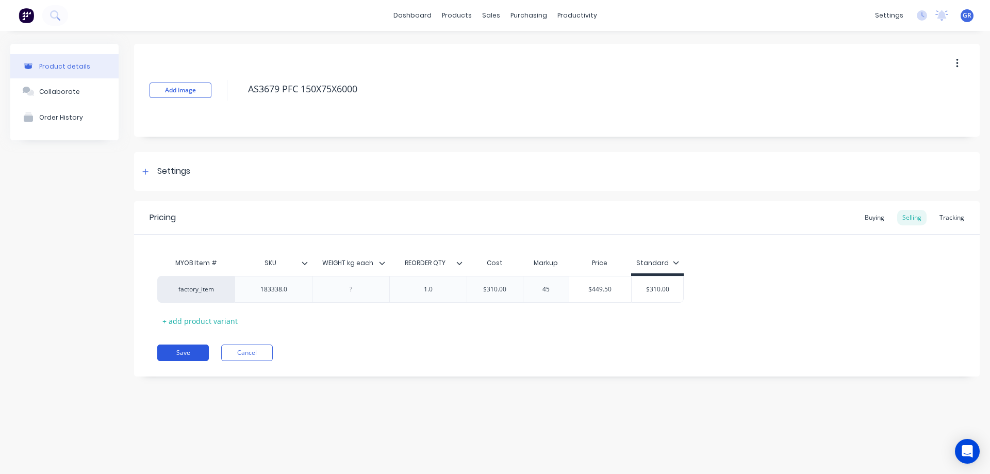
click at [178, 351] on button "Save" at bounding box center [183, 353] width 52 height 17
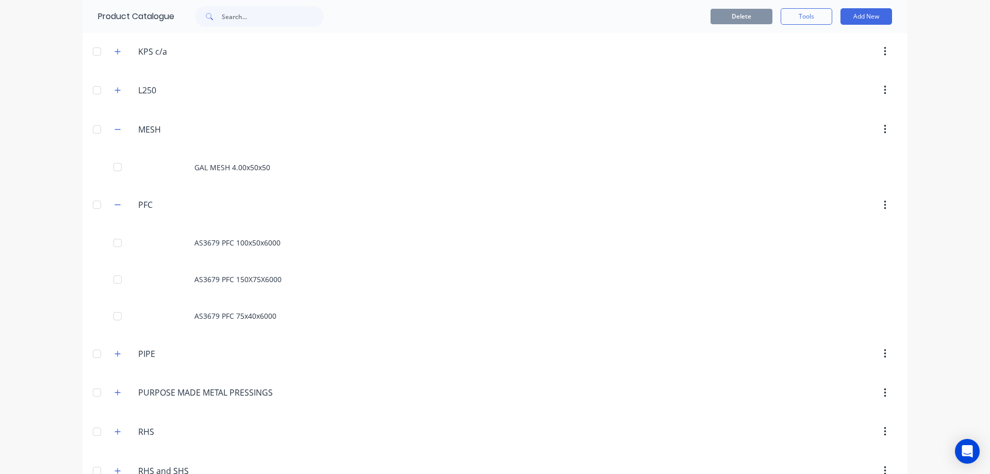
scroll to position [671, 0]
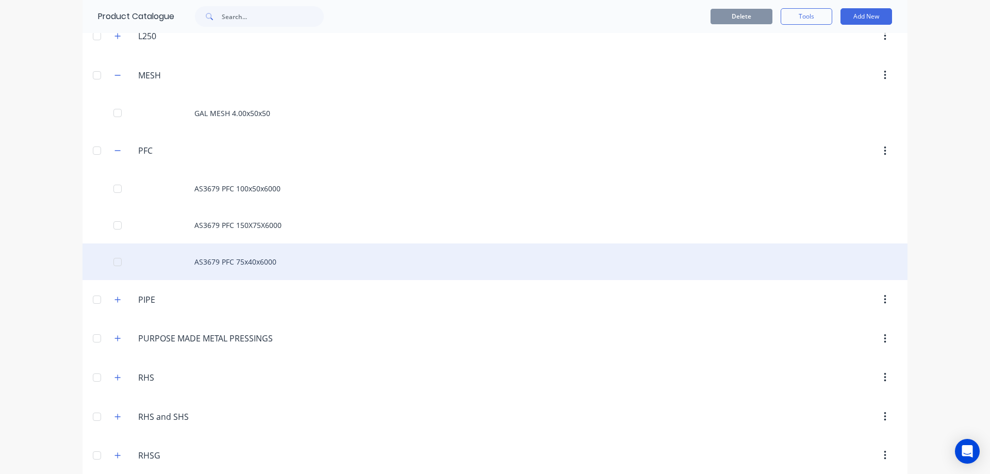
click at [234, 261] on div "AS3679 PFC 75x40x6000" at bounding box center [495, 261] width 825 height 37
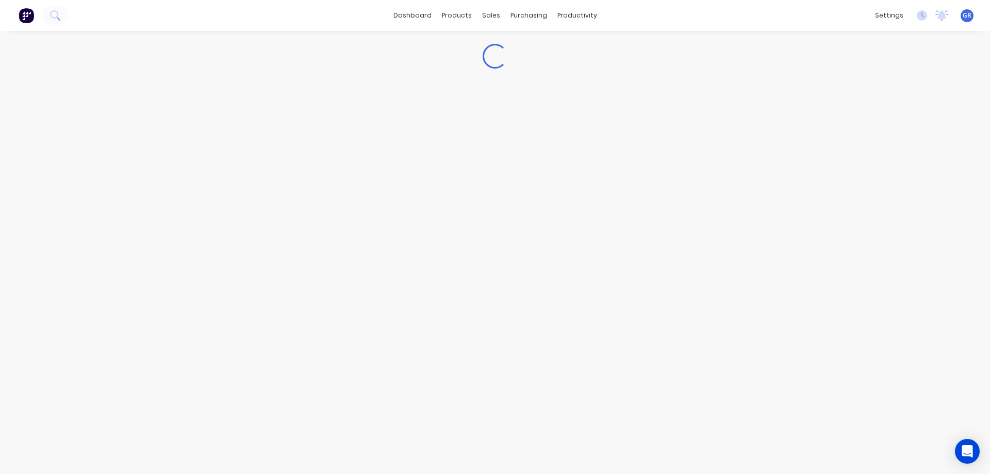
type textarea "x"
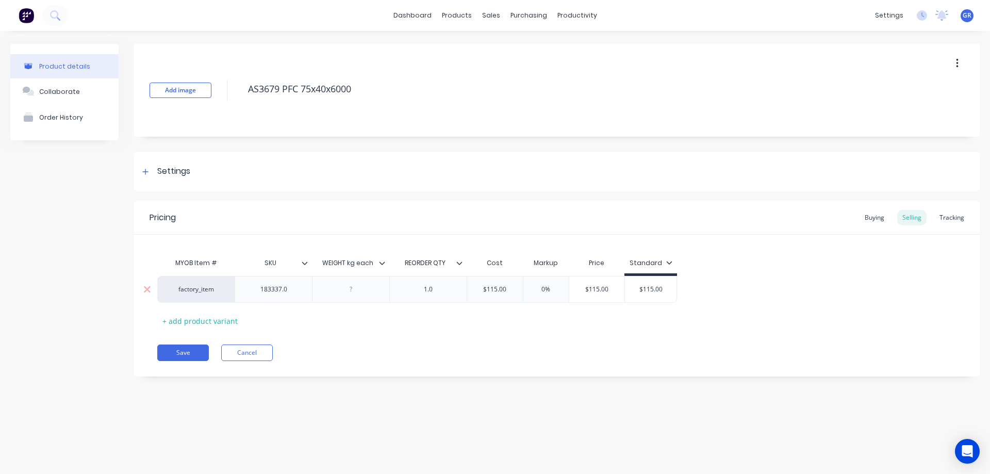
type input "0%"
click at [532, 289] on input "0%" at bounding box center [547, 289] width 52 height 9
type textarea "x"
type input "4"
type textarea "x"
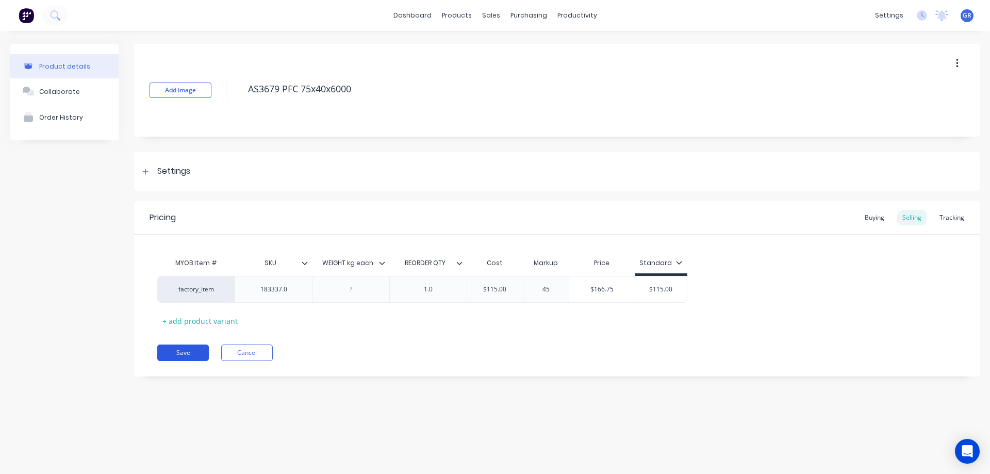
type input "45"
click at [192, 353] on button "Save" at bounding box center [183, 353] width 52 height 17
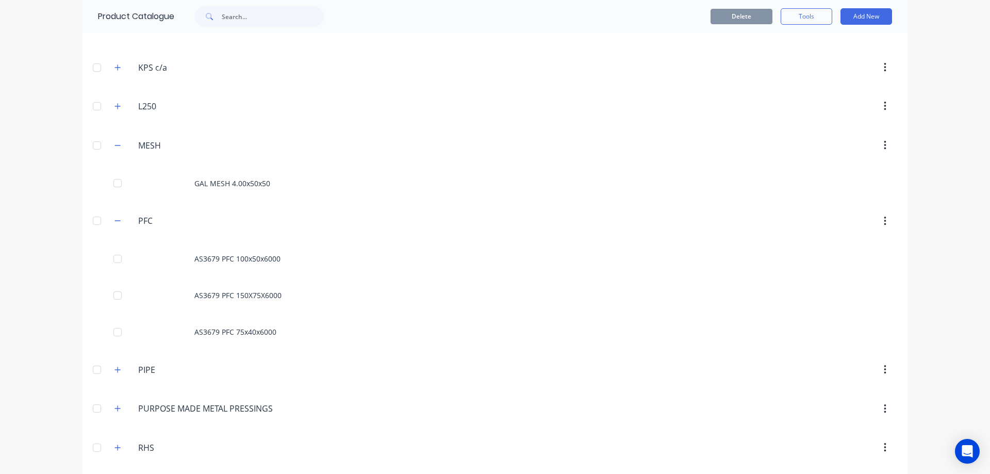
scroll to position [619, 0]
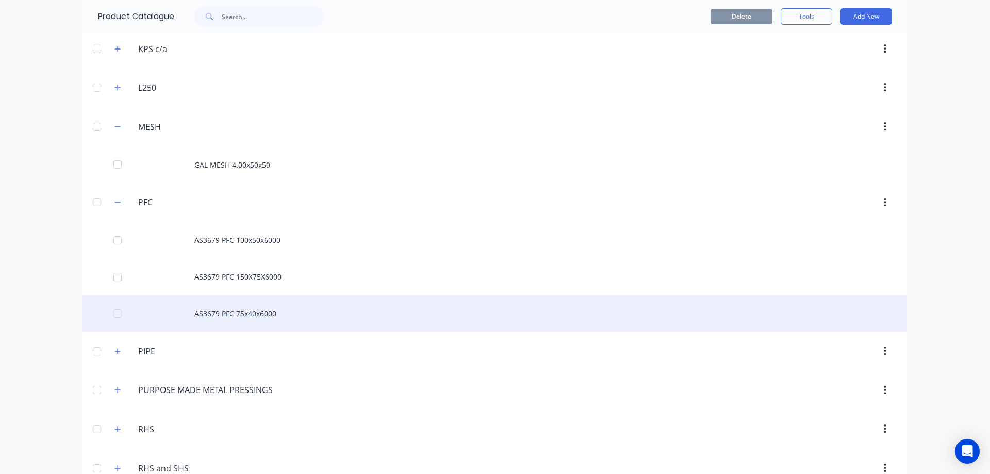
click at [193, 312] on div "AS3679 PFC 75x40x6000" at bounding box center [495, 313] width 825 height 37
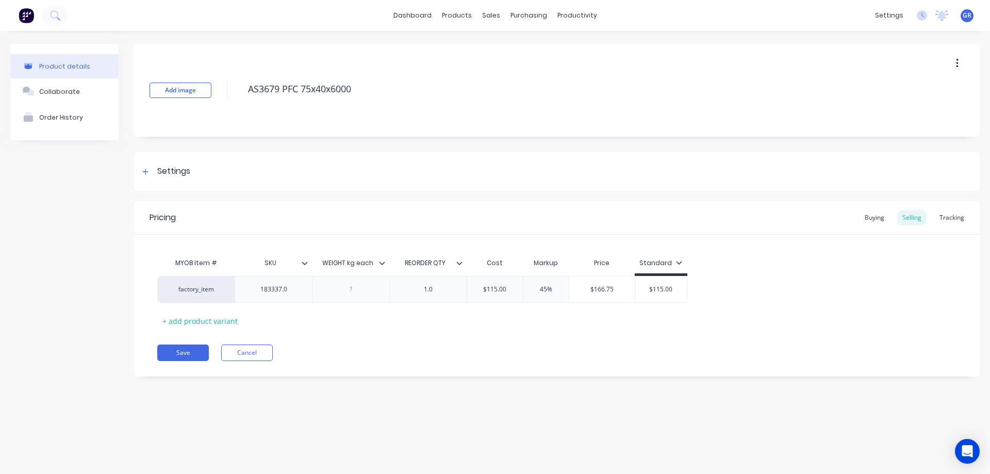
type textarea "x"
click at [622, 307] on div "MYOB Item # SKU WEIGHT kg each REORDER QTY Cost Markup Price Standard factory_i…" at bounding box center [557, 291] width 800 height 76
type input "$115.00"
drag, startPoint x: 676, startPoint y: 287, endPoint x: 656, endPoint y: 289, distance: 19.7
click at [656, 289] on input "$115.00" at bounding box center [662, 289] width 52 height 9
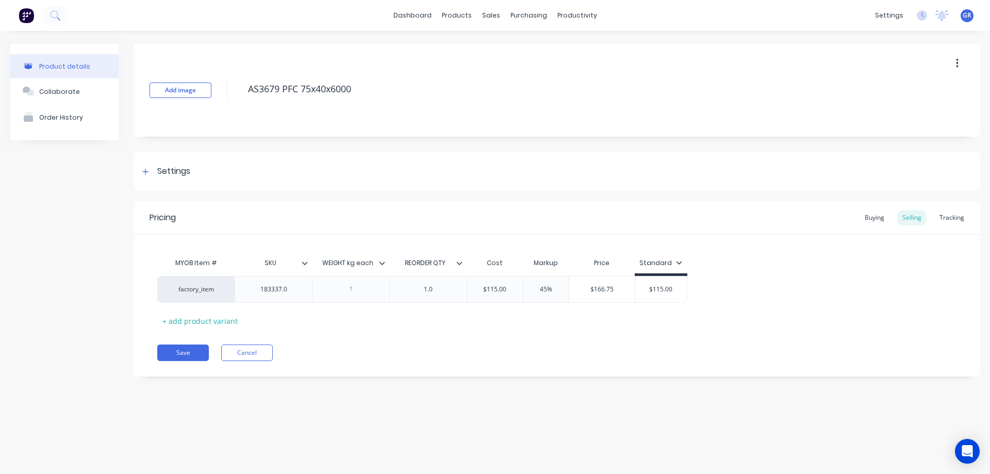
click at [681, 264] on div "Standard" at bounding box center [661, 264] width 53 height 9
click at [680, 265] on icon at bounding box center [679, 262] width 6 height 6
click at [643, 285] on div "All" at bounding box center [648, 292] width 76 height 21
click at [649, 289] on div "All" at bounding box center [648, 292] width 9 height 11
click at [676, 263] on icon at bounding box center [679, 262] width 6 height 6
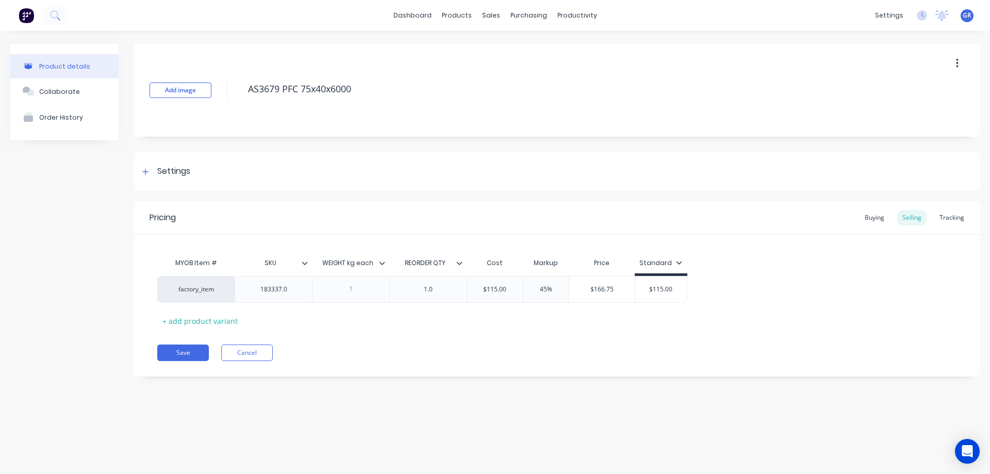
click at [707, 289] on div "factory_item 183337.0 1.0 $115.00 45% $166.75 $115.00 $115.00" at bounding box center [557, 289] width 800 height 27
drag, startPoint x: 673, startPoint y: 287, endPoint x: 649, endPoint y: 288, distance: 23.2
click at [649, 288] on input "$115.00" at bounding box center [662, 289] width 52 height 9
type textarea "x"
drag, startPoint x: 637, startPoint y: 367, endPoint x: 650, endPoint y: 380, distance: 18.6
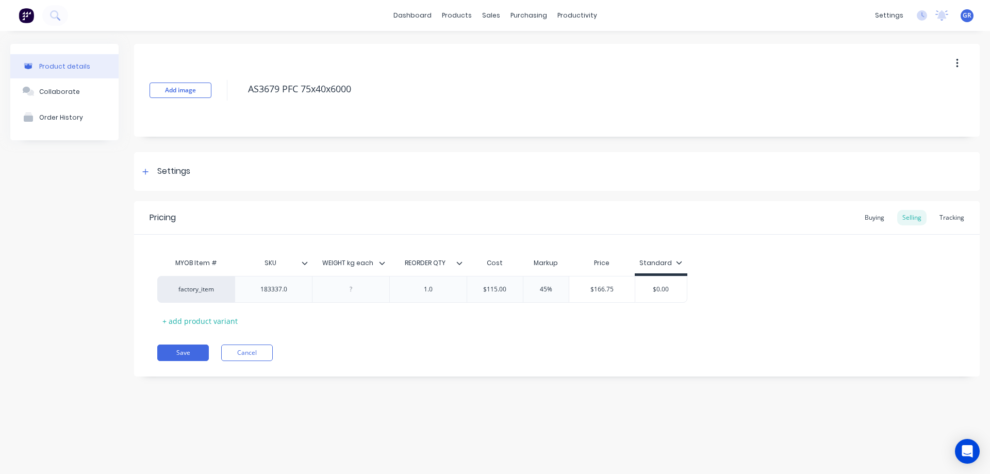
click at [646, 377] on div "Add image AS3679 PFC 75x40x6000 Settings Product Options I buy this item I sell…" at bounding box center [557, 218] width 846 height 348
click at [181, 351] on button "Save" at bounding box center [183, 353] width 52 height 17
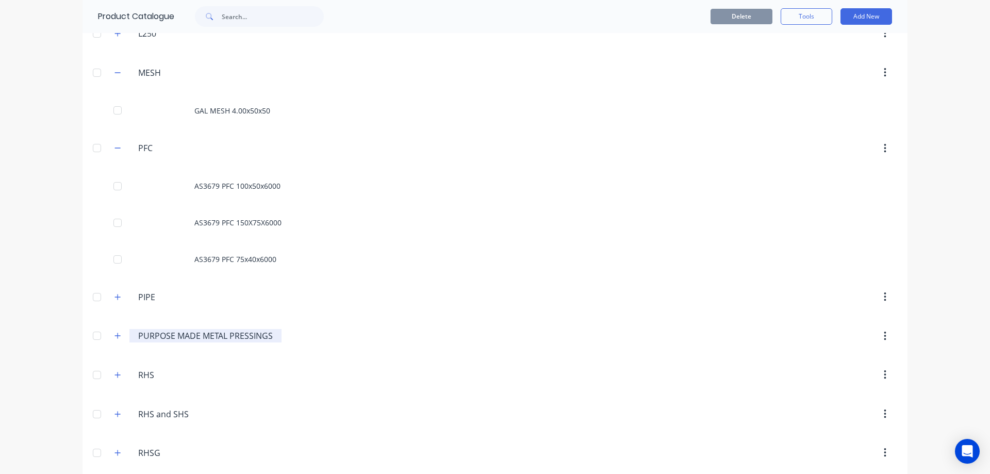
scroll to position [671, 0]
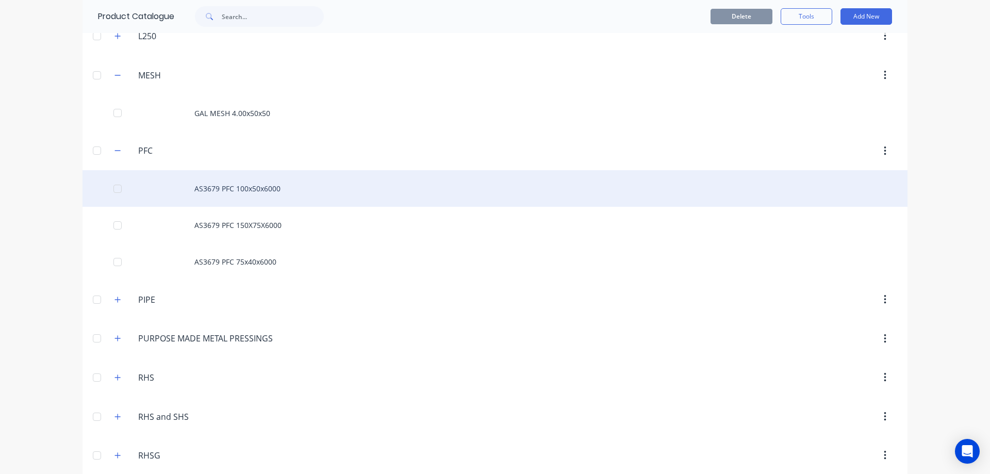
click at [229, 192] on div "AS3679 PFC 100x50x6000" at bounding box center [495, 188] width 825 height 37
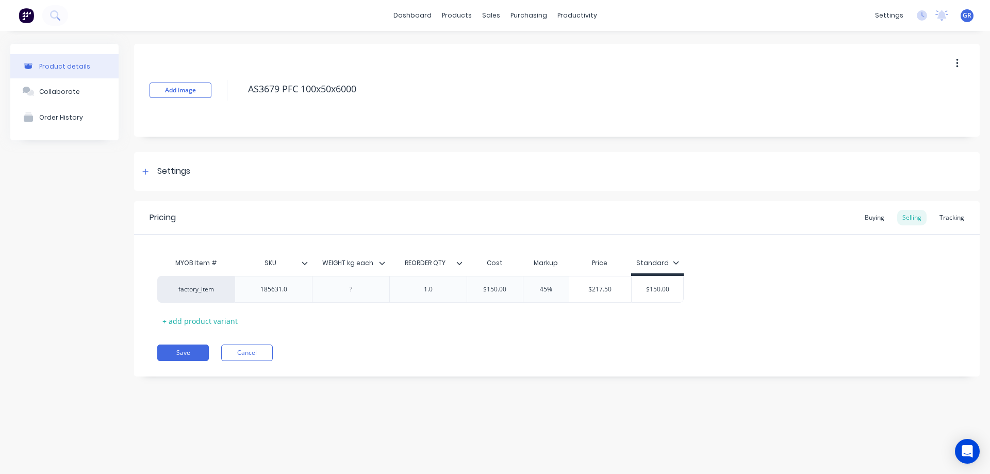
type textarea "x"
type input "$150.00"
drag, startPoint x: 669, startPoint y: 290, endPoint x: 641, endPoint y: 285, distance: 28.2
click at [641, 285] on input "$150.00" at bounding box center [658, 289] width 52 height 9
type textarea "x"
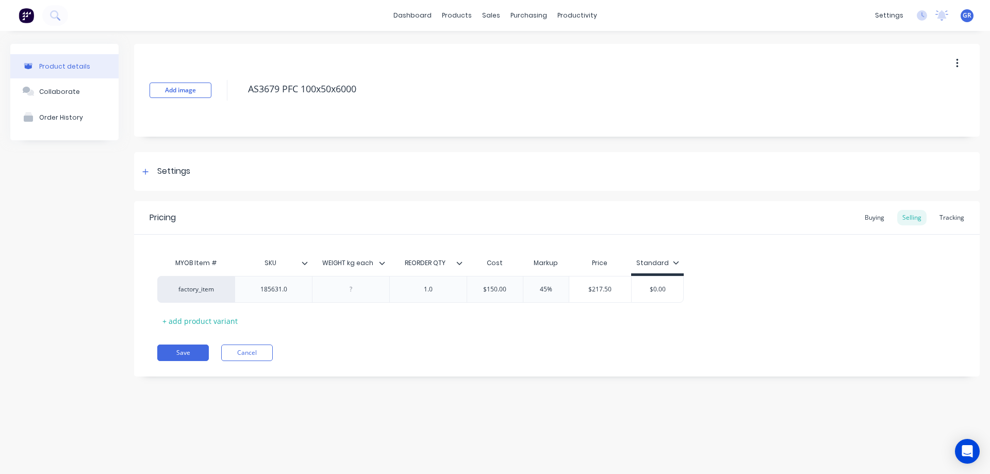
click at [548, 334] on div "Pricing Buying Selling Tracking MYOB Item # SKU WEIGHT kg each REORDER QTY Cost…" at bounding box center [557, 288] width 846 height 175
click at [189, 356] on button "Save" at bounding box center [183, 353] width 52 height 17
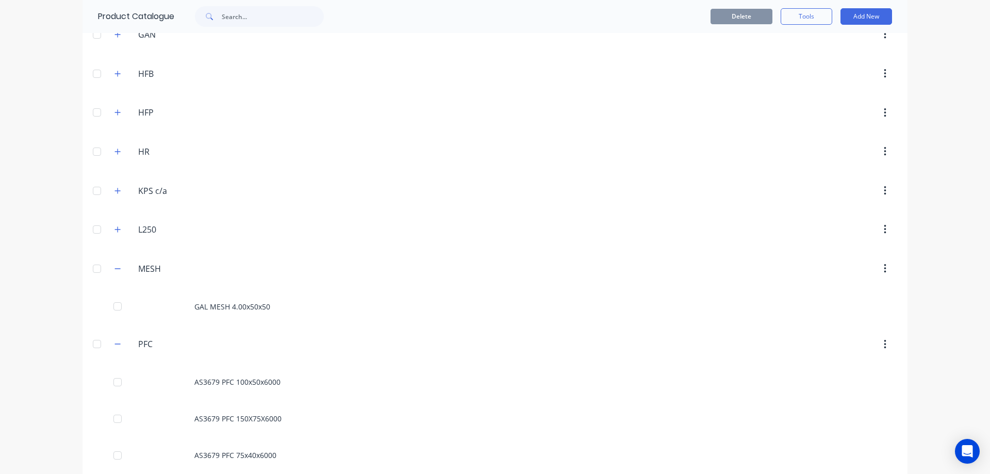
scroll to position [567, 0]
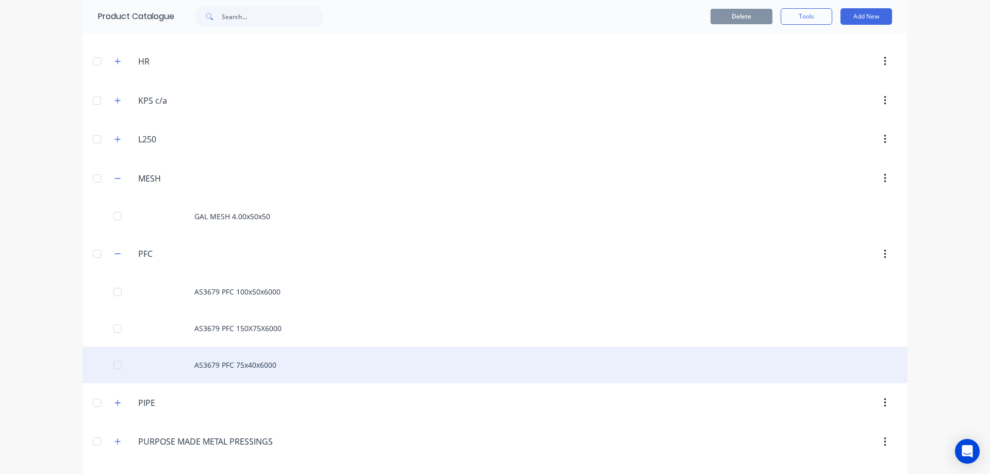
click at [216, 360] on div "AS3679 PFC 75x40x6000" at bounding box center [495, 365] width 825 height 37
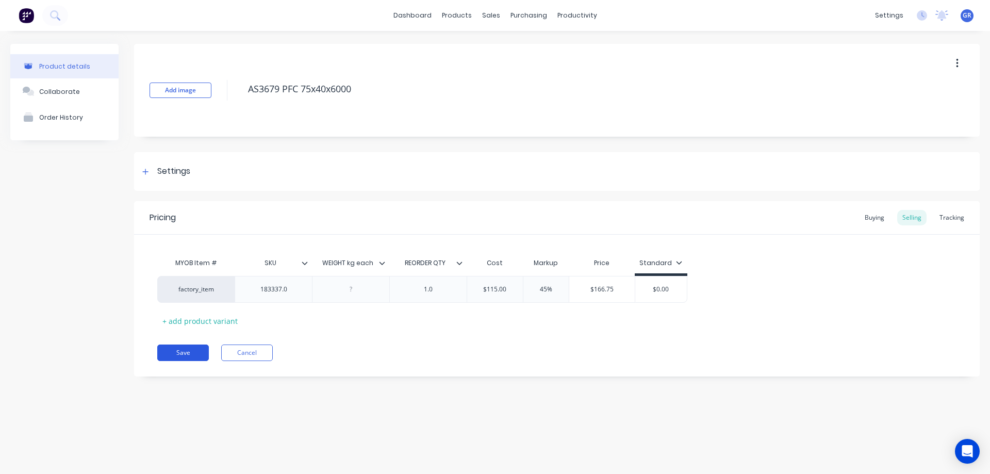
click at [182, 348] on button "Save" at bounding box center [183, 353] width 52 height 17
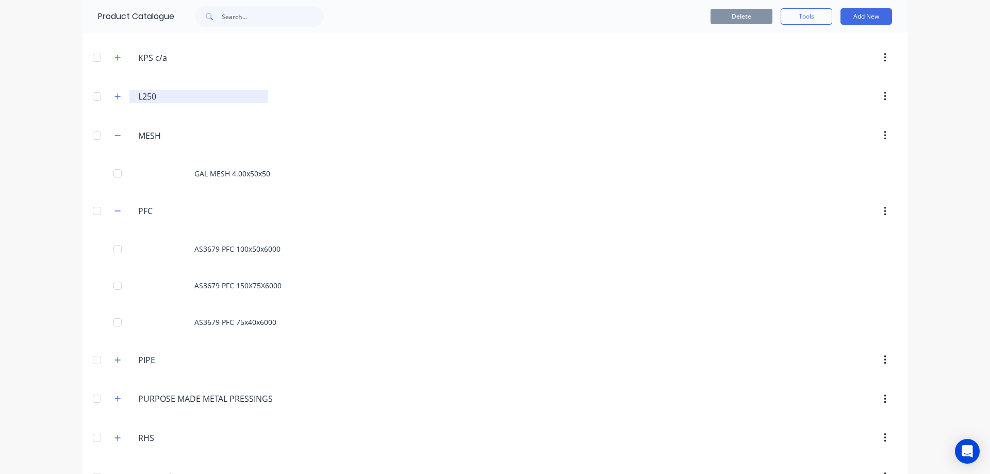
scroll to position [619, 0]
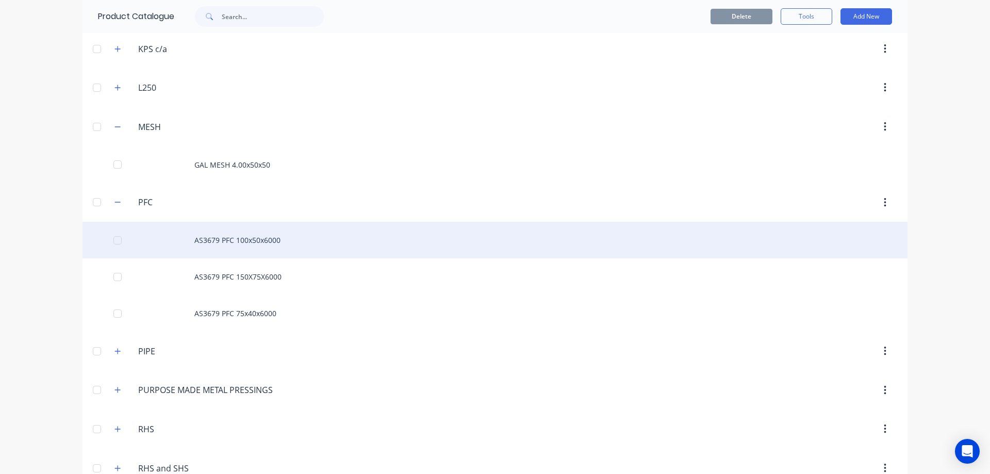
click at [237, 236] on div "AS3679 PFC 100x50x6000" at bounding box center [495, 240] width 825 height 37
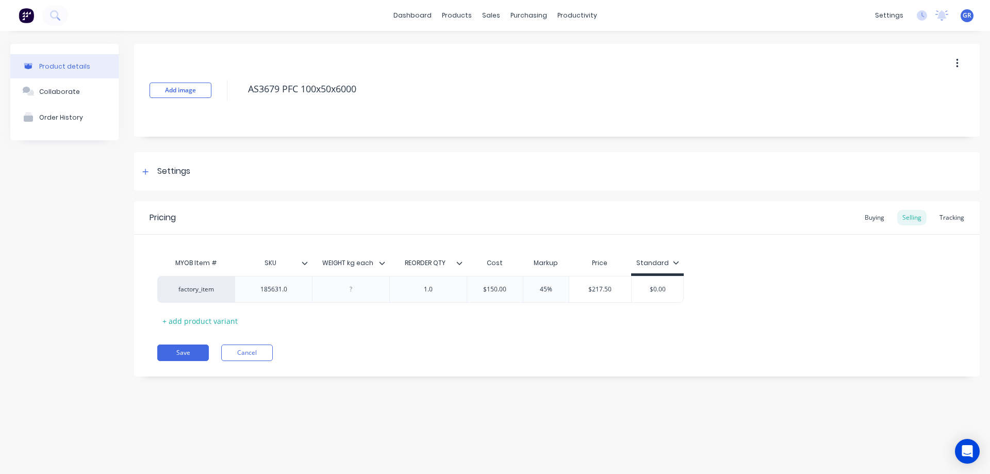
type textarea "x"
type input "$217.50"
click at [597, 288] on input "$217.50" at bounding box center [601, 289] width 62 height 9
click at [479, 319] on div "MYOB Item # SKU WEIGHT kg each REORDER QTY Cost Markup Price Standard factory_i…" at bounding box center [557, 291] width 800 height 76
click at [875, 216] on div "Buying" at bounding box center [875, 217] width 30 height 15
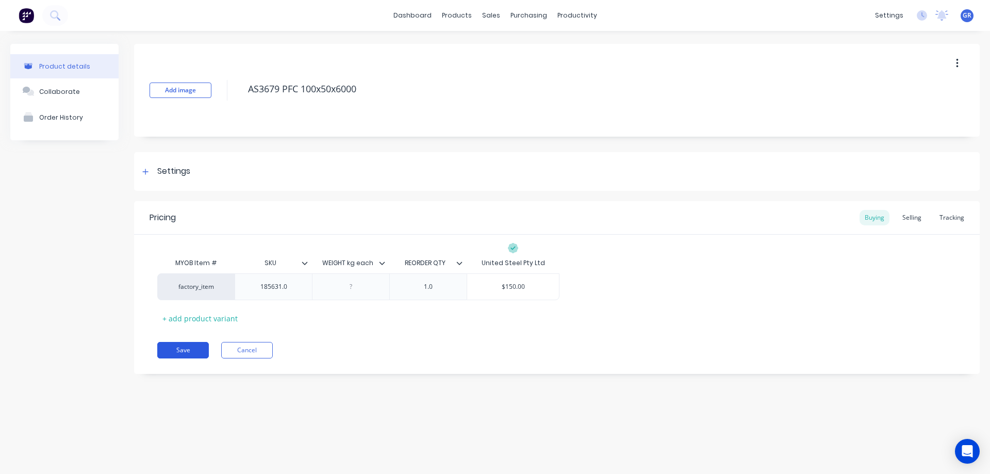
click at [183, 354] on button "Save" at bounding box center [183, 350] width 52 height 17
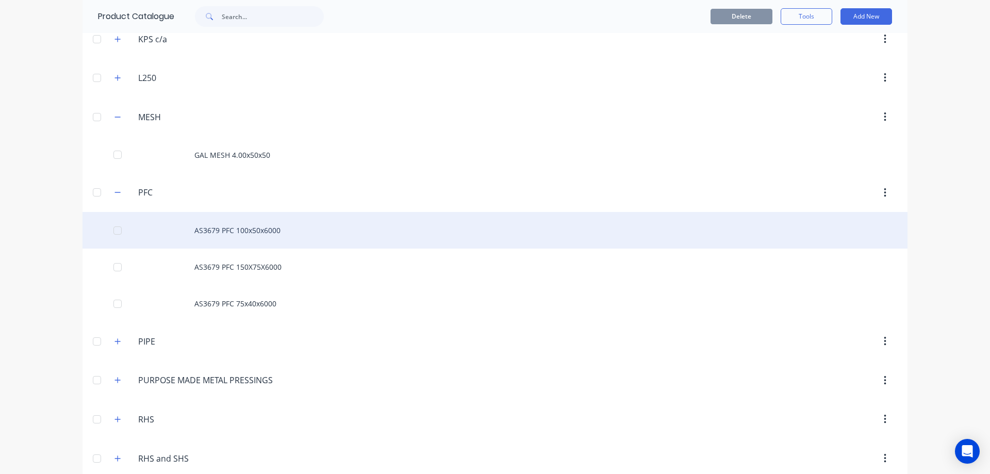
scroll to position [722, 0]
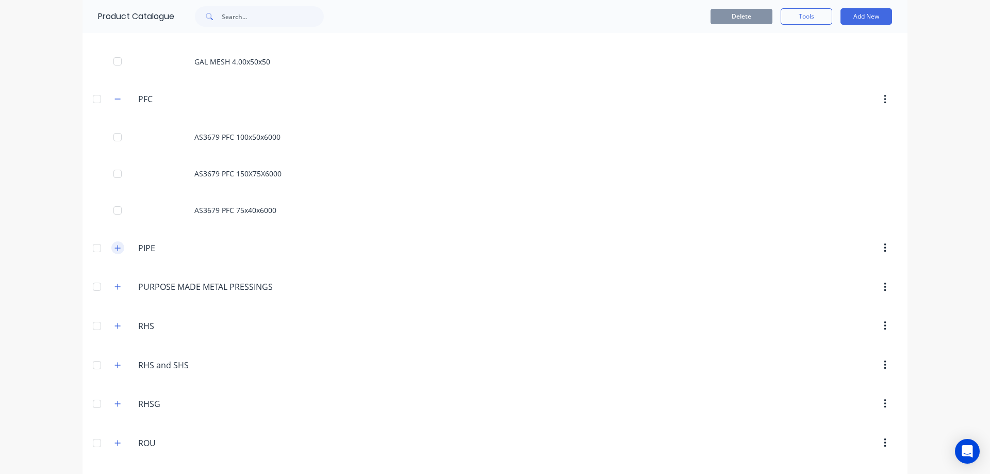
click at [115, 246] on icon "button" at bounding box center [118, 248] width 6 height 6
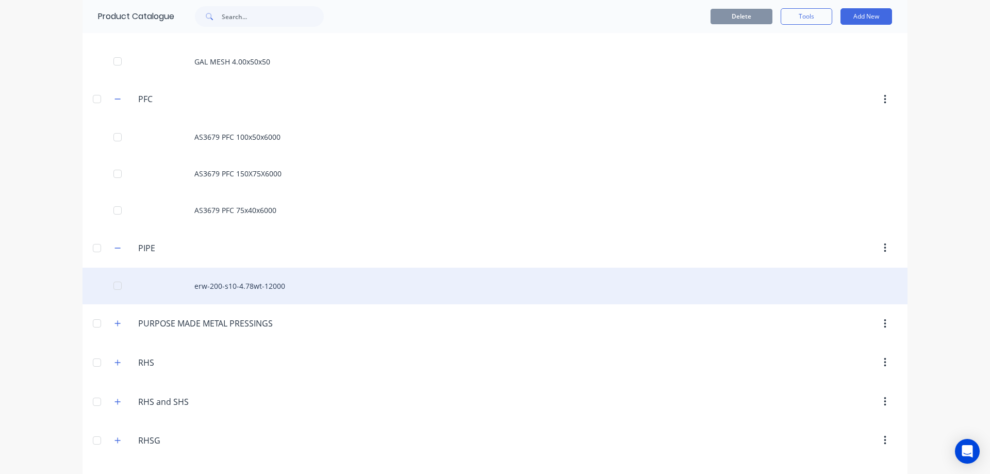
click at [241, 286] on div "erw-200-s10-4.78wt-12000" at bounding box center [495, 286] width 825 height 37
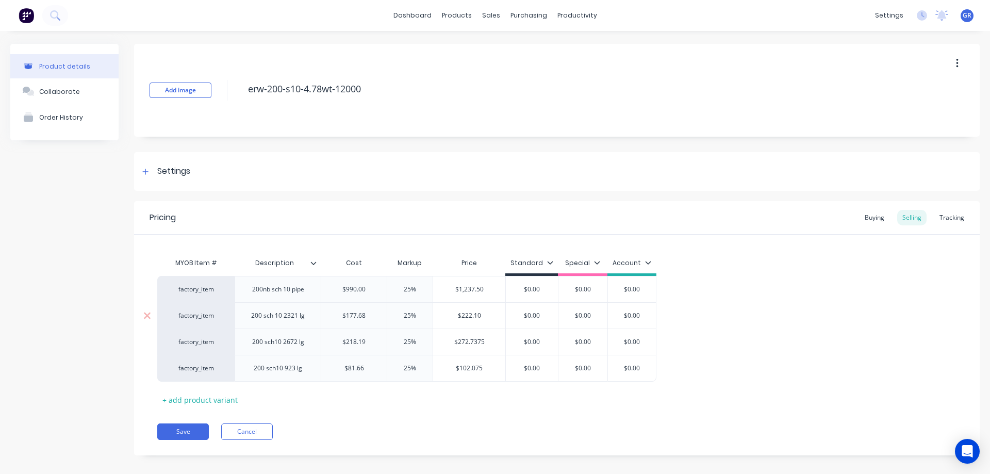
type textarea "x"
type input "25%"
drag, startPoint x: 420, startPoint y: 290, endPoint x: 388, endPoint y: 285, distance: 32.8
click at [388, 285] on input "25%" at bounding box center [410, 289] width 52 height 9
type textarea "x"
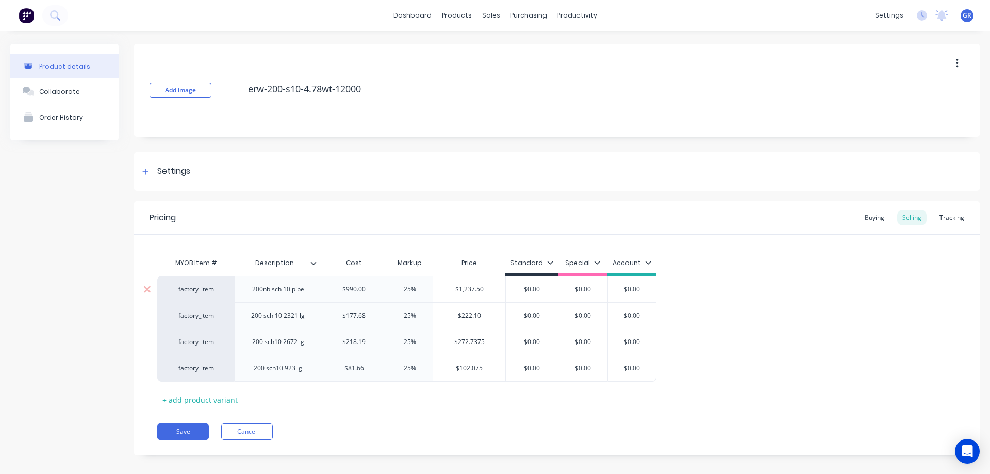
type input "4"
type textarea "x"
type input "45"
type input "25%"
drag, startPoint x: 419, startPoint y: 319, endPoint x: 394, endPoint y: 321, distance: 24.8
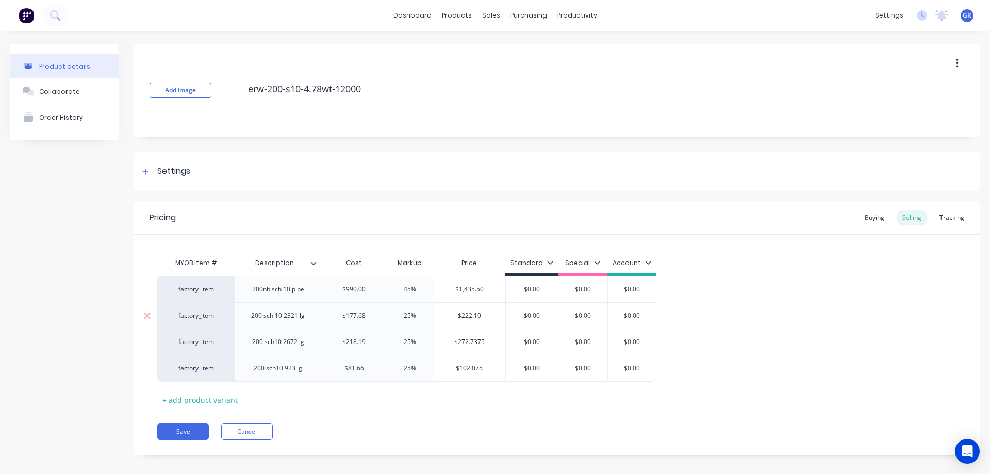
click at [400, 320] on input "25%" at bounding box center [410, 315] width 52 height 9
type textarea "x"
type input "4"
type textarea "x"
type input "45"
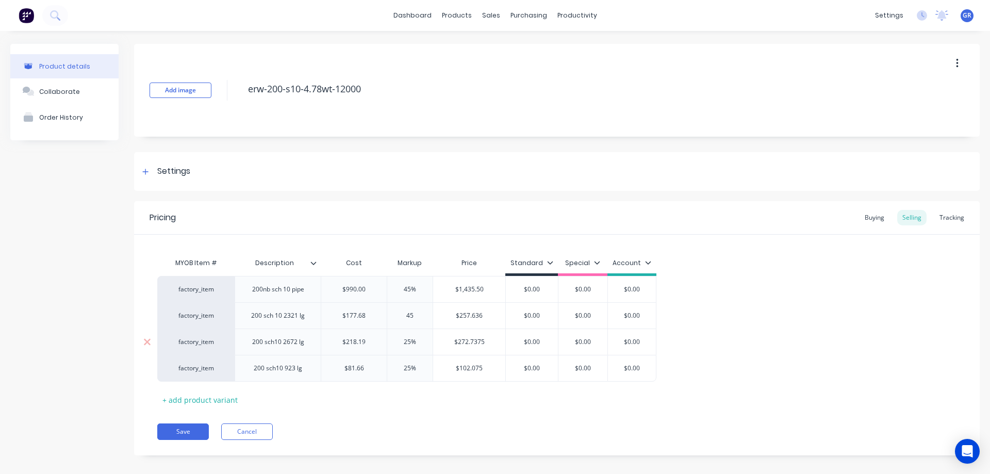
type input "25%"
drag, startPoint x: 419, startPoint y: 343, endPoint x: 402, endPoint y: 345, distance: 17.1
click at [402, 345] on input "25%" at bounding box center [410, 341] width 52 height 9
type textarea "x"
type input "4"
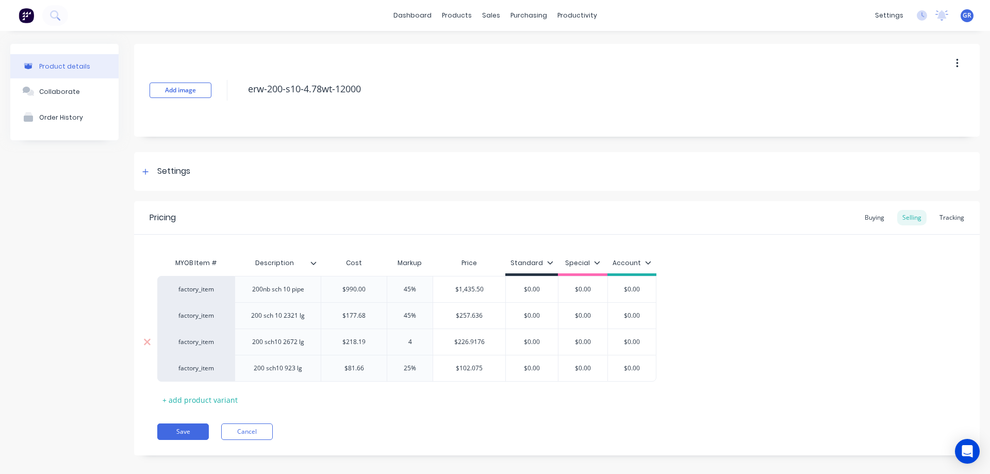
type textarea "x"
type input "45"
type input "25%"
drag, startPoint x: 423, startPoint y: 369, endPoint x: 395, endPoint y: 371, distance: 28.0
click at [395, 371] on input "25%" at bounding box center [410, 368] width 52 height 9
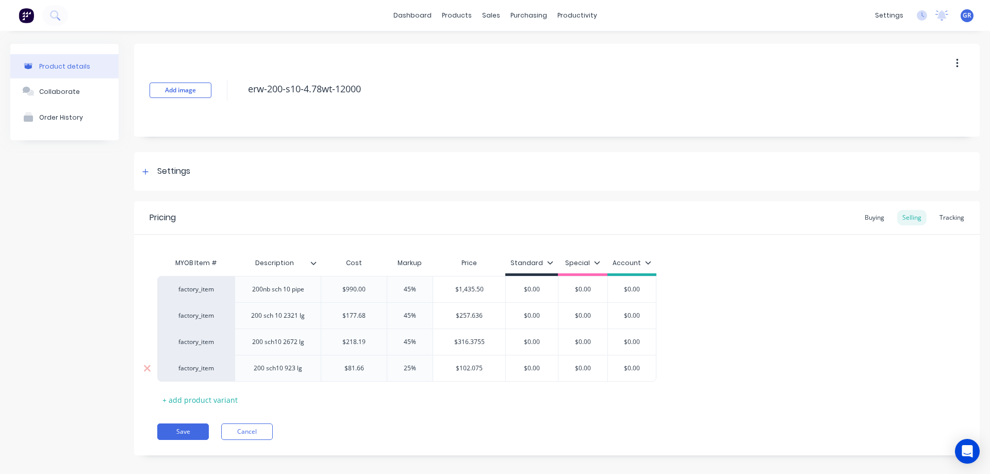
type textarea "x"
type input "4"
type textarea "x"
type input "45"
click at [347, 408] on div "MYOB Item # Description Cost Markup Price Standard Special Account factory_item…" at bounding box center [557, 330] width 800 height 155
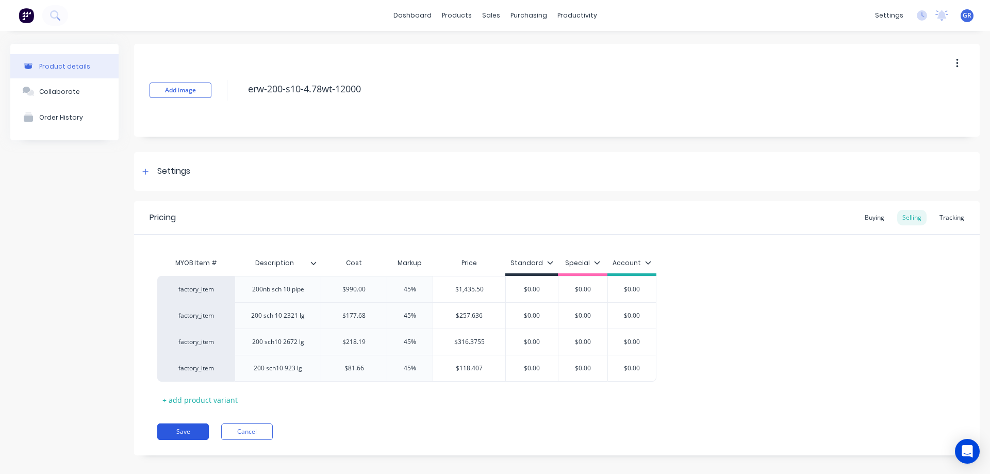
click at [180, 432] on button "Save" at bounding box center [183, 432] width 52 height 17
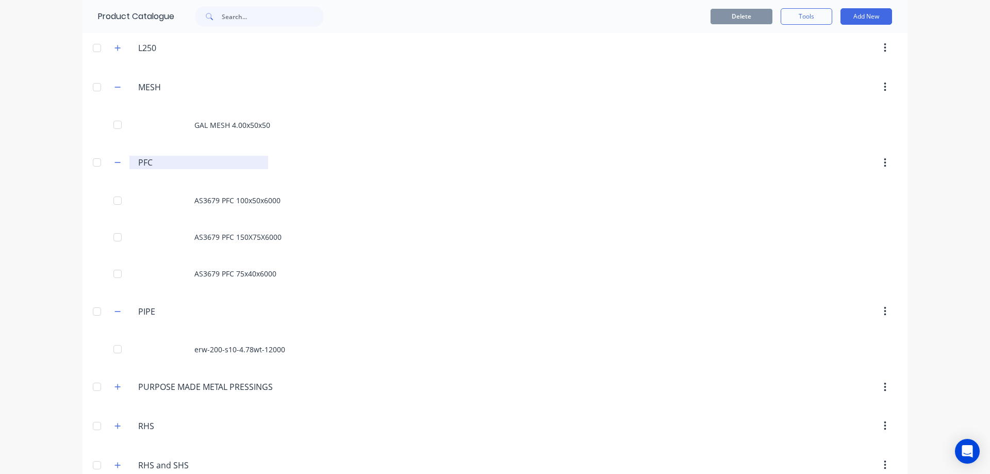
scroll to position [722, 0]
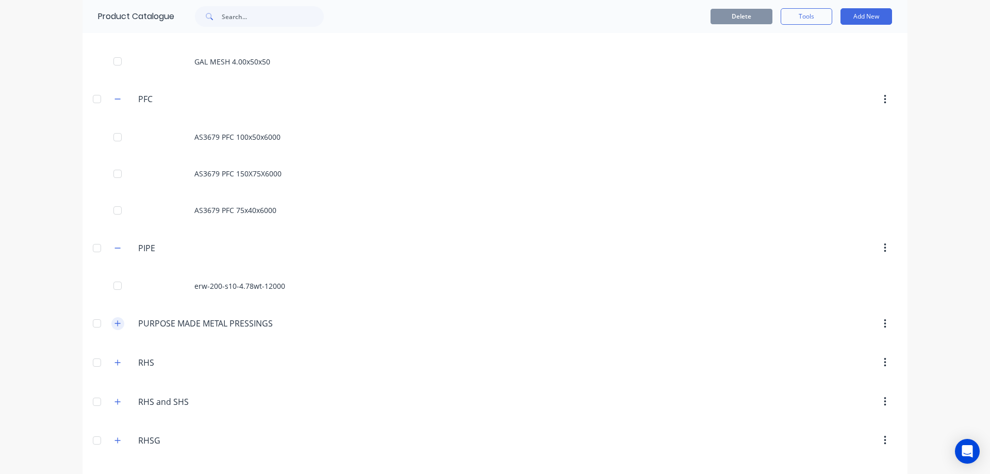
click at [117, 322] on icon "button" at bounding box center [118, 323] width 6 height 7
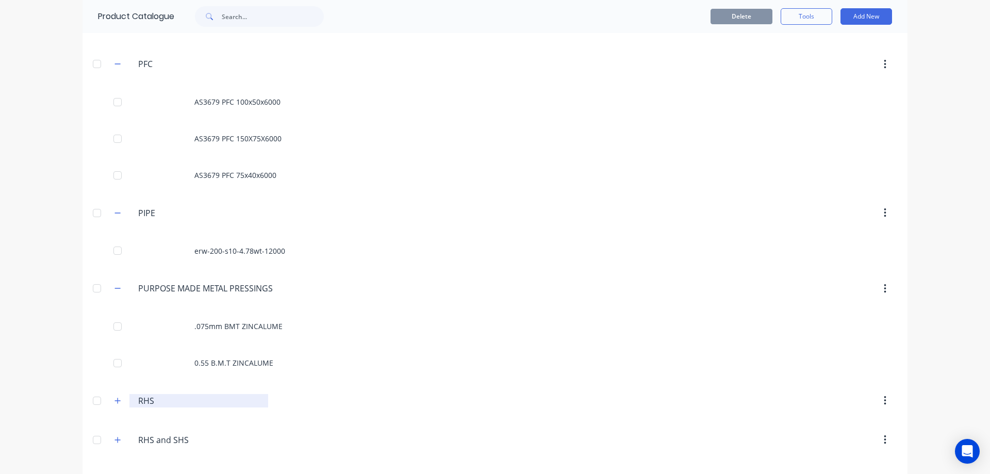
scroll to position [825, 0]
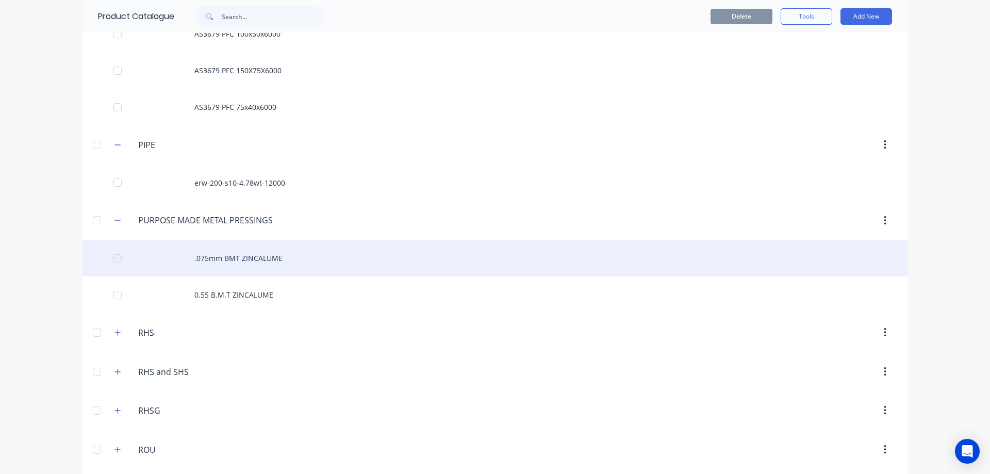
click at [212, 262] on div ".075mm BMT ZINCALUME" at bounding box center [495, 258] width 825 height 37
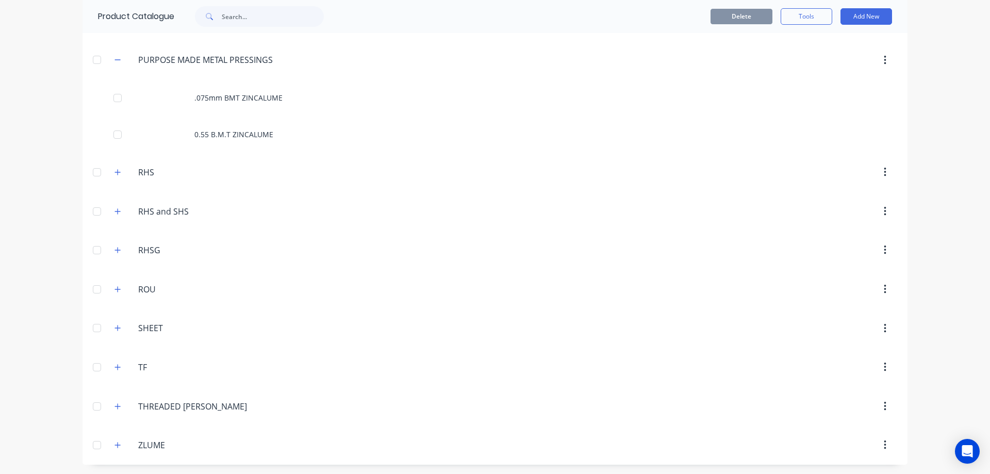
scroll to position [987, 0]
click at [151, 170] on input "RHS" at bounding box center [199, 171] width 122 height 12
click at [115, 169] on icon "button" at bounding box center [118, 171] width 6 height 7
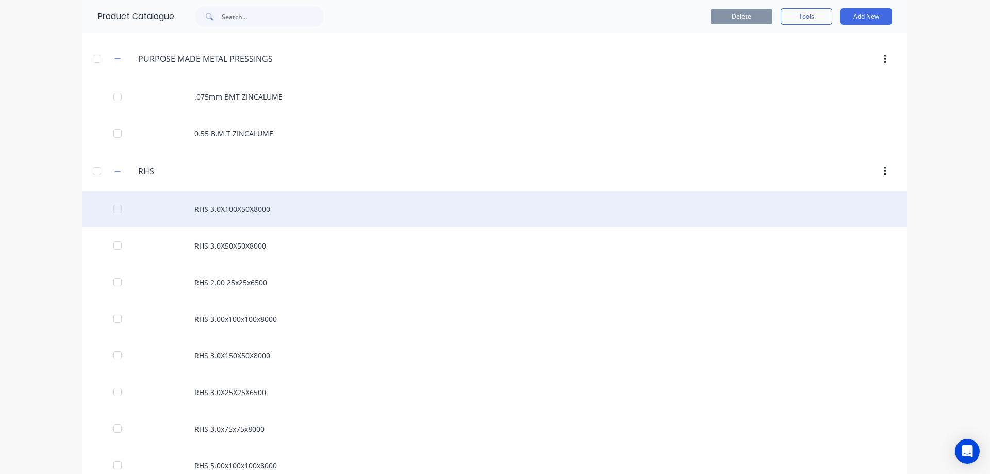
click at [245, 213] on div "RHS 3.0X100X50X8000" at bounding box center [495, 209] width 825 height 37
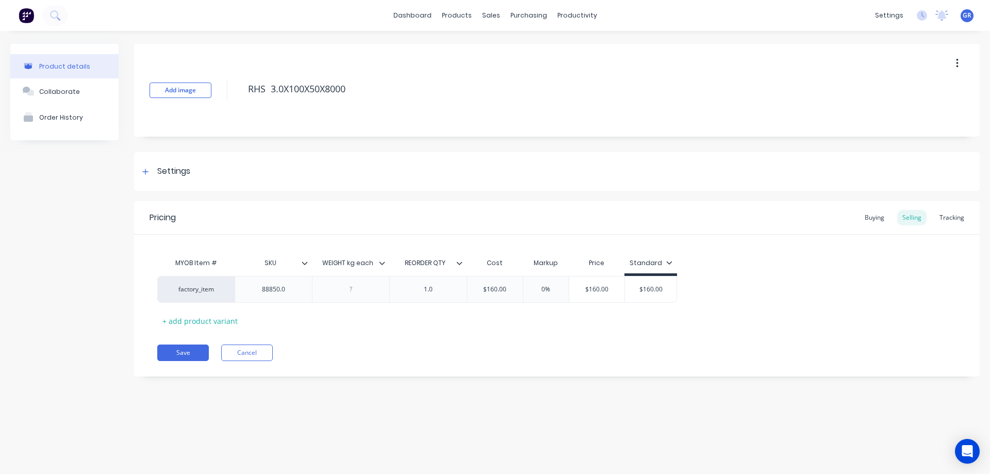
type textarea "x"
type input "0%"
drag, startPoint x: 534, startPoint y: 289, endPoint x: 522, endPoint y: 291, distance: 12.6
click at [522, 291] on input "0%" at bounding box center [547, 289] width 52 height 9
type textarea "x"
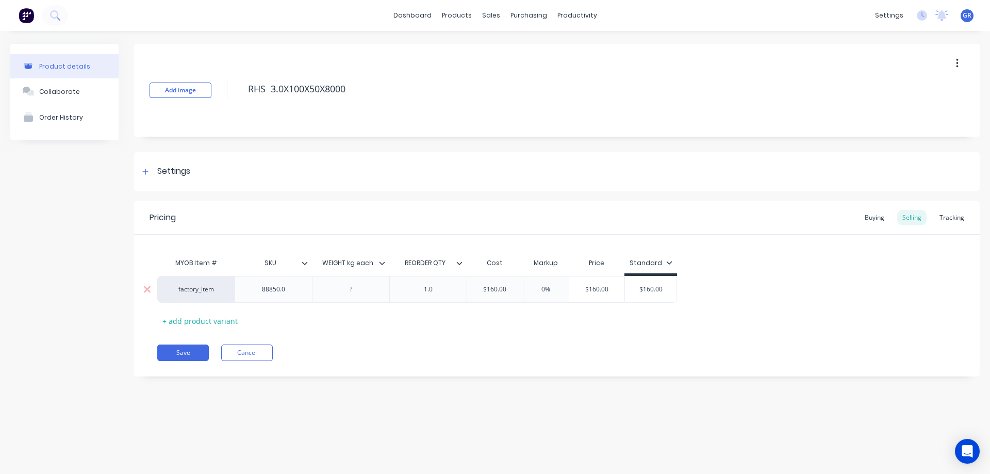
type input "4"
type textarea "x"
type input "45"
click at [395, 343] on div "Pricing Buying Selling Tracking MYOB Item # SKU WEIGHT kg each REORDER QTY Cost…" at bounding box center [557, 288] width 846 height 175
type input "$160.00"
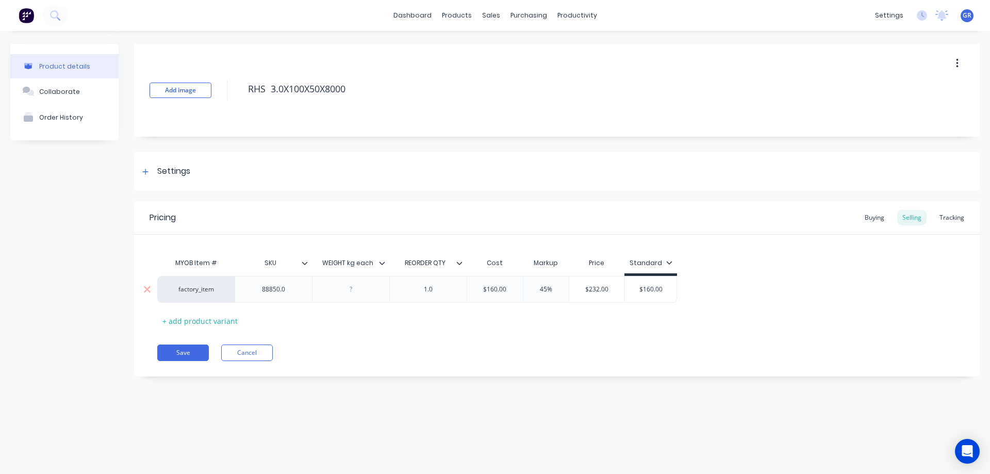
drag, startPoint x: 613, startPoint y: 281, endPoint x: 605, endPoint y: 281, distance: 8.3
click at [605, 281] on div "factory_item 88850.0 1.0 $160.00 45% 45 $232.00 $160.00 $160.00" at bounding box center [417, 289] width 520 height 27
type textarea "x"
click at [186, 352] on button "Save" at bounding box center [183, 353] width 52 height 17
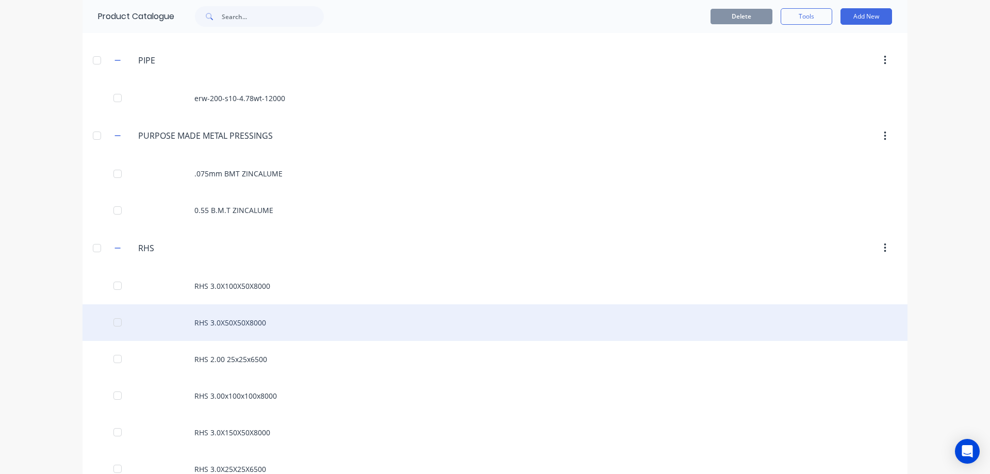
scroll to position [929, 0]
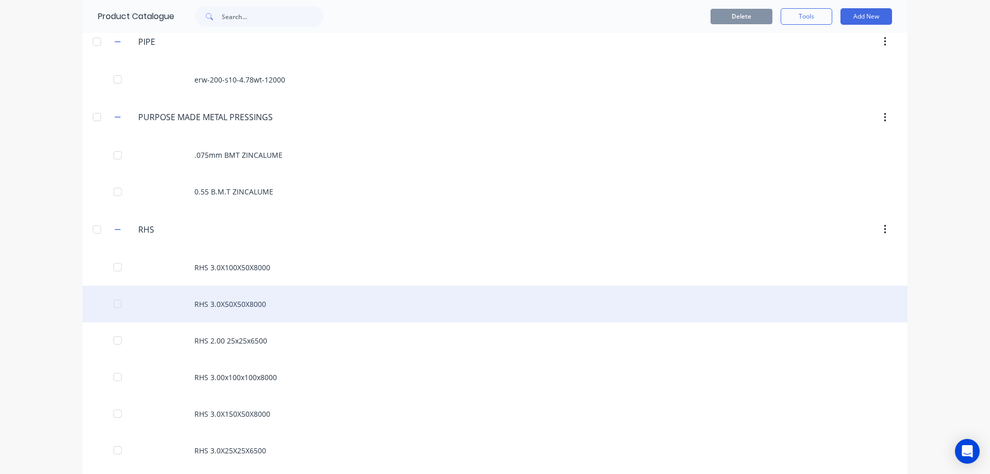
click at [241, 310] on div "RHS 3.0X50X50X8000" at bounding box center [495, 304] width 825 height 37
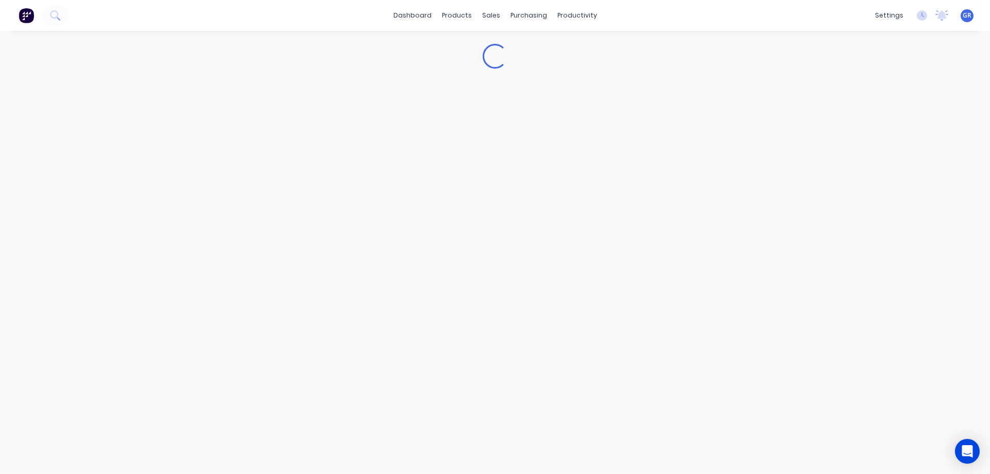
type textarea "x"
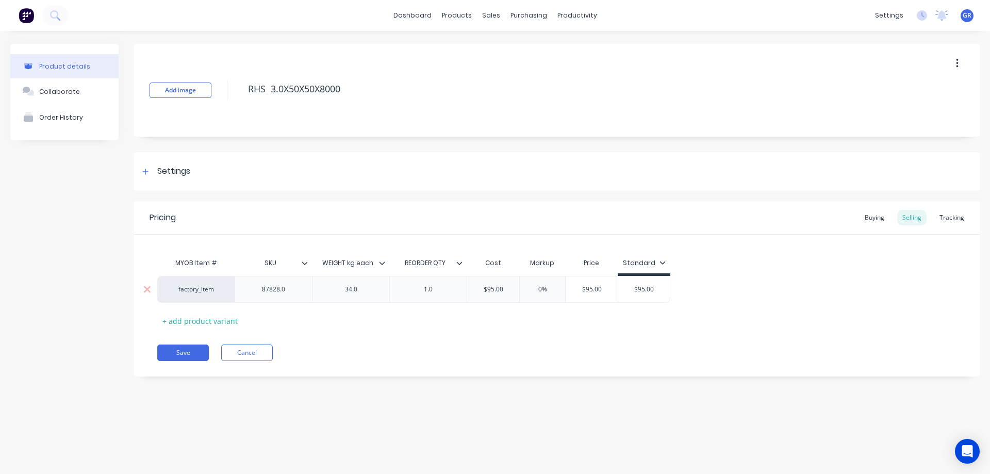
type input "0%"
drag, startPoint x: 546, startPoint y: 290, endPoint x: 519, endPoint y: 295, distance: 26.6
click at [525, 294] on input "0%" at bounding box center [543, 289] width 52 height 9
type textarea "x"
type input "4"
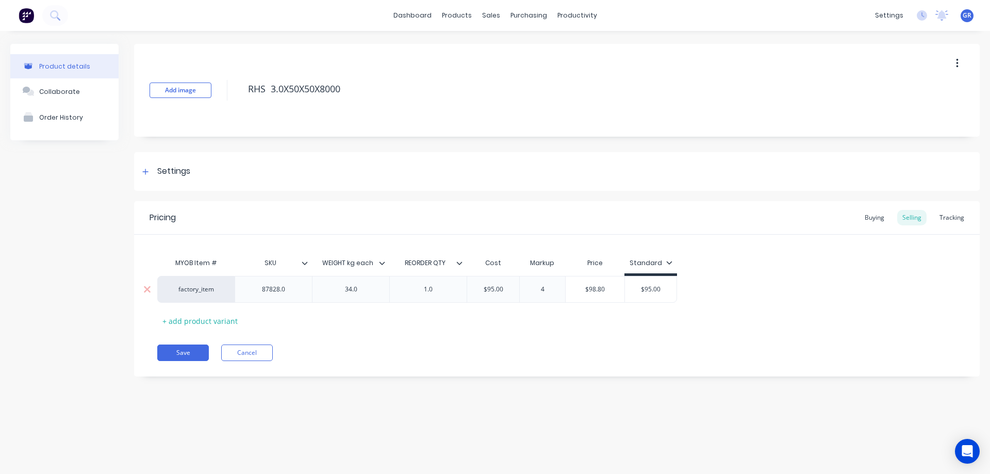
type textarea "x"
type input "45"
click at [625, 338] on div "Pricing Buying Selling Tracking MYOB Item # SKU WEIGHT kg each REORDER QTY Cost…" at bounding box center [557, 288] width 846 height 175
type input "$95.00"
drag, startPoint x: 669, startPoint y: 286, endPoint x: 628, endPoint y: 289, distance: 40.9
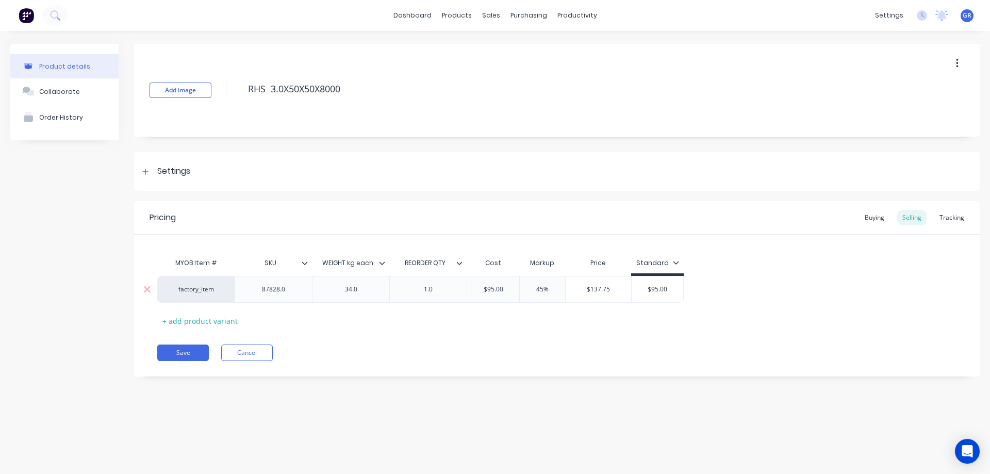
click at [628, 289] on div "factory_item 87828.0 34.0 1.0 $95.00 45% 45 $137.75 $95.00 $95.00" at bounding box center [420, 289] width 527 height 27
type textarea "x"
click at [534, 335] on div "Pricing Buying Selling Tracking MYOB Item # SKU WEIGHT kg each REORDER QTY Cost…" at bounding box center [557, 288] width 846 height 175
click at [881, 217] on div "Buying" at bounding box center [875, 217] width 30 height 15
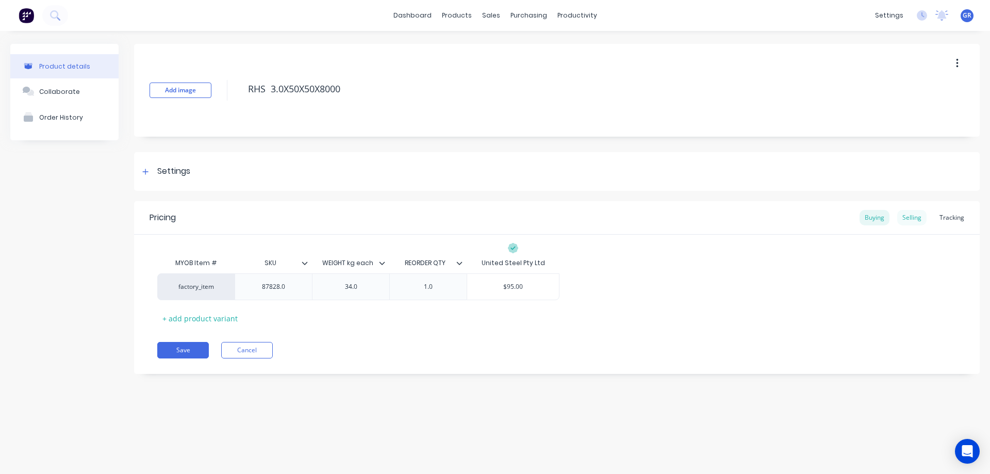
click at [905, 214] on div "Selling" at bounding box center [912, 217] width 29 height 15
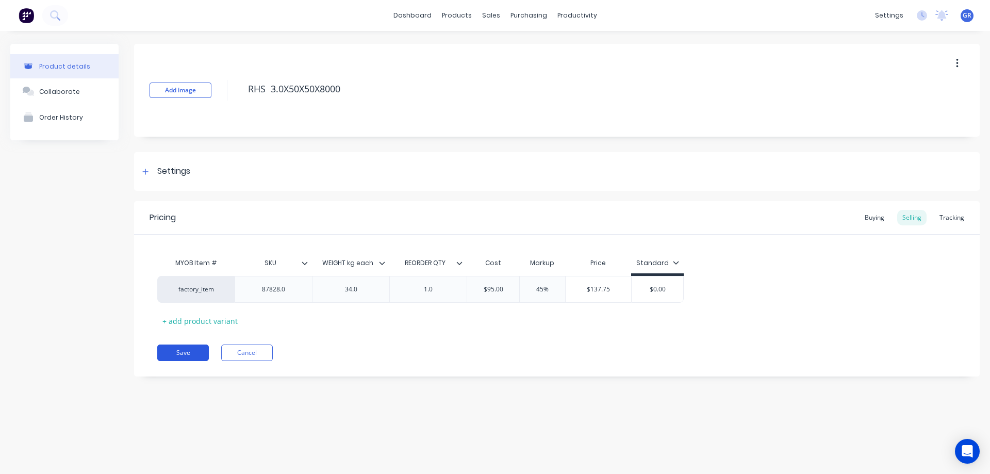
click at [197, 352] on button "Save" at bounding box center [183, 353] width 52 height 17
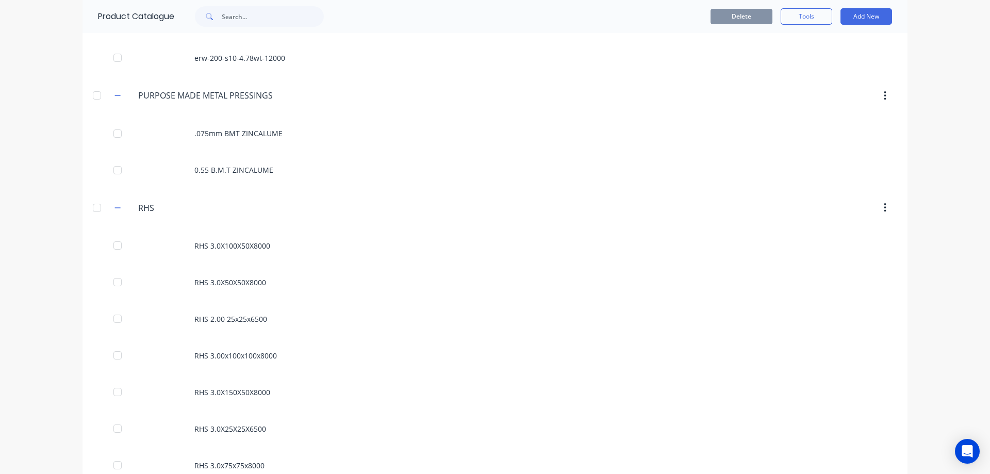
scroll to position [1032, 0]
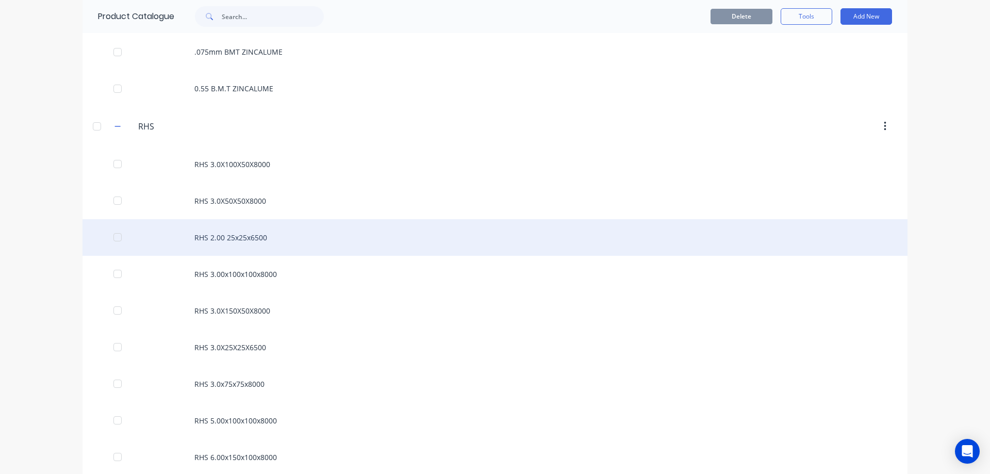
click at [218, 242] on div "RHS 2.00 25x25x6500" at bounding box center [495, 237] width 825 height 37
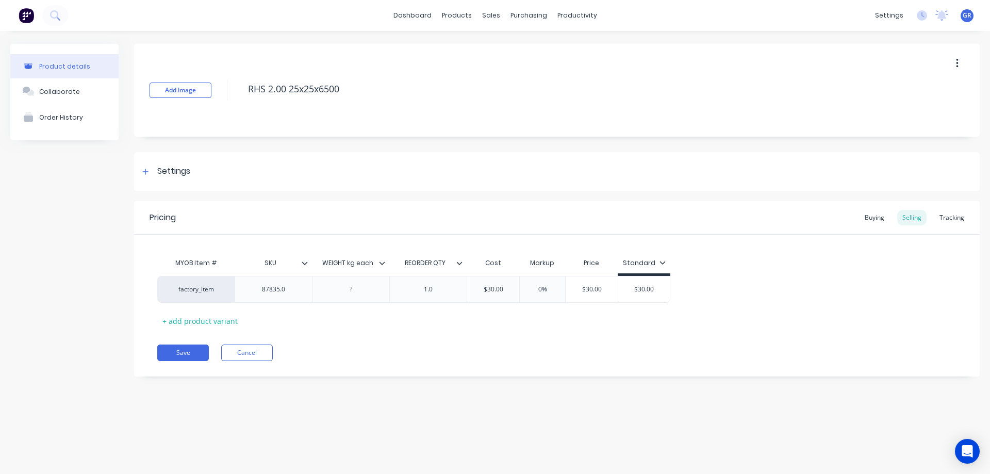
type textarea "x"
type input "$30.00"
drag, startPoint x: 658, startPoint y: 288, endPoint x: 615, endPoint y: 288, distance: 42.8
click at [615, 288] on div "factory_item 87835.0 1.0 $30.00 0% $30.00 $30.00 $30.00" at bounding box center [413, 289] width 513 height 27
type textarea "x"
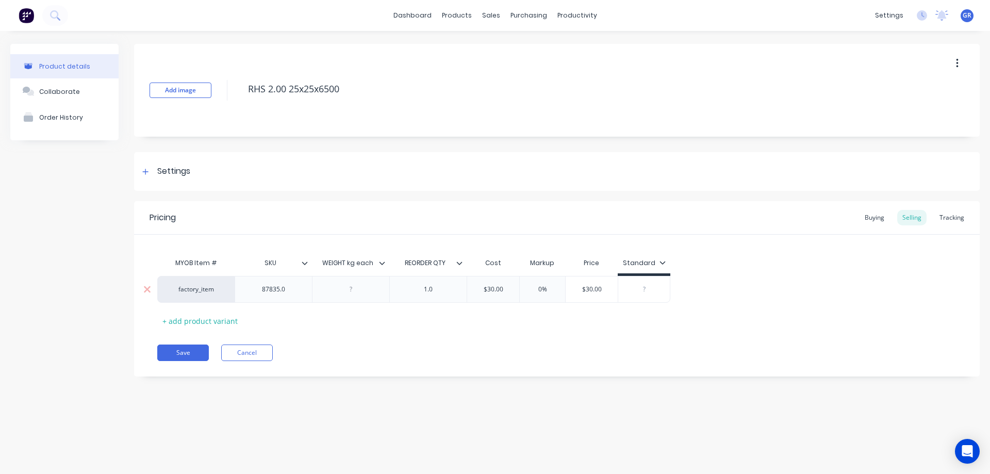
type input "0%"
drag, startPoint x: 550, startPoint y: 288, endPoint x: 528, endPoint y: 293, distance: 22.2
click at [528, 293] on input "0%" at bounding box center [543, 289] width 52 height 9
type textarea "x"
type input "4"
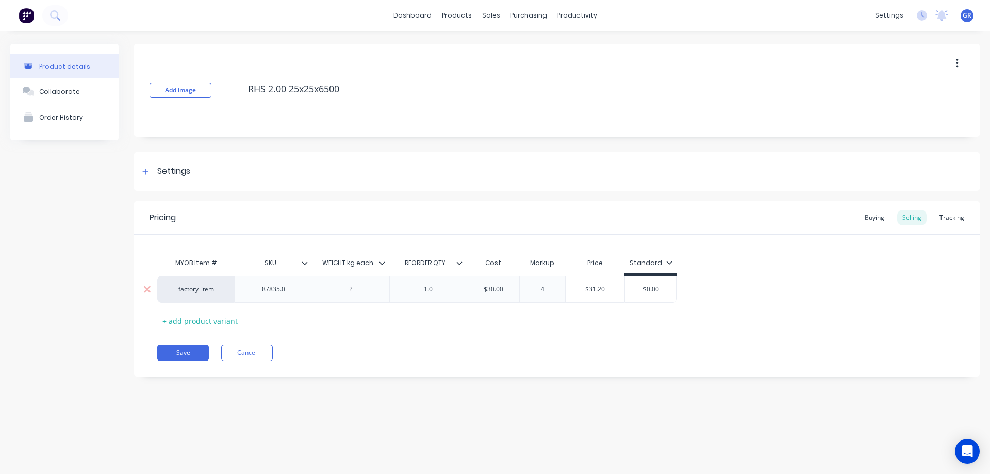
type textarea "x"
type input "45"
drag, startPoint x: 386, startPoint y: 309, endPoint x: 330, endPoint y: 331, distance: 60.3
click at [386, 309] on div "MYOB Item # SKU WEIGHT kg each REORDER QTY Cost Markup Price Standard factory_i…" at bounding box center [557, 291] width 800 height 76
click at [171, 352] on button "Save" at bounding box center [183, 353] width 52 height 17
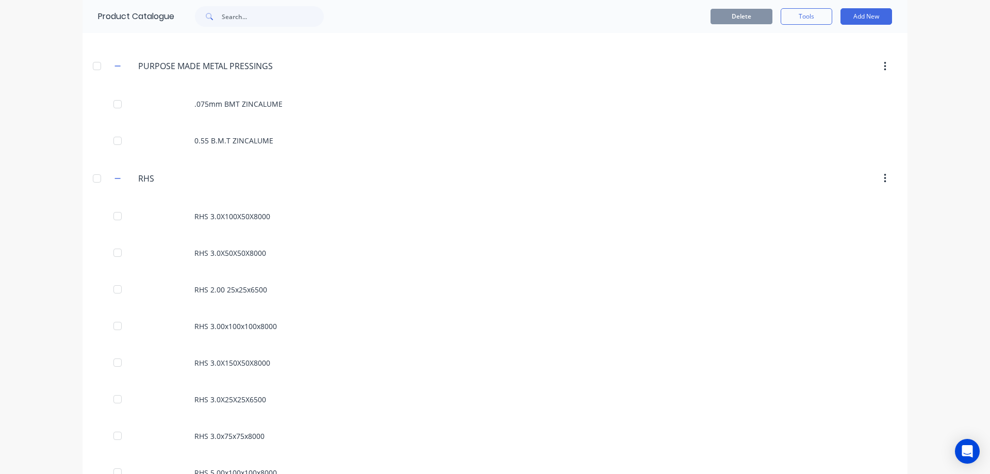
scroll to position [980, 0]
click at [115, 68] on icon "button" at bounding box center [118, 65] width 6 height 7
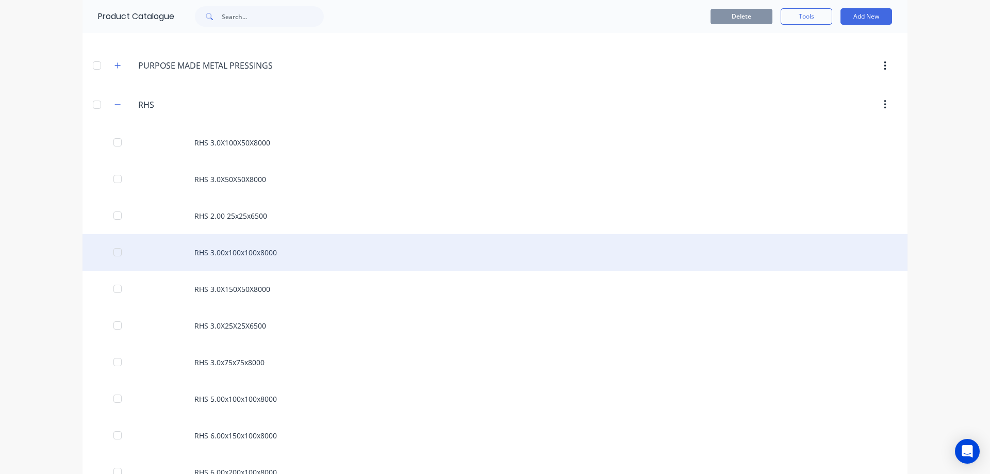
click at [229, 255] on div "RHS 3.00x100x100x8000" at bounding box center [495, 252] width 825 height 37
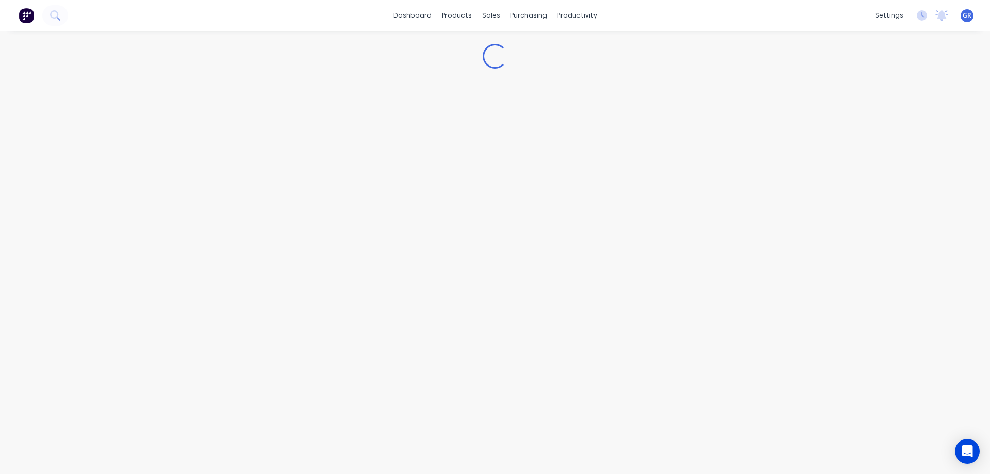
type textarea "x"
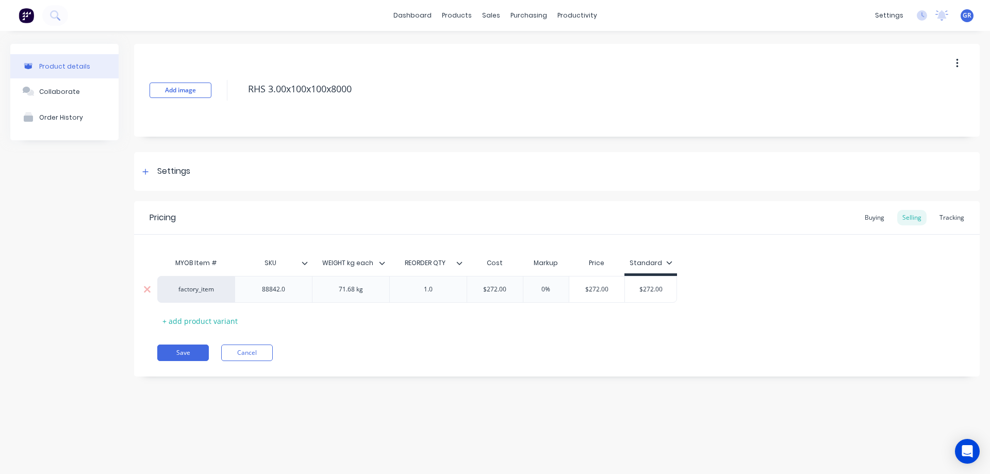
type input "0%"
click at [522, 286] on input "0%" at bounding box center [547, 289] width 52 height 9
type textarea "x"
type input "4"
type textarea "x"
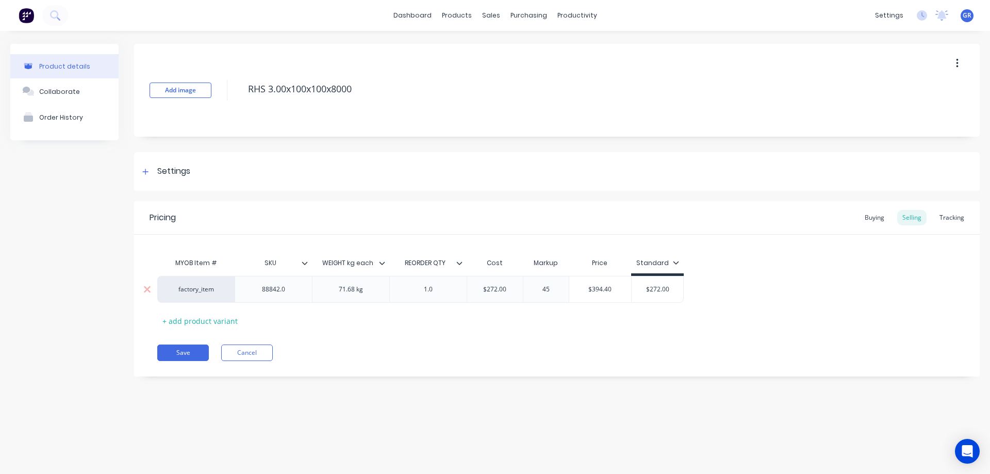
type input "45"
type input "$272.00"
drag, startPoint x: 668, startPoint y: 288, endPoint x: 641, endPoint y: 289, distance: 26.8
click at [642, 289] on input "$272.00" at bounding box center [658, 289] width 52 height 9
type textarea "x"
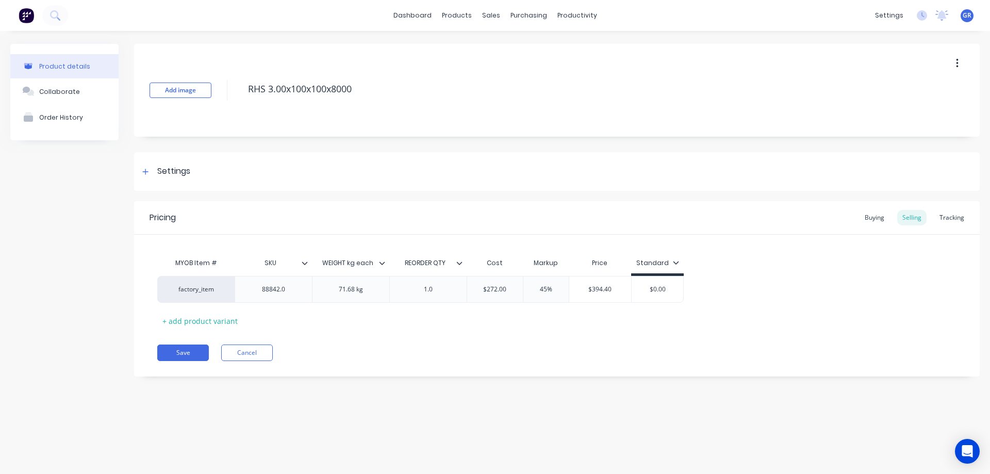
click at [379, 350] on div "Save Cancel" at bounding box center [568, 353] width 823 height 17
click at [175, 351] on button "Save" at bounding box center [183, 353] width 52 height 17
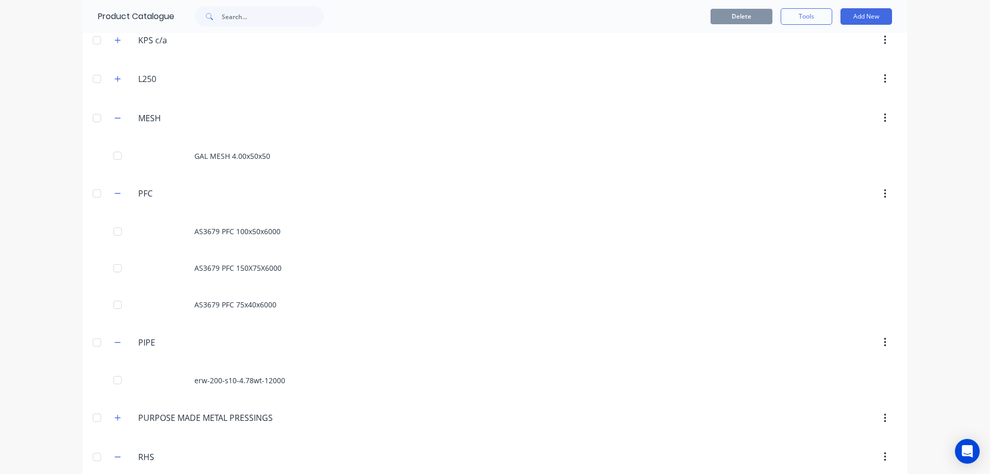
scroll to position [671, 0]
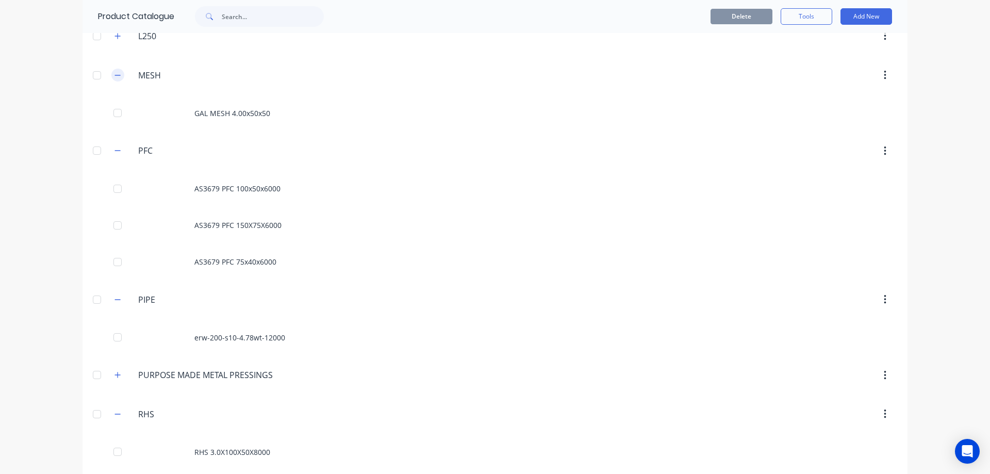
click at [115, 78] on icon "button" at bounding box center [118, 75] width 6 height 7
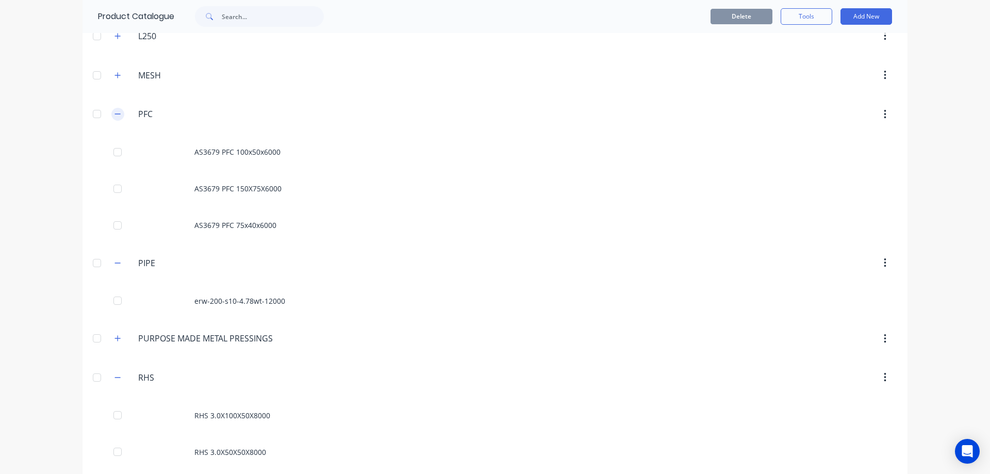
click at [115, 112] on icon "button" at bounding box center [118, 113] width 6 height 7
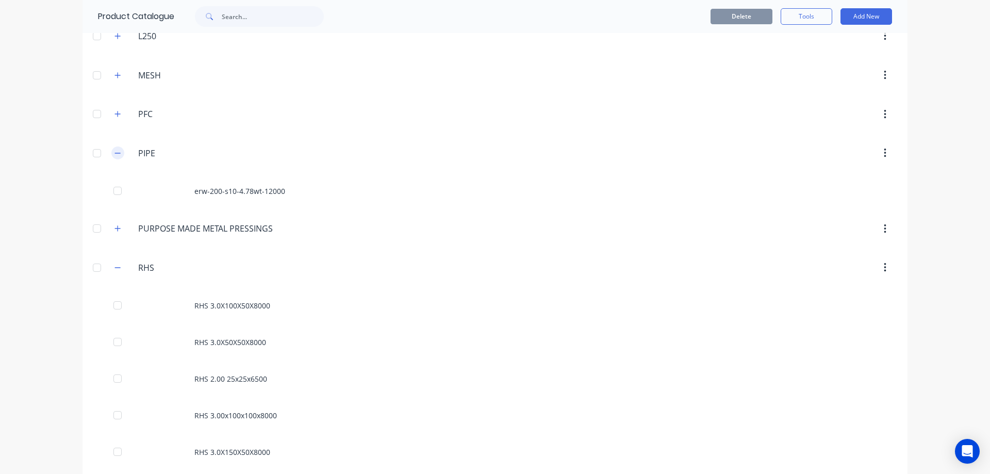
click at [117, 154] on icon "button" at bounding box center [118, 153] width 6 height 7
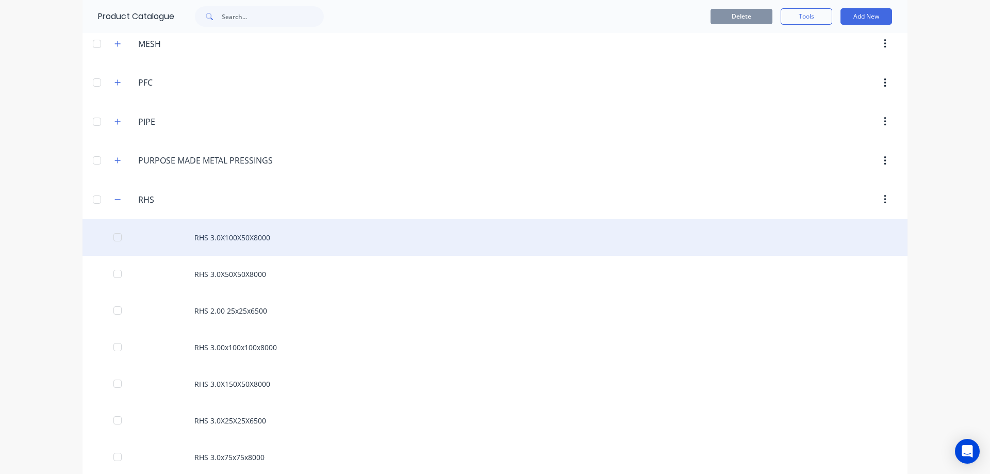
scroll to position [825, 0]
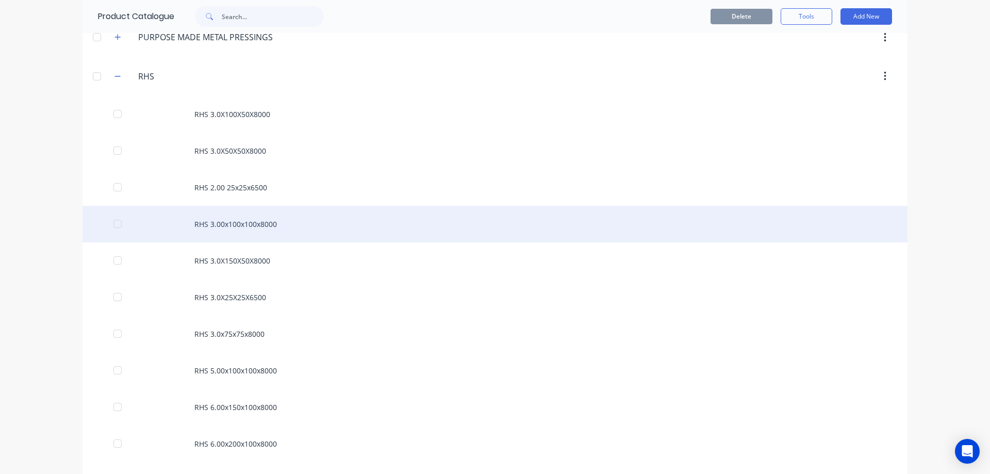
click at [224, 219] on div "RHS 3.00x100x100x8000" at bounding box center [495, 224] width 825 height 37
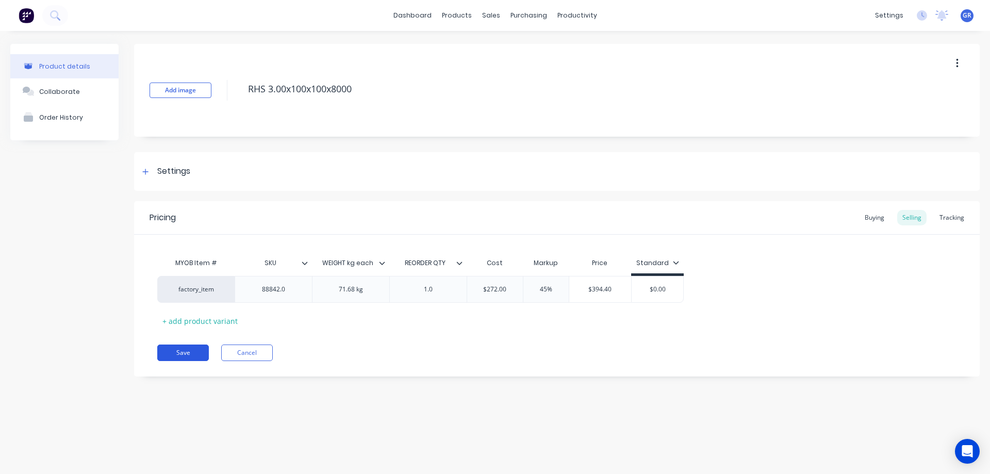
click at [179, 349] on button "Save" at bounding box center [183, 353] width 52 height 17
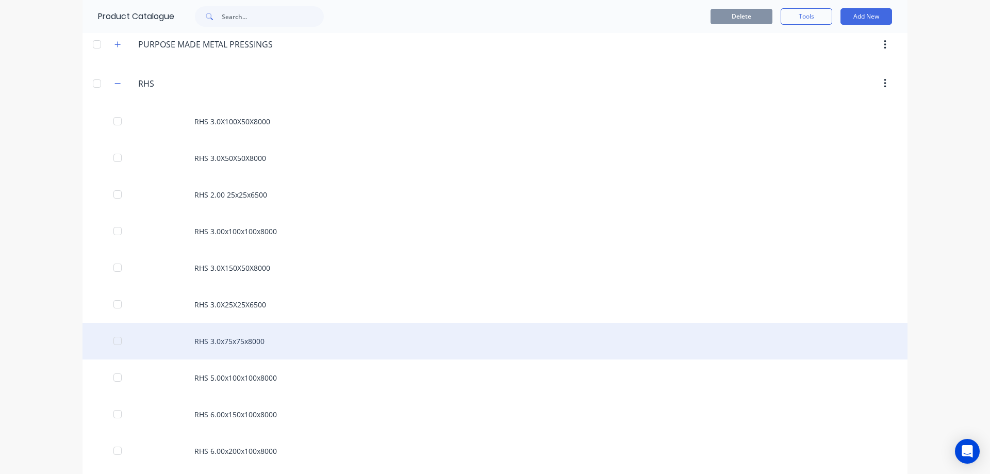
scroll to position [825, 0]
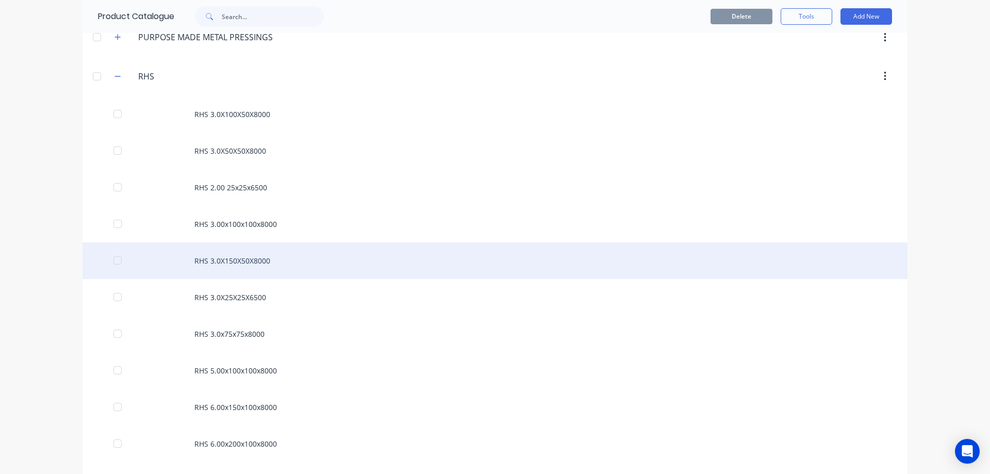
click at [228, 267] on div "RHS 3.0X150X50X8000" at bounding box center [495, 260] width 825 height 37
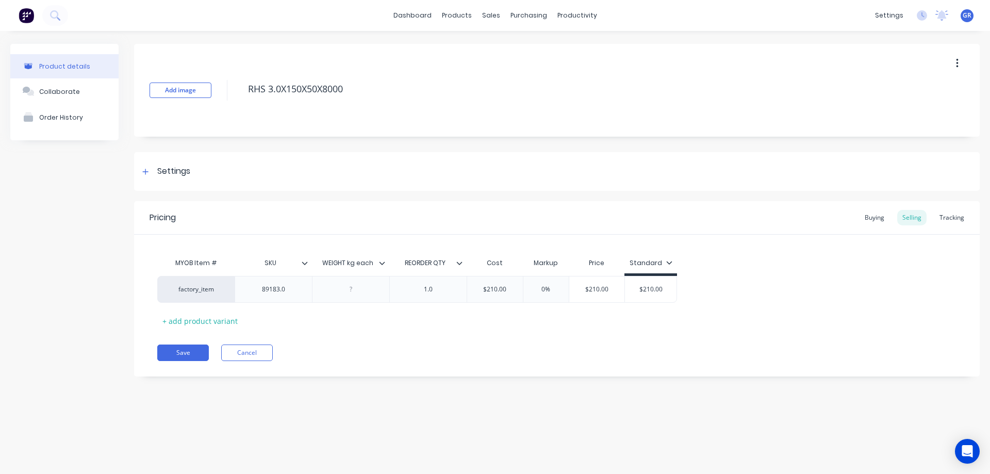
type textarea "x"
type input "$210.00"
drag, startPoint x: 662, startPoint y: 289, endPoint x: 634, endPoint y: 289, distance: 28.9
click at [634, 289] on input "$210.00" at bounding box center [651, 289] width 52 height 9
type textarea "x"
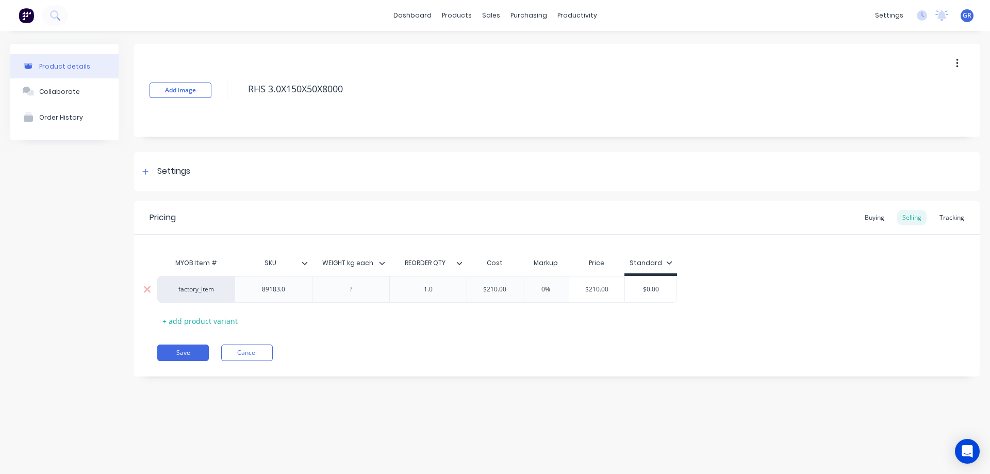
drag, startPoint x: 550, startPoint y: 289, endPoint x: 541, endPoint y: 291, distance: 9.4
click at [541, 291] on input "0%" at bounding box center [547, 289] width 52 height 9
click at [436, 332] on div "Pricing Buying Selling Tracking MYOB Item # SKU WEIGHT kg each REORDER QTY Cost…" at bounding box center [557, 288] width 846 height 175
click at [192, 349] on button "Save" at bounding box center [183, 353] width 52 height 17
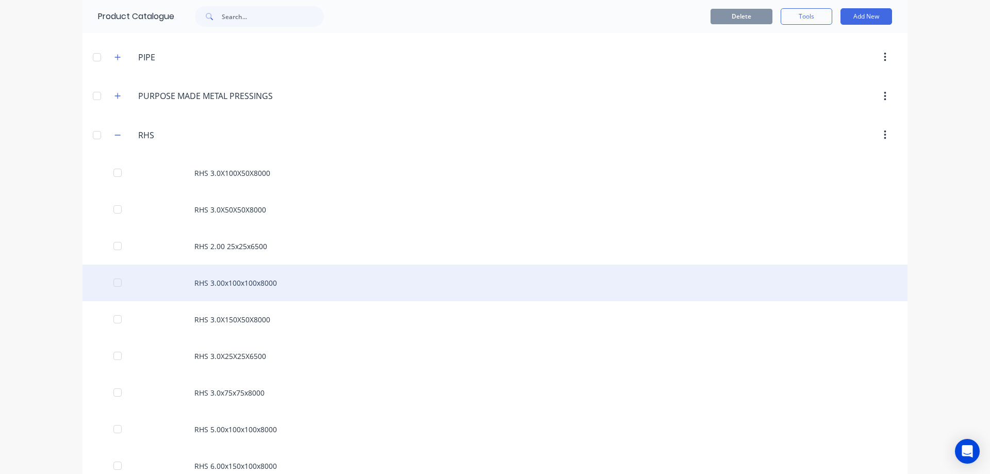
scroll to position [774, 0]
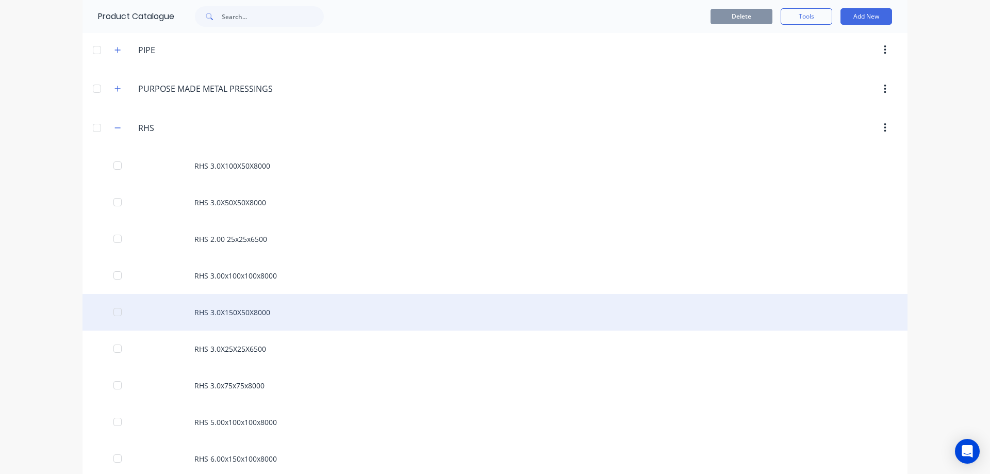
click at [195, 308] on div "RHS 3.0X150X50X8000" at bounding box center [495, 312] width 825 height 37
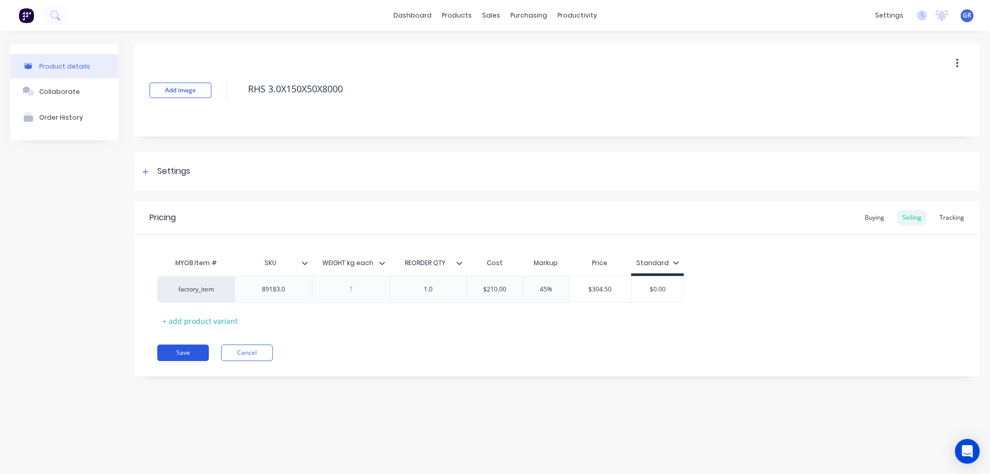
click at [173, 351] on button "Save" at bounding box center [183, 353] width 52 height 17
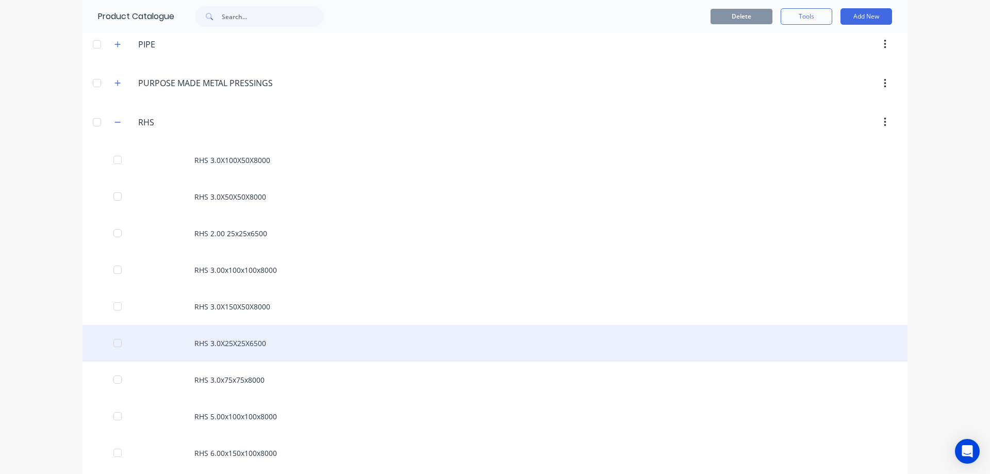
scroll to position [825, 0]
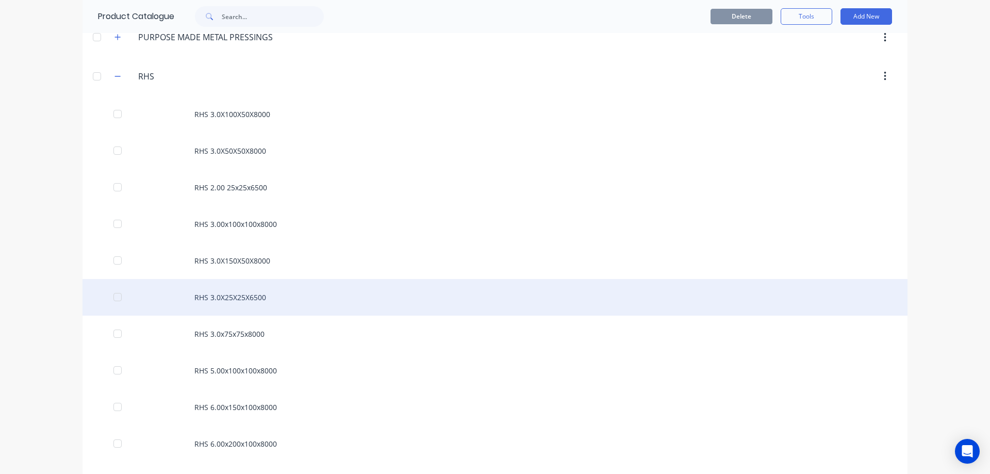
click at [228, 301] on div "RHS 3.0X25X25X6500" at bounding box center [495, 297] width 825 height 37
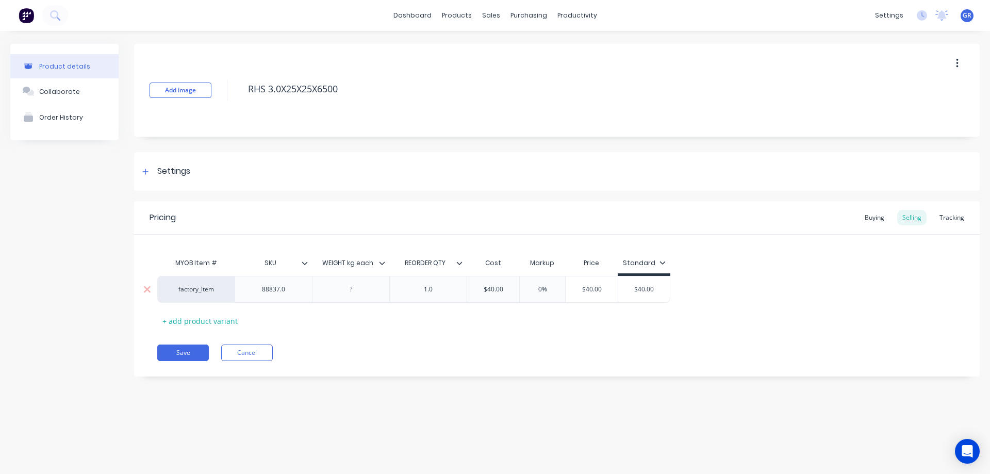
drag, startPoint x: 644, startPoint y: 295, endPoint x: 634, endPoint y: 296, distance: 9.9
click at [635, 296] on div "$40.00 $40.00" at bounding box center [645, 290] width 52 height 26
drag, startPoint x: 550, startPoint y: 291, endPoint x: 528, endPoint y: 295, distance: 22.5
click at [528, 295] on div "0% 0%" at bounding box center [543, 290] width 52 height 26
click at [350, 337] on div "Pricing Buying Selling Tracking MYOB Item # SKU WEIGHT kg each REORDER QTY Cost…" at bounding box center [557, 288] width 846 height 175
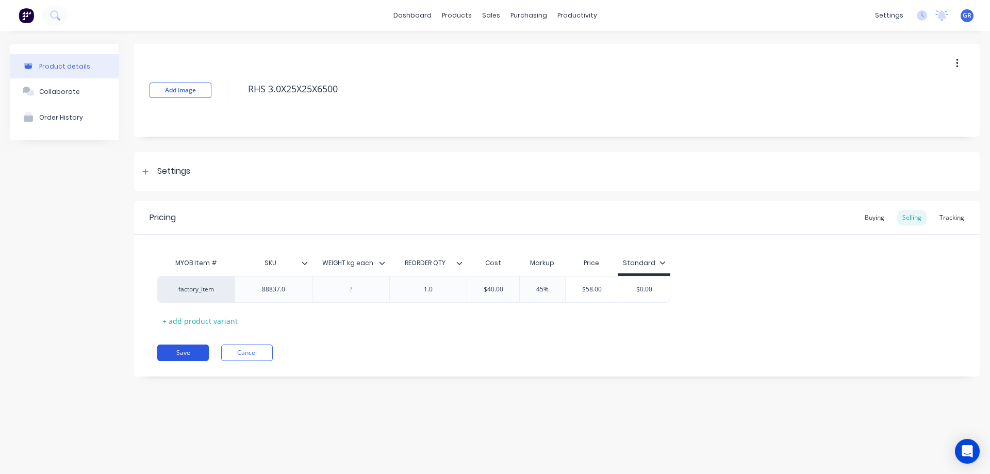
click at [186, 352] on button "Save" at bounding box center [183, 353] width 52 height 17
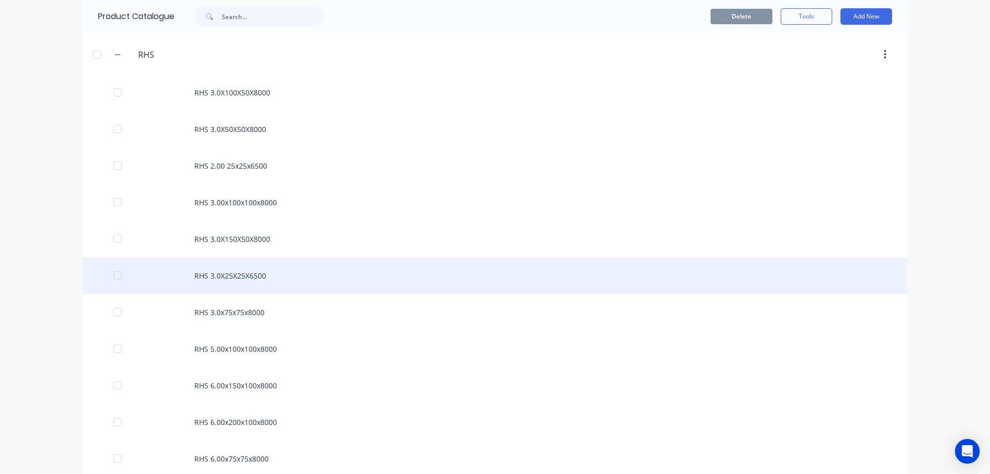
scroll to position [877, 0]
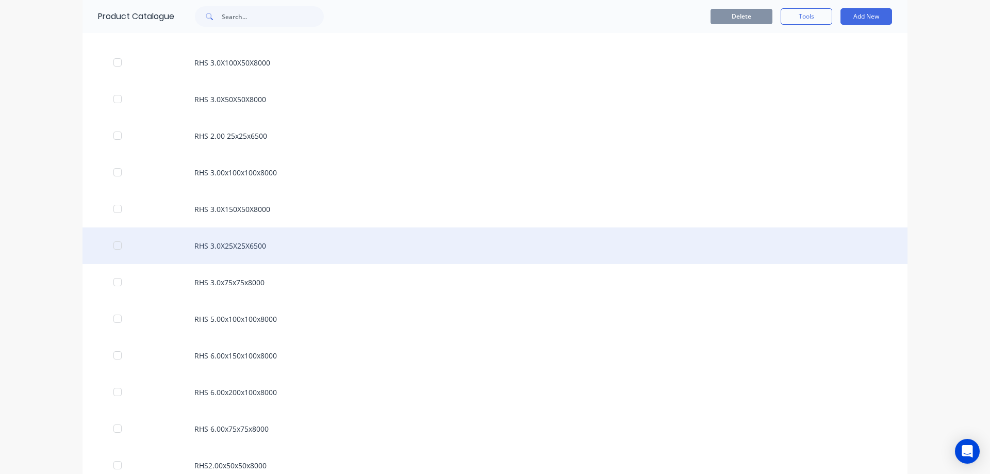
click at [222, 236] on div "RHS 3.0X25X25X6500" at bounding box center [495, 246] width 825 height 37
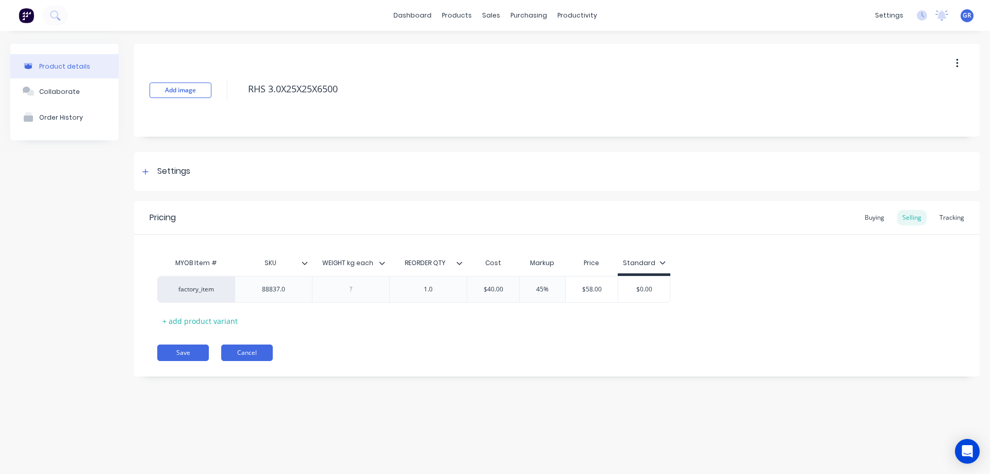
click at [236, 353] on button "Cancel" at bounding box center [247, 353] width 52 height 17
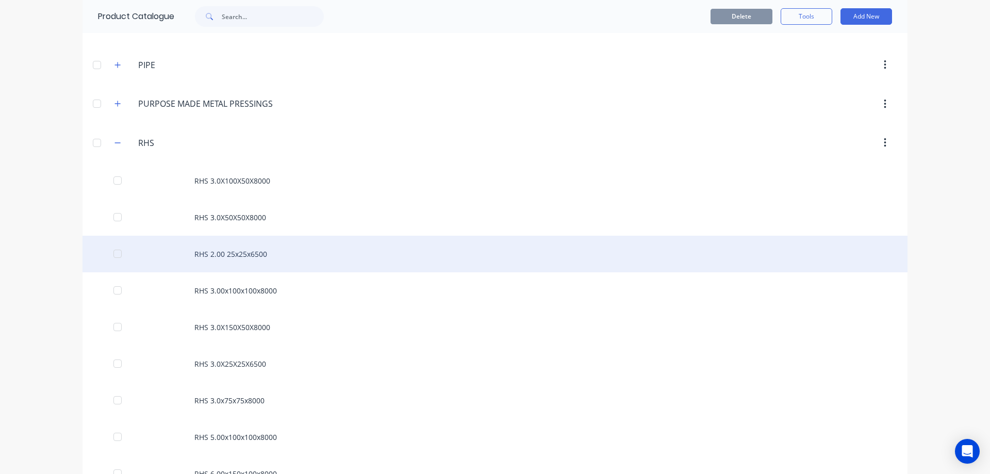
scroll to position [774, 0]
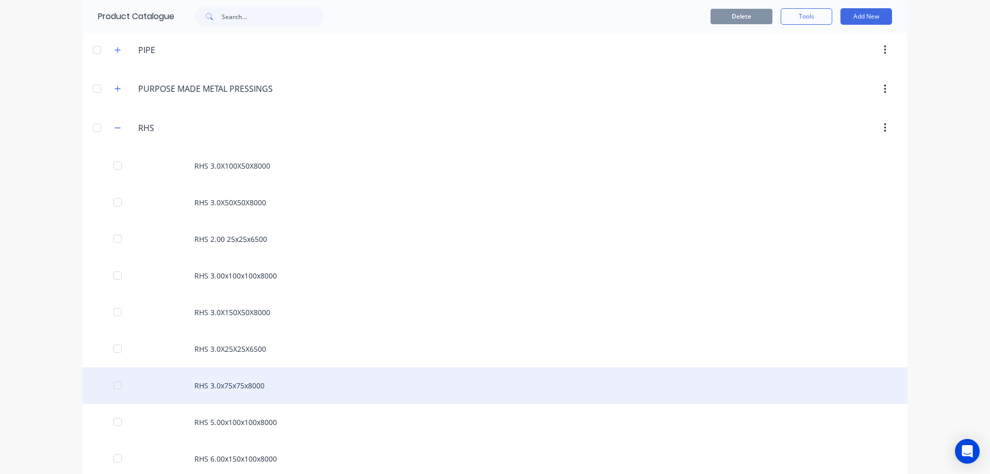
click at [191, 381] on div "RHS 3.0x75x75x8000" at bounding box center [495, 385] width 825 height 37
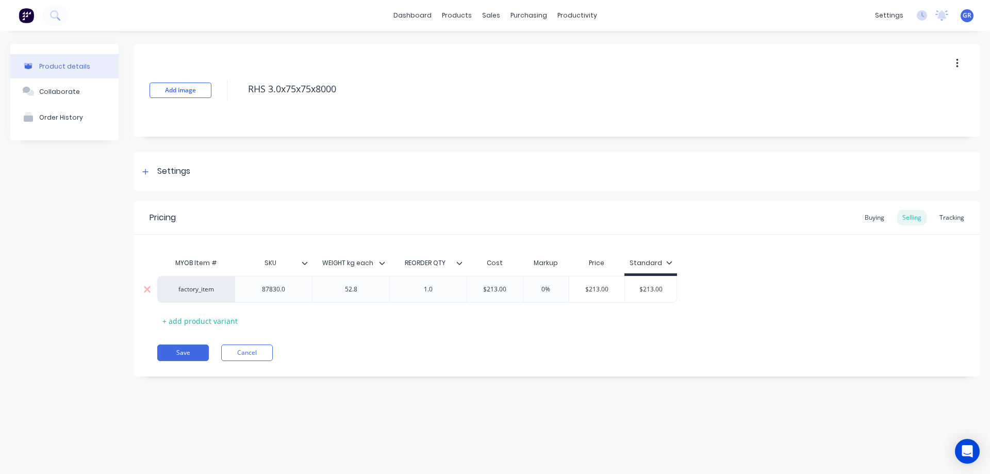
drag, startPoint x: 551, startPoint y: 289, endPoint x: 528, endPoint y: 298, distance: 24.6
click at [528, 298] on div "0% 0%" at bounding box center [547, 290] width 52 height 26
drag, startPoint x: 672, startPoint y: 289, endPoint x: 644, endPoint y: 293, distance: 28.6
click at [644, 293] on input "$213.00" at bounding box center [662, 289] width 52 height 9
click at [191, 353] on button "Save" at bounding box center [183, 353] width 52 height 17
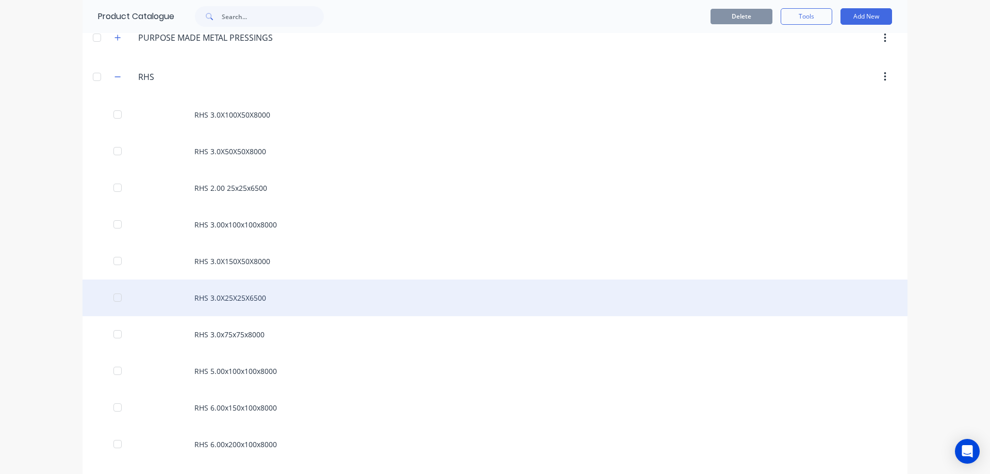
scroll to position [825, 0]
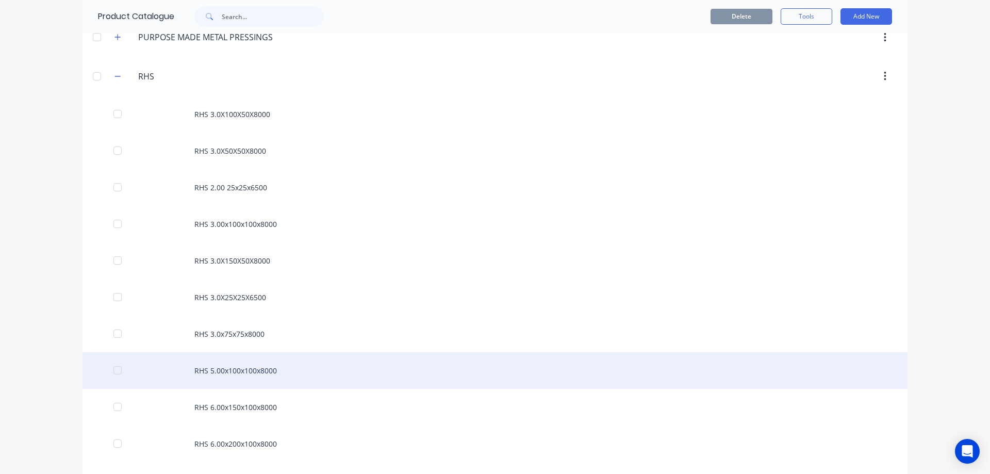
click at [199, 373] on div "RHS 5.00x100x100x8000" at bounding box center [495, 370] width 825 height 37
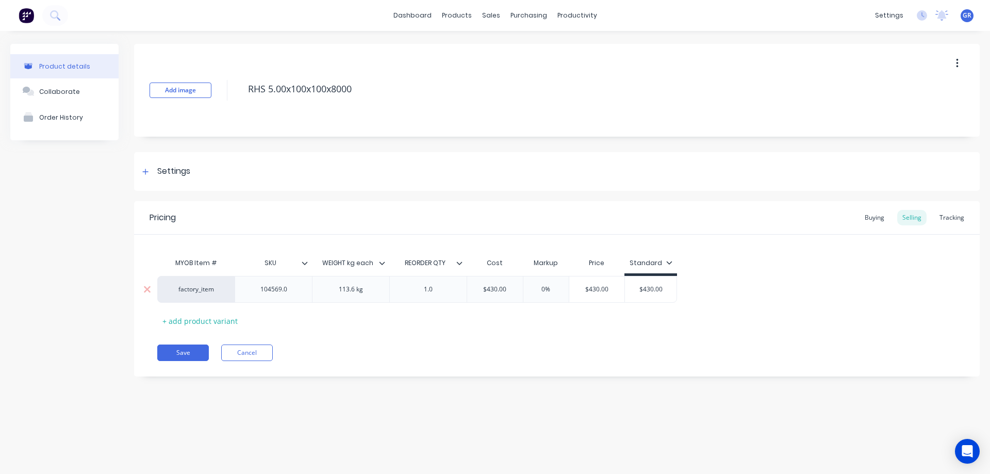
drag, startPoint x: 545, startPoint y: 291, endPoint x: 511, endPoint y: 295, distance: 34.2
click at [511, 295] on div "factory_item 104569.0 113.6 kg 1.0 $430.00 0% 0% $430.00 $430.00" at bounding box center [417, 289] width 520 height 27
drag, startPoint x: 560, startPoint y: 289, endPoint x: 517, endPoint y: 289, distance: 42.8
click at [519, 290] on div "factory_item 104569.0 113.6 kg 1.0 $430.00 0% 0% $430.00 $430.00" at bounding box center [417, 289] width 520 height 27
drag, startPoint x: 671, startPoint y: 290, endPoint x: 628, endPoint y: 292, distance: 43.4
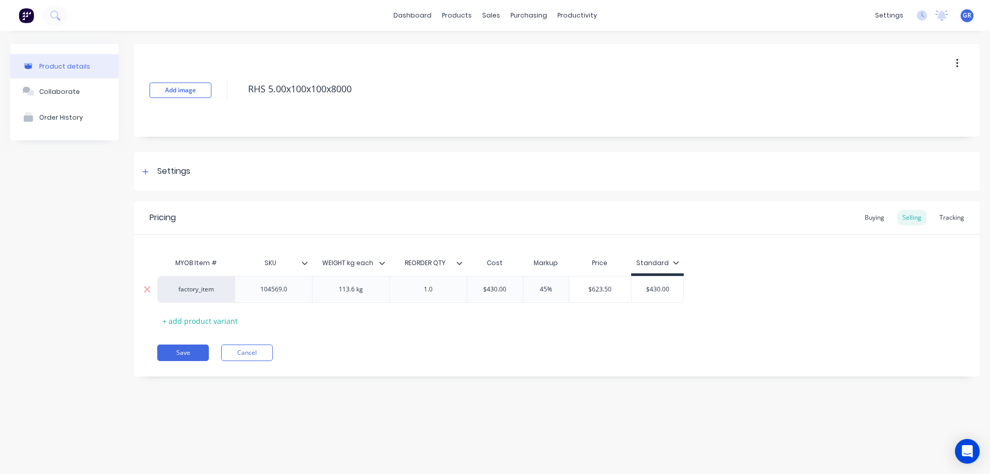
click at [628, 292] on div "factory_item 104569.0 113.6 kg 1.0 $430.00 45% 45 $623.50 $430.00 $430.00" at bounding box center [420, 289] width 527 height 27
drag, startPoint x: 444, startPoint y: 356, endPoint x: 252, endPoint y: 362, distance: 191.5
click at [443, 356] on div "Save Cancel" at bounding box center [568, 353] width 823 height 17
click at [203, 353] on button "Save" at bounding box center [183, 353] width 52 height 17
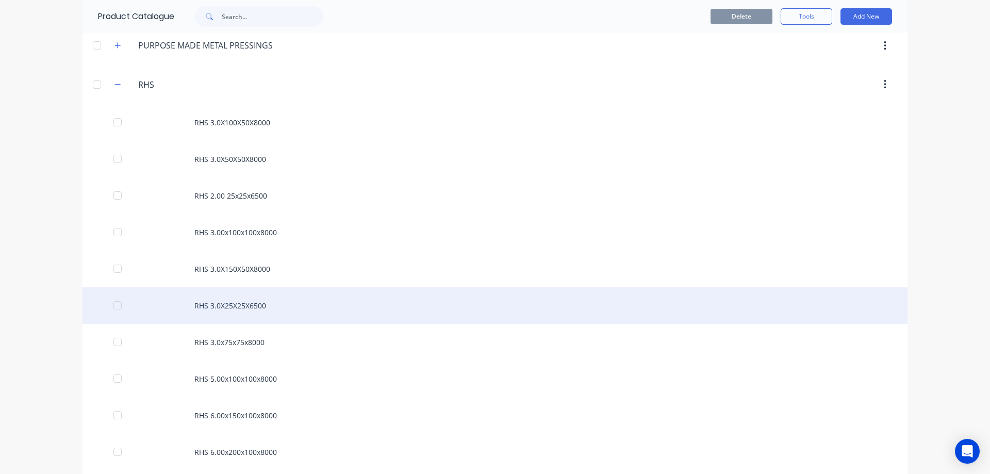
scroll to position [825, 0]
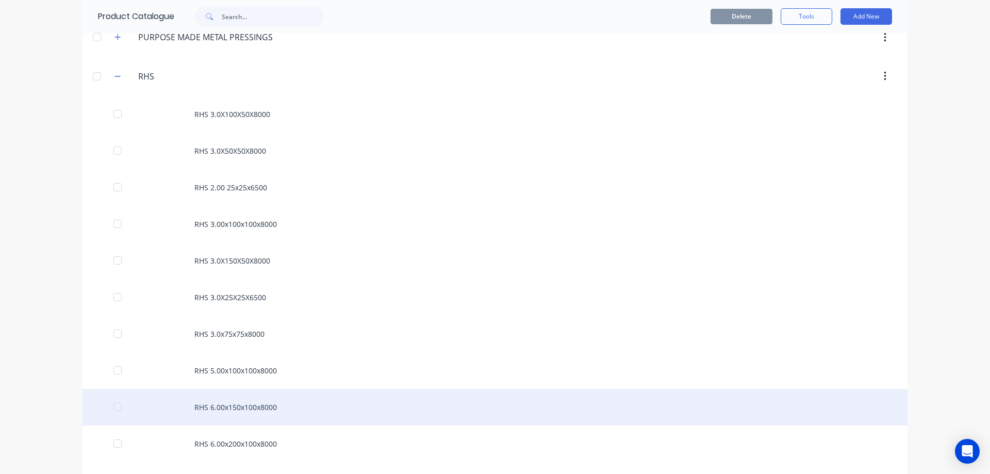
click at [197, 403] on div "RHS 6.00x150x100x8000" at bounding box center [495, 407] width 825 height 37
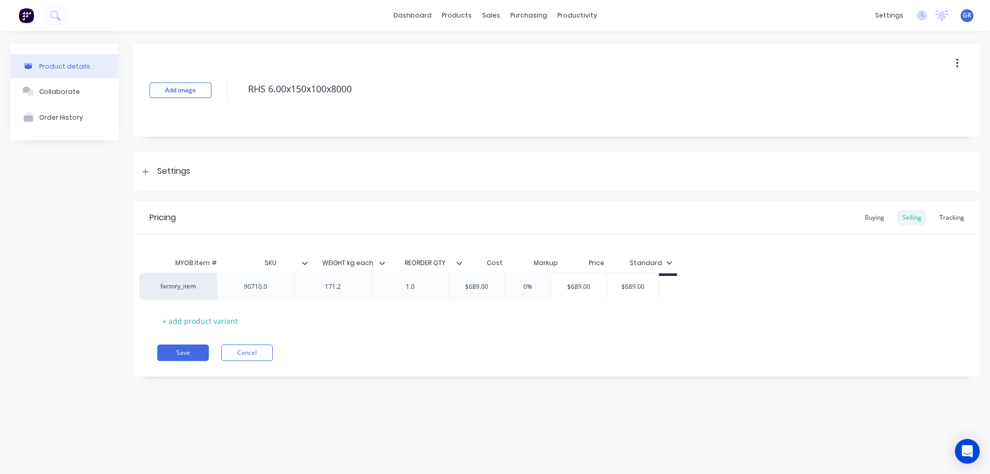
drag, startPoint x: 551, startPoint y: 293, endPoint x: 539, endPoint y: 291, distance: 12.0
click at [539, 291] on div "factory_item 90710.0 171.2 1.0 $689.00 0% $689.00 $689.00" at bounding box center [557, 289] width 800 height 27
drag, startPoint x: 548, startPoint y: 287, endPoint x: 540, endPoint y: 291, distance: 9.0
click at [540, 291] on input "0%" at bounding box center [547, 289] width 52 height 9
drag, startPoint x: 674, startPoint y: 289, endPoint x: 649, endPoint y: 319, distance: 38.4
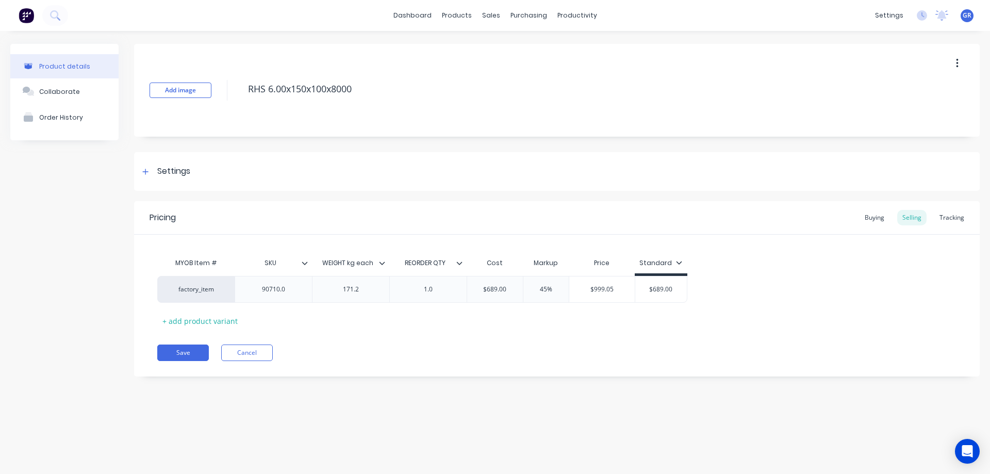
click at [651, 318] on div "MYOB Item # SKU WEIGHT kg each REORDER QTY Cost Markup Price Standard factory_i…" at bounding box center [557, 291] width 800 height 76
click at [363, 359] on div "Save Cancel" at bounding box center [568, 353] width 823 height 17
click at [189, 351] on button "Save" at bounding box center [183, 353] width 52 height 17
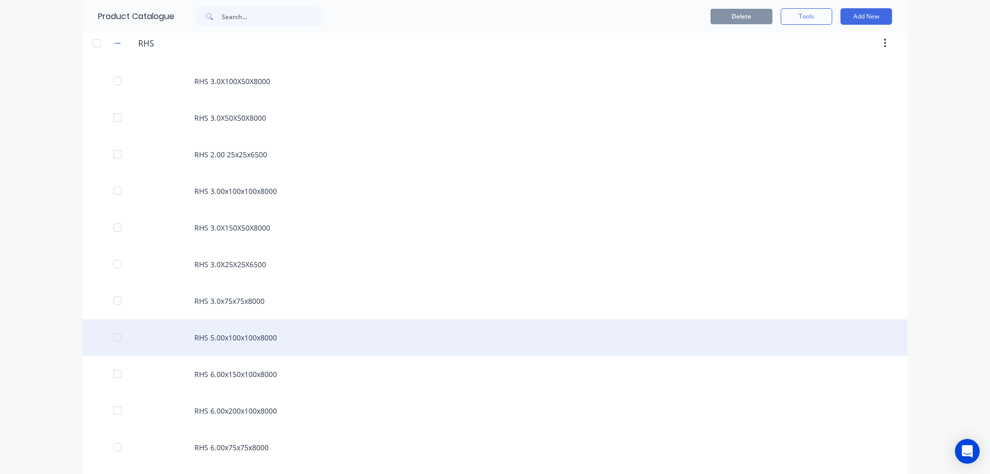
scroll to position [877, 0]
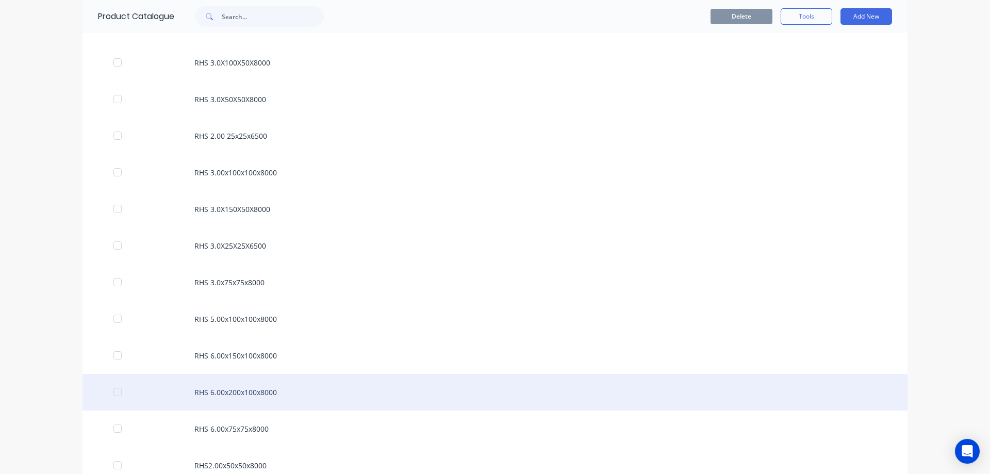
click at [191, 396] on div "RHS 6.00x200x100x8000" at bounding box center [495, 392] width 825 height 37
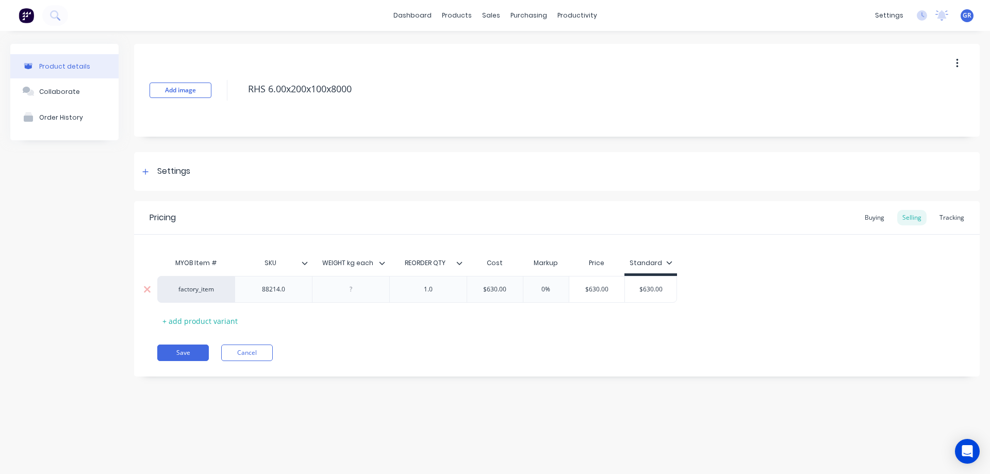
click at [517, 289] on div "factory_item 88214.0 1.0 $630.00 0% 0% $630.00 $630.00" at bounding box center [417, 289] width 520 height 27
drag, startPoint x: 674, startPoint y: 285, endPoint x: 641, endPoint y: 291, distance: 33.7
click at [641, 291] on input "$630.00" at bounding box center [658, 289] width 52 height 9
click at [173, 355] on button "Save" at bounding box center [183, 353] width 52 height 17
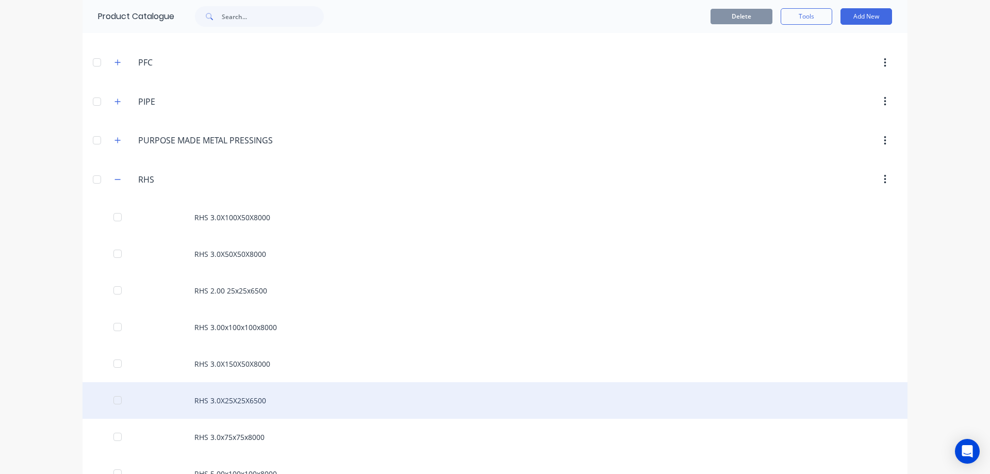
scroll to position [825, 0]
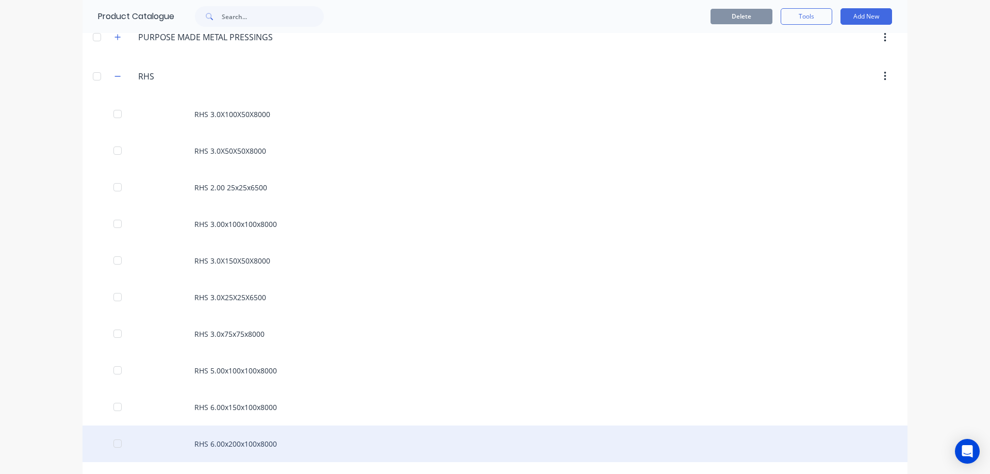
click at [153, 434] on div "RHS 6.00x200x100x8000" at bounding box center [495, 444] width 825 height 37
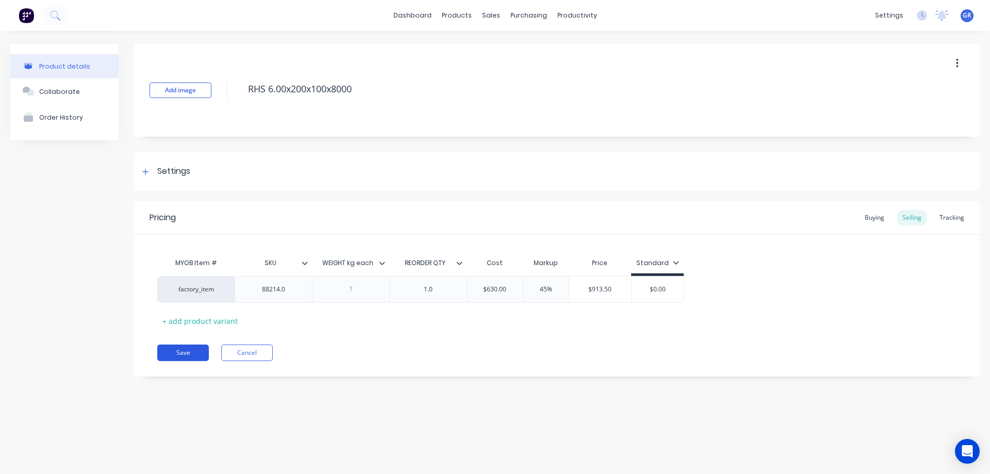
click at [203, 352] on button "Save" at bounding box center [183, 353] width 52 height 17
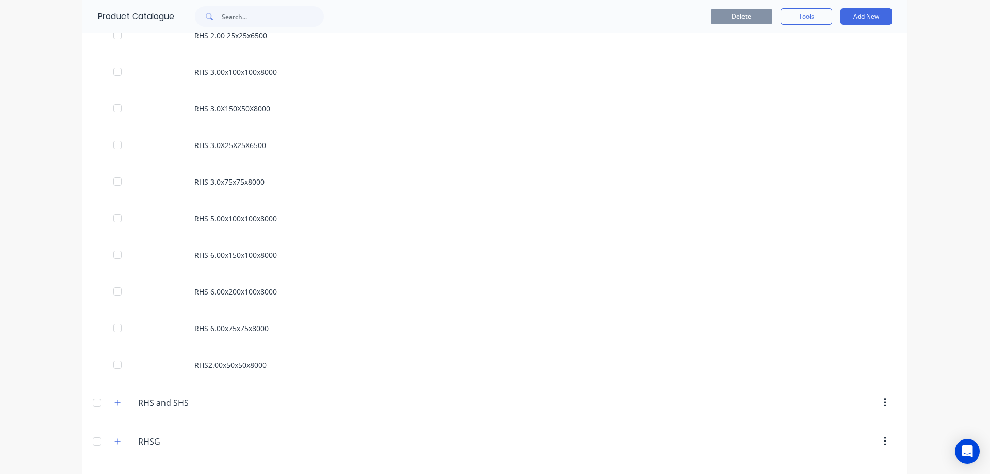
scroll to position [980, 0]
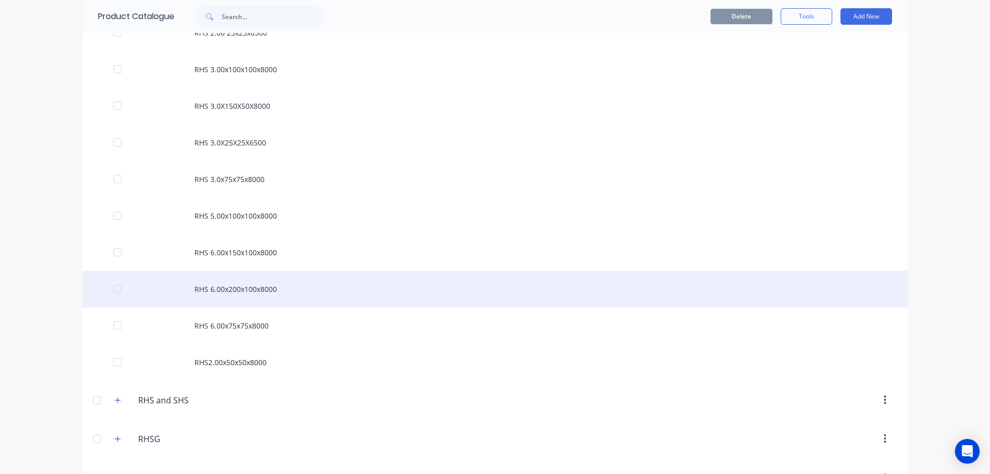
click at [184, 288] on div "RHS 6.00x200x100x8000" at bounding box center [495, 289] width 825 height 37
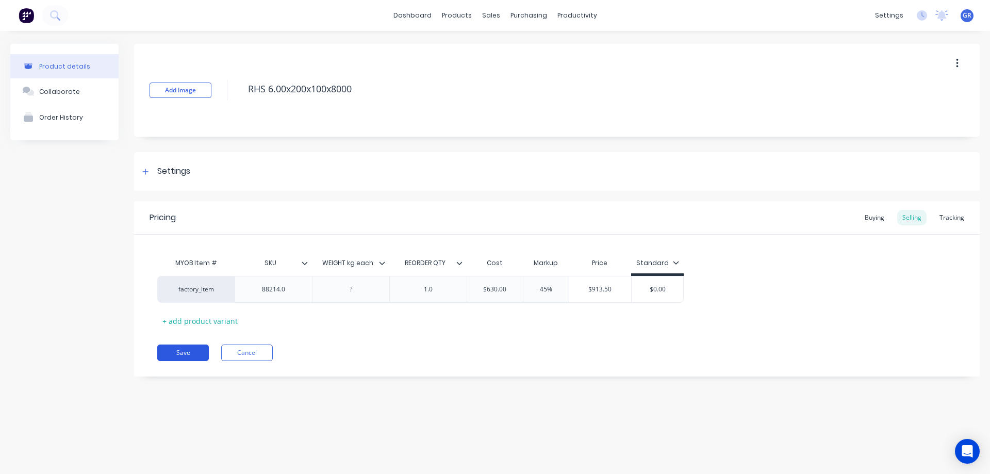
click at [188, 346] on button "Save" at bounding box center [183, 353] width 52 height 17
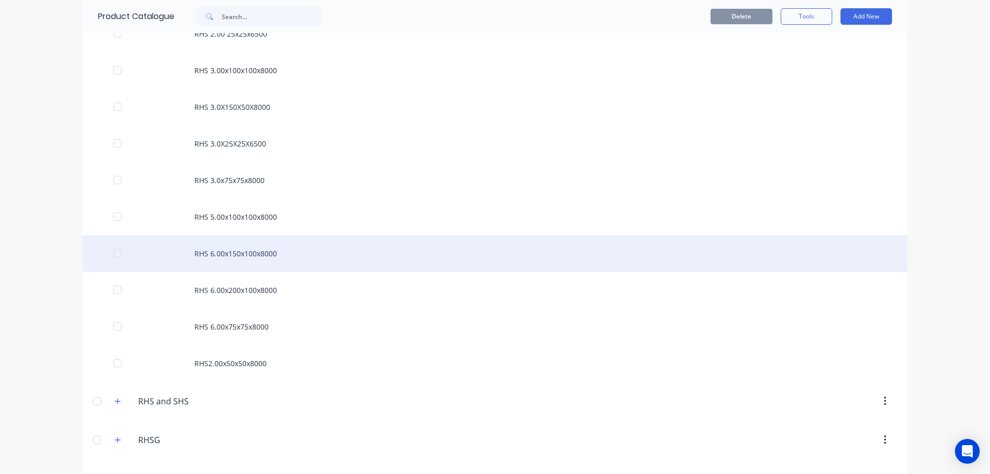
scroll to position [980, 0]
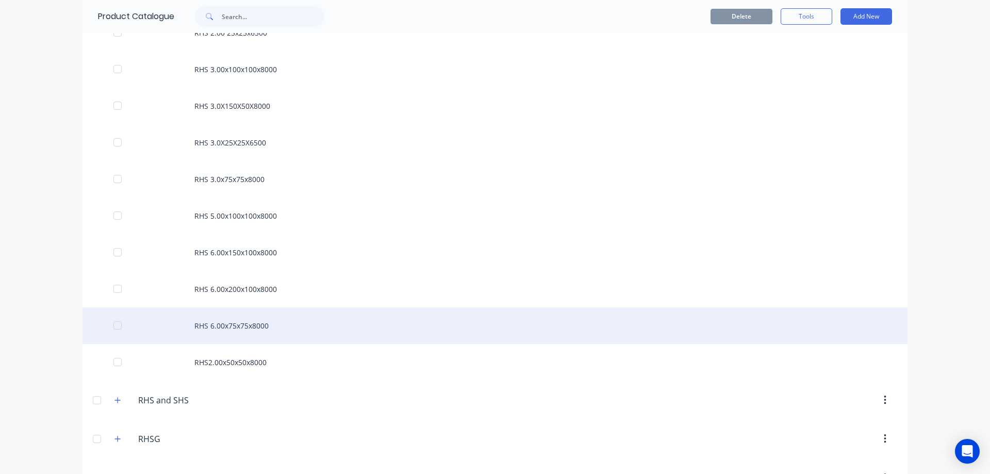
click at [190, 326] on div "RHS 6.00x75x75x8000" at bounding box center [495, 325] width 825 height 37
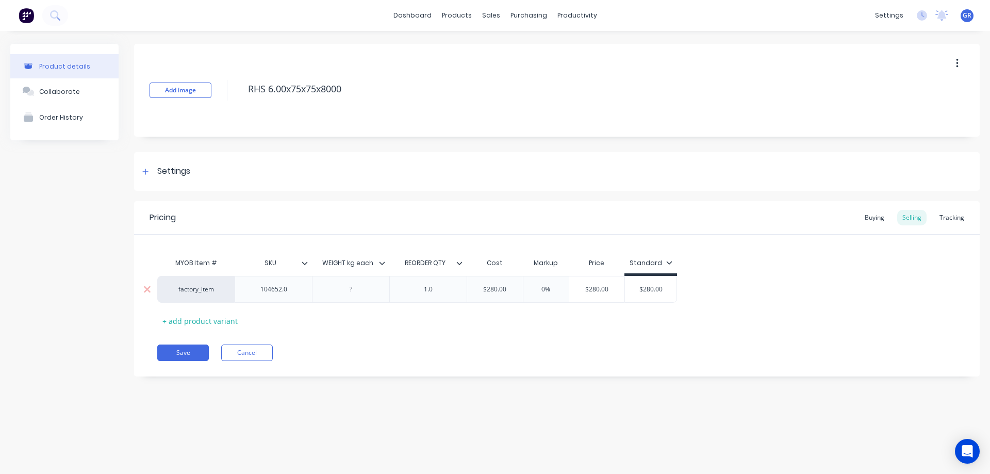
drag, startPoint x: 556, startPoint y: 288, endPoint x: 539, endPoint y: 288, distance: 17.0
click at [539, 288] on input "0%" at bounding box center [547, 289] width 52 height 9
click at [165, 344] on div "Pricing Buying Selling Tracking MYOB Item # SKU WEIGHT kg each REORDER QTY Cost…" at bounding box center [557, 288] width 846 height 175
click at [169, 346] on button "Save" at bounding box center [183, 353] width 52 height 17
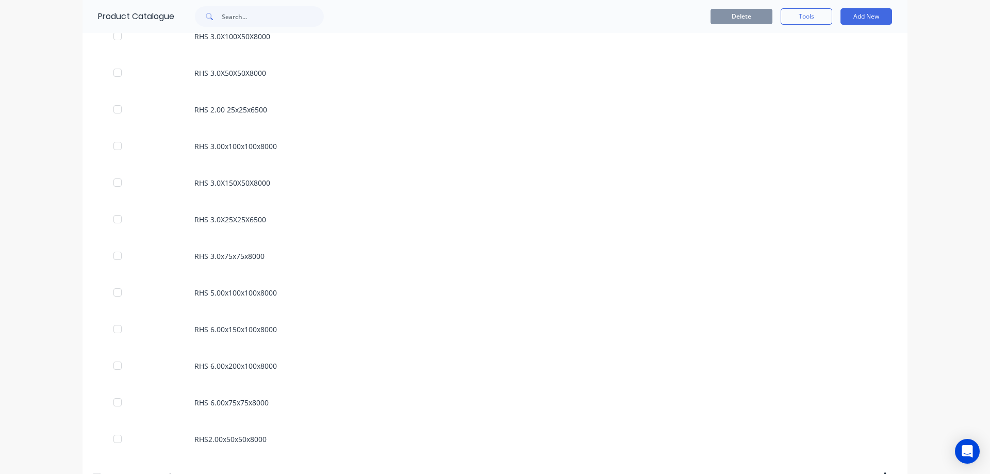
scroll to position [929, 0]
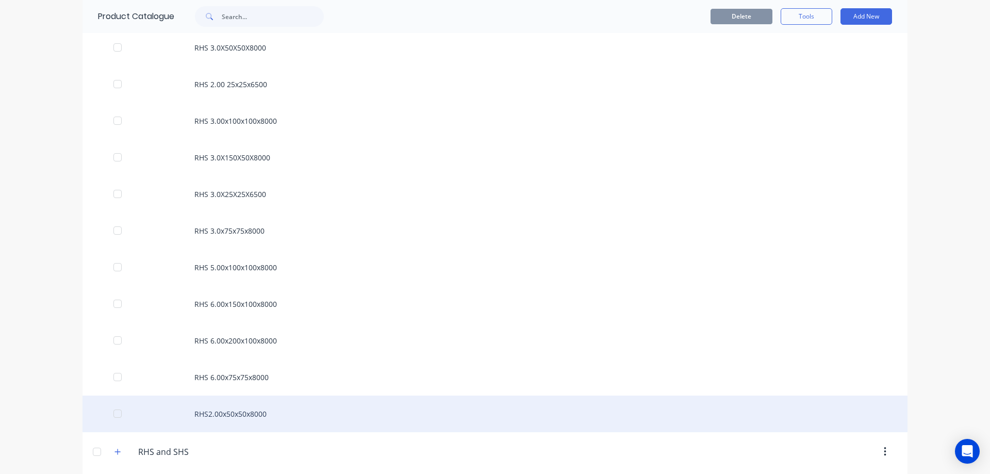
click at [157, 413] on div "RHS2.00x50x50x8000" at bounding box center [495, 414] width 825 height 37
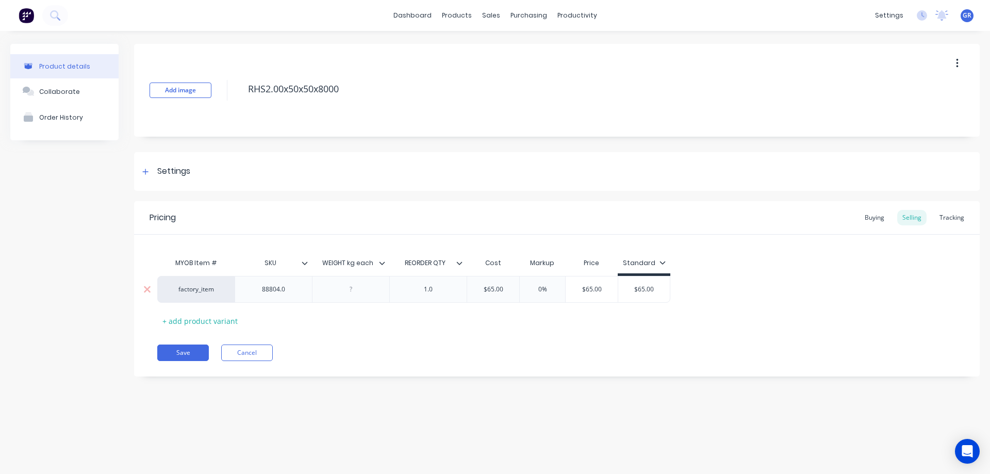
drag, startPoint x: 548, startPoint y: 290, endPoint x: 535, endPoint y: 295, distance: 13.7
click at [535, 295] on div "0% 0%" at bounding box center [543, 290] width 52 height 26
click at [472, 341] on div "Pricing Buying Selling Tracking MYOB Item # SKU WEIGHT kg each REORDER QTY Cost…" at bounding box center [557, 288] width 846 height 175
drag, startPoint x: 668, startPoint y: 289, endPoint x: 626, endPoint y: 288, distance: 41.8
click at [626, 288] on div "factory_item 88804.0 1.0 $65.00 45% 45 $94.25 $65.00 $65.00" at bounding box center [419, 289] width 524 height 27
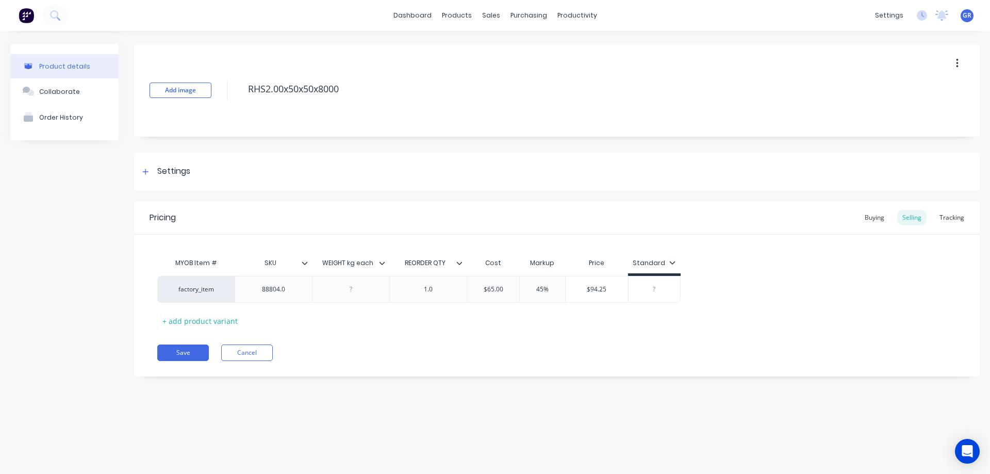
click at [369, 346] on div "Save Cancel" at bounding box center [568, 353] width 823 height 17
click at [196, 351] on button "Save" at bounding box center [183, 353] width 52 height 17
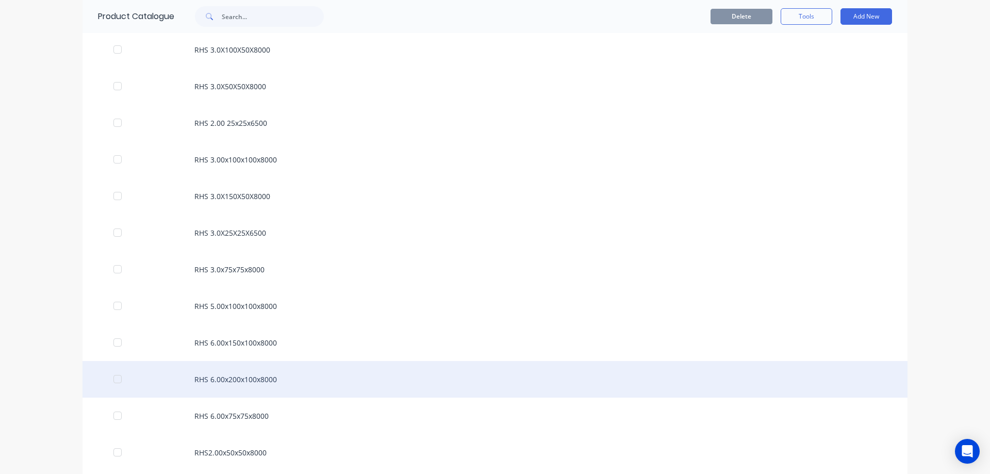
scroll to position [929, 0]
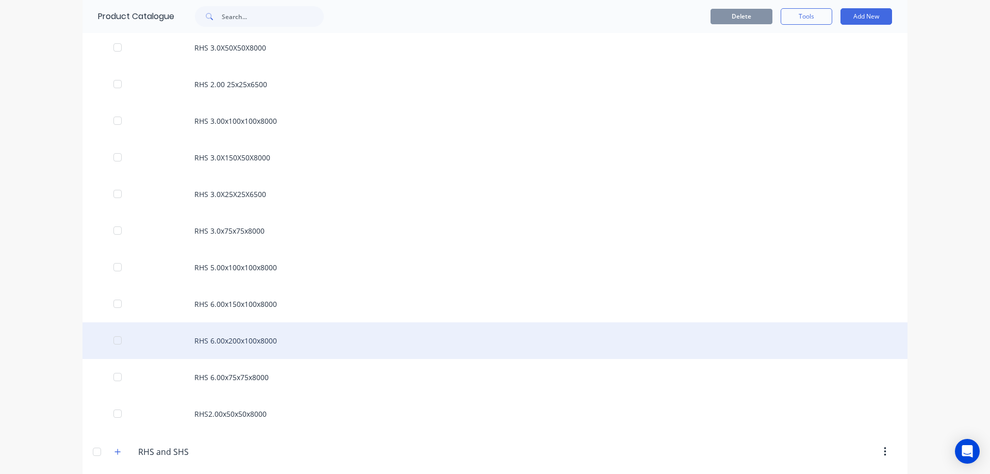
click at [168, 377] on div "RHS 6.00x75x75x8000" at bounding box center [495, 377] width 825 height 37
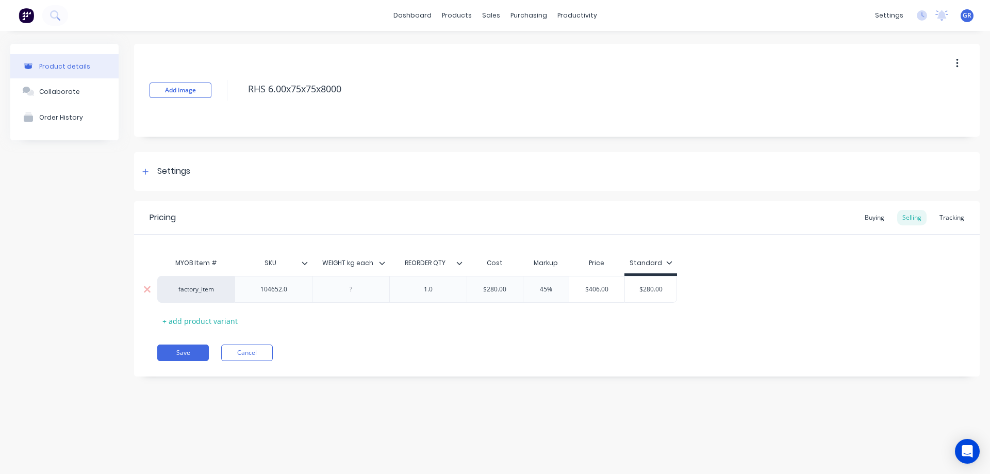
drag, startPoint x: 668, startPoint y: 288, endPoint x: 625, endPoint y: 291, distance: 43.4
click at [625, 291] on div "$280.00 $280.00" at bounding box center [651, 289] width 53 height 27
click at [191, 353] on button "Save" at bounding box center [183, 353] width 52 height 17
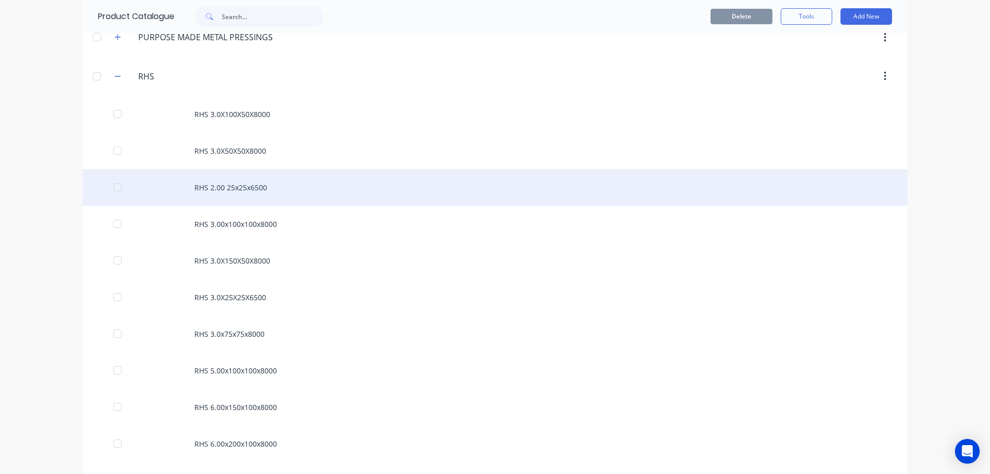
scroll to position [929, 0]
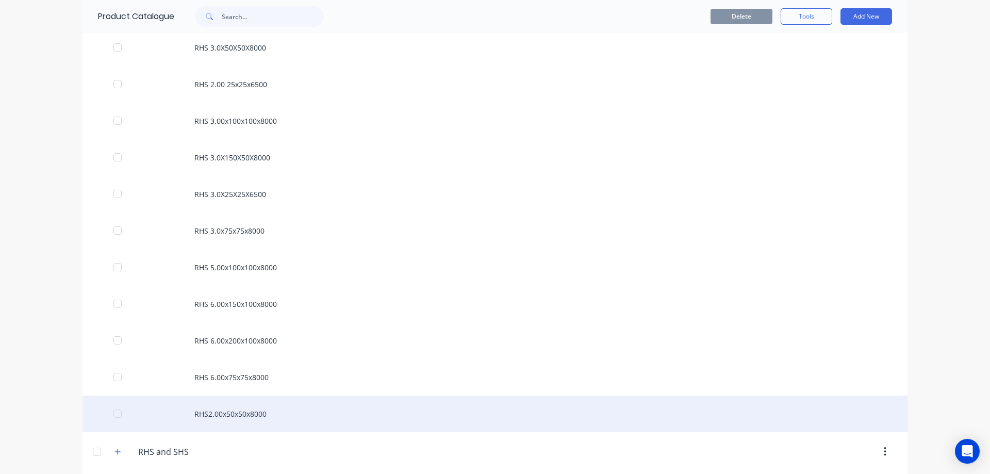
click at [186, 418] on div "RHS2.00x50x50x8000" at bounding box center [495, 414] width 825 height 37
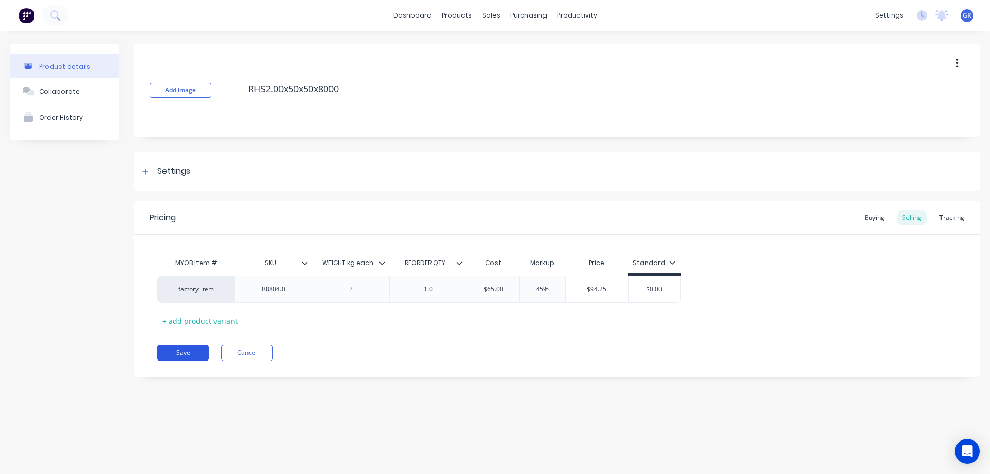
click at [180, 350] on button "Save" at bounding box center [183, 353] width 52 height 17
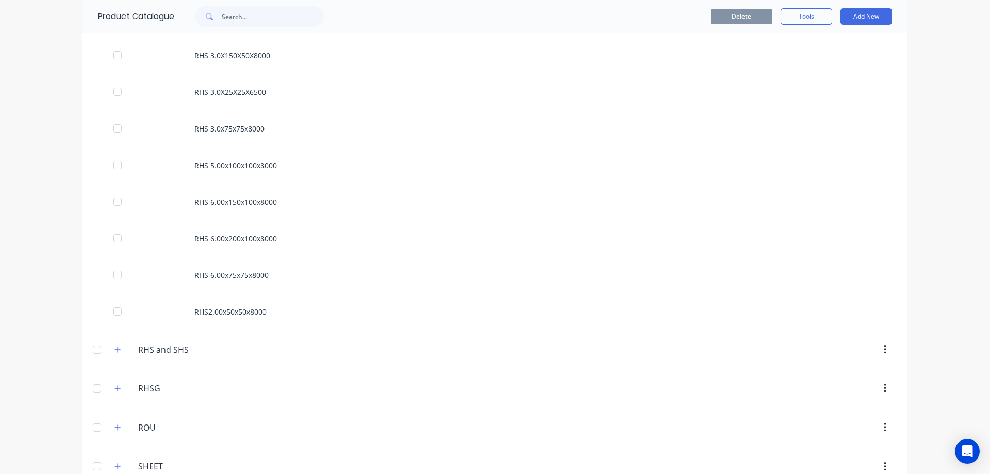
scroll to position [1032, 0]
click at [119, 350] on button "button" at bounding box center [117, 348] width 13 height 13
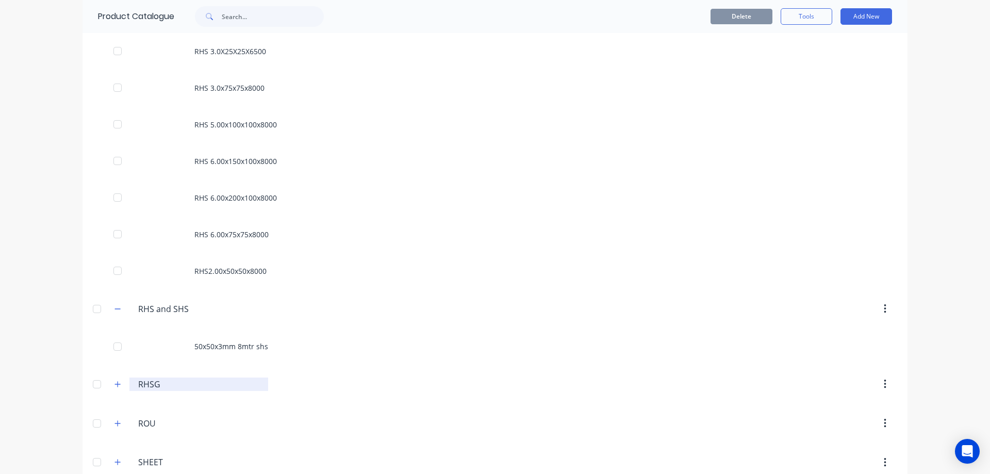
scroll to position [1083, 0]
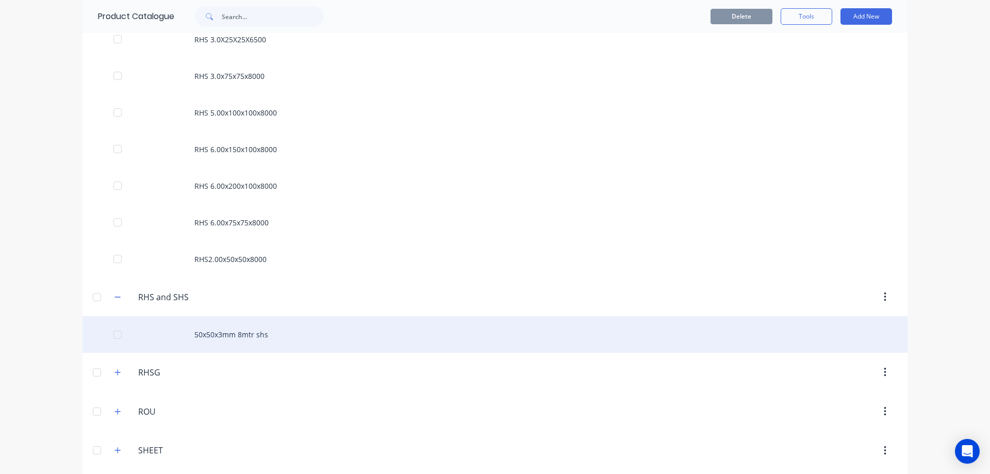
click at [209, 333] on div "50x50x3mm 8mtr shs" at bounding box center [495, 334] width 825 height 37
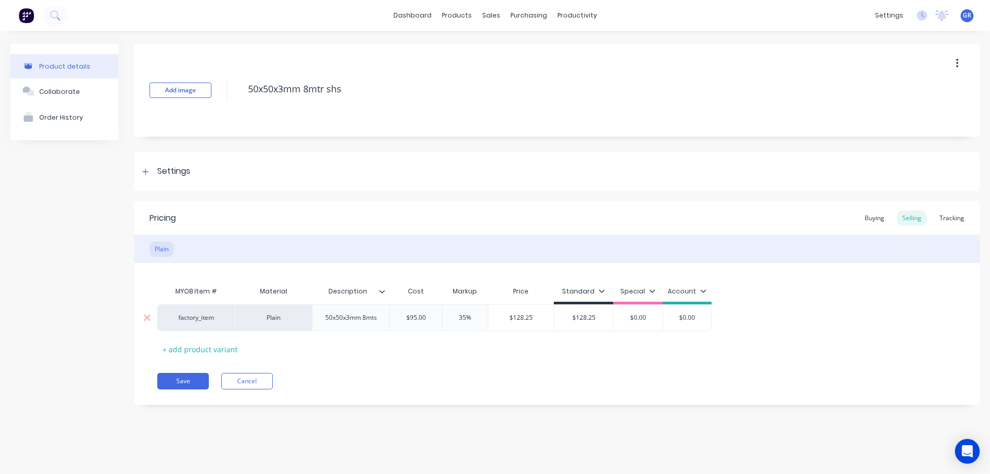
drag, startPoint x: 478, startPoint y: 317, endPoint x: 433, endPoint y: 317, distance: 44.4
click at [433, 317] on div "factory_item Plain 50x50x3mm 8mts $95.00 35% 35% $128.25 $128.25 $0.00 $0.00" at bounding box center [434, 317] width 555 height 27
drag, startPoint x: 458, startPoint y: 371, endPoint x: 510, endPoint y: 348, distance: 56.6
click at [472, 364] on div "Pricing Buying Selling Tracking Plain MYOB Item # Material Description Cost Mar…" at bounding box center [557, 303] width 846 height 204
click at [600, 288] on icon at bounding box center [602, 291] width 6 height 6
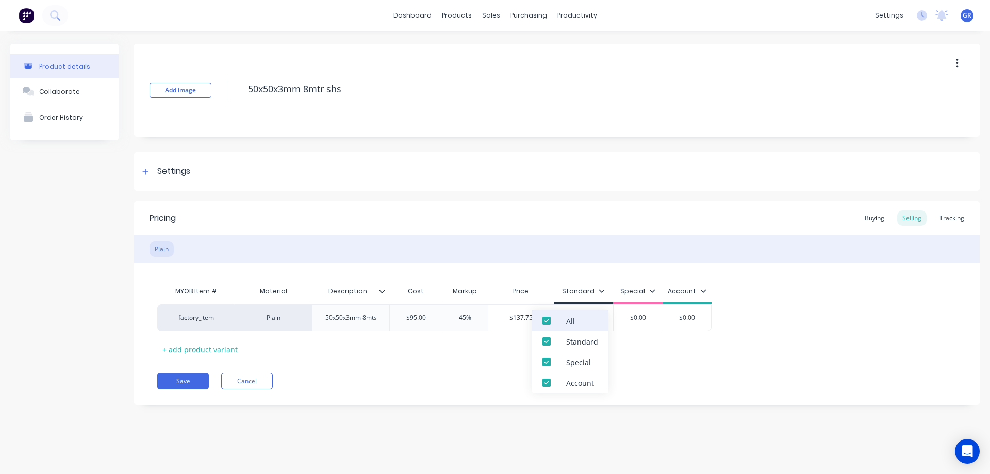
click at [583, 322] on div "All" at bounding box center [570, 321] width 76 height 21
drag, startPoint x: 673, startPoint y: 367, endPoint x: 652, endPoint y: 359, distance: 22.7
click at [668, 365] on div "Pricing Buying Selling Tracking Plain MYOB Item # Material Description Cost Mar…" at bounding box center [557, 303] width 846 height 204
drag, startPoint x: 596, startPoint y: 318, endPoint x: 561, endPoint y: 318, distance: 35.6
click at [561, 318] on input "$128.25" at bounding box center [584, 317] width 58 height 9
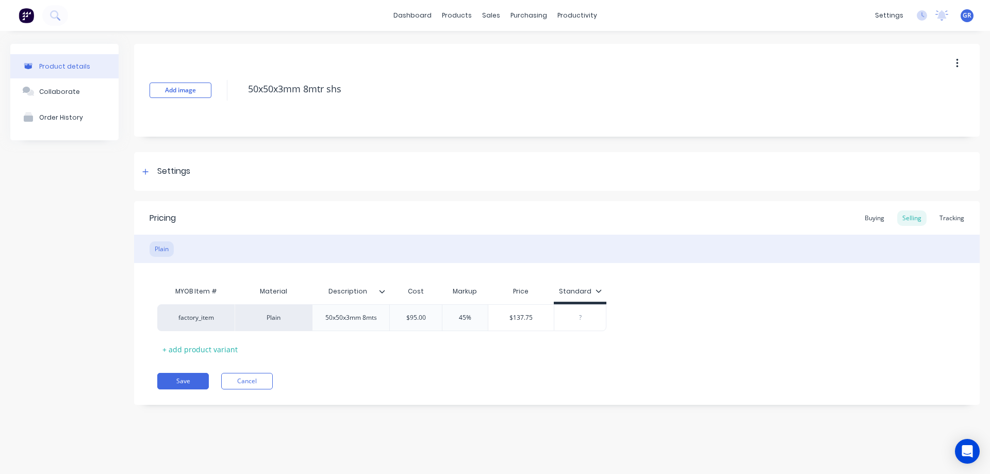
click at [183, 371] on div "Pricing Buying Selling Tracking Plain MYOB Item # Material Description Cost Mar…" at bounding box center [557, 303] width 846 height 204
click at [183, 373] on button "Save" at bounding box center [183, 381] width 52 height 17
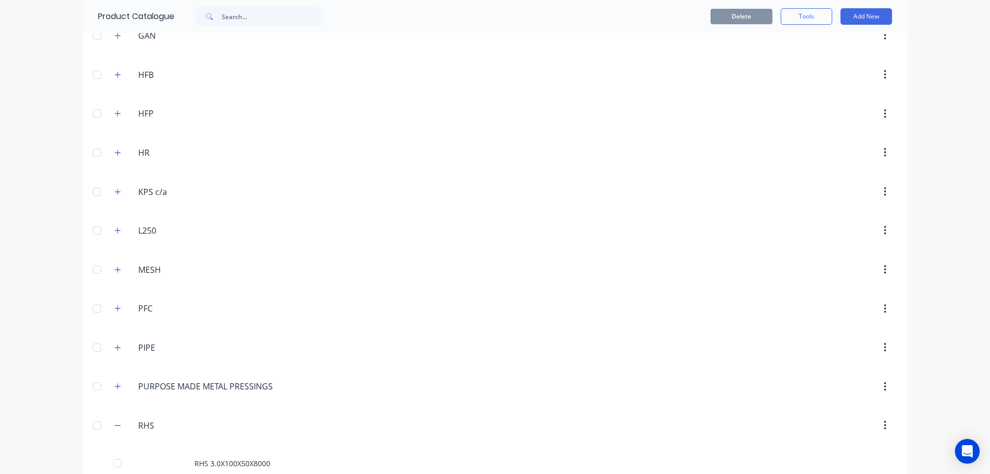
scroll to position [671, 0]
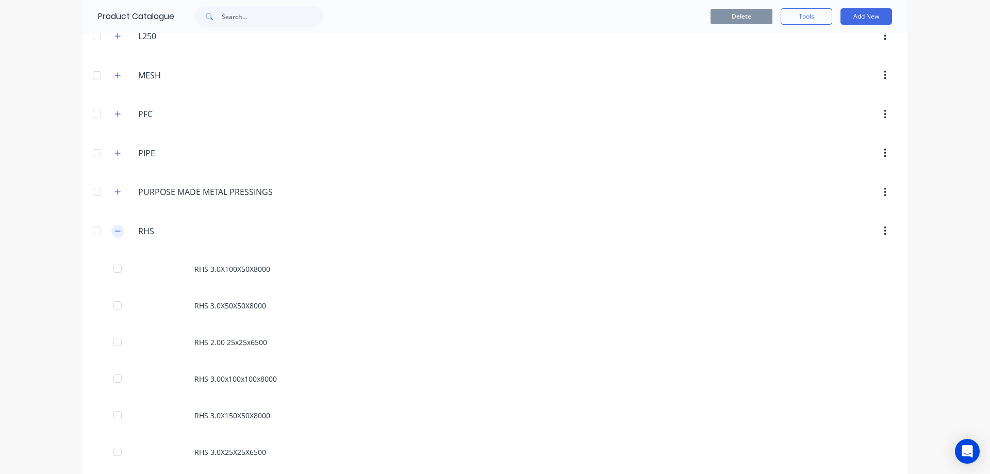
click at [111, 235] on button "button" at bounding box center [117, 231] width 13 height 13
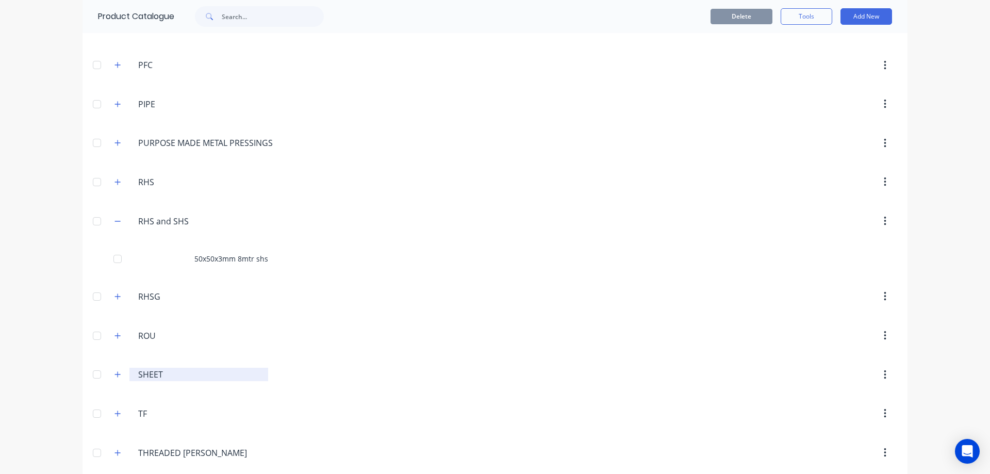
scroll to position [767, 0]
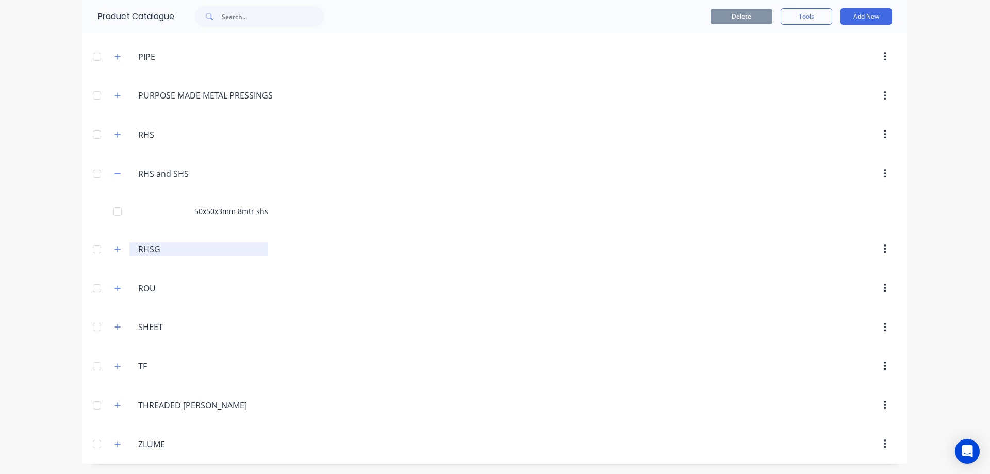
click at [151, 248] on input "RHSG" at bounding box center [199, 249] width 122 height 12
click at [119, 250] on button "button" at bounding box center [117, 249] width 13 height 13
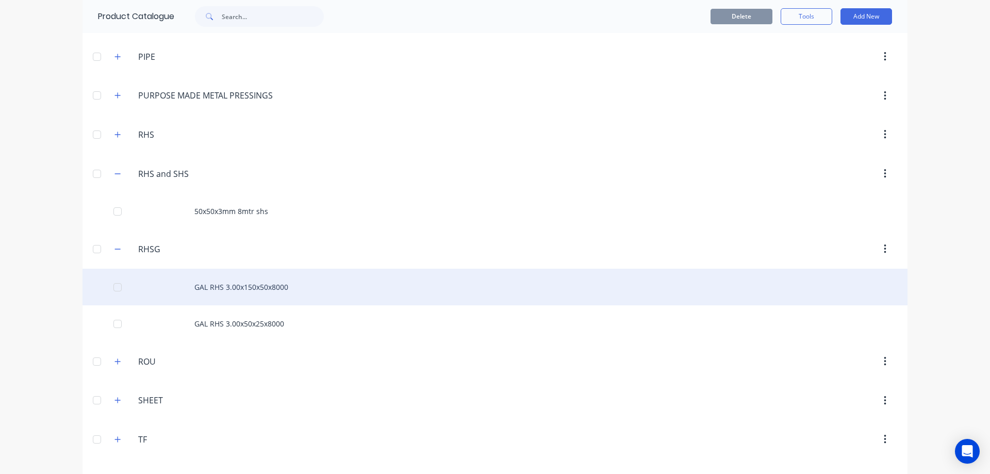
click at [214, 288] on div "GAL RHS 3.00x150x50x8000" at bounding box center [495, 287] width 825 height 37
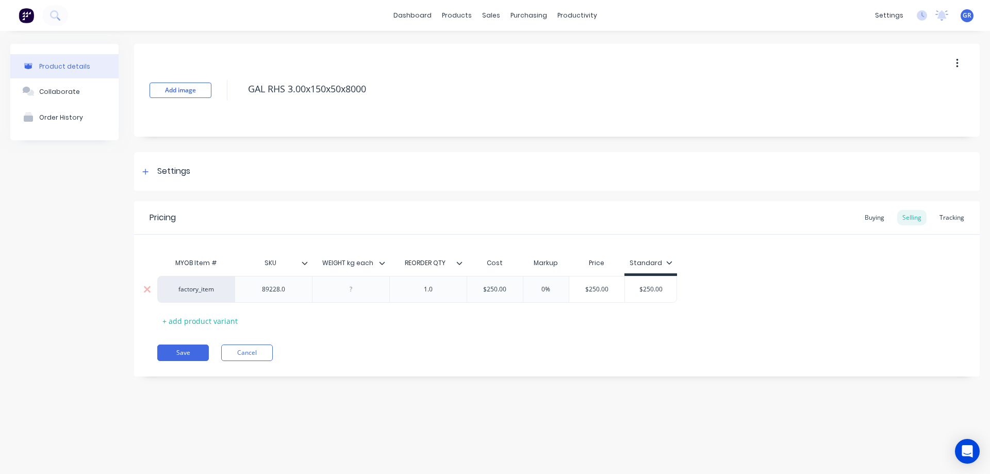
drag, startPoint x: 553, startPoint y: 287, endPoint x: 515, endPoint y: 288, distance: 38.2
click at [515, 288] on div "factory_item 89228.0 1.0 $250.00 0% 0% $250.00 $250.00" at bounding box center [417, 289] width 520 height 27
click at [600, 351] on div "Save Cancel" at bounding box center [568, 353] width 823 height 17
drag, startPoint x: 671, startPoint y: 284, endPoint x: 627, endPoint y: 292, distance: 45.0
click at [627, 292] on div "factory_item 89228.0 1.0 $250.00 45% 45 $362.50 $250.00" at bounding box center [557, 289] width 800 height 27
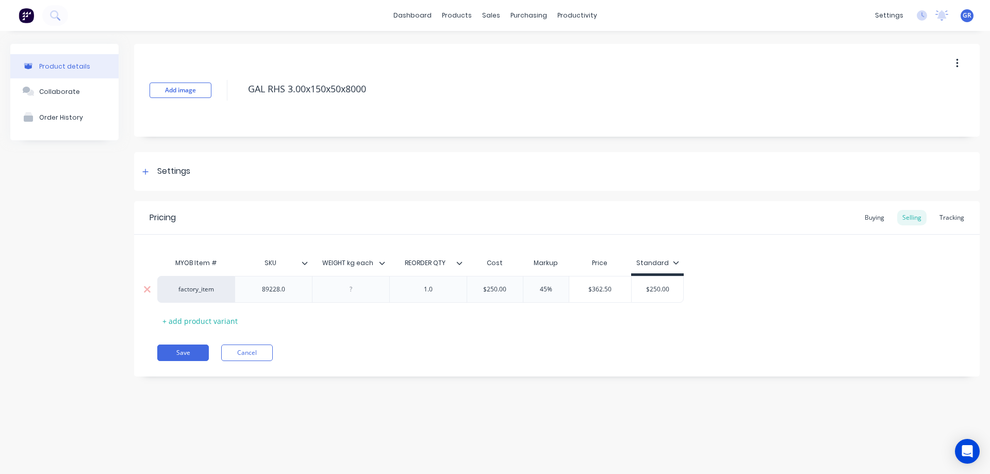
drag, startPoint x: 672, startPoint y: 289, endPoint x: 614, endPoint y: 291, distance: 58.3
click at [614, 291] on div "factory_item 89228.0 1.0 $250.00 45% 45 $362.50 $250.00 $250.00" at bounding box center [420, 289] width 527 height 27
click at [469, 367] on div "Pricing Buying Selling Tracking MYOB Item # SKU WEIGHT kg each REORDER QTY Cost…" at bounding box center [557, 288] width 846 height 175
click at [179, 355] on button "Save" at bounding box center [183, 353] width 52 height 17
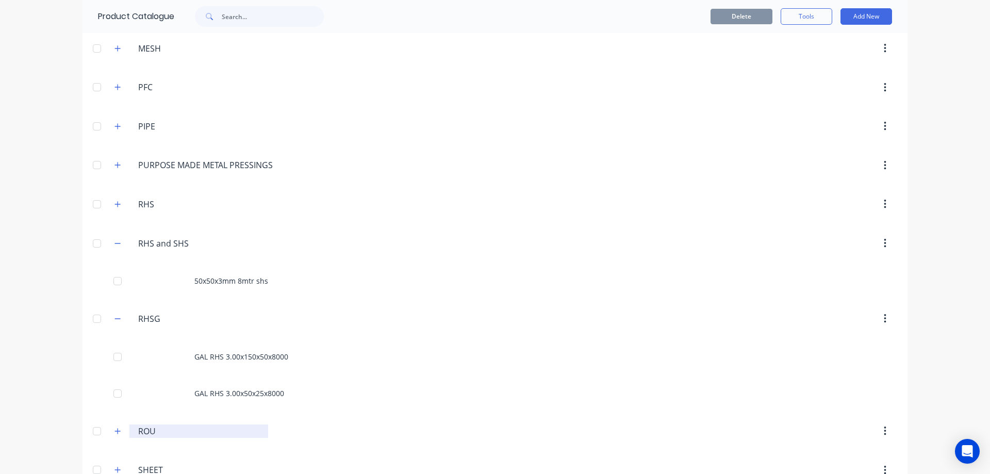
scroll to position [722, 0]
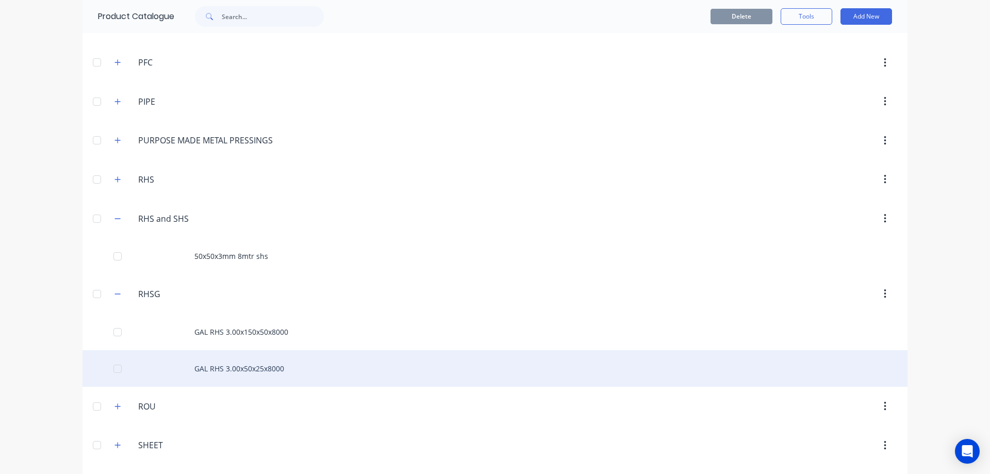
click at [199, 374] on div "GAL RHS 3.00x50x25x8000" at bounding box center [495, 368] width 825 height 37
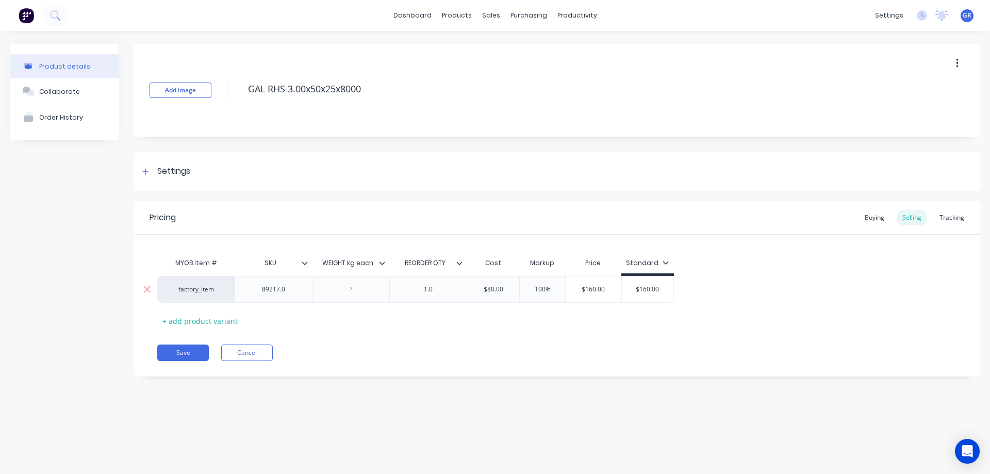
drag, startPoint x: 556, startPoint y: 289, endPoint x: 516, endPoint y: 290, distance: 39.7
click at [516, 290] on div "factory_item 89217.0 1.0 $80.00 100% 100% $160.00 $160.00" at bounding box center [415, 289] width 517 height 27
click at [541, 363] on div "Pricing Buying Selling Tracking MYOB Item # SKU WEIGHT kg each REORDER QTY Cost…" at bounding box center [557, 288] width 846 height 175
drag, startPoint x: 656, startPoint y: 288, endPoint x: 612, endPoint y: 289, distance: 44.4
click at [612, 289] on div "factory_item 89217.0 1.0 $80.00 45% 45 $116.00 $160.00 $160.00" at bounding box center [415, 289] width 517 height 27
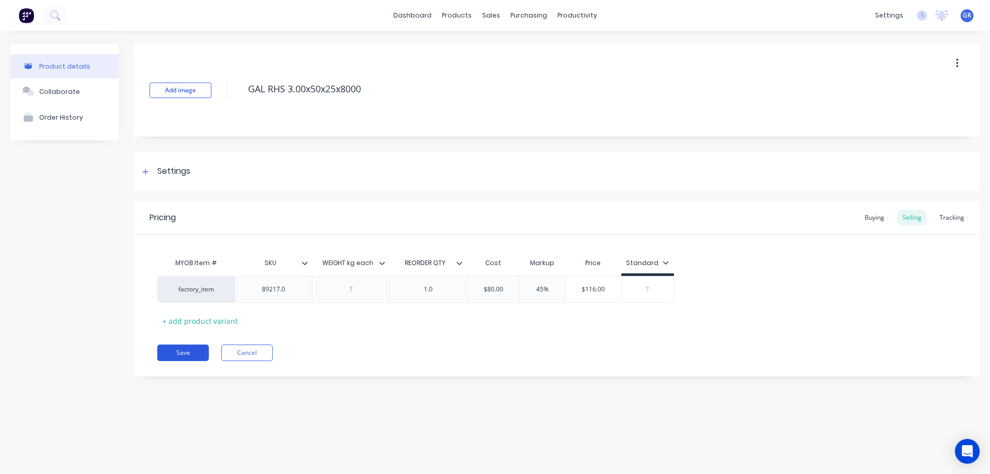
click at [173, 355] on button "Save" at bounding box center [183, 353] width 52 height 17
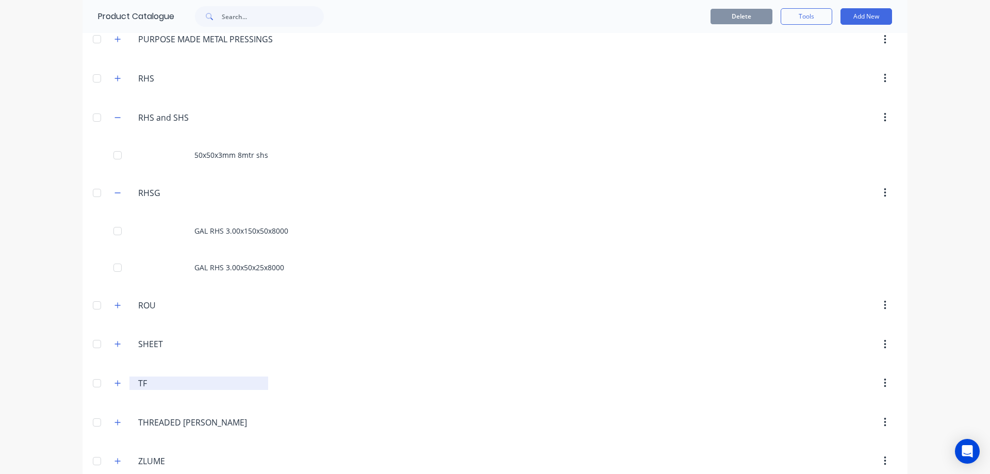
scroll to position [825, 0]
